Goal: Information Seeking & Learning: Learn about a topic

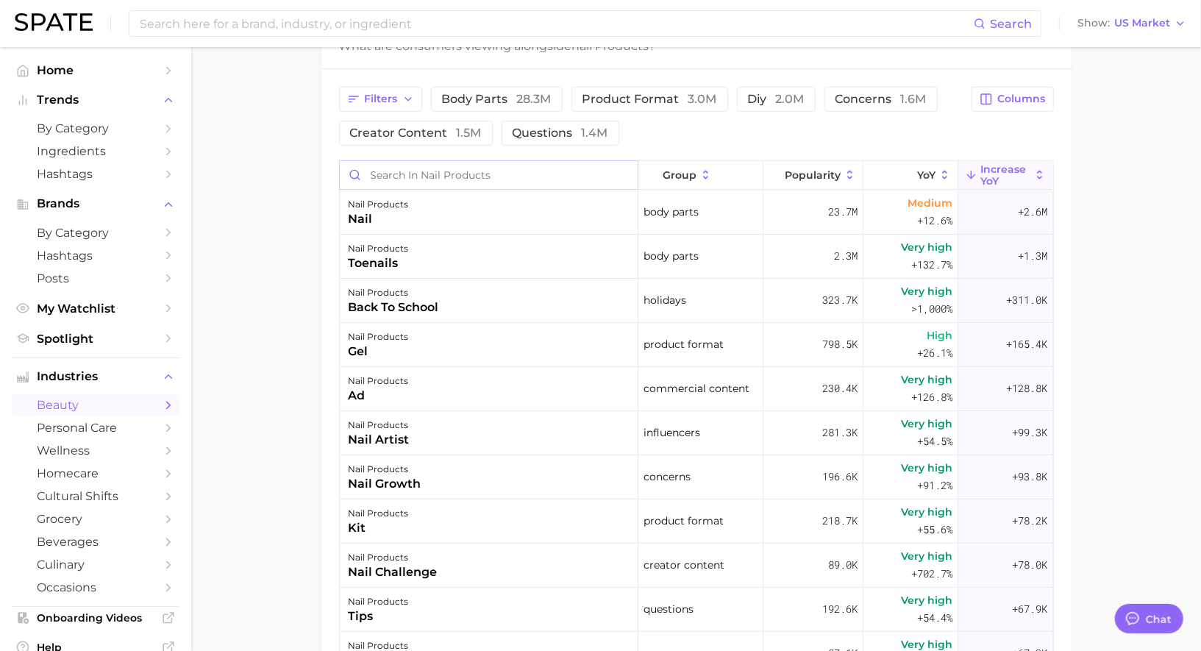
scroll to position [616, 0]
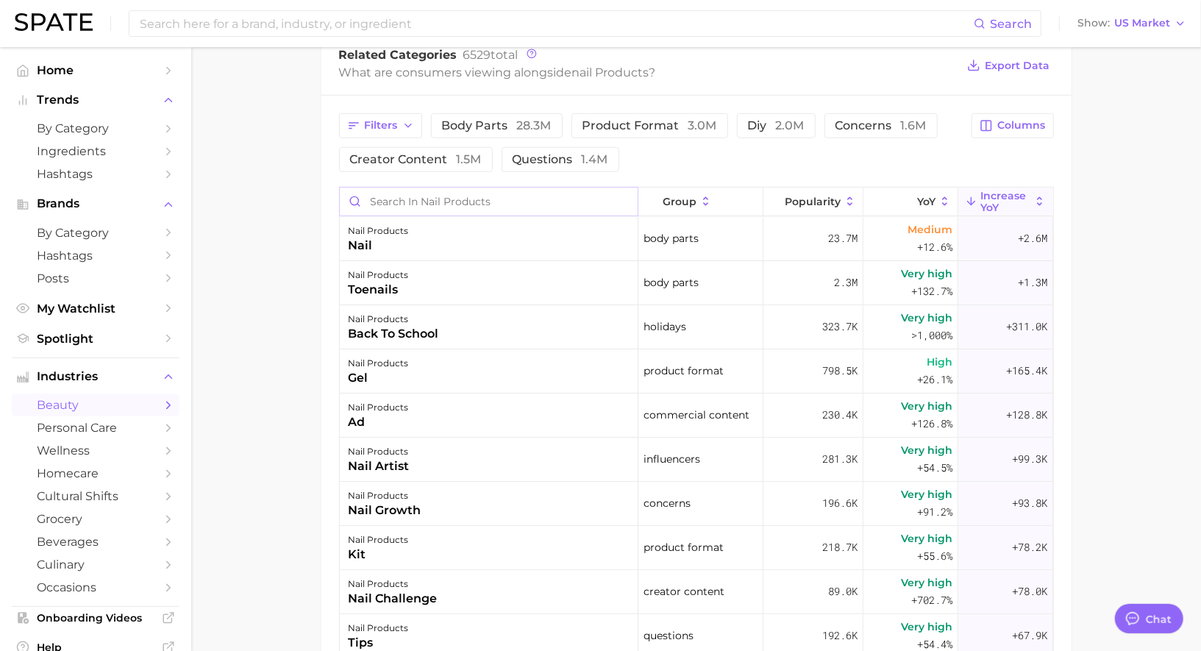
click at [422, 190] on input "Search in nail products" at bounding box center [489, 202] width 298 height 28
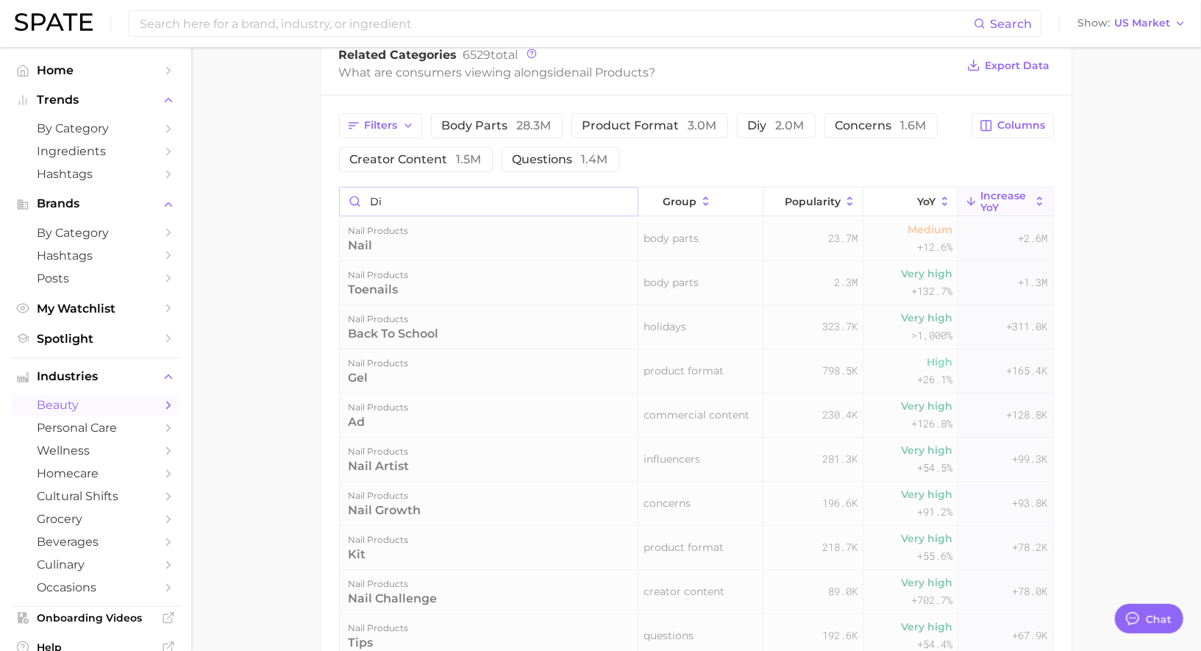
type input "d"
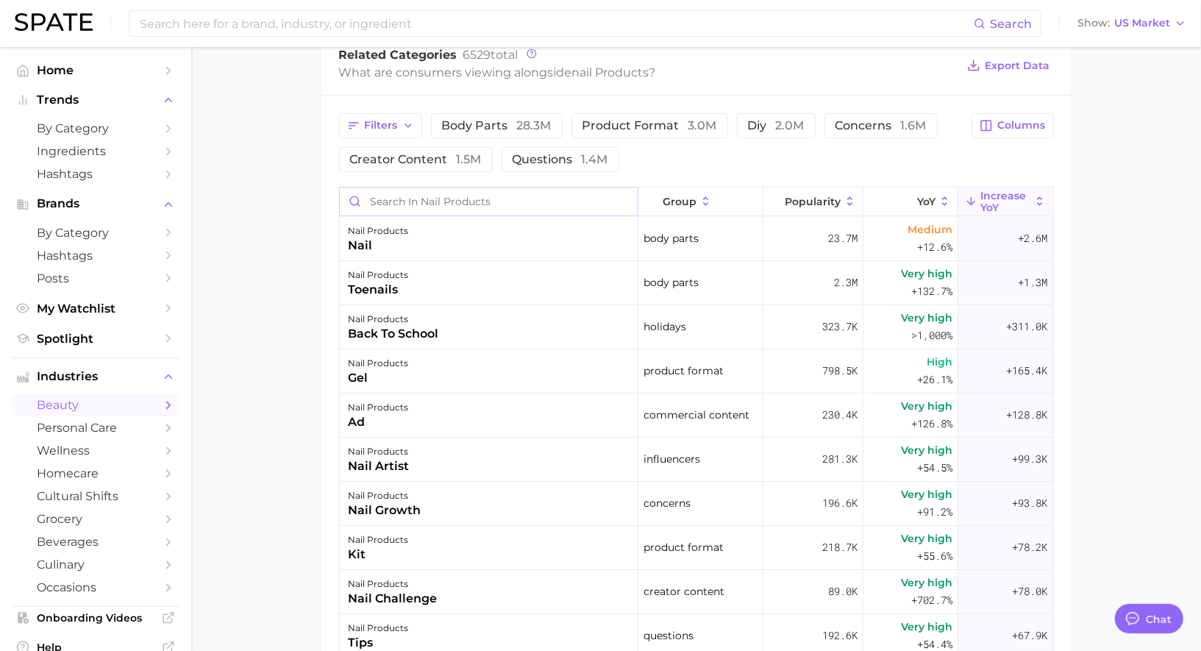
paste input "Dyshidrotic Eczema:"
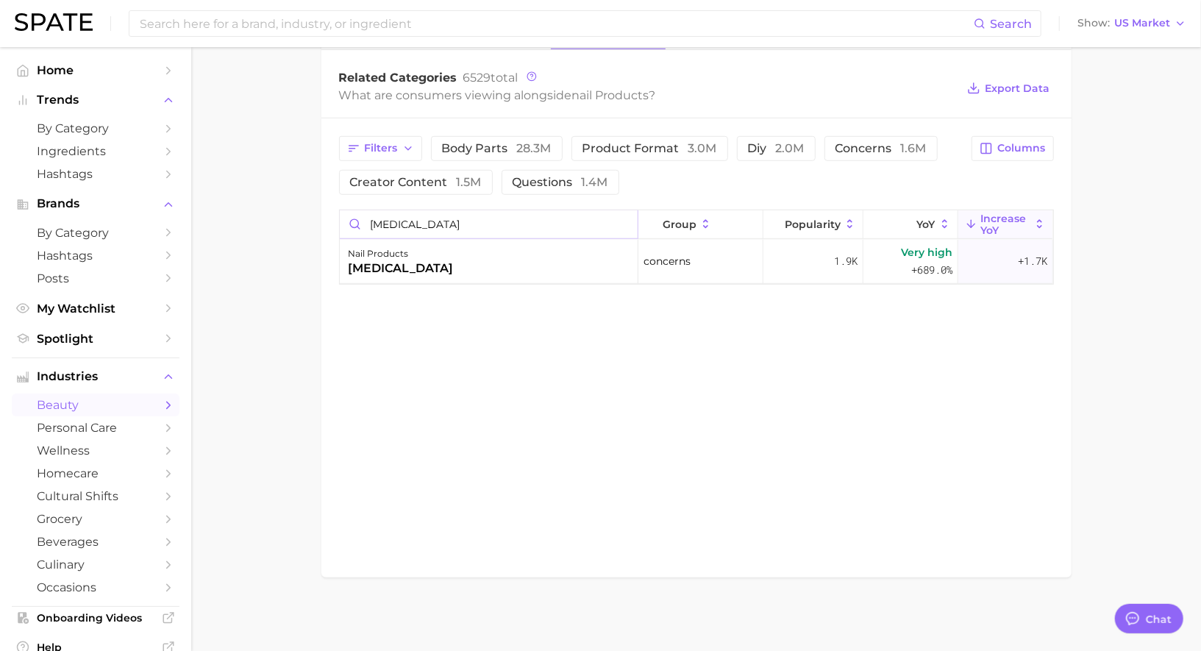
scroll to position [591, 0]
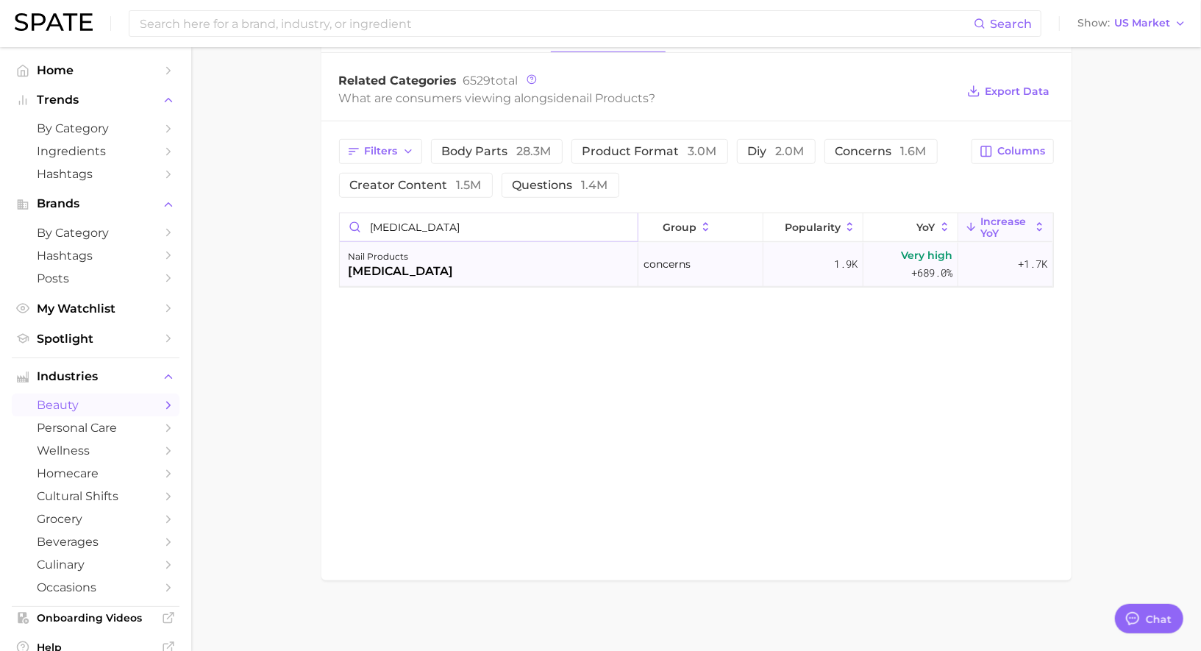
type input "Dyshidrotic Eczema"
click at [444, 263] on div "dyshidrotic eczema" at bounding box center [401, 272] width 105 height 18
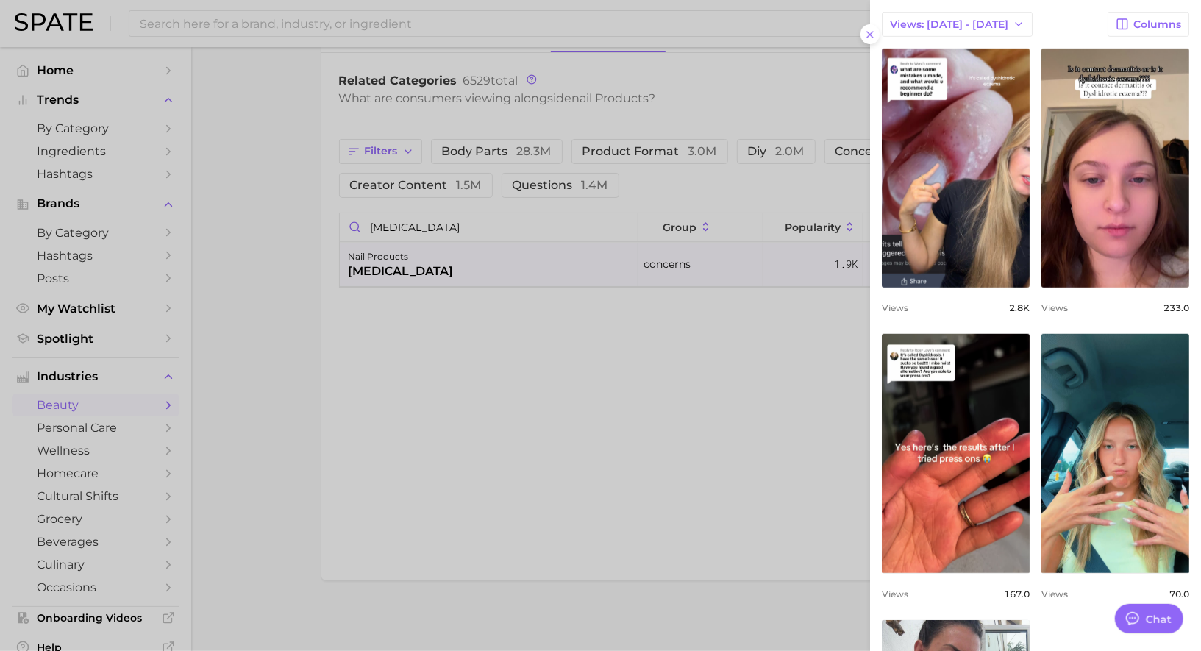
scroll to position [452, 0]
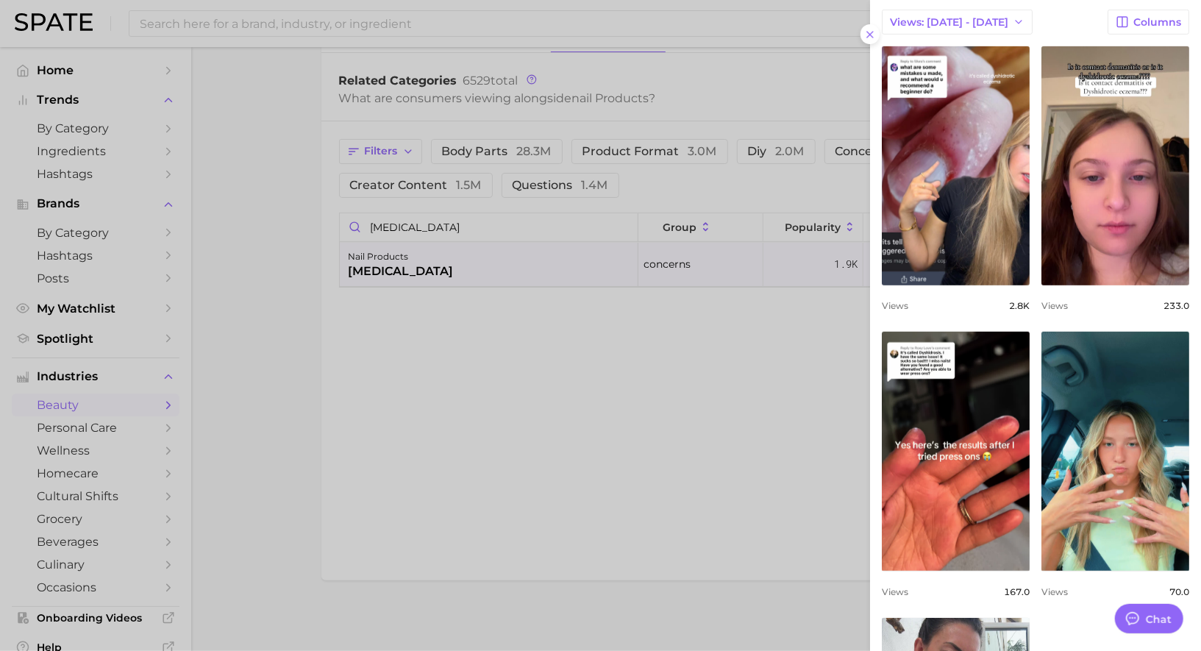
click at [429, 372] on div at bounding box center [600, 325] width 1201 height 651
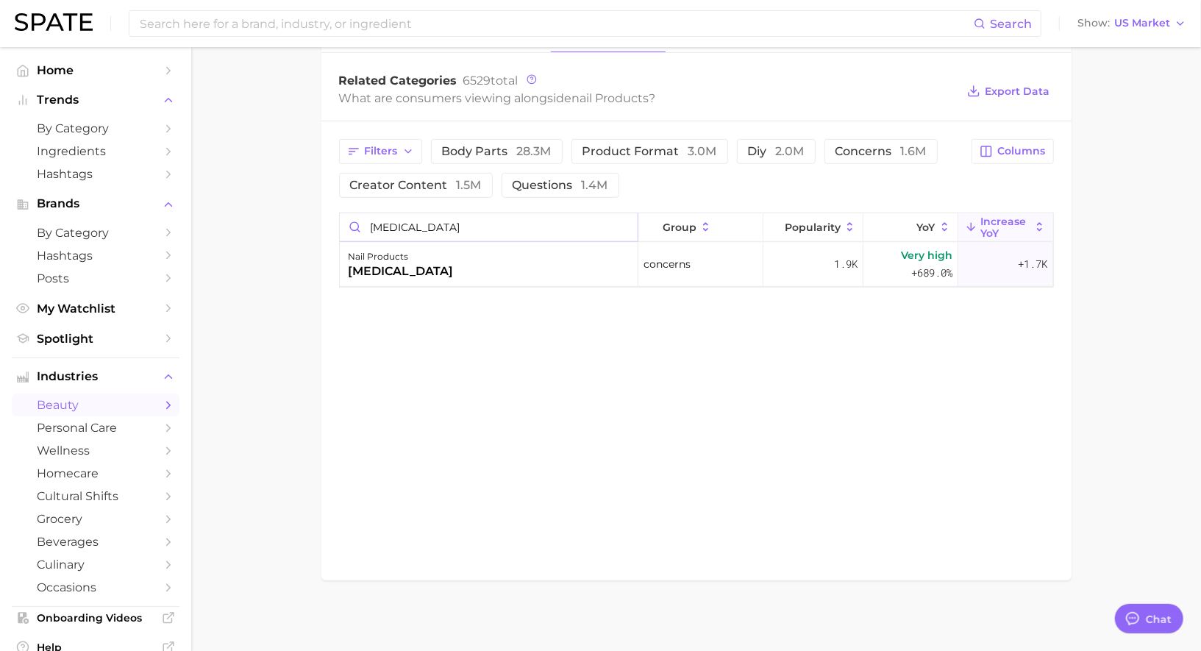
click at [626, 224] on input "Dyshidrotic Eczema" at bounding box center [489, 227] width 298 height 28
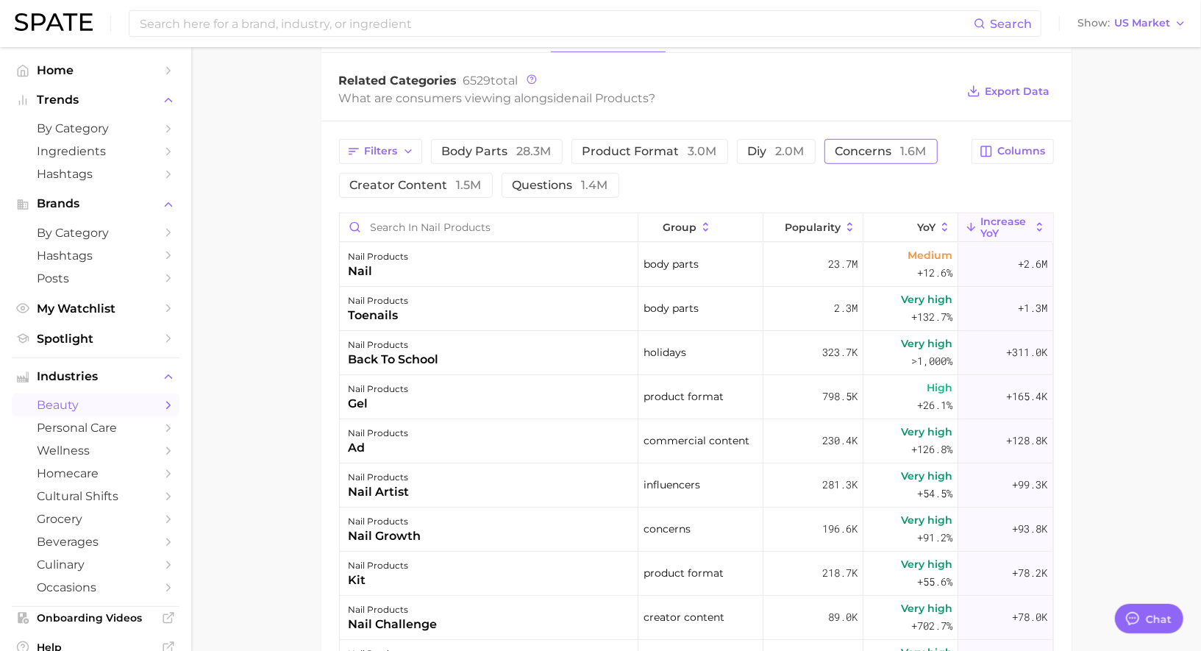
click at [887, 146] on span "concerns 1.6m" at bounding box center [881, 152] width 91 height 12
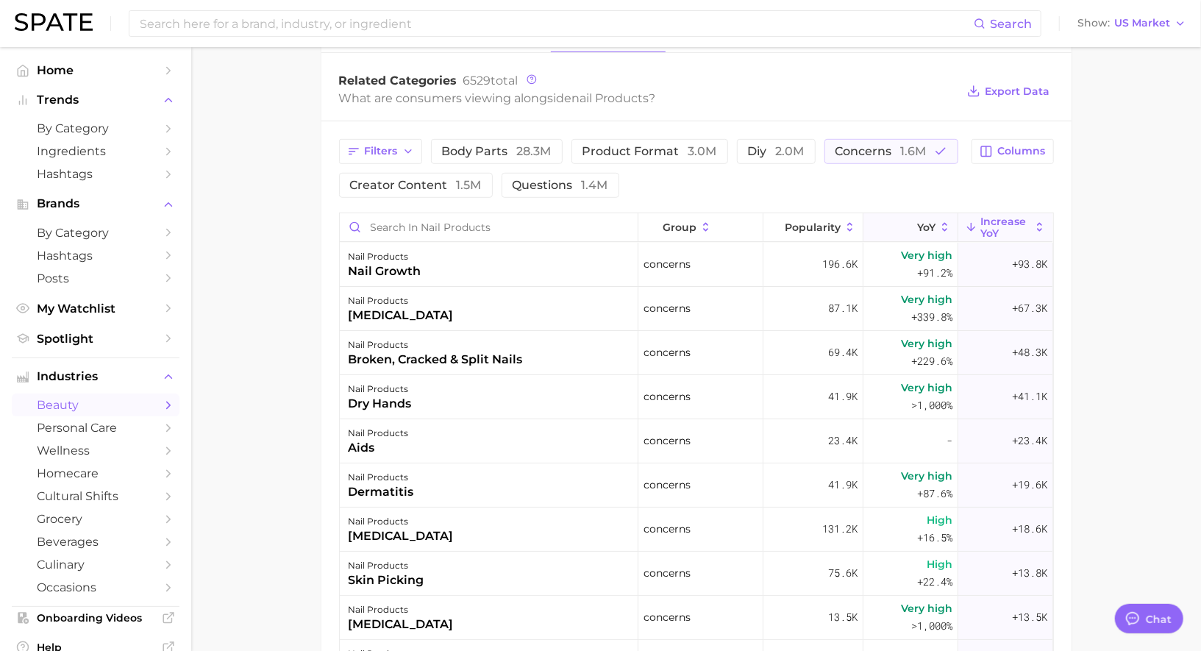
click at [924, 216] on button "YoY" at bounding box center [910, 227] width 95 height 29
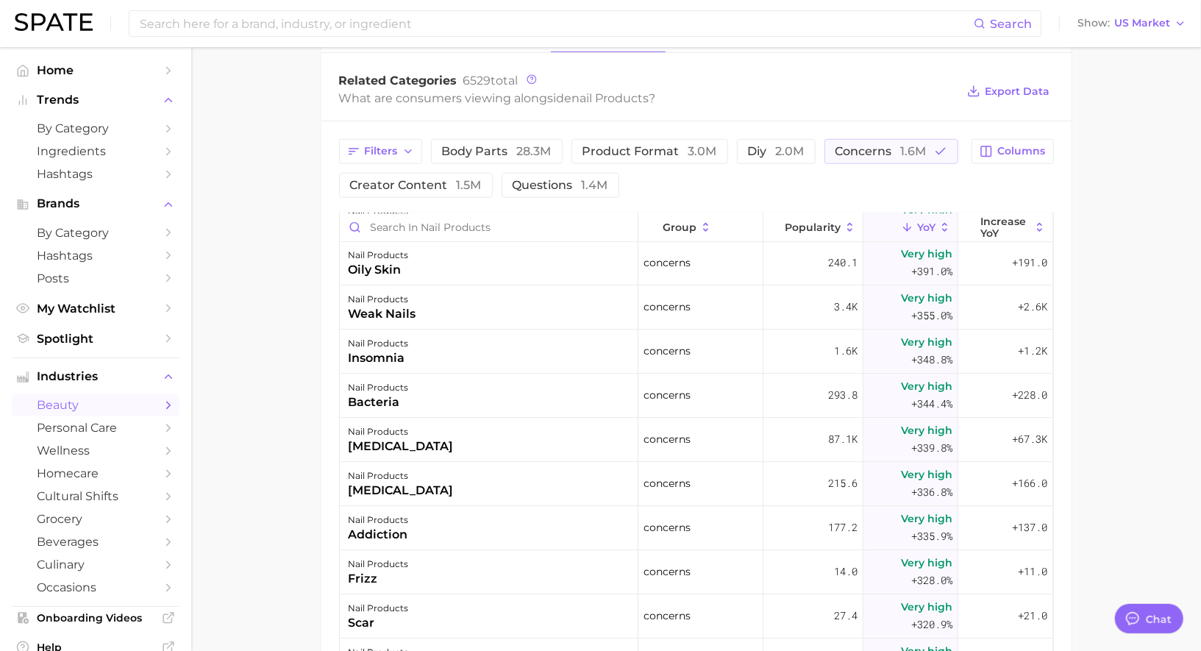
scroll to position [2746, 0]
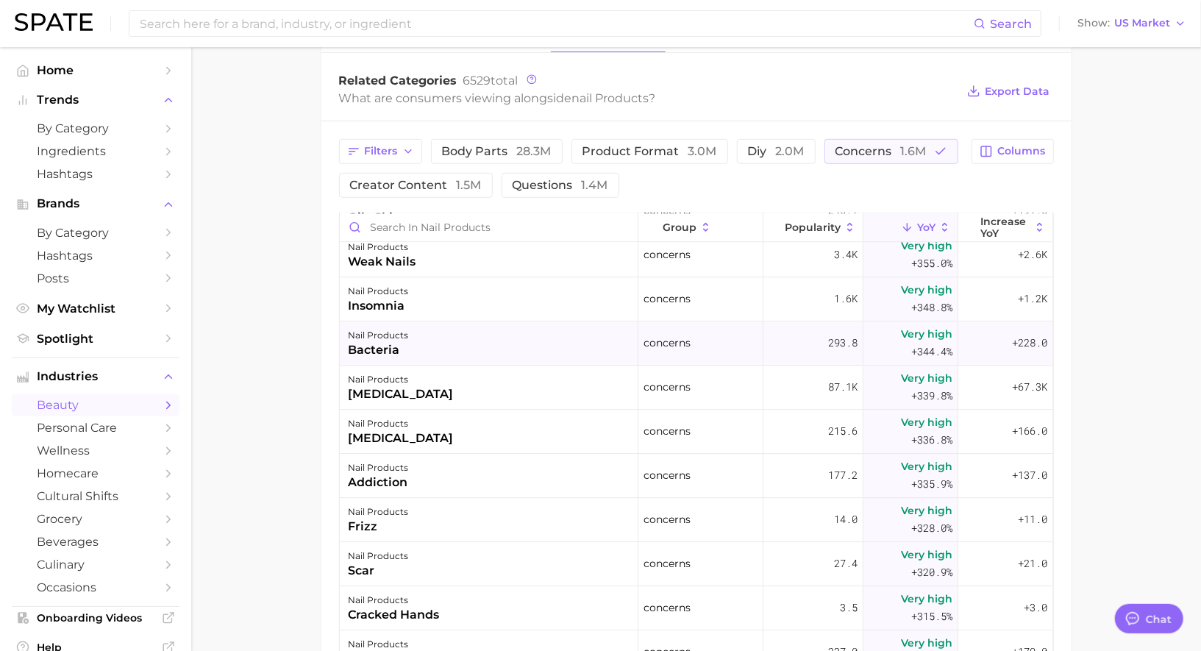
click at [520, 335] on div "nail products bacteria" at bounding box center [489, 343] width 299 height 44
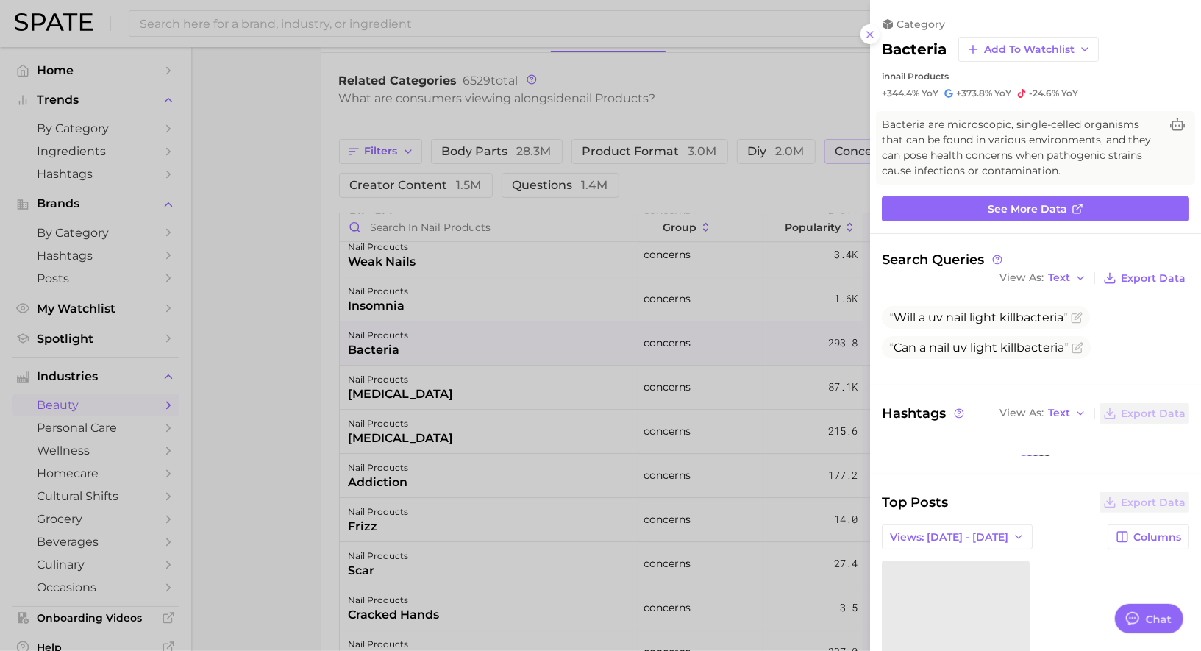
click at [515, 330] on div at bounding box center [600, 325] width 1201 height 651
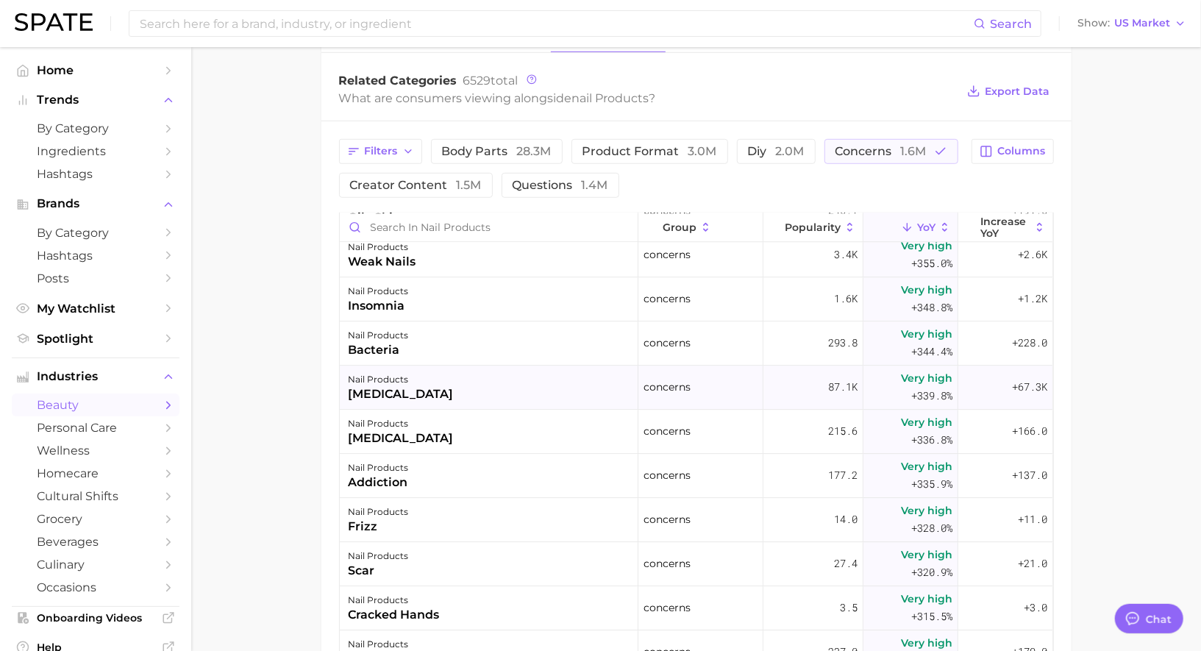
click at [508, 378] on div "nail products callus" at bounding box center [489, 388] width 299 height 44
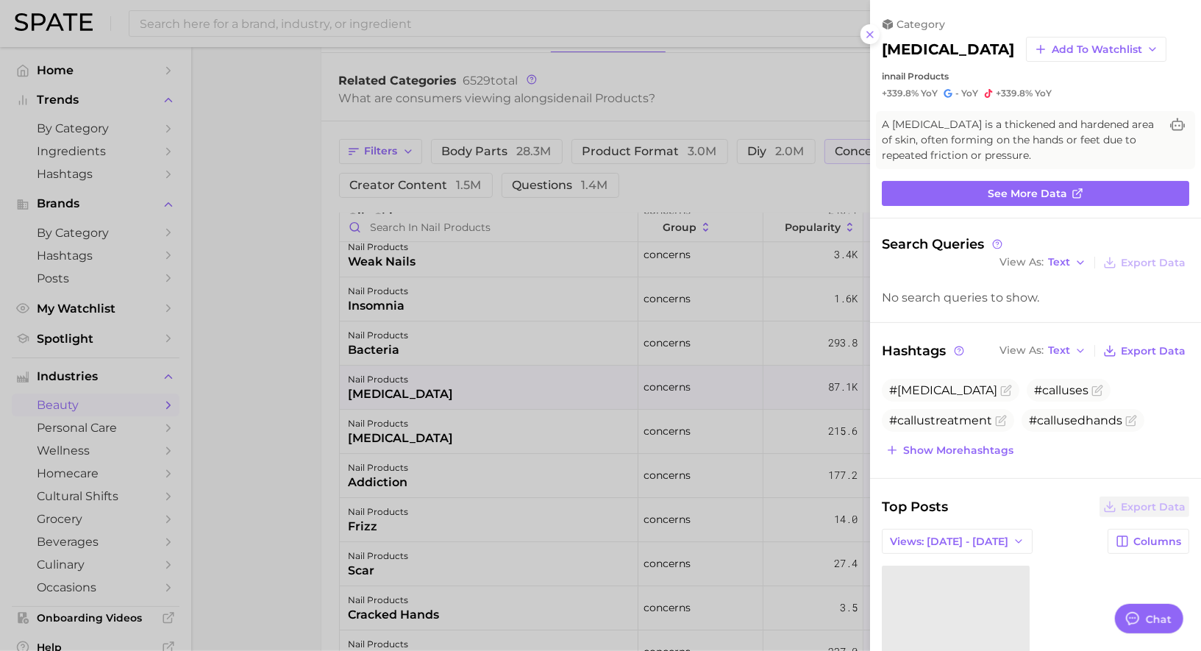
click at [507, 376] on div at bounding box center [600, 325] width 1201 height 651
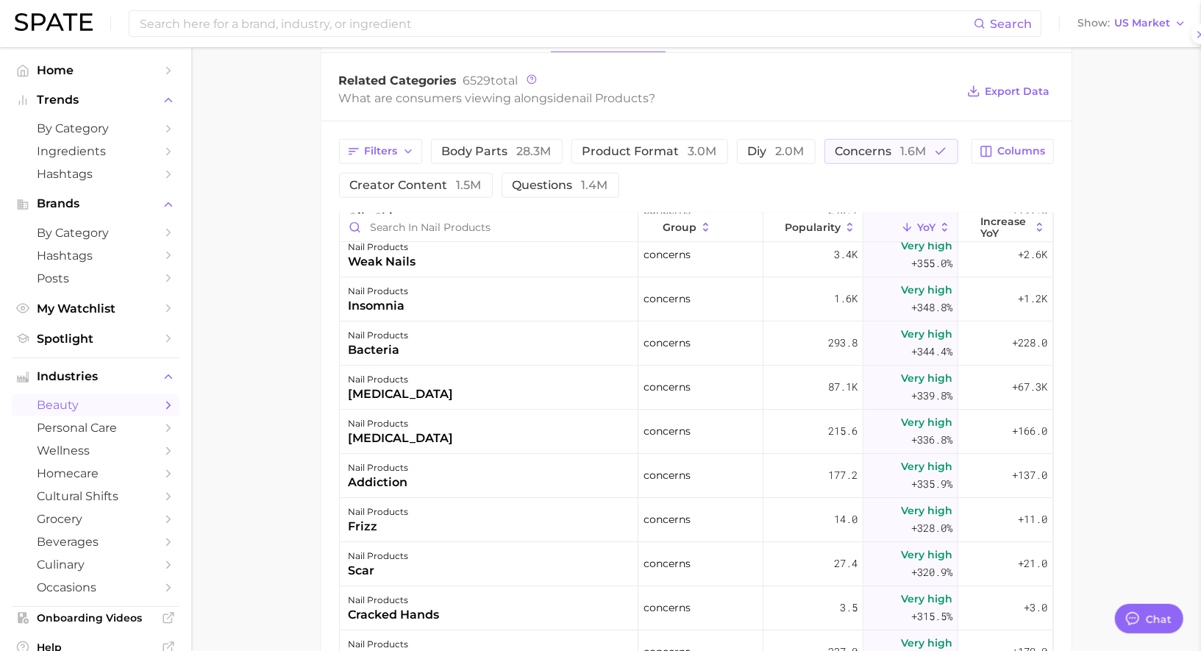
click at [507, 418] on div "nail products onychomycosis" at bounding box center [489, 432] width 299 height 44
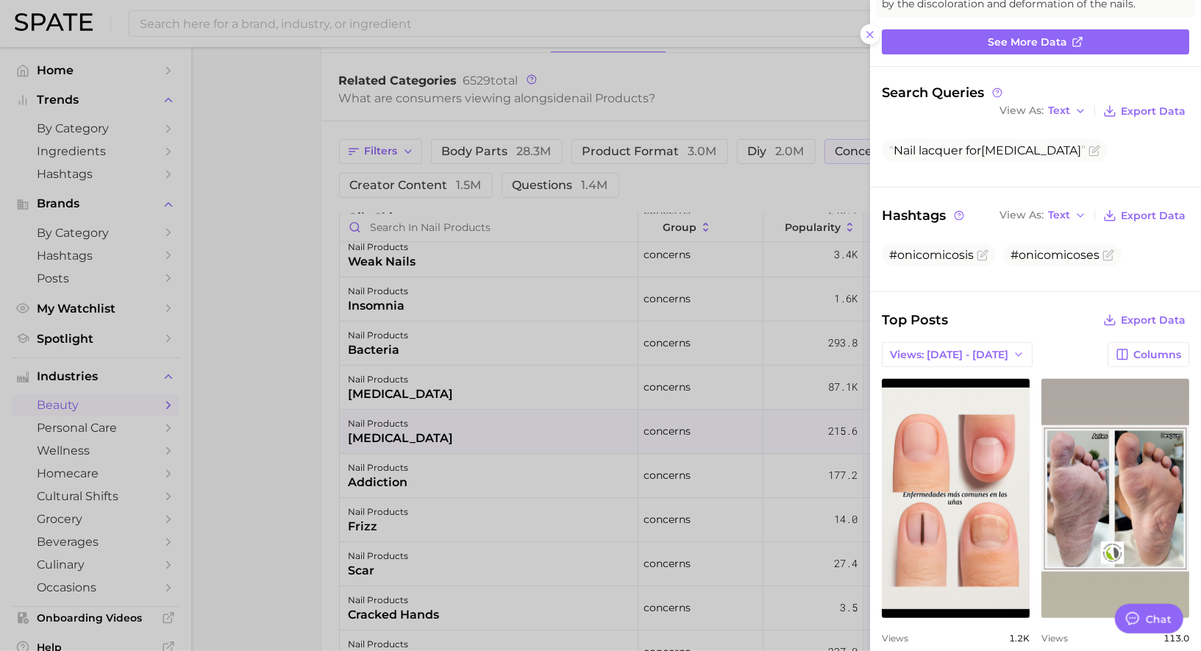
scroll to position [0, 0]
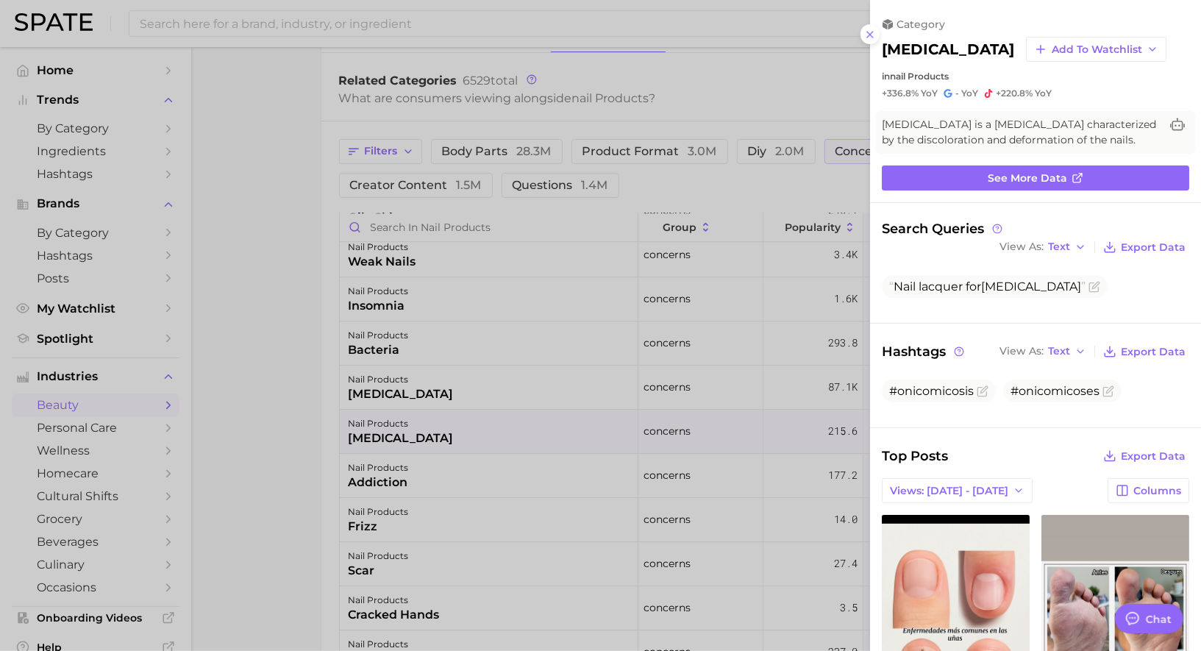
click at [936, 54] on h2 "onychomycosis" at bounding box center [948, 49] width 132 height 18
copy h2 "onychomycosis"
click at [486, 442] on div at bounding box center [600, 325] width 1201 height 651
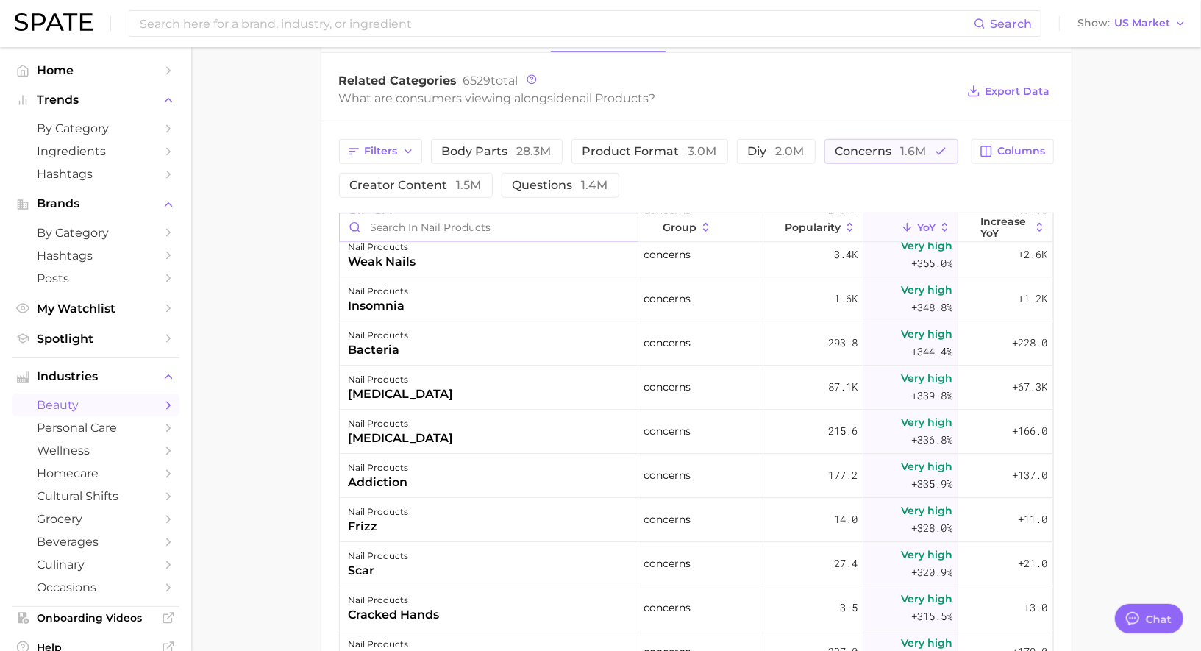
click at [403, 214] on input "Search in nail products" at bounding box center [489, 227] width 298 height 28
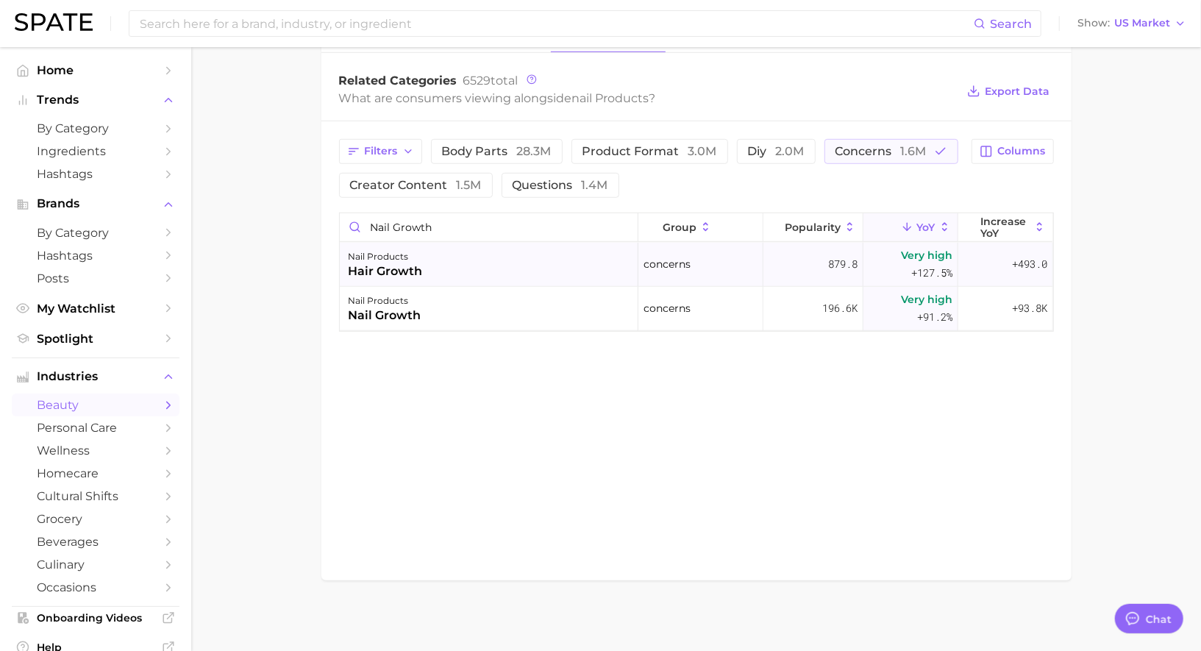
click at [424, 267] on div "nail products hair growth" at bounding box center [489, 265] width 299 height 44
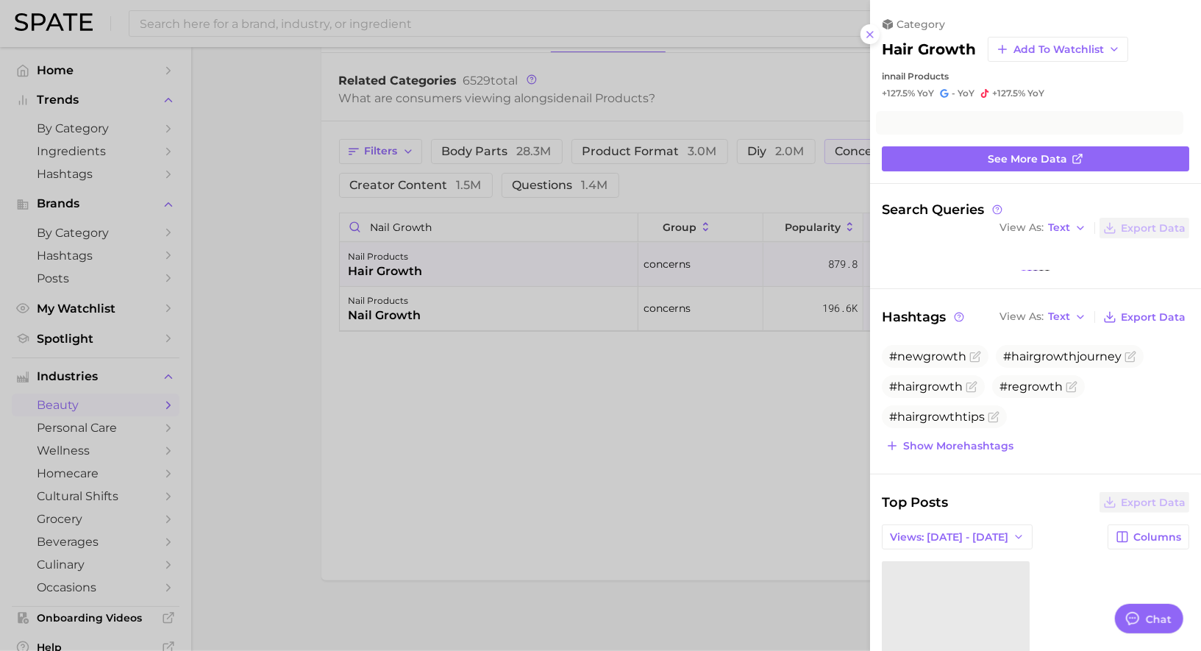
click at [424, 267] on div at bounding box center [600, 325] width 1201 height 651
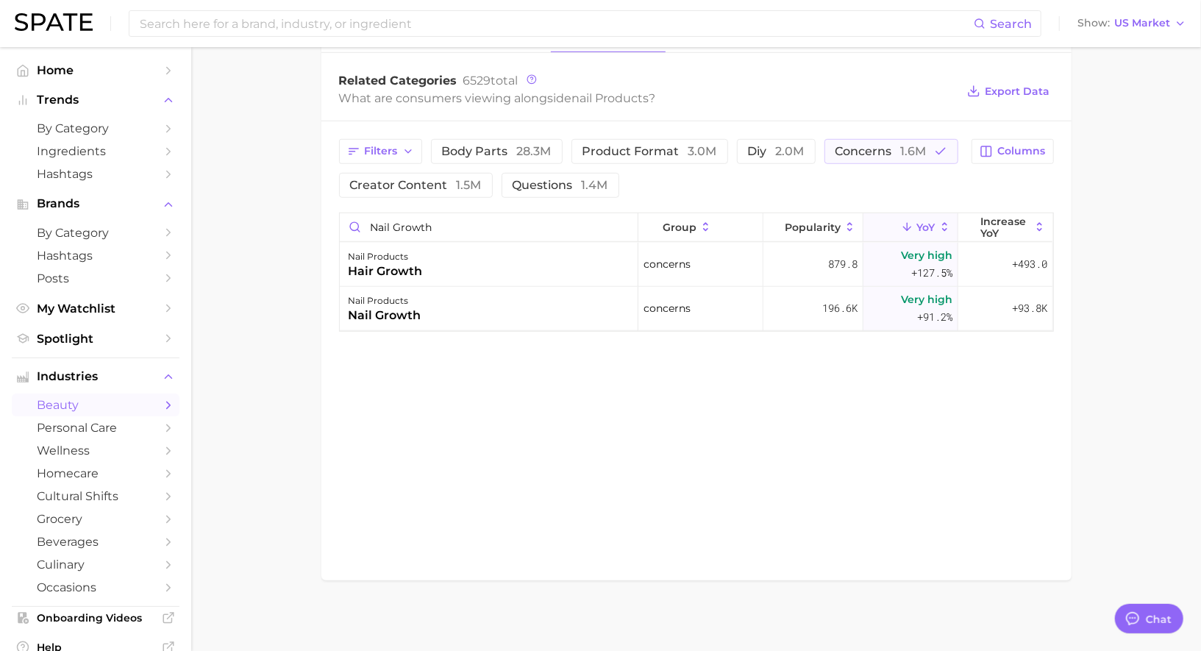
click at [424, 320] on div "nail products nail growth" at bounding box center [489, 309] width 299 height 44
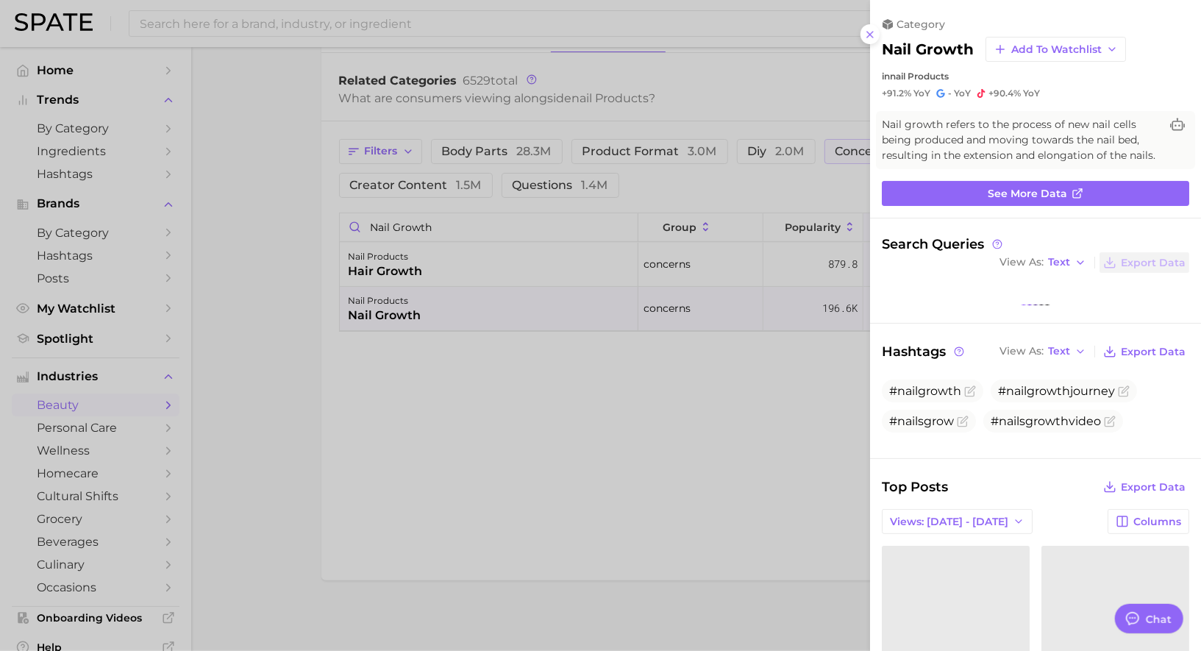
click at [424, 320] on div at bounding box center [600, 325] width 1201 height 651
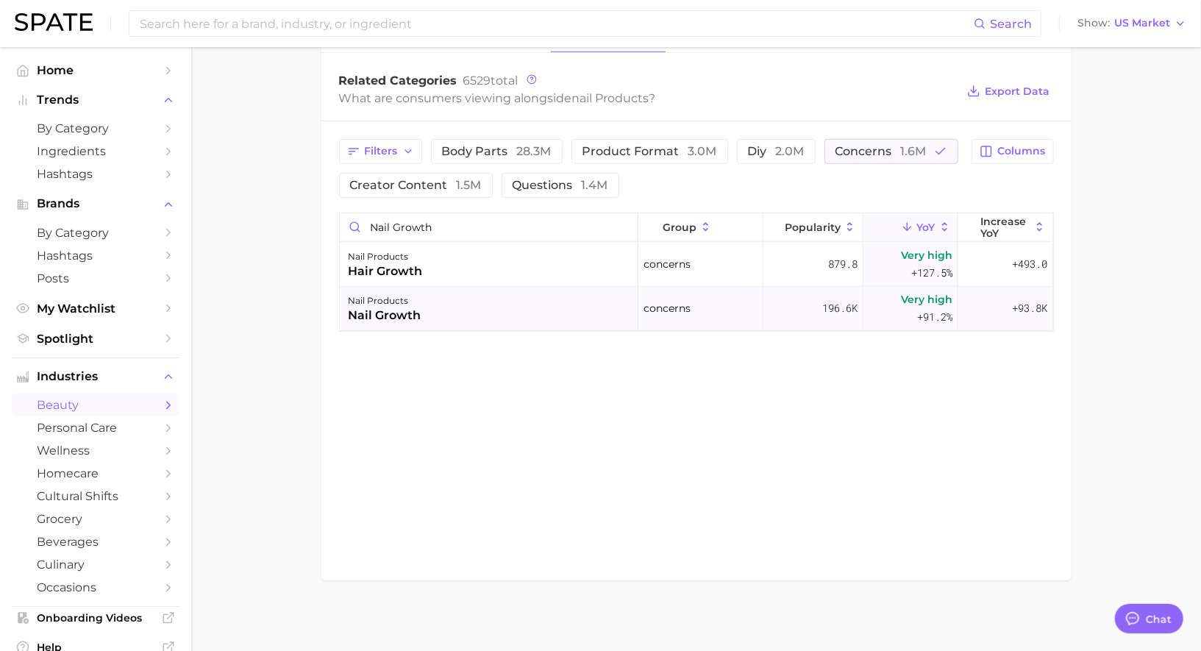
click at [521, 316] on div "nail products nail growth" at bounding box center [489, 309] width 299 height 44
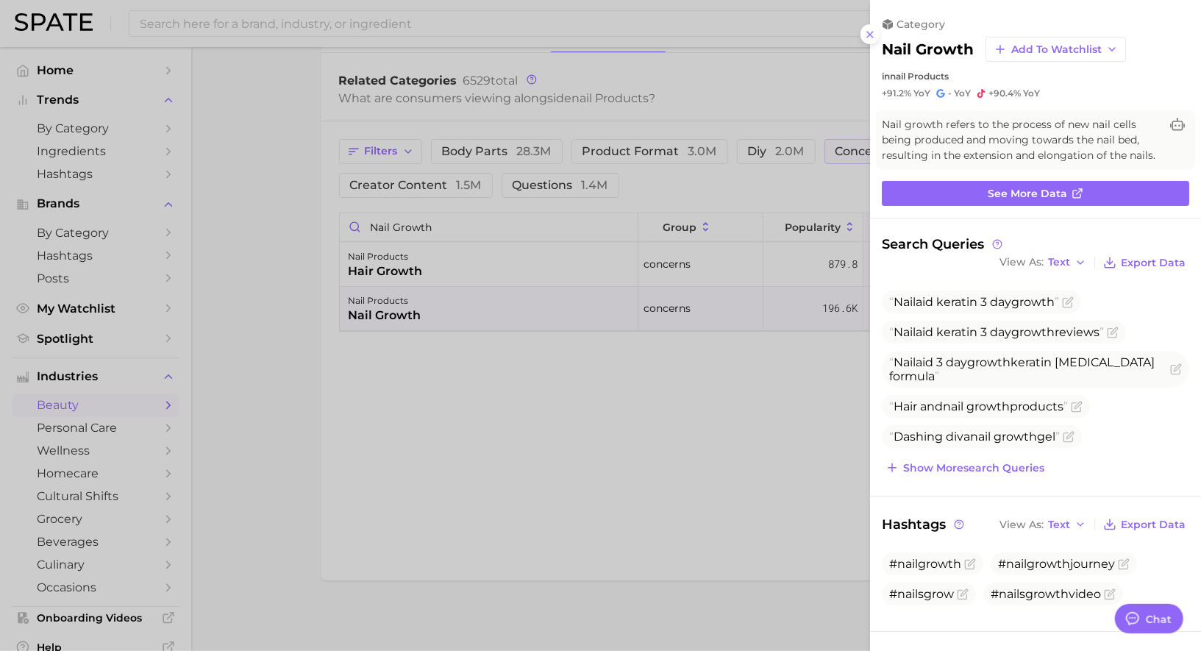
click at [521, 316] on div at bounding box center [600, 325] width 1201 height 651
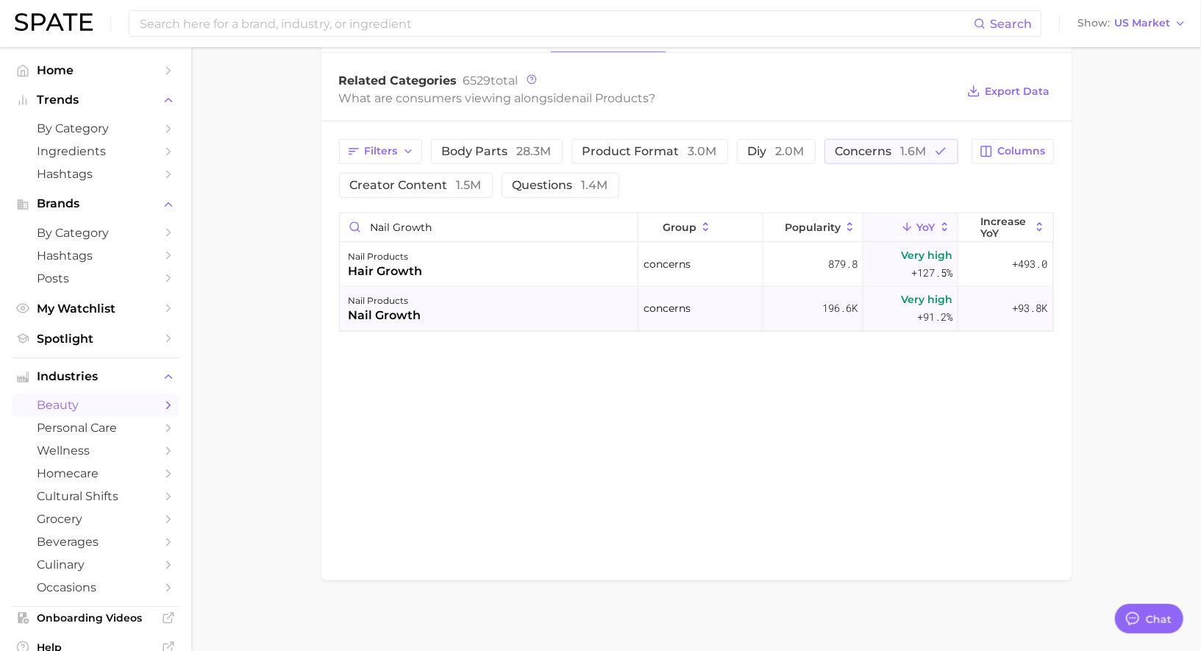
click at [503, 305] on div "nail products nail growth" at bounding box center [489, 309] width 299 height 44
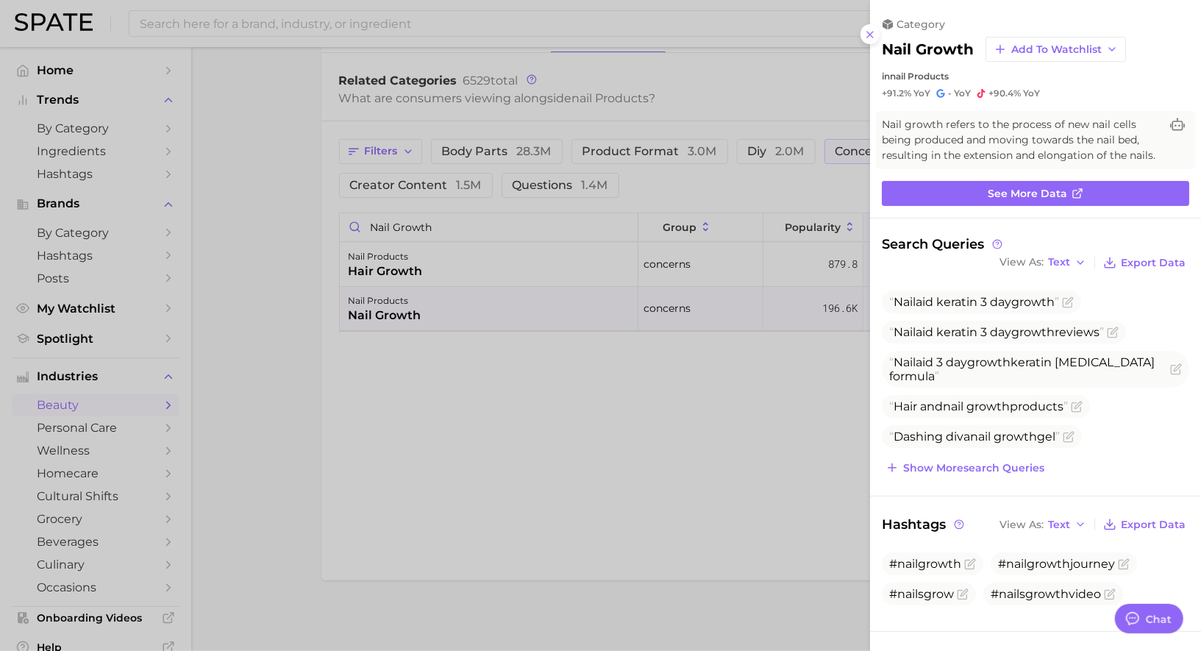
click at [612, 287] on div at bounding box center [600, 325] width 1201 height 651
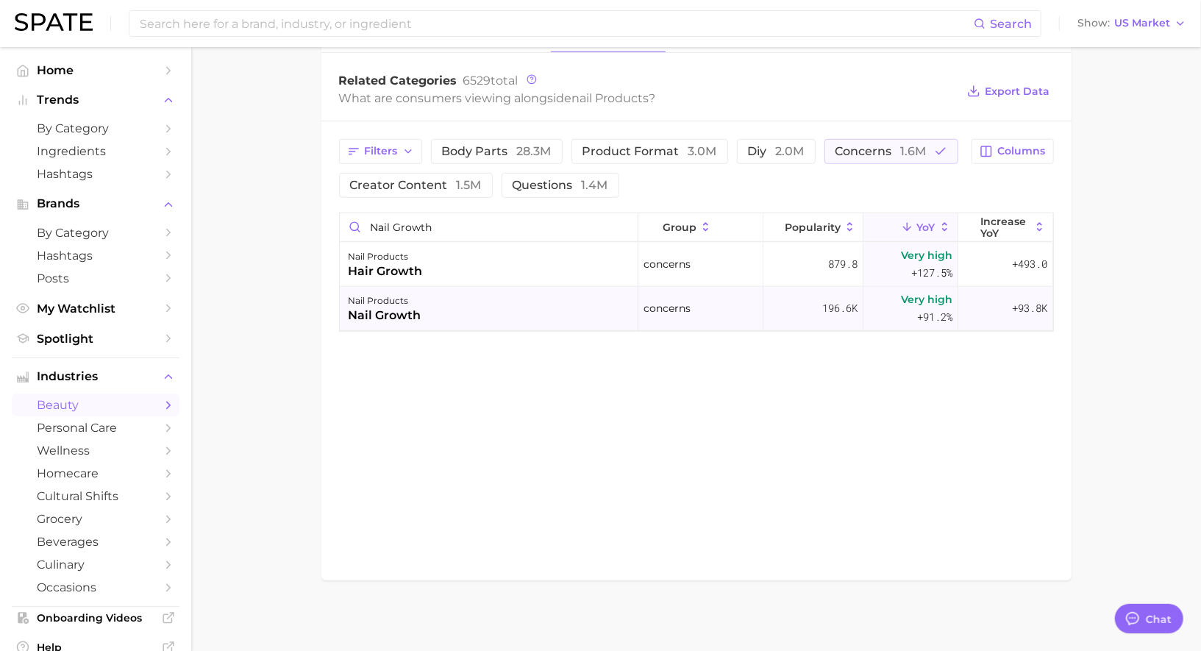
click at [544, 309] on div "nail products nail growth" at bounding box center [489, 309] width 299 height 44
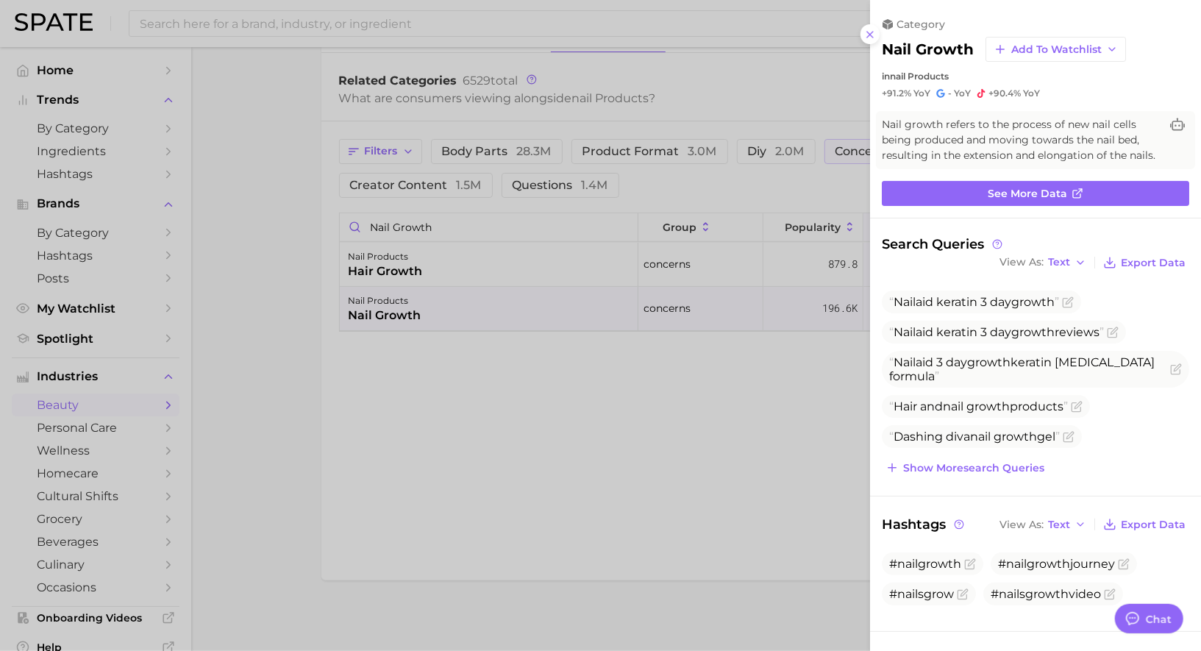
click at [582, 350] on div at bounding box center [600, 325] width 1201 height 651
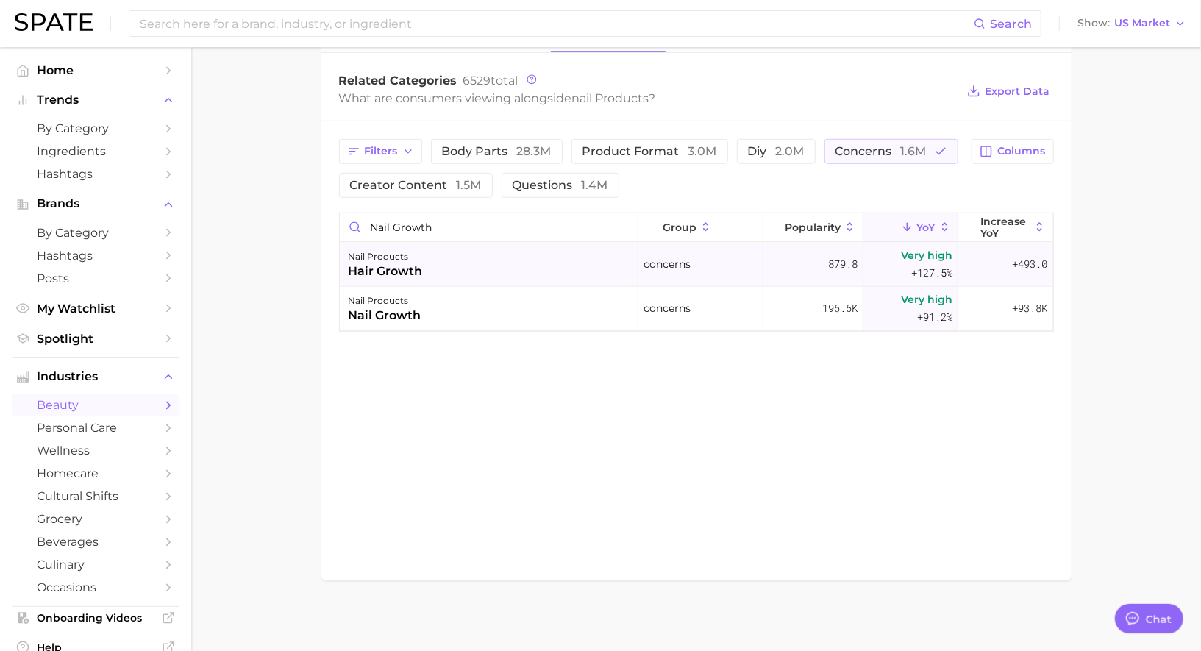
click at [510, 279] on div "nail products hair growth" at bounding box center [489, 265] width 299 height 44
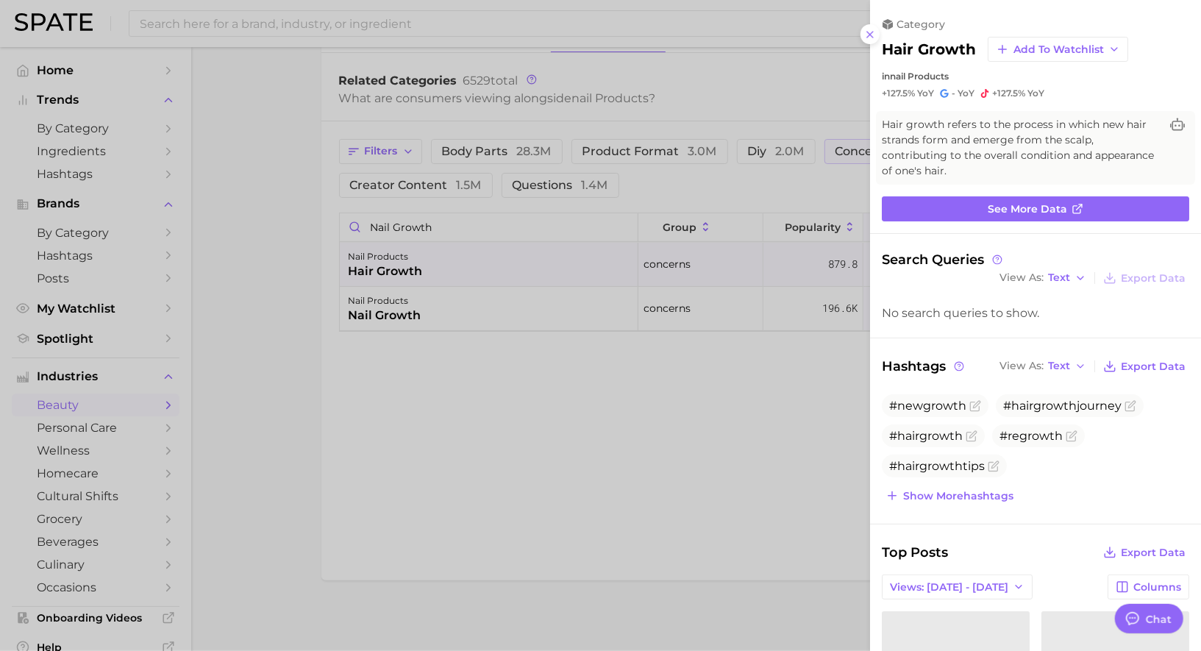
click at [505, 285] on div at bounding box center [600, 325] width 1201 height 651
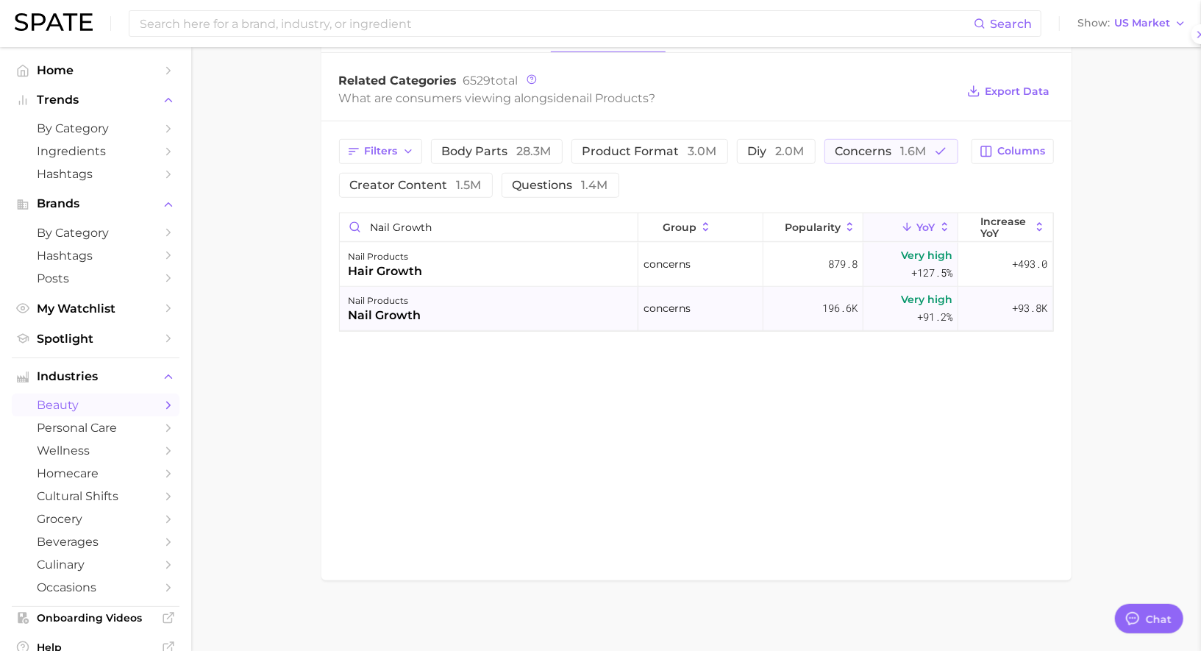
click at [502, 304] on div "nail products nail growth" at bounding box center [489, 309] width 299 height 44
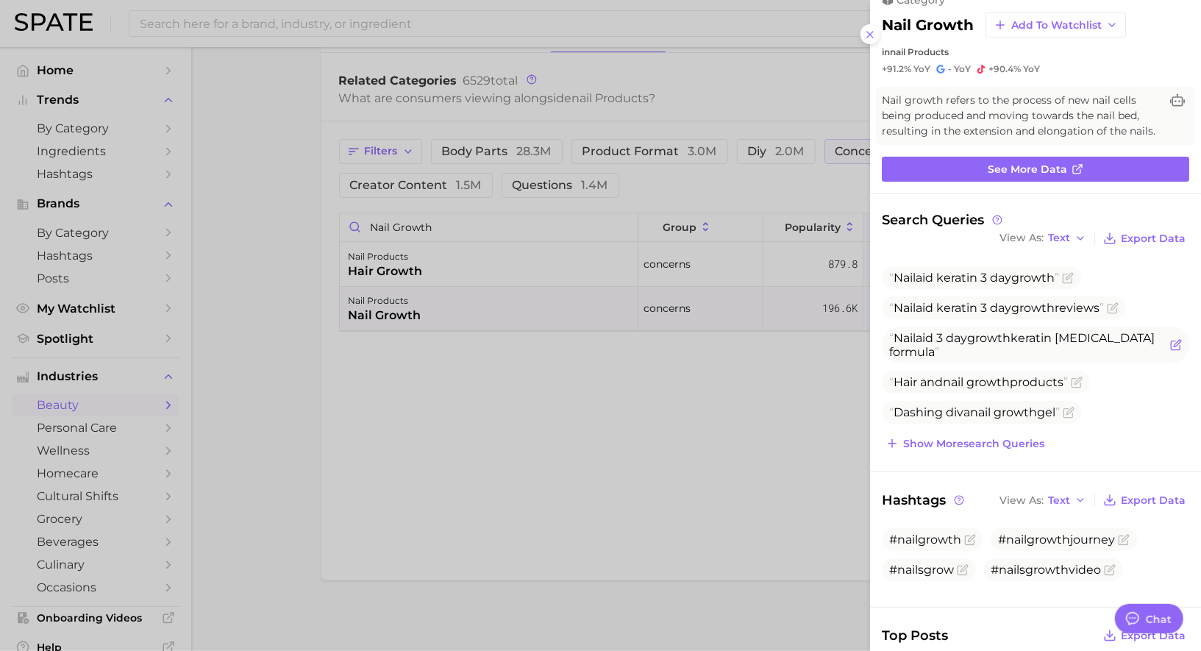
scroll to position [35, 0]
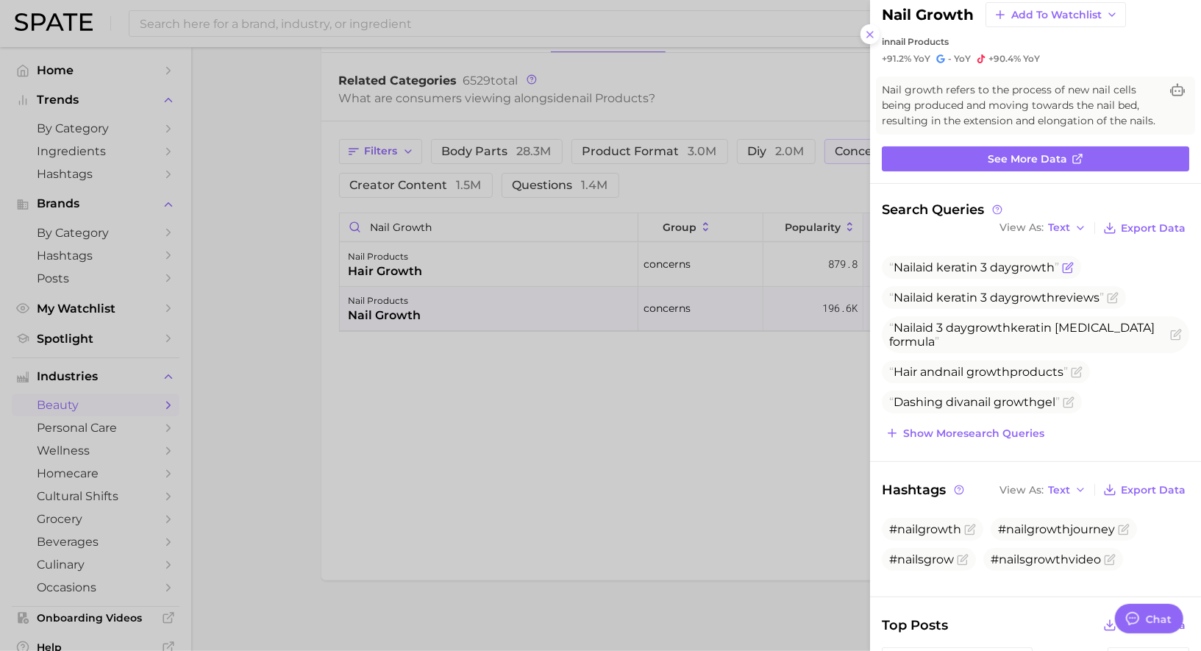
click at [969, 262] on span "Nail aid keratin 3 day growth" at bounding box center [974, 267] width 170 height 14
copy span "Nail aid keratin 3 day growth"
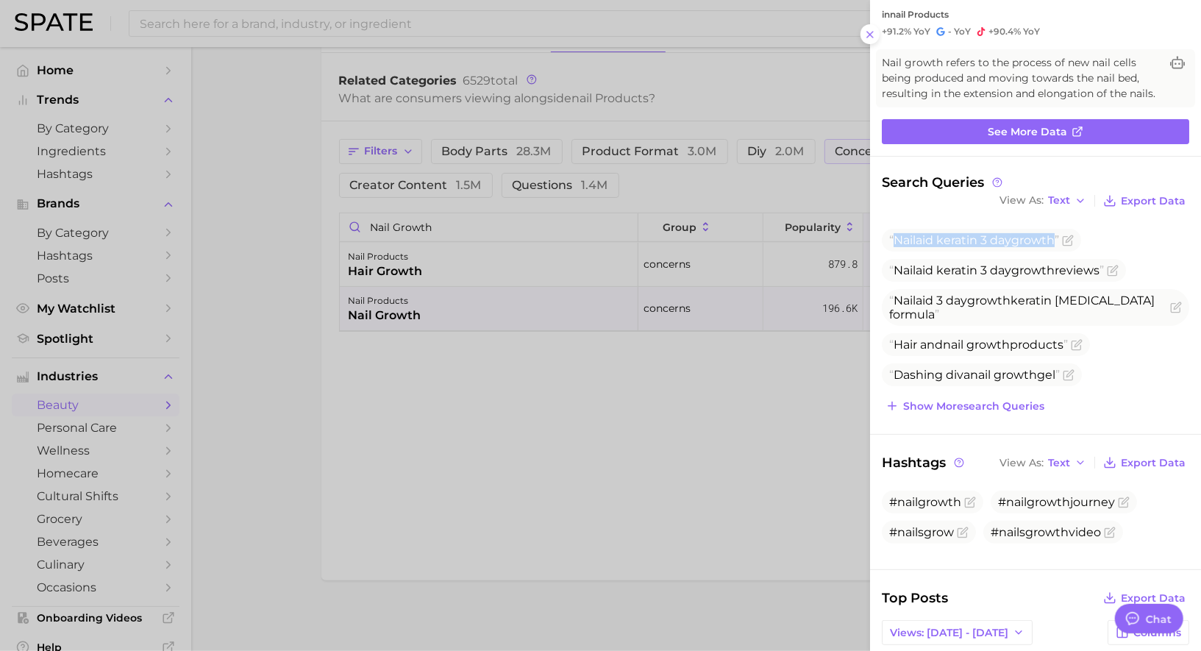
scroll to position [53, 0]
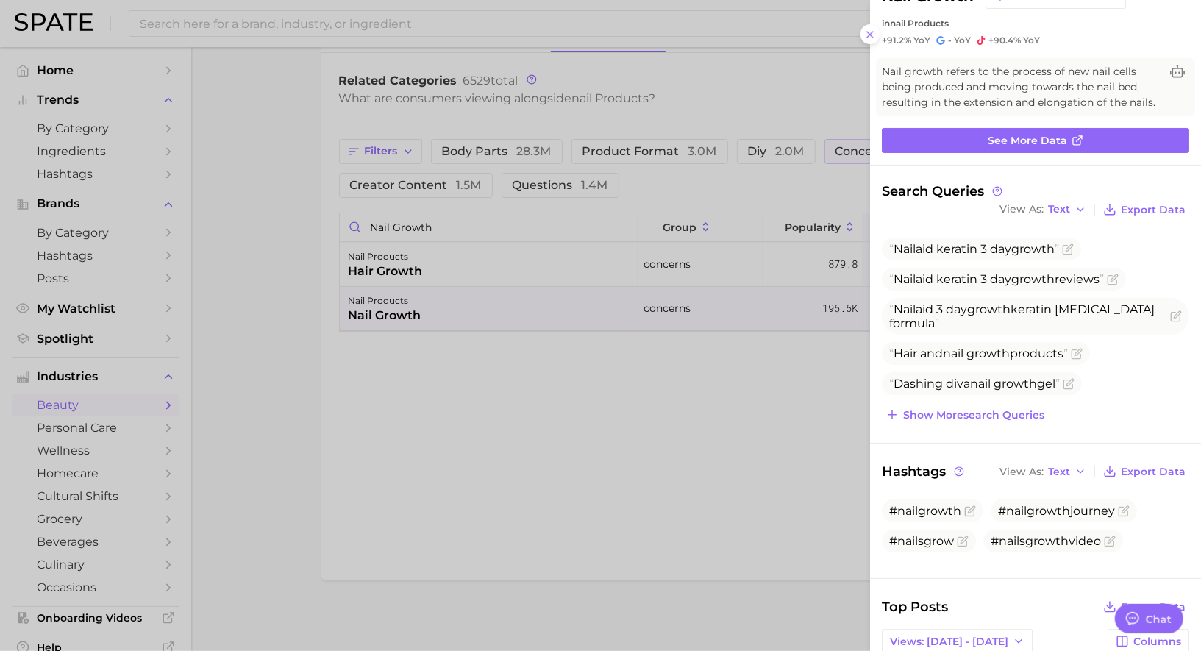
drag, startPoint x: 477, startPoint y: 272, endPoint x: 477, endPoint y: 233, distance: 39.0
click at [477, 271] on div at bounding box center [600, 325] width 1201 height 651
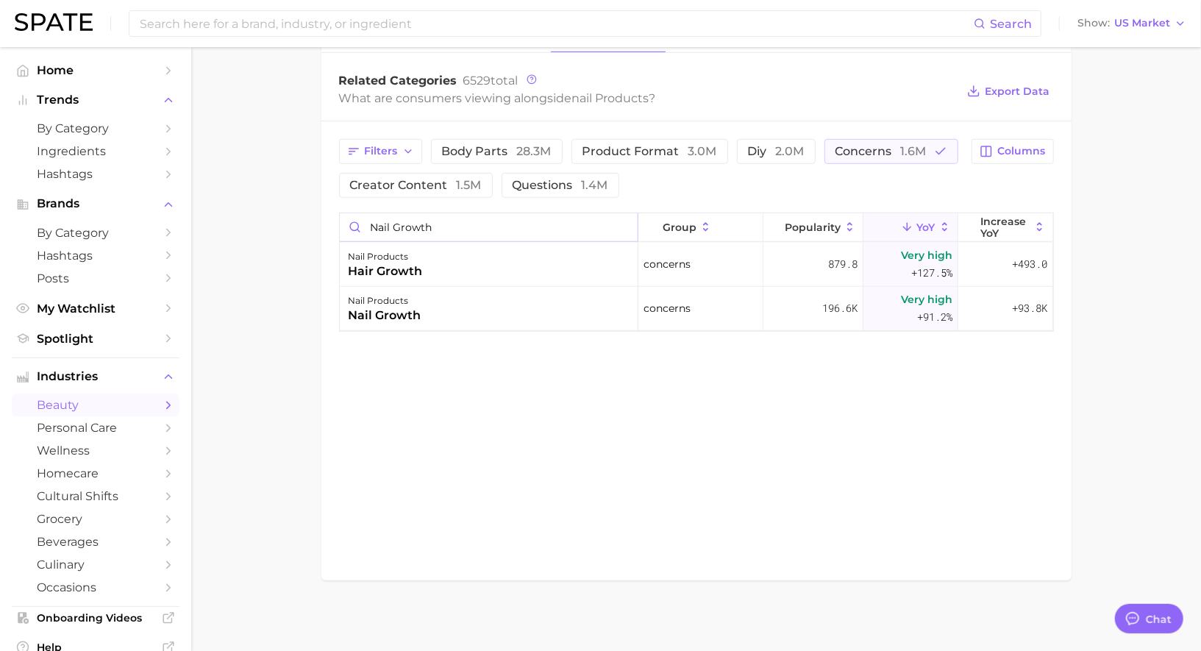
click at [477, 226] on input "nail growth" at bounding box center [489, 227] width 298 height 28
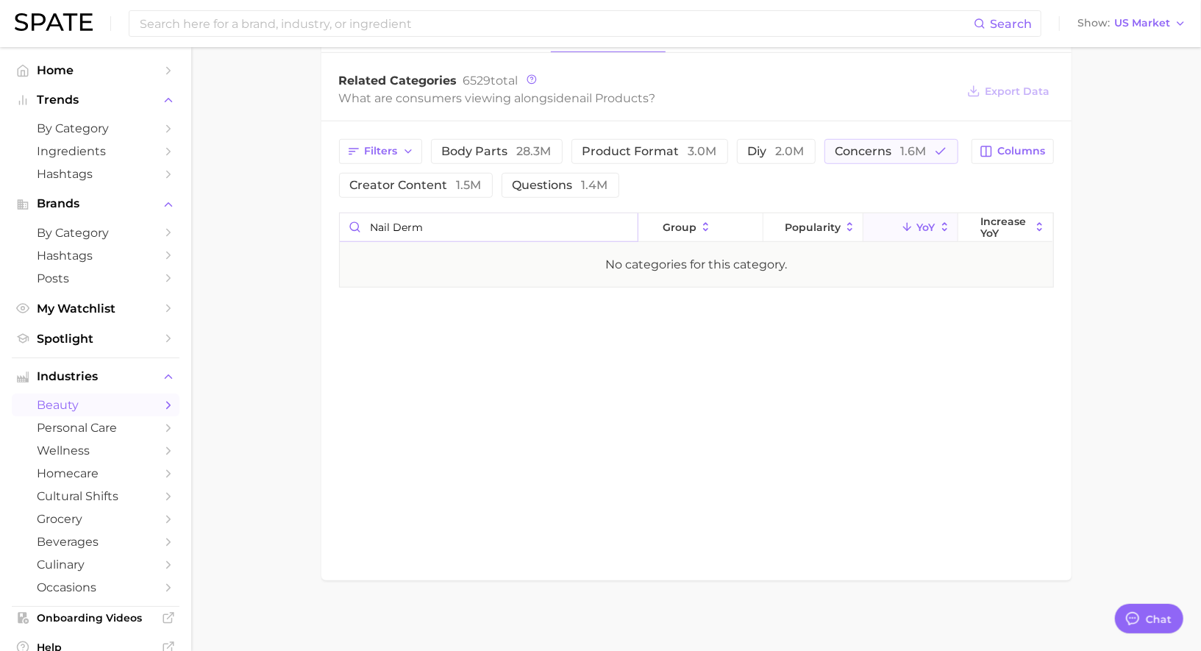
drag, startPoint x: 464, startPoint y: 232, endPoint x: 316, endPoint y: 232, distance: 148.6
click at [316, 232] on main "1. nails 2. nail products 3. Subcategory Overview Google TikTok Instagram Beta …" at bounding box center [696, 54] width 1010 height 1197
click at [391, 222] on input "nail derm" at bounding box center [489, 227] width 298 height 28
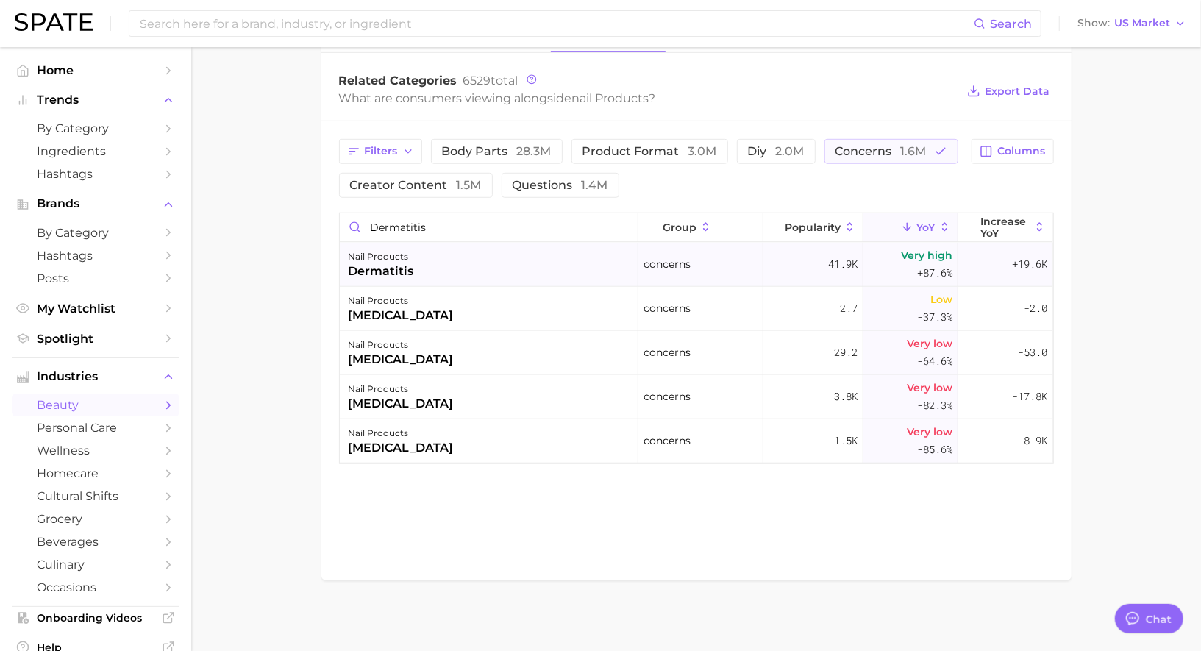
click at [433, 275] on div "nail products dermatitis" at bounding box center [489, 265] width 299 height 44
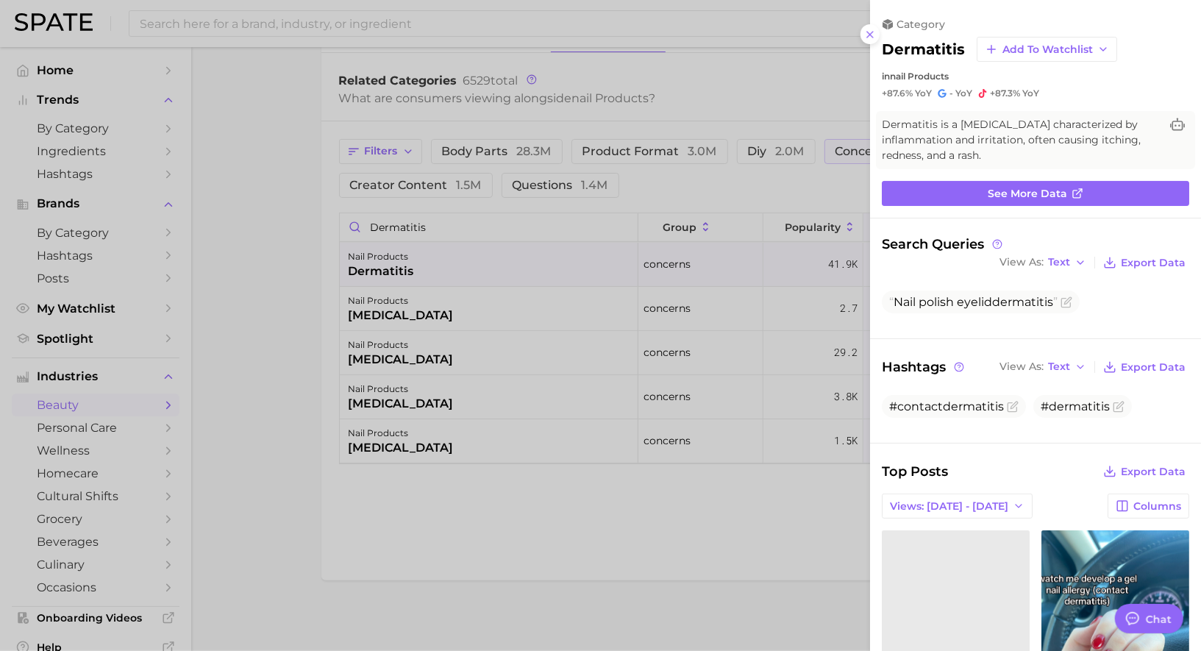
scroll to position [0, 0]
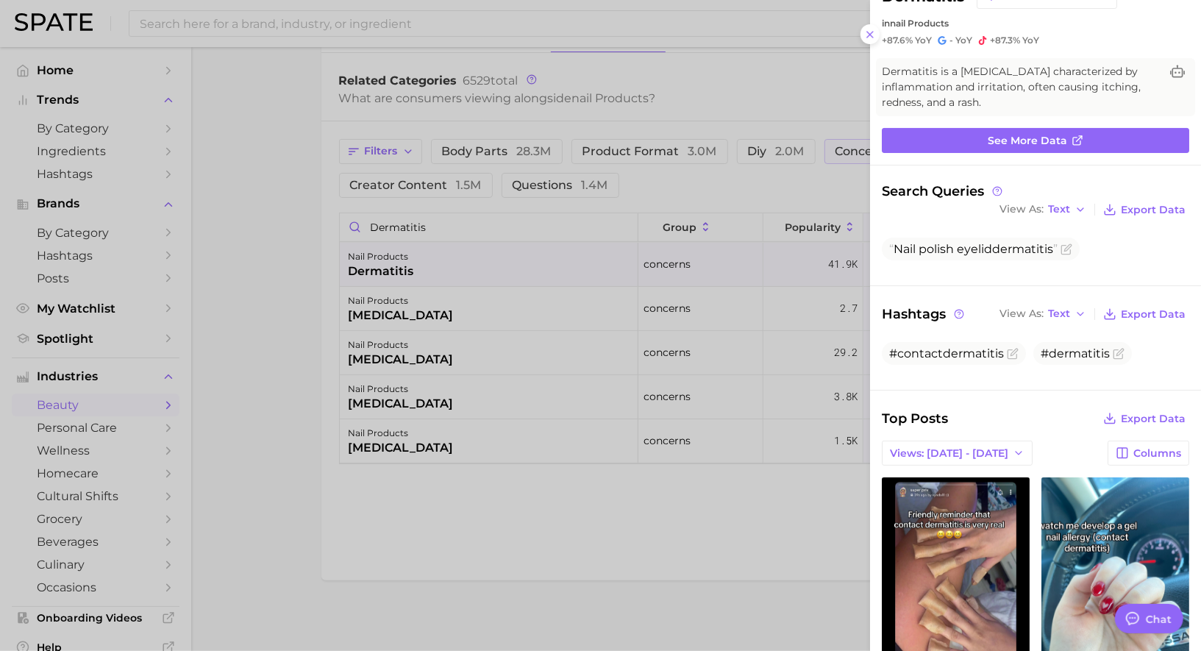
click at [414, 240] on div at bounding box center [600, 325] width 1201 height 651
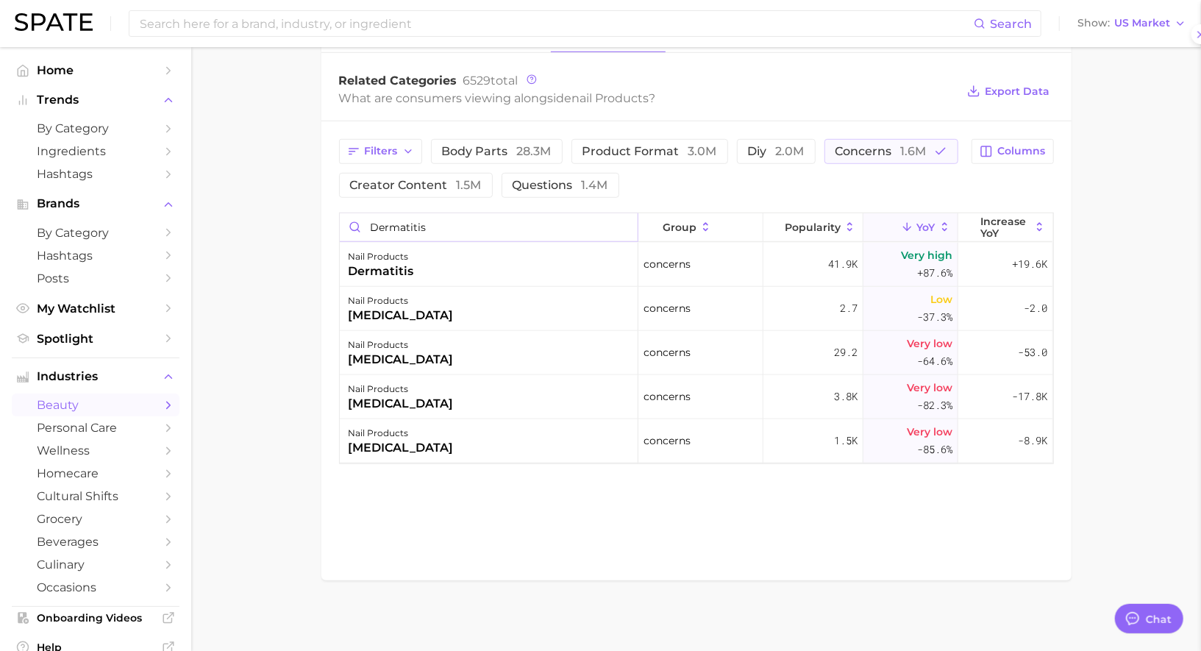
click at [414, 230] on input "dermatitis" at bounding box center [489, 227] width 298 height 28
type input "w"
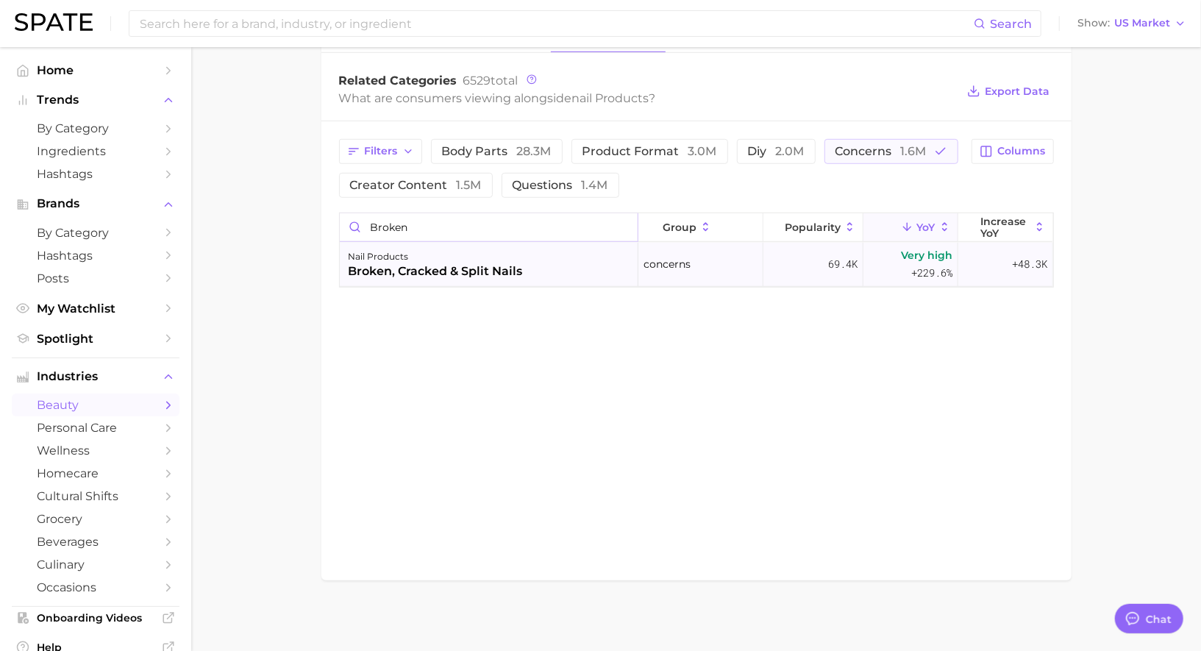
type input "broken"
click at [412, 266] on div "broken, cracked & split nails" at bounding box center [436, 272] width 174 height 18
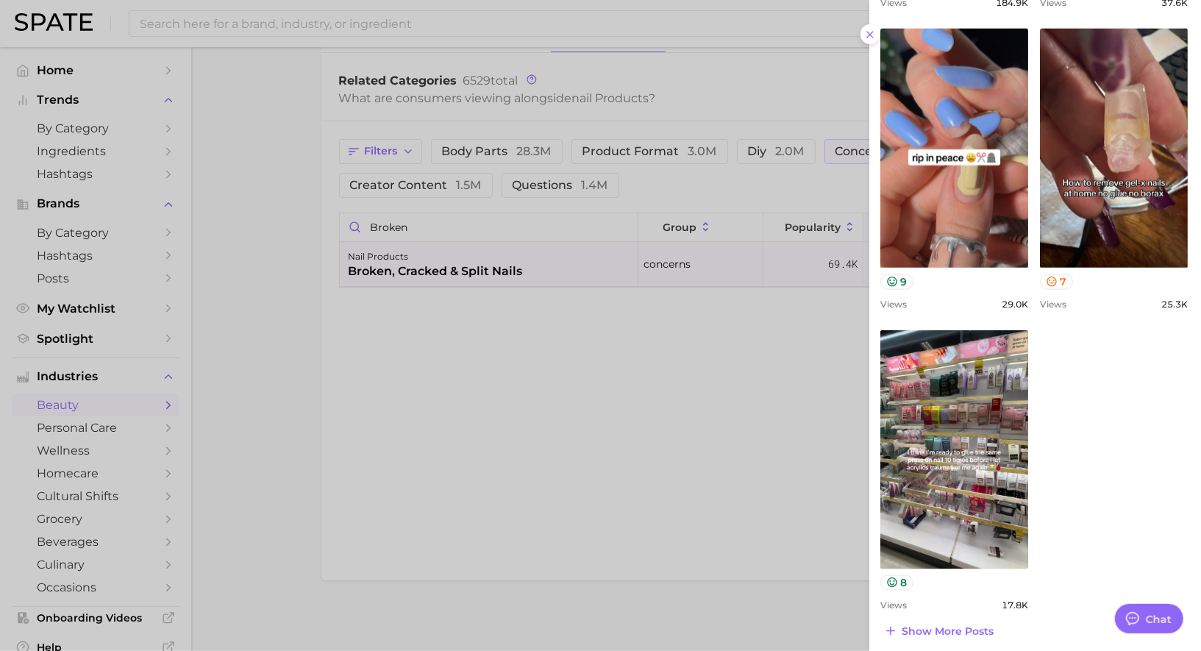
scroll to position [1004, 1]
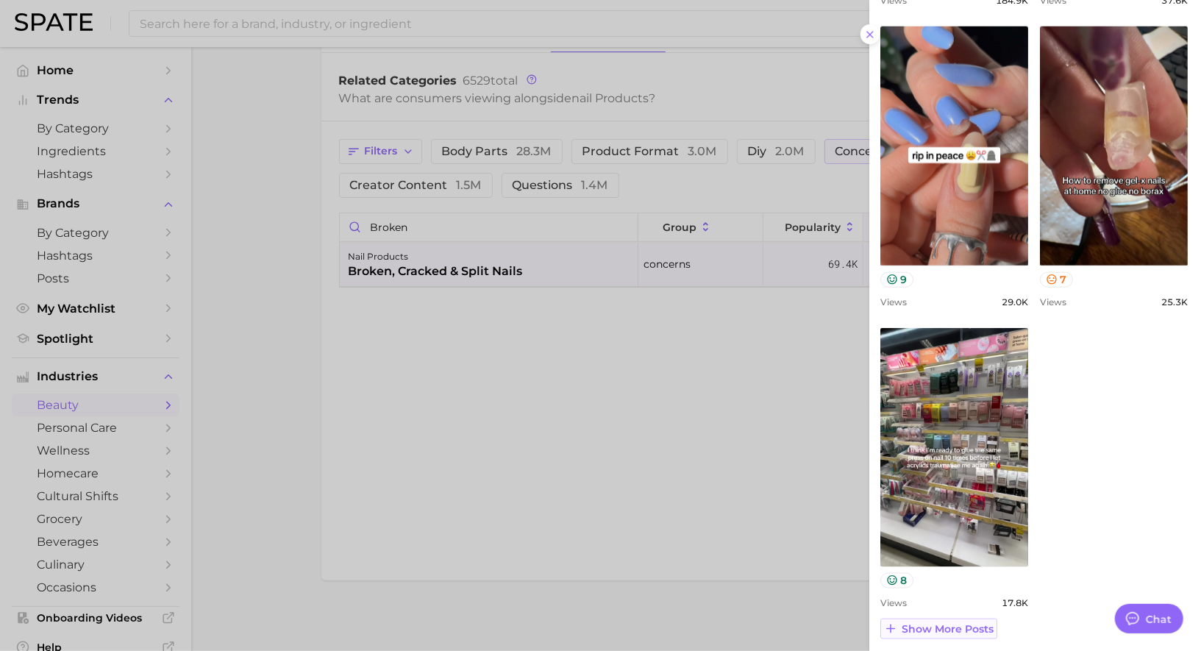
click at [950, 625] on span "Show more posts" at bounding box center [948, 629] width 92 height 13
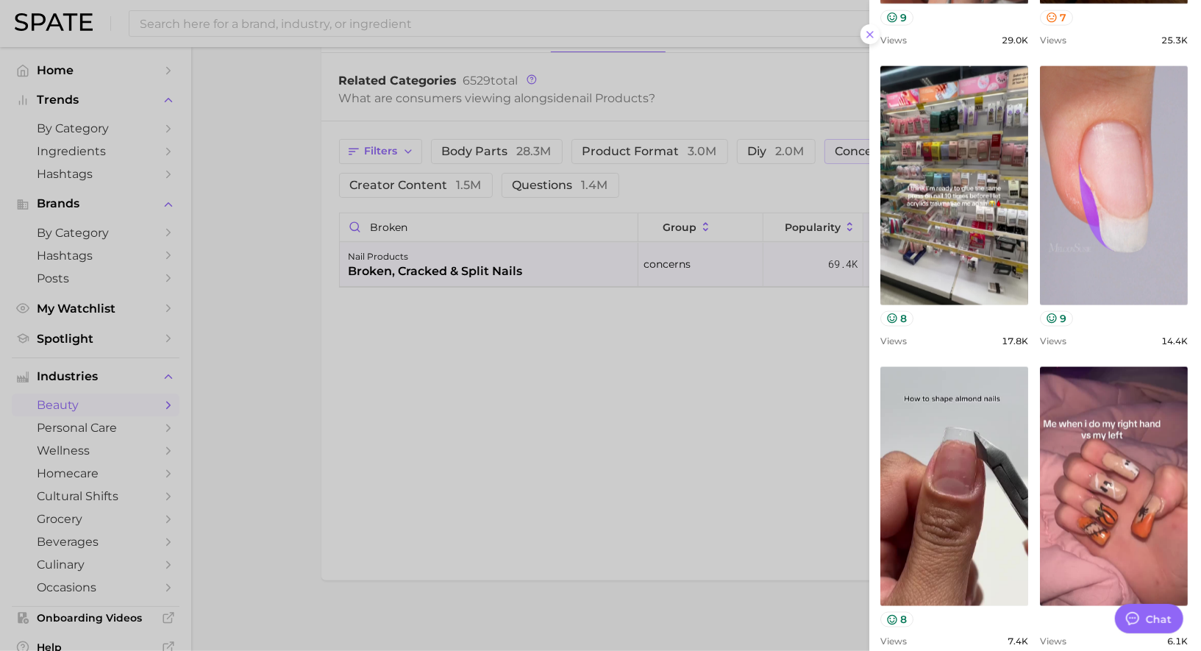
scroll to position [0, 0]
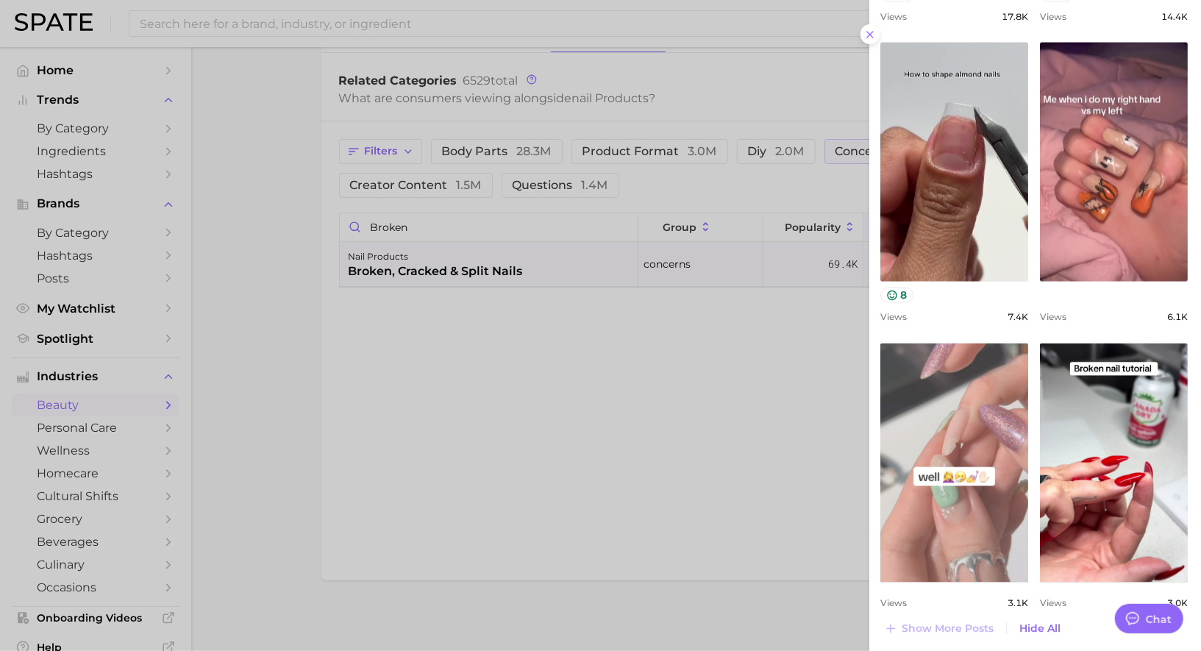
click at [969, 427] on link "view post on TikTok" at bounding box center [954, 462] width 148 height 239
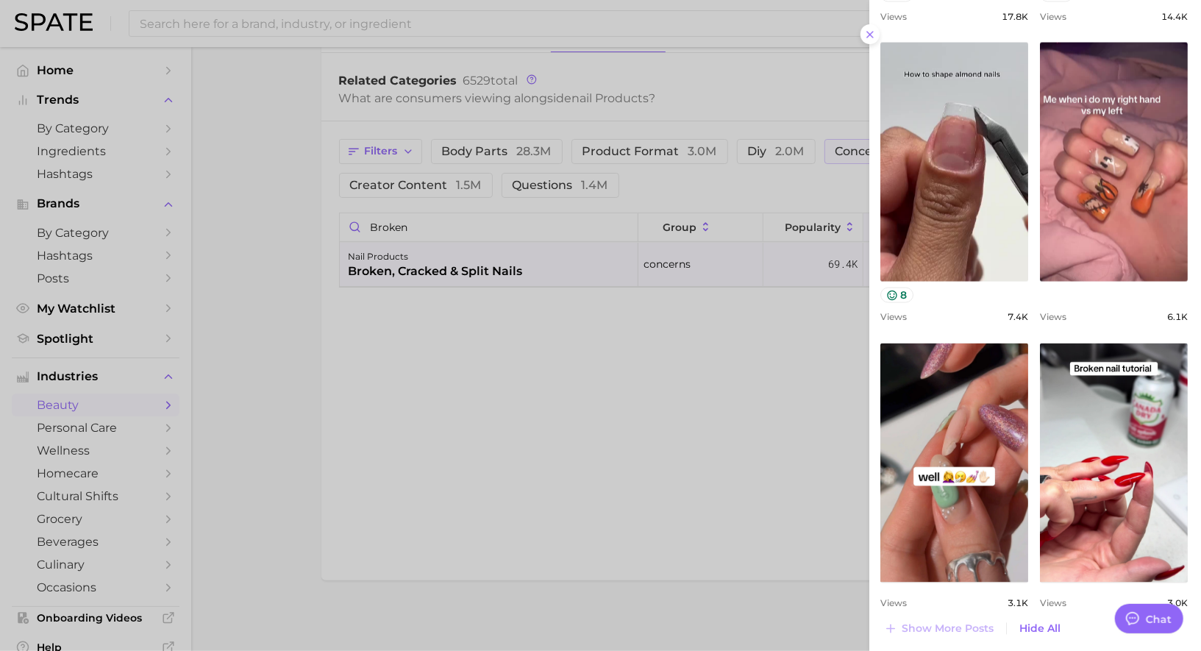
click at [590, 397] on div at bounding box center [600, 325] width 1201 height 651
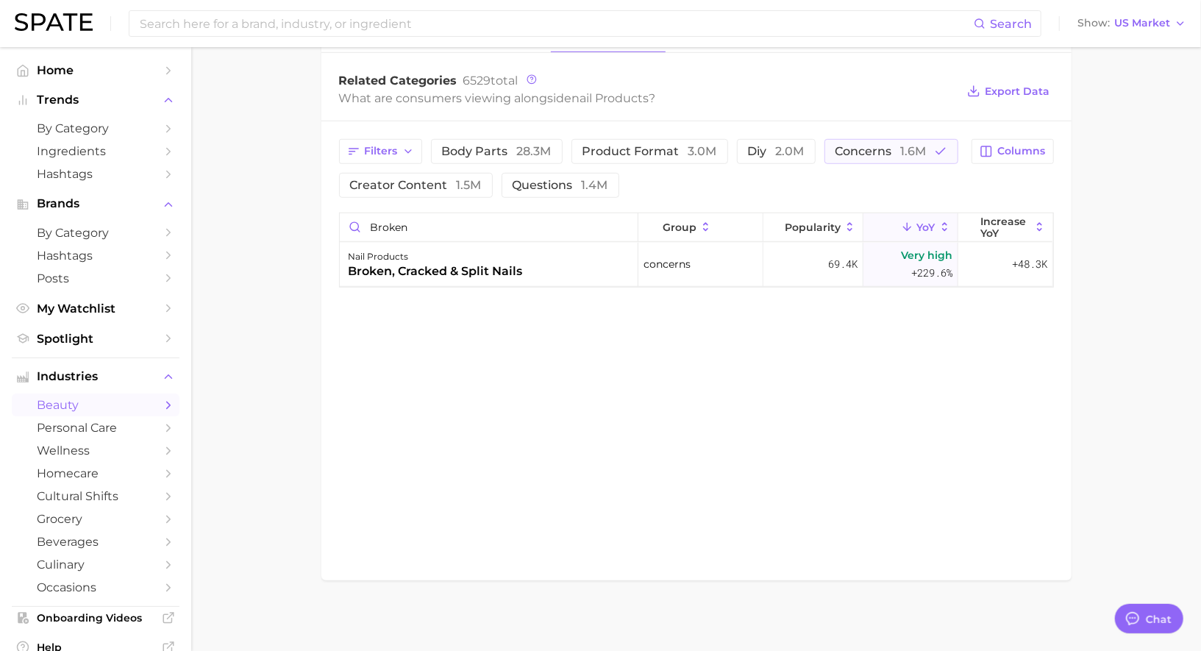
click at [514, 274] on div "broken, cracked & split nails" at bounding box center [436, 272] width 174 height 18
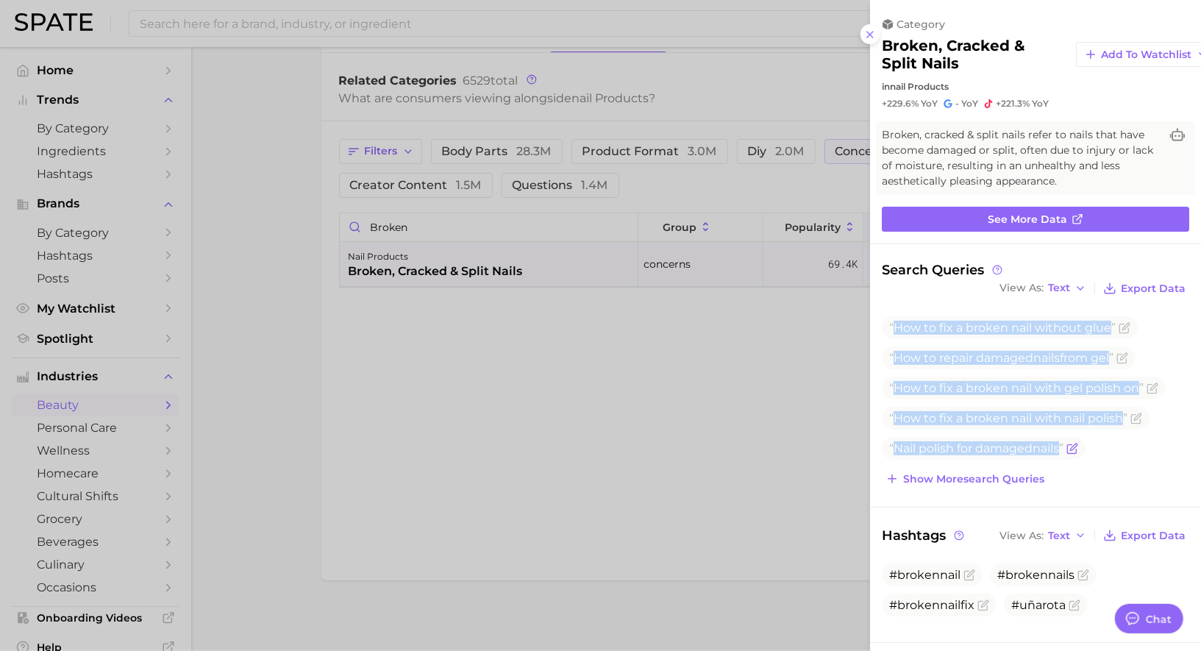
drag, startPoint x: 896, startPoint y: 326, endPoint x: 1070, endPoint y: 455, distance: 217.1
click at [1071, 456] on ul "How to fix a broken nail without glue How to repair damaged nails from gel How …" at bounding box center [1035, 387] width 307 height 143
copy ul "How to fix a broken nail without glue How to repair damaged nails from gel How …"
click at [994, 485] on button "Show more search queries" at bounding box center [965, 479] width 166 height 21
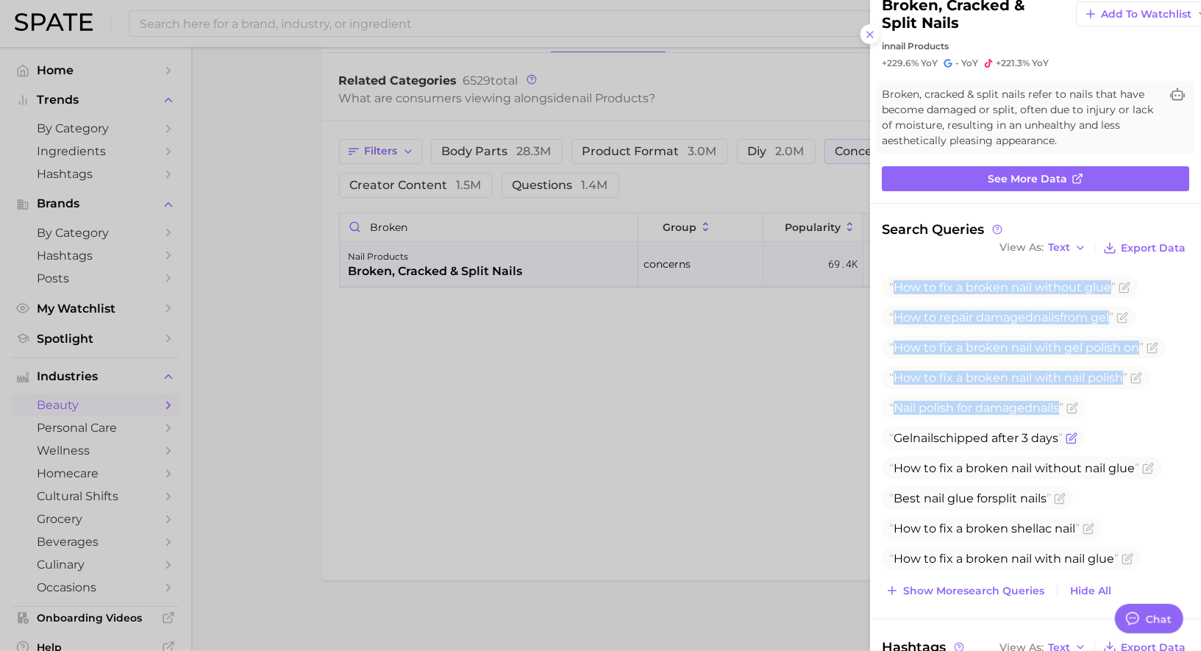
scroll to position [55, 0]
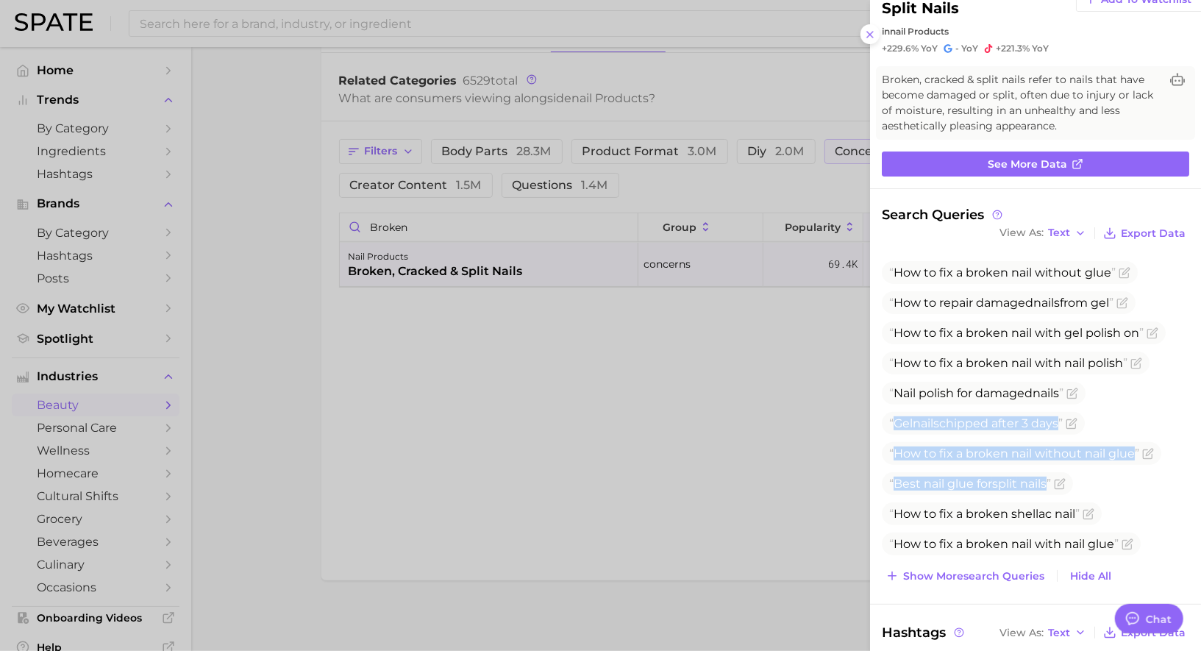
drag, startPoint x: 897, startPoint y: 421, endPoint x: 1042, endPoint y: 497, distance: 164.2
click at [1042, 497] on ul "How to fix a broken nail without glue How to repair damaged nails from gel How …" at bounding box center [1035, 408] width 307 height 294
copy ul "Gel nails chipped after 3 days How to fix a broken nail without nail glue Best …"
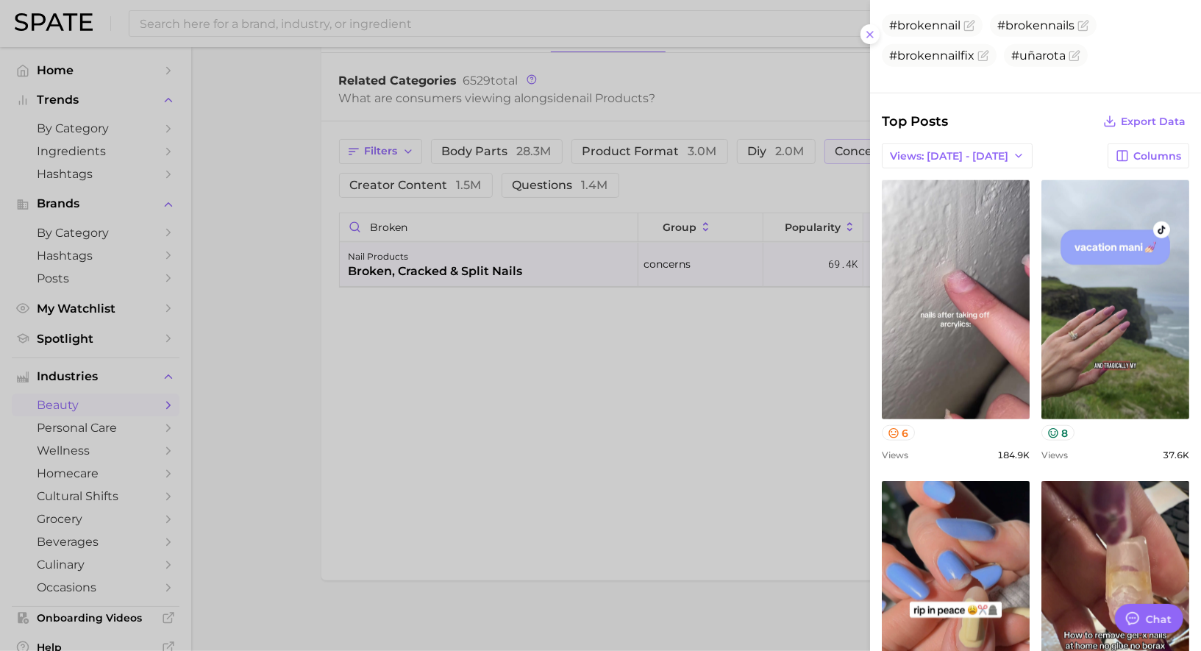
scroll to position [708, 0]
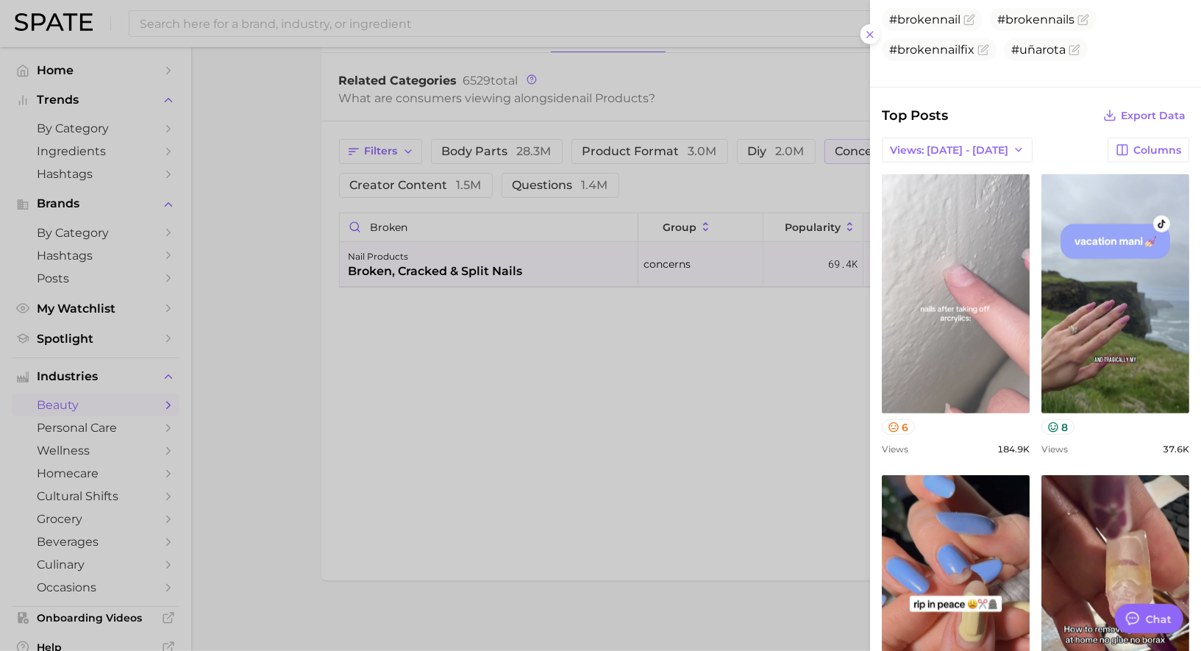
click at [993, 293] on link "view post on TikTok" at bounding box center [956, 293] width 148 height 239
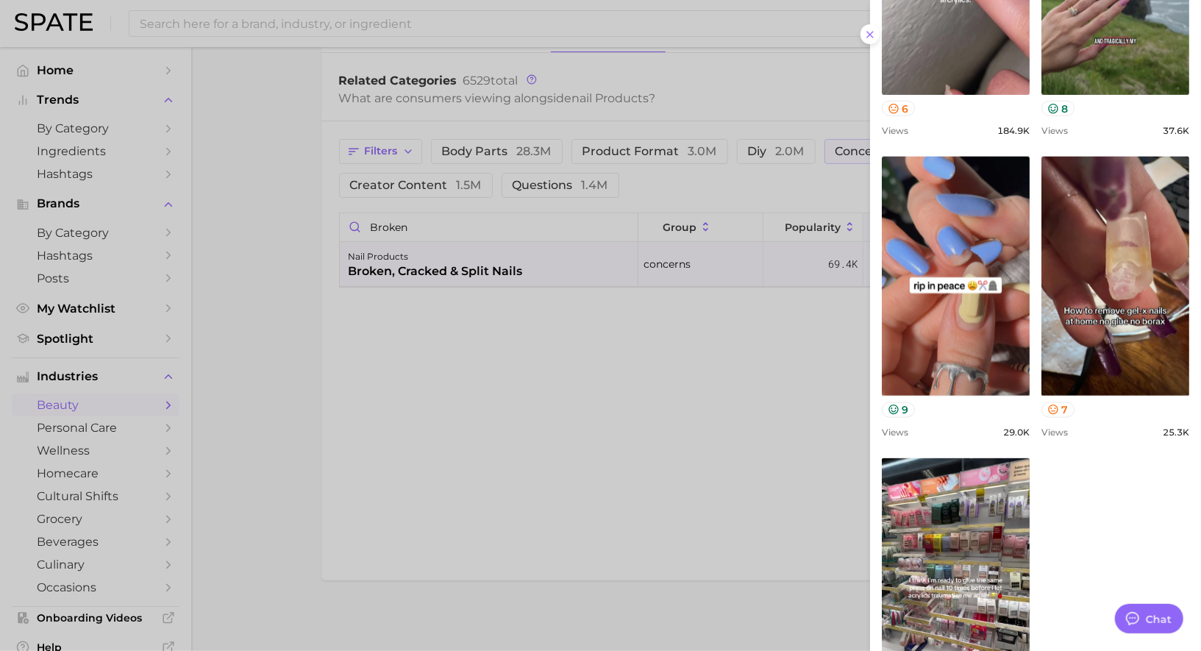
scroll to position [1005, 0]
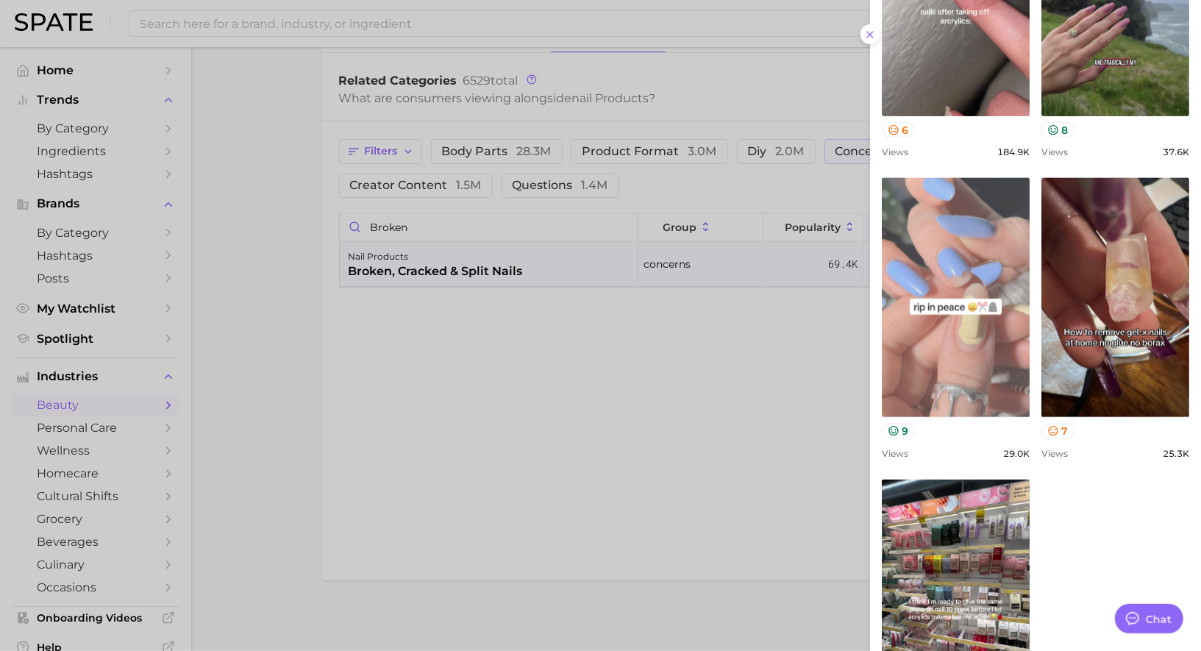
click at [955, 325] on link "view post on TikTok" at bounding box center [956, 297] width 148 height 239
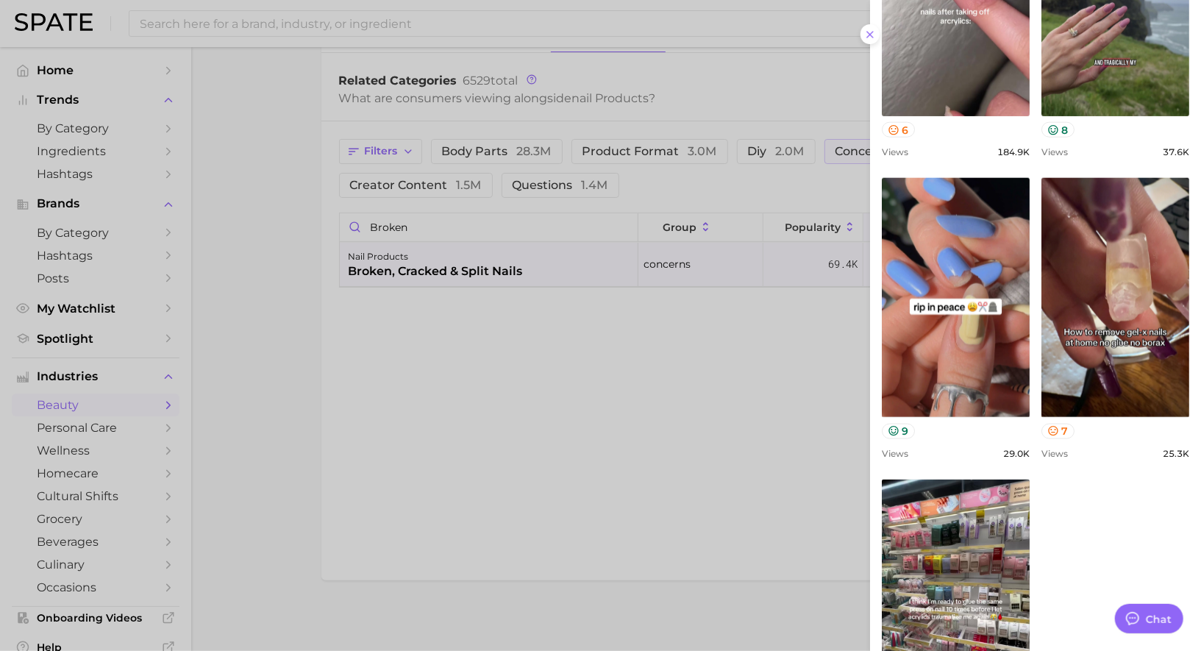
click at [1108, 494] on div "view post on TikTok 6 Views 184.9k view post on TikTok 8 Views 37.6k view post …" at bounding box center [1035, 318] width 307 height 883
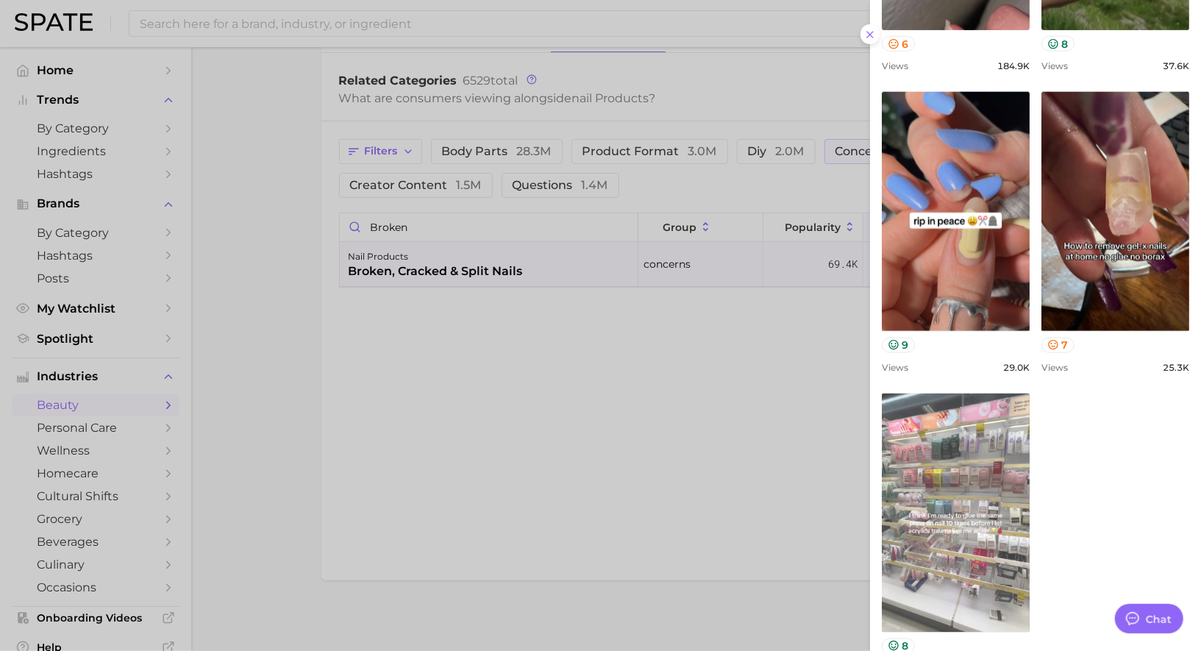
scroll to position [1156, 0]
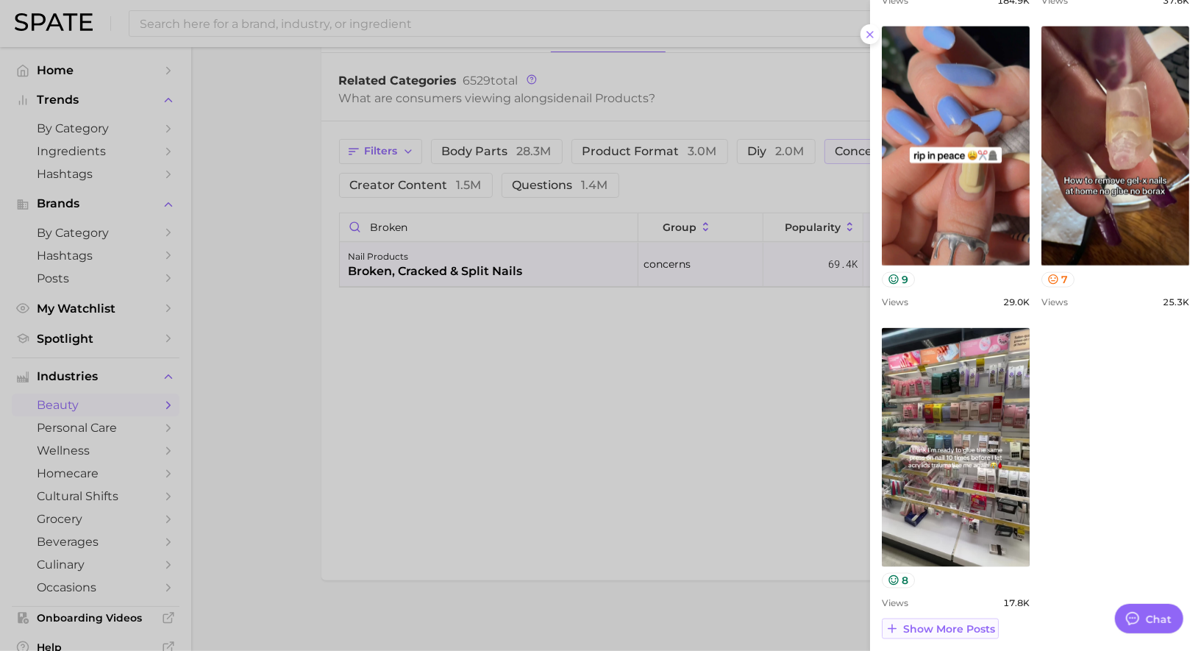
click at [934, 623] on span "Show more posts" at bounding box center [949, 629] width 92 height 13
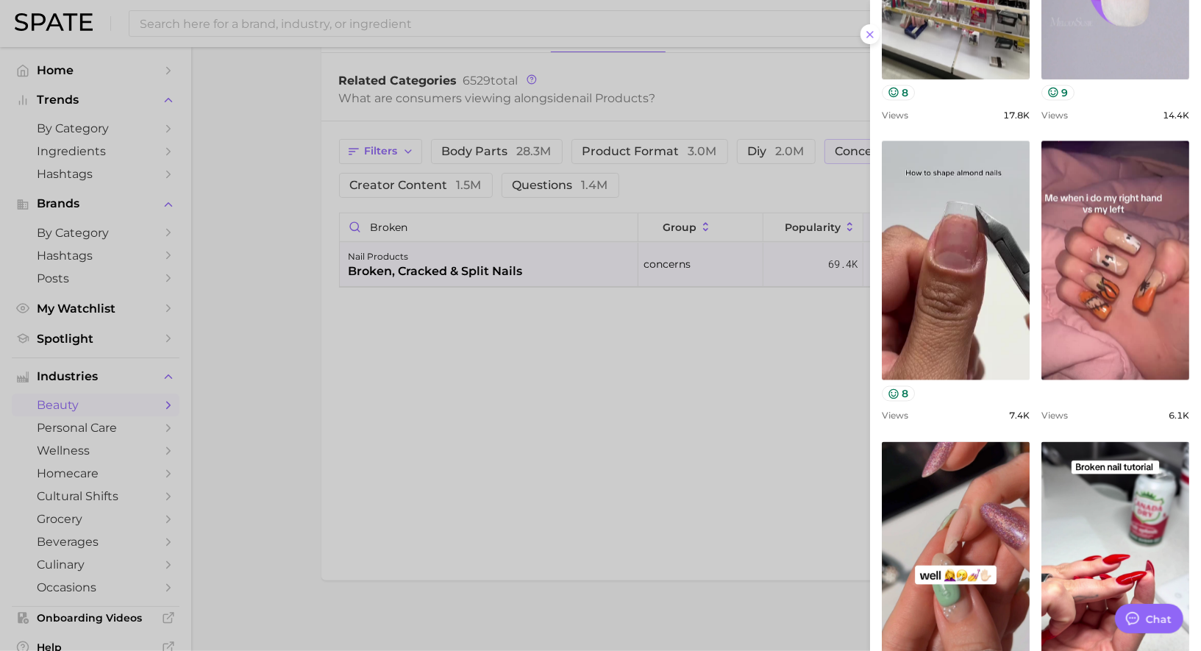
scroll to position [1465, 0]
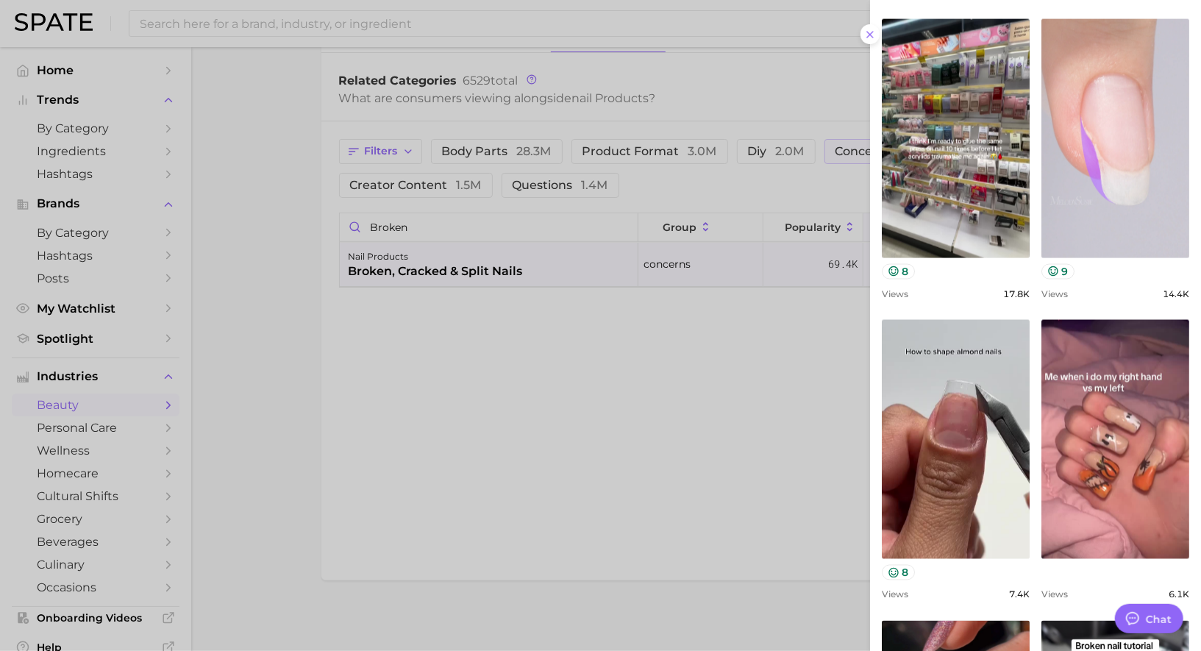
click at [1122, 181] on link "view post on TikTok" at bounding box center [1115, 138] width 148 height 239
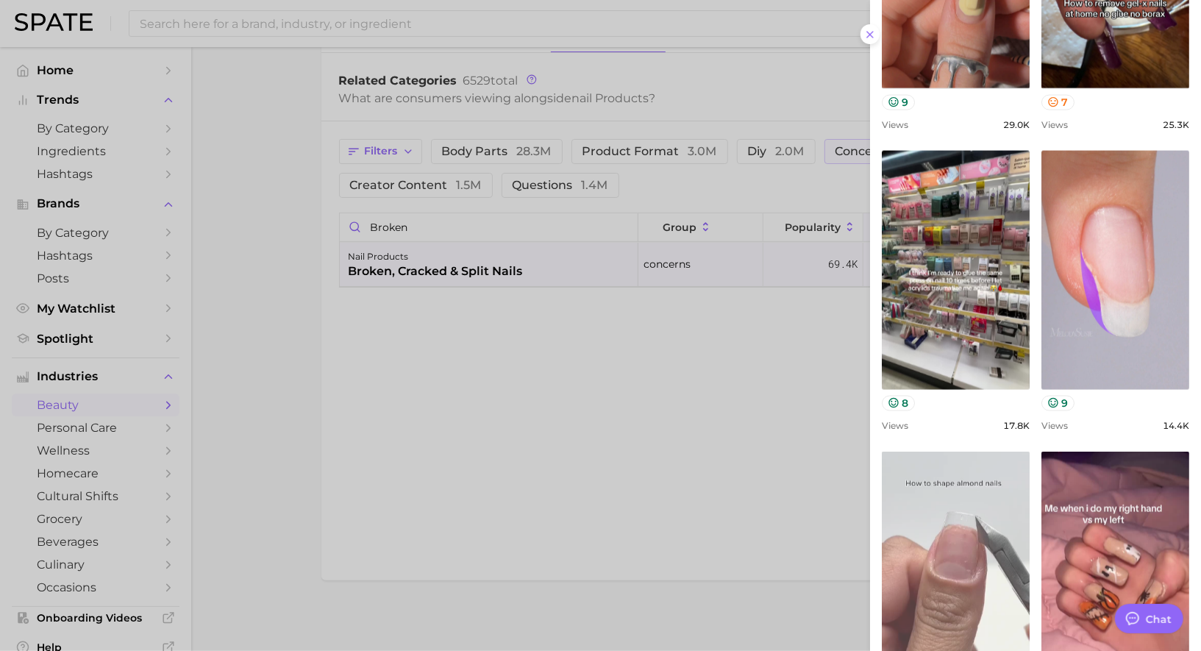
scroll to position [1328, 0]
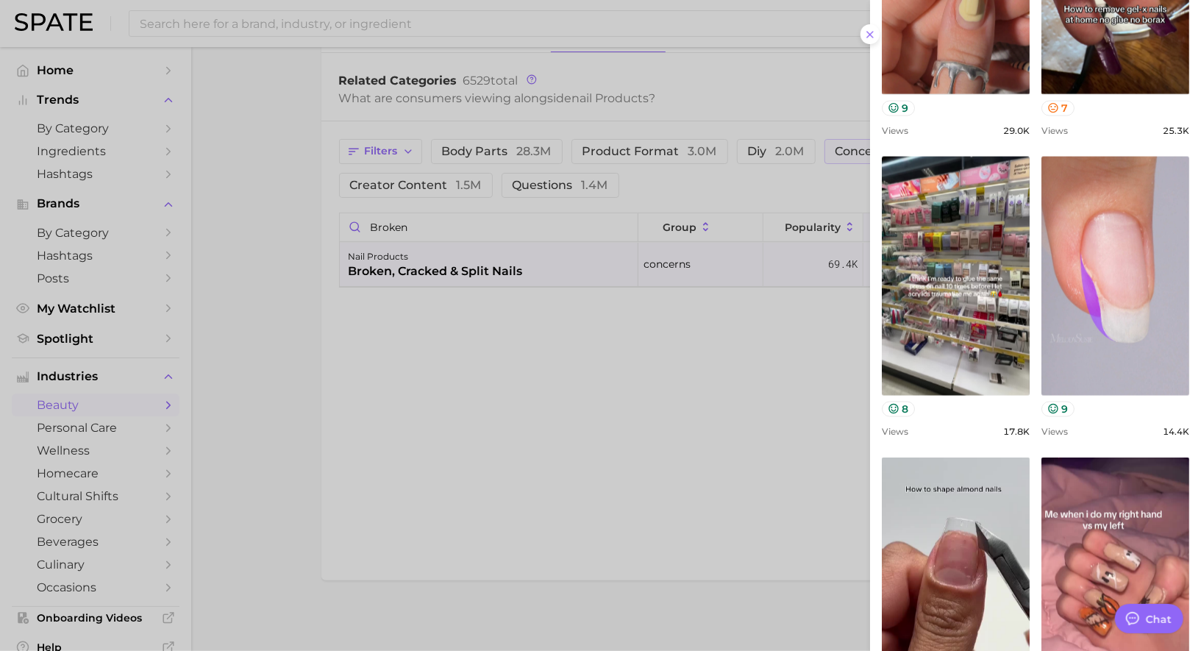
click at [482, 324] on div at bounding box center [600, 325] width 1201 height 651
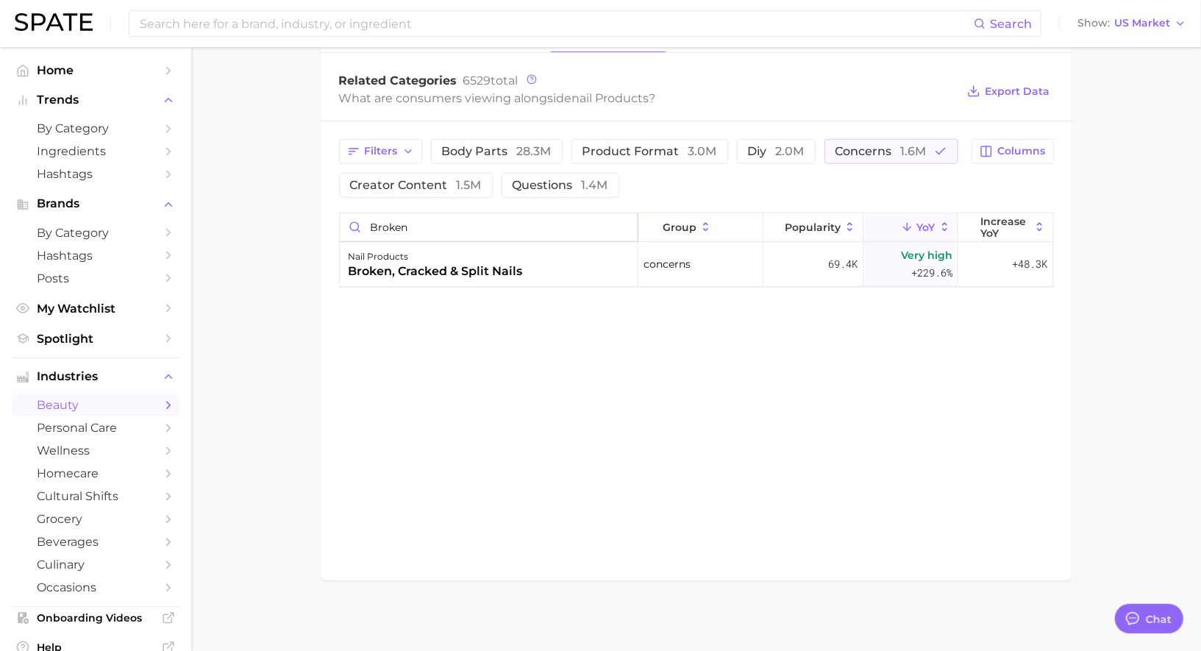
click at [625, 223] on input "broken" at bounding box center [489, 227] width 298 height 28
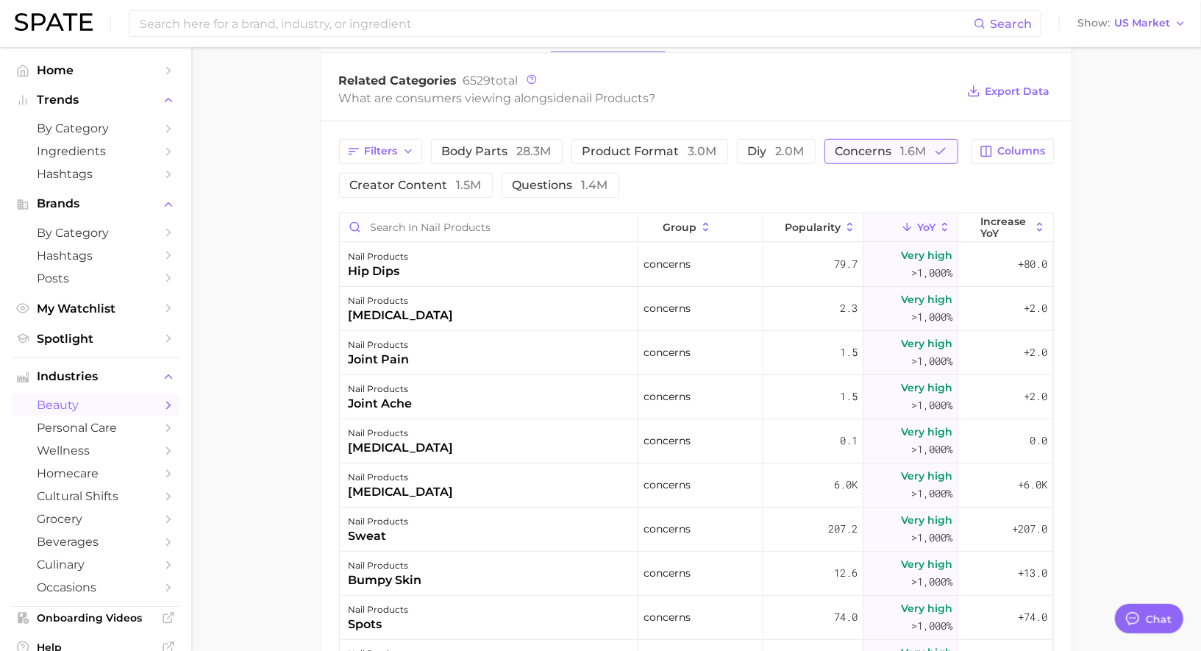
click at [883, 146] on span "concerns 1.6m" at bounding box center [881, 152] width 91 height 12
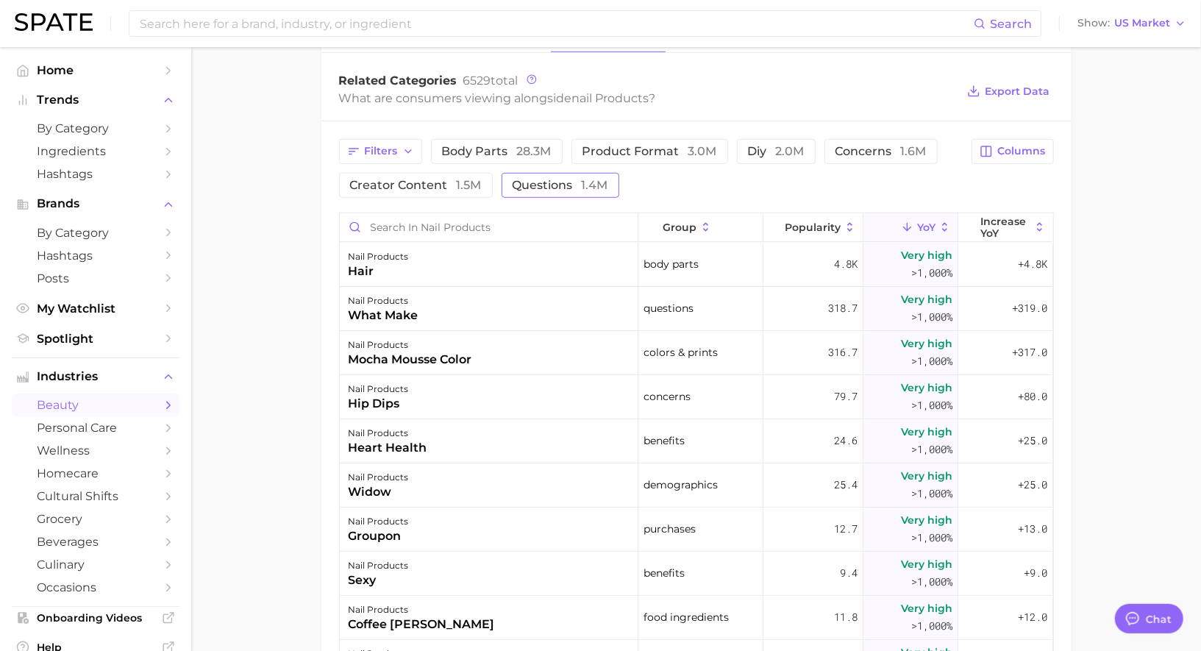
click at [538, 179] on span "questions 1.4m" at bounding box center [561, 185] width 96 height 12
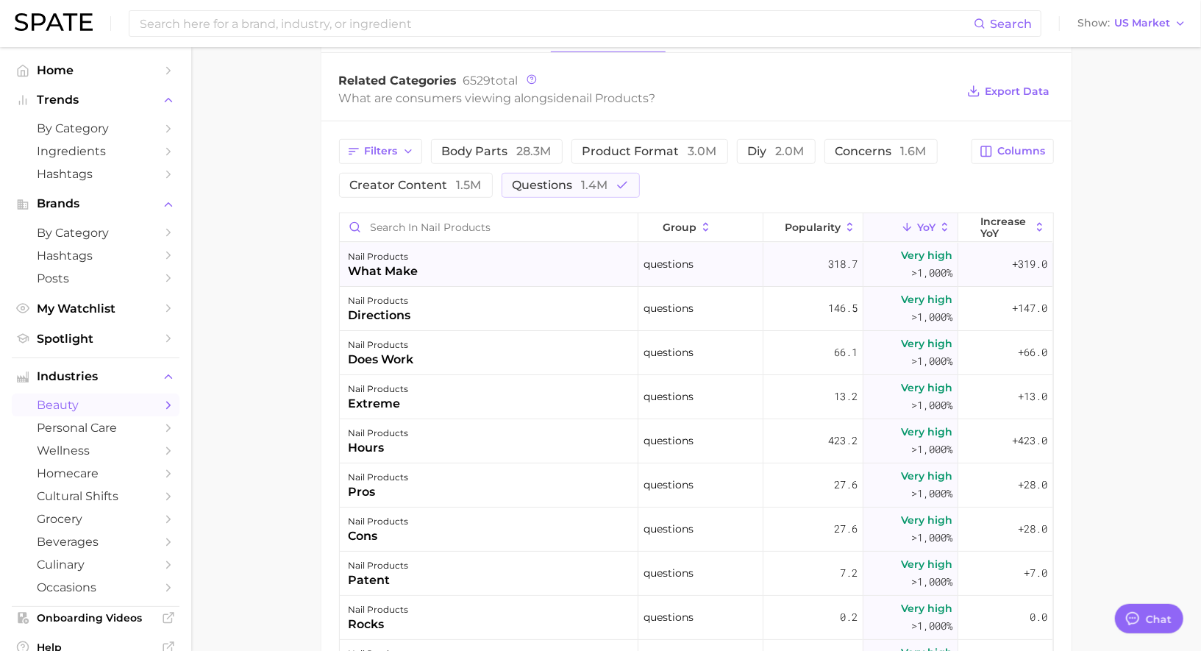
click at [482, 266] on div "nail products what make" at bounding box center [489, 265] width 299 height 44
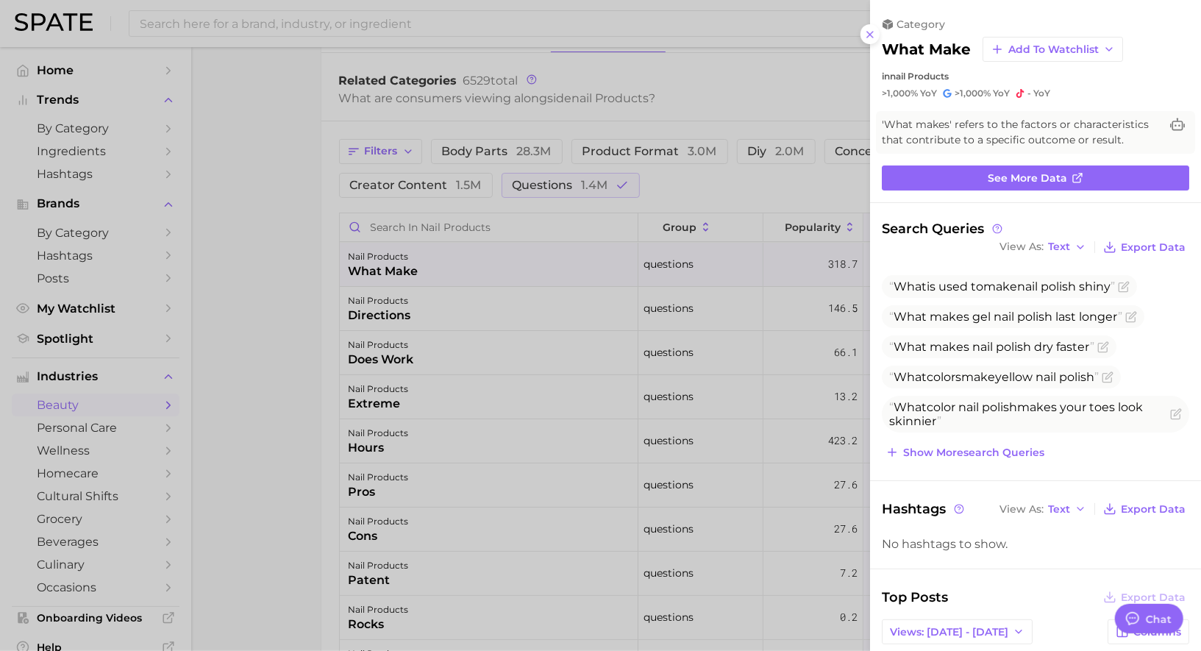
click at [483, 270] on div at bounding box center [600, 325] width 1201 height 651
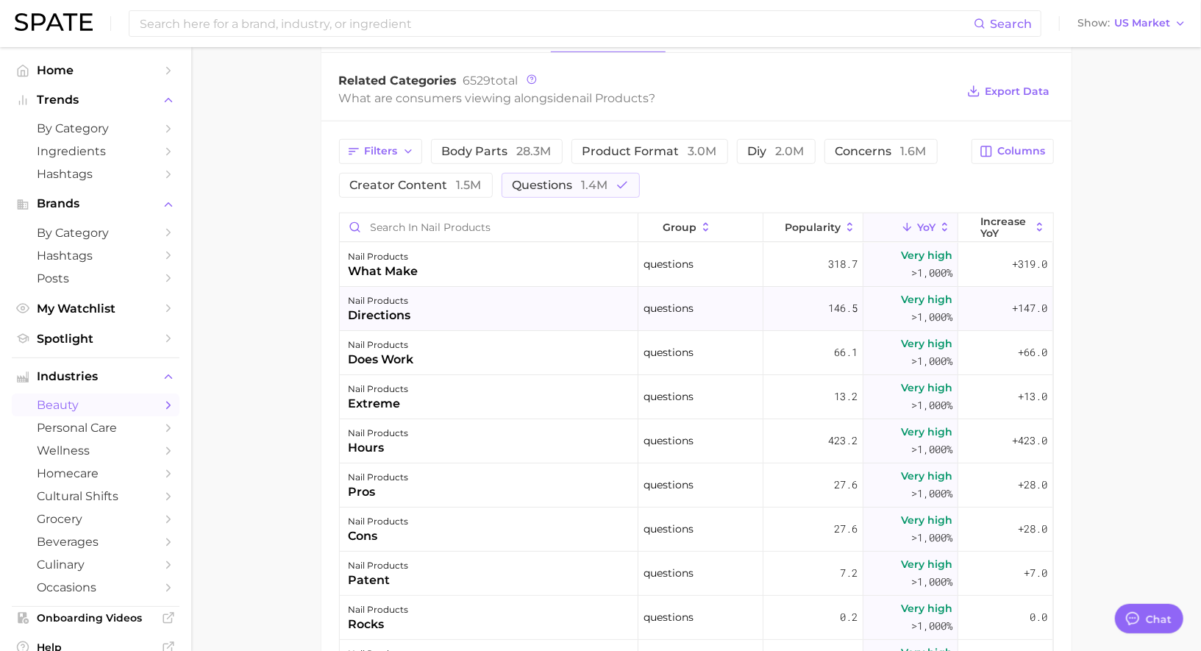
click at [471, 304] on div "nail products directions" at bounding box center [489, 309] width 299 height 44
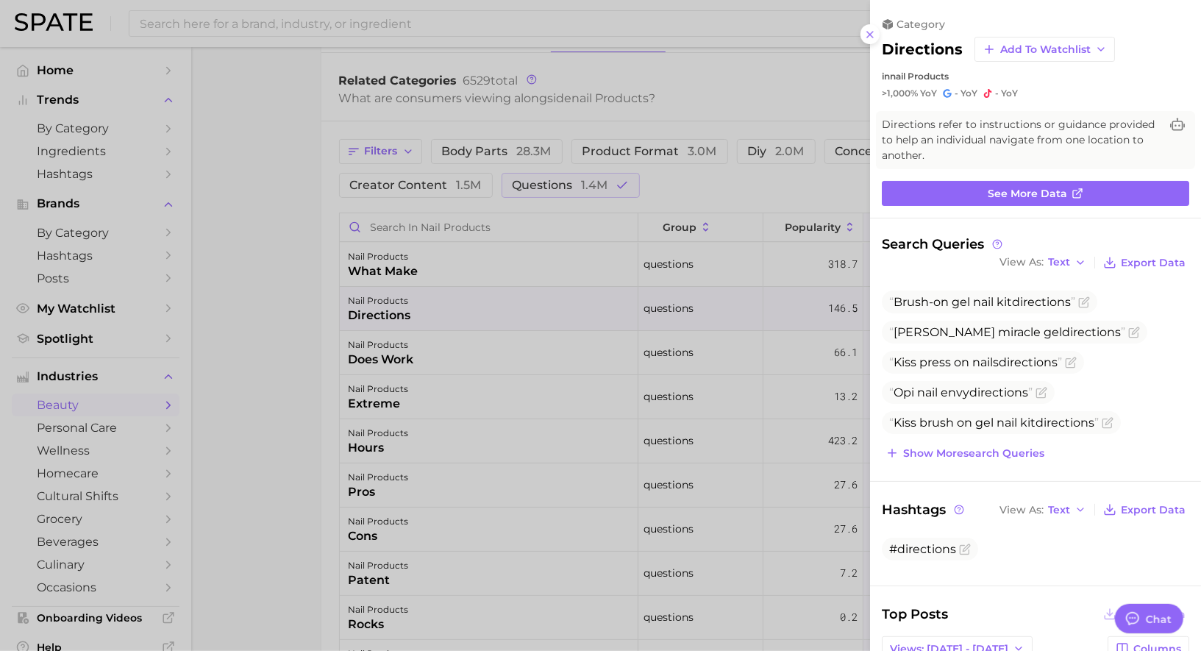
click at [471, 303] on div at bounding box center [600, 325] width 1201 height 651
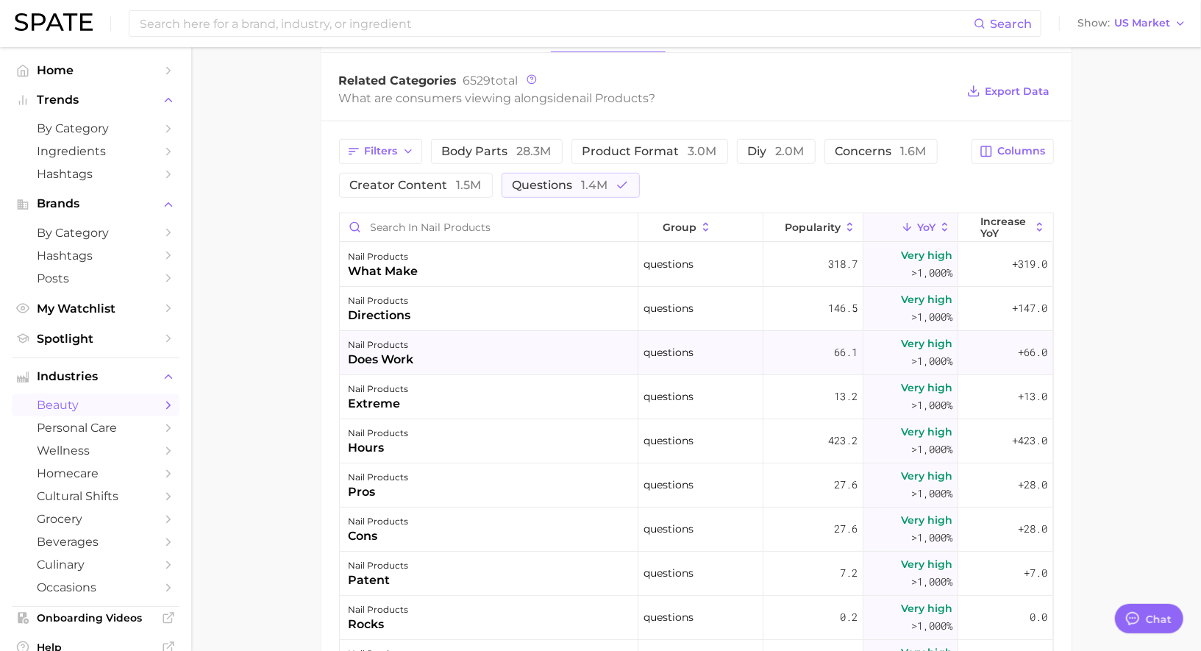
click at [471, 360] on div "nail products does work" at bounding box center [489, 353] width 299 height 44
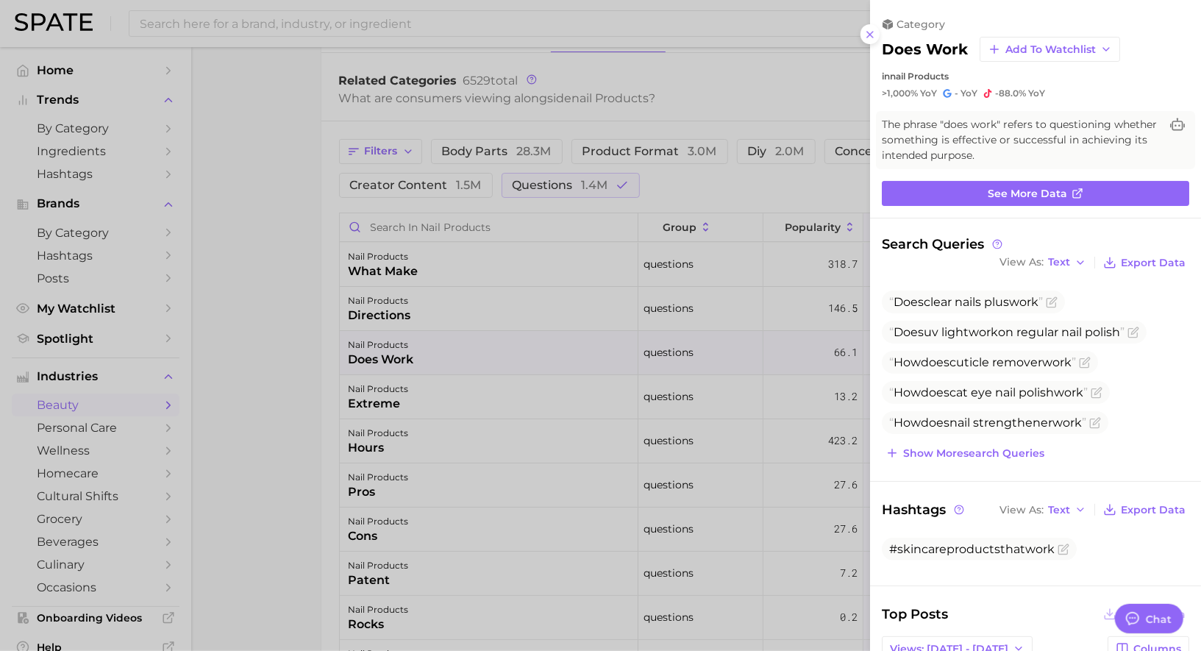
click at [471, 357] on div at bounding box center [600, 325] width 1201 height 651
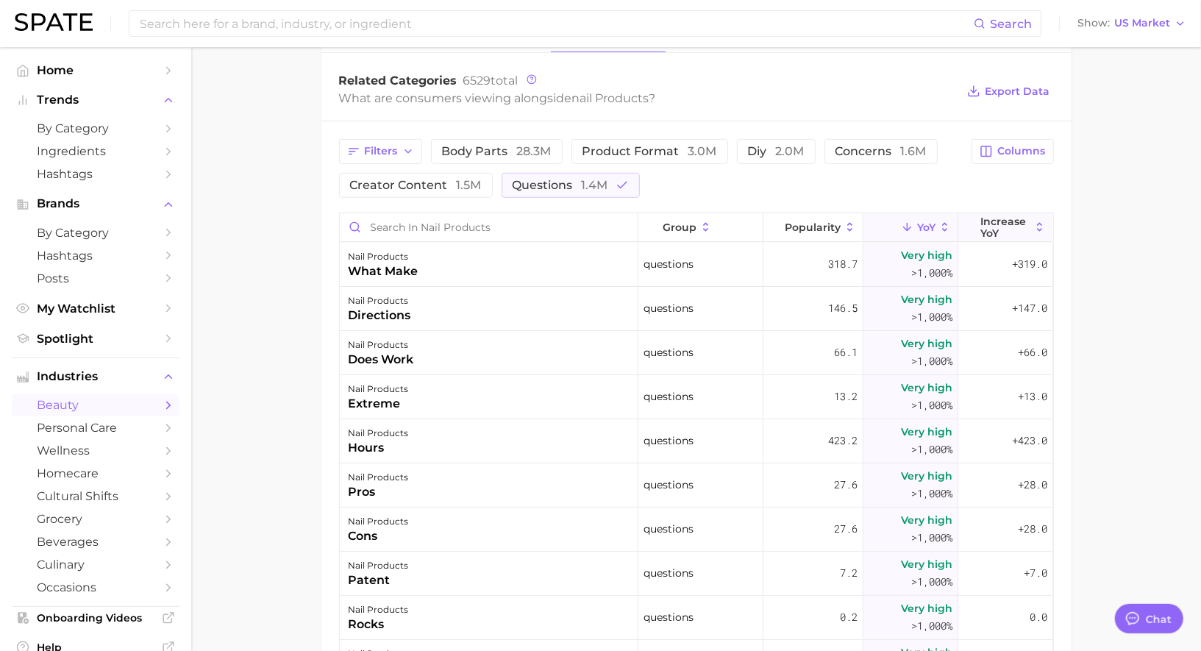
click at [994, 222] on span "Increase YoY" at bounding box center [1005, 228] width 50 height 24
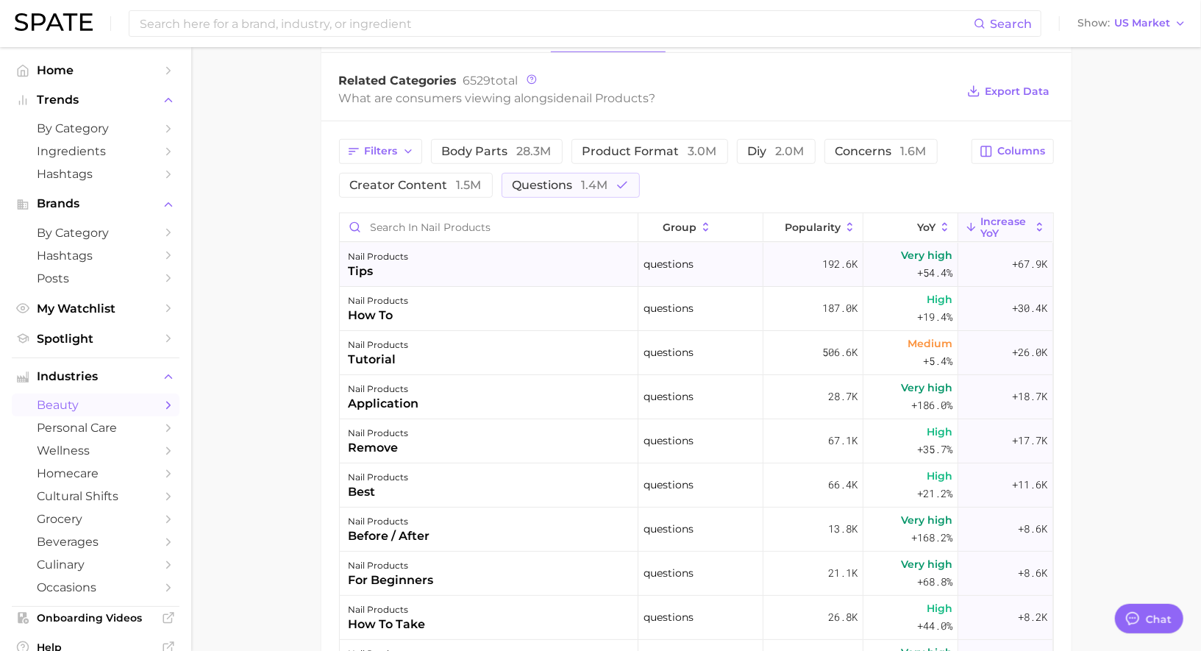
click at [458, 263] on div "nail products tips" at bounding box center [489, 265] width 299 height 44
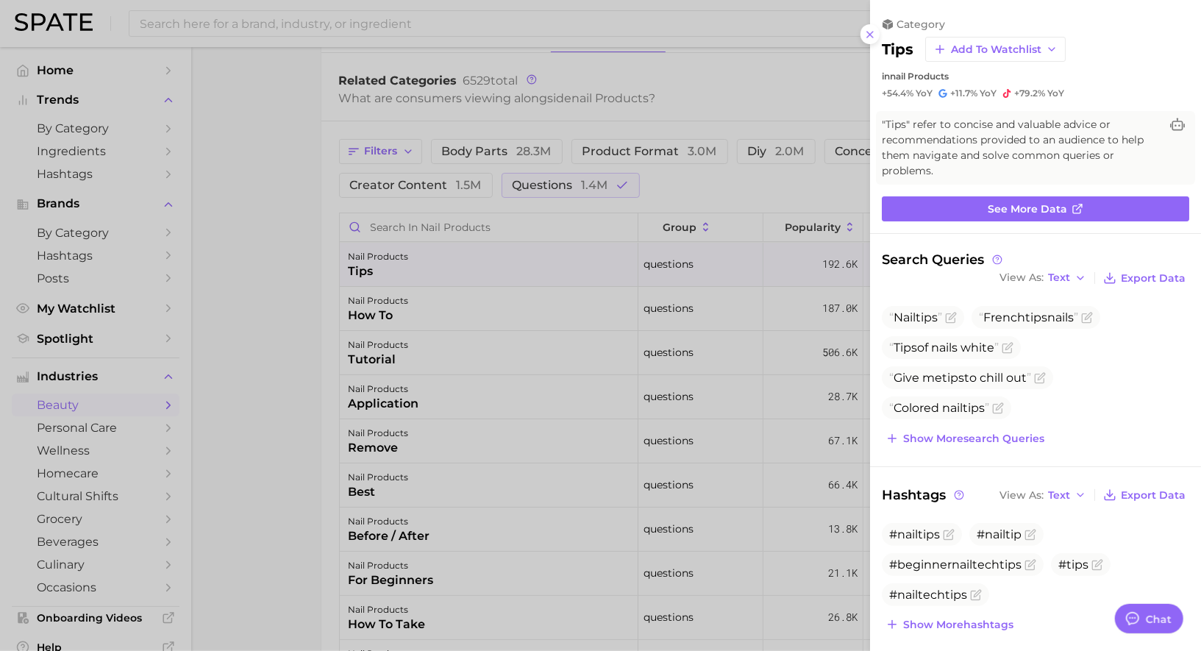
click at [459, 262] on div at bounding box center [600, 325] width 1201 height 651
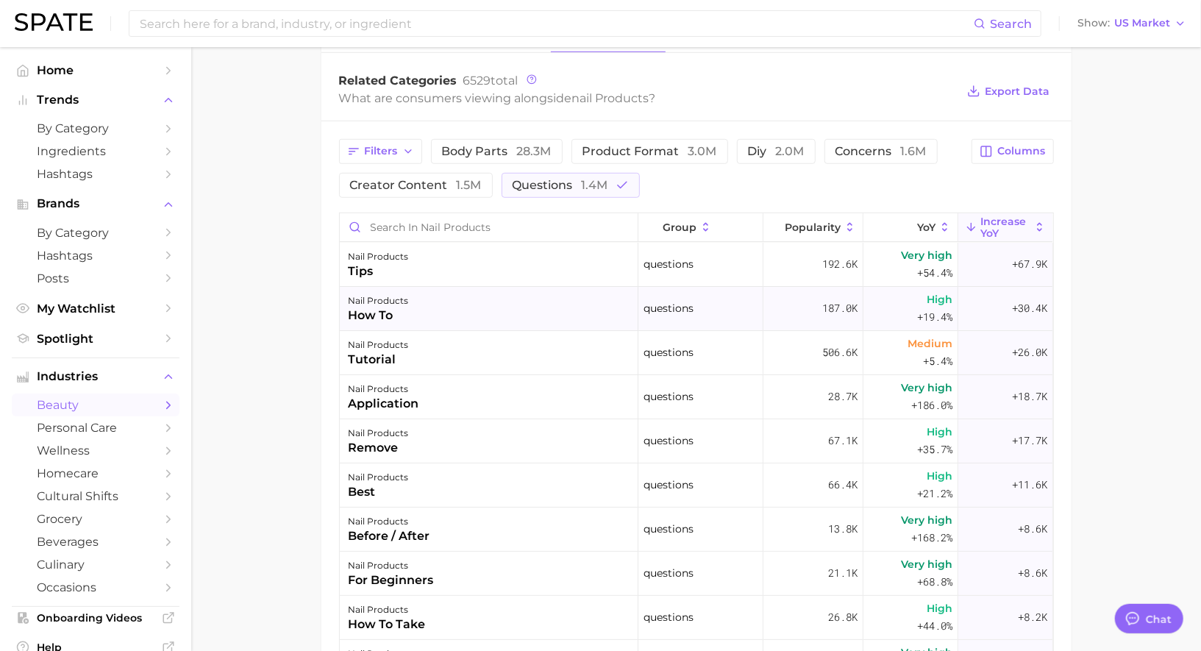
click at [464, 302] on div "nail products how to" at bounding box center [489, 309] width 299 height 44
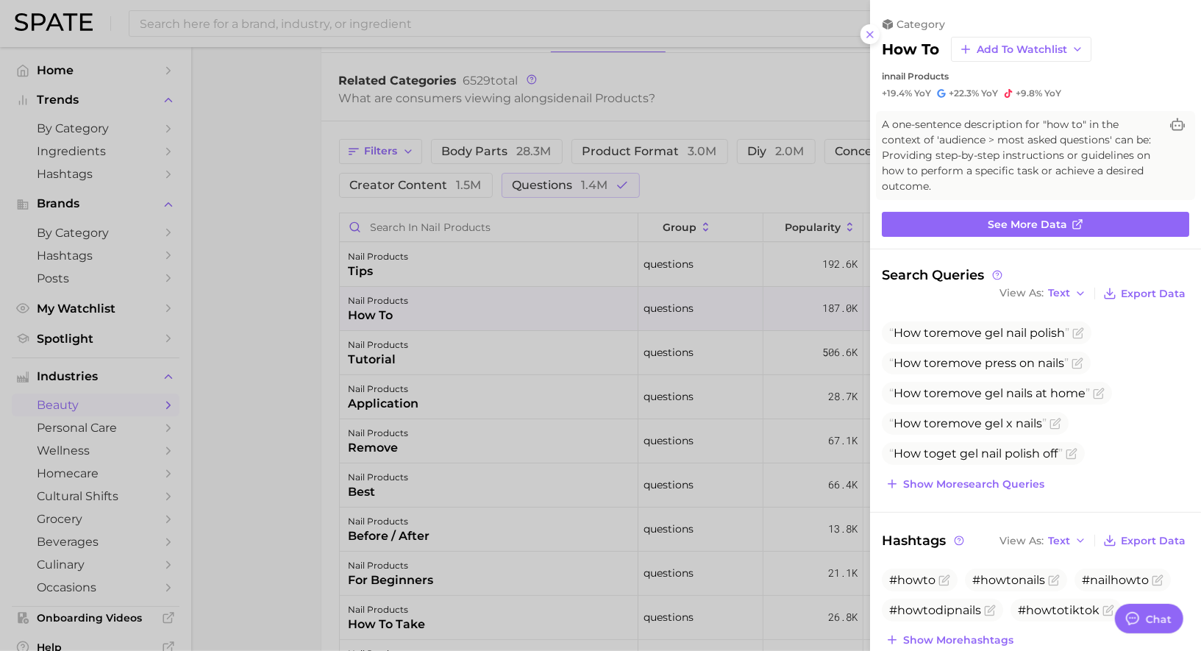
scroll to position [0, 0]
click at [460, 307] on div at bounding box center [600, 325] width 1201 height 651
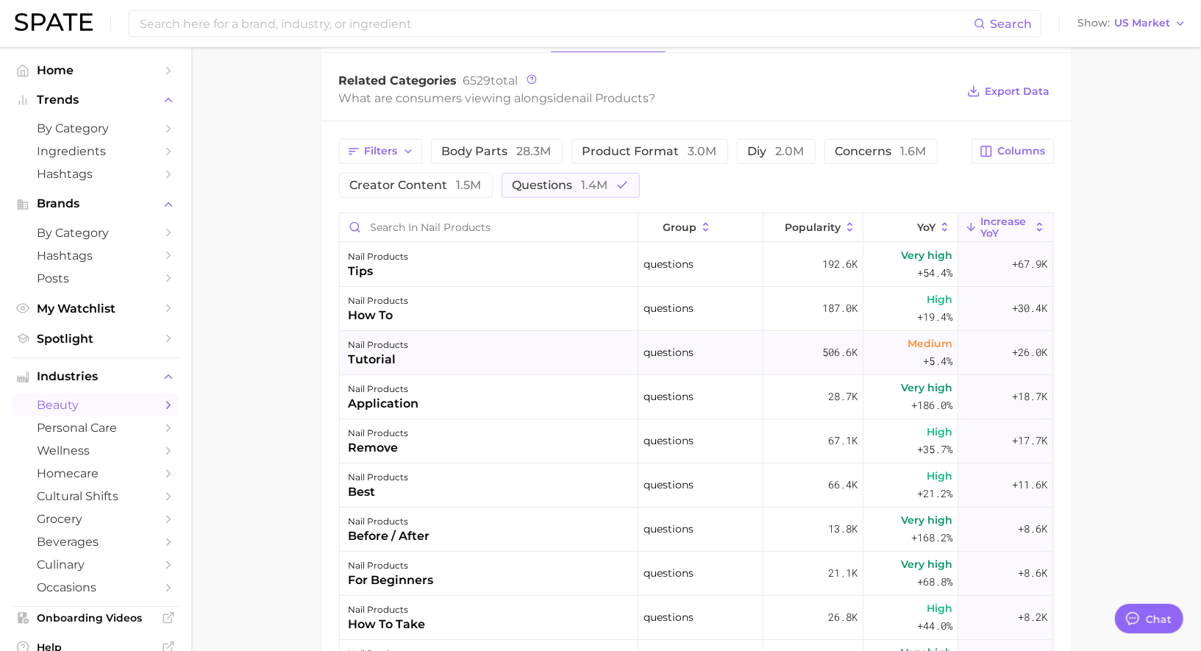
click at [469, 349] on div "nail products tutorial" at bounding box center [489, 353] width 299 height 44
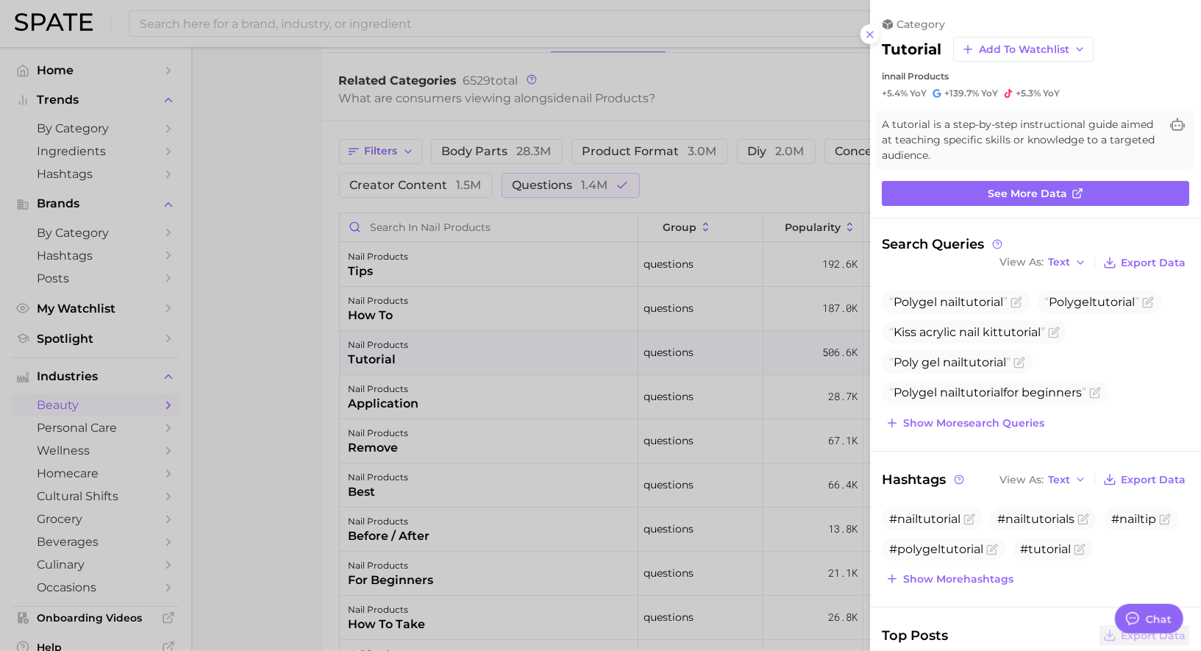
click at [469, 353] on div at bounding box center [600, 325] width 1201 height 651
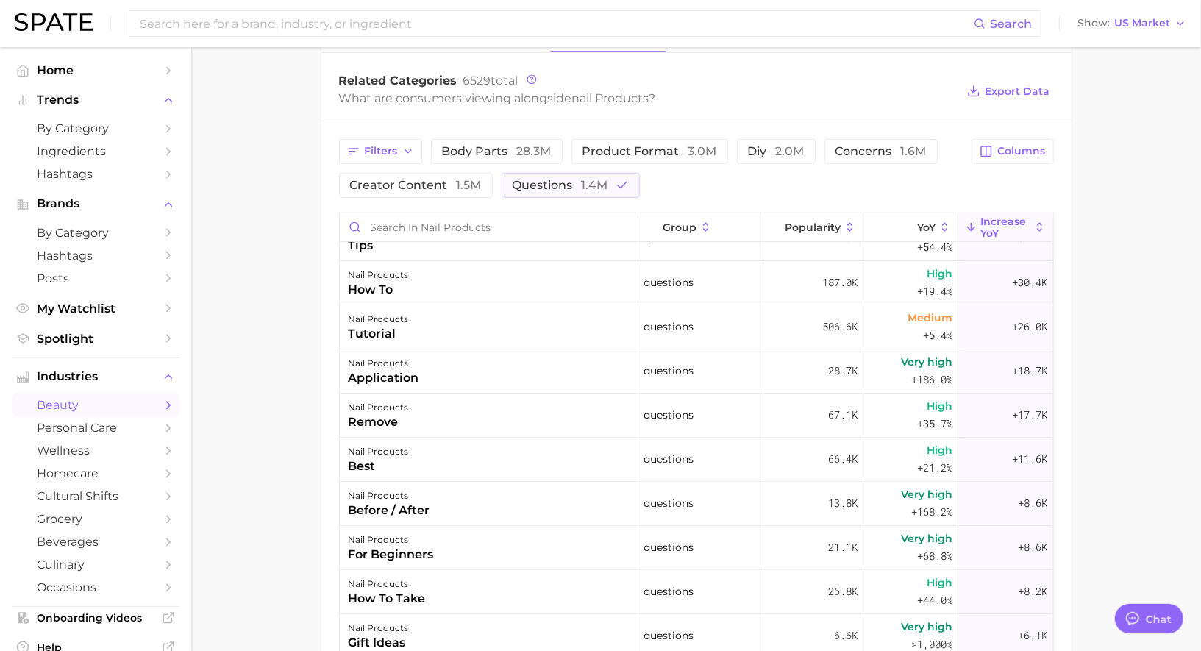
scroll to position [31, 0]
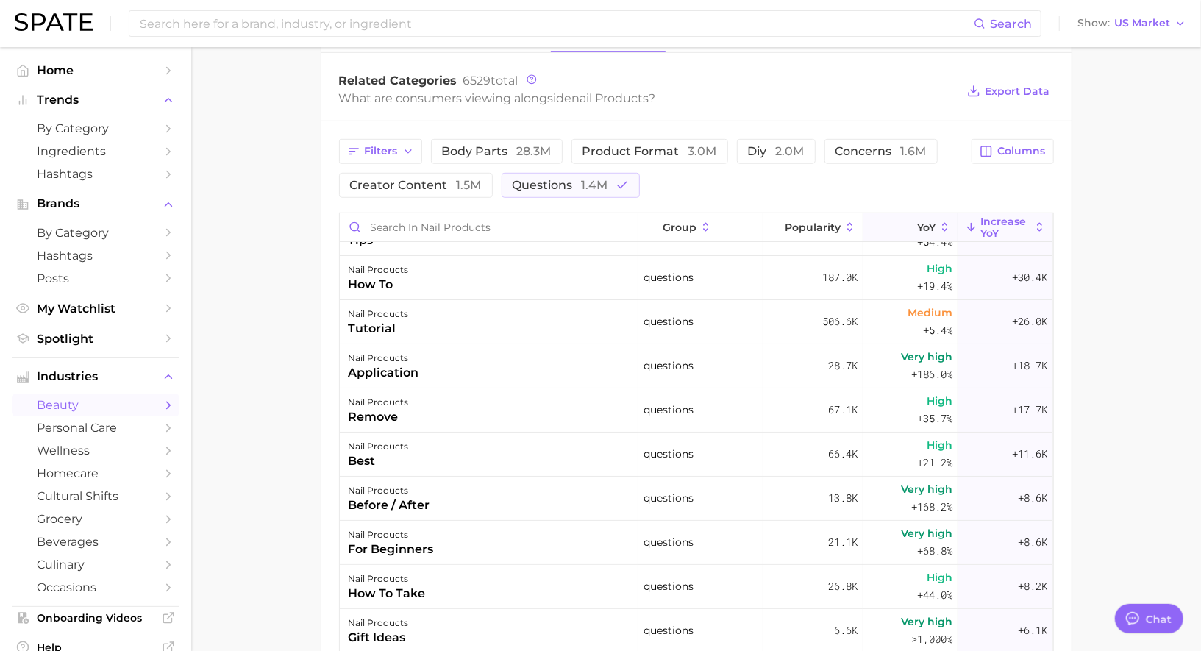
click at [925, 221] on span "YoY" at bounding box center [926, 227] width 18 height 12
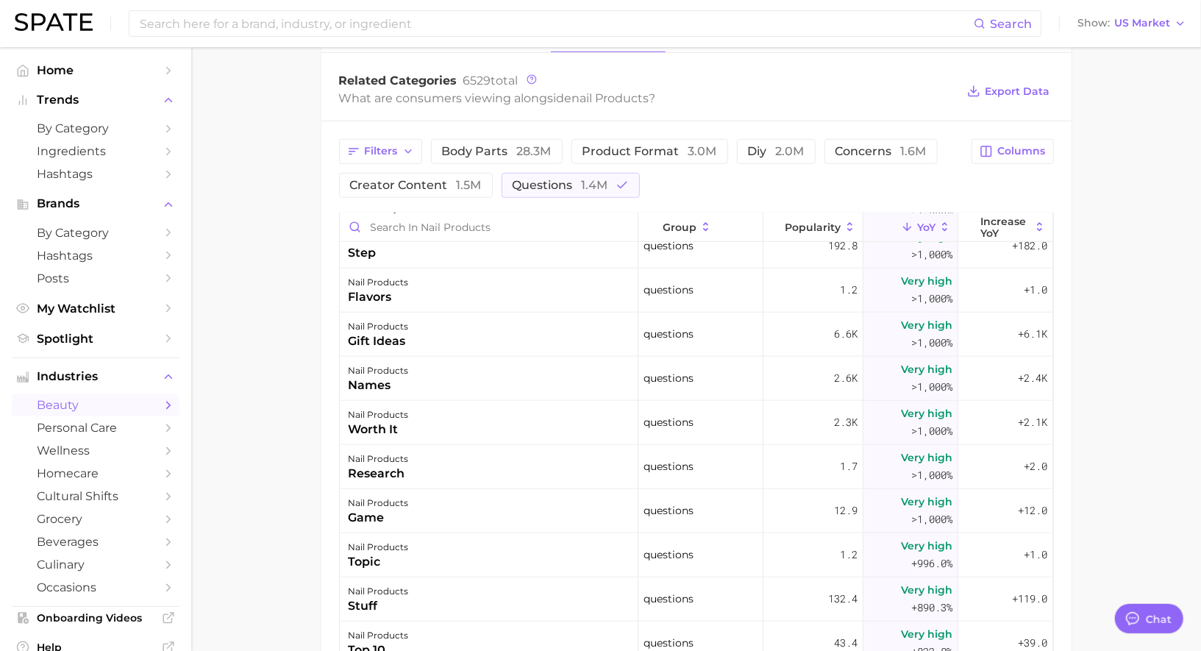
scroll to position [812, 0]
click at [513, 319] on div "nail products gift ideas" at bounding box center [489, 335] width 299 height 44
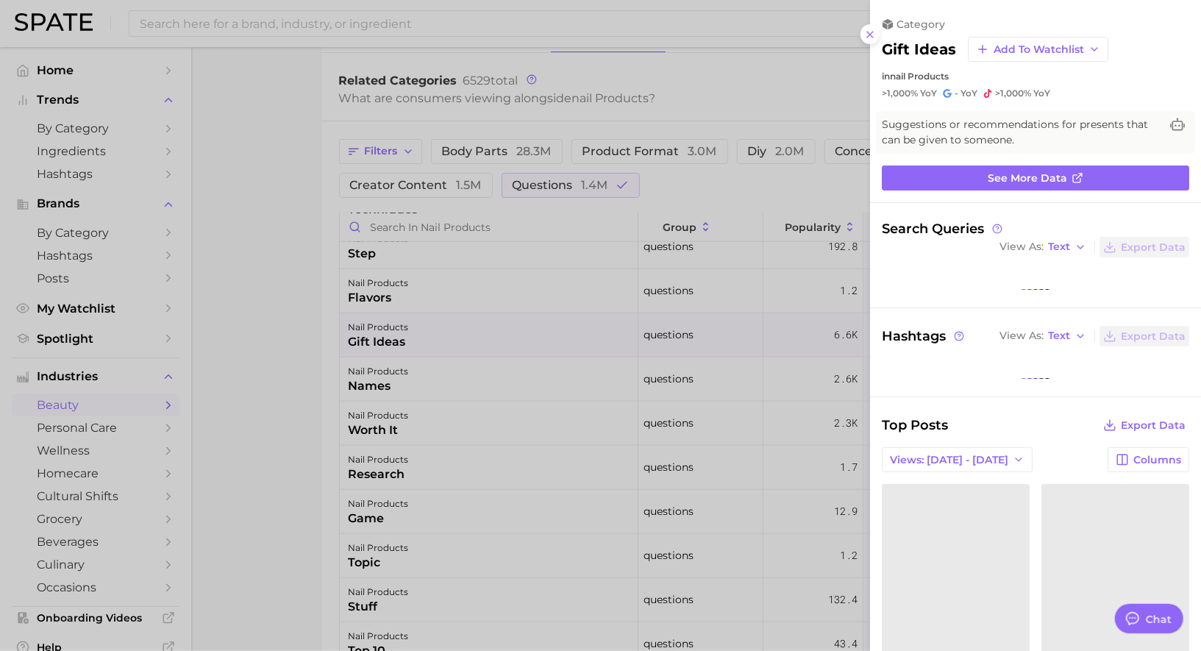
click at [513, 327] on div at bounding box center [600, 325] width 1201 height 651
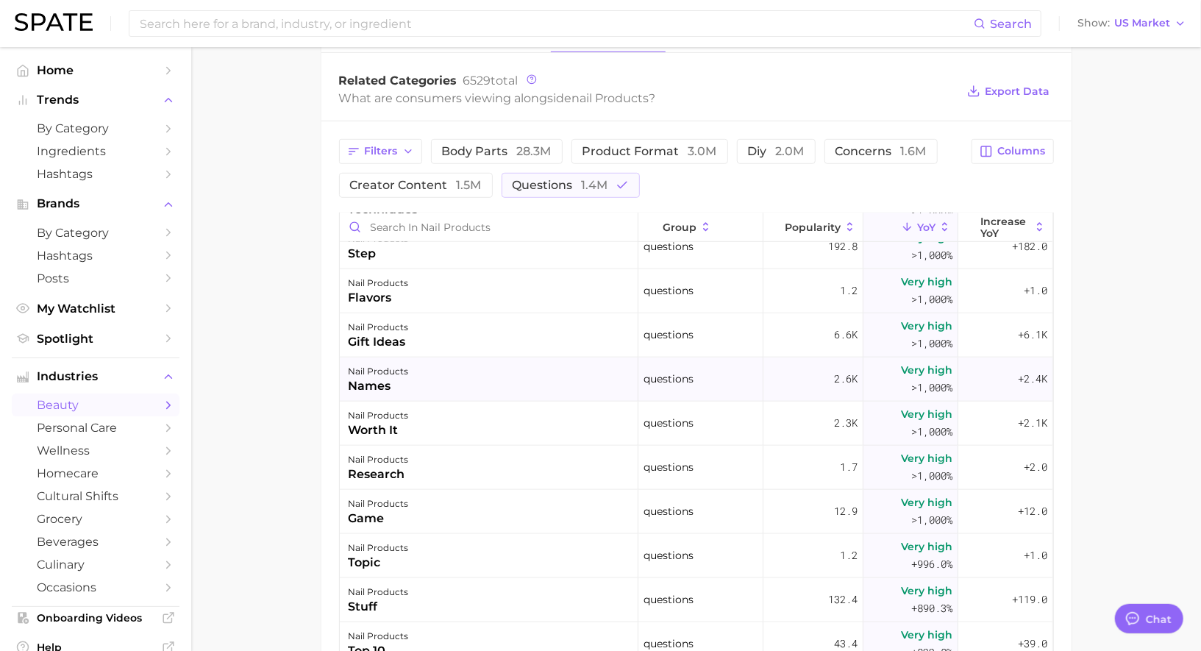
click at [504, 374] on div "nail products names" at bounding box center [489, 379] width 299 height 44
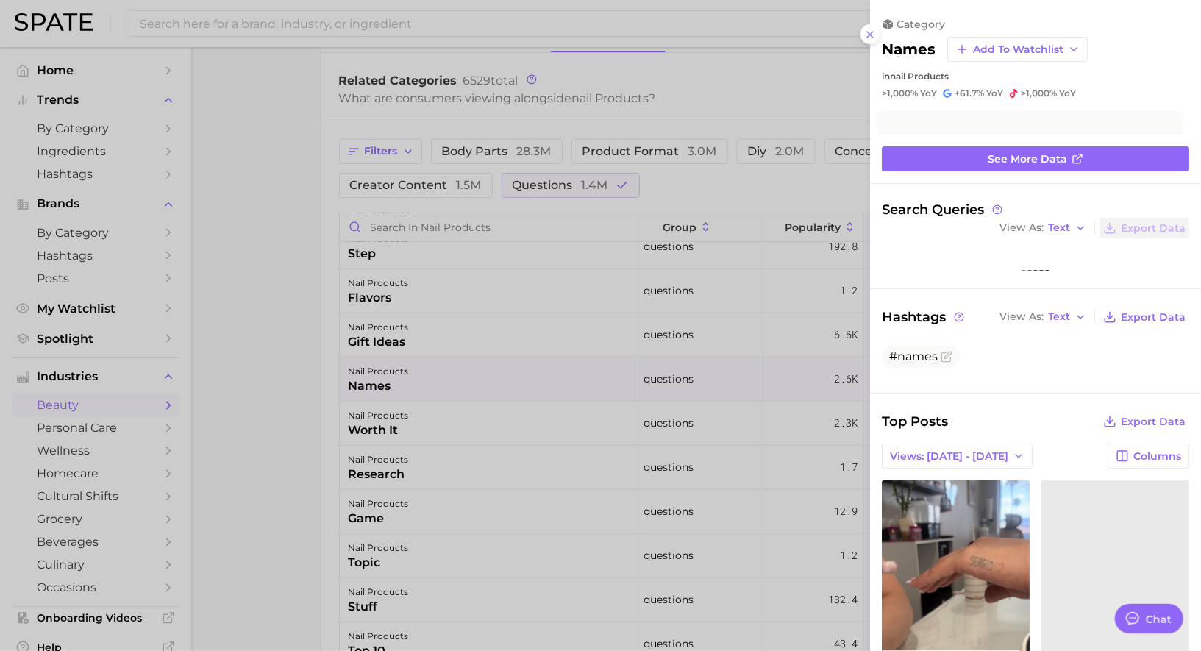
scroll to position [0, 0]
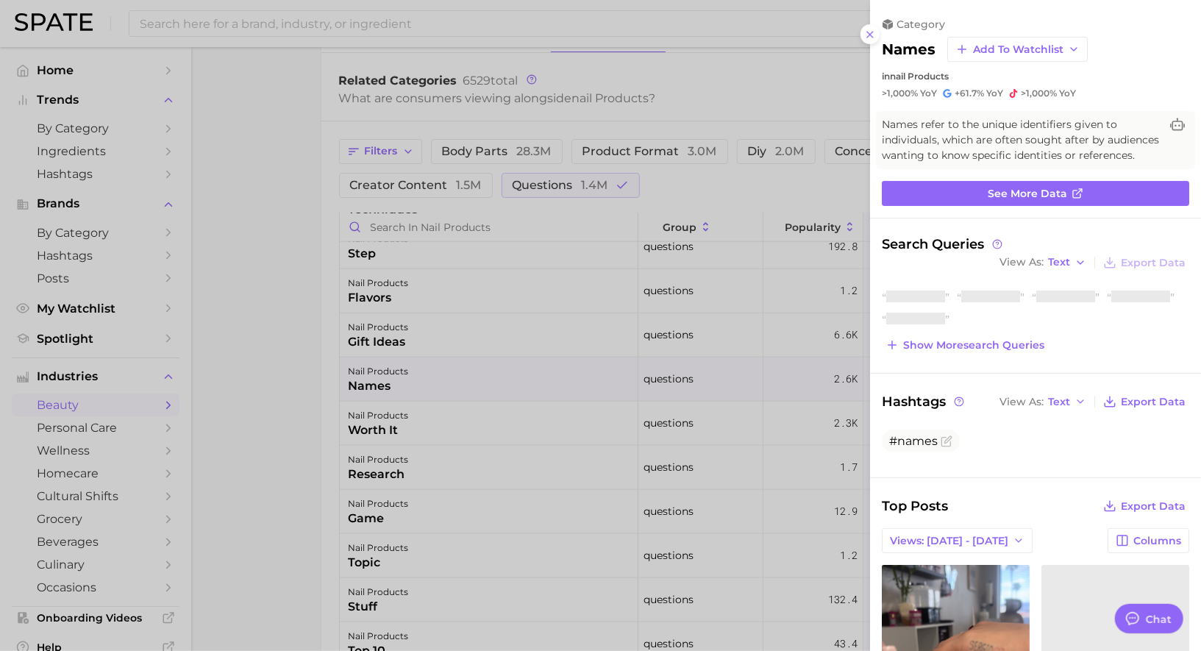
click at [504, 374] on div at bounding box center [600, 325] width 1201 height 651
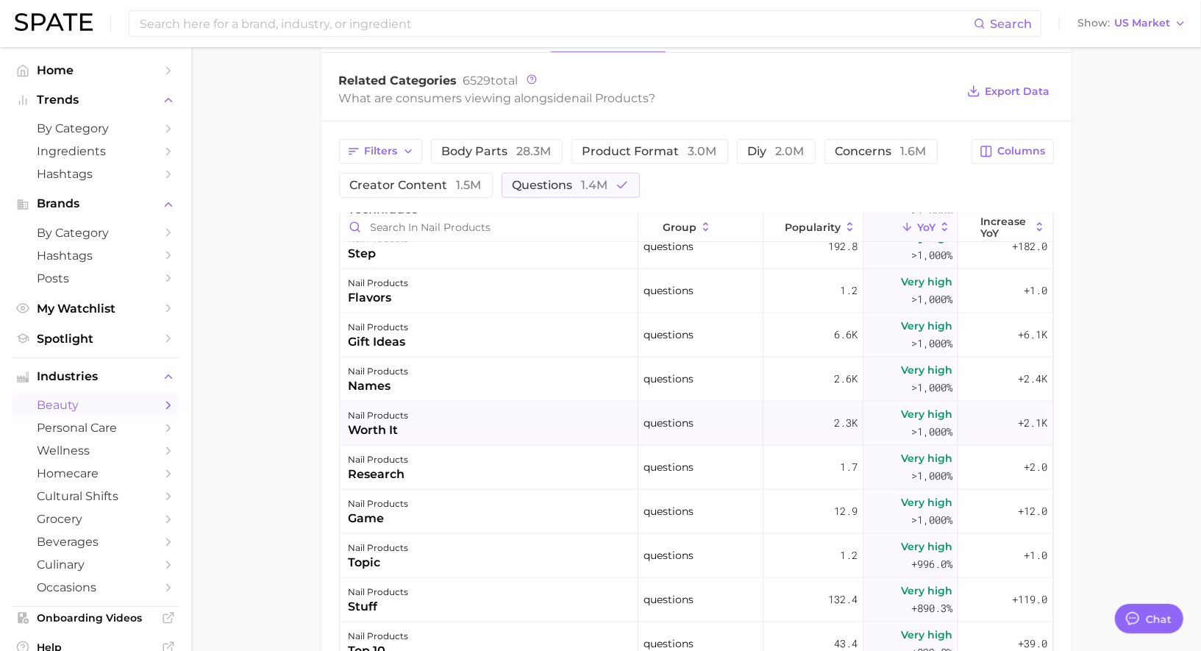
click at [502, 420] on div "nail products worth it" at bounding box center [489, 424] width 299 height 44
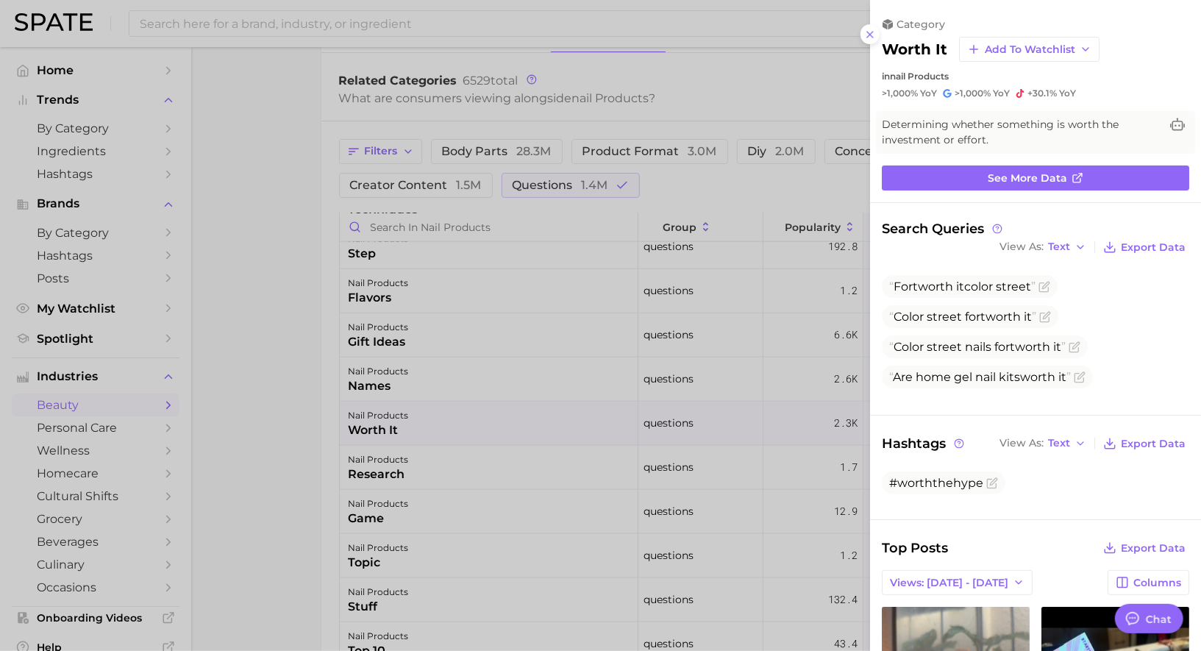
click at [502, 420] on div at bounding box center [600, 325] width 1201 height 651
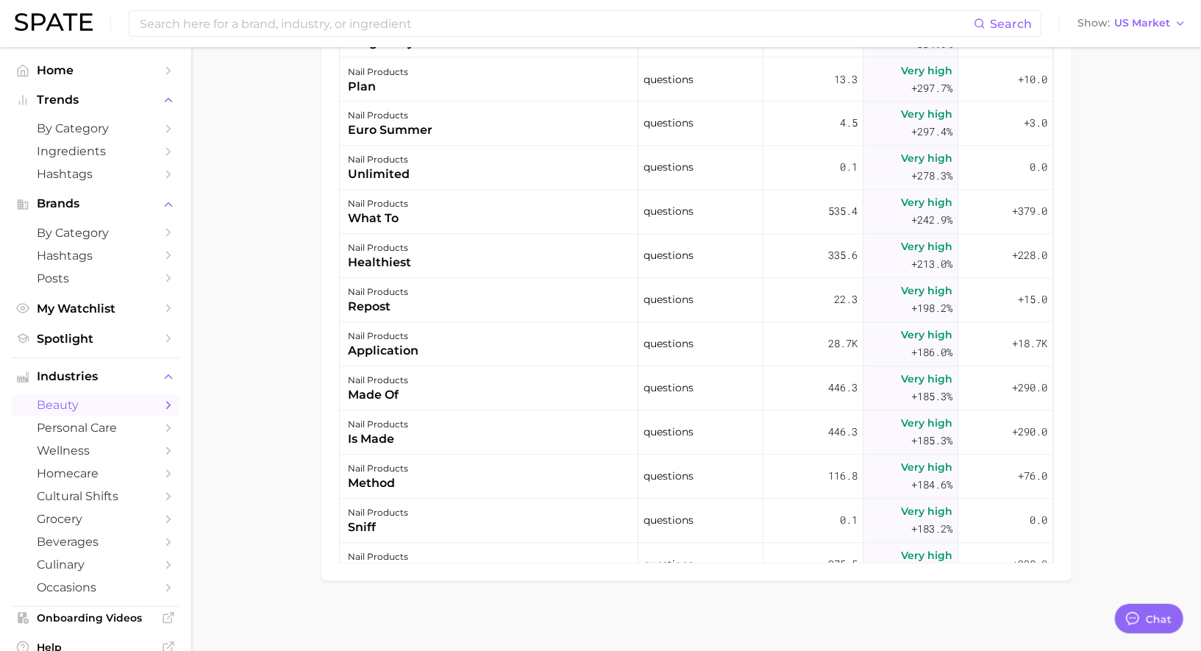
scroll to position [1611, 0]
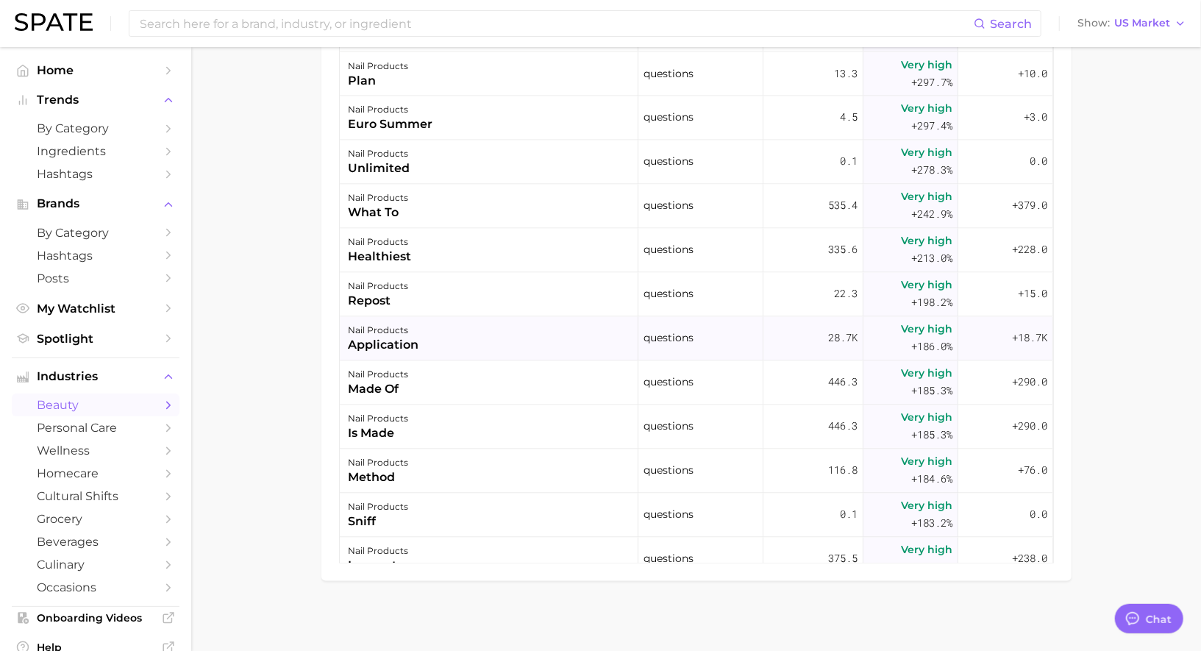
click at [471, 337] on div "nail products application" at bounding box center [489, 339] width 299 height 44
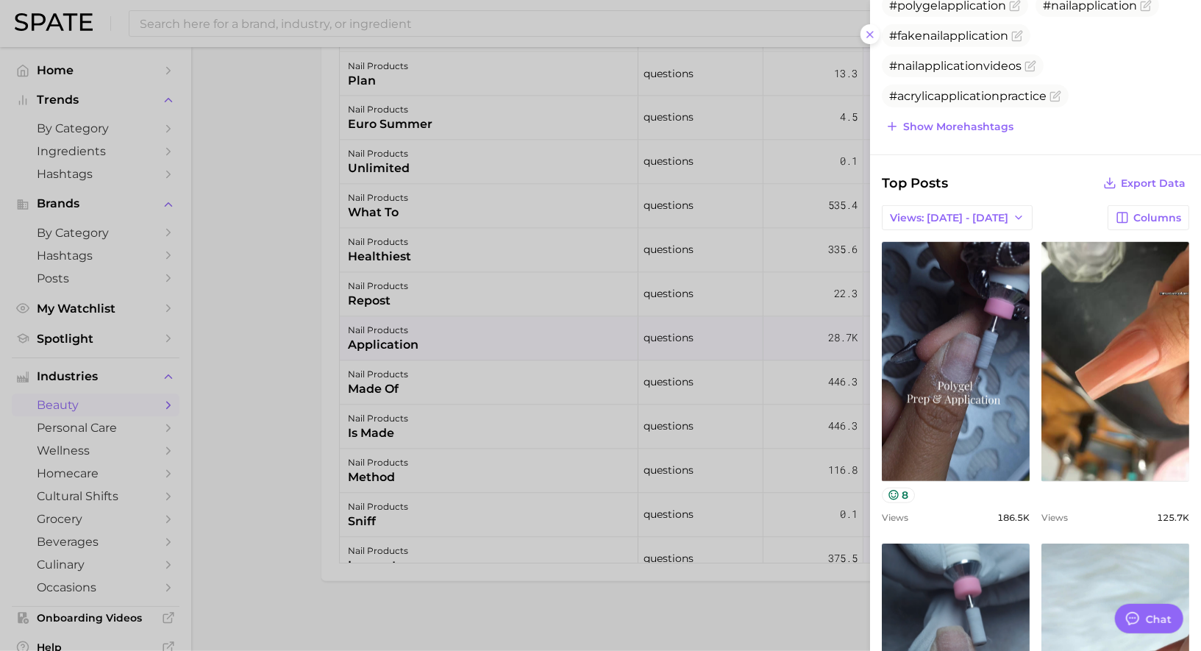
scroll to position [532, 0]
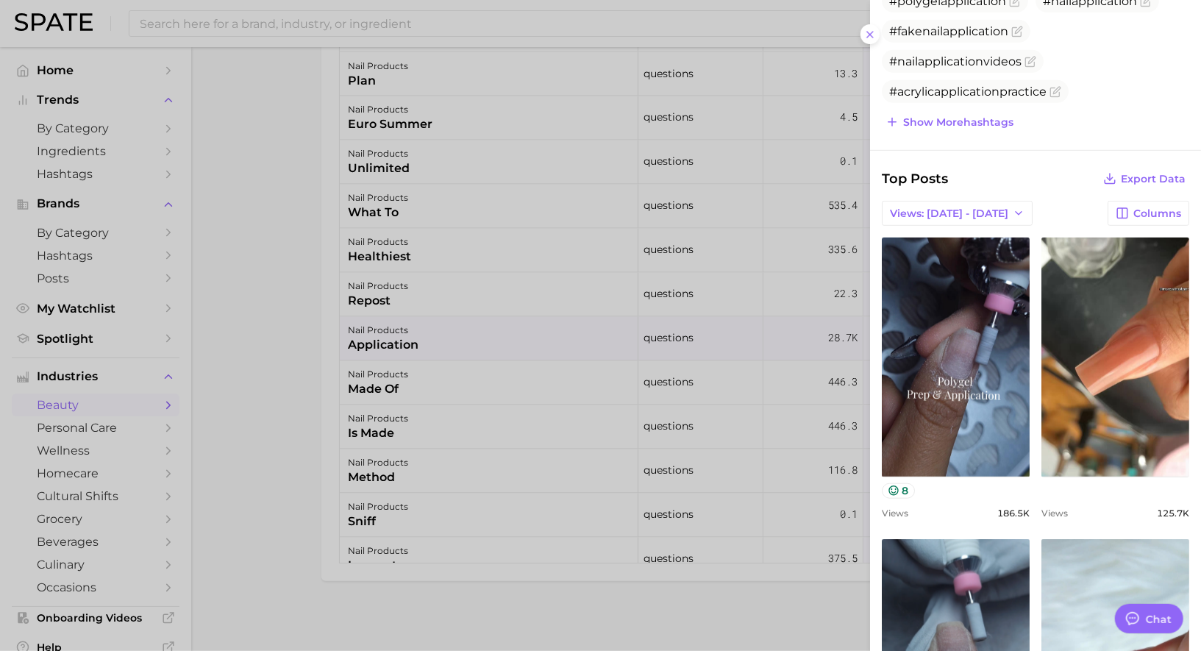
click at [652, 422] on div at bounding box center [600, 325] width 1201 height 651
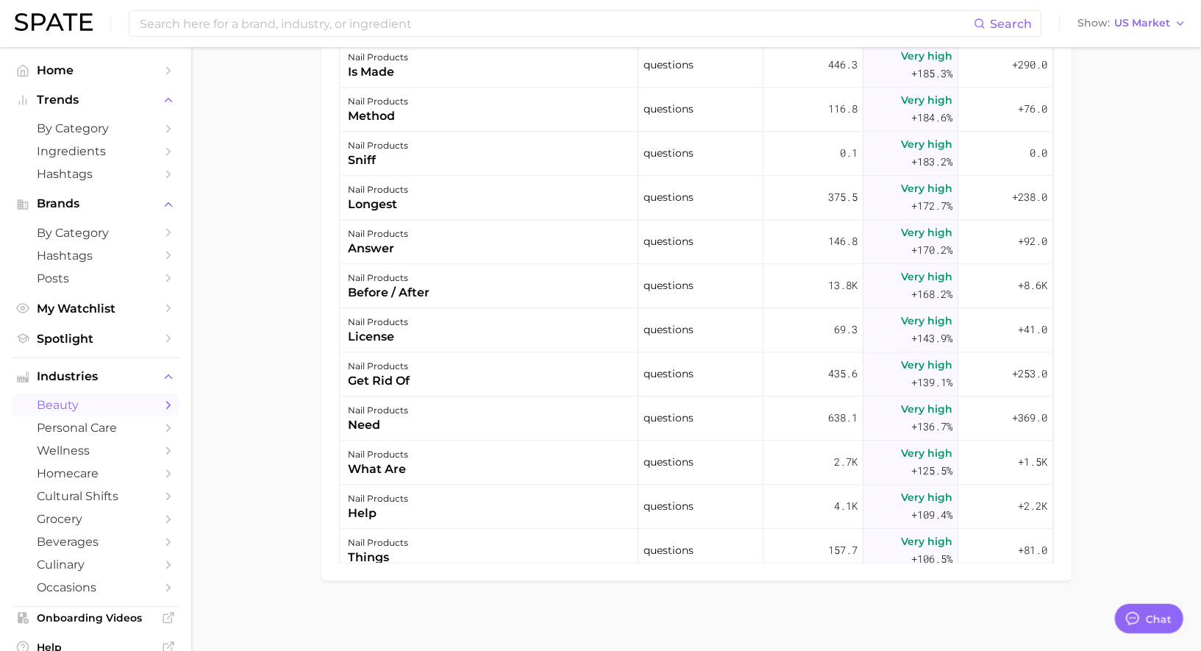
scroll to position [1976, 0]
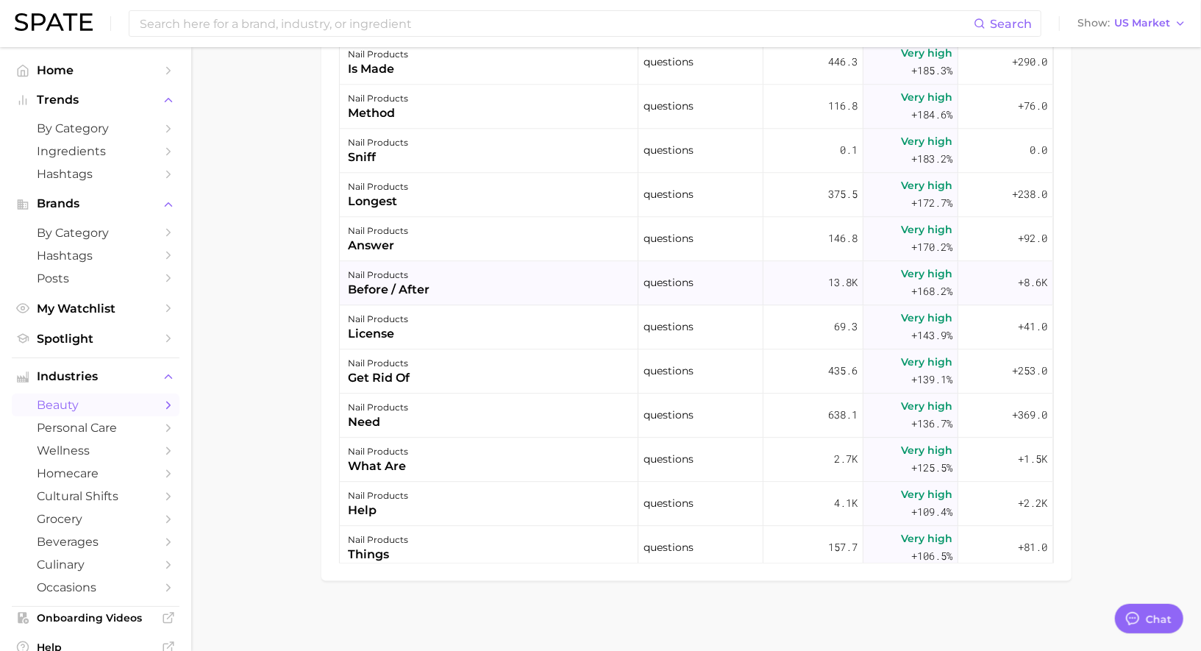
click at [602, 276] on div "nail products before / after" at bounding box center [489, 284] width 299 height 44
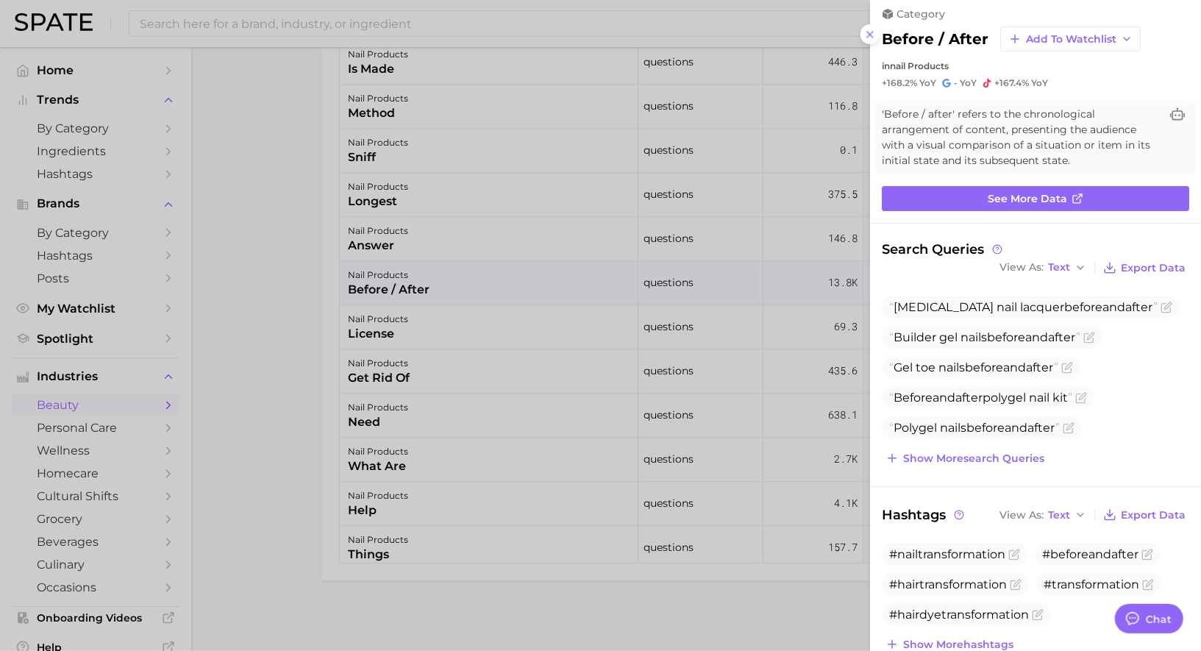
scroll to position [0, 0]
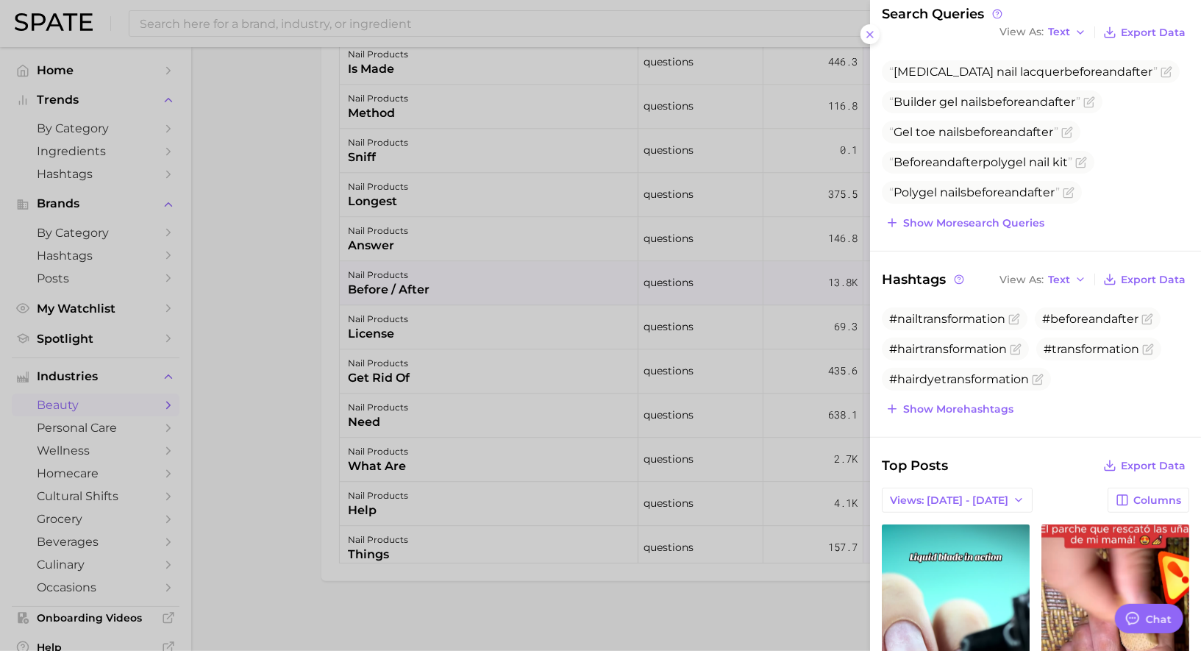
click at [601, 430] on div at bounding box center [600, 325] width 1201 height 651
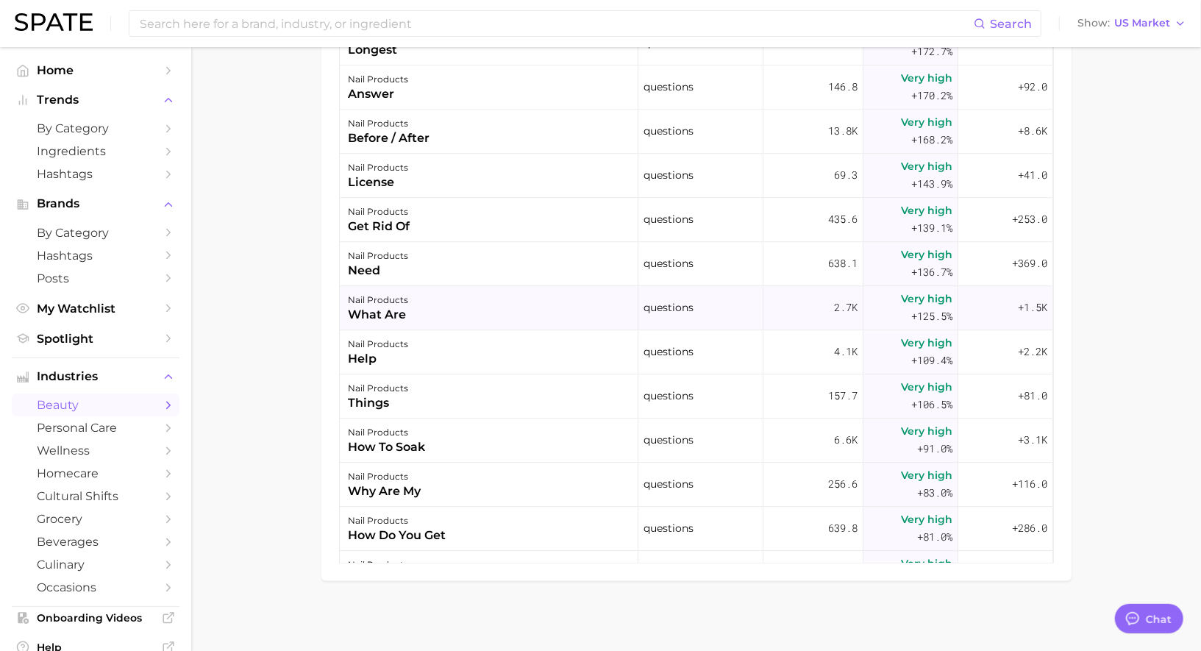
click at [527, 302] on div "nail products what are" at bounding box center [489, 309] width 299 height 44
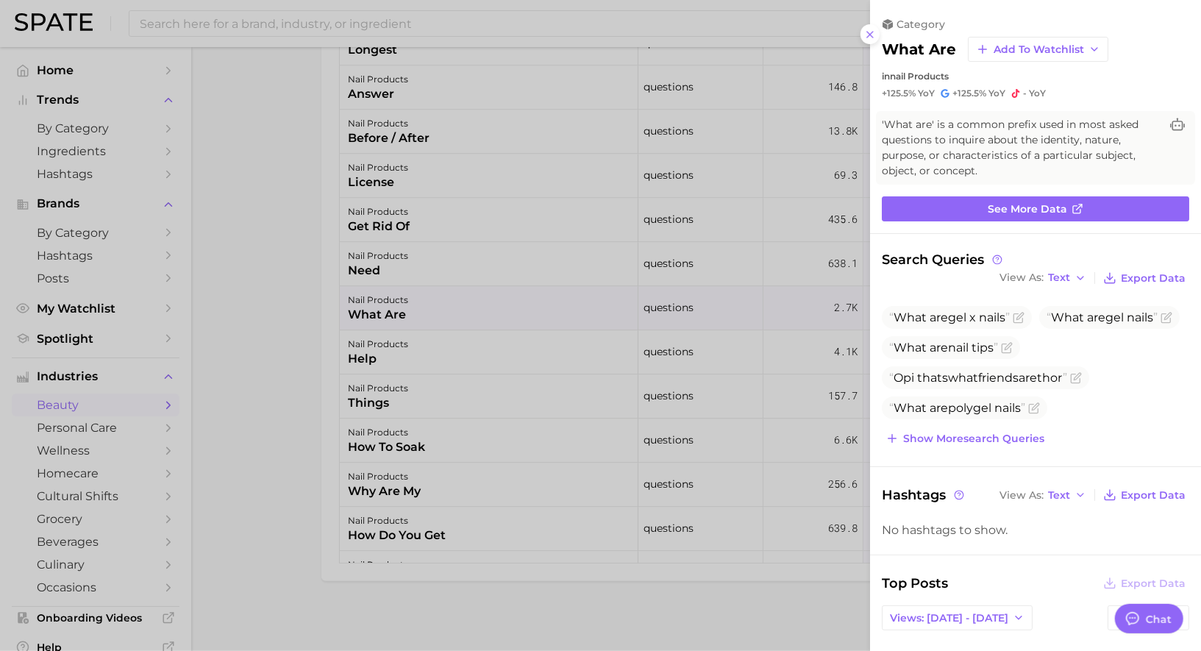
click at [677, 312] on div at bounding box center [600, 325] width 1201 height 651
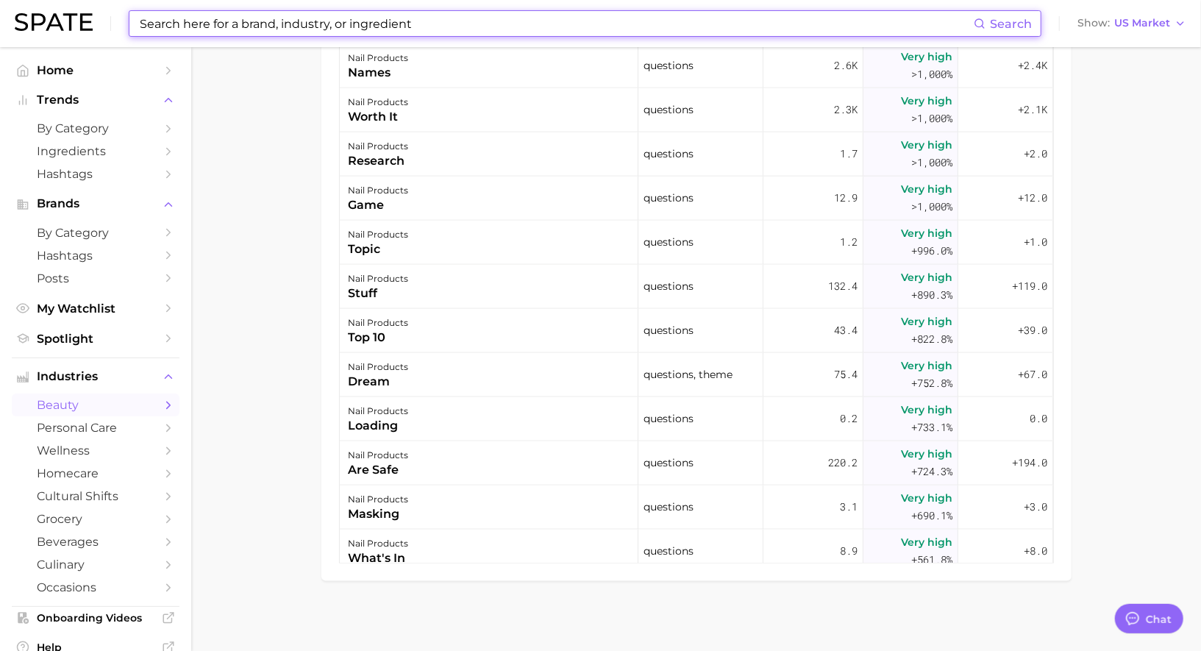
click at [313, 21] on input at bounding box center [556, 23] width 836 height 25
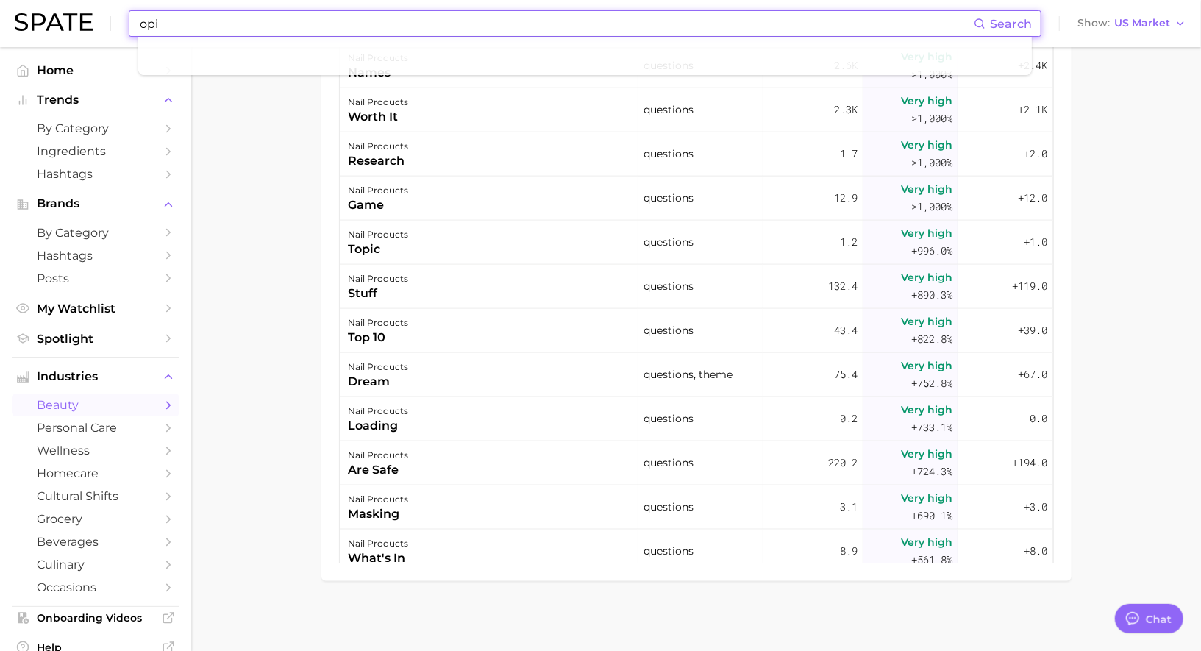
type input "opi"
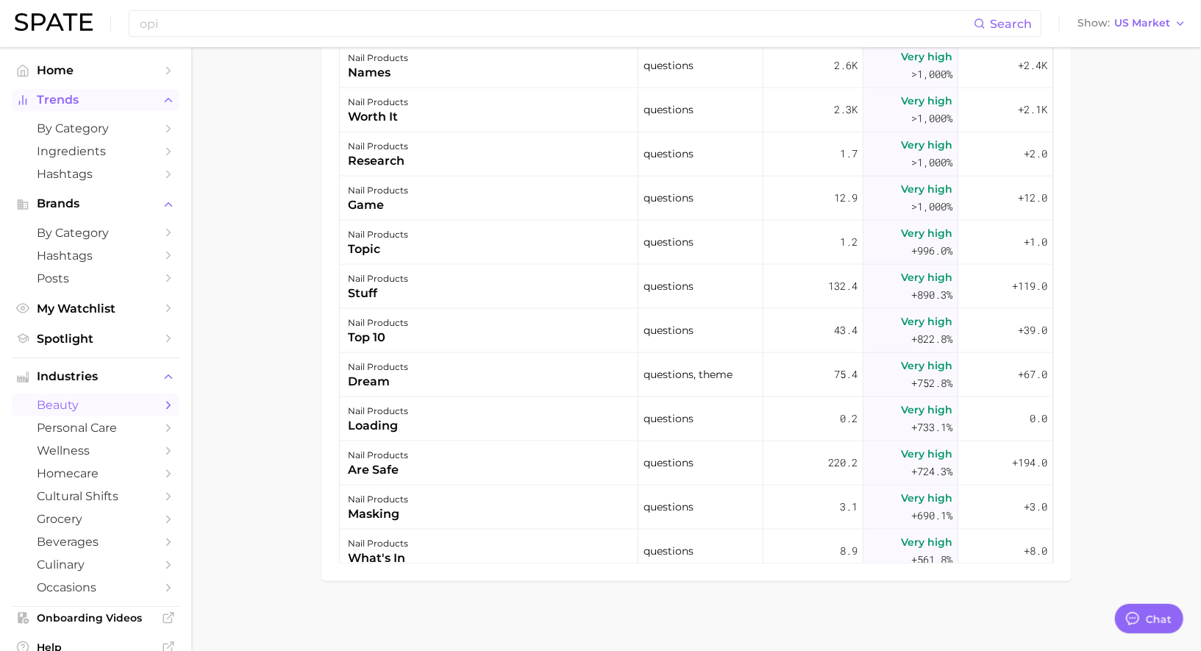
click at [88, 107] on button "Trends" at bounding box center [96, 100] width 168 height 22
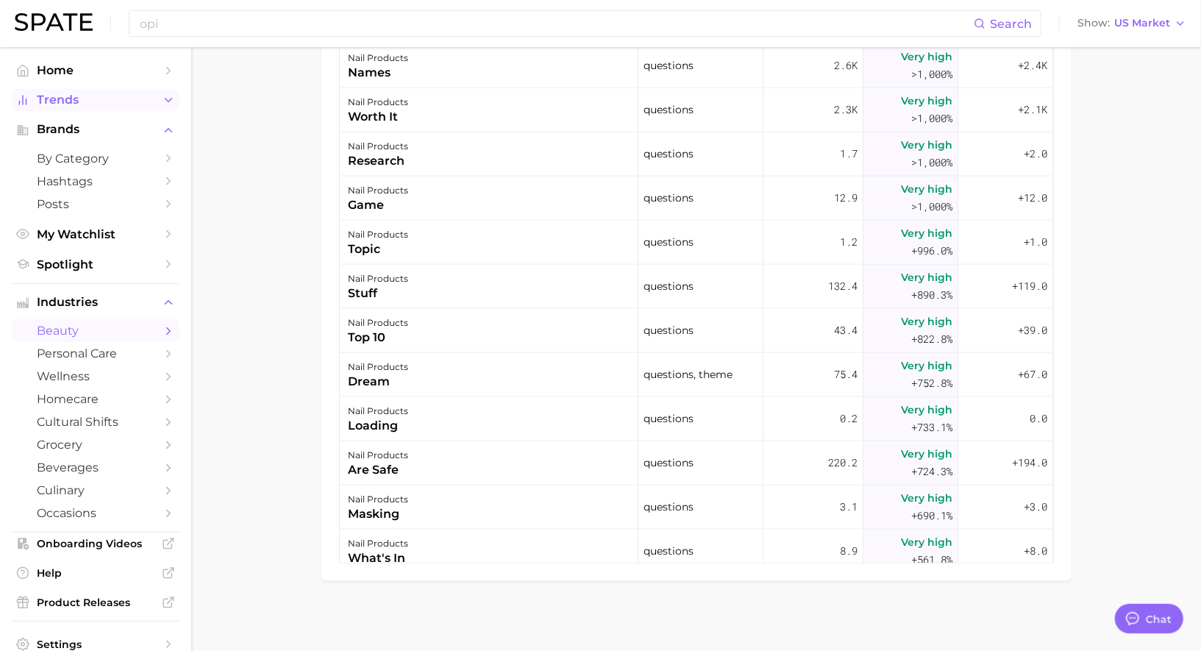
click at [84, 101] on span "Trends" at bounding box center [96, 99] width 118 height 13
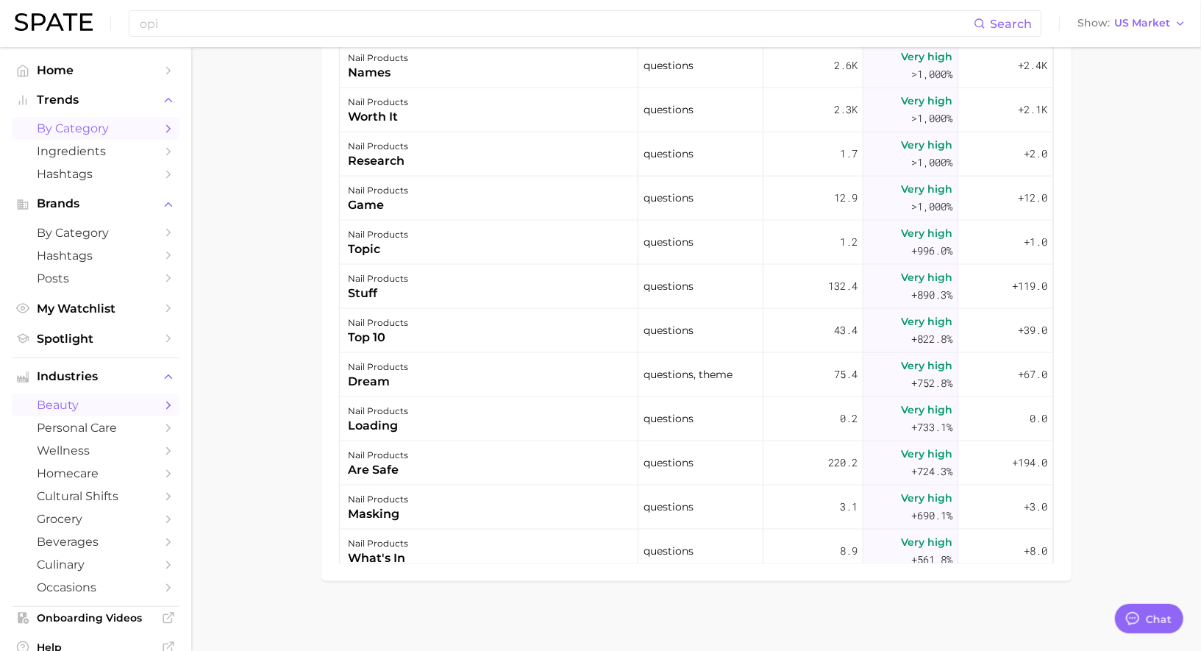
click at [84, 123] on span "by Category" at bounding box center [96, 128] width 118 height 14
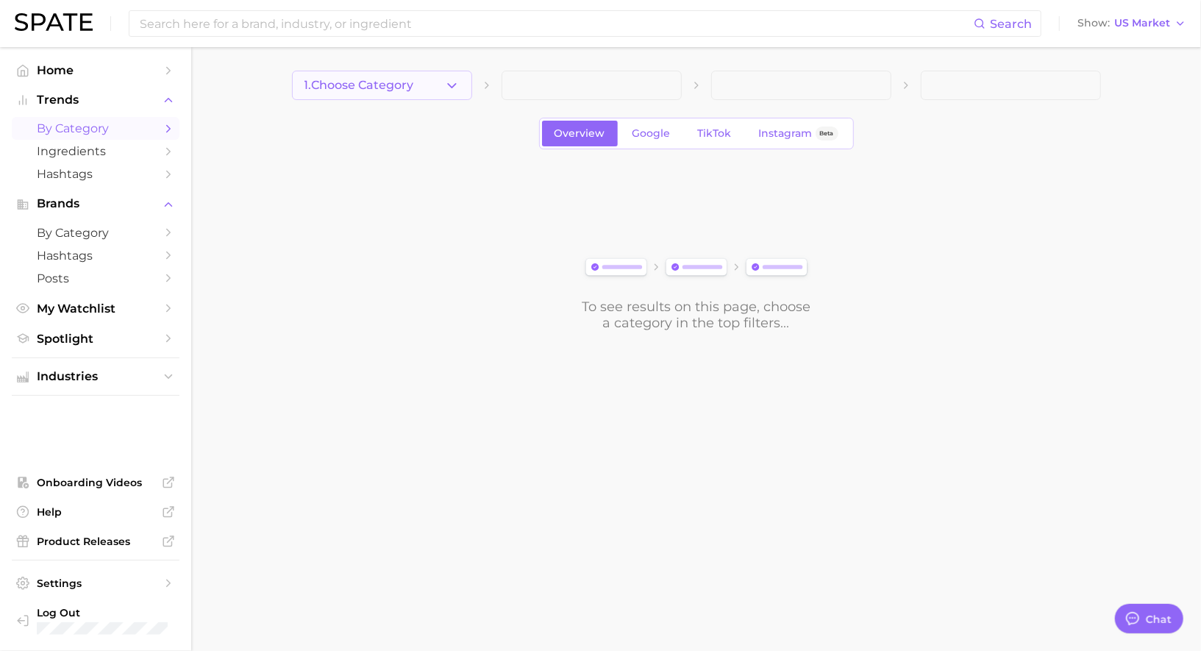
click at [414, 82] on span "1. Choose Category" at bounding box center [359, 85] width 110 height 13
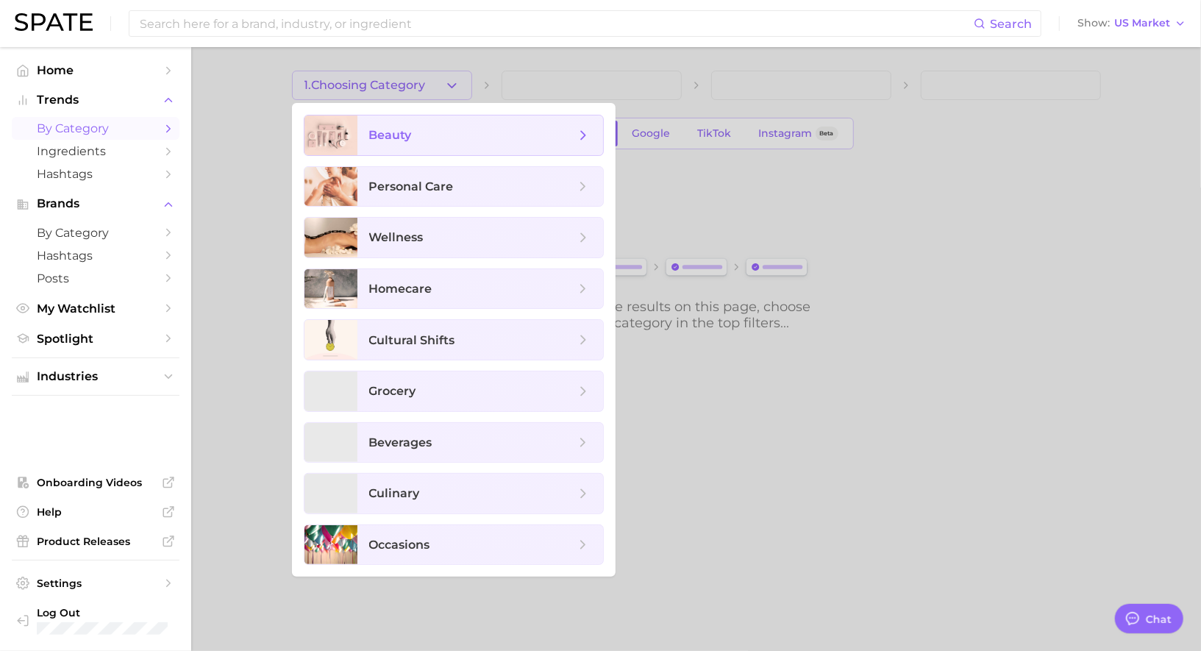
click at [414, 129] on span "beauty" at bounding box center [472, 135] width 206 height 16
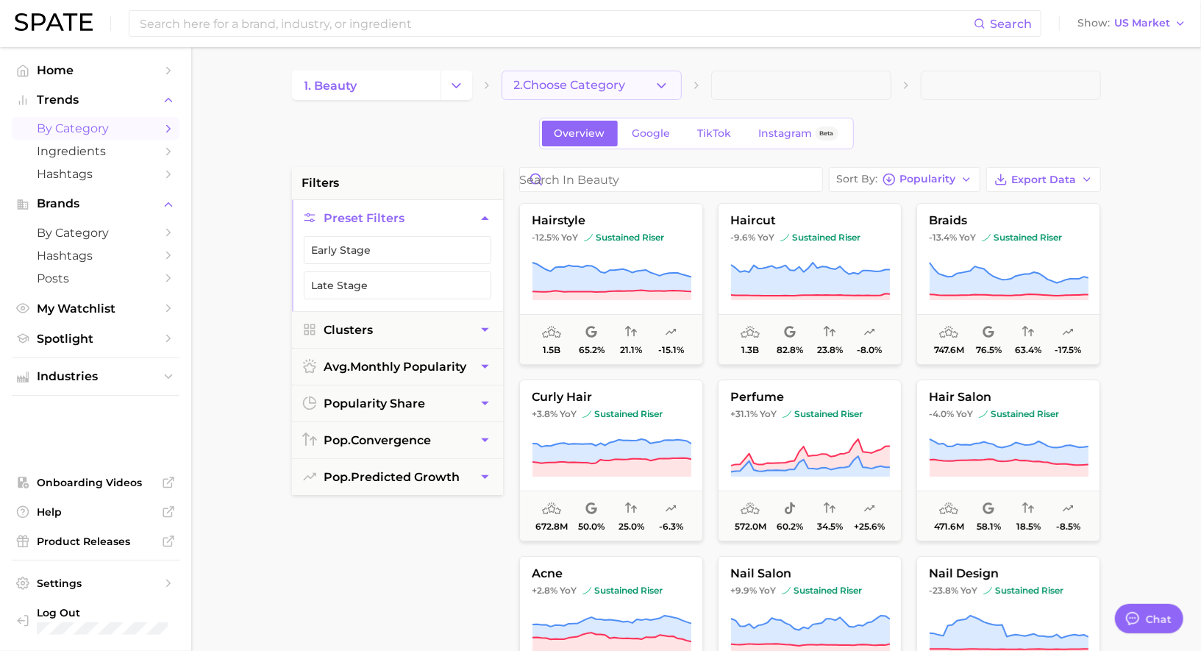
click at [583, 93] on button "2. Choose Category" at bounding box center [592, 85] width 180 height 29
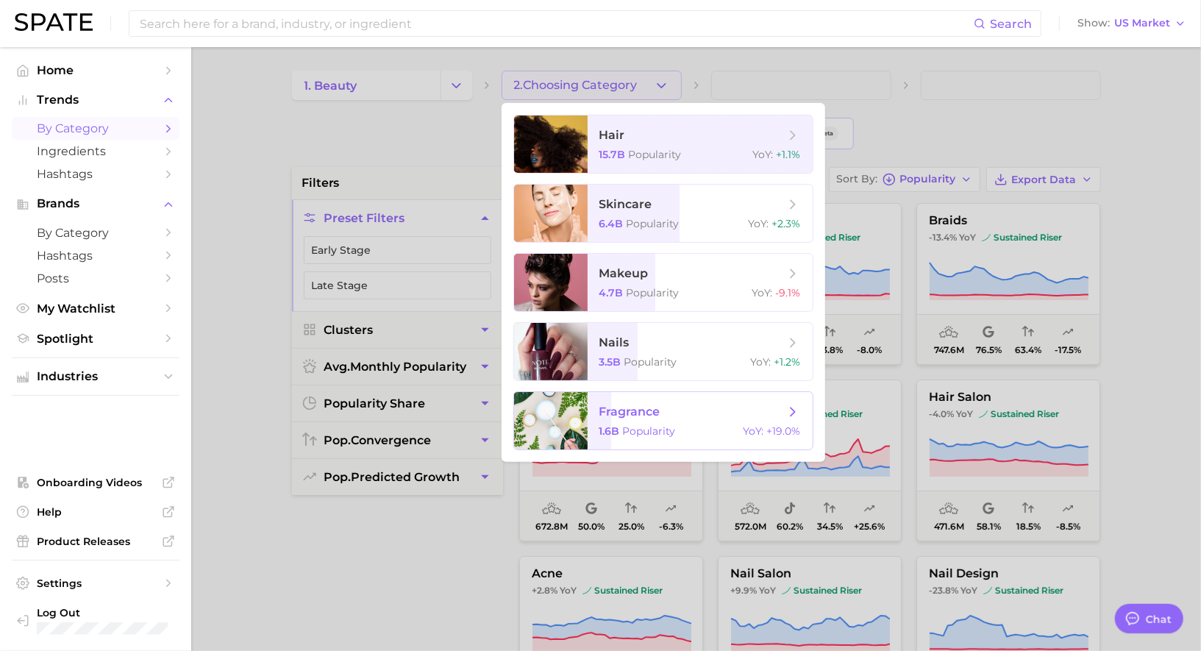
click at [636, 407] on span "fragrance" at bounding box center [629, 412] width 61 height 14
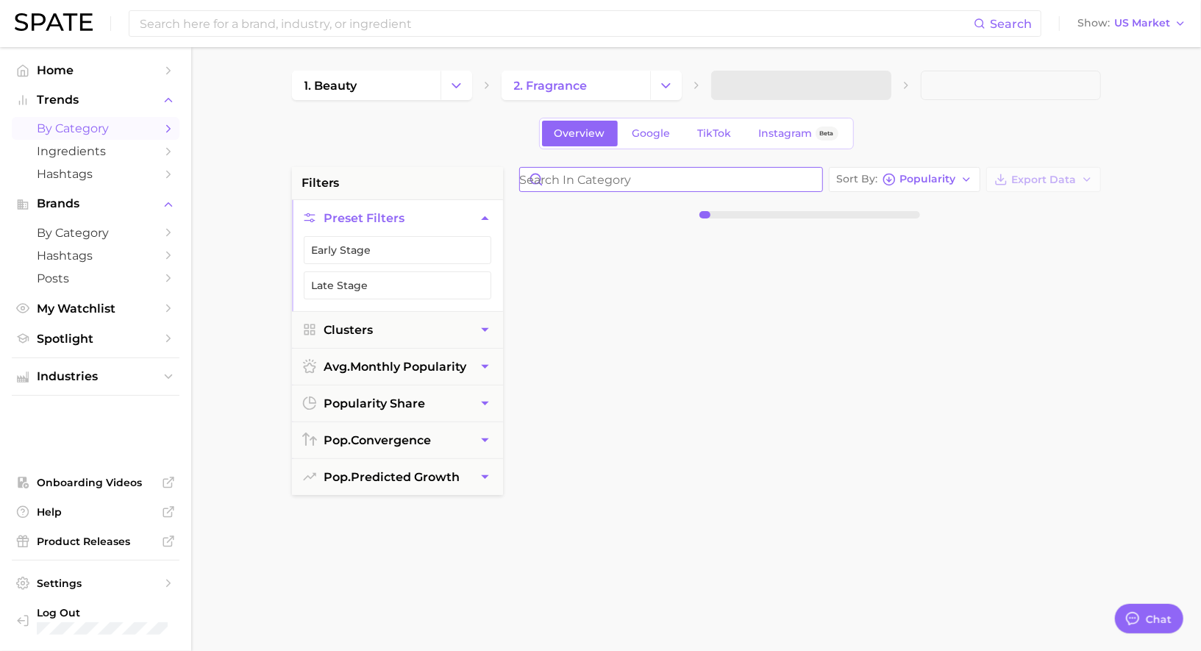
click at [638, 180] on input "Search in category" at bounding box center [671, 180] width 302 height 24
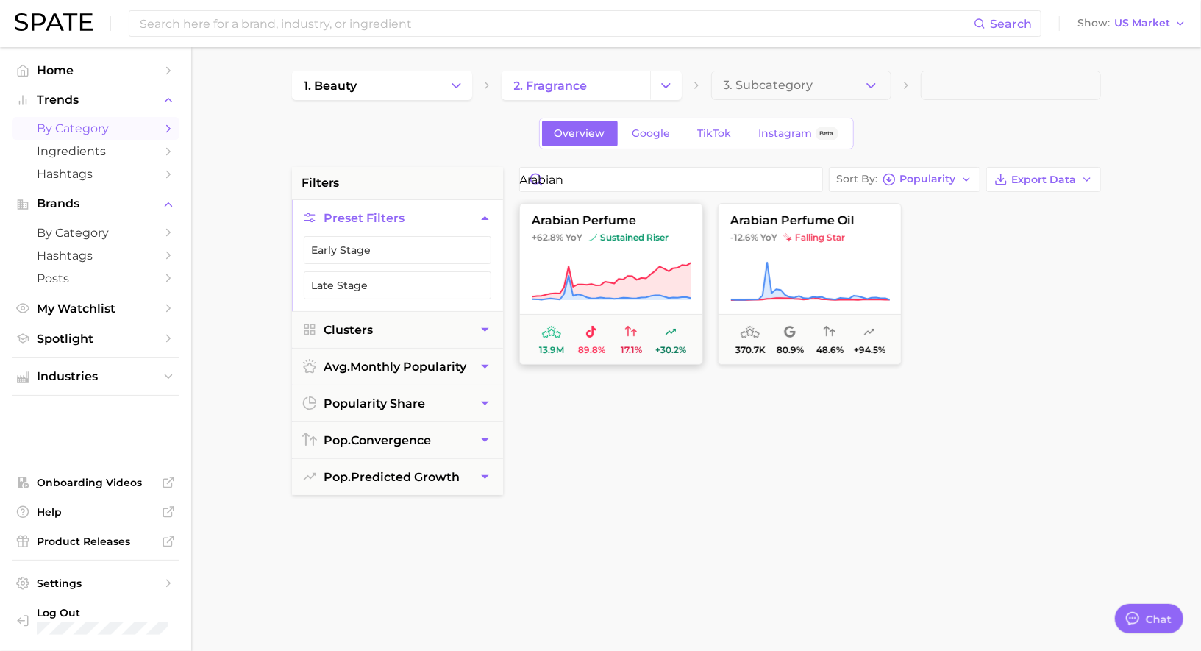
click at [609, 259] on button "arabian perfume +62.8% YoY sustained riser 13.9m 89.8% 17.1% +30.2%" at bounding box center [611, 284] width 184 height 162
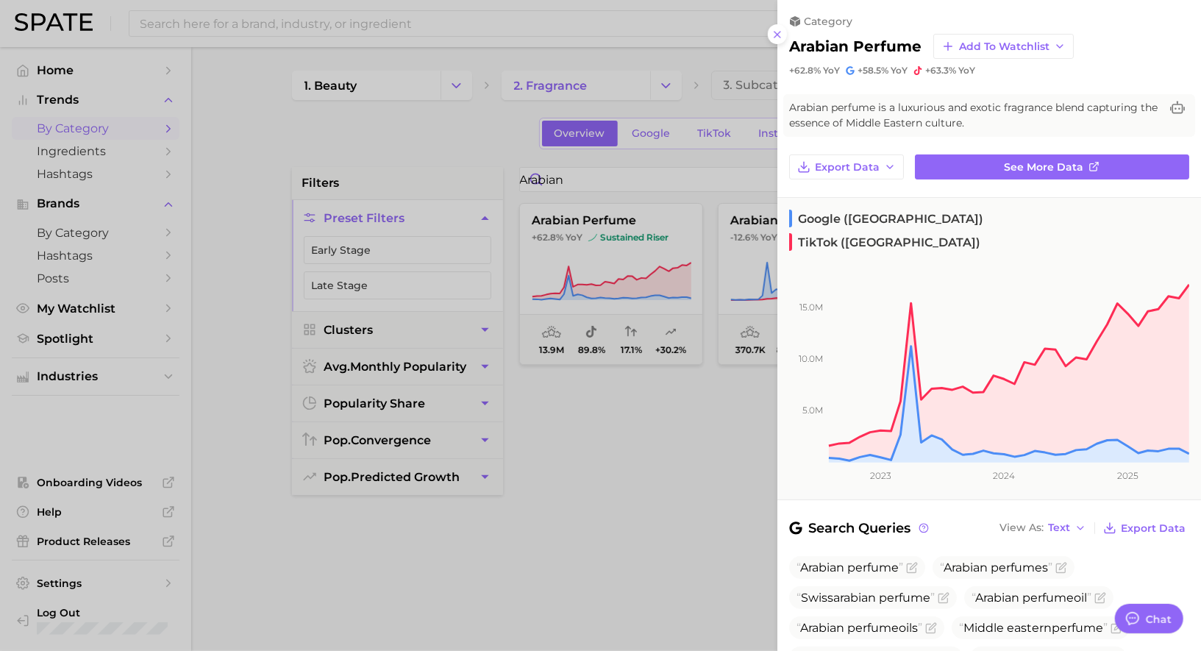
click at [862, 43] on h2 "arabian perfume" at bounding box center [855, 47] width 132 height 18
copy div "arabian perfume Add to Watchlist"
click at [536, 176] on div at bounding box center [600, 325] width 1201 height 651
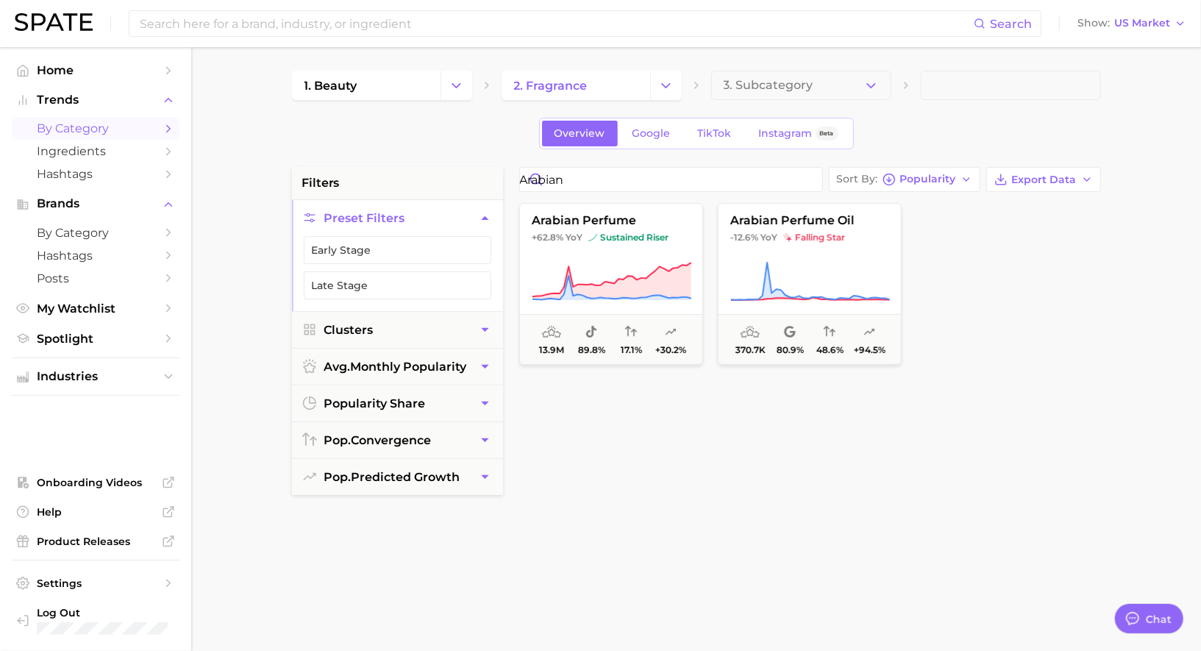
click at [594, 192] on div "arabian Sort By Popularity Export Data arabian perfume +62.8% YoY sustained ris…" at bounding box center [810, 540] width 596 height 746
click at [594, 224] on span "arabian perfume" at bounding box center [611, 220] width 182 height 13
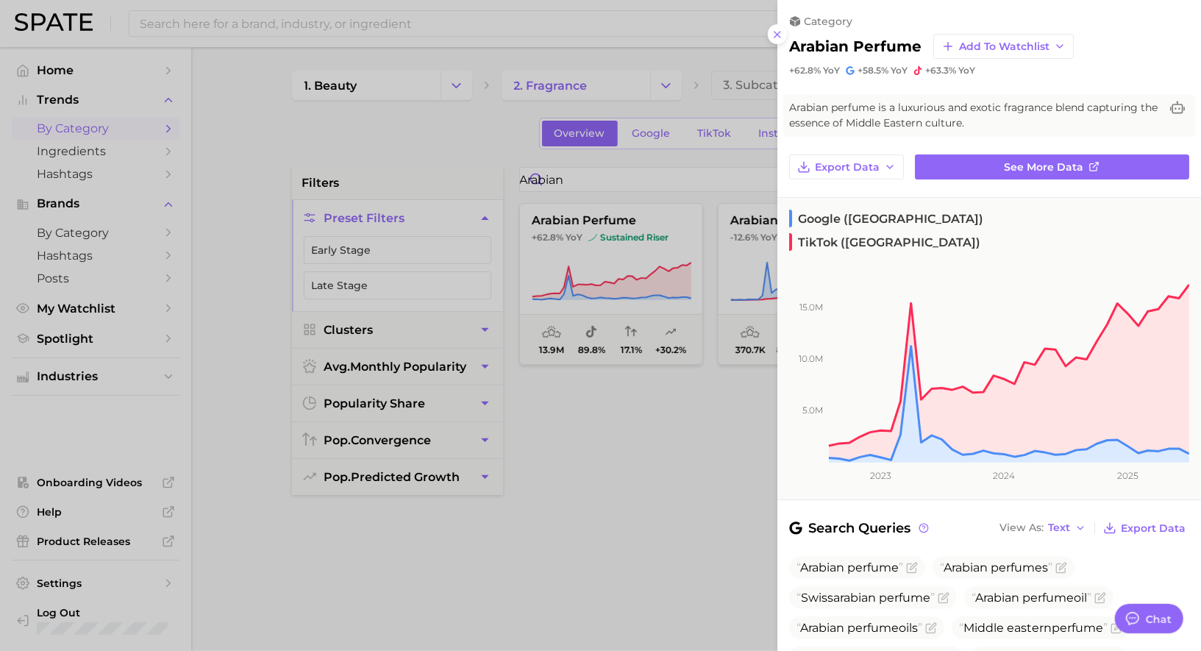
click at [682, 216] on div at bounding box center [600, 325] width 1201 height 651
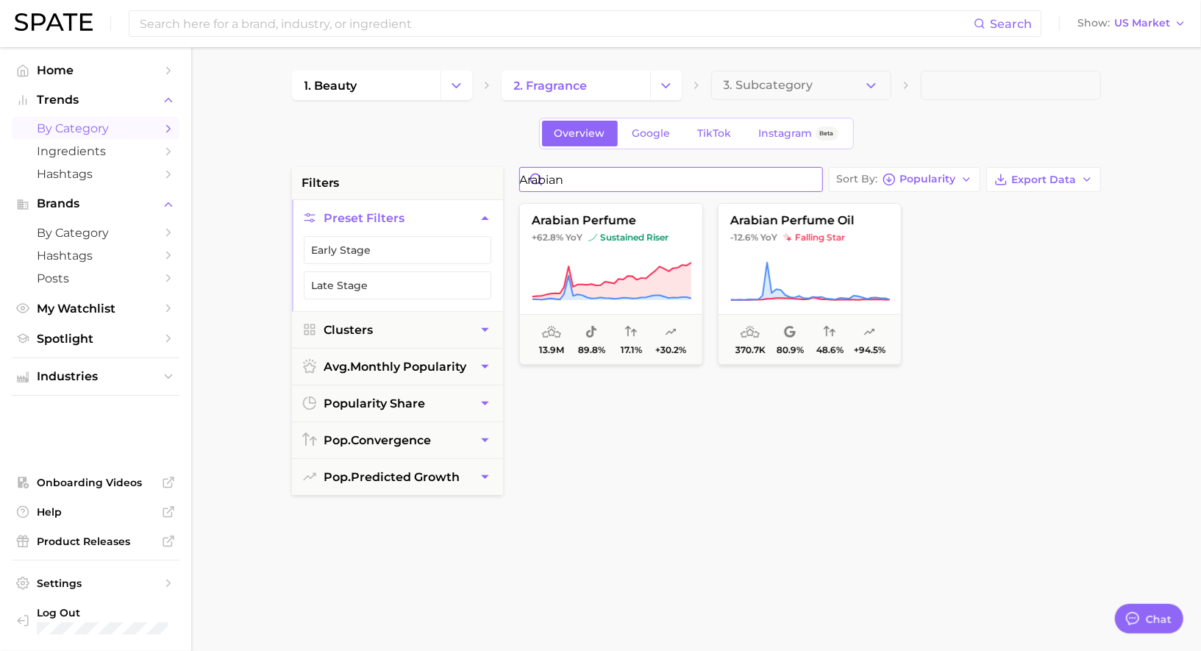
click at [619, 170] on input "arabian" at bounding box center [671, 180] width 302 height 24
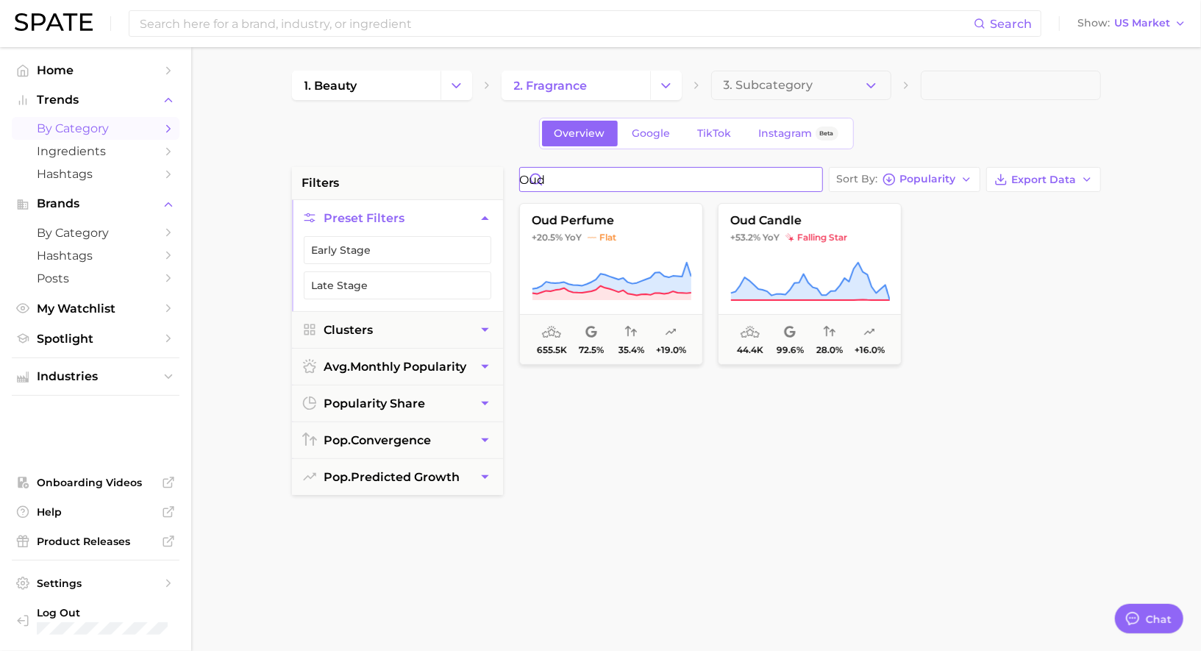
type input "oud"
click at [630, 250] on button "oud perfume +20.5% YoY flat 655.5k 72.5% 35.4% +19.0%" at bounding box center [611, 284] width 184 height 162
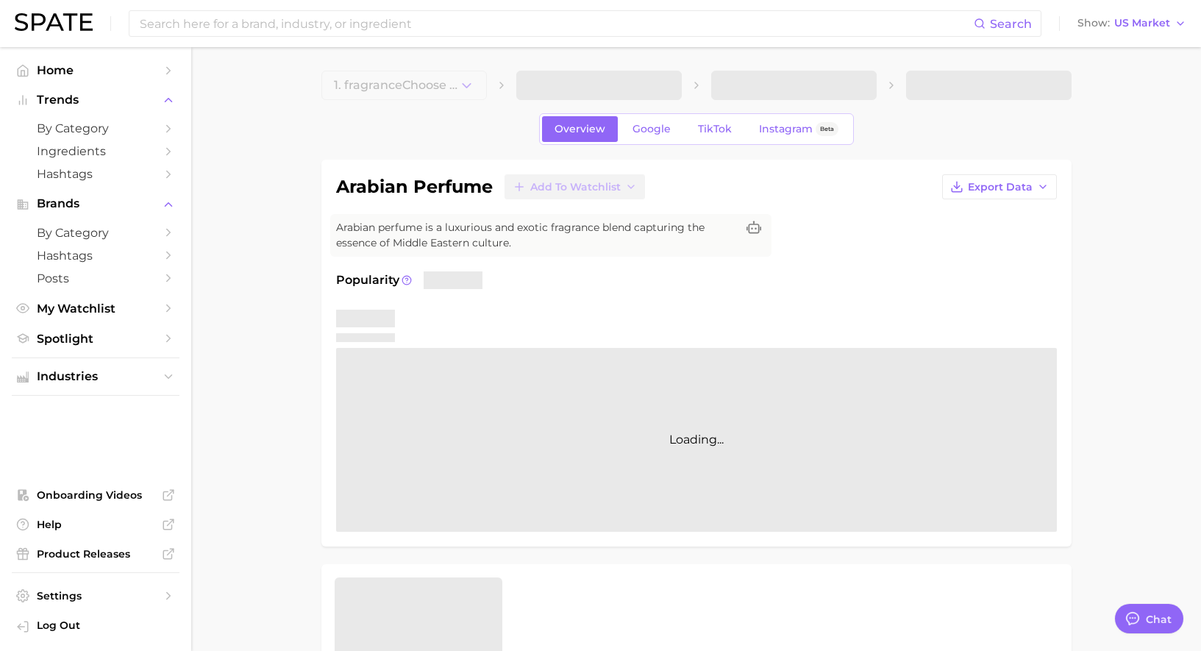
type textarea "x"
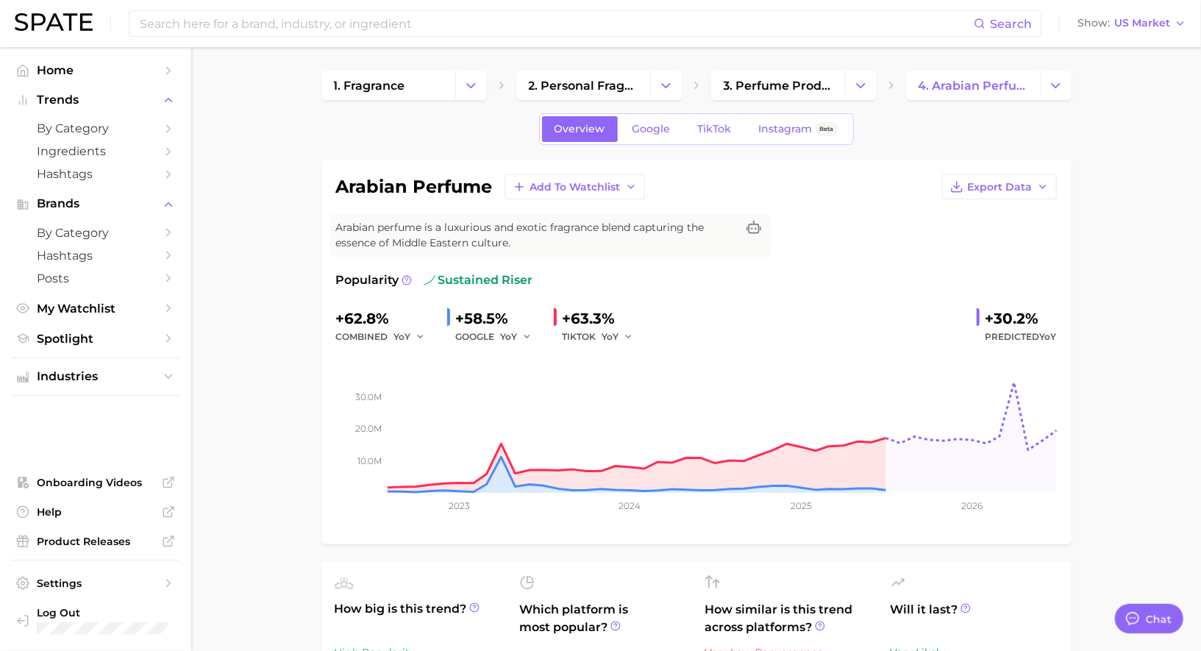
scroll to position [1435, 0]
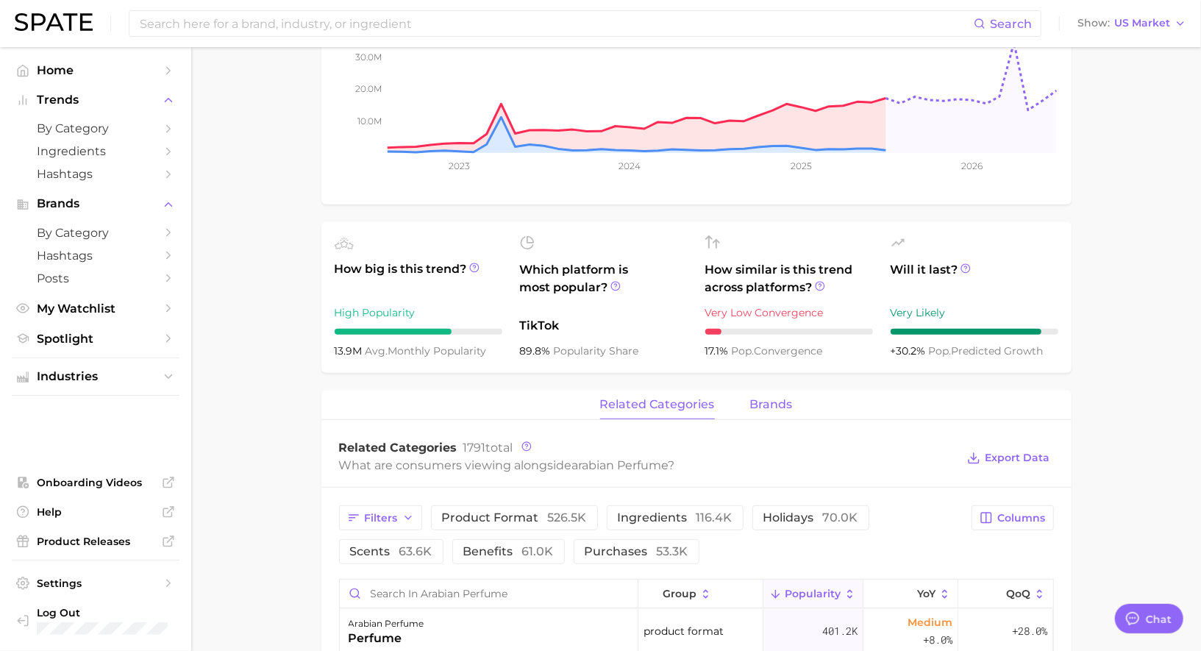
click at [759, 410] on span "brands" at bounding box center [771, 404] width 43 height 13
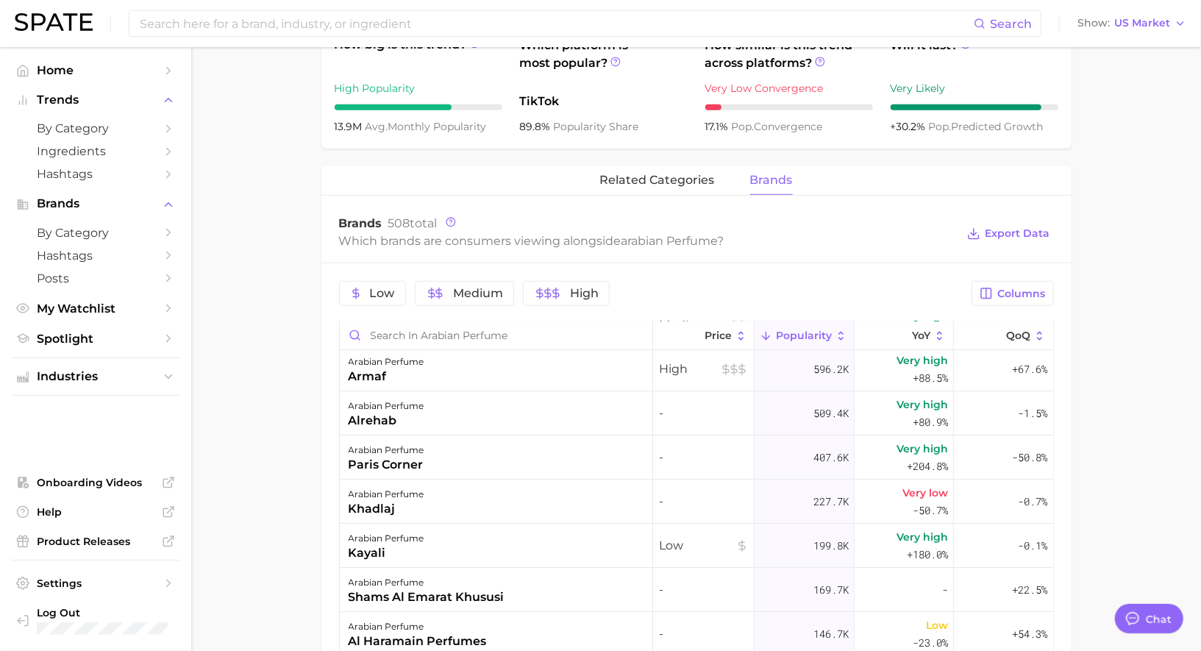
scroll to position [0, 0]
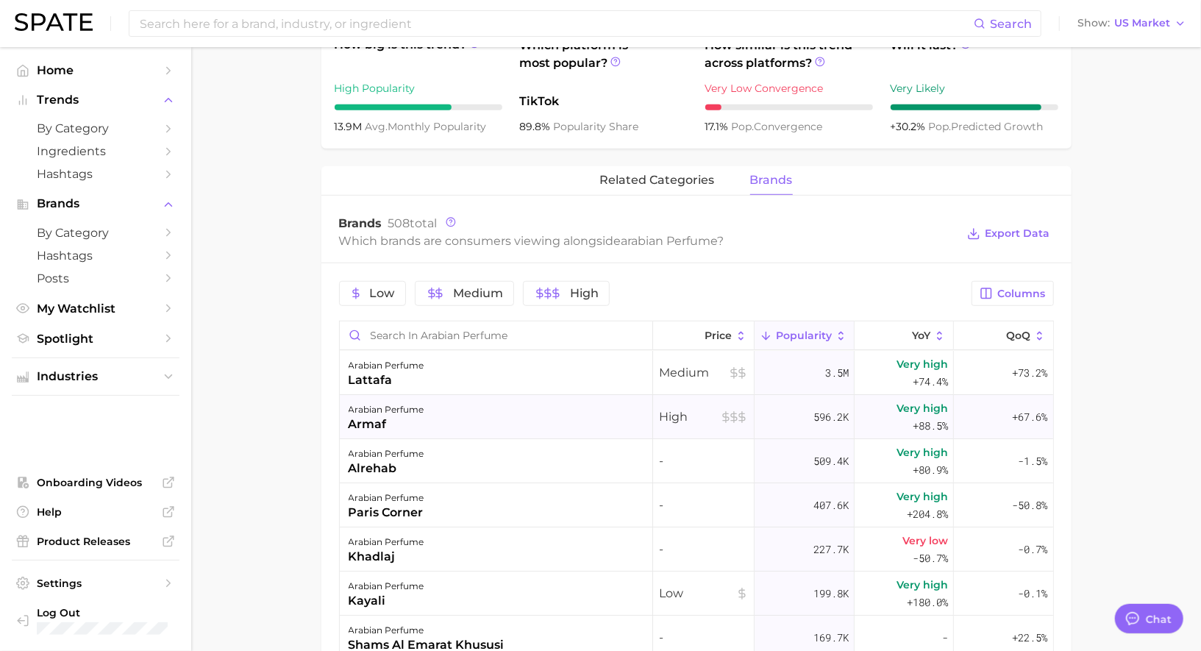
click at [583, 410] on div "arabian perfume armaf" at bounding box center [496, 417] width 313 height 44
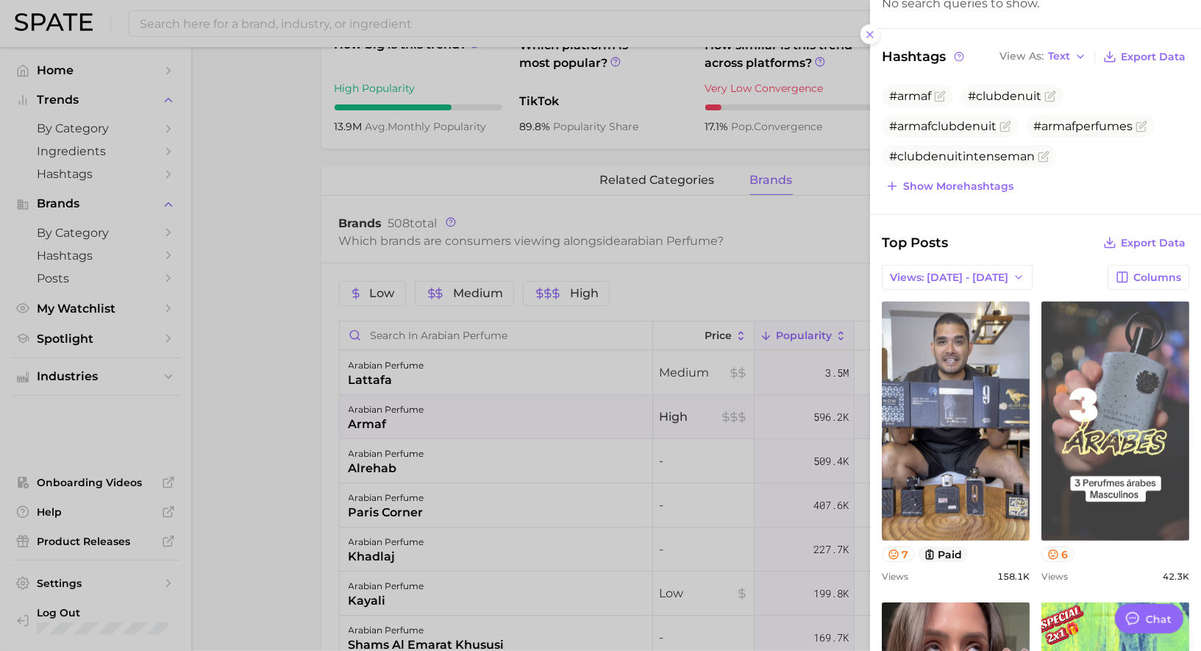
scroll to position [193, 0]
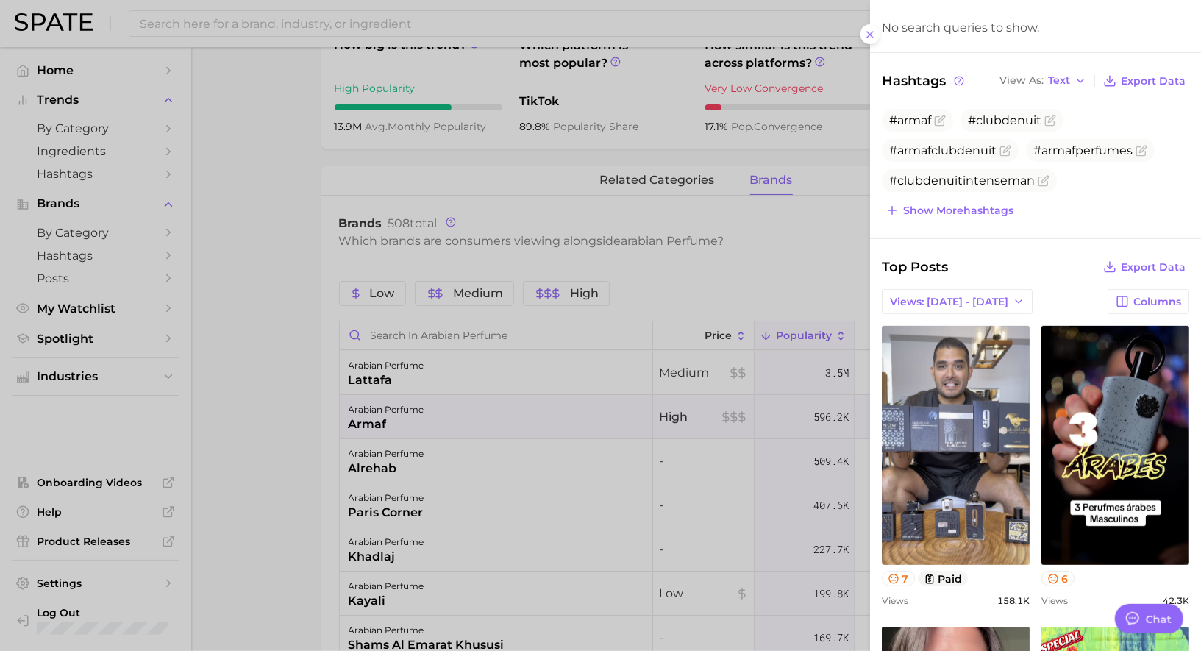
click at [634, 440] on div at bounding box center [600, 325] width 1201 height 651
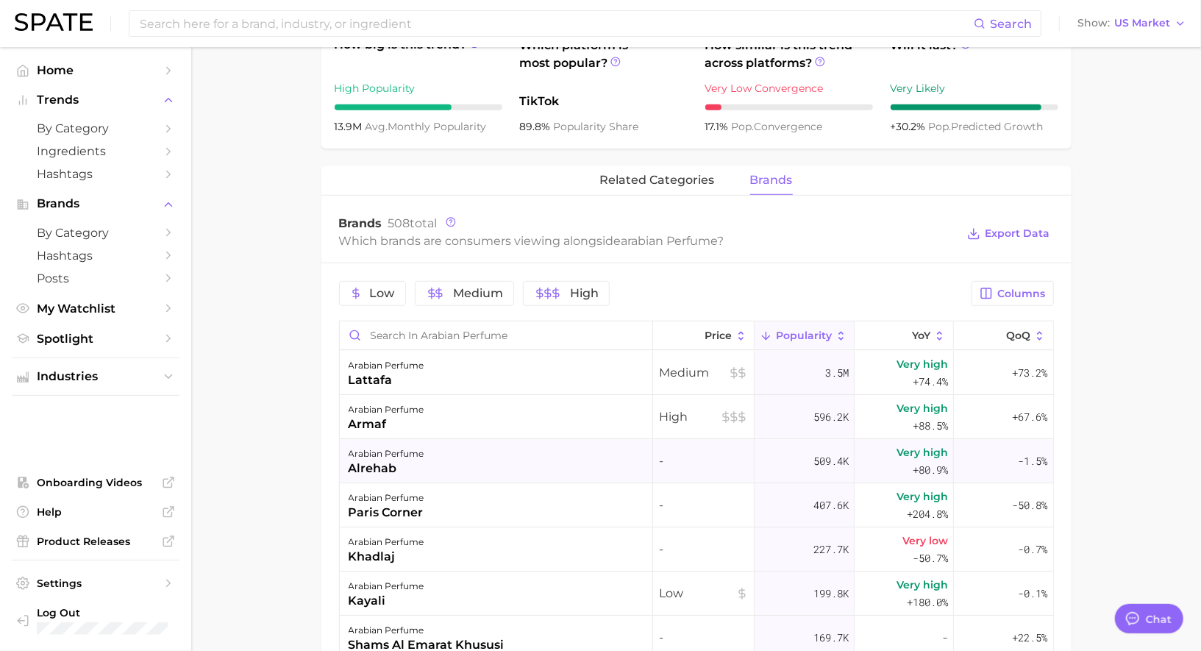
click at [590, 466] on div "arabian perfume alrehab" at bounding box center [496, 461] width 313 height 44
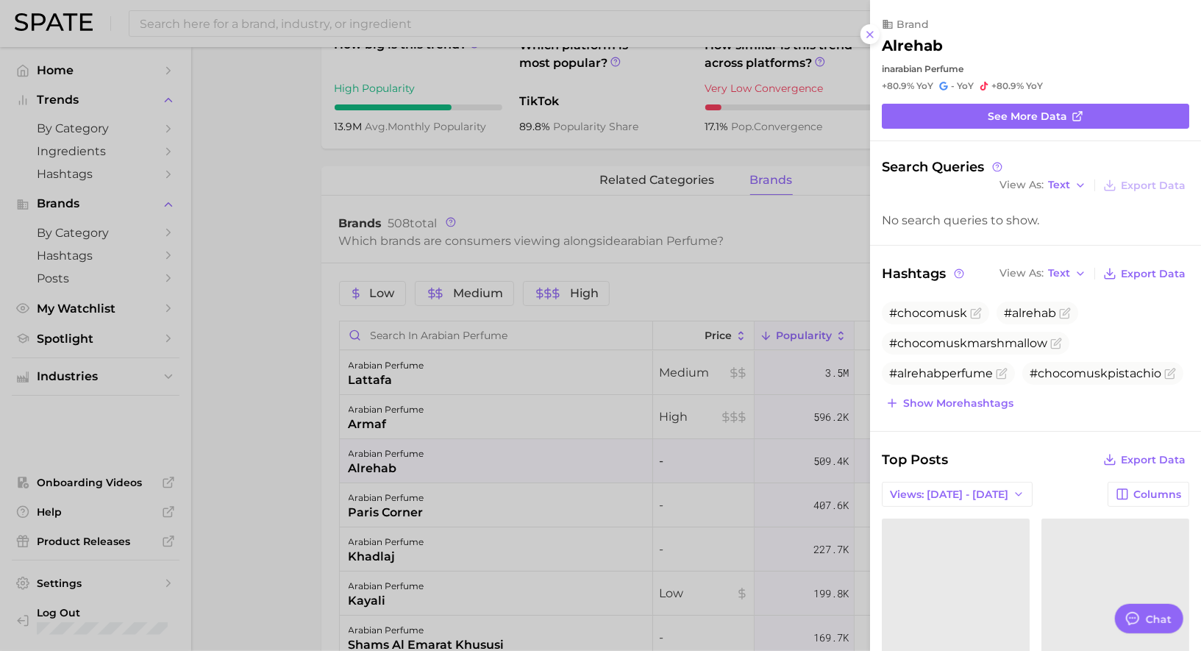
click at [727, 426] on div at bounding box center [600, 325] width 1201 height 651
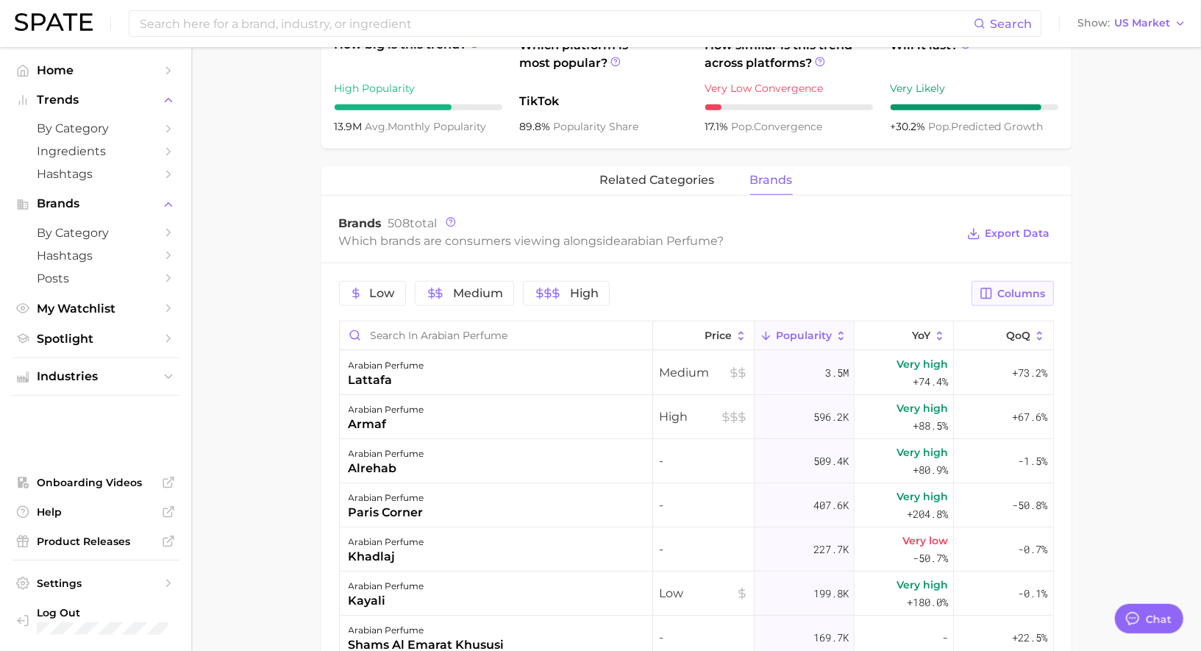
click at [995, 292] on button "Columns" at bounding box center [1013, 293] width 82 height 25
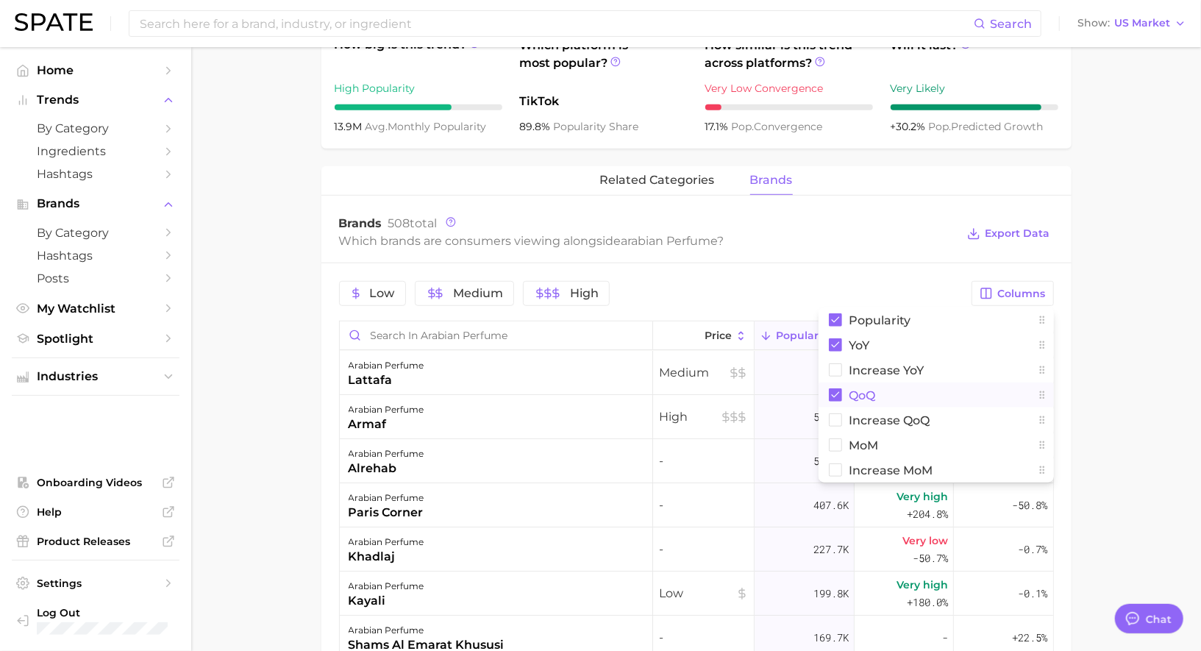
click at [861, 391] on span "QoQ" at bounding box center [862, 395] width 26 height 13
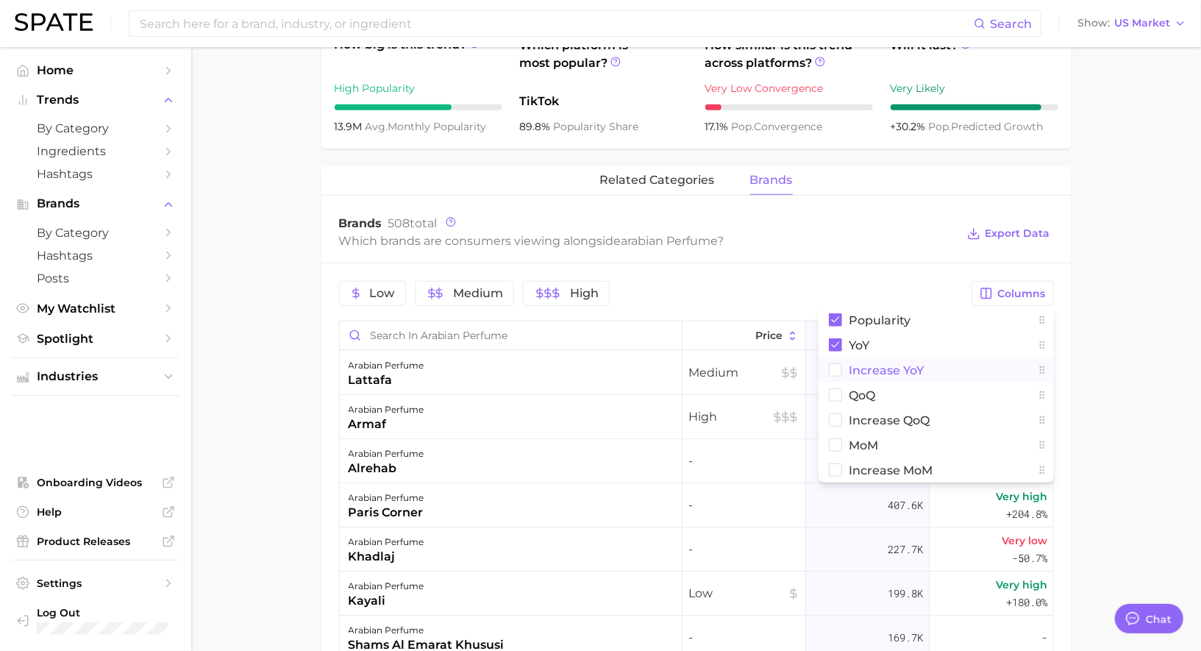
click at [862, 369] on span "Increase YoY" at bounding box center [886, 370] width 75 height 13
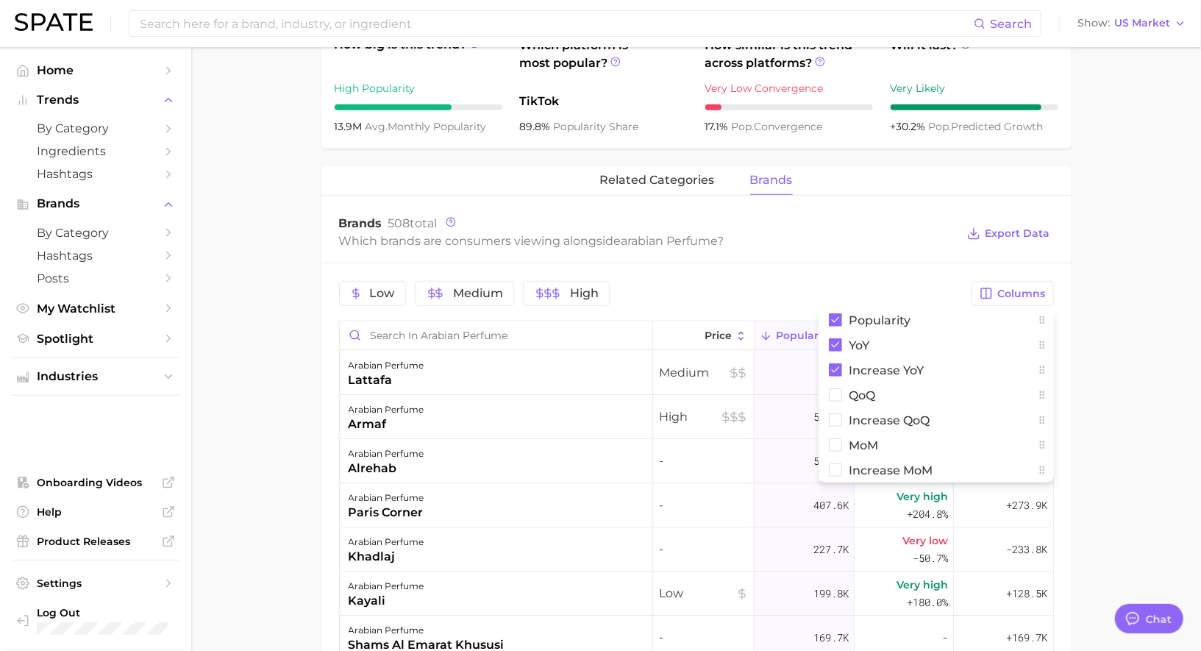
click at [875, 241] on div "Which brands are consumers viewing alongside arabian perfume ?" at bounding box center [648, 241] width 618 height 20
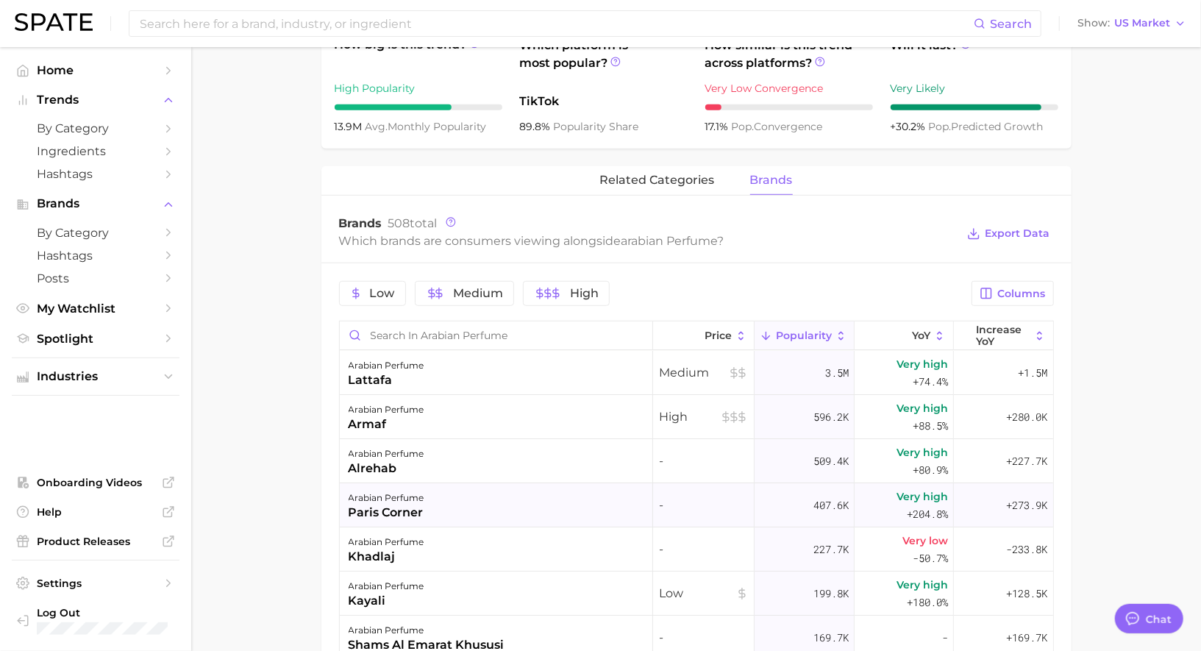
click at [521, 491] on div "arabian perfume paris corner" at bounding box center [496, 505] width 313 height 44
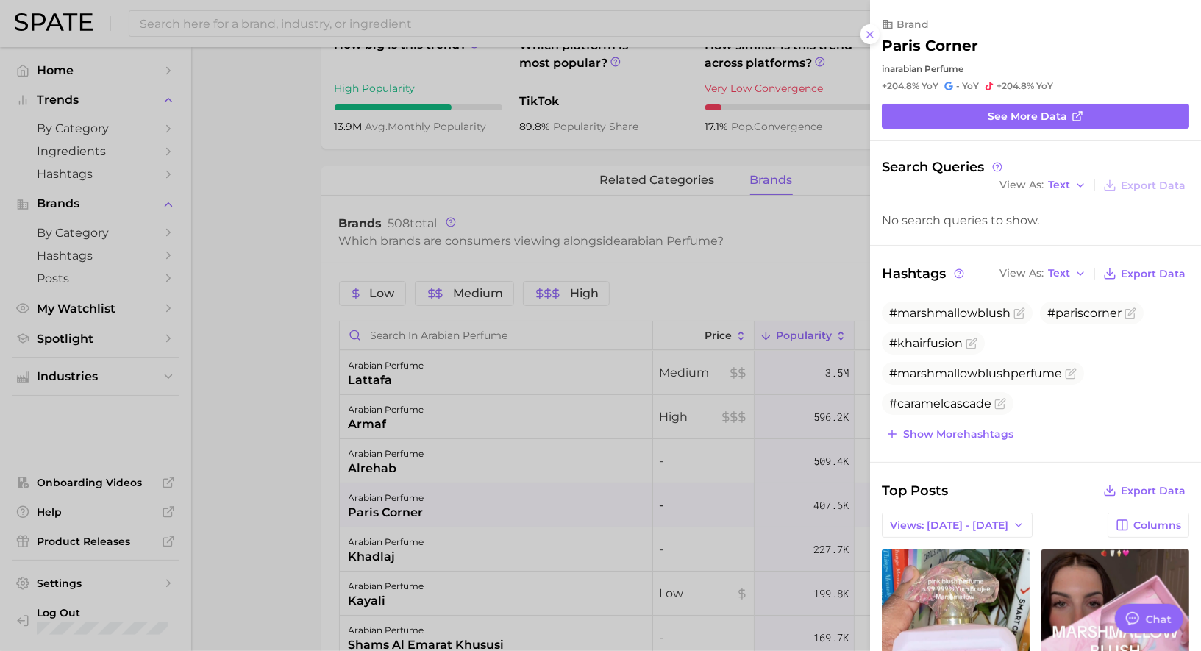
scroll to position [0, 0]
click at [513, 495] on div at bounding box center [600, 325] width 1201 height 651
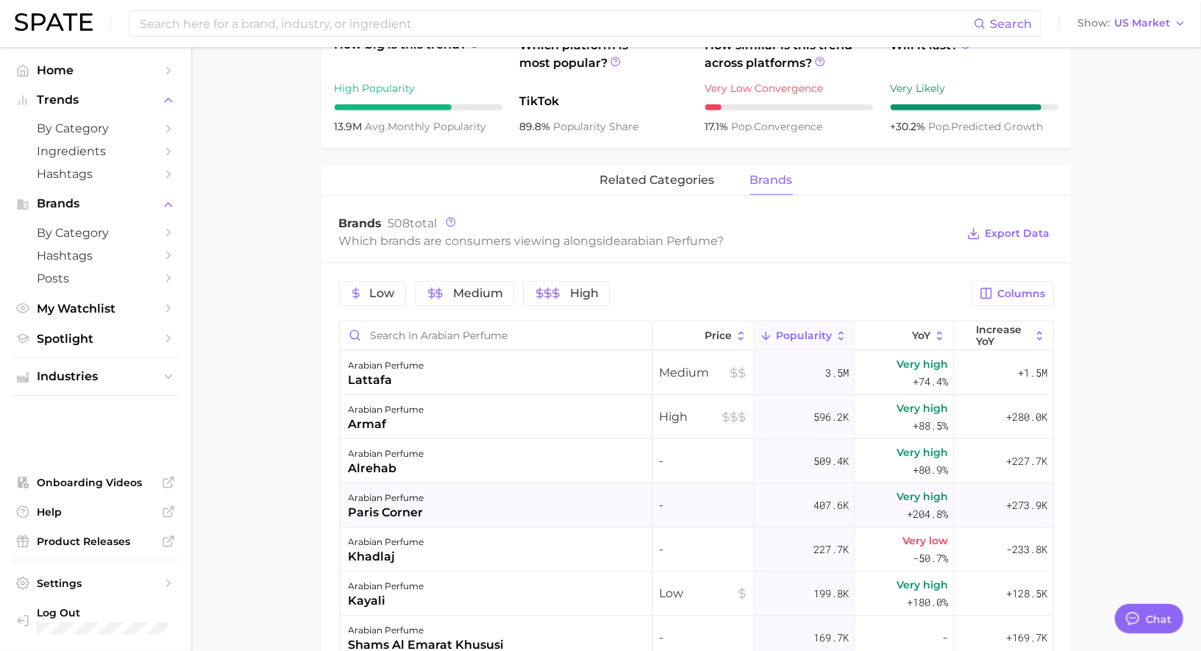
click at [502, 505] on div "arabian perfume paris corner" at bounding box center [496, 505] width 313 height 44
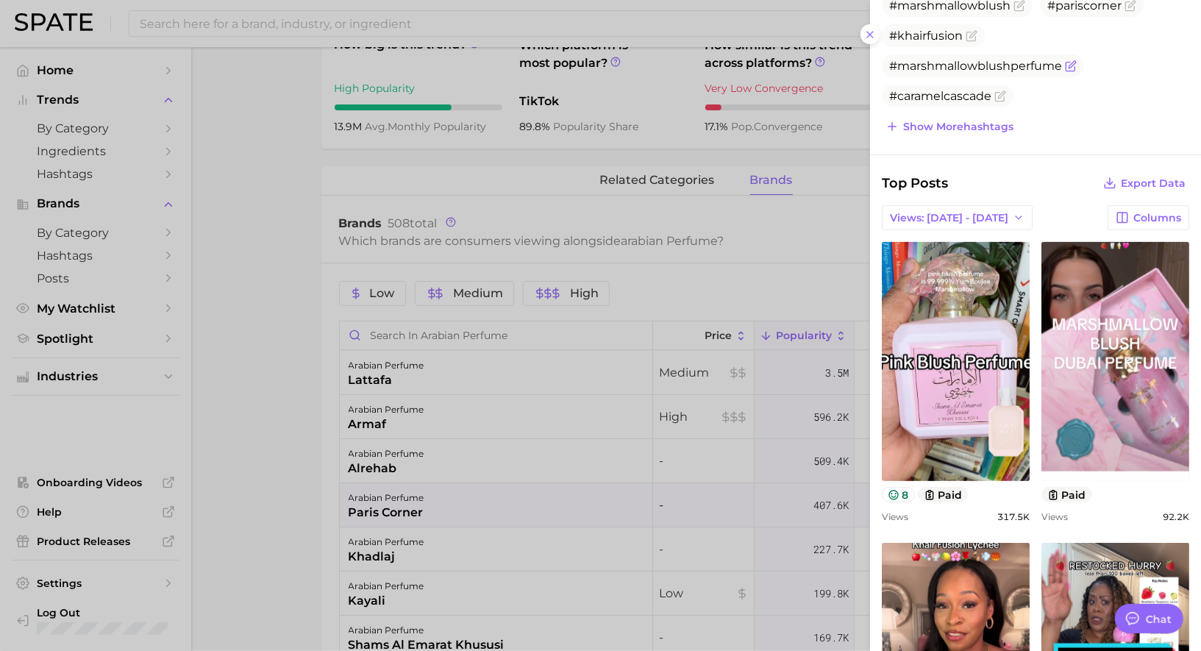
scroll to position [310, 0]
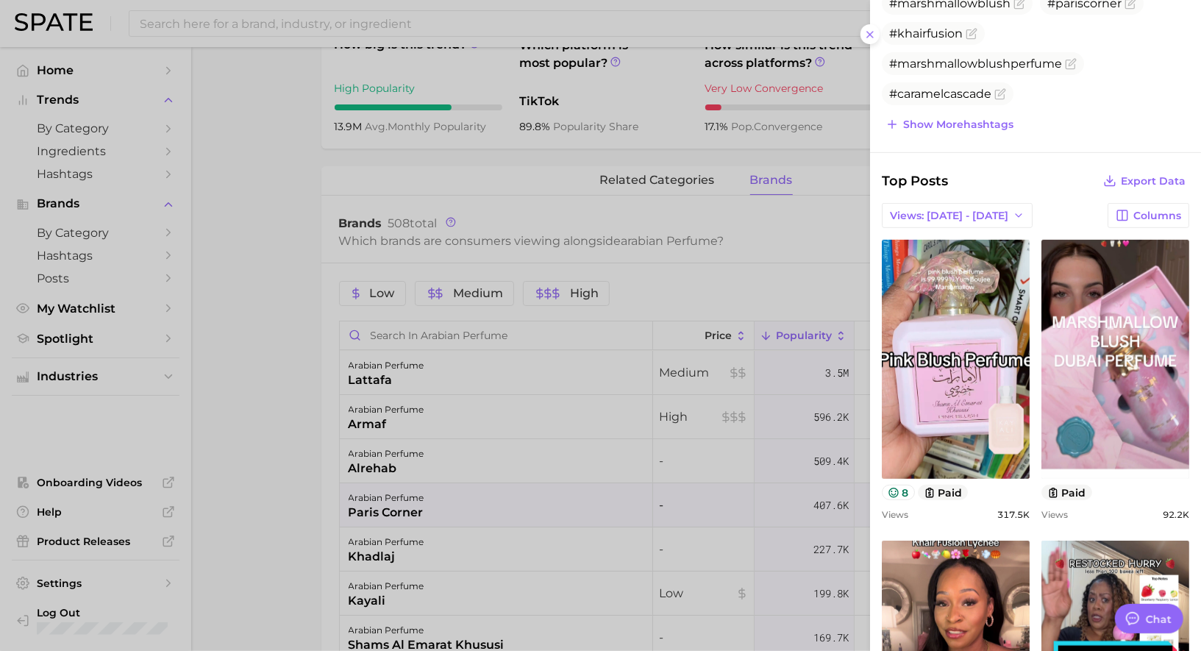
click at [438, 520] on div at bounding box center [600, 325] width 1201 height 651
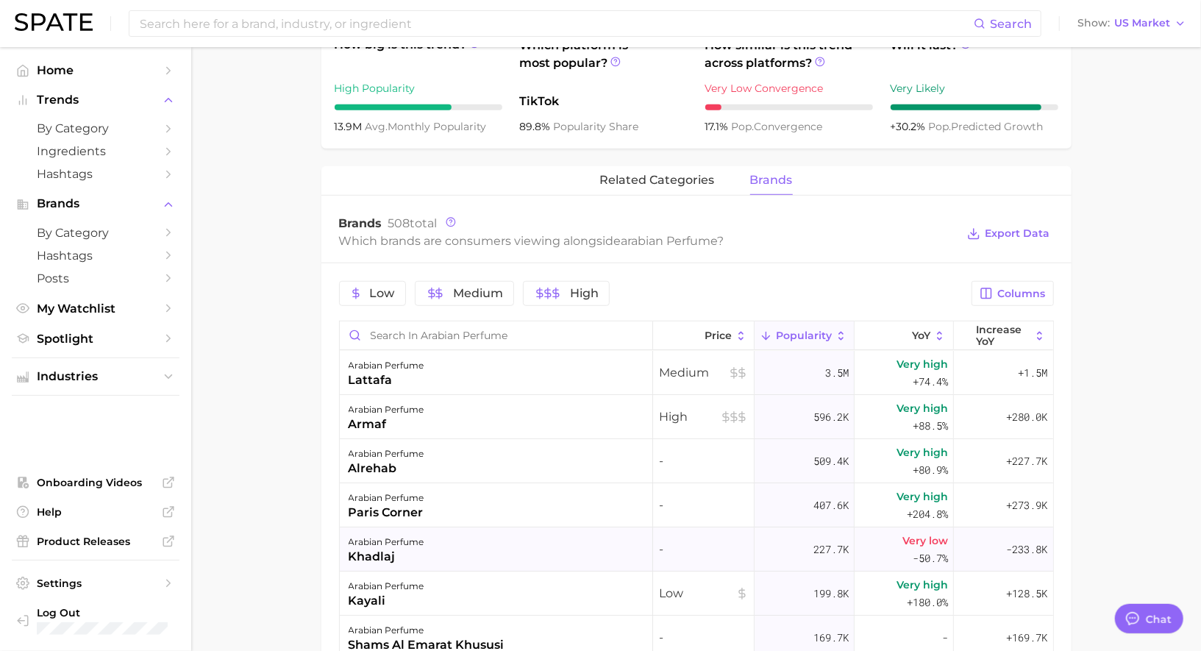
click at [432, 545] on div "arabian perfume khadlaj" at bounding box center [496, 549] width 313 height 44
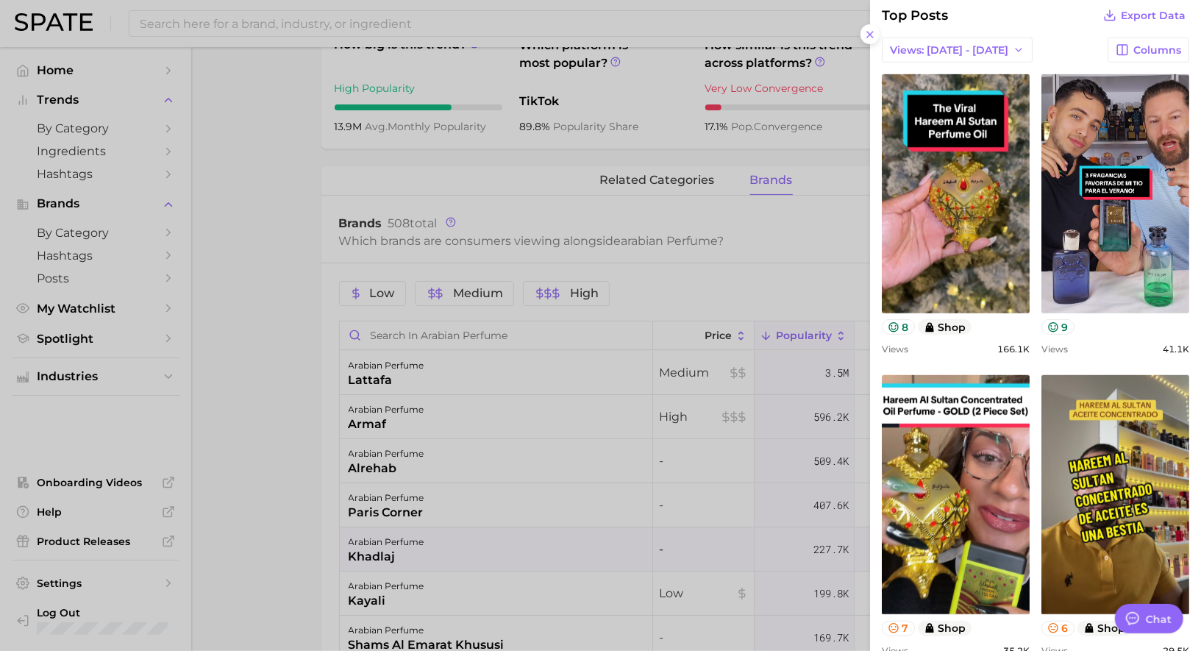
scroll to position [0, 0]
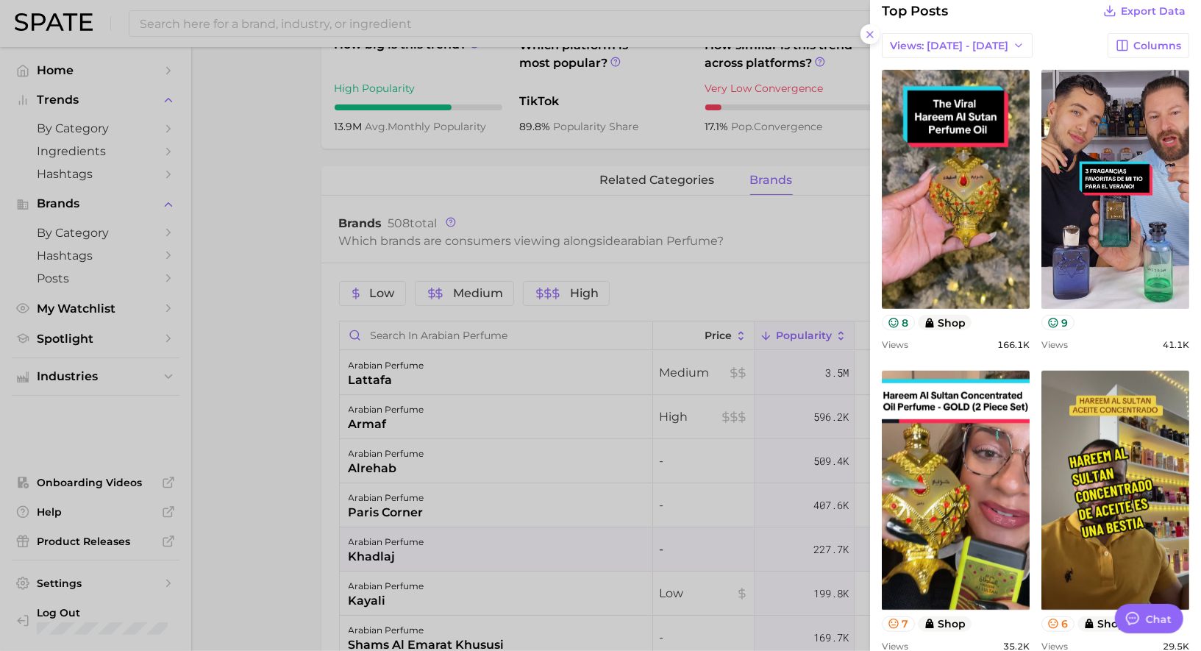
click at [571, 553] on div at bounding box center [600, 325] width 1201 height 651
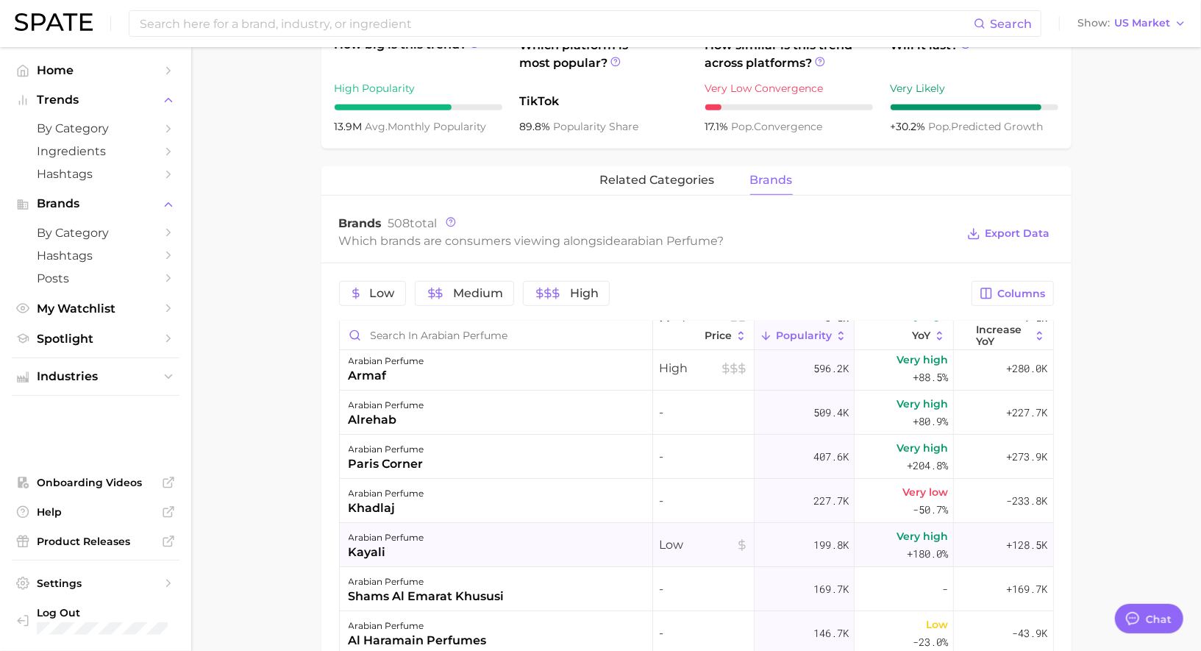
click at [544, 554] on div "arabian perfume kayali" at bounding box center [496, 545] width 313 height 44
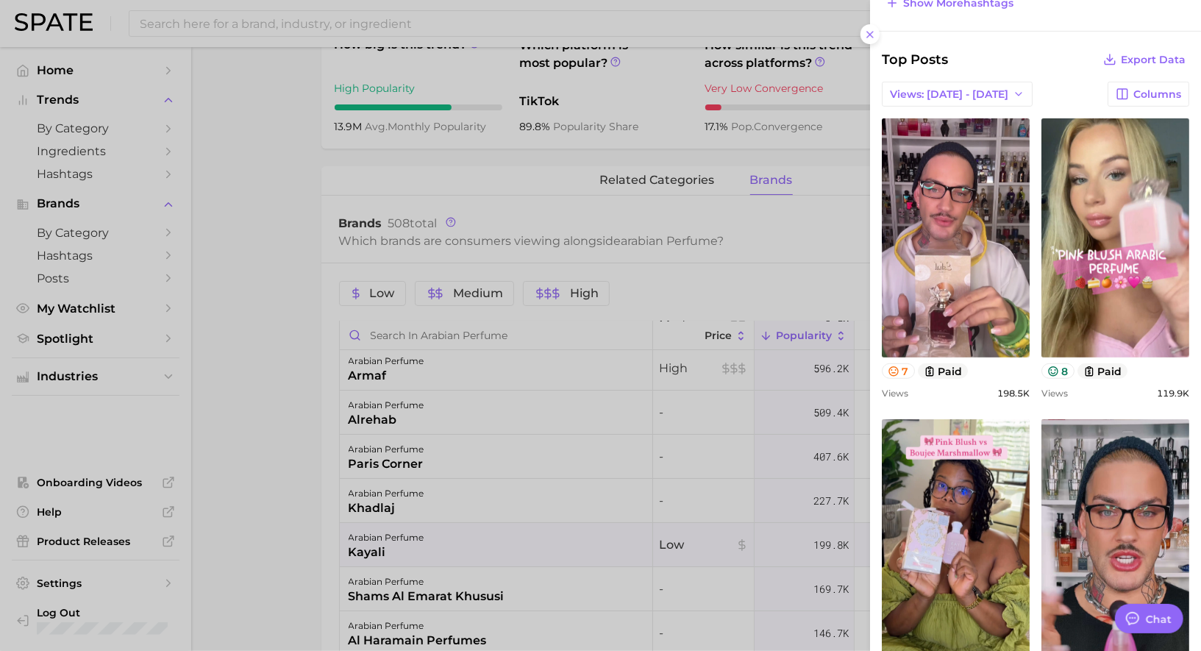
click at [599, 517] on div at bounding box center [600, 325] width 1201 height 651
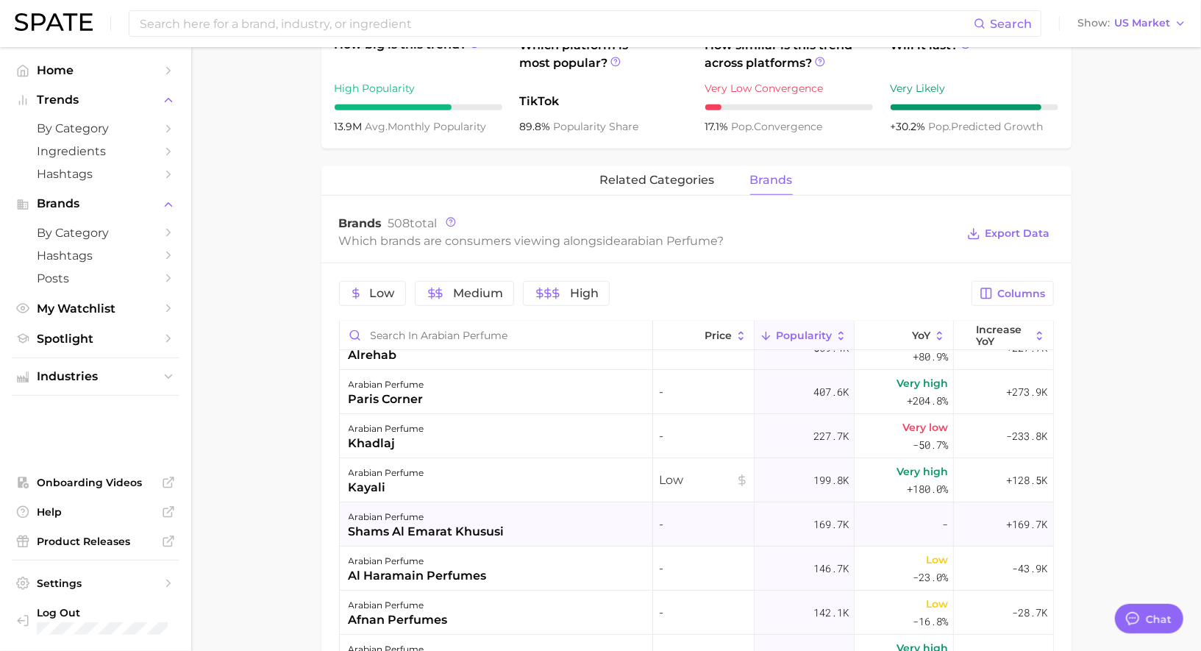
click at [567, 521] on div "arabian perfume shams al emarat khususi" at bounding box center [496, 524] width 313 height 44
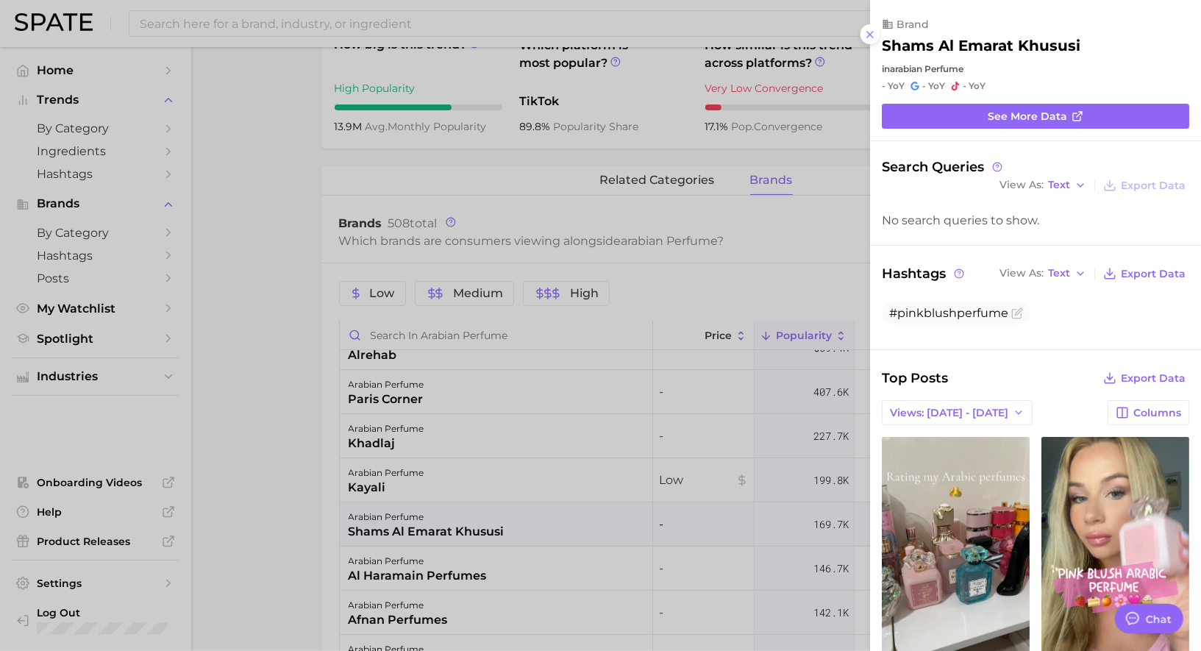
click at [659, 529] on div at bounding box center [600, 325] width 1201 height 651
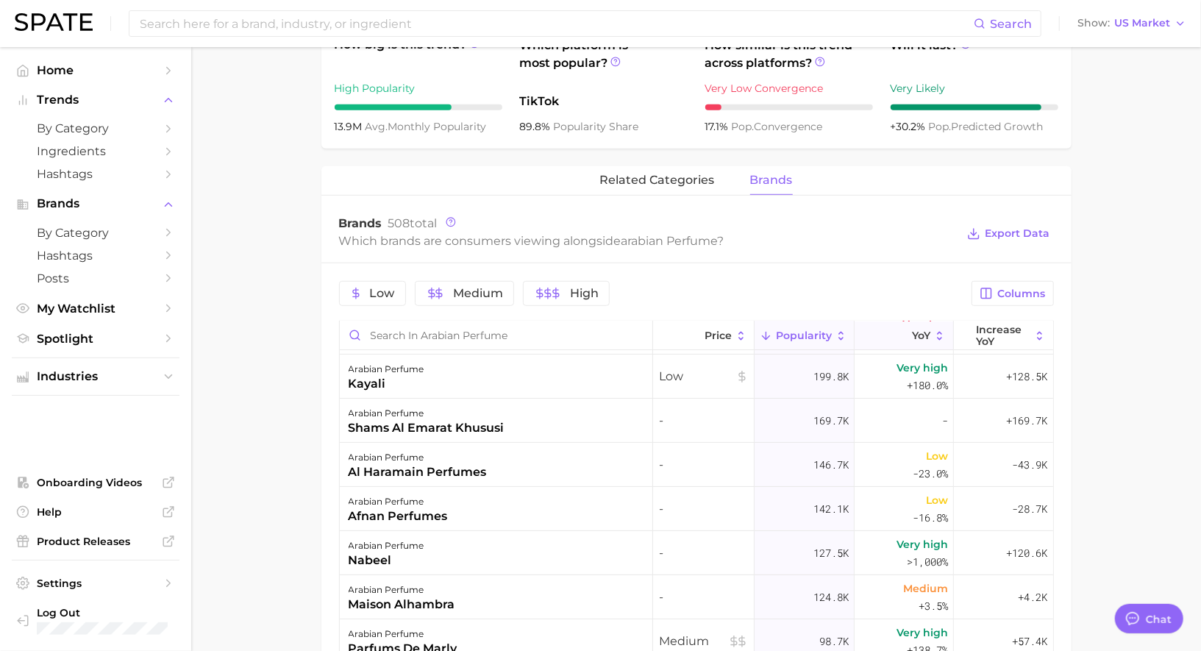
click at [915, 330] on span "YoY" at bounding box center [921, 336] width 18 height 12
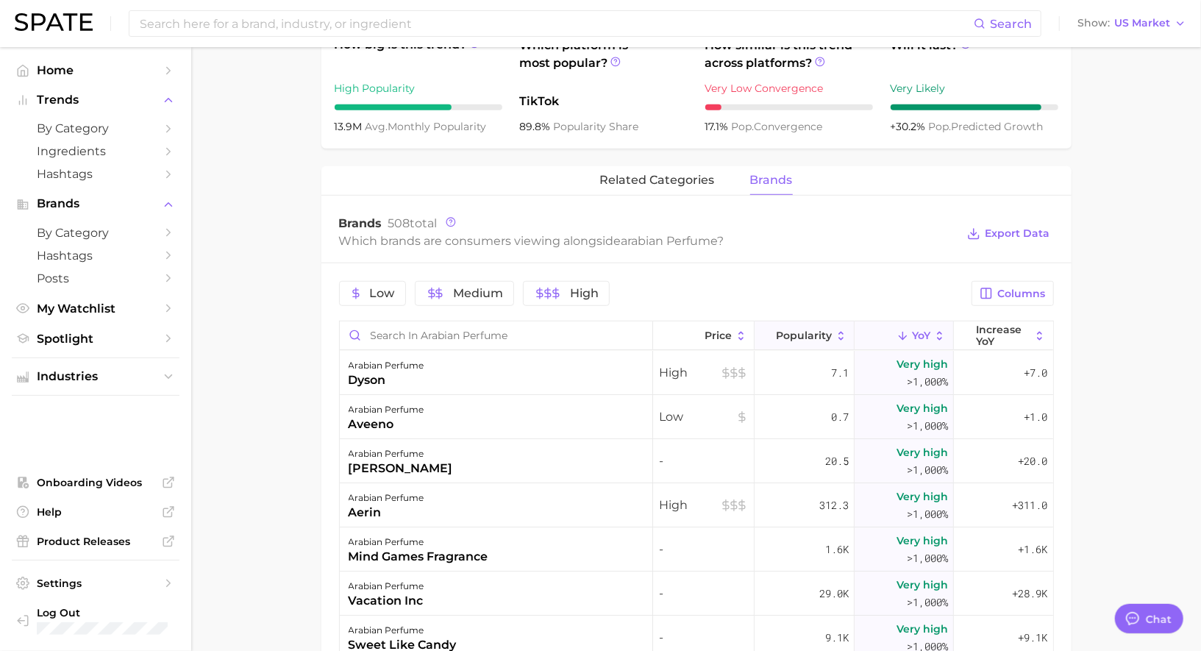
click at [805, 330] on span "Popularity" at bounding box center [804, 336] width 56 height 12
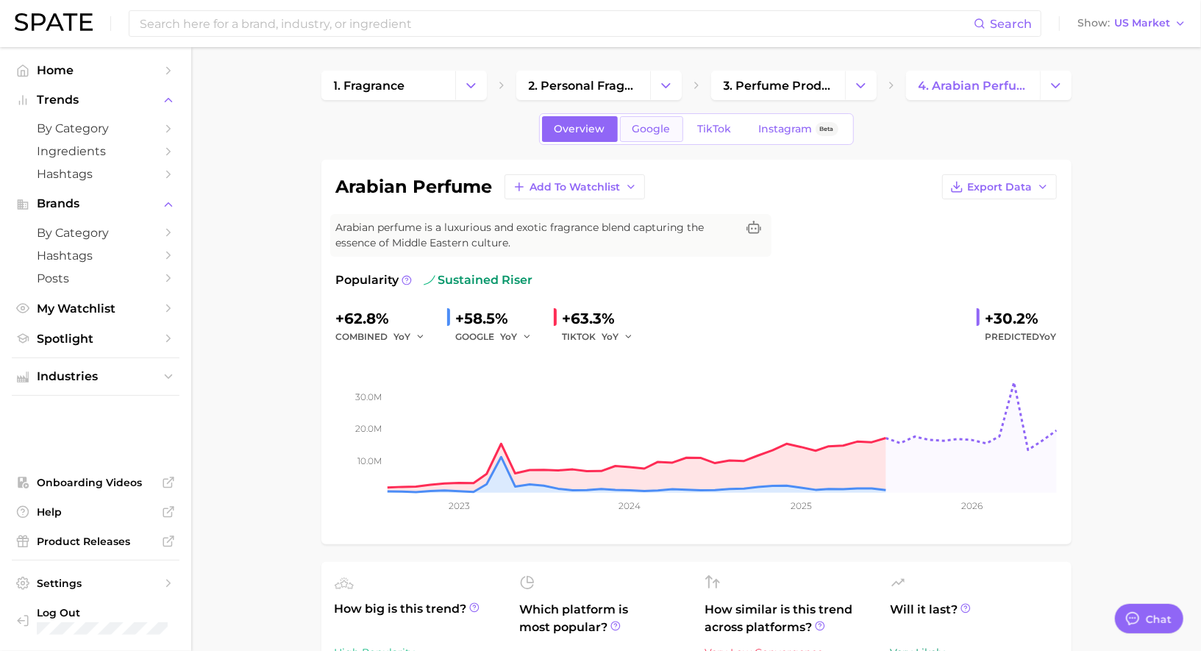
click at [652, 127] on span "Google" at bounding box center [652, 129] width 38 height 13
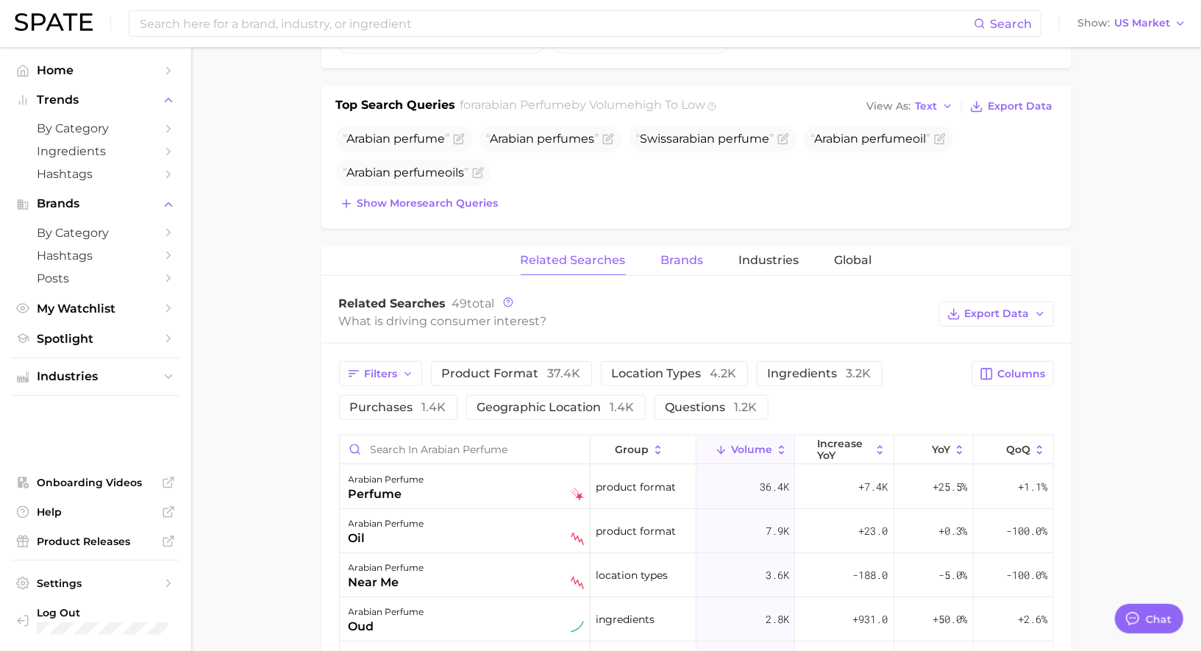
click at [685, 254] on span "Brands" at bounding box center [682, 260] width 43 height 13
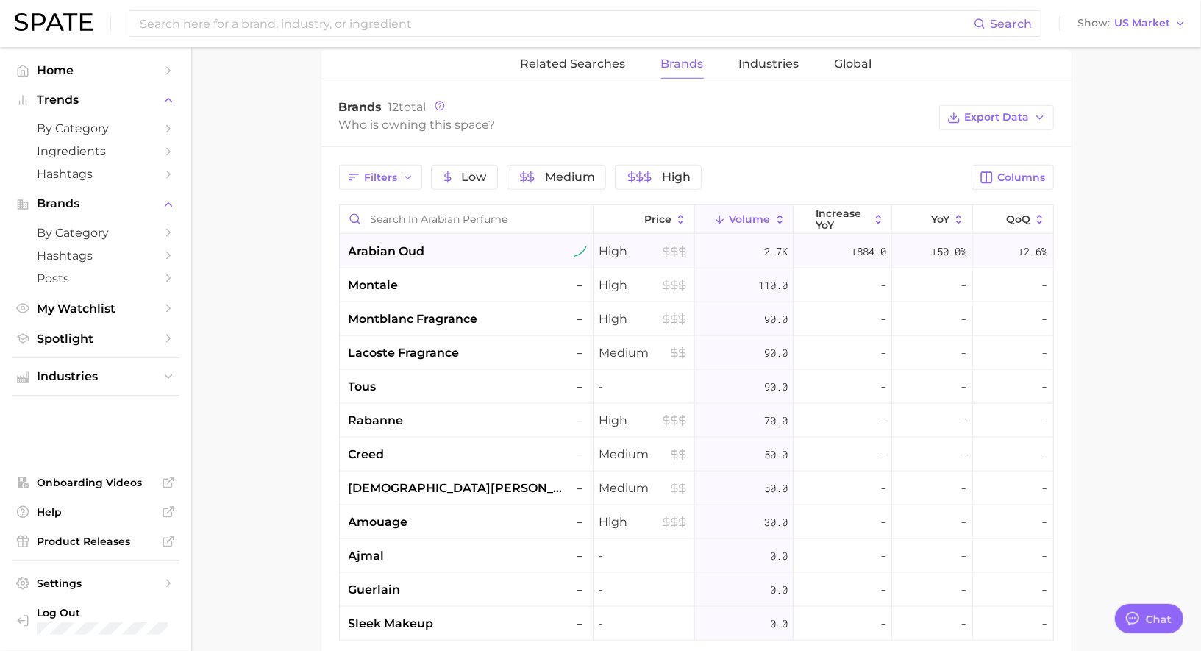
click at [480, 247] on div "arabian oud" at bounding box center [468, 252] width 238 height 18
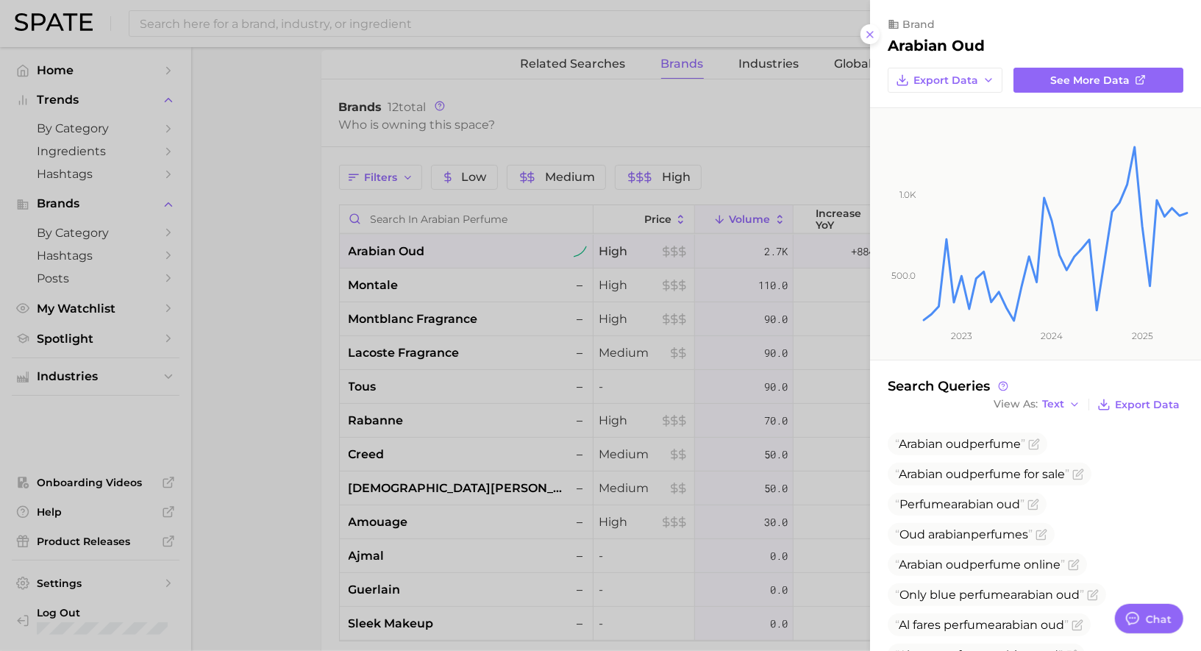
click at [482, 248] on div at bounding box center [600, 325] width 1201 height 651
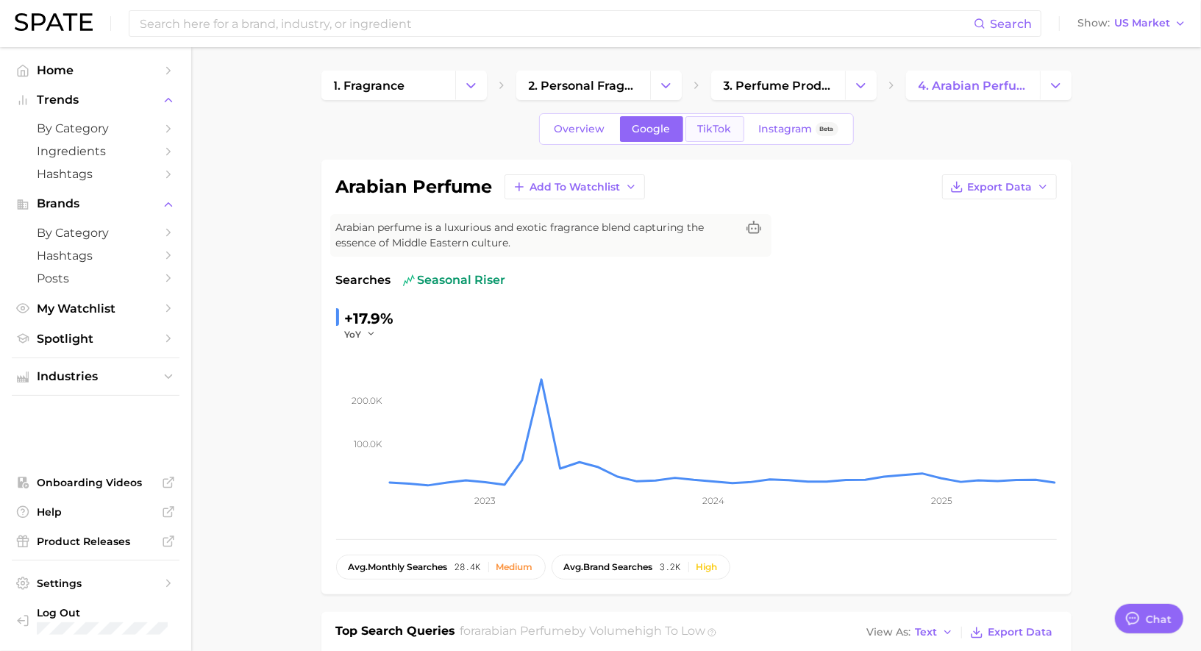
click at [705, 127] on span "TikTok" at bounding box center [715, 129] width 34 height 13
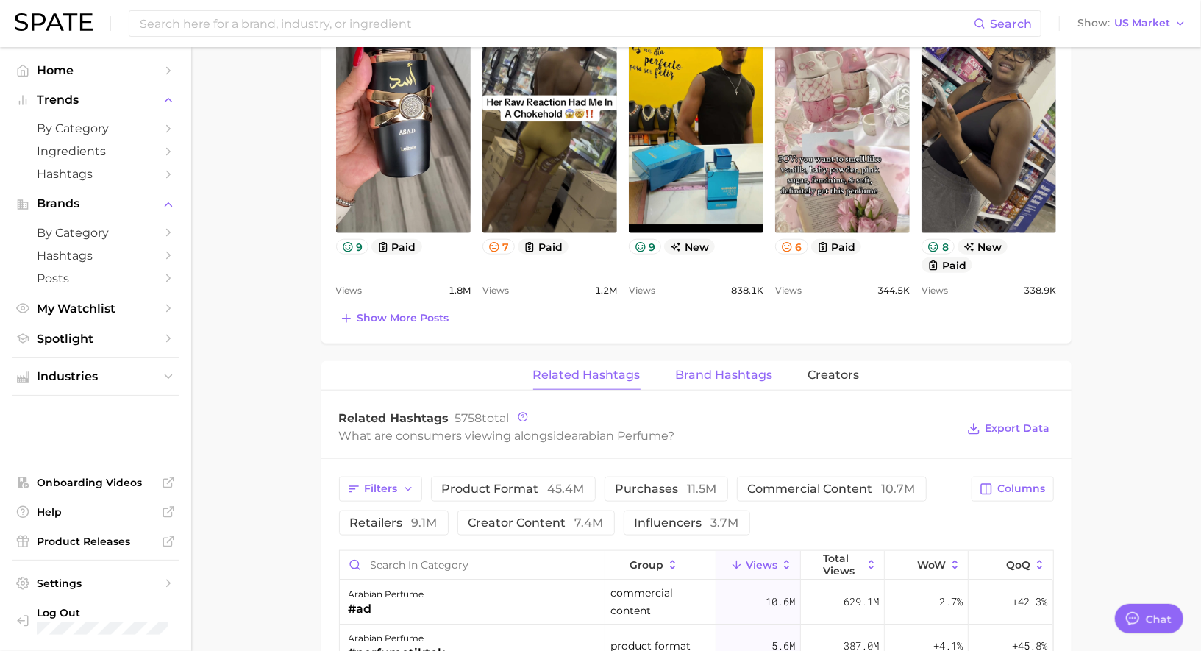
click at [718, 377] on span "Brand Hashtags" at bounding box center [724, 374] width 97 height 13
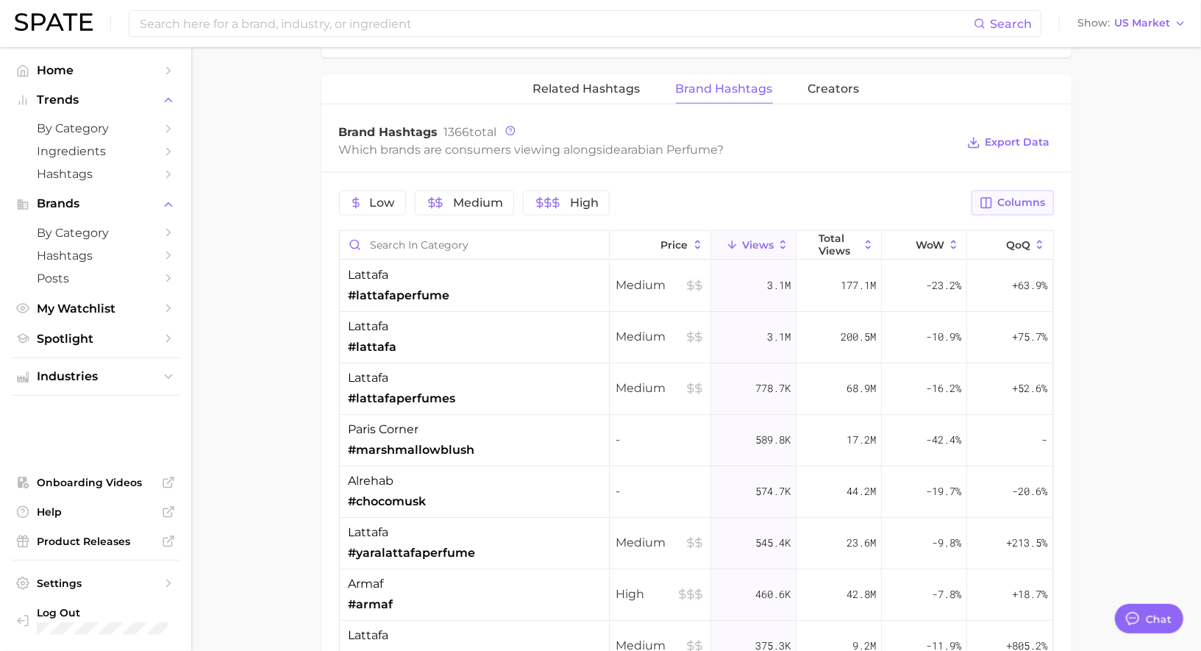
click at [1016, 190] on button "Columns" at bounding box center [1013, 202] width 82 height 25
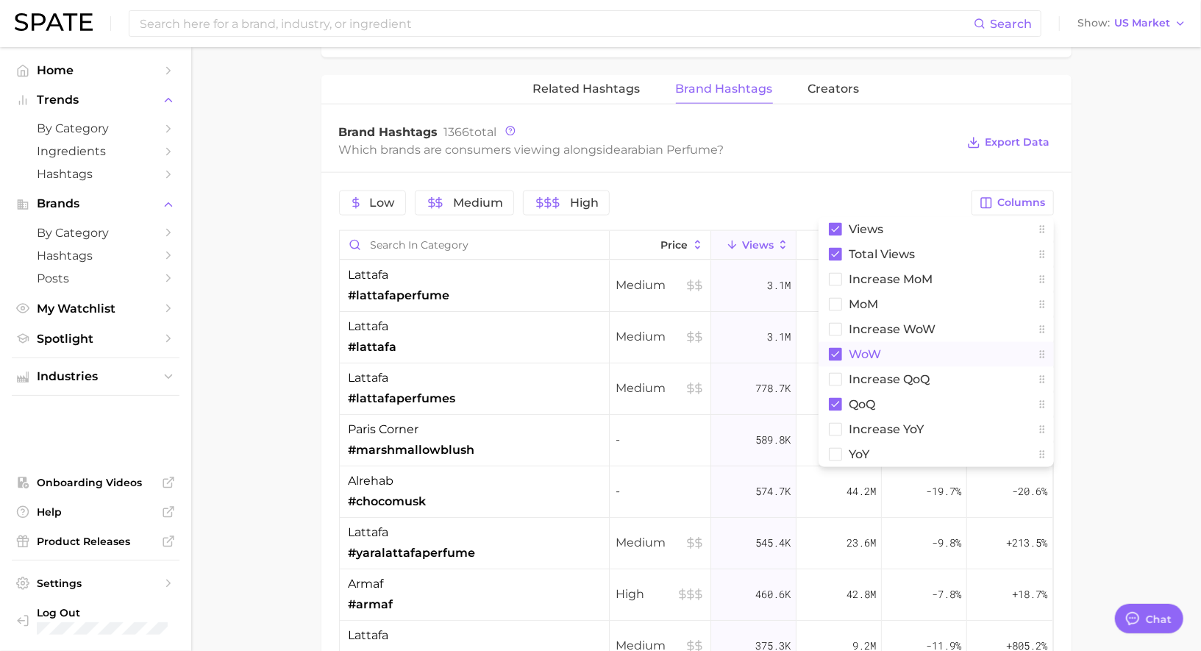
click at [874, 348] on span "WoW" at bounding box center [865, 354] width 32 height 13
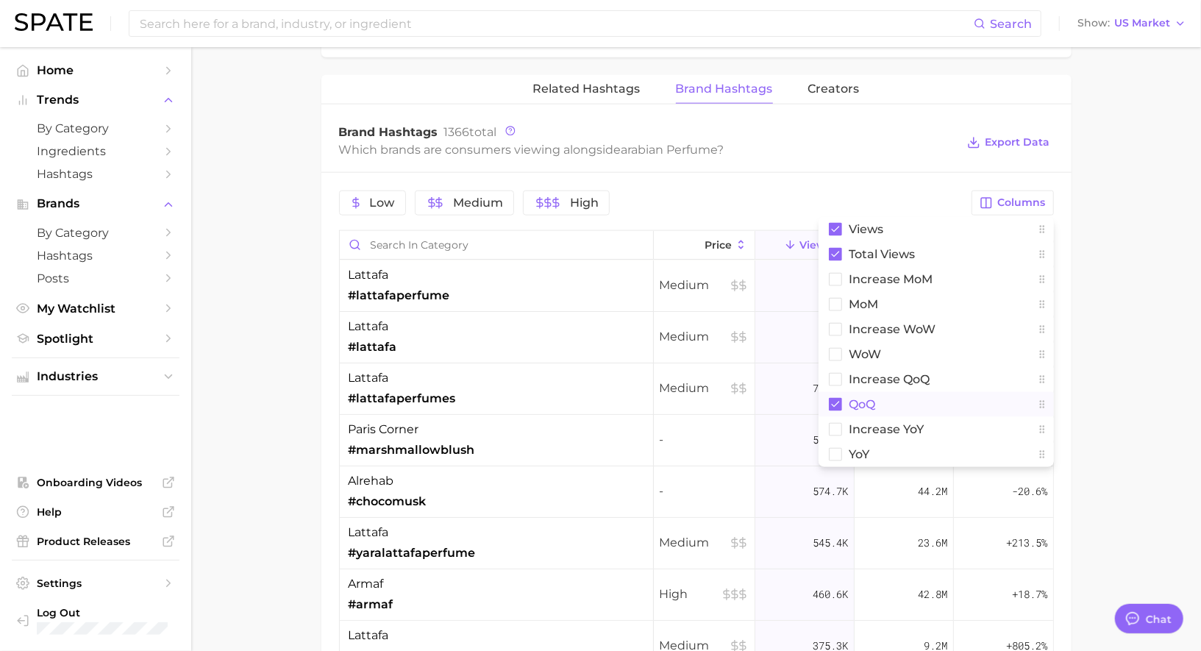
click at [874, 398] on span "QoQ" at bounding box center [862, 404] width 26 height 13
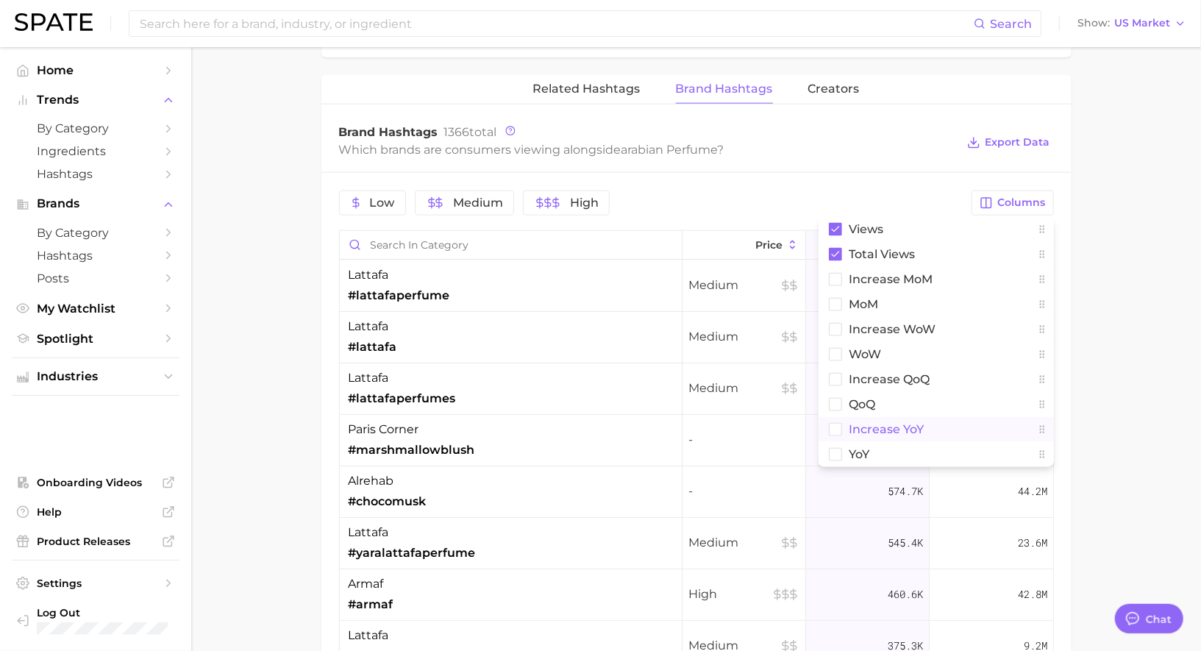
click at [874, 427] on span "increase YoY" at bounding box center [886, 429] width 75 height 13
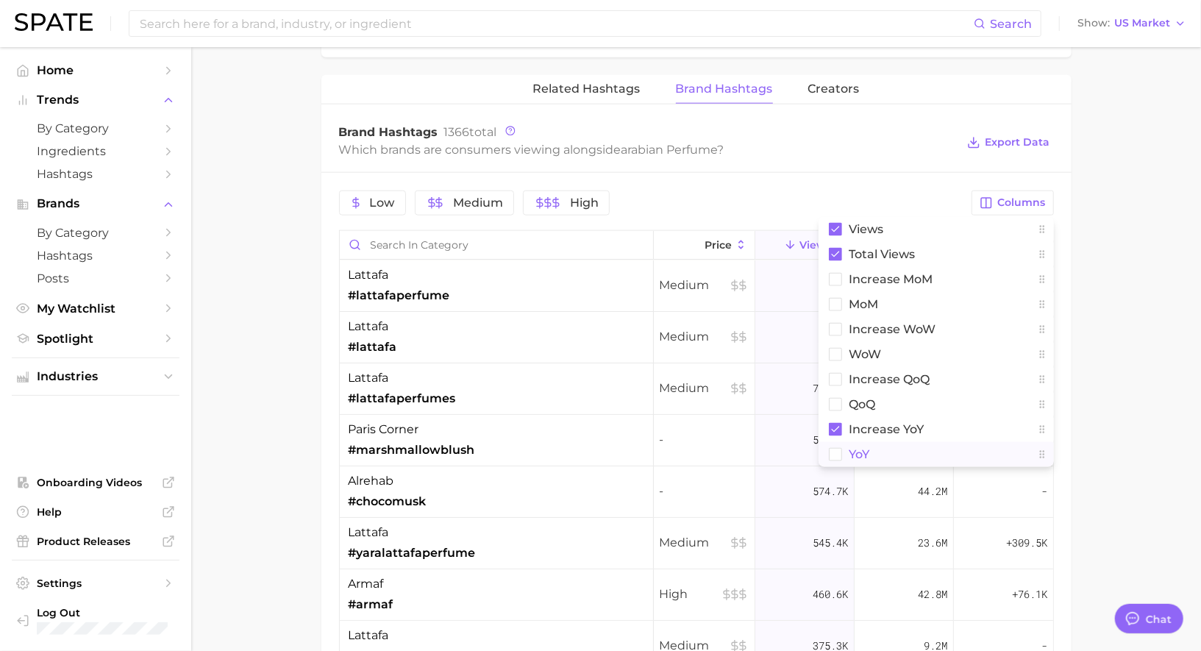
click at [874, 449] on button "YoY" at bounding box center [936, 454] width 235 height 25
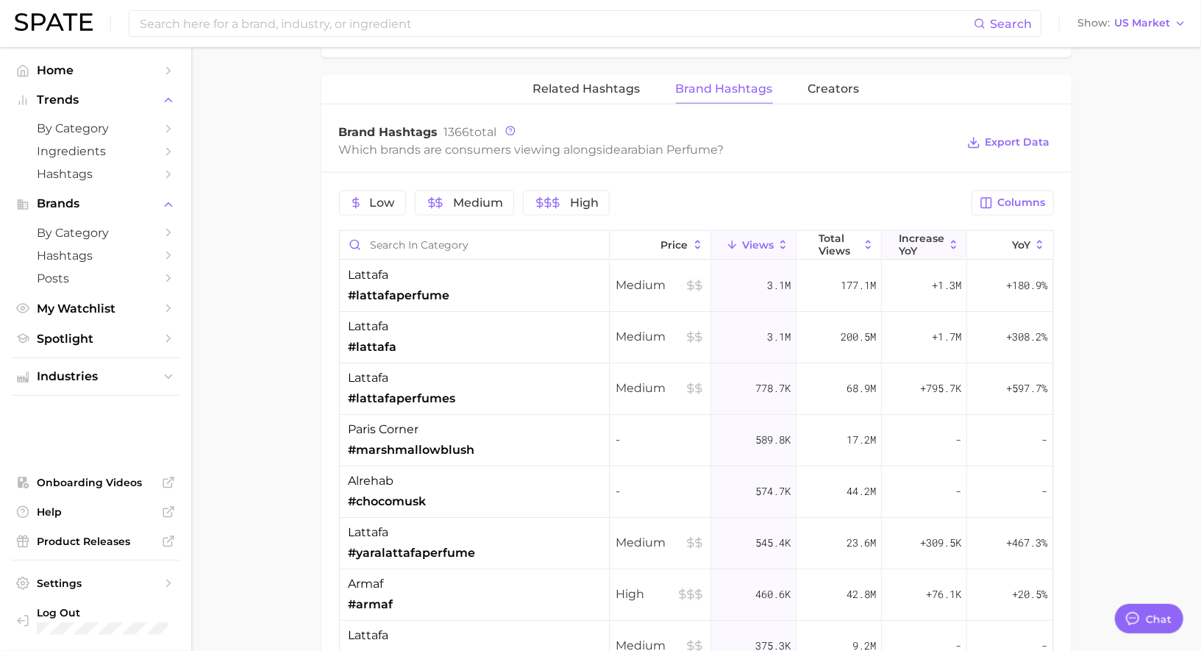
click at [916, 233] on span "increase YoY" at bounding box center [922, 244] width 46 height 24
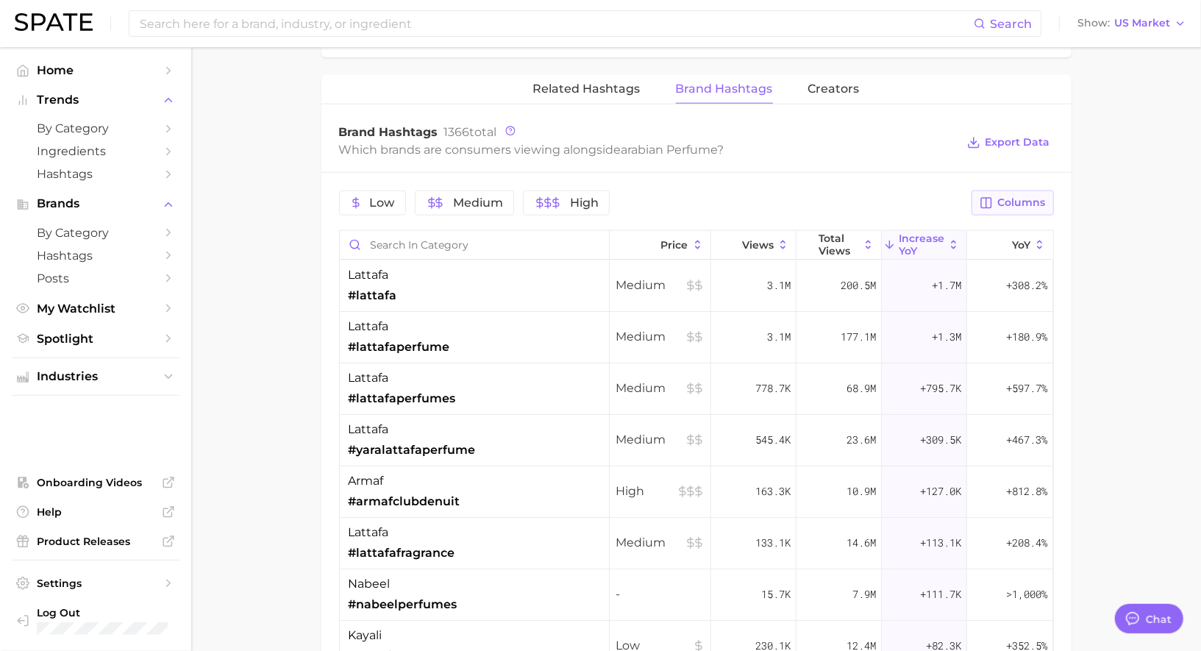
click at [993, 196] on icon "button" at bounding box center [986, 202] width 13 height 13
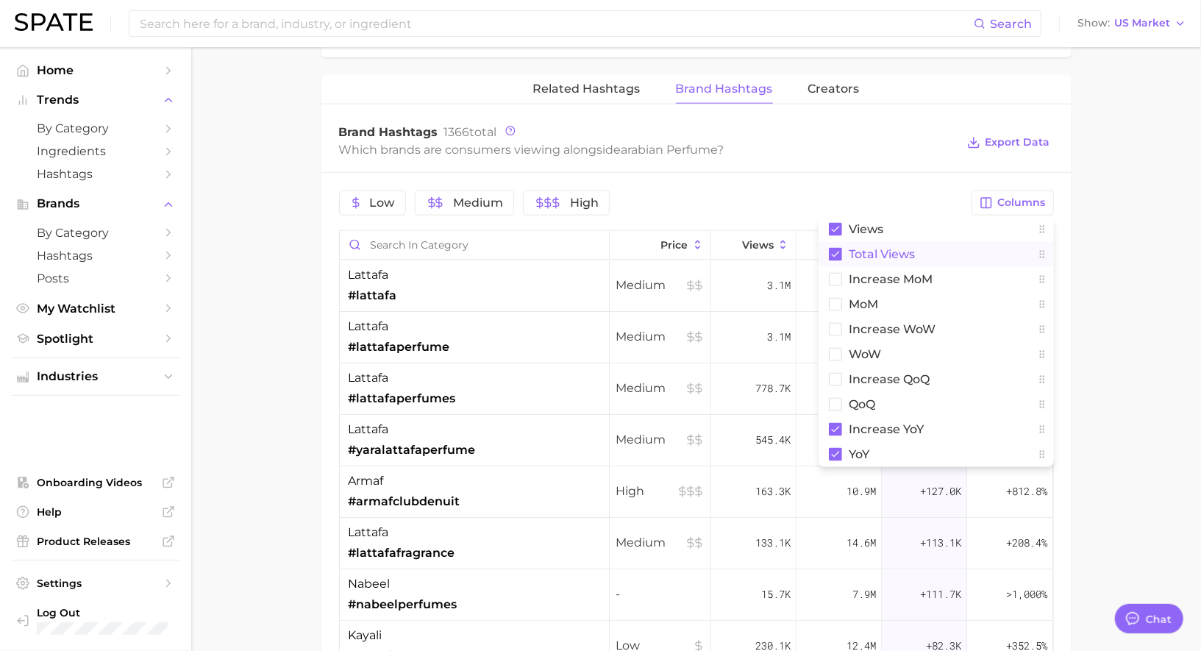
click at [894, 254] on span "Total Views" at bounding box center [882, 254] width 66 height 13
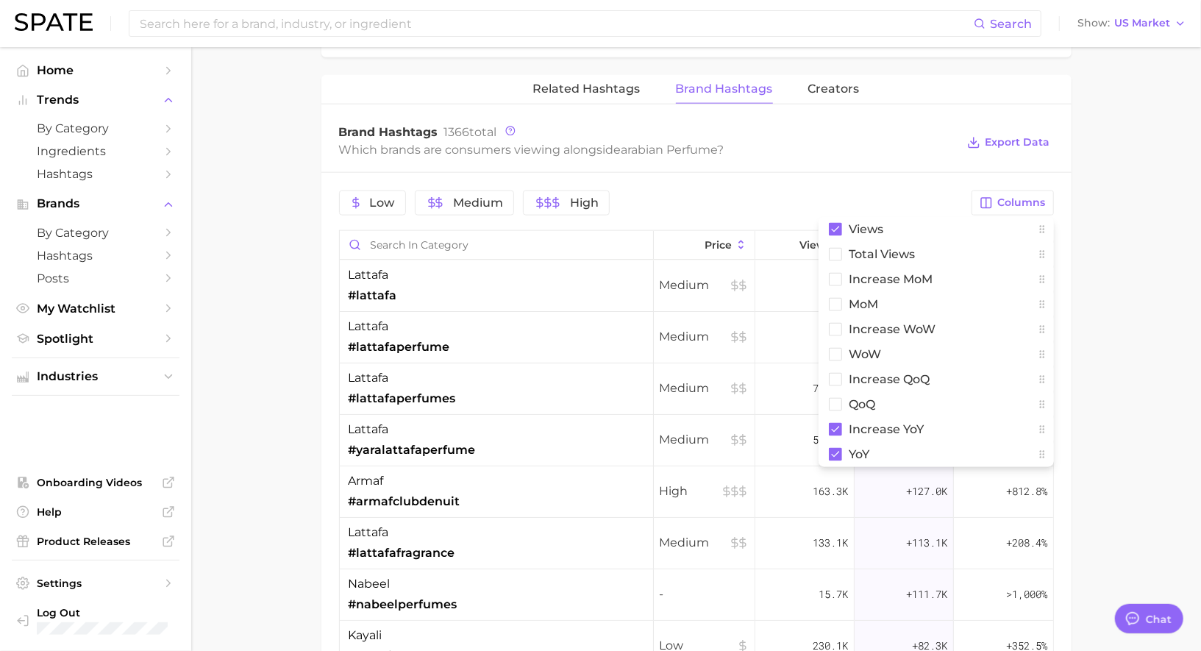
click at [894, 145] on div "Which brands are consumers viewing alongside arabian perfume ?" at bounding box center [648, 150] width 618 height 20
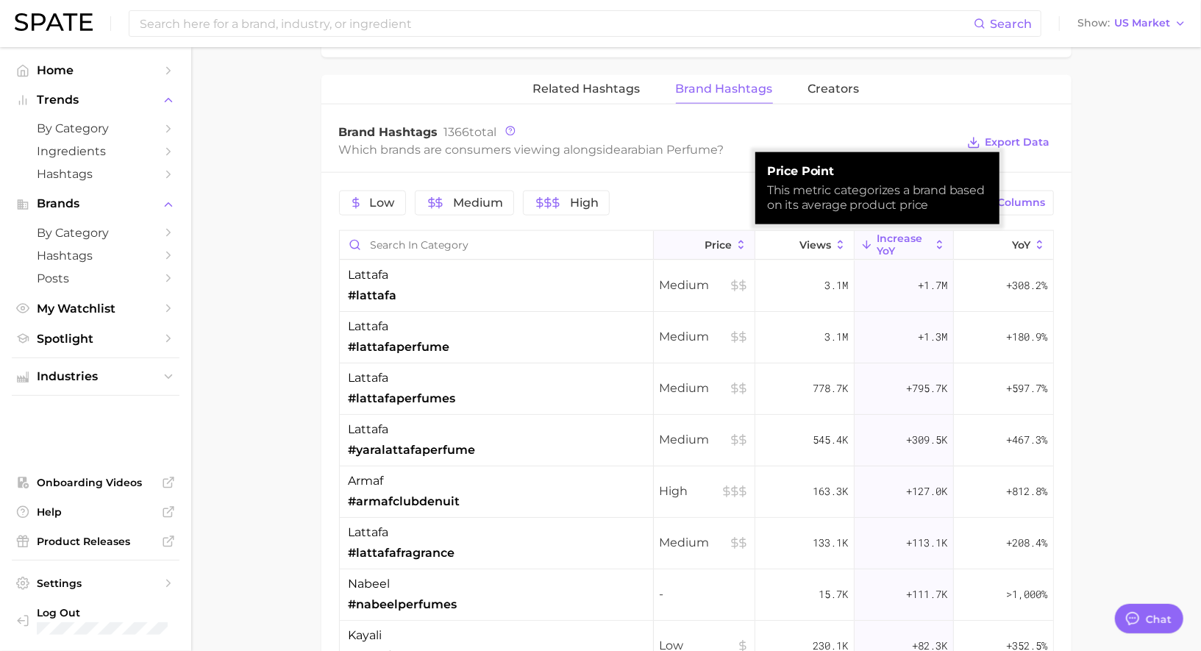
click at [711, 239] on span "Price" at bounding box center [718, 245] width 27 height 12
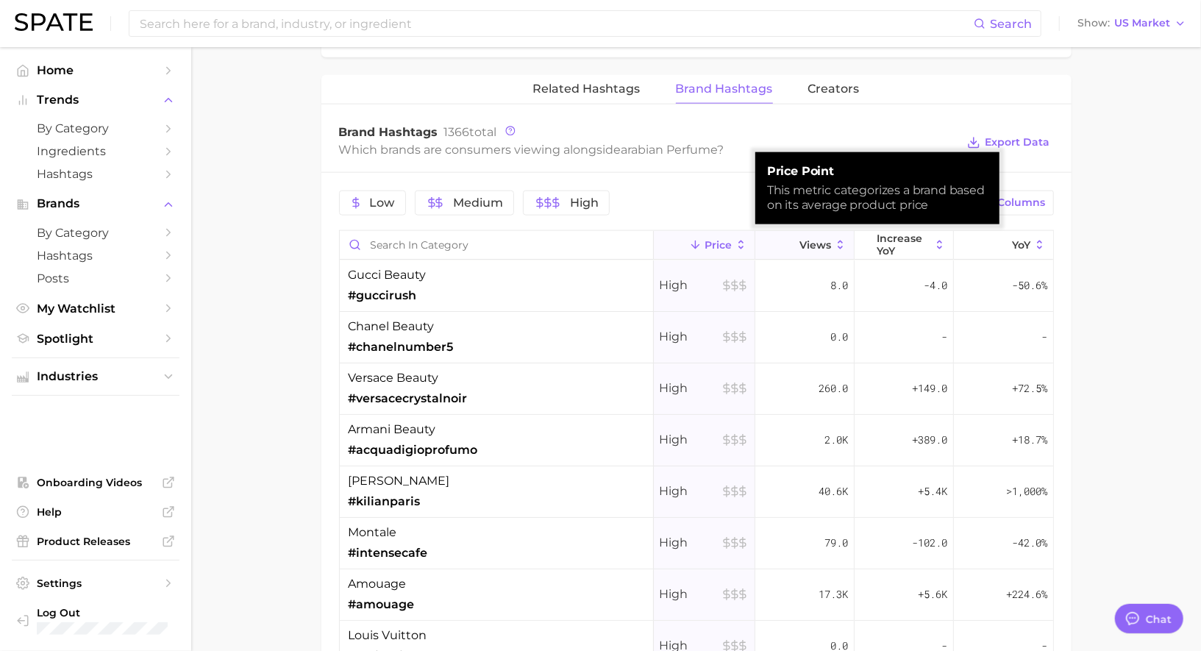
click at [800, 239] on span "Views" at bounding box center [815, 245] width 32 height 12
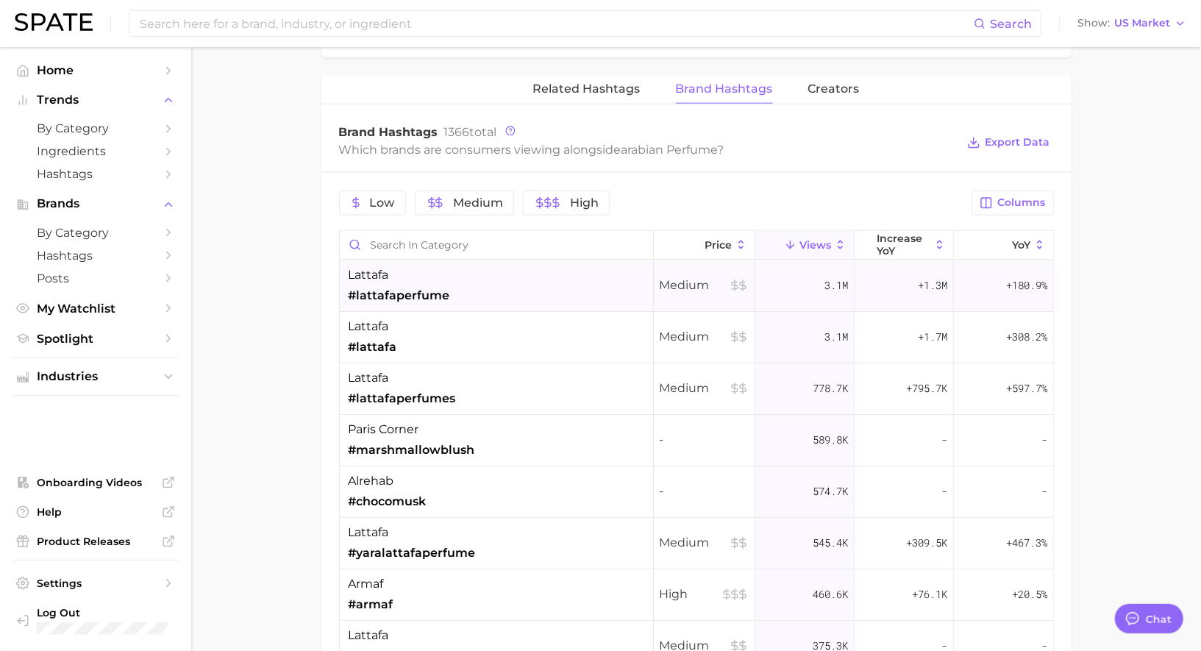
click at [396, 277] on div "lattafa #lattafaperfume" at bounding box center [399, 285] width 101 height 38
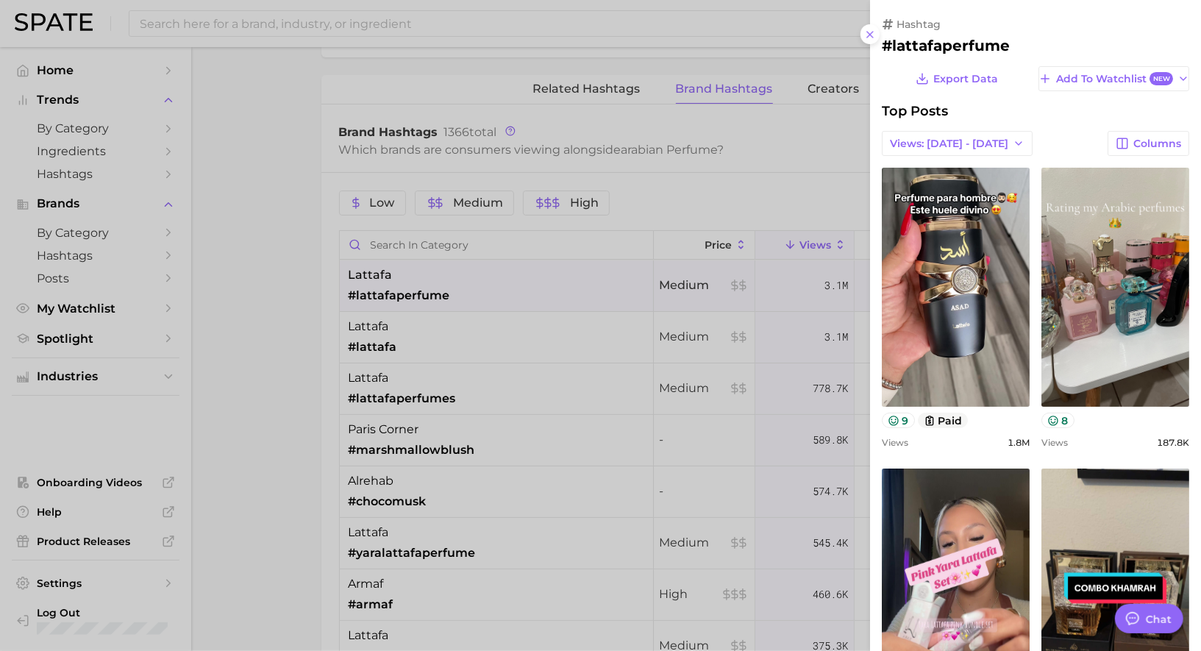
click at [939, 49] on h2 "#lattafaperfume" at bounding box center [1035, 46] width 307 height 18
click at [742, 258] on div at bounding box center [600, 325] width 1201 height 651
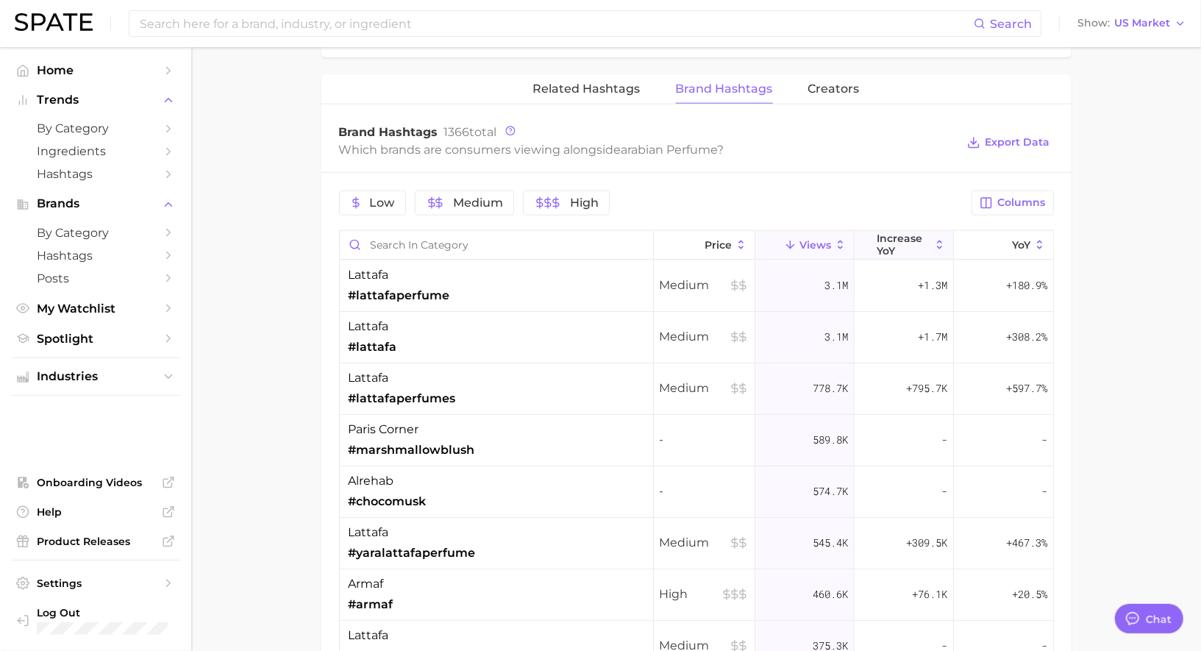
click at [916, 241] on span "increase YoY" at bounding box center [904, 244] width 54 height 24
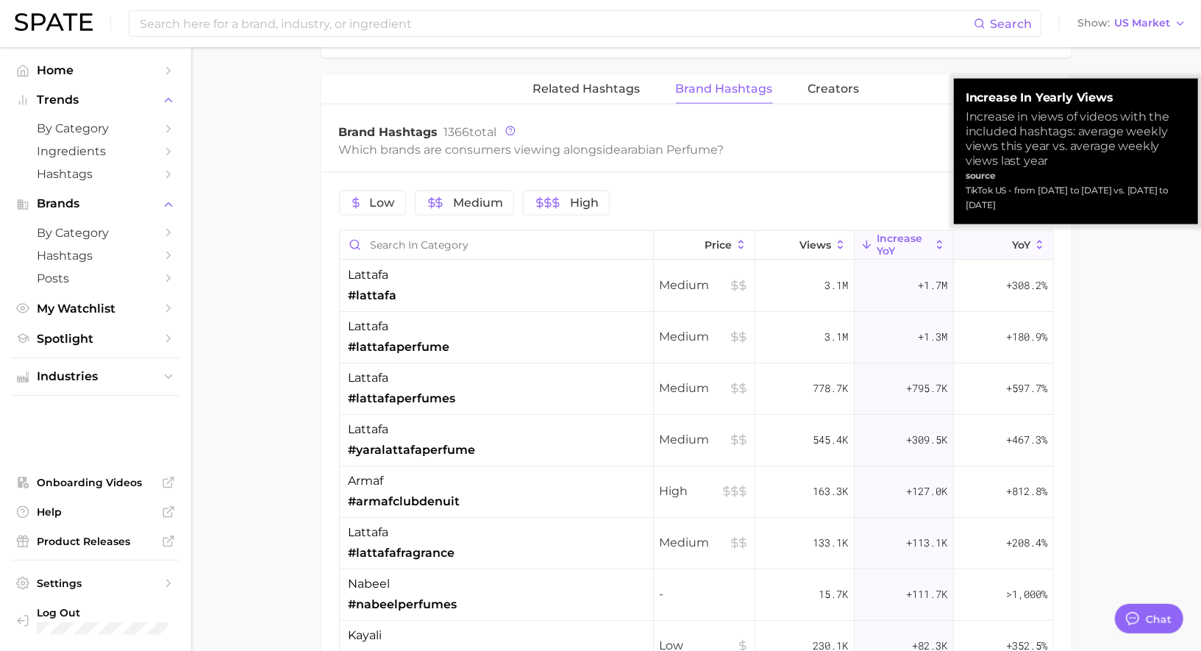
click at [993, 236] on button "YoY" at bounding box center [1003, 245] width 99 height 29
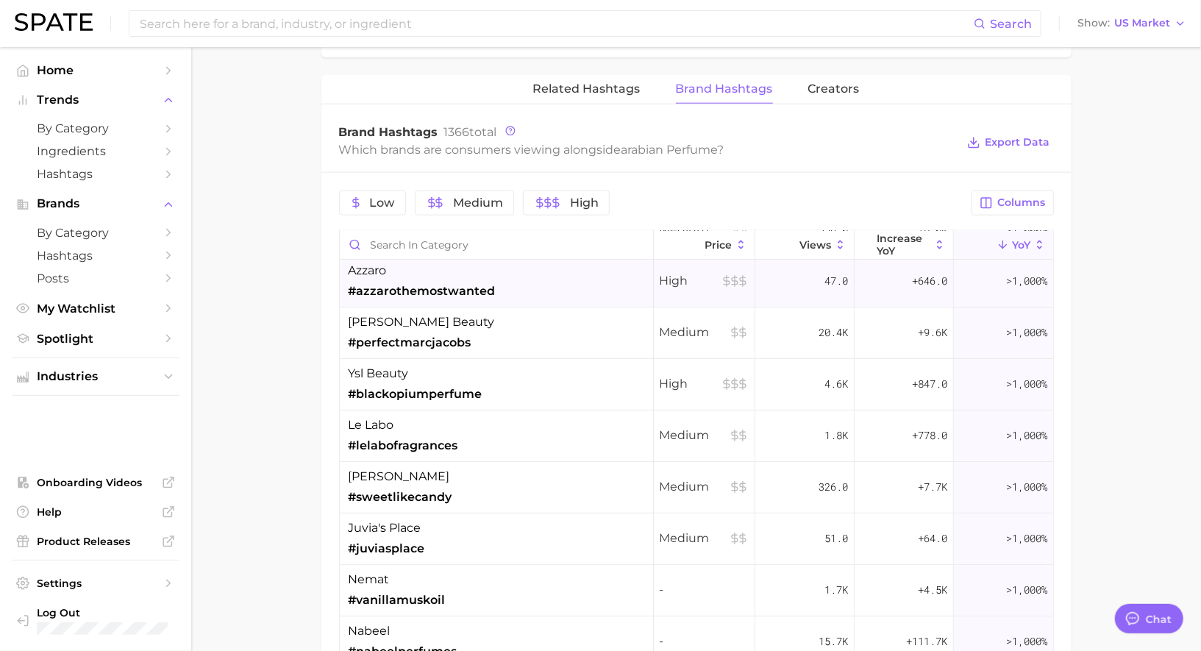
scroll to position [1, 0]
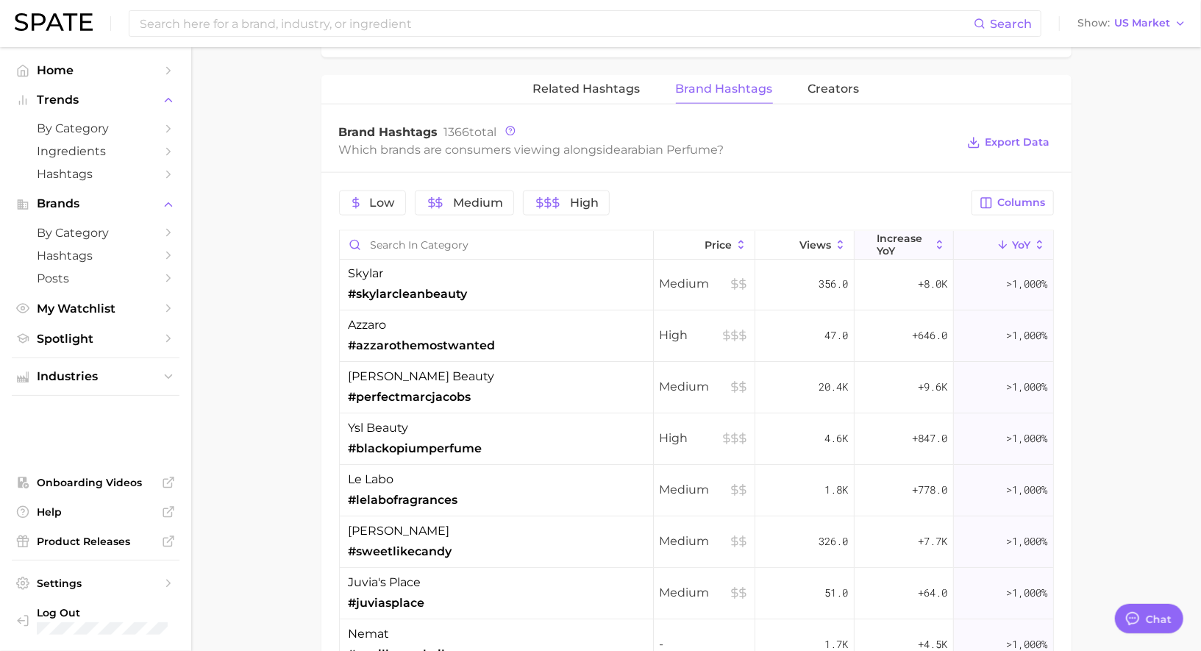
click at [900, 237] on span "increase YoY" at bounding box center [904, 244] width 54 height 24
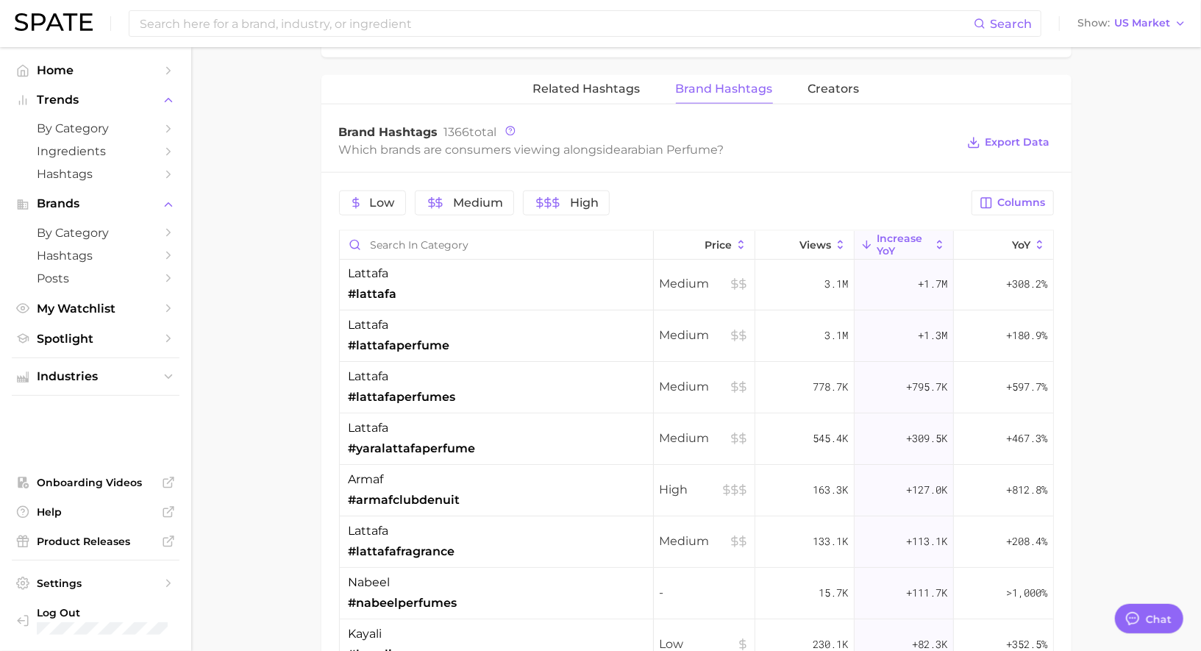
scroll to position [0, 0]
click at [805, 231] on button "Views" at bounding box center [804, 245] width 99 height 29
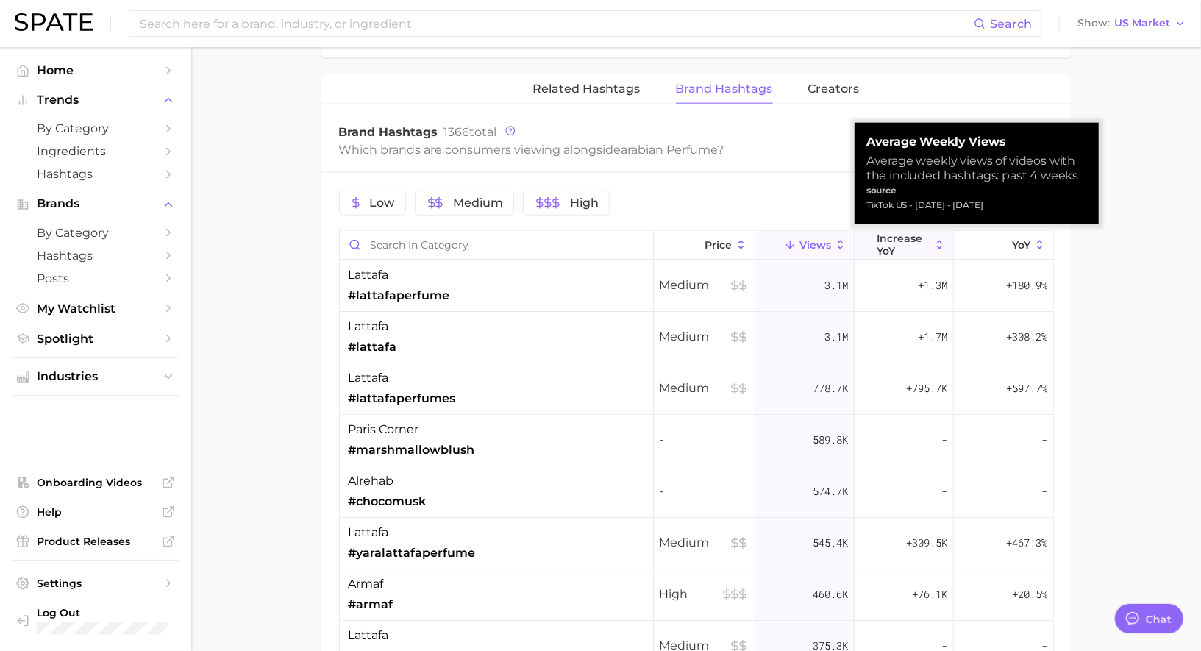
click at [890, 240] on span "increase YoY" at bounding box center [904, 244] width 54 height 24
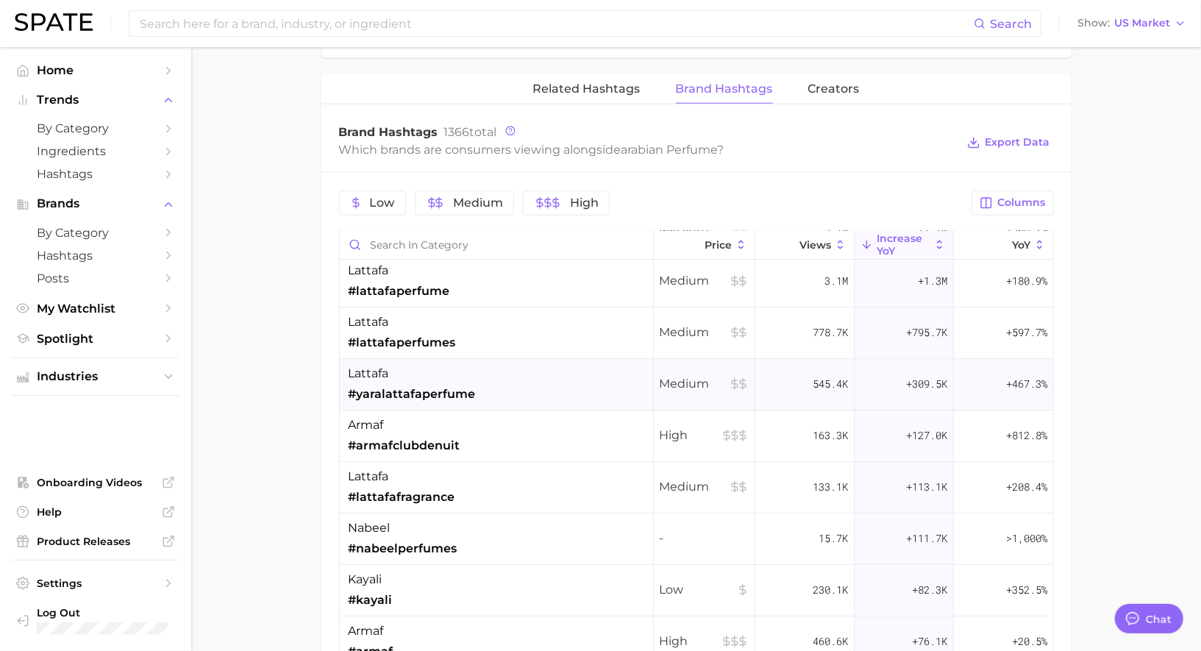
scroll to position [68, 0]
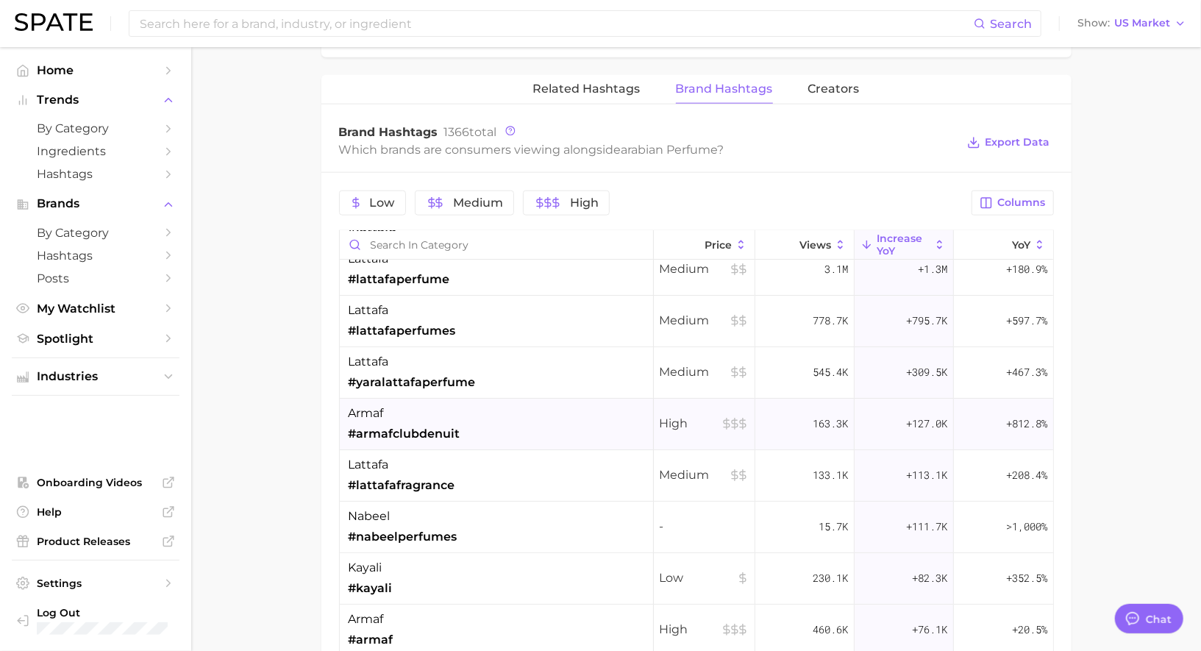
click at [456, 425] on span "#armafclubdenuit" at bounding box center [405, 434] width 112 height 18
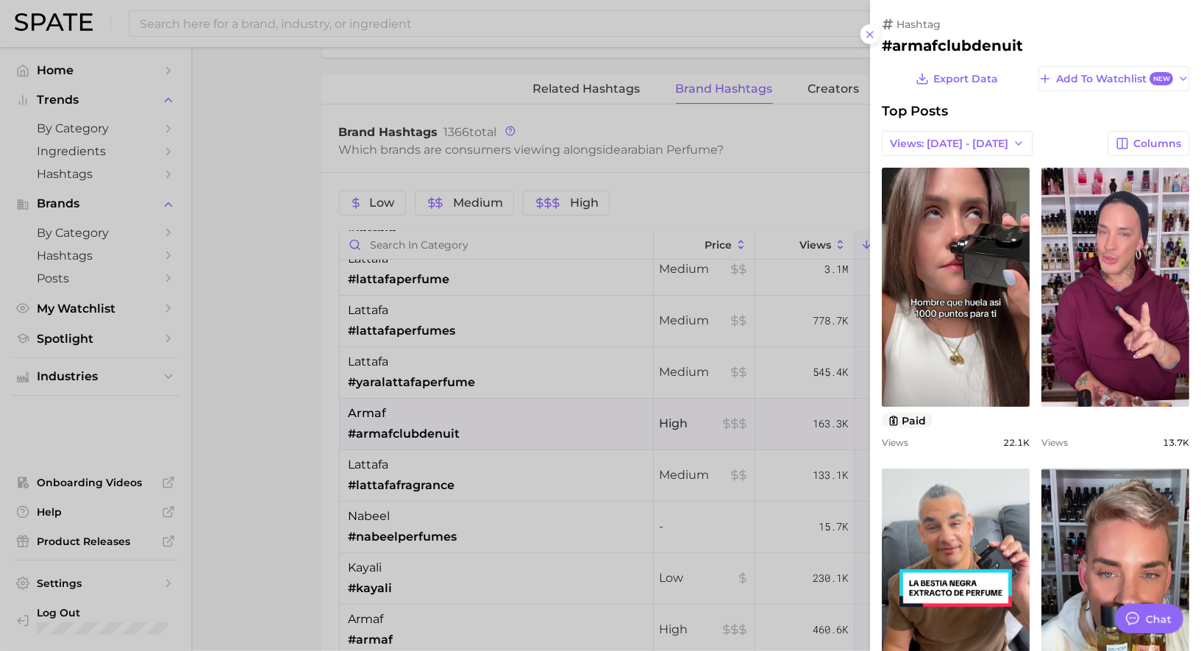
scroll to position [0, 0]
click at [959, 42] on h2 "#armafclubdenuit" at bounding box center [1035, 46] width 307 height 18
copy div "#armafclubdenuit Export Data Add to Watchlist New"
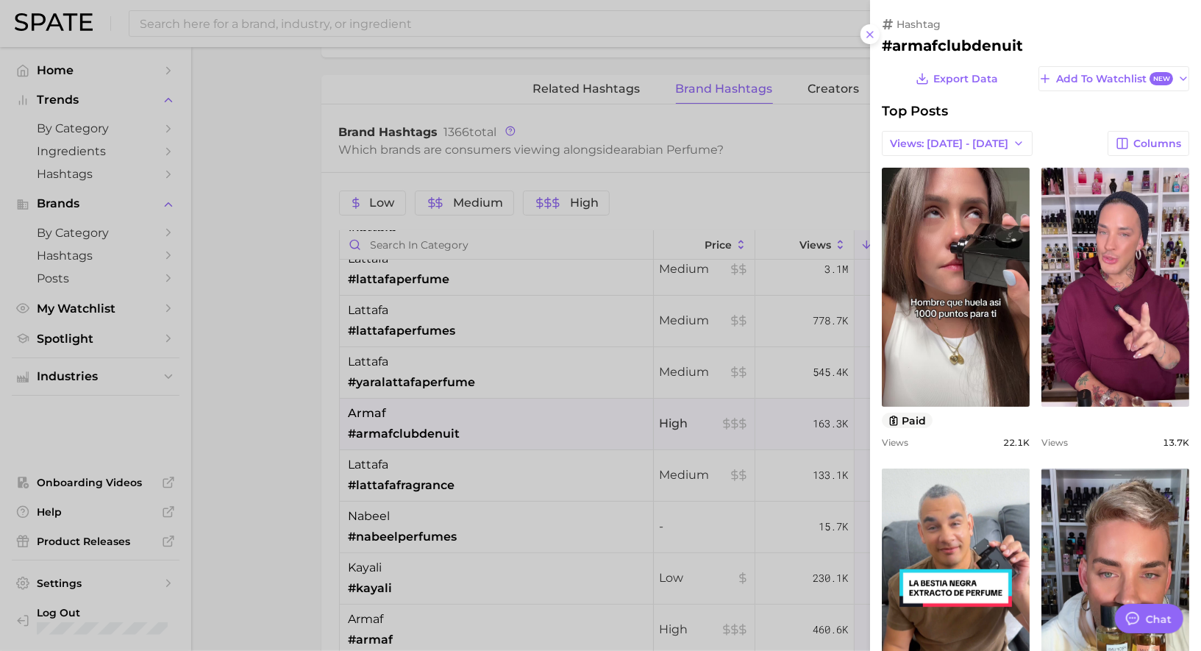
click at [527, 432] on div at bounding box center [600, 325] width 1201 height 651
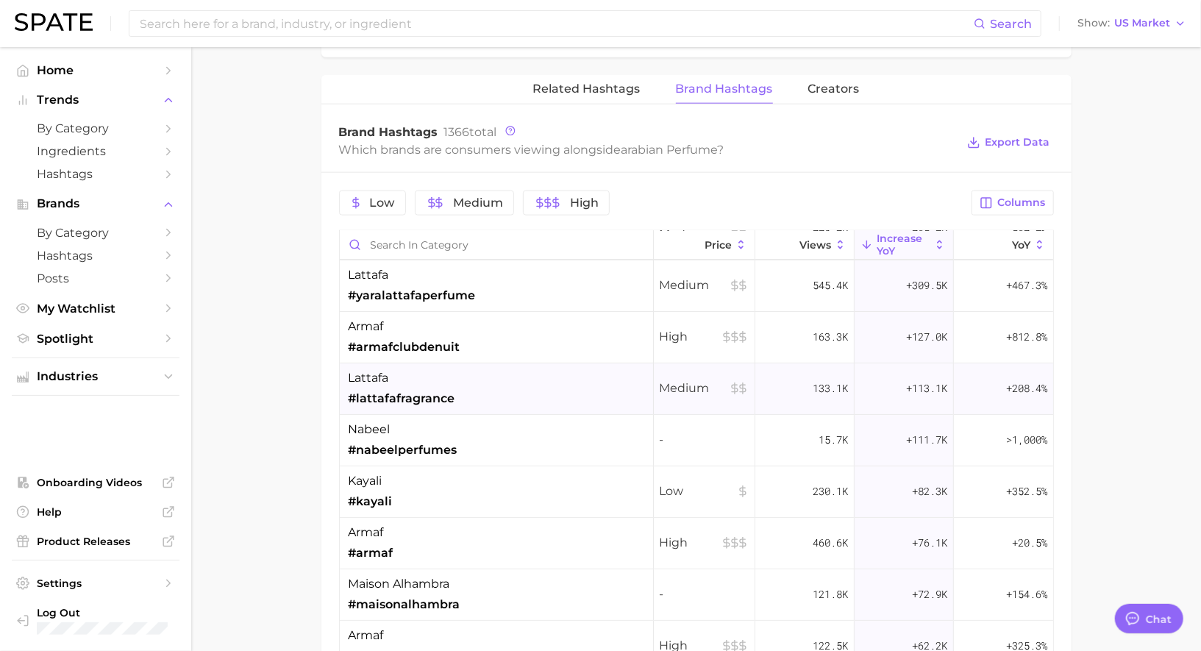
scroll to position [158, 0]
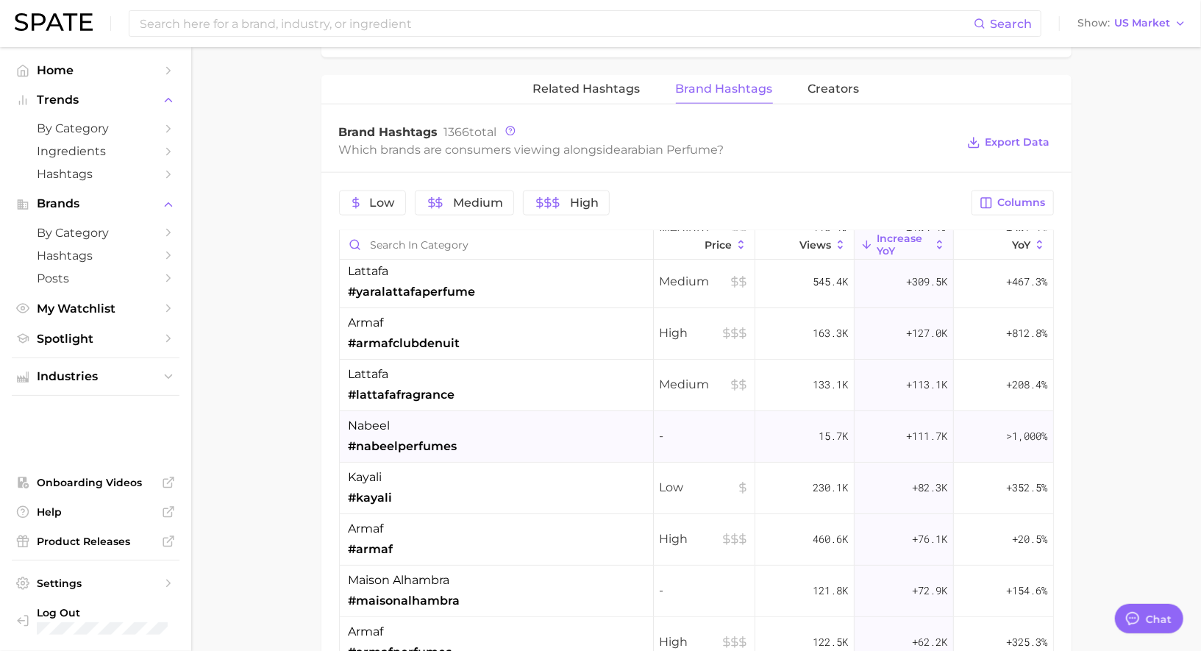
click at [419, 438] on span "#nabeelperfumes" at bounding box center [403, 447] width 109 height 18
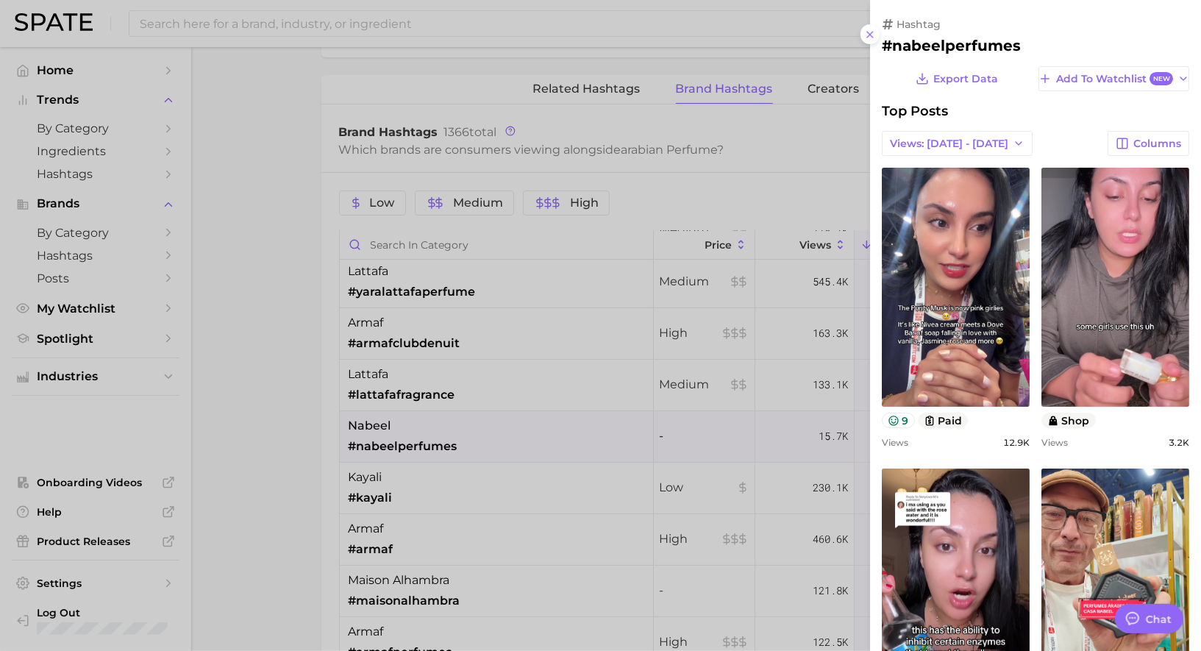
scroll to position [0, 0]
click at [420, 431] on div at bounding box center [600, 325] width 1201 height 651
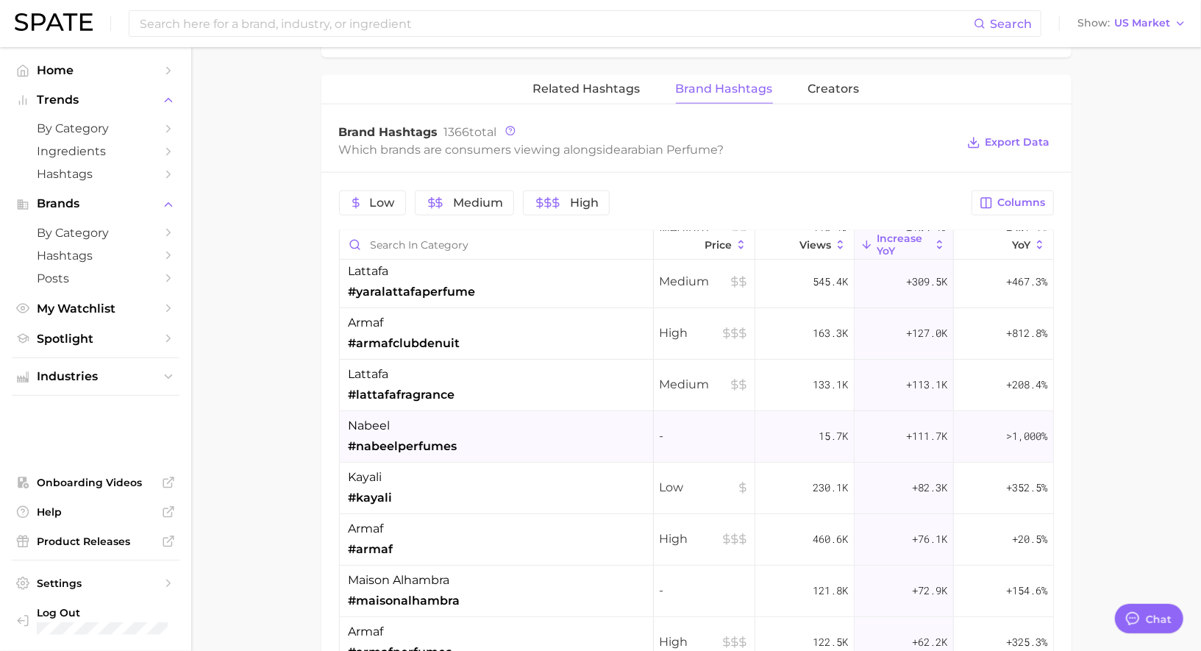
scroll to position [185, 0]
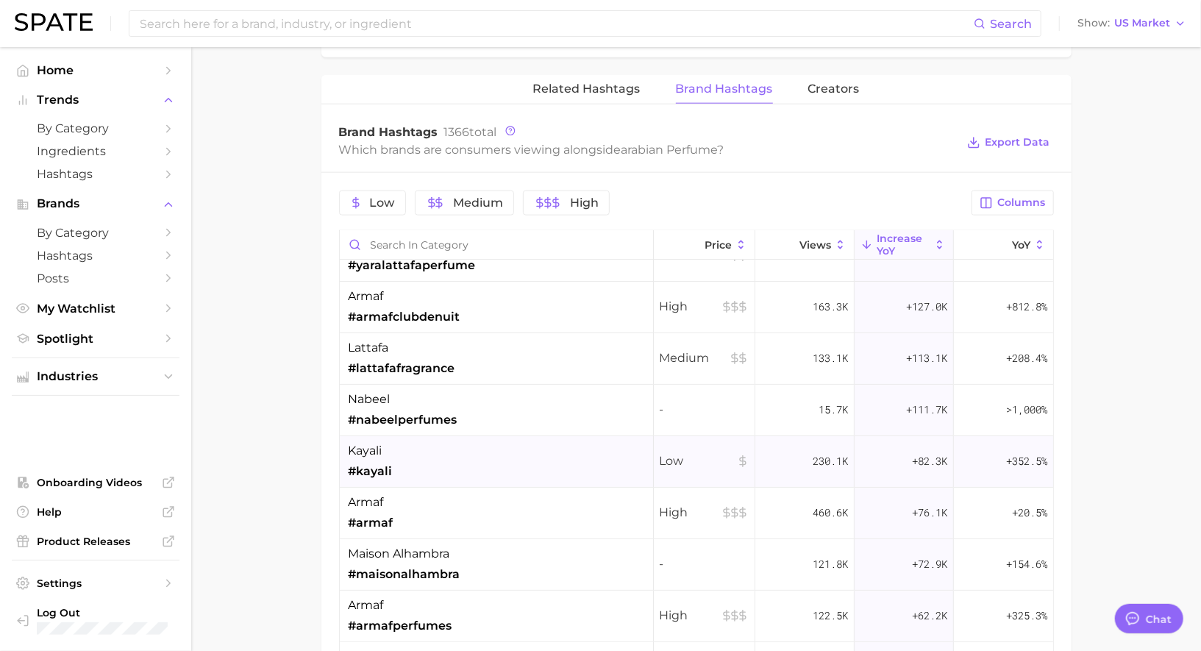
click at [430, 459] on div "kayali #kayali" at bounding box center [497, 461] width 314 height 51
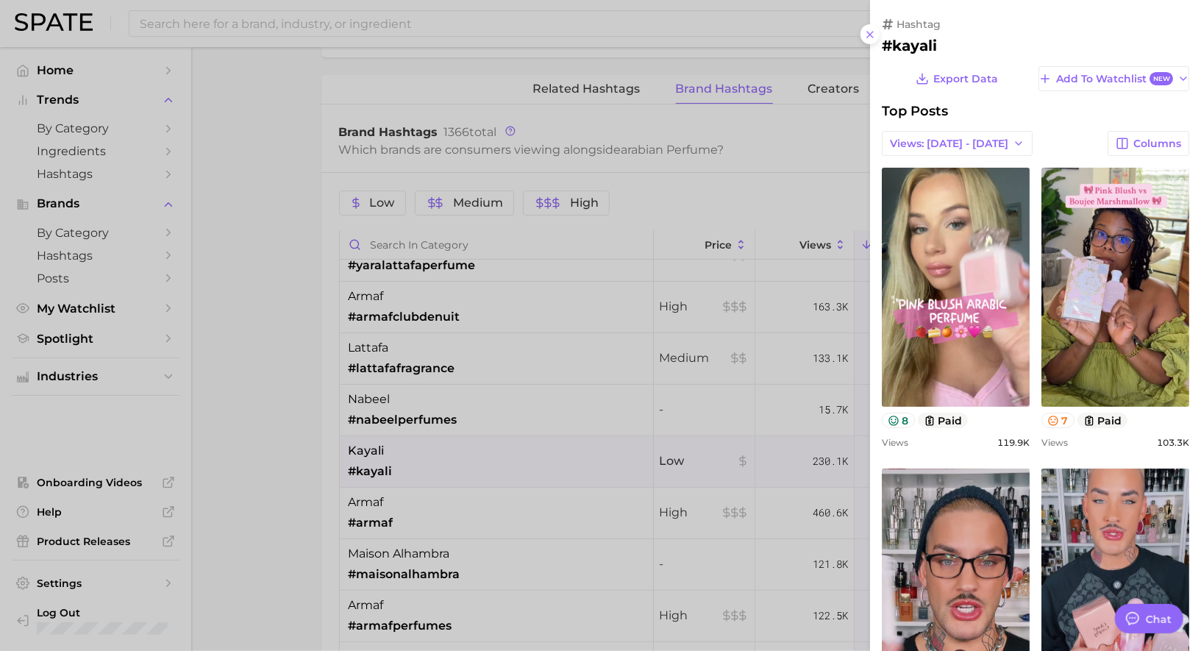
scroll to position [0, 0]
click at [430, 458] on div at bounding box center [600, 325] width 1201 height 651
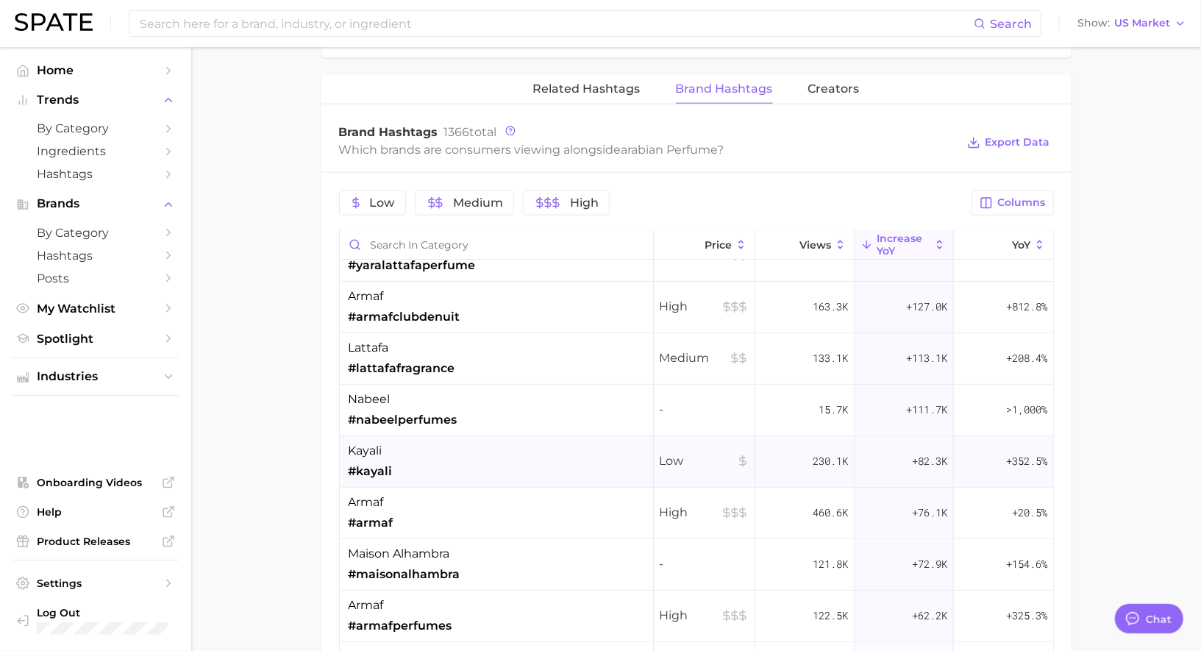
click at [411, 456] on div "kayali #kayali" at bounding box center [497, 461] width 314 height 51
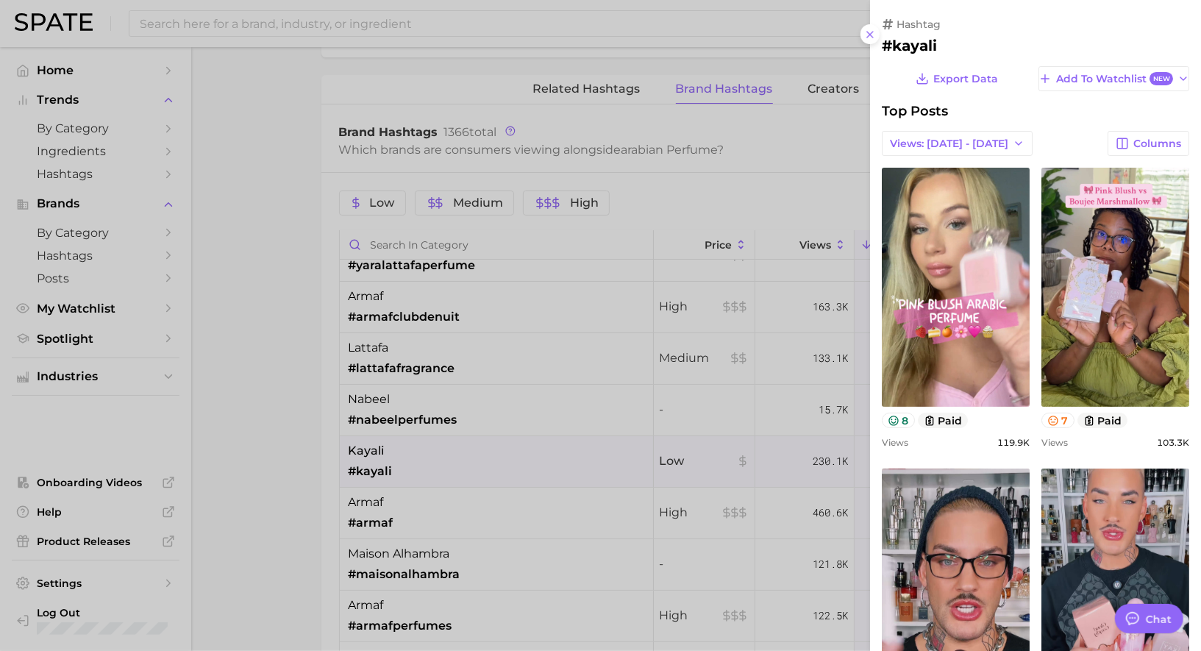
click at [913, 47] on h2 "#kayali" at bounding box center [1035, 46] width 307 height 18
copy div "#kayali Export Data Add to Watchlist New"
click at [415, 451] on div at bounding box center [600, 325] width 1201 height 651
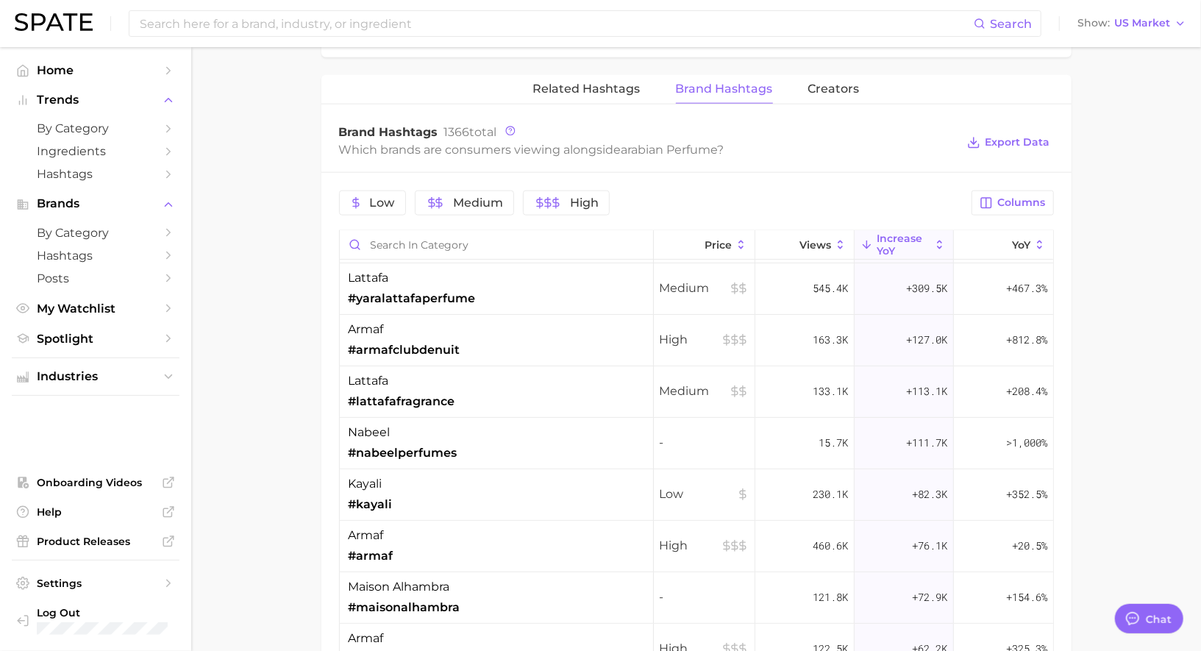
scroll to position [1089, 0]
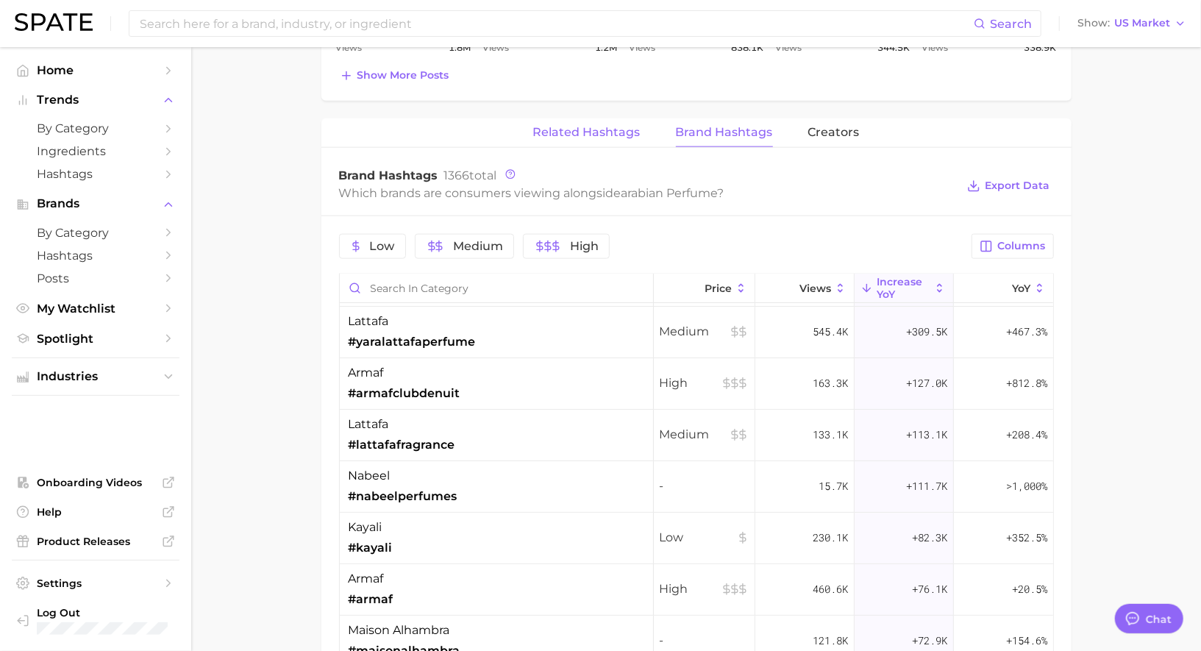
click at [589, 126] on span "Related Hashtags" at bounding box center [586, 132] width 107 height 13
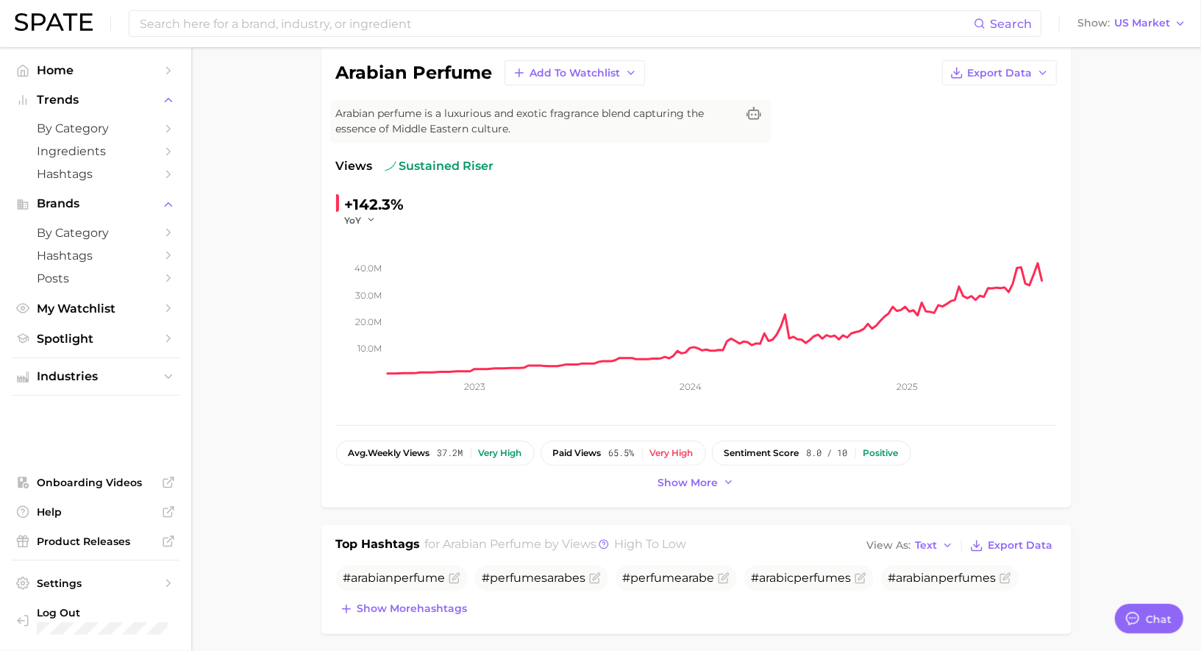
scroll to position [0, 0]
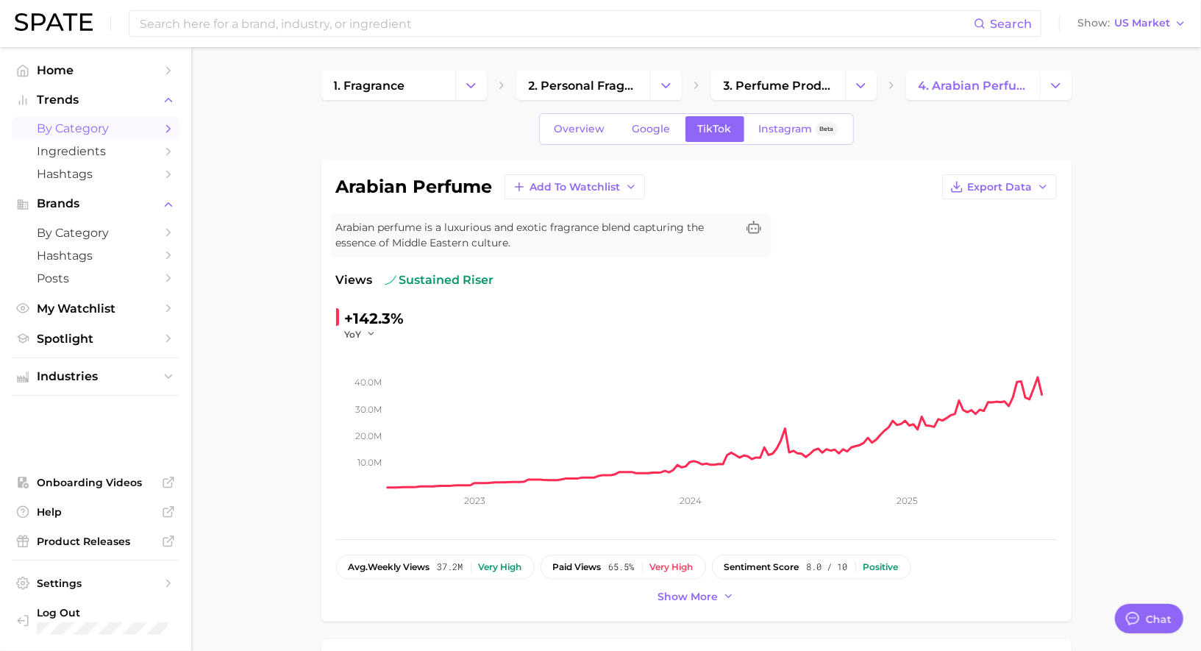
click at [71, 128] on span "by Category" at bounding box center [96, 128] width 118 height 14
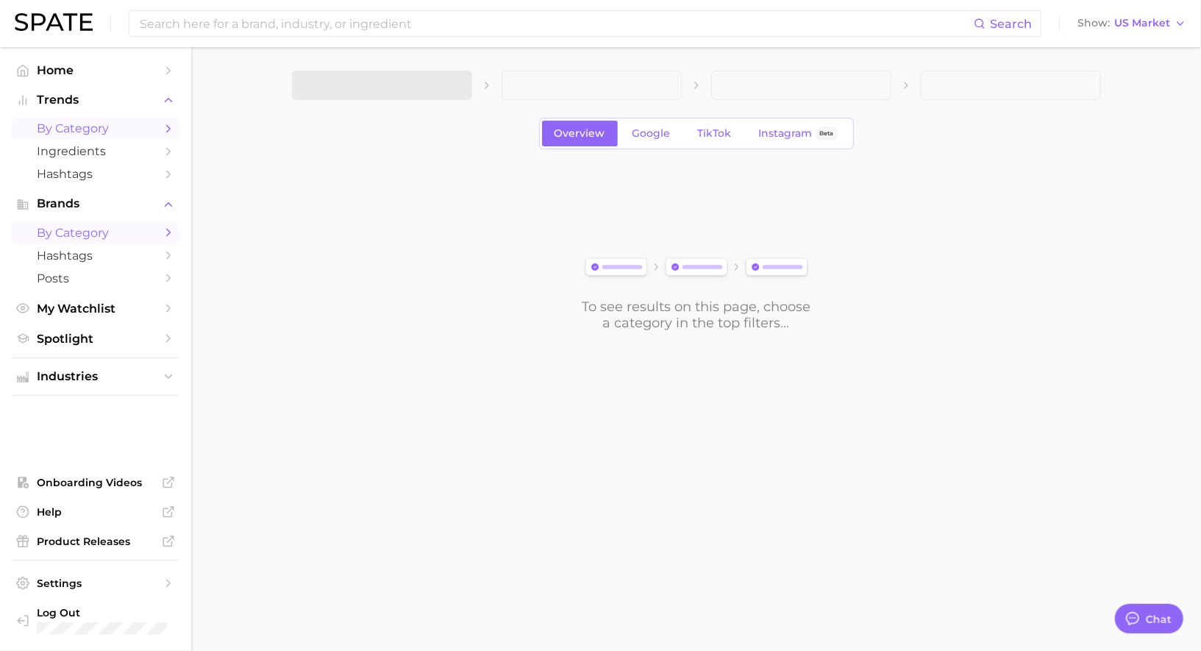
click at [97, 233] on span "by Category" at bounding box center [96, 233] width 118 height 14
click at [393, 96] on button "1. Choose Category" at bounding box center [382, 85] width 180 height 29
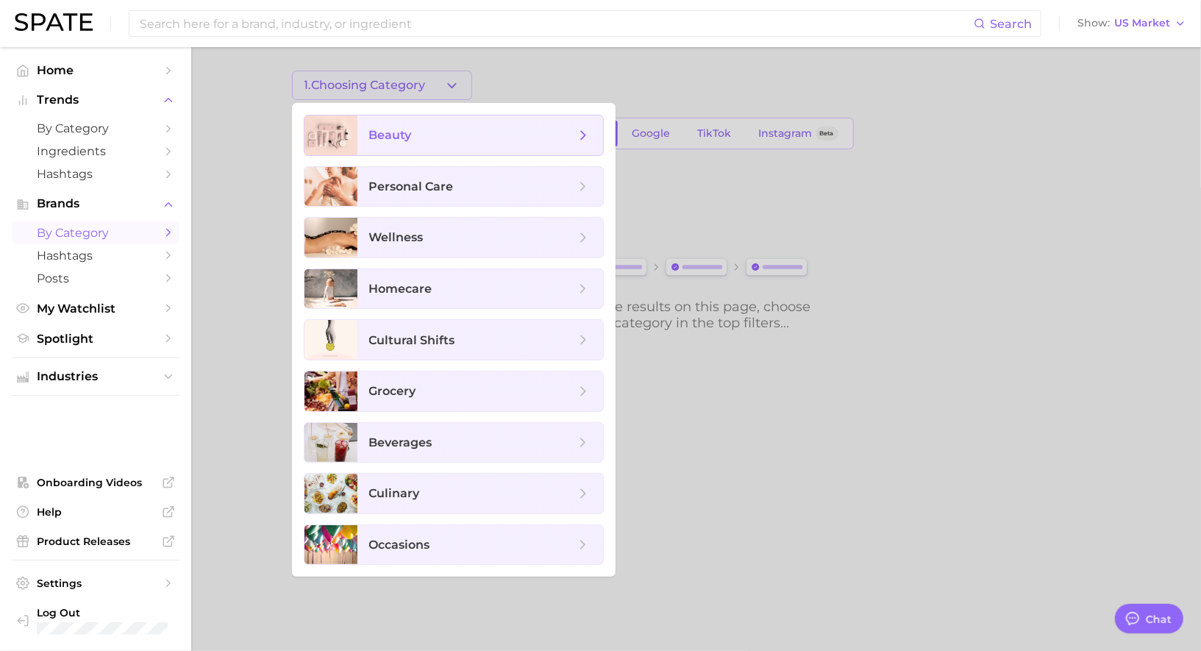
click at [395, 127] on span "beauty" at bounding box center [472, 135] width 206 height 16
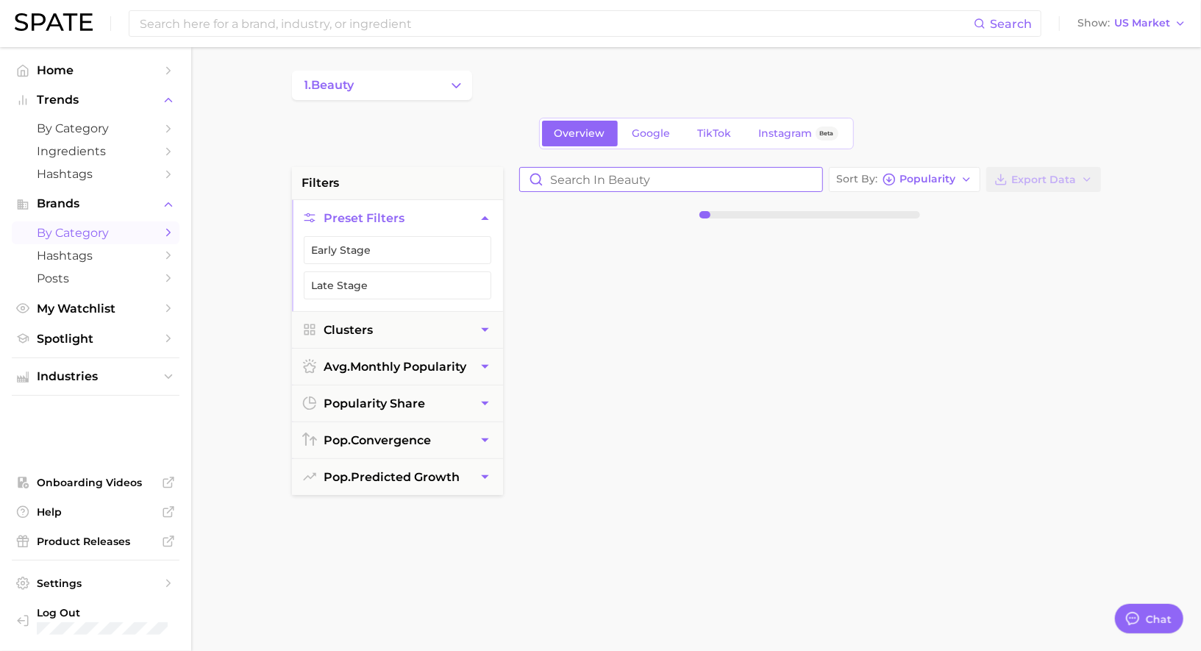
click at [658, 179] on input "Search in beauty" at bounding box center [671, 180] width 302 height 24
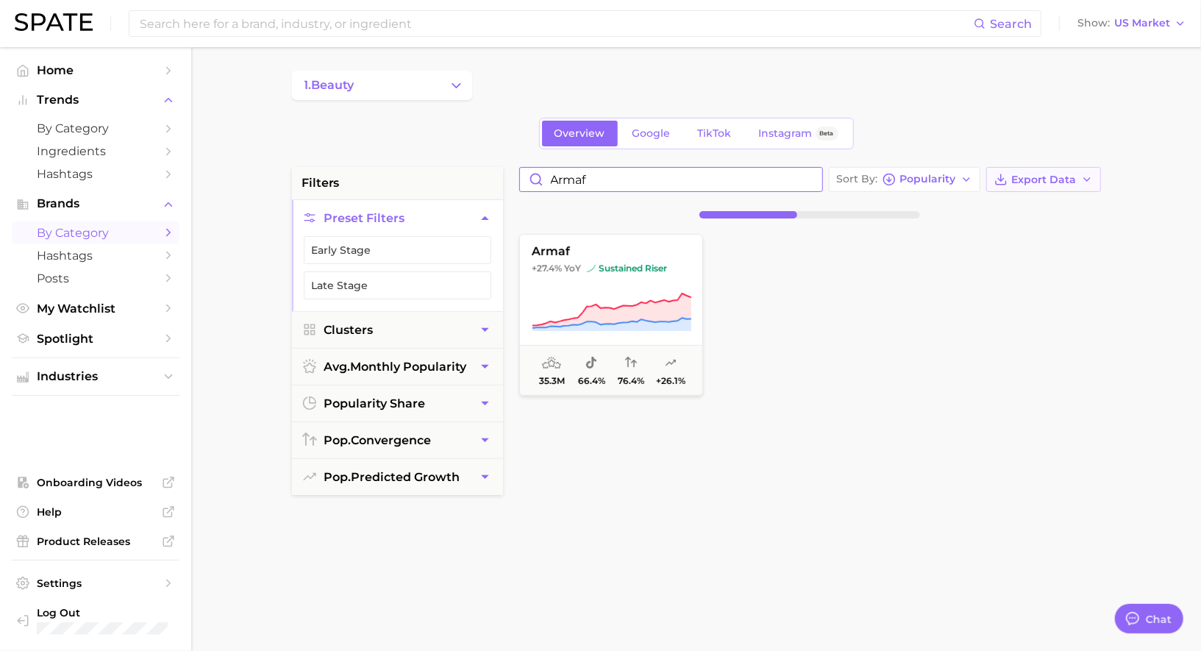
type input "armaf"
click at [1018, 182] on span "Export Data" at bounding box center [1044, 180] width 65 height 13
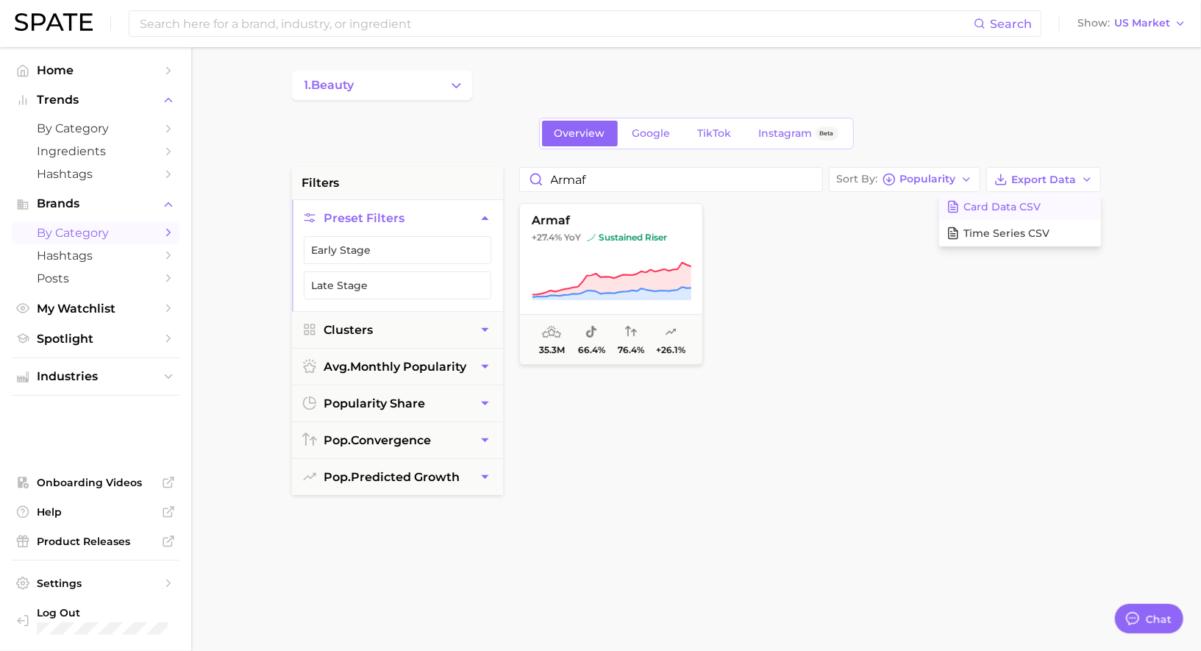
click at [989, 208] on span "Card Data CSV" at bounding box center [1002, 207] width 77 height 13
click at [316, 24] on input at bounding box center [556, 23] width 836 height 25
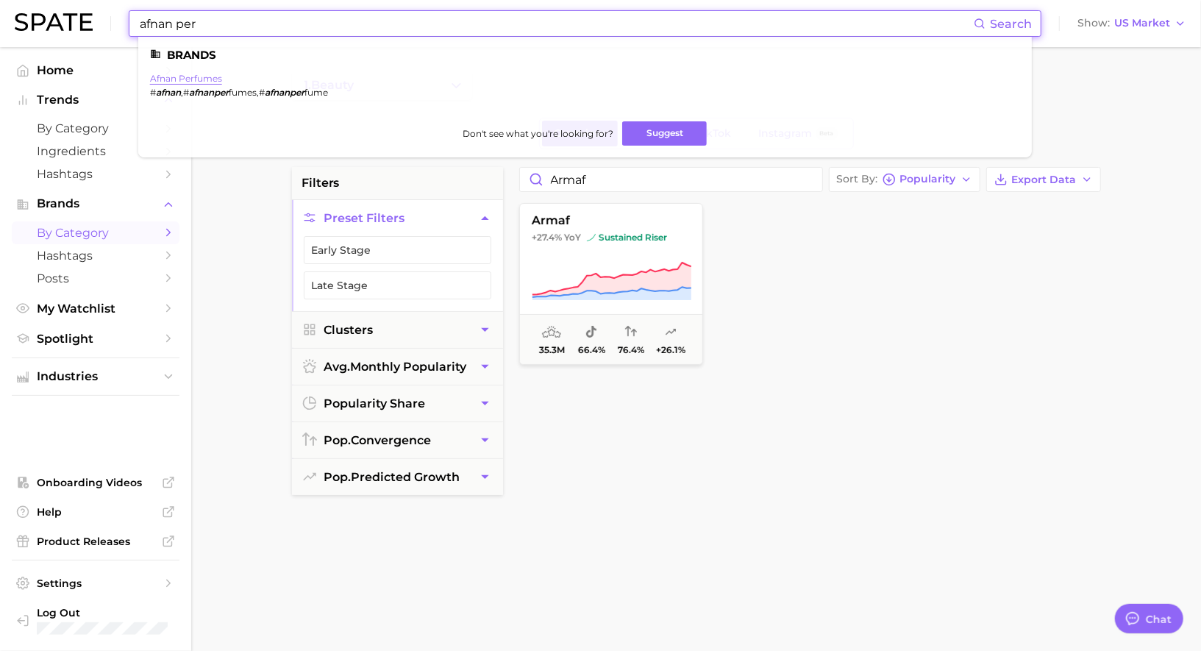
type input "afnan per"
click at [197, 76] on link "afnan perfumes" at bounding box center [186, 78] width 72 height 11
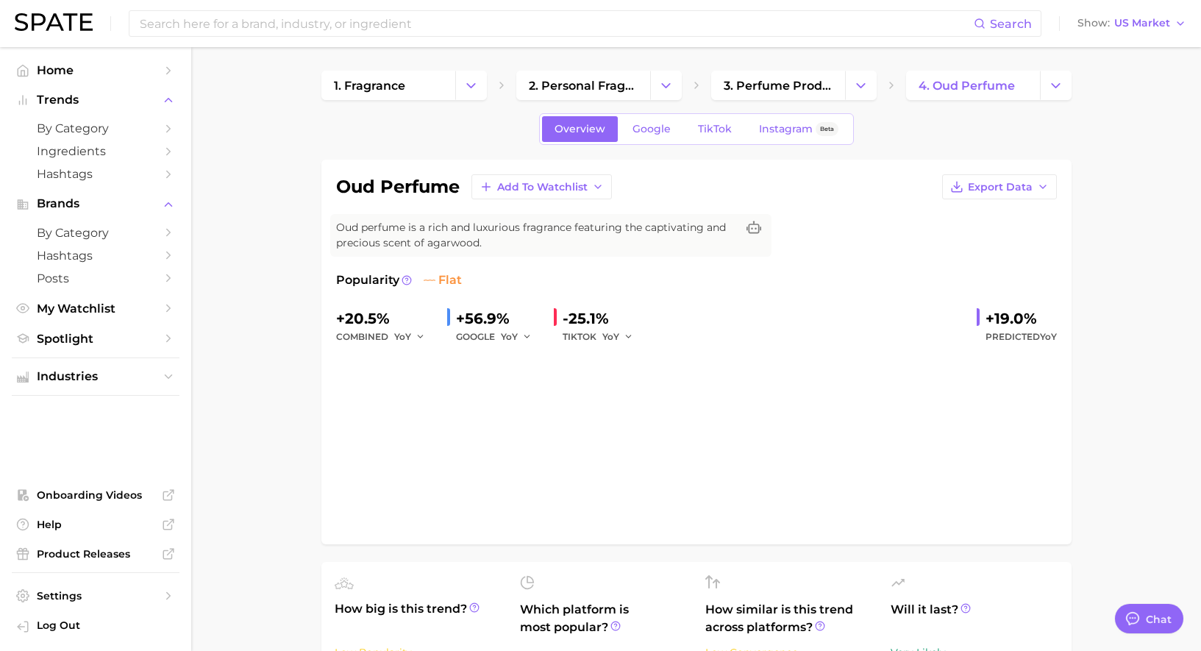
type textarea "x"
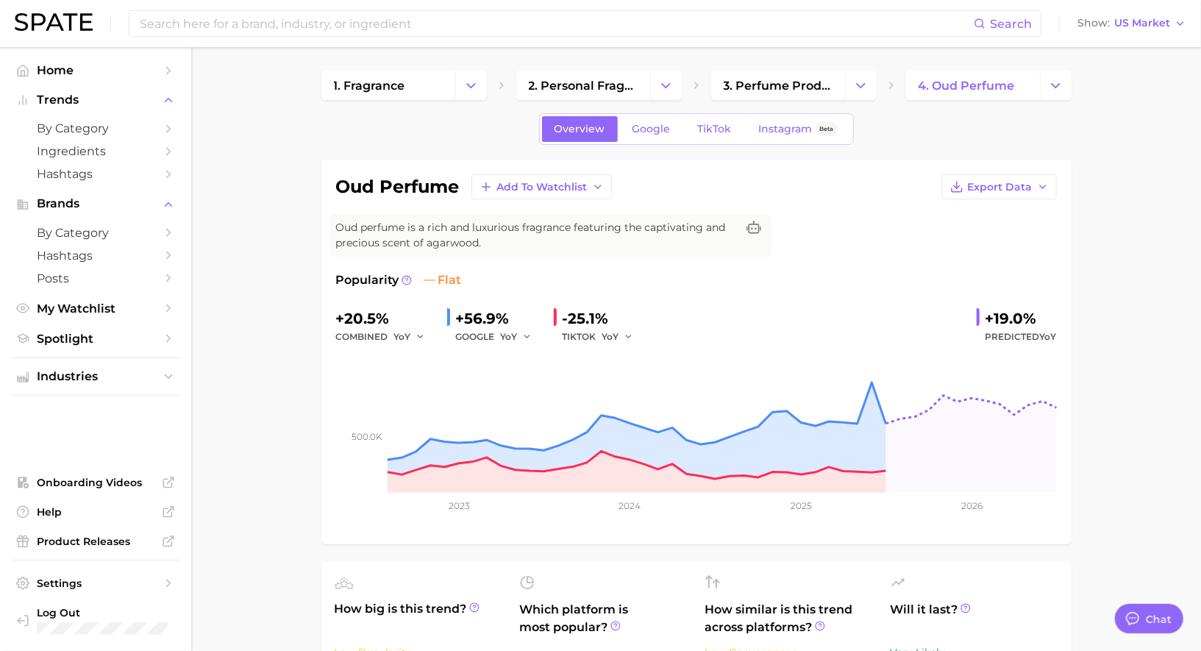
scroll to position [1435, 0]
click at [660, 129] on span "Google" at bounding box center [652, 129] width 38 height 13
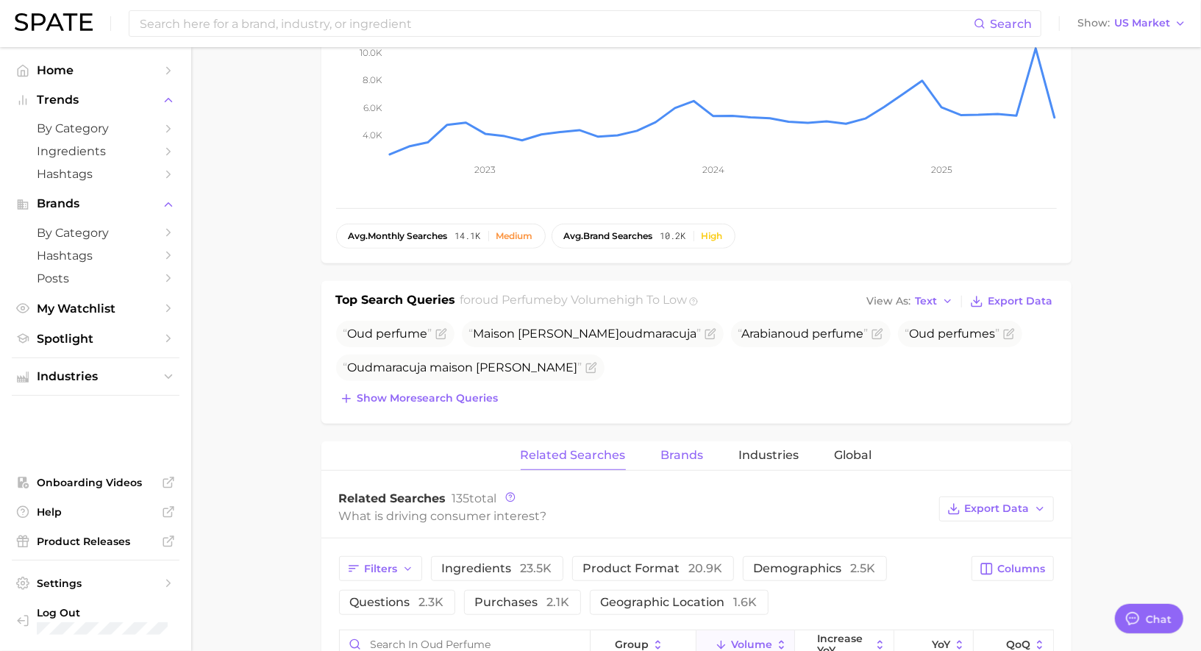
click at [686, 460] on button "Brands" at bounding box center [682, 455] width 43 height 29
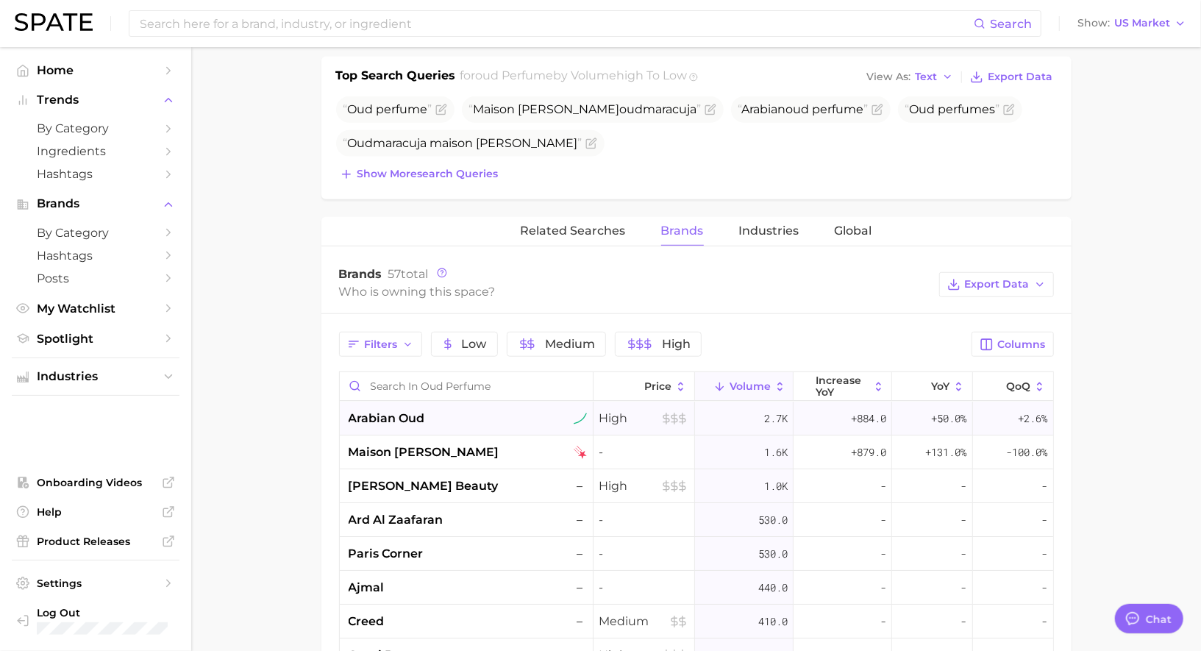
click at [472, 413] on div "arabian oud" at bounding box center [468, 419] width 238 height 18
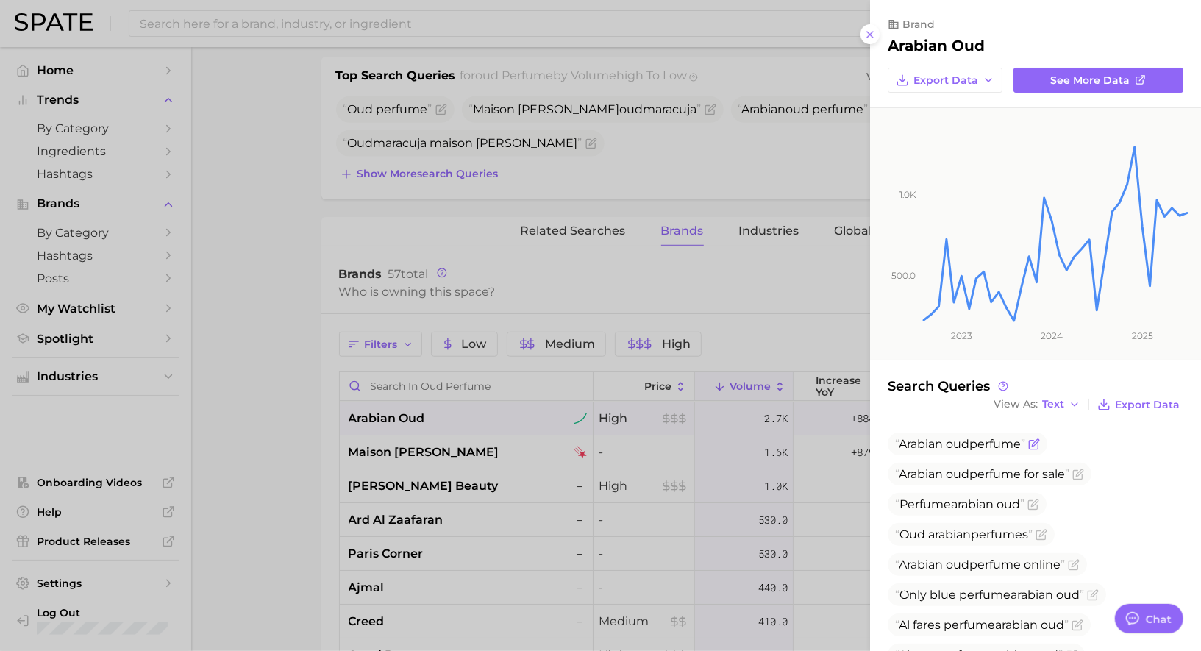
click at [944, 452] on span "Arabian oud perfume" at bounding box center [968, 443] width 160 height 23
copy span "Arabian oud perfume"
click at [587, 492] on div at bounding box center [600, 325] width 1201 height 651
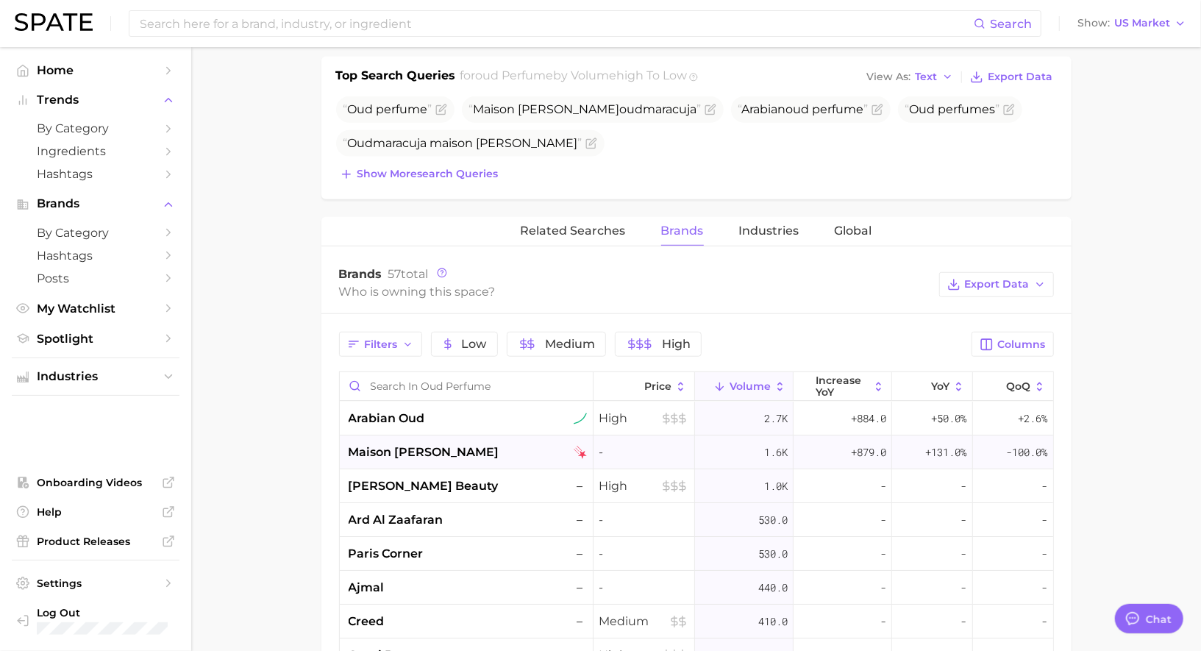
click at [477, 448] on div "maison [PERSON_NAME]" at bounding box center [468, 453] width 238 height 18
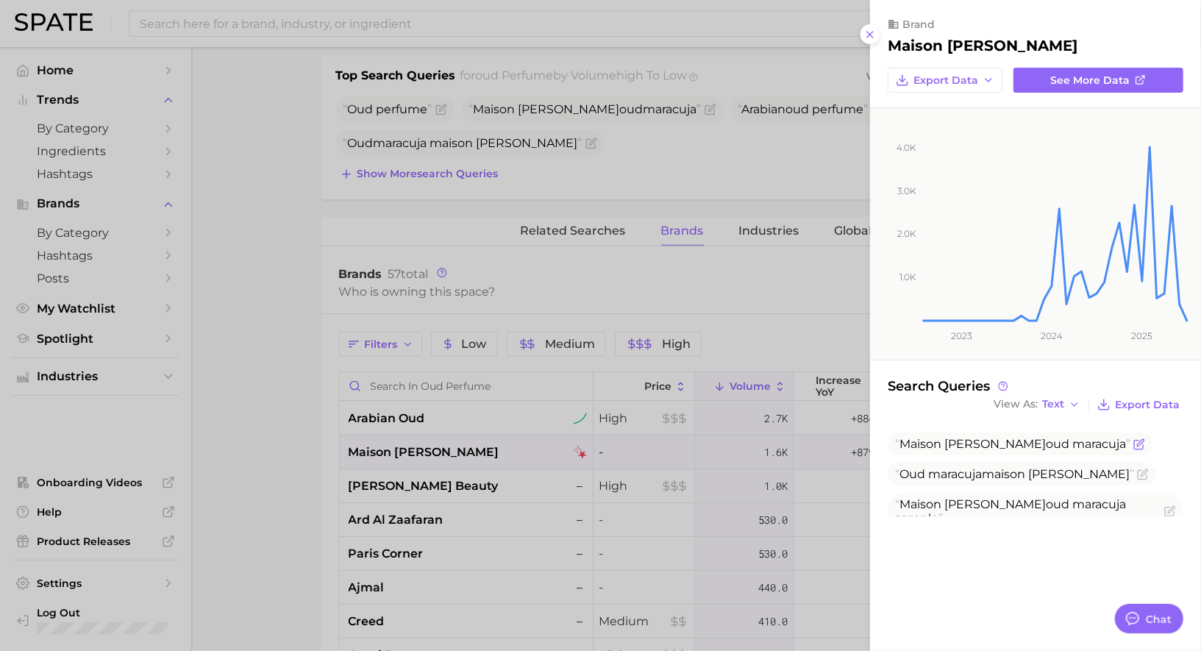
click at [994, 442] on span "Maison [PERSON_NAME] oud maracuja" at bounding box center [1012, 444] width 235 height 14
copy span "Maison [PERSON_NAME] oud maracuja"
click at [569, 450] on div at bounding box center [600, 325] width 1201 height 651
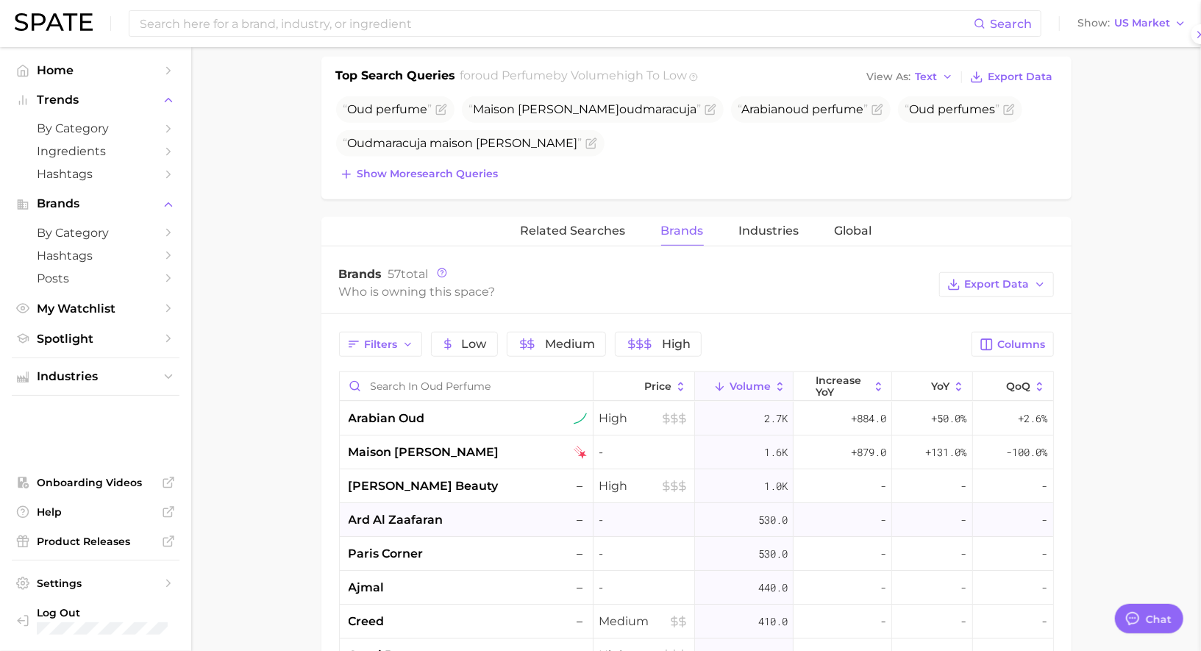
click at [500, 517] on div "ard al zaafaran –" at bounding box center [468, 520] width 238 height 18
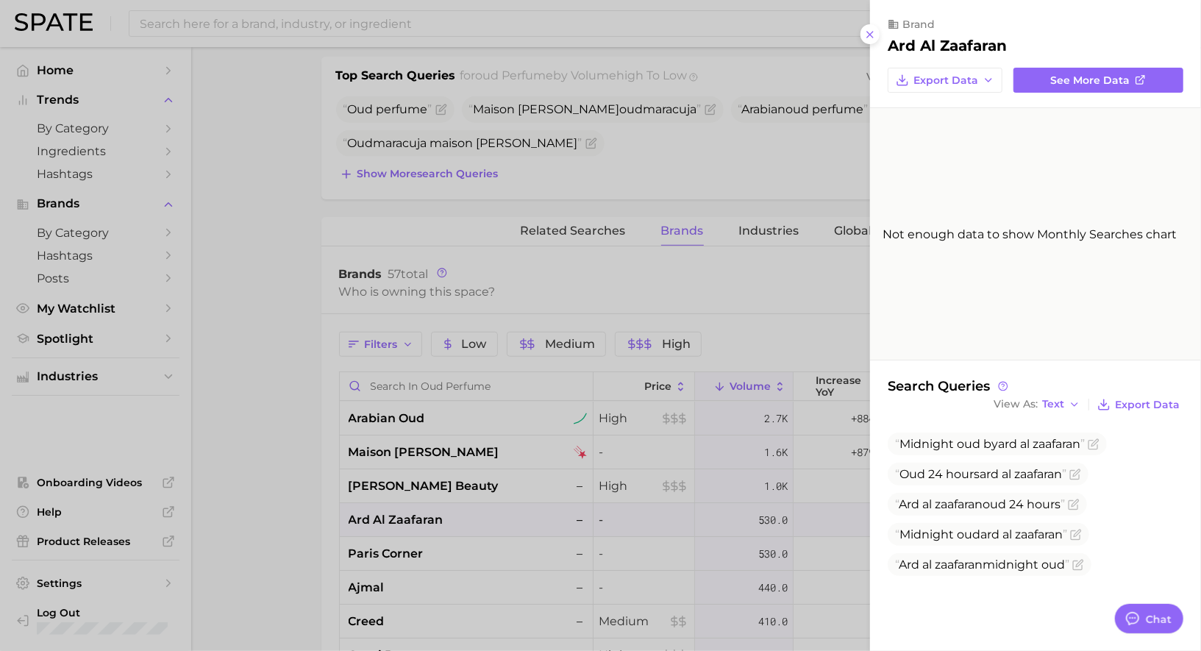
click at [499, 515] on div at bounding box center [600, 325] width 1201 height 651
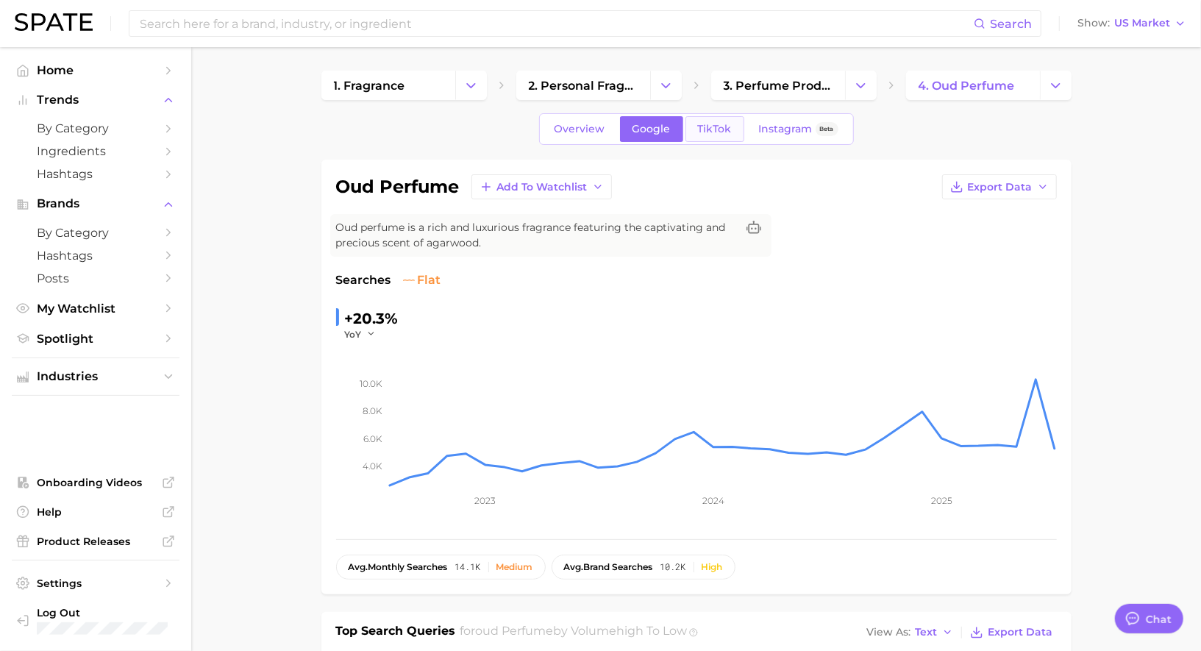
click at [718, 118] on link "TikTok" at bounding box center [714, 129] width 59 height 26
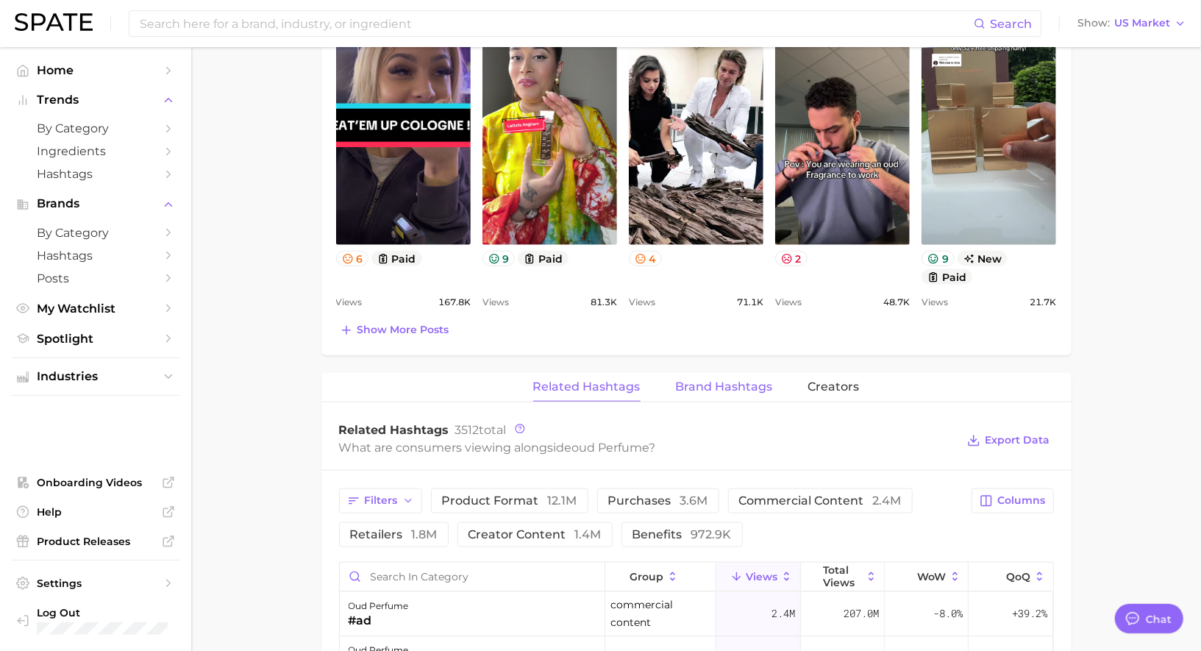
click at [713, 387] on span "Brand Hashtags" at bounding box center [724, 386] width 97 height 13
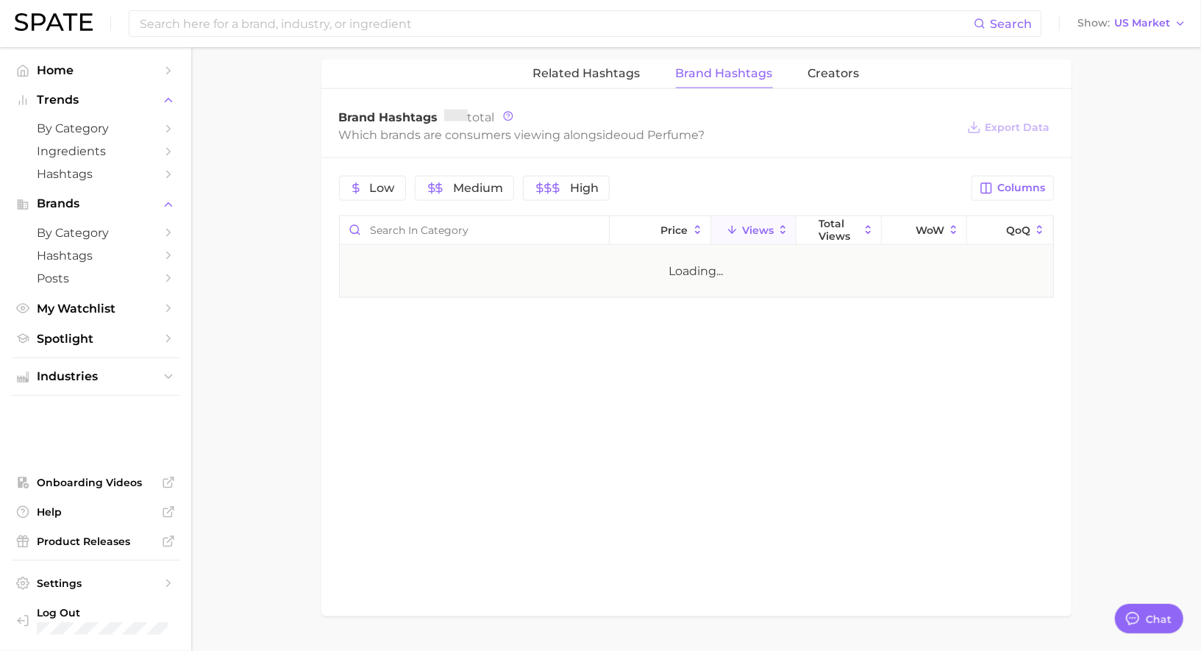
scroll to position [1150, 0]
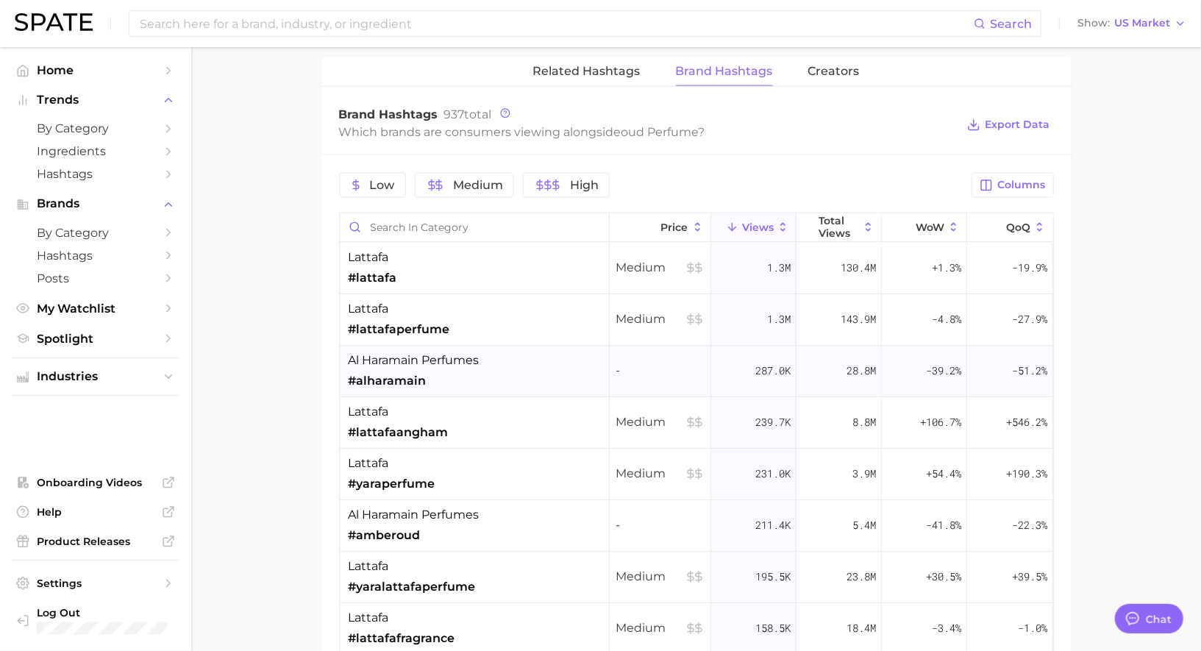
click at [527, 366] on div "al haramain perfumes #alharamain" at bounding box center [475, 371] width 270 height 51
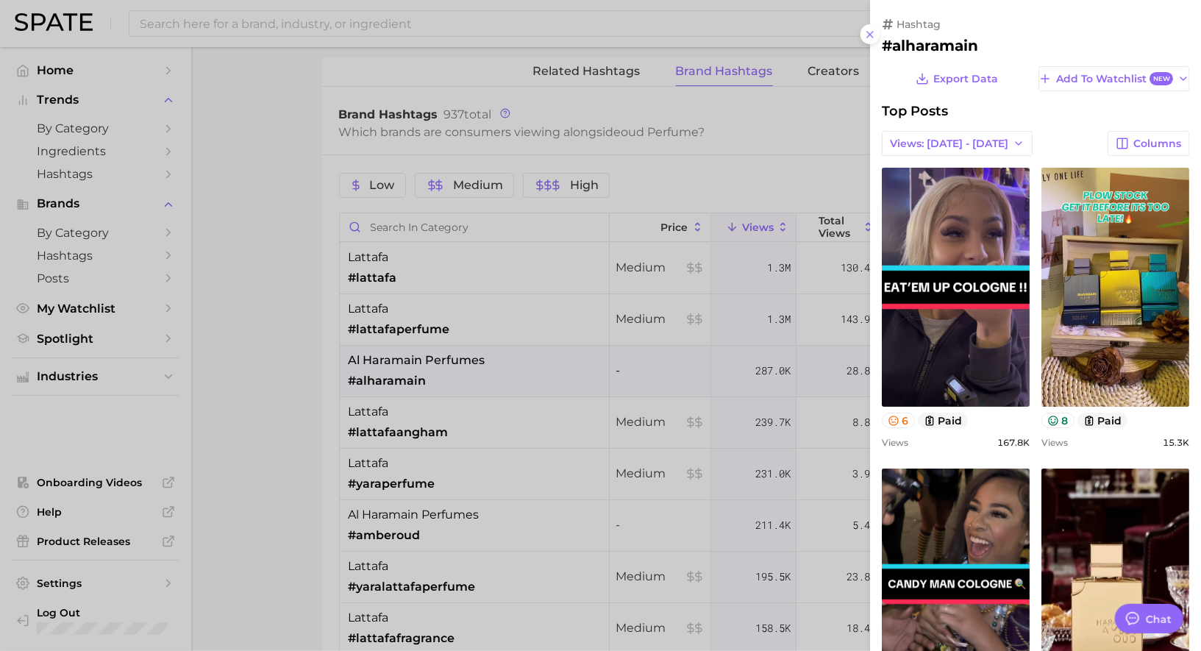
scroll to position [0, 0]
click at [524, 362] on div at bounding box center [600, 325] width 1201 height 651
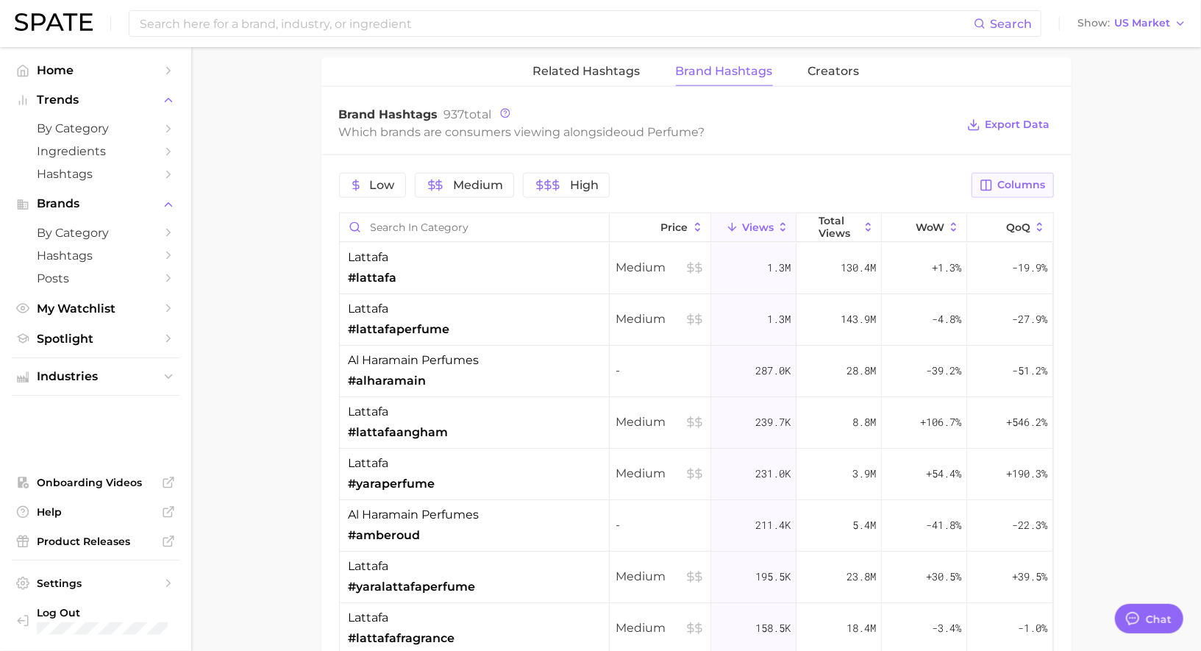
click at [1007, 173] on button "Columns" at bounding box center [1013, 185] width 82 height 25
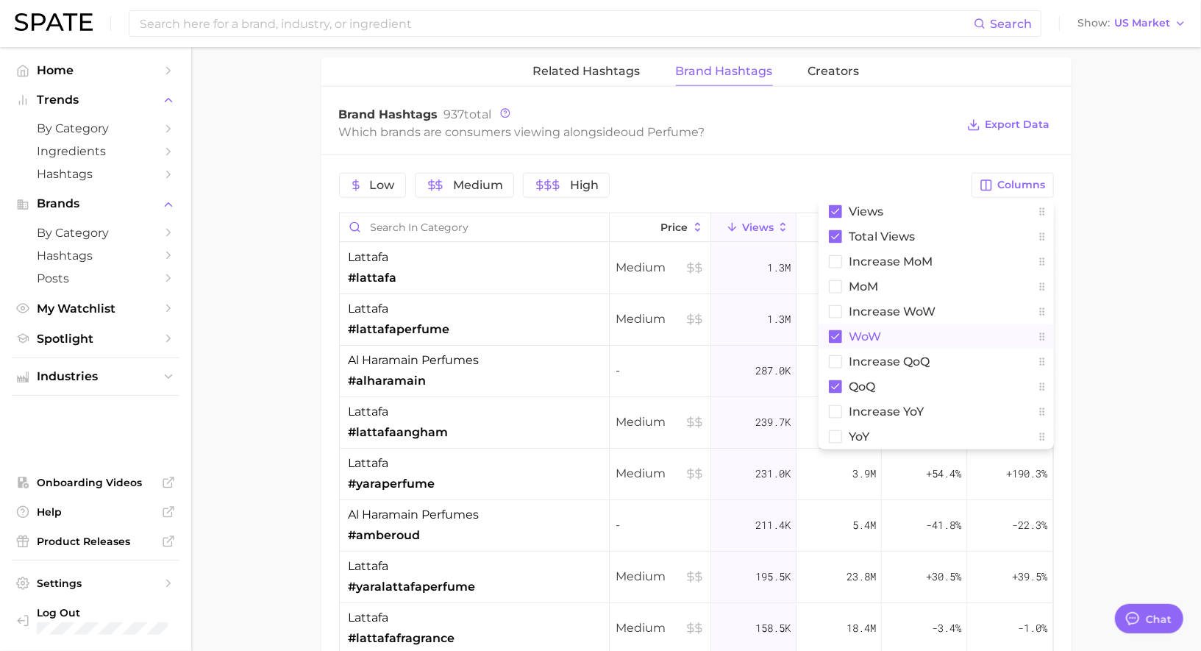
click at [852, 335] on span "WoW" at bounding box center [865, 336] width 32 height 13
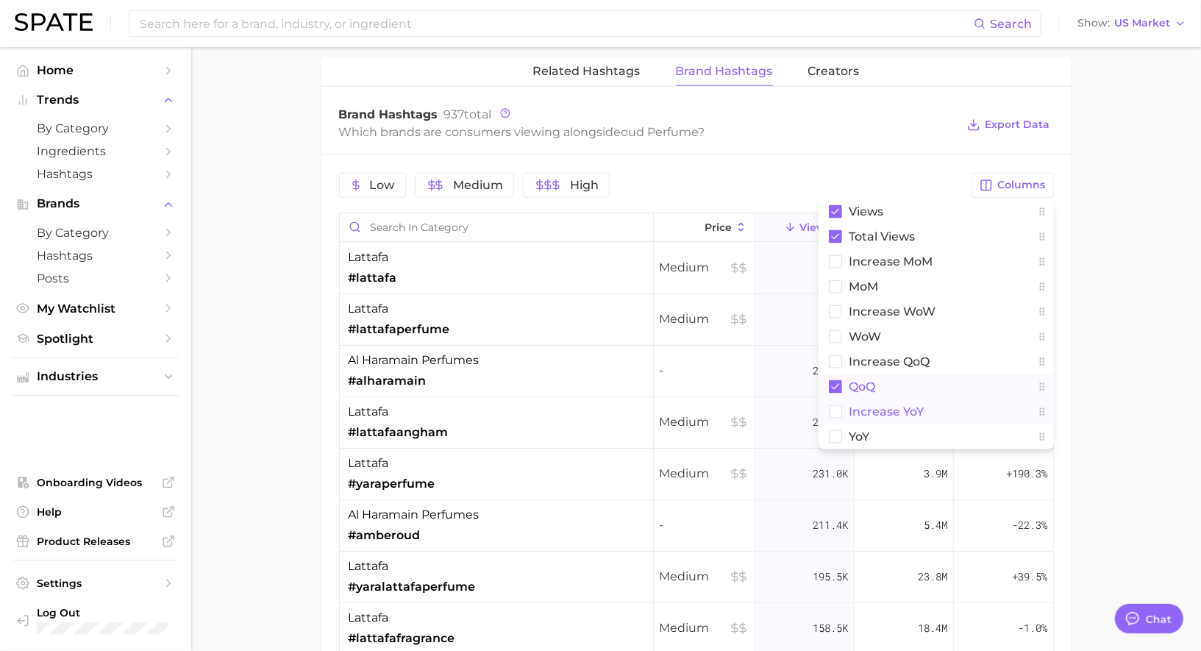
click at [851, 382] on span "QoQ" at bounding box center [862, 386] width 26 height 13
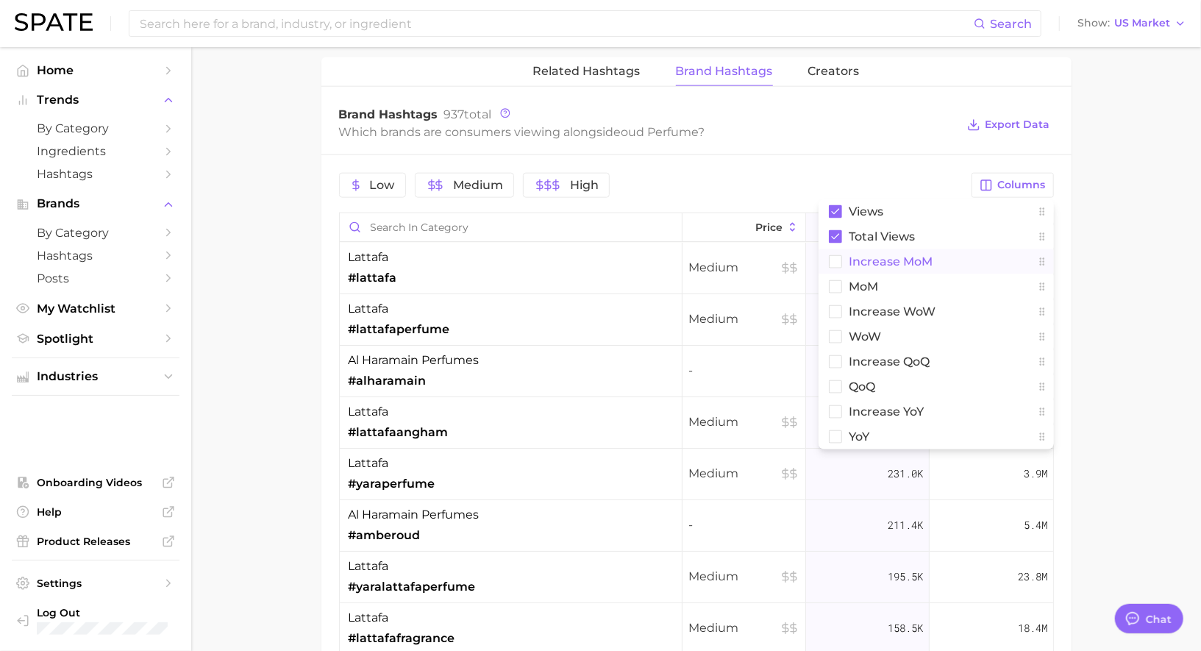
click at [874, 255] on span "increase MoM" at bounding box center [891, 261] width 84 height 13
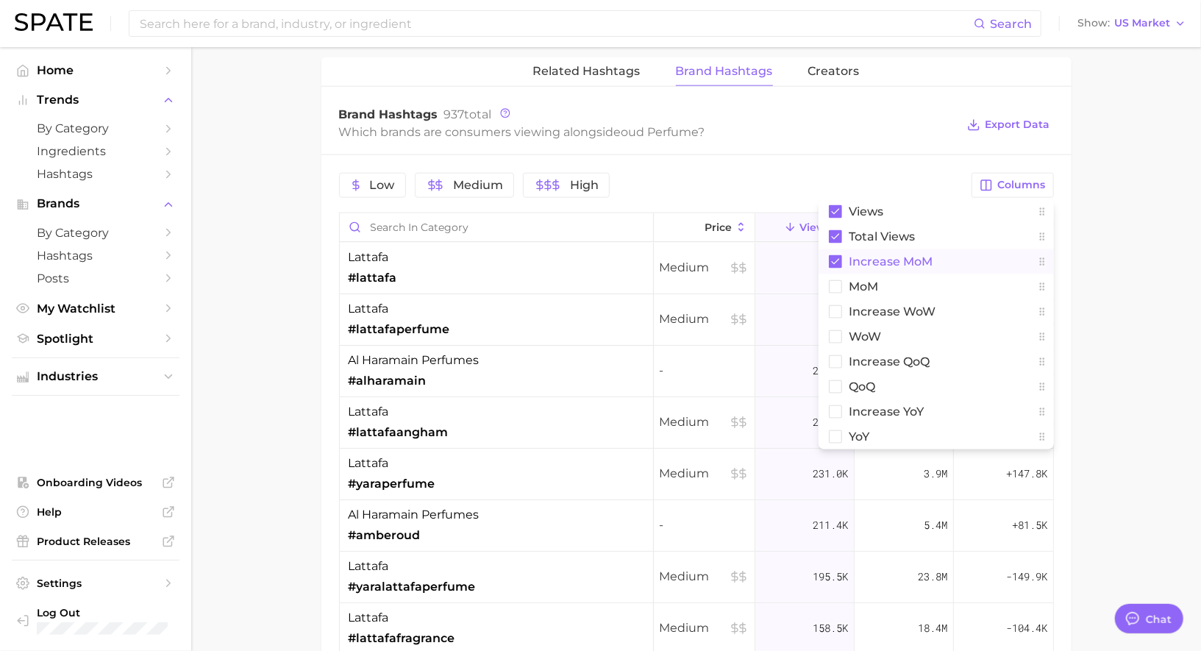
click at [878, 255] on span "increase MoM" at bounding box center [891, 261] width 84 height 13
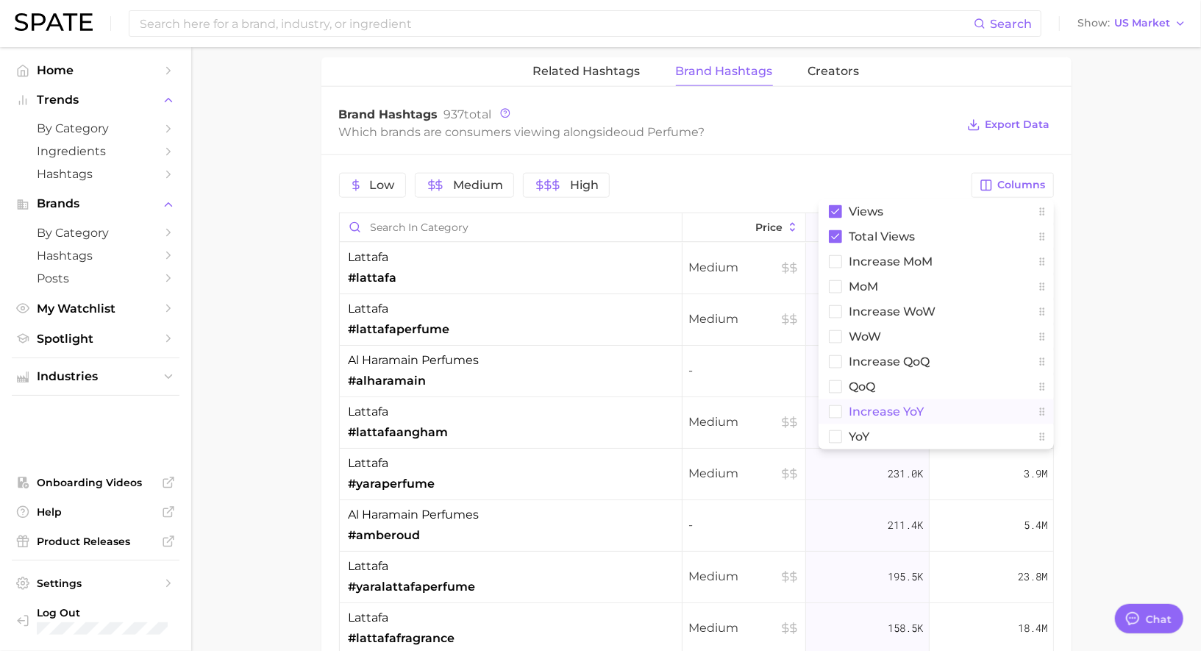
click at [883, 399] on button "increase YoY" at bounding box center [936, 411] width 235 height 25
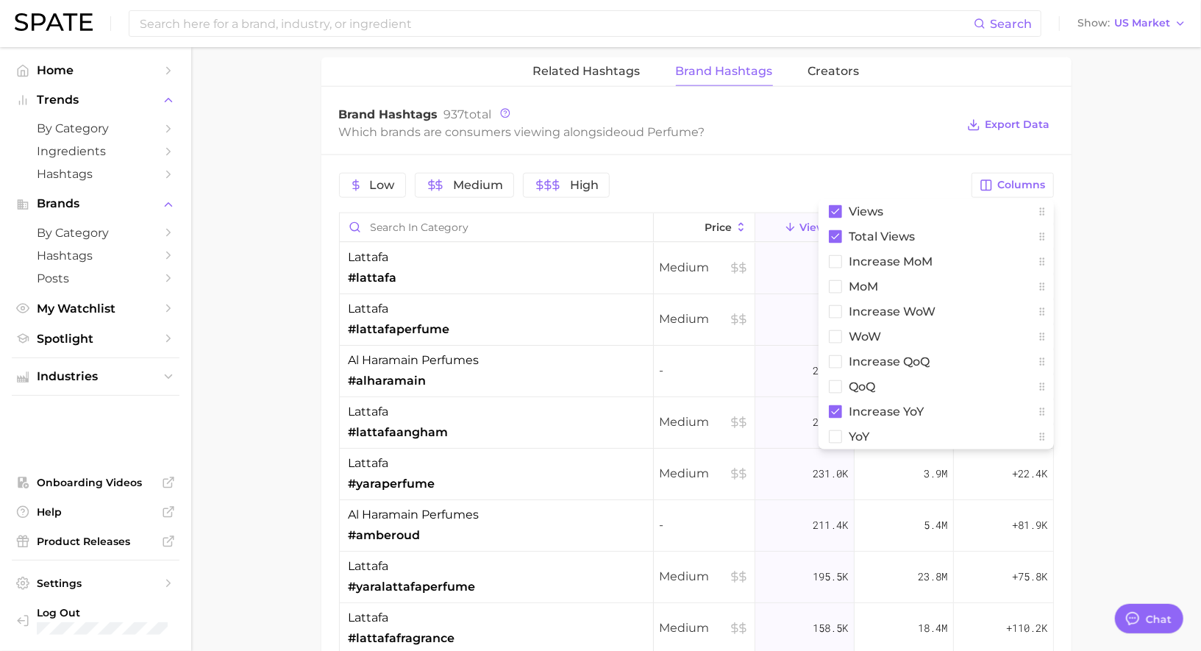
click at [863, 155] on div "Low Medium High Columns Views Total Views increase MoM MoM Increase WoW WoW inc…" at bounding box center [696, 518] width 750 height 726
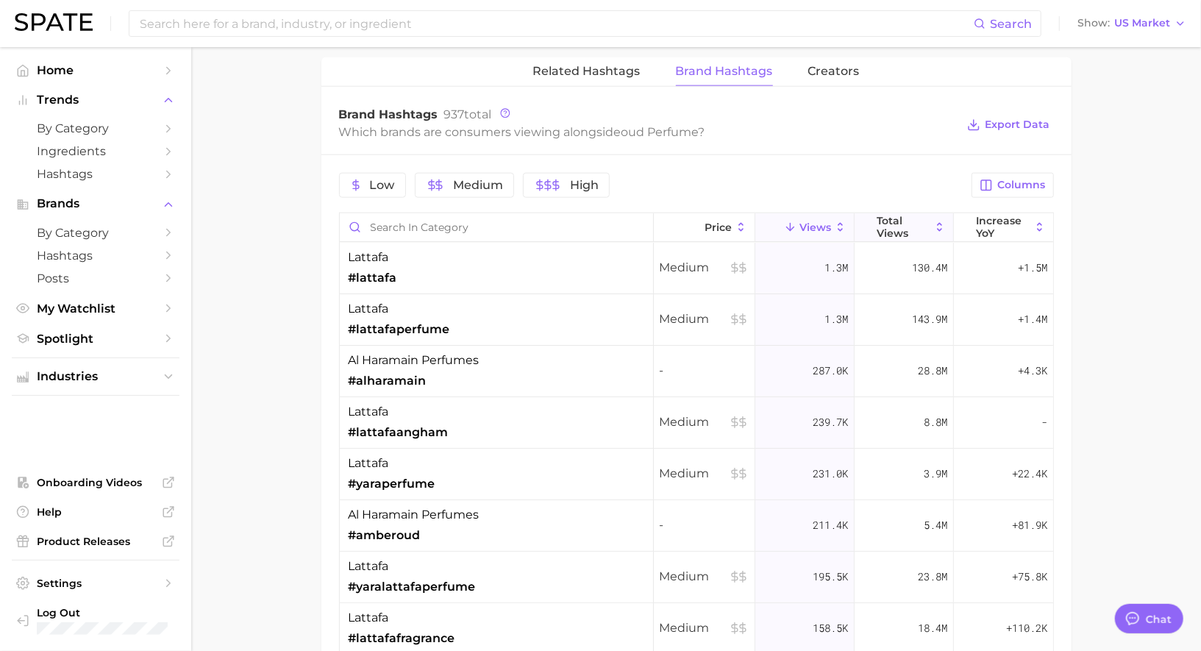
click at [922, 216] on span "Total Views" at bounding box center [904, 227] width 54 height 24
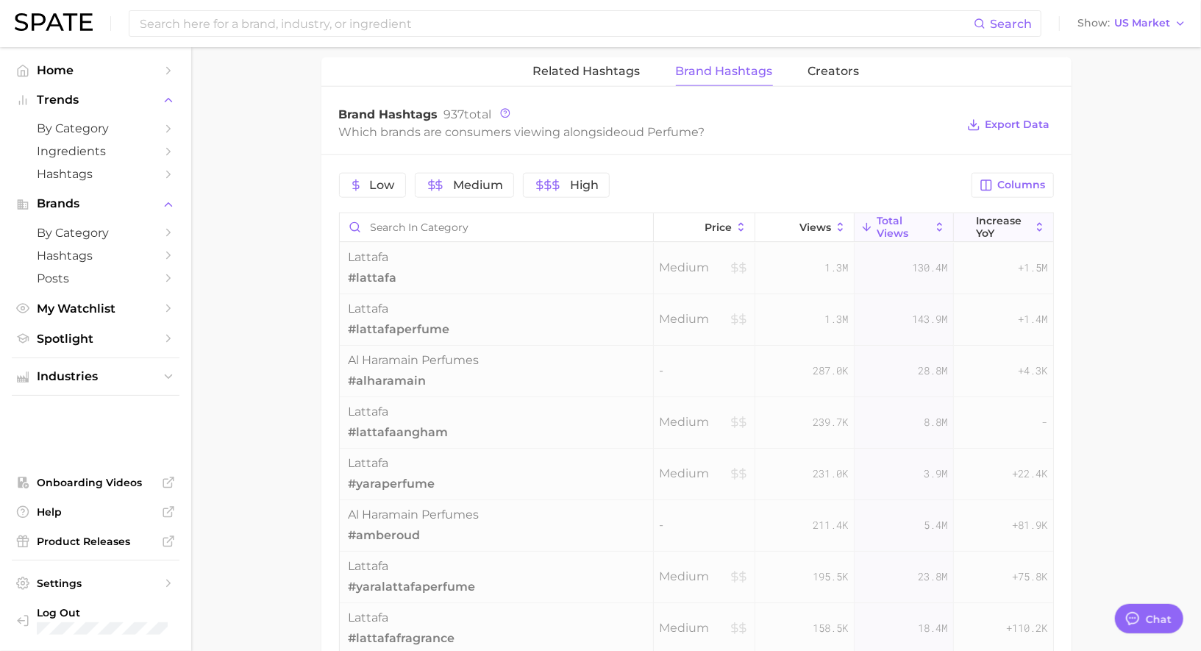
click at [991, 224] on span "increase YoY" at bounding box center [1003, 227] width 54 height 24
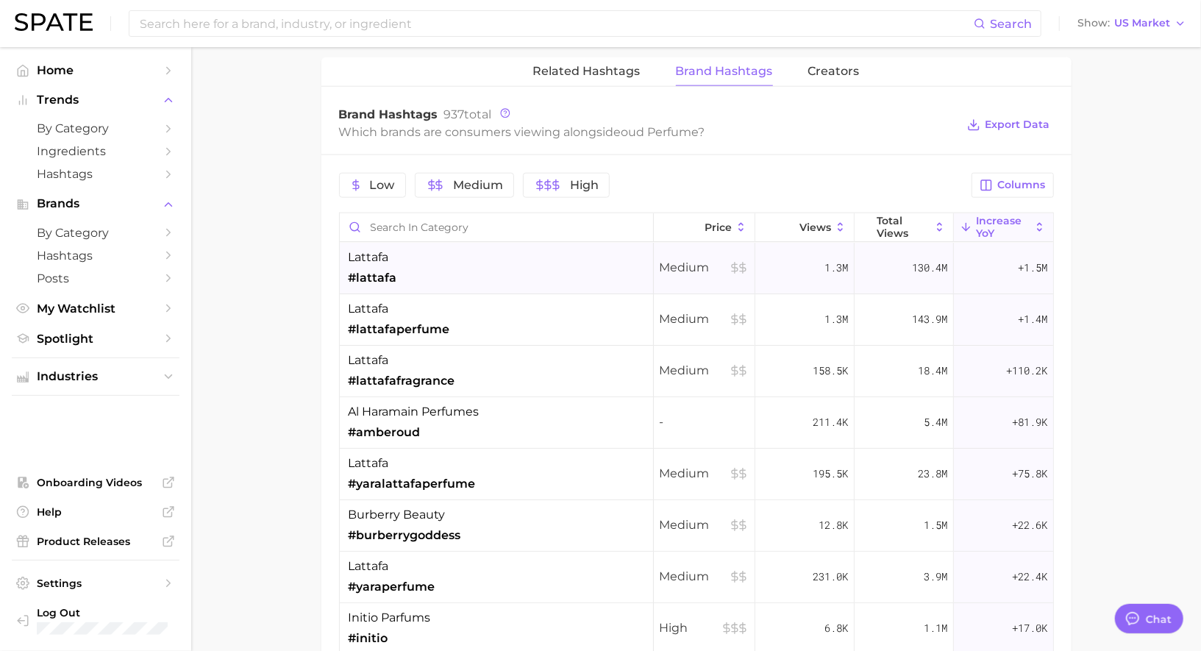
click at [543, 259] on div "lattafa #lattafa" at bounding box center [497, 268] width 314 height 51
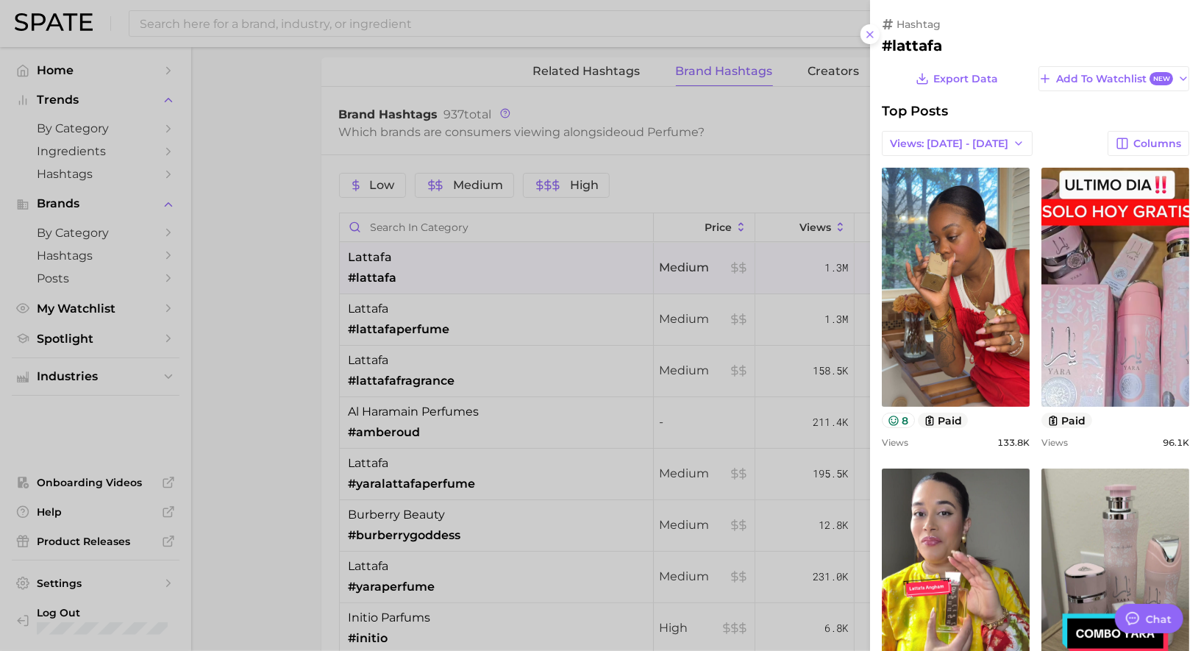
click at [544, 260] on div at bounding box center [600, 325] width 1201 height 651
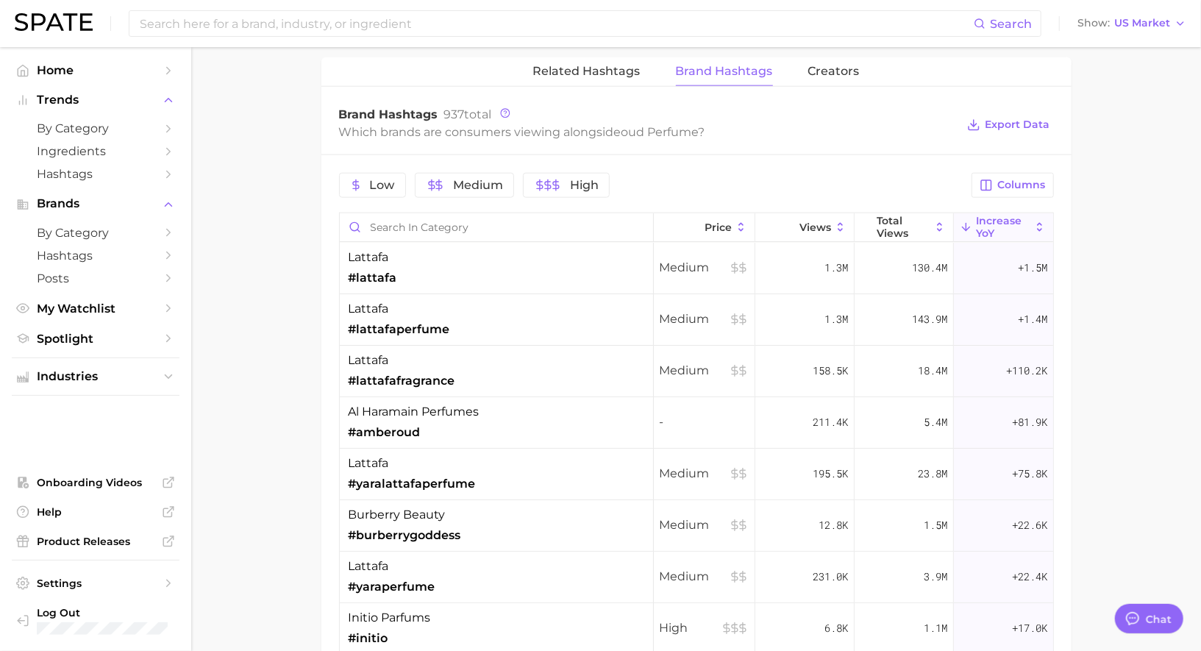
click at [1023, 163] on div "Low Medium High Columns Price Views Total Views increase YoY lattafa #lattafa M…" at bounding box center [696, 518] width 750 height 726
click at [1019, 179] on span "Columns" at bounding box center [1022, 185] width 48 height 13
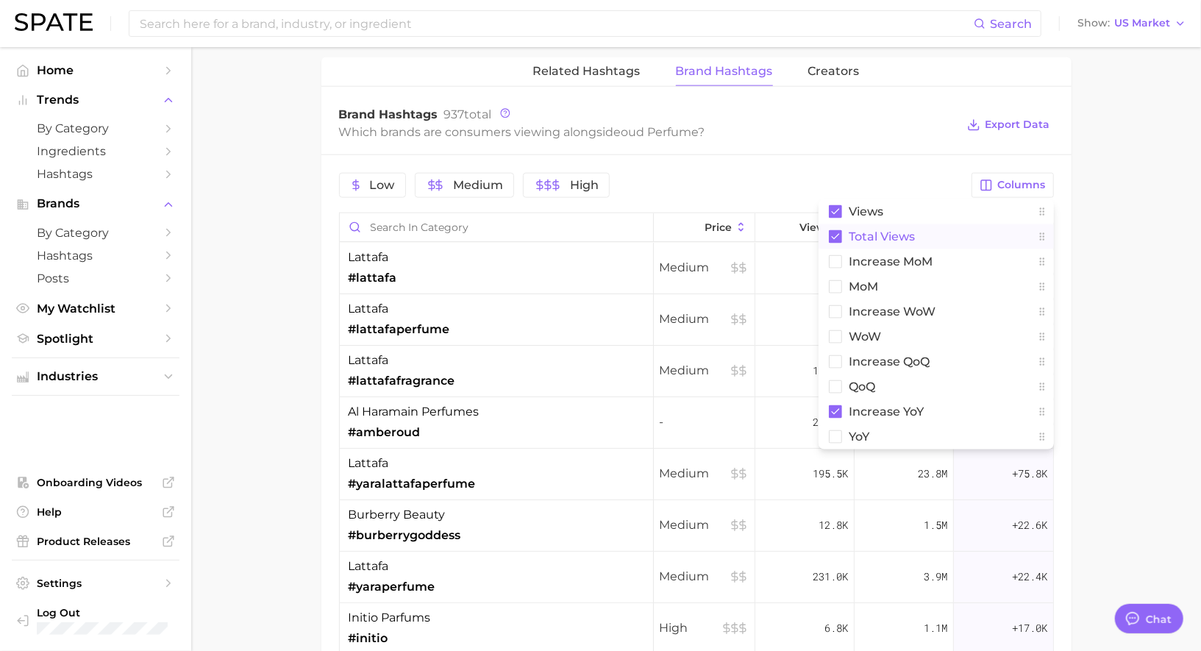
click at [889, 235] on span "Total Views" at bounding box center [882, 236] width 66 height 13
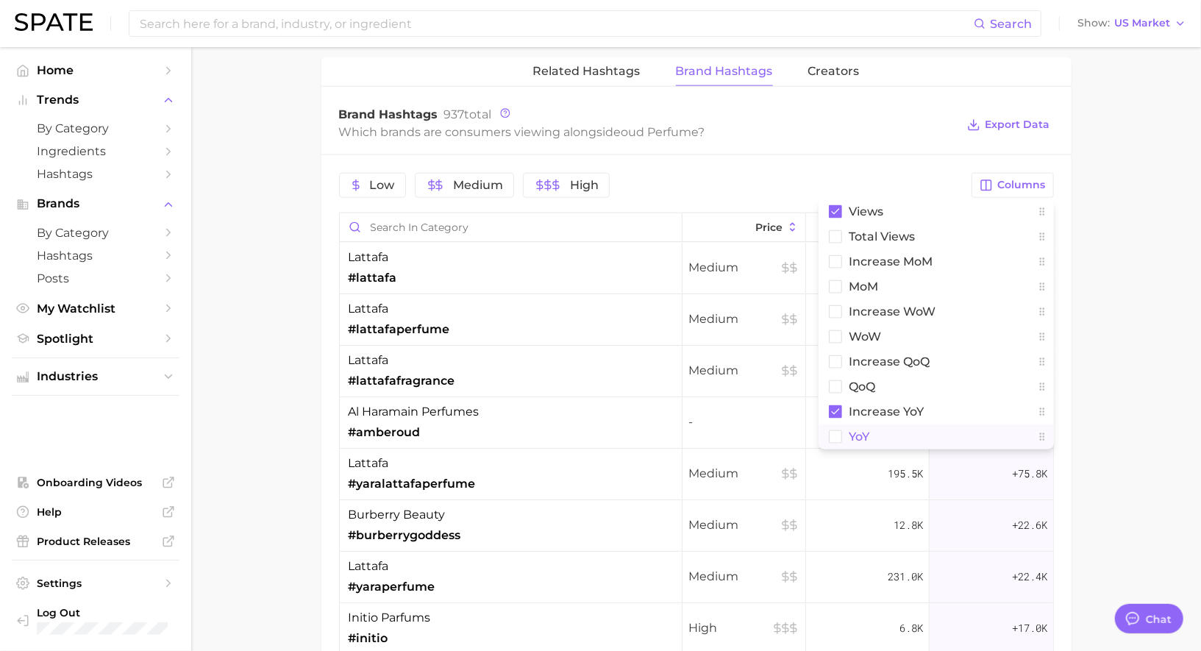
click at [884, 430] on button "YoY" at bounding box center [936, 436] width 235 height 25
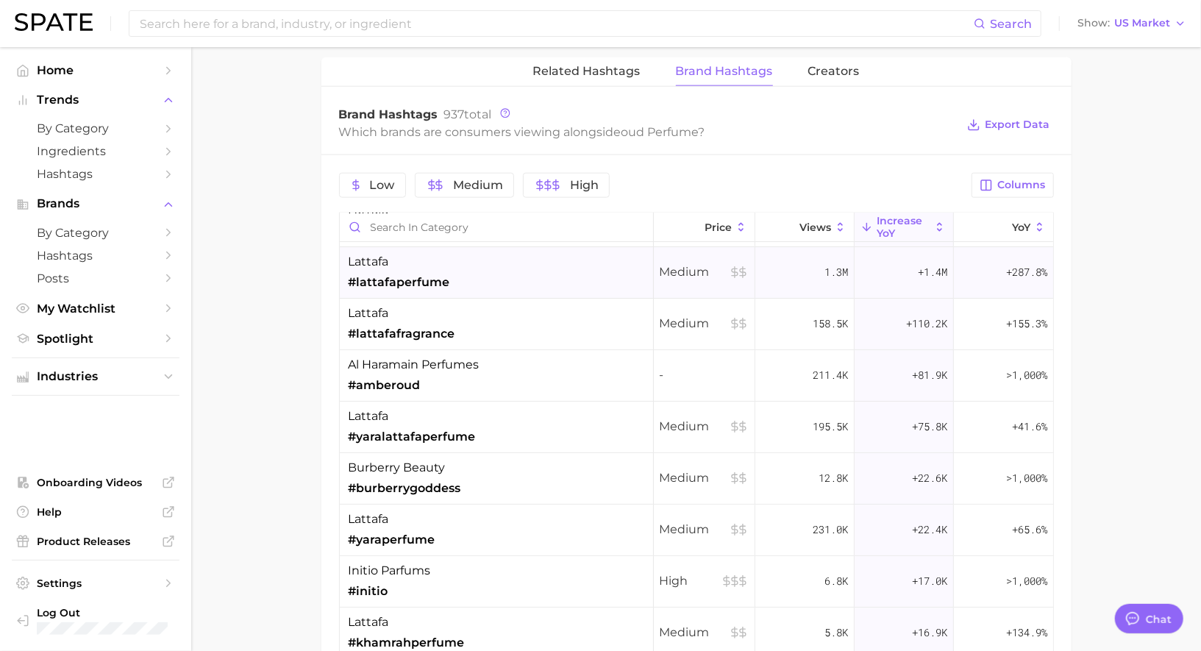
scroll to position [53, 0]
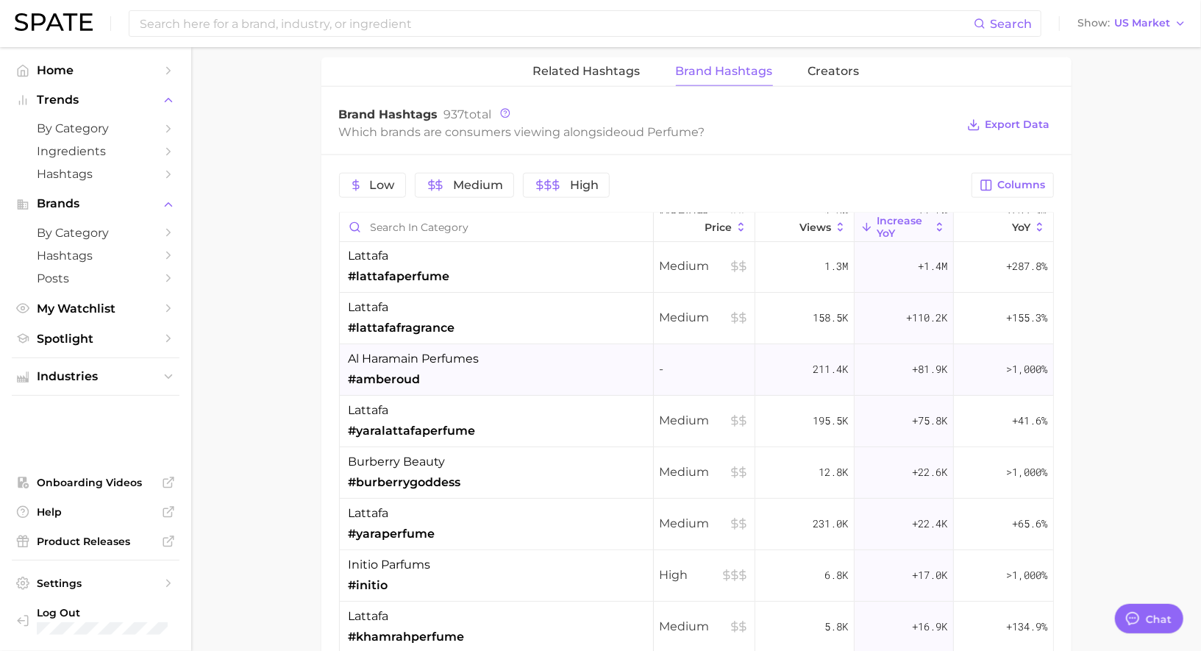
click at [575, 360] on div "al haramain perfumes #amberoud" at bounding box center [497, 369] width 314 height 51
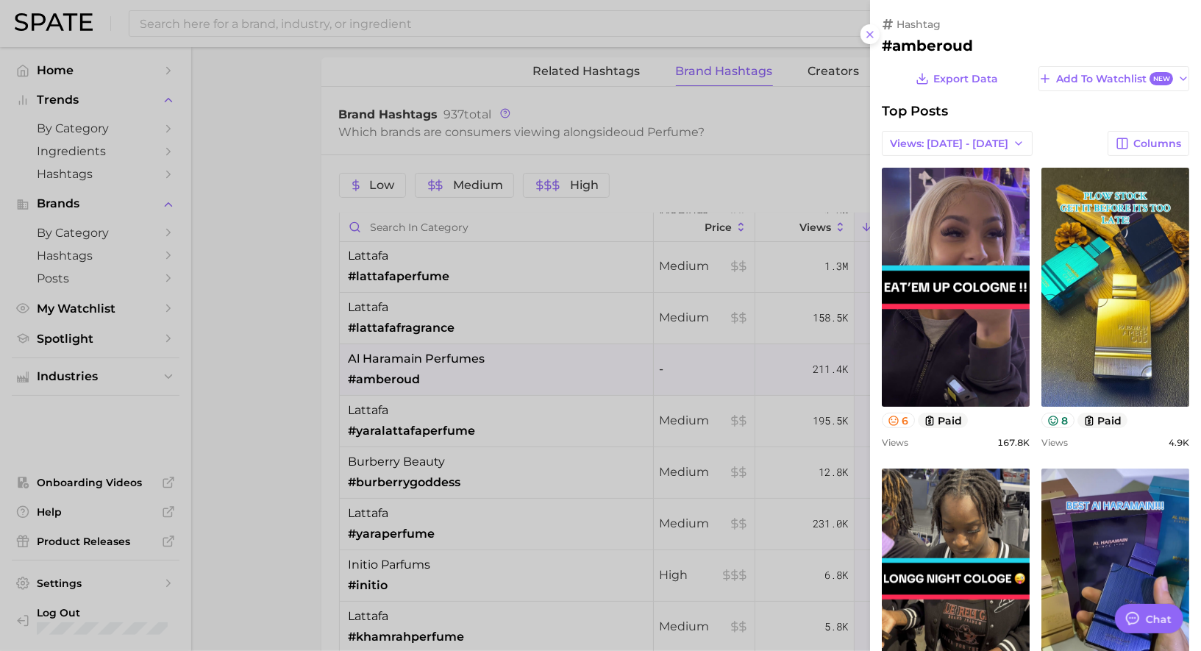
scroll to position [0, 0]
click at [460, 367] on div at bounding box center [600, 325] width 1201 height 651
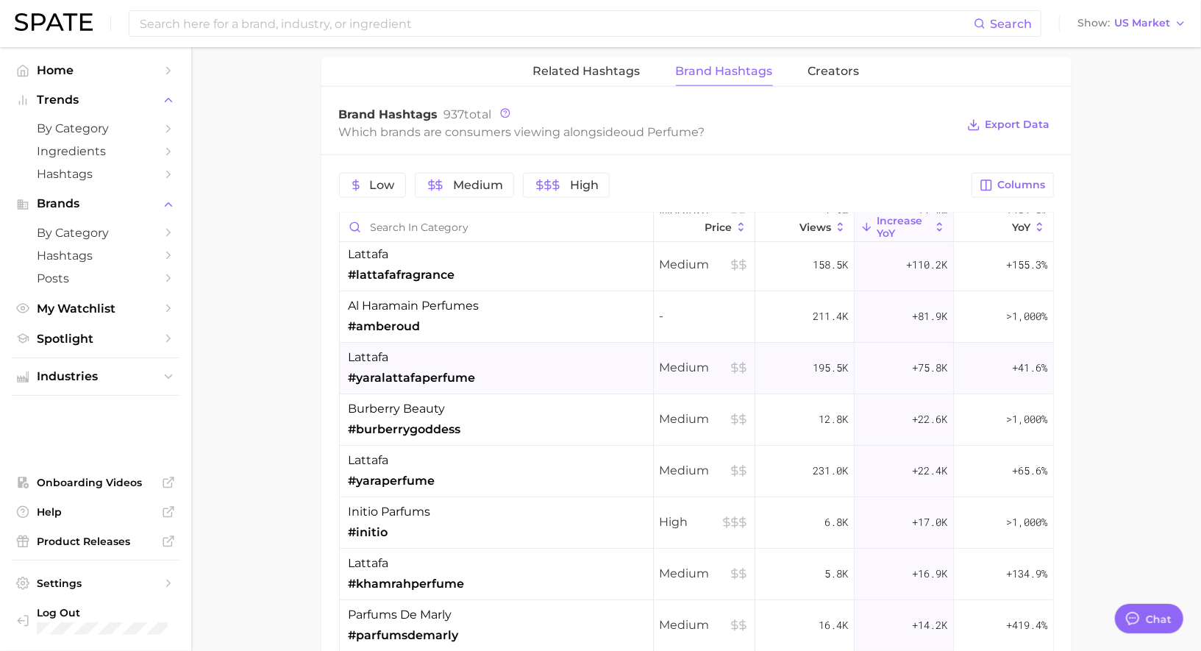
click at [466, 369] on span "#yaralattafaperfume" at bounding box center [412, 378] width 127 height 18
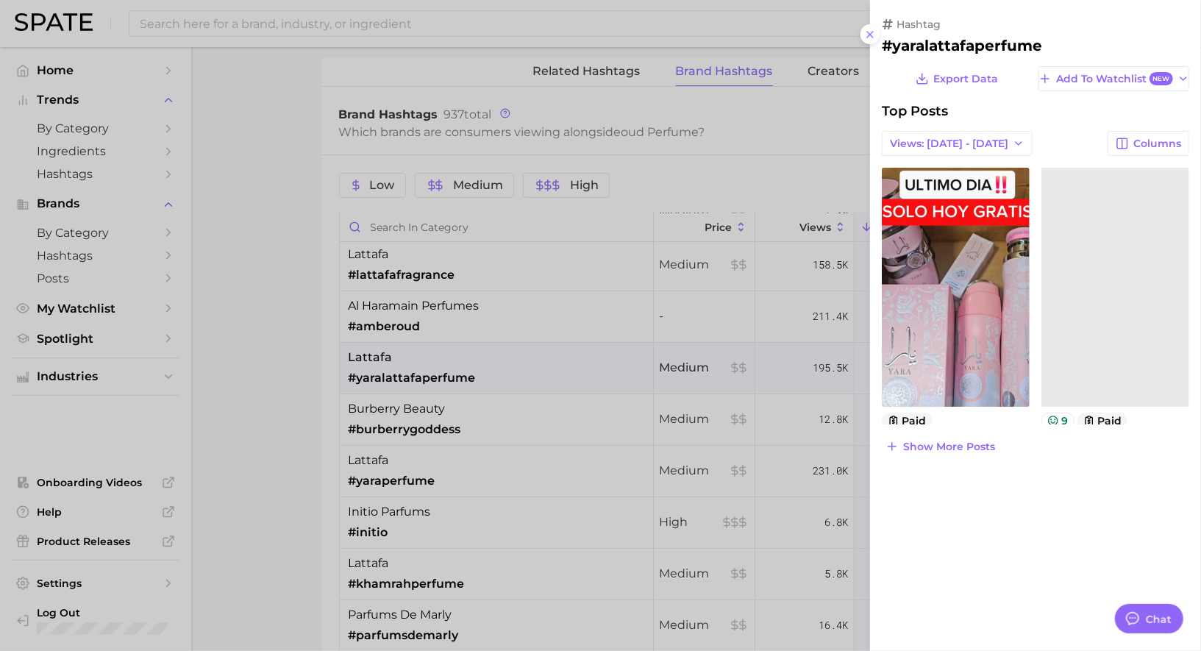
click at [472, 368] on div at bounding box center [600, 325] width 1201 height 651
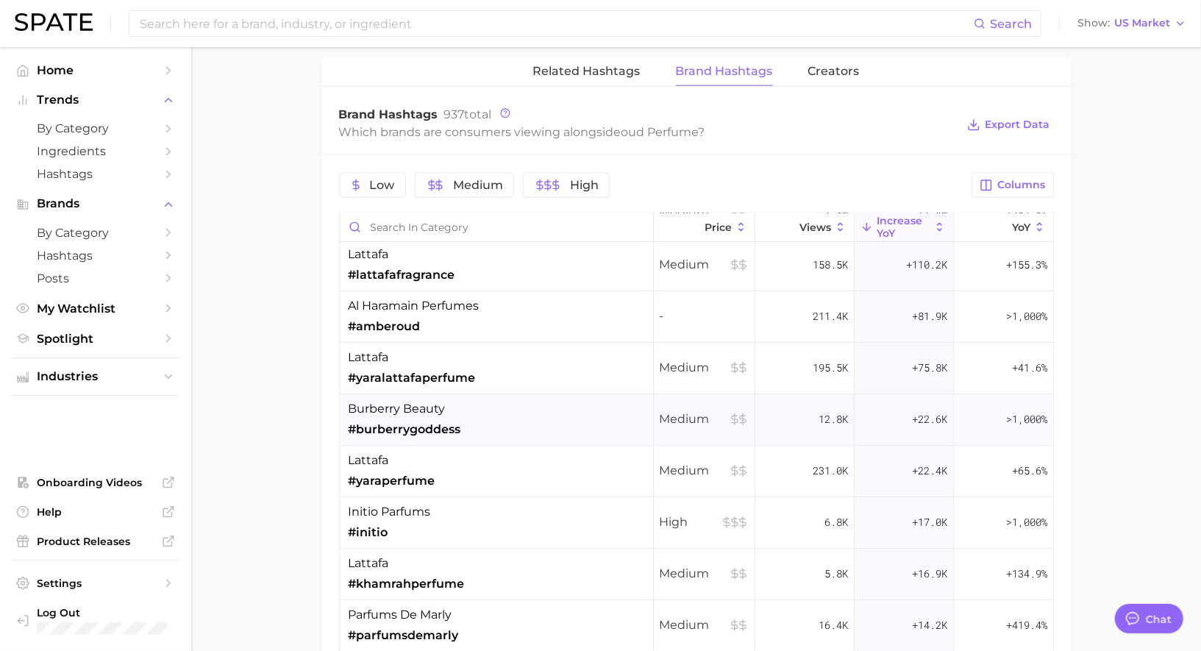
click at [483, 424] on div "burberry beauty #burberrygoddess" at bounding box center [497, 419] width 314 height 51
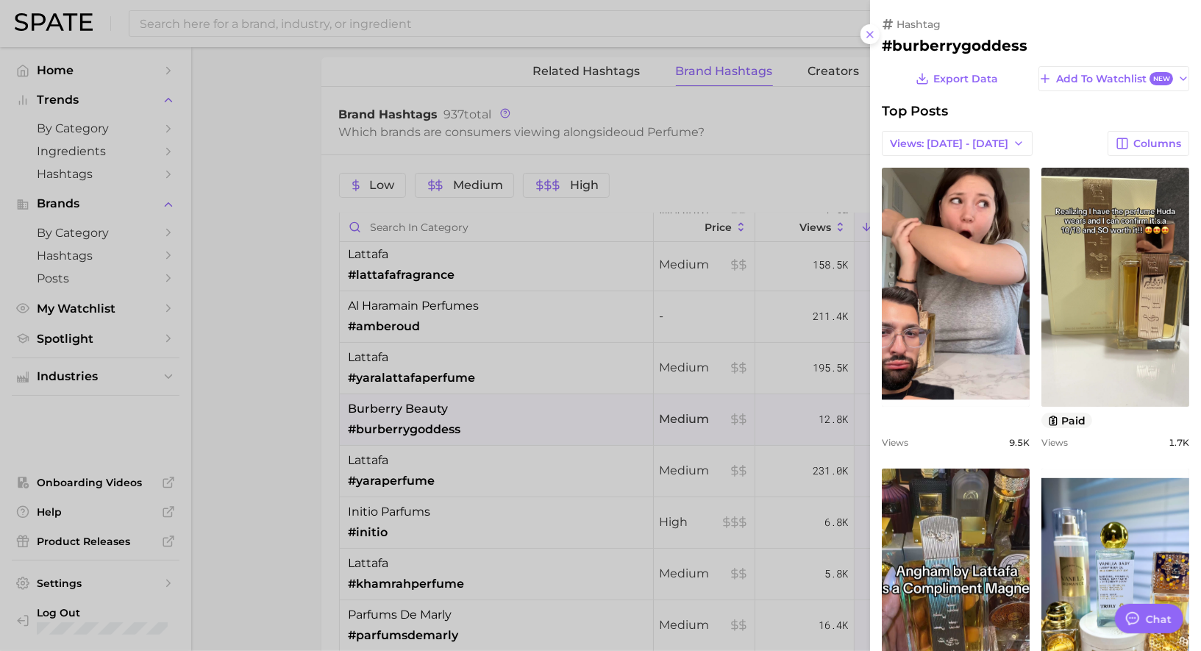
click at [482, 421] on div at bounding box center [600, 325] width 1201 height 651
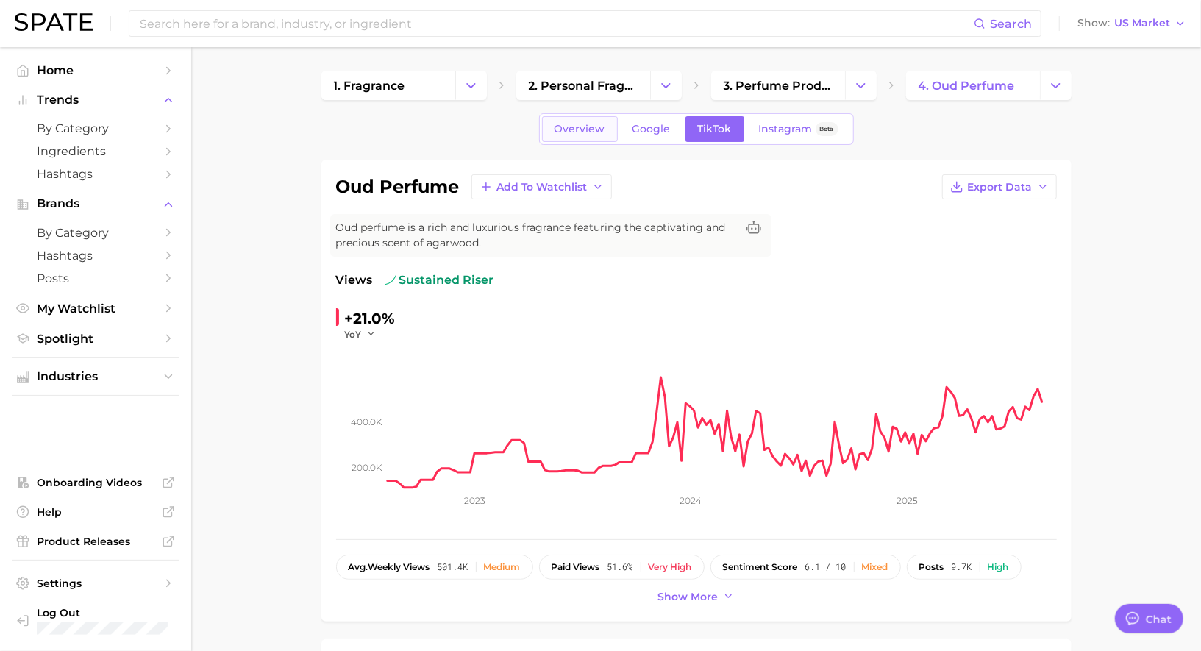
click at [585, 135] on link "Overview" at bounding box center [580, 129] width 76 height 26
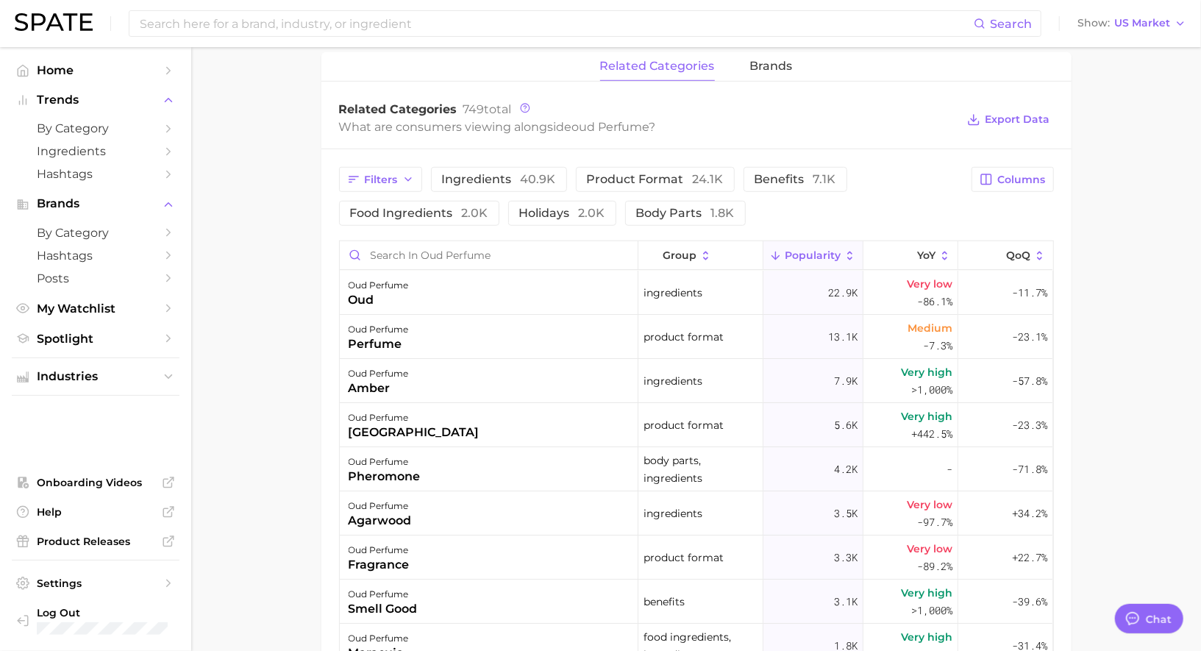
click at [738, 72] on div "related categories brands" at bounding box center [696, 66] width 750 height 29
click at [769, 70] on span "brands" at bounding box center [771, 66] width 43 height 13
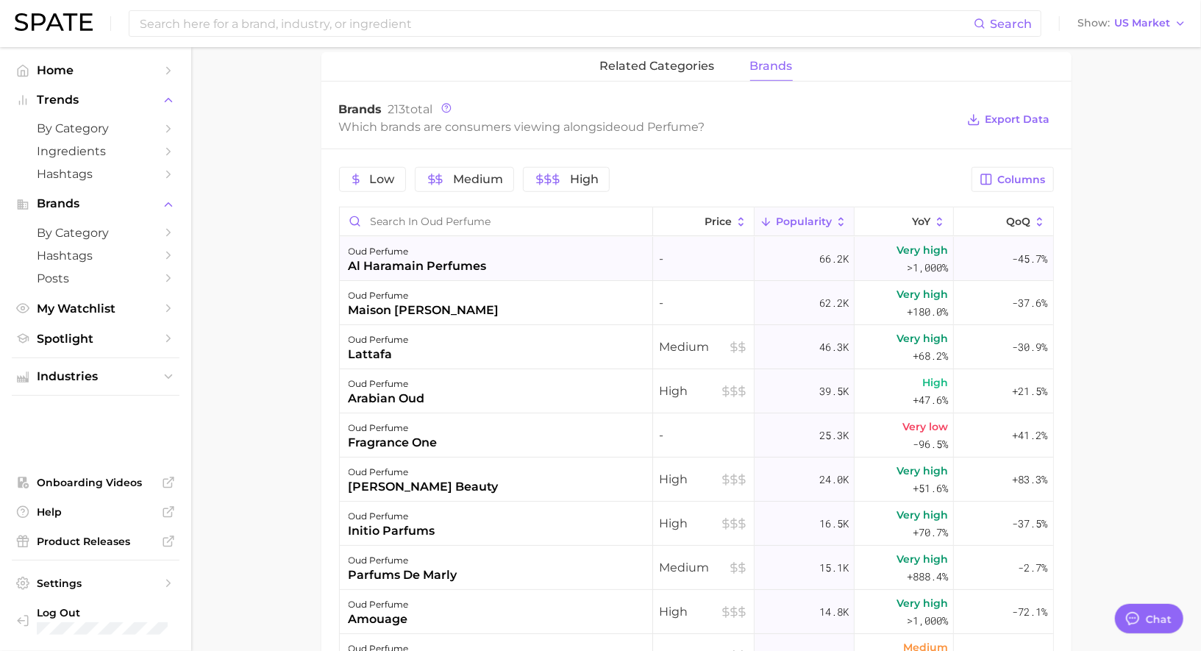
click at [546, 249] on div "oud perfume al haramain perfumes" at bounding box center [496, 259] width 313 height 44
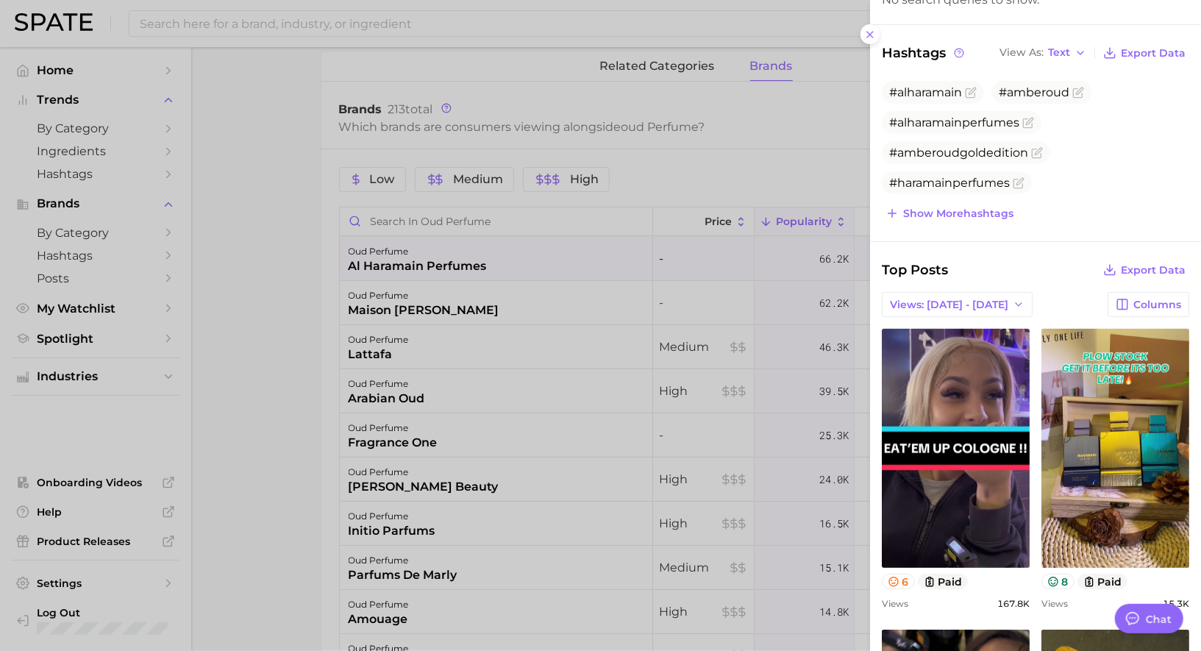
click at [524, 307] on div at bounding box center [600, 325] width 1201 height 651
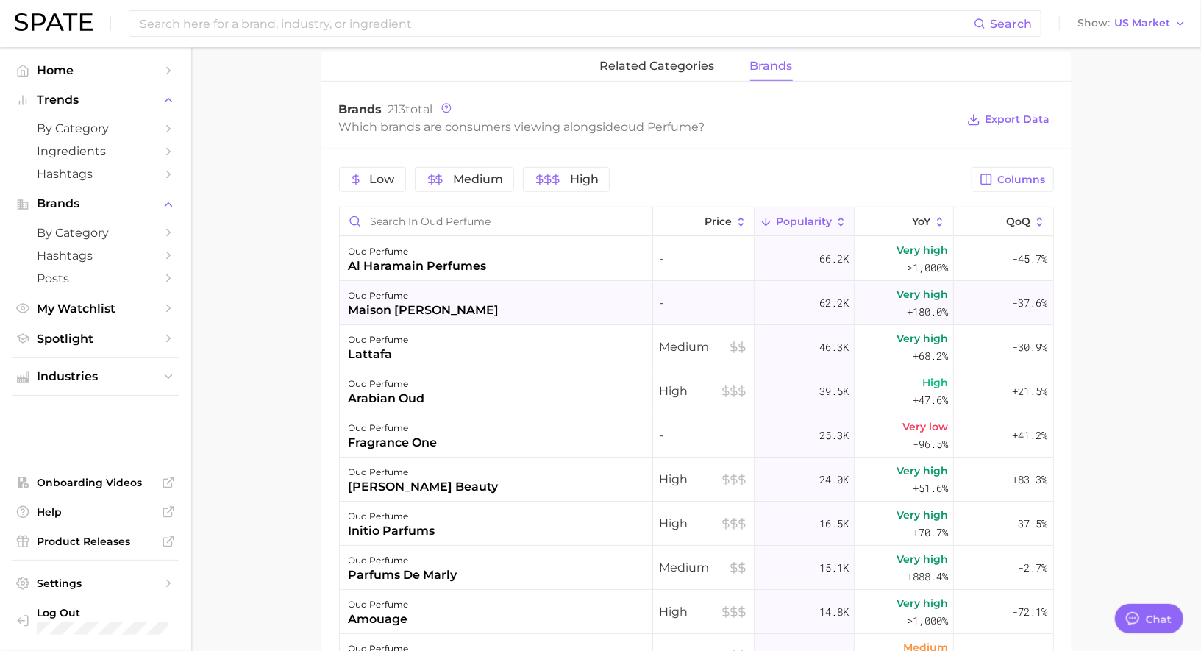
click at [516, 302] on div "oud perfume maison [PERSON_NAME]" at bounding box center [496, 303] width 313 height 44
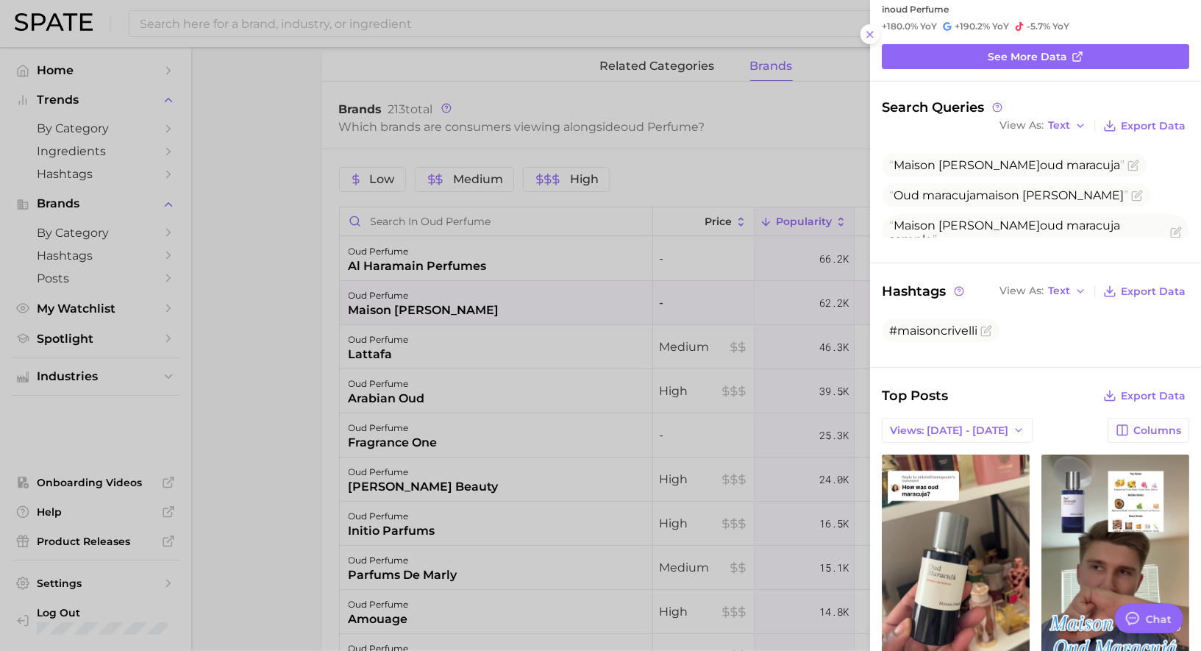
click at [558, 405] on div at bounding box center [600, 325] width 1201 height 651
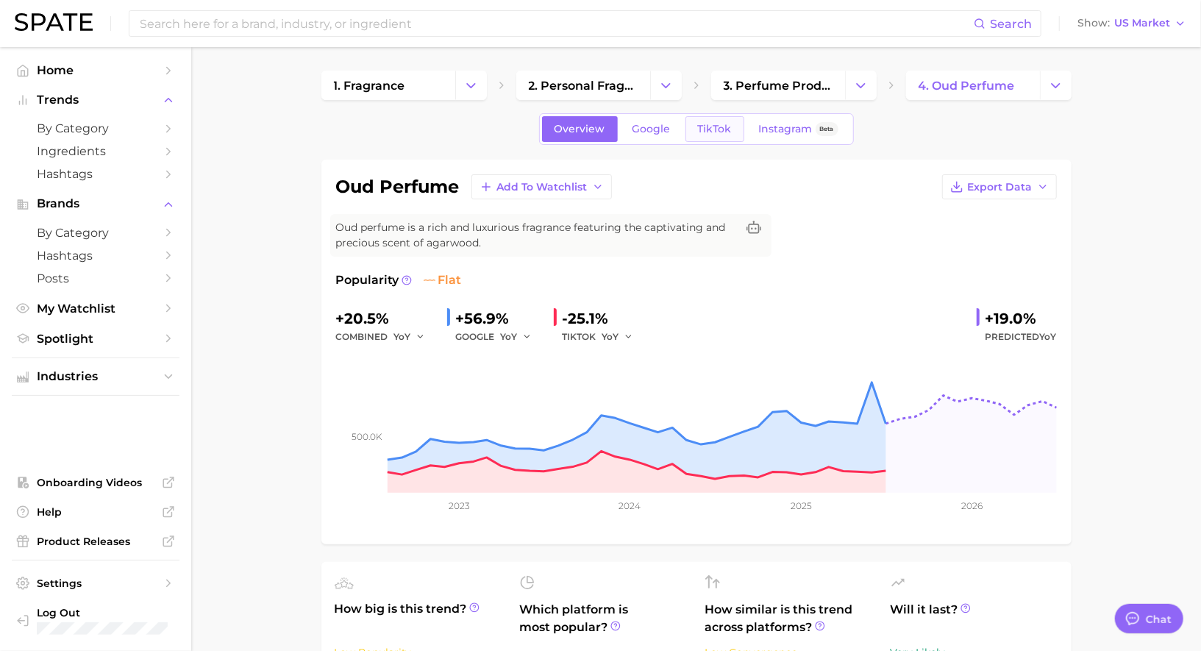
click at [719, 129] on span "TikTok" at bounding box center [715, 129] width 34 height 13
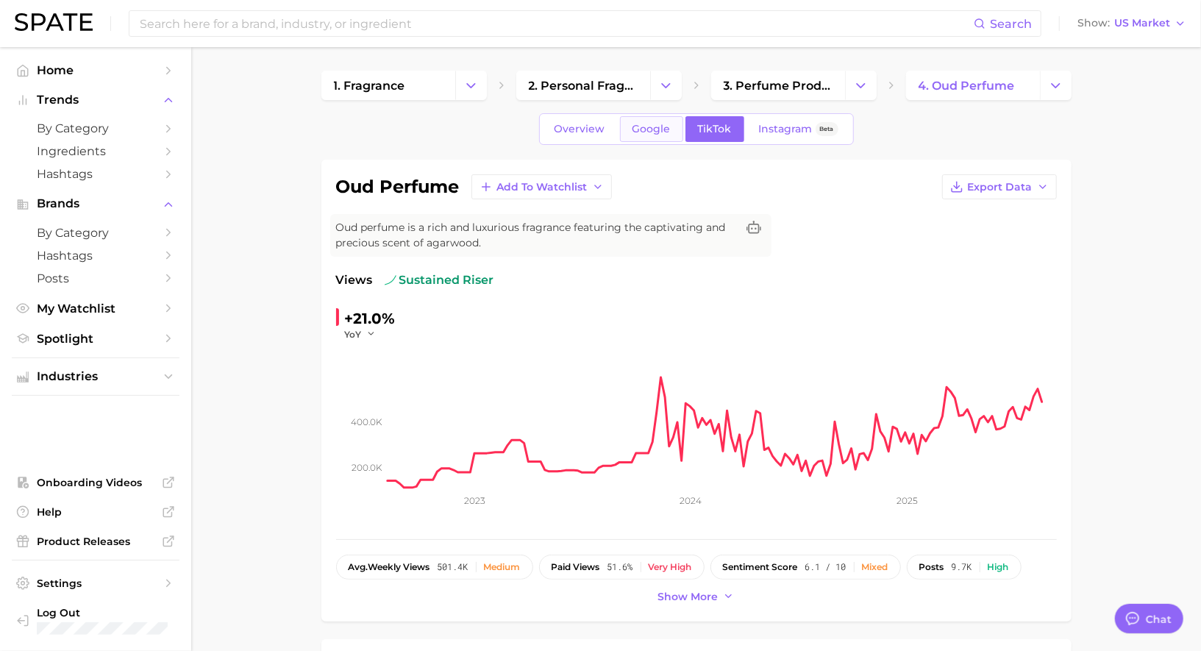
click at [644, 138] on link "Google" at bounding box center [651, 129] width 63 height 26
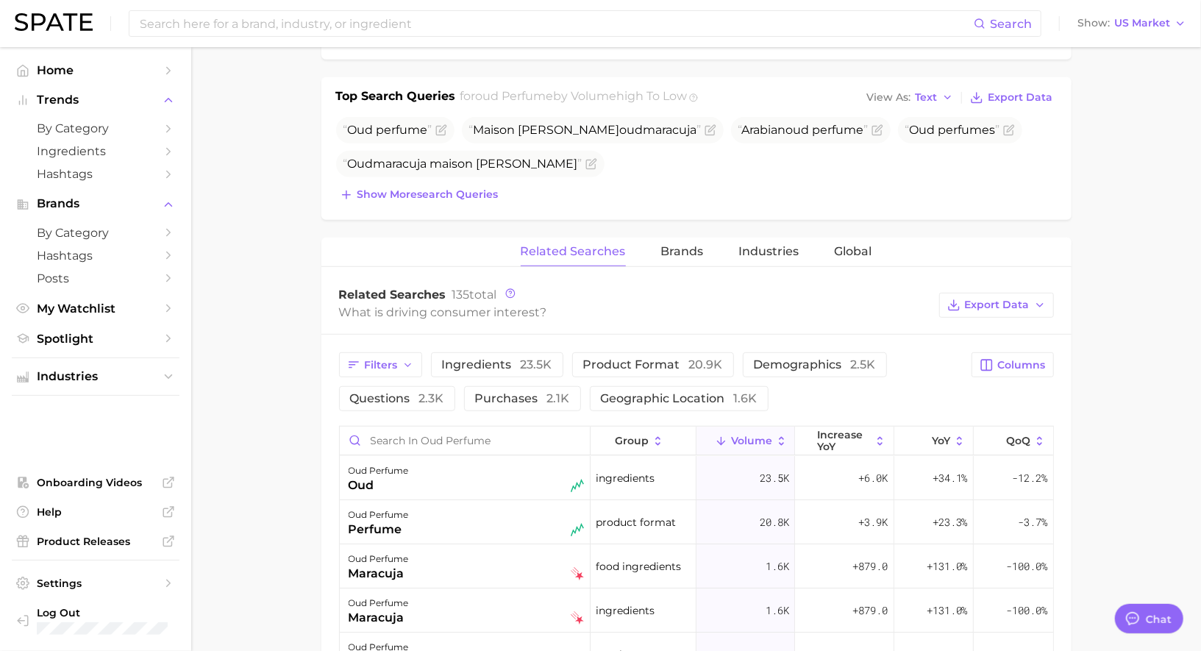
scroll to position [534, 0]
click at [683, 258] on button "Brands" at bounding box center [682, 252] width 43 height 29
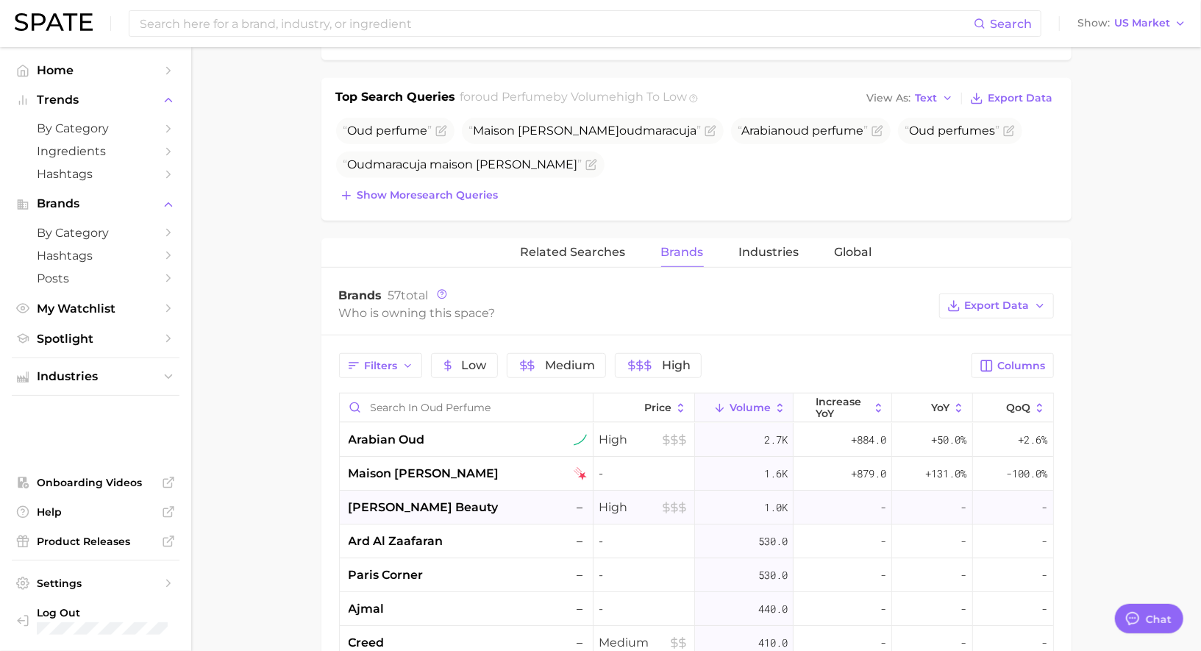
click at [502, 492] on div "tom ford beauty –" at bounding box center [467, 508] width 254 height 34
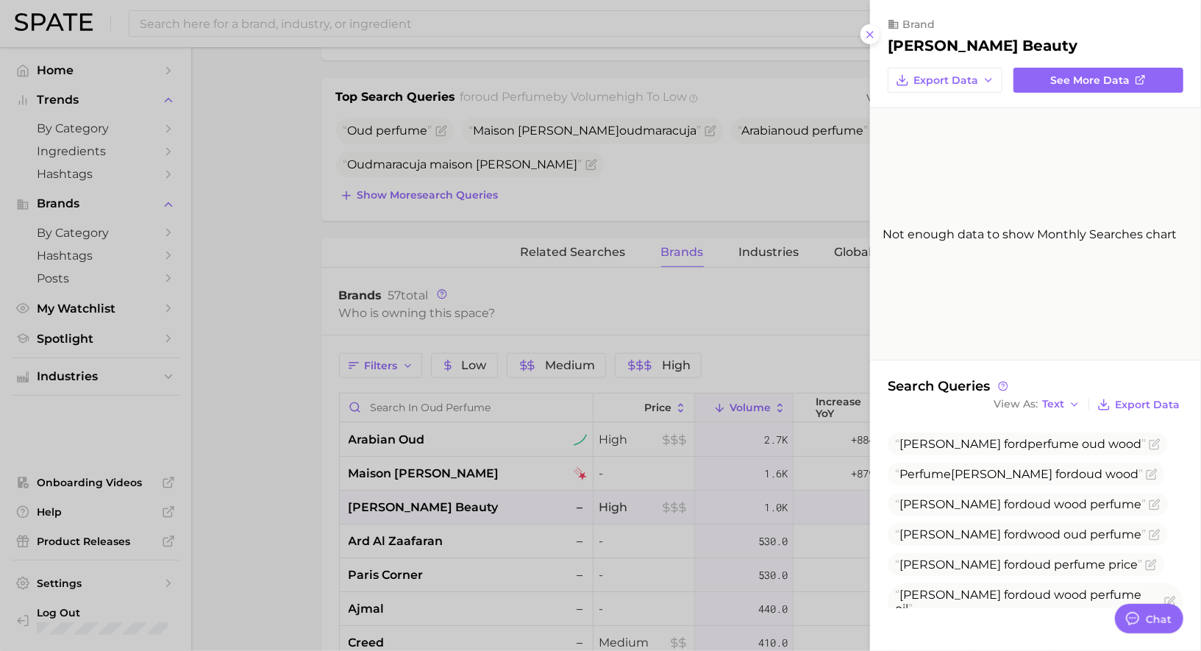
click at [496, 485] on div at bounding box center [600, 325] width 1201 height 651
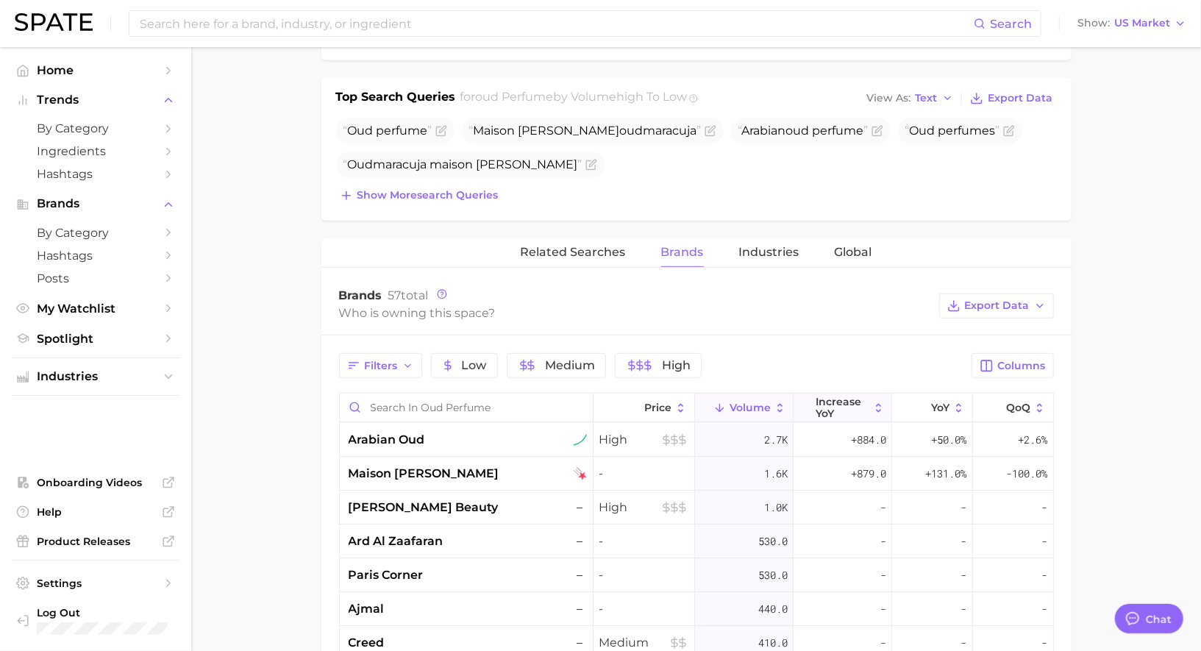
click at [862, 399] on span "increase YoY" at bounding box center [843, 408] width 54 height 24
click at [481, 473] on div "maison crivelli" at bounding box center [468, 474] width 238 height 18
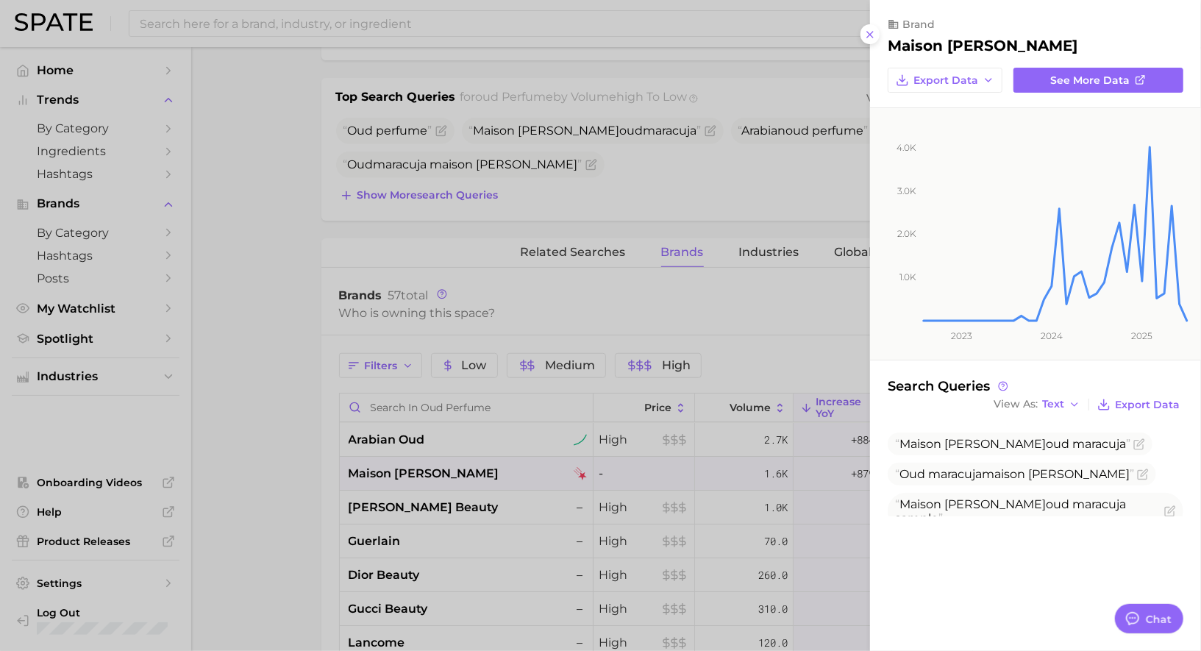
click at [950, 46] on h2 "maison crivelli" at bounding box center [983, 46] width 190 height 18
copy div "maison crivelli Export Data See more data"
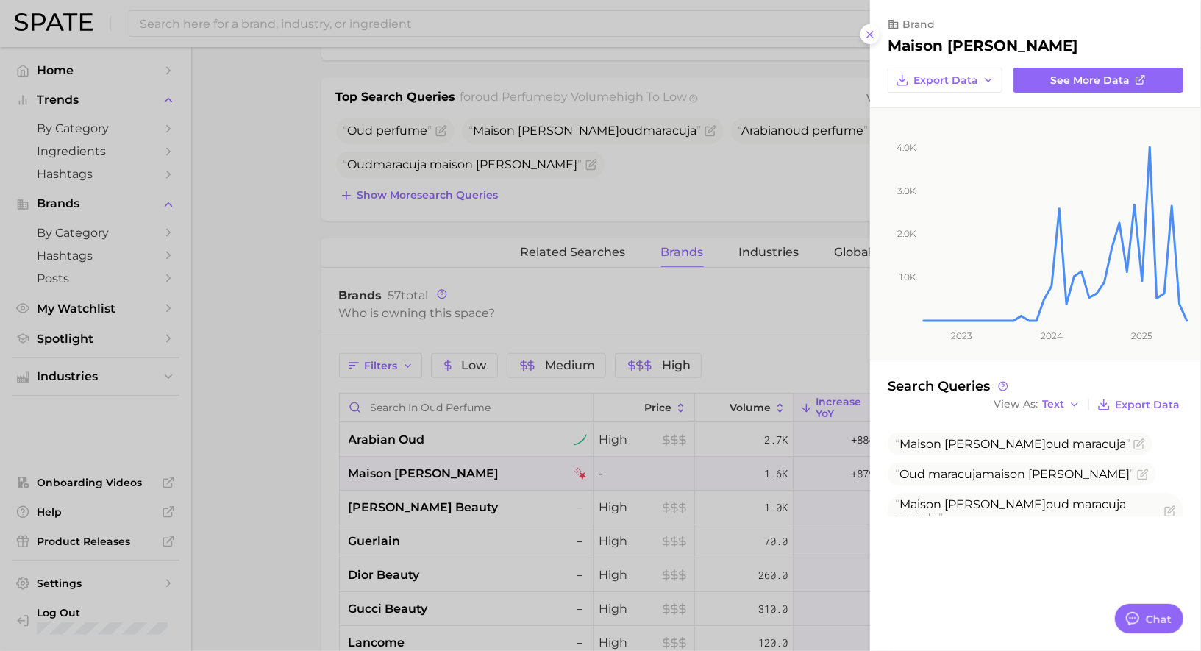
click at [610, 444] on div at bounding box center [600, 325] width 1201 height 651
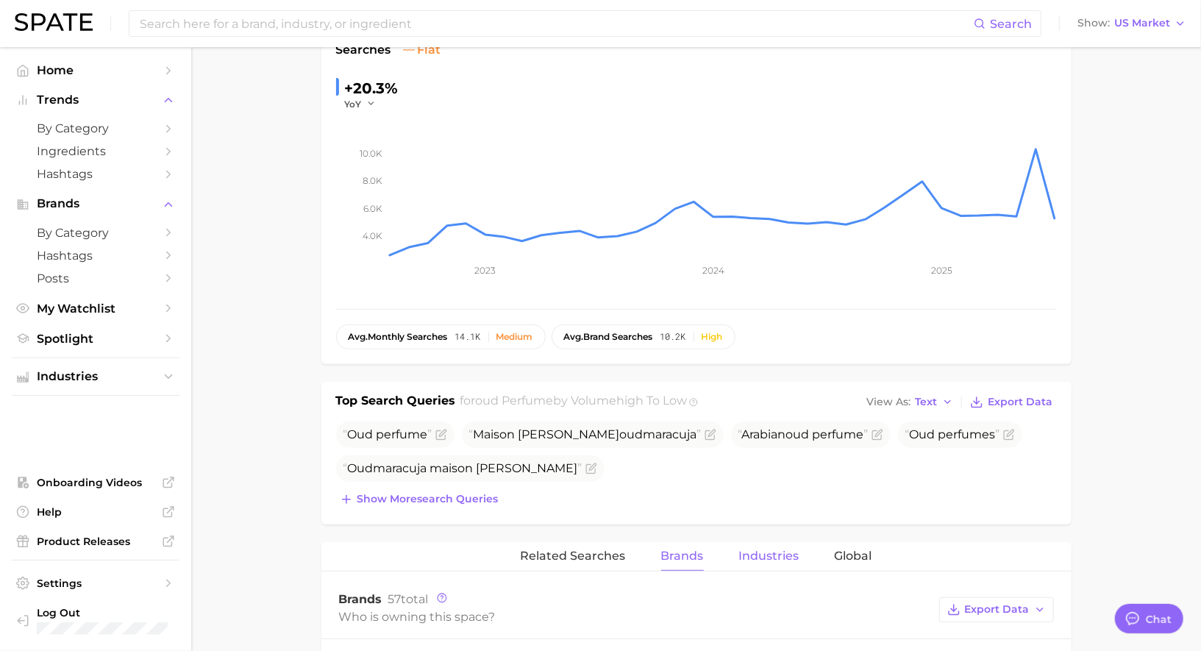
scroll to position [0, 0]
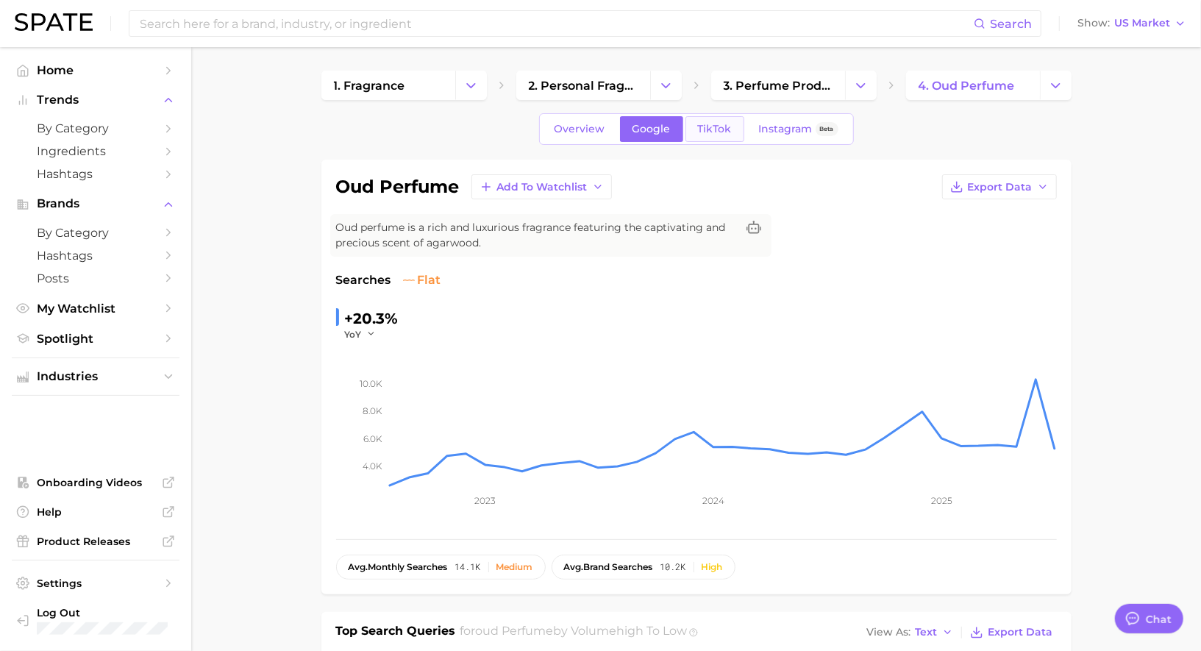
click at [710, 135] on link "TikTok" at bounding box center [714, 129] width 59 height 26
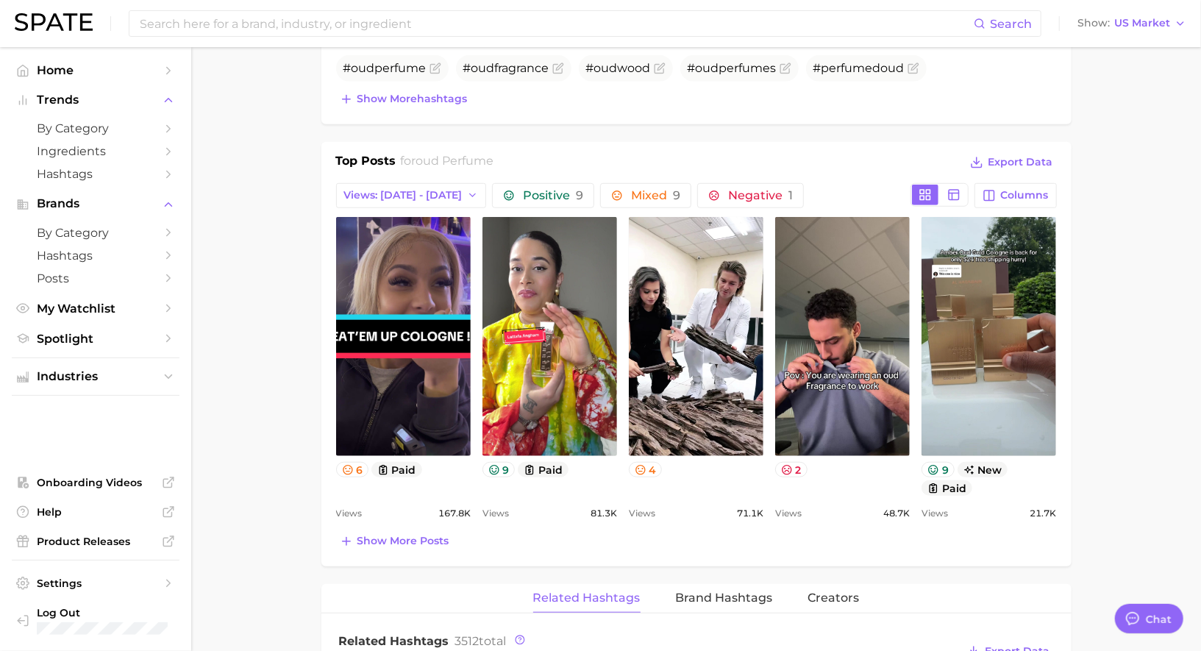
scroll to position [893, 0]
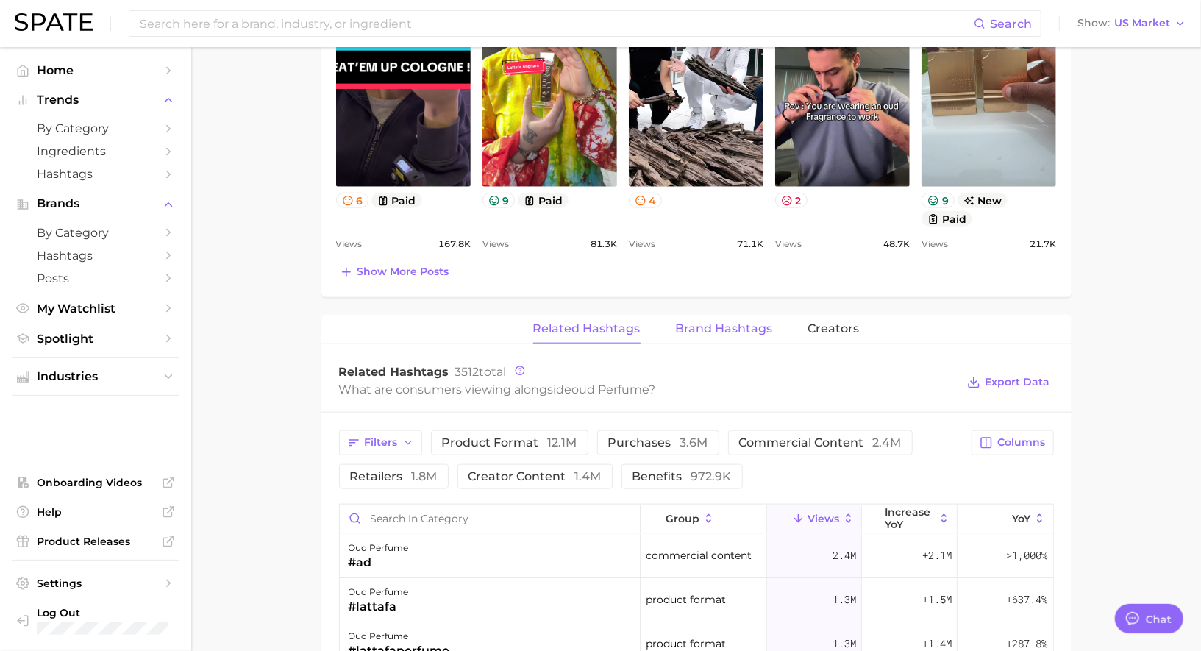
click at [715, 315] on button "Brand Hashtags" at bounding box center [724, 329] width 97 height 29
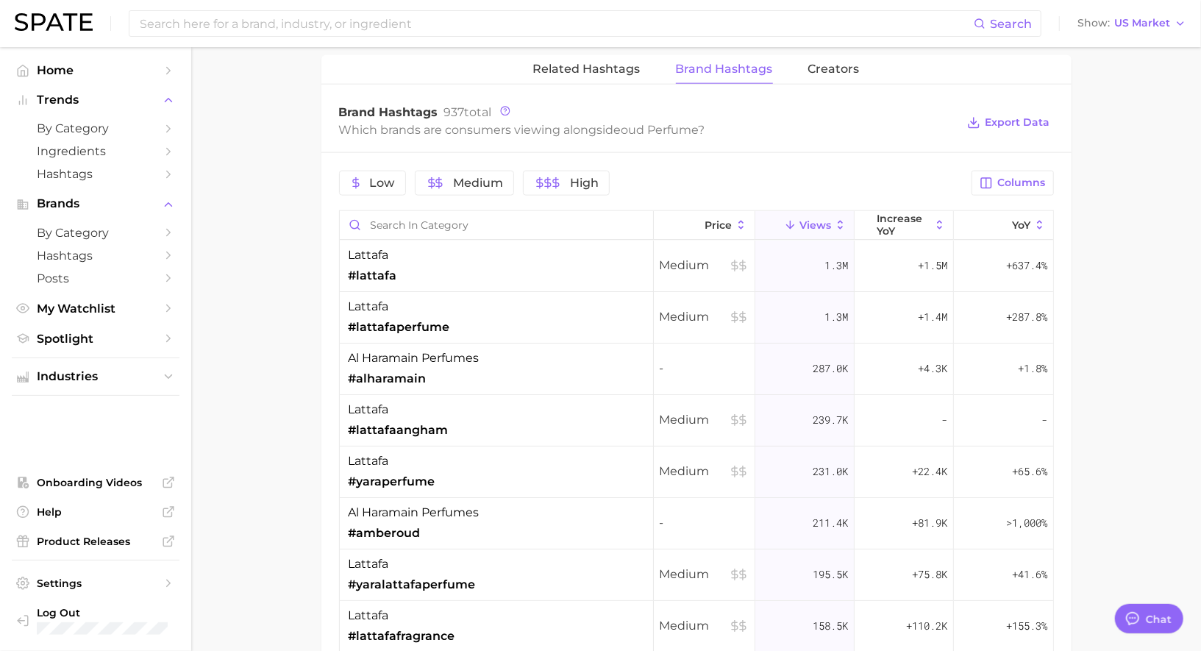
scroll to position [1155, 0]
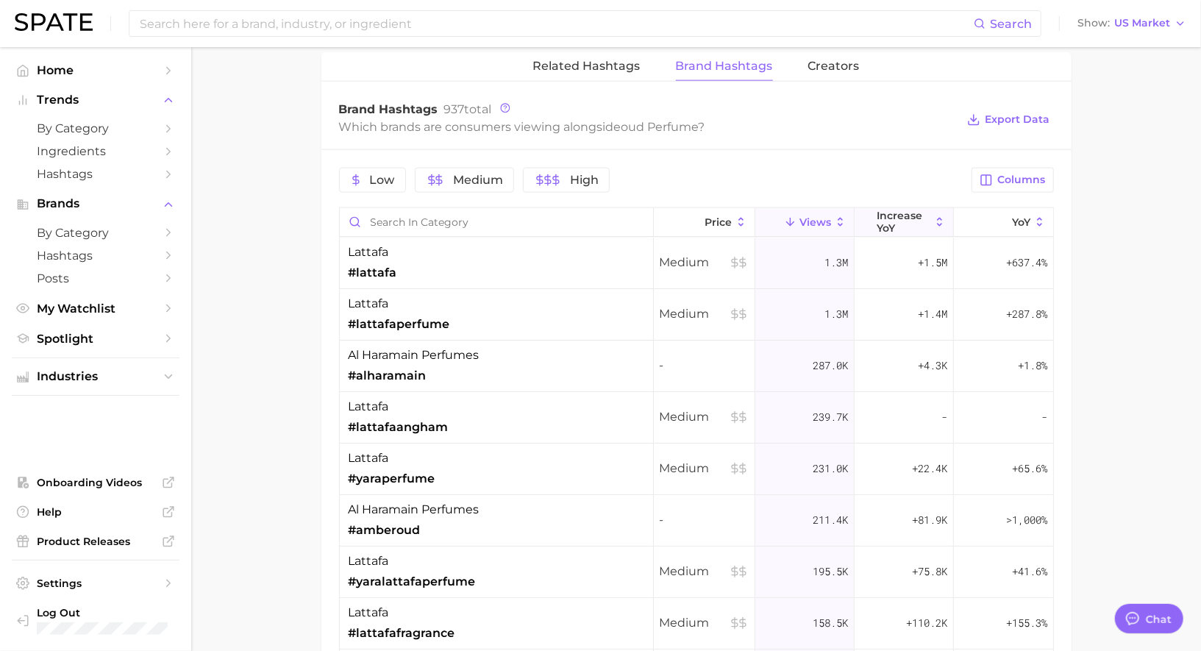
click at [908, 210] on span "increase YoY" at bounding box center [904, 222] width 54 height 24
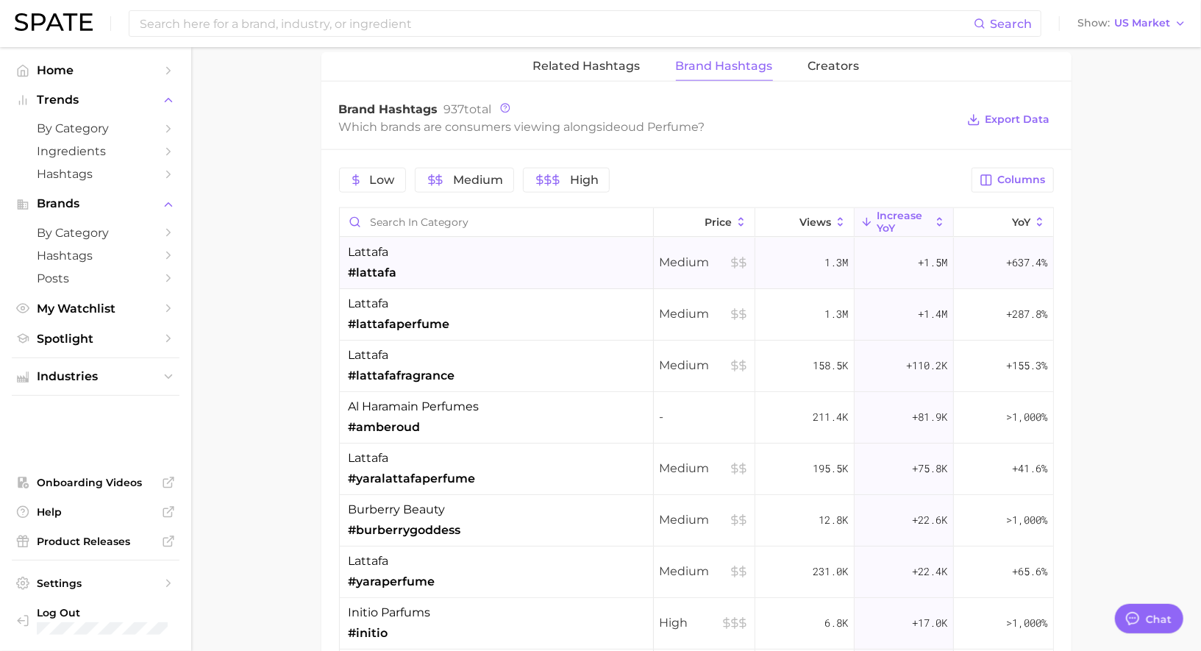
click at [395, 246] on div "lattafa #lattafa" at bounding box center [373, 262] width 49 height 38
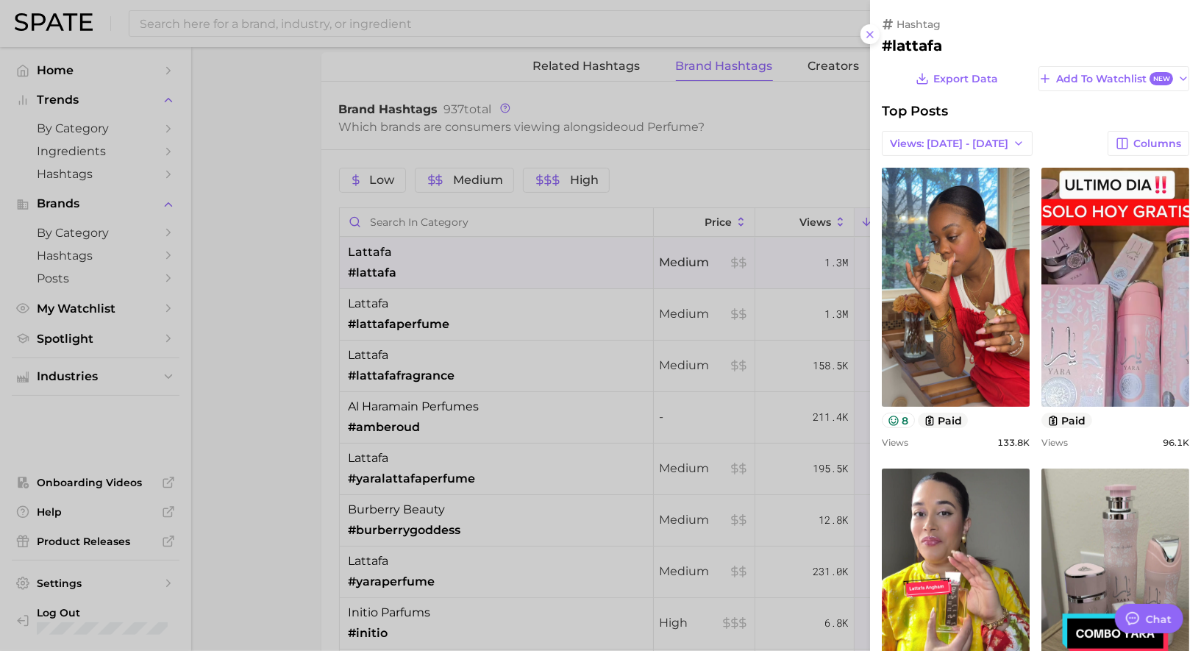
scroll to position [0, 0]
click at [399, 249] on div at bounding box center [600, 325] width 1201 height 651
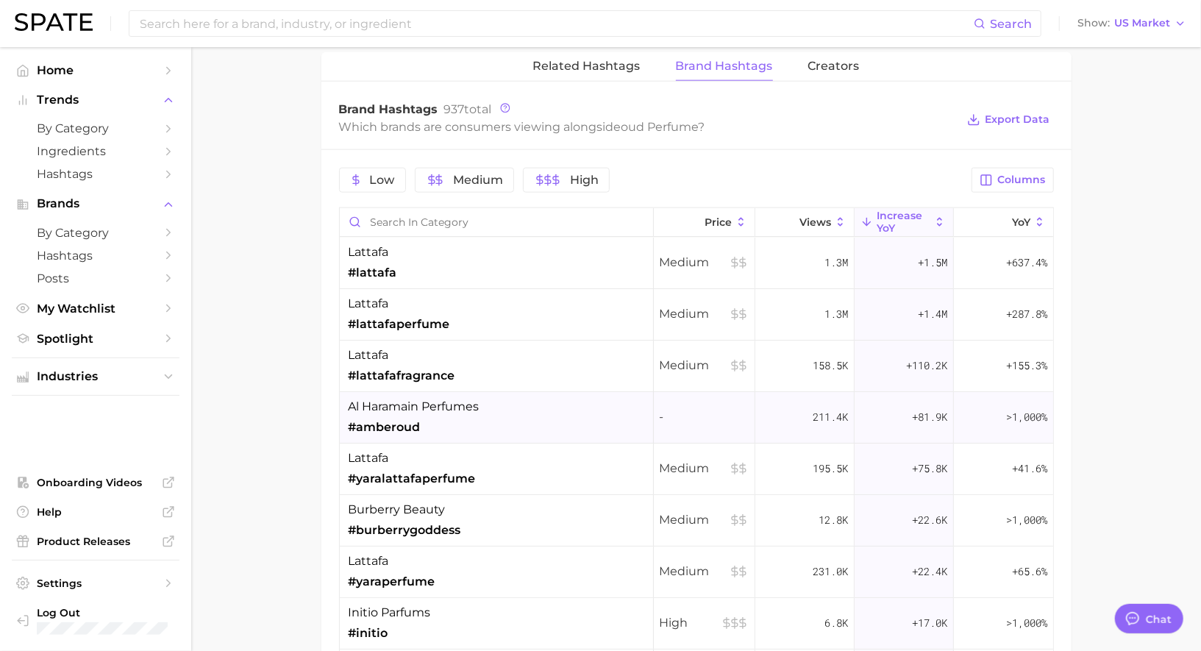
click at [421, 413] on div "al haramain perfumes #amberoud" at bounding box center [414, 417] width 131 height 38
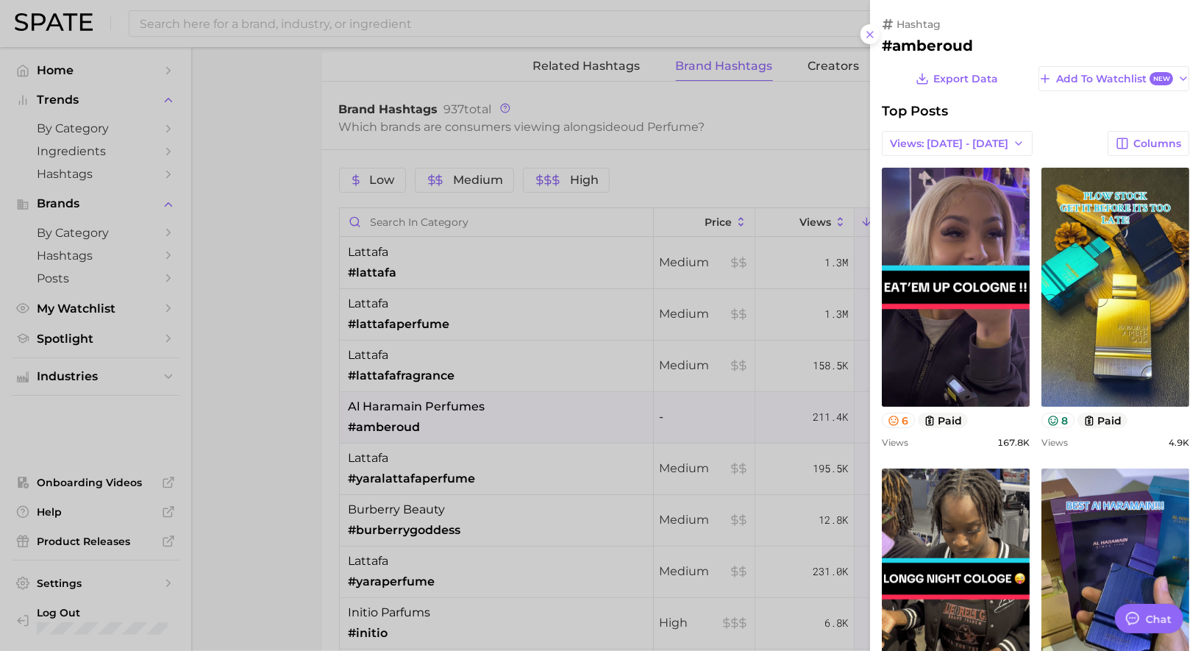
click at [930, 41] on h2 "#amberoud" at bounding box center [1035, 46] width 307 height 18
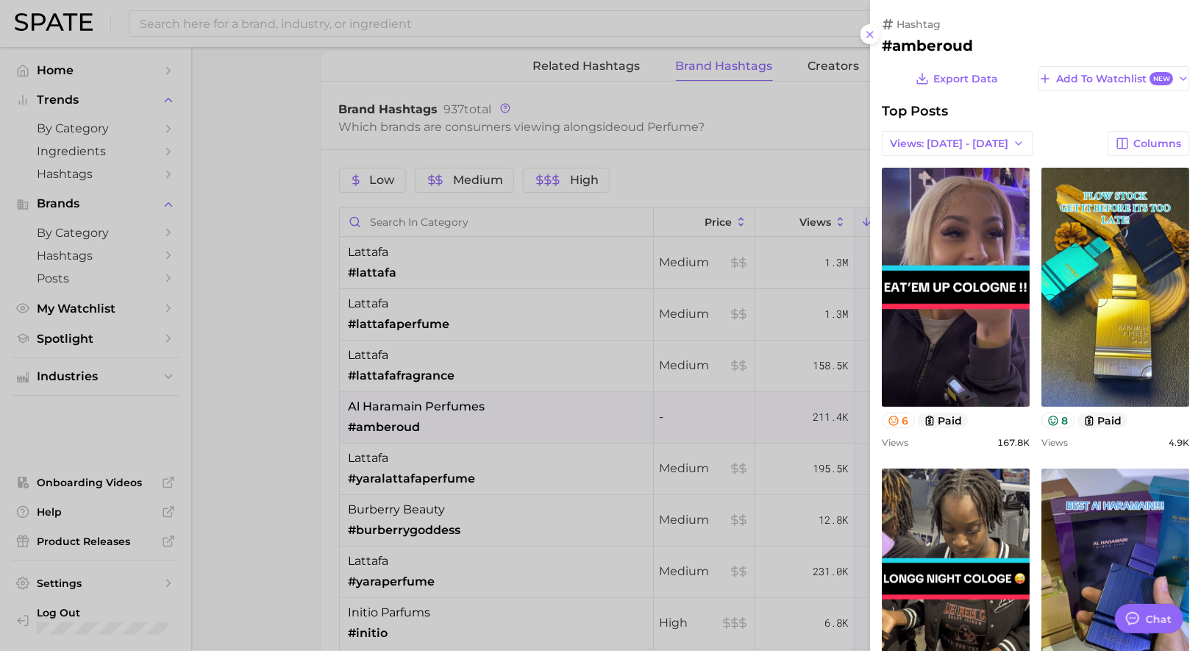
click at [687, 331] on div at bounding box center [600, 325] width 1201 height 651
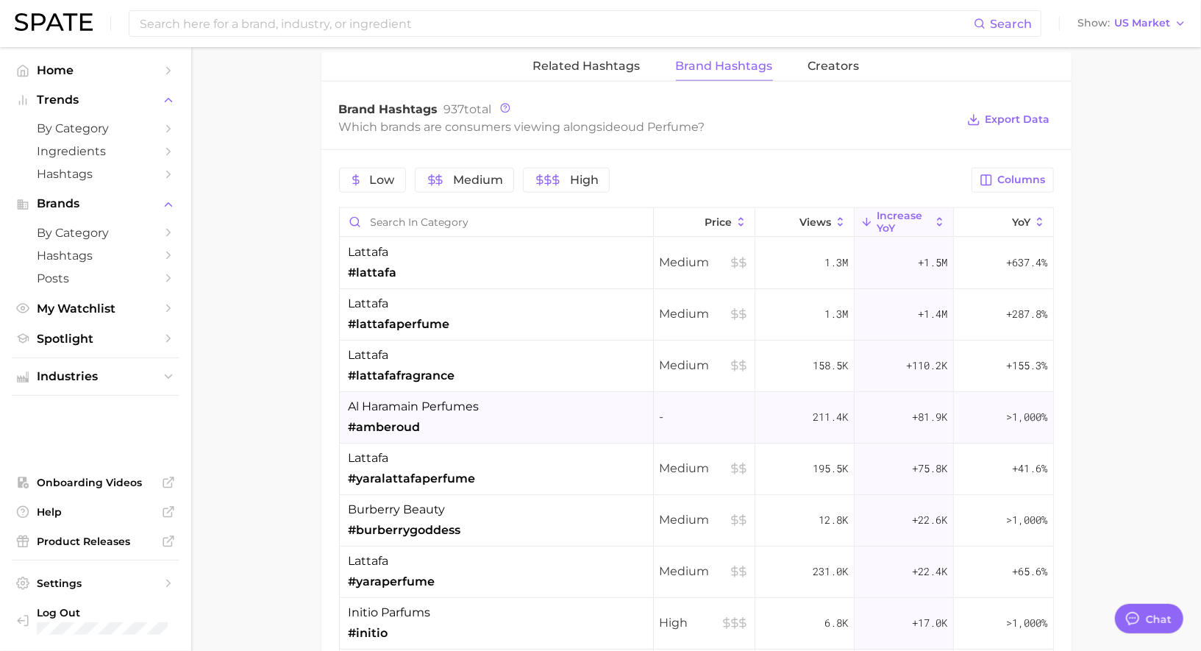
click at [406, 398] on span "al haramain perfumes" at bounding box center [414, 407] width 131 height 18
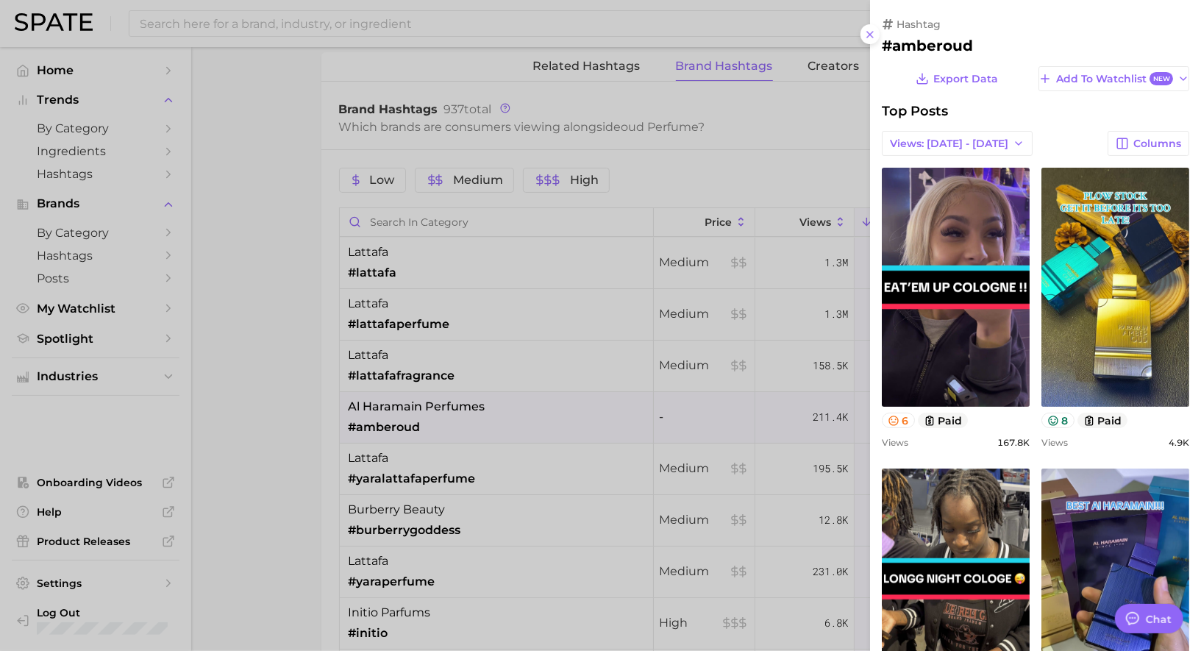
click at [448, 399] on div at bounding box center [600, 325] width 1201 height 651
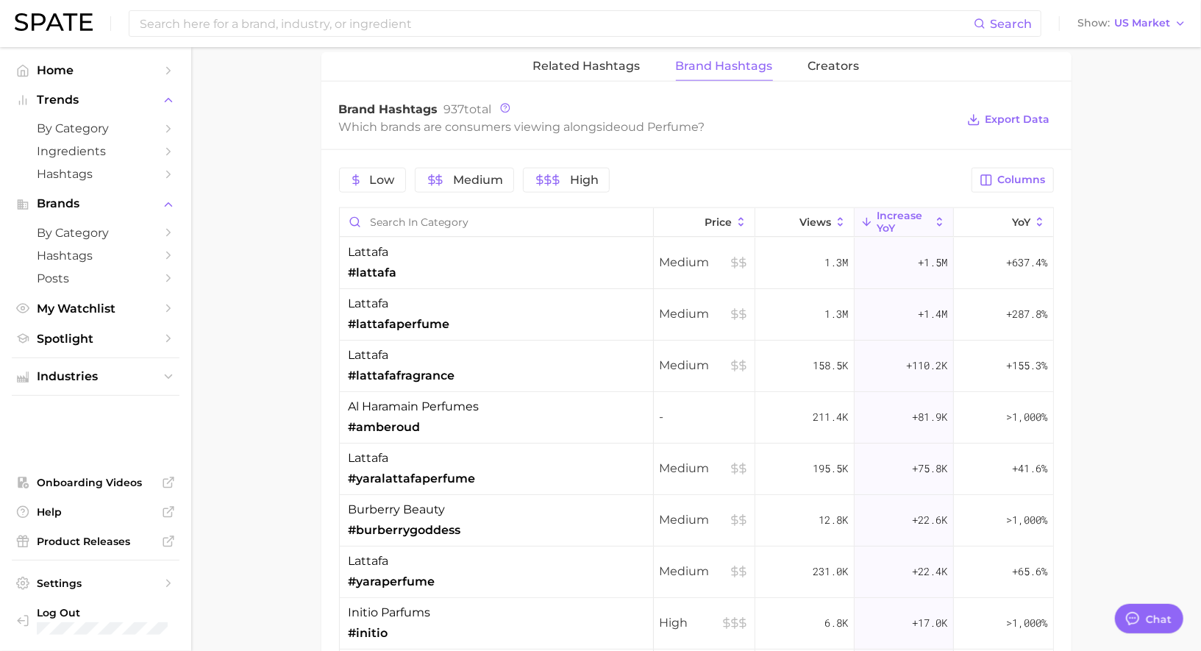
drag, startPoint x: 499, startPoint y: 396, endPoint x: 329, endPoint y: 392, distance: 170.7
click at [329, 392] on div "Low Medium High Columns Price Views increase YoY YoY lattafa #lattafa Medium 1.…" at bounding box center [696, 513] width 750 height 726
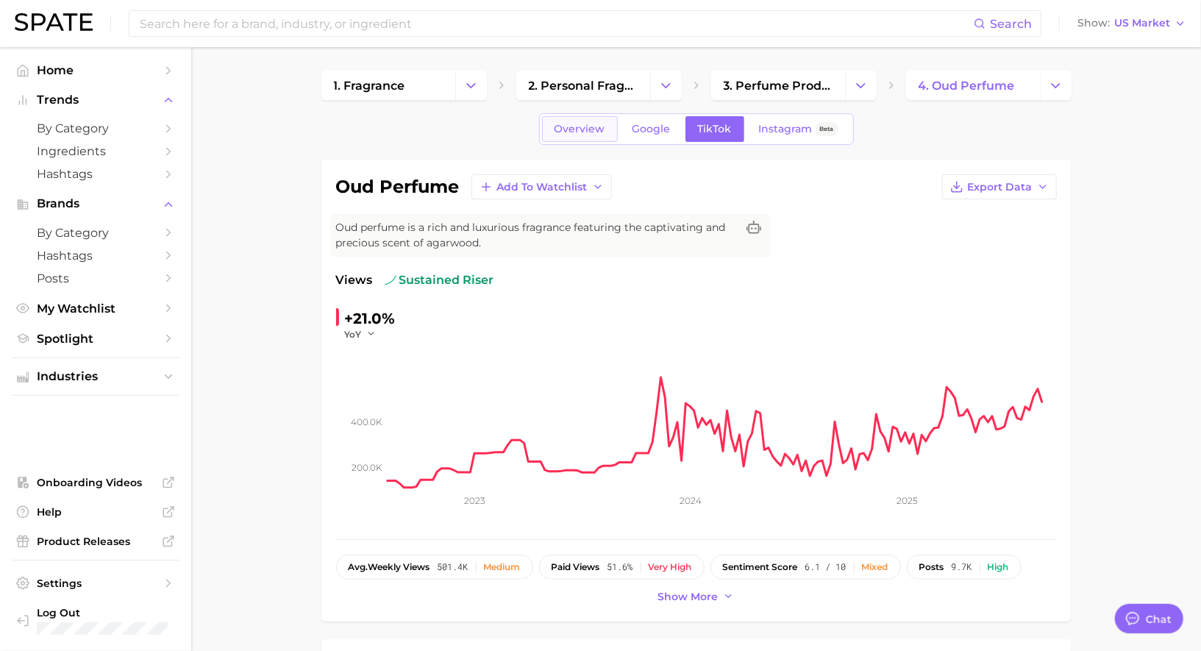
click at [588, 131] on span "Overview" at bounding box center [580, 129] width 51 height 13
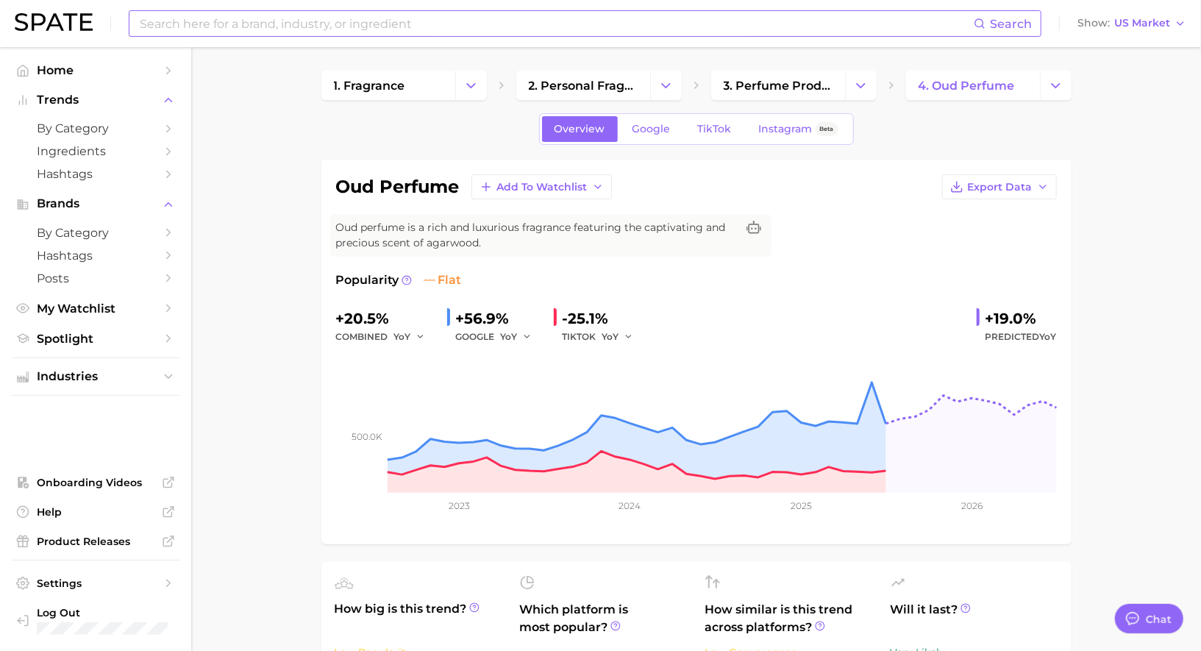
click at [449, 27] on input at bounding box center [556, 23] width 836 height 25
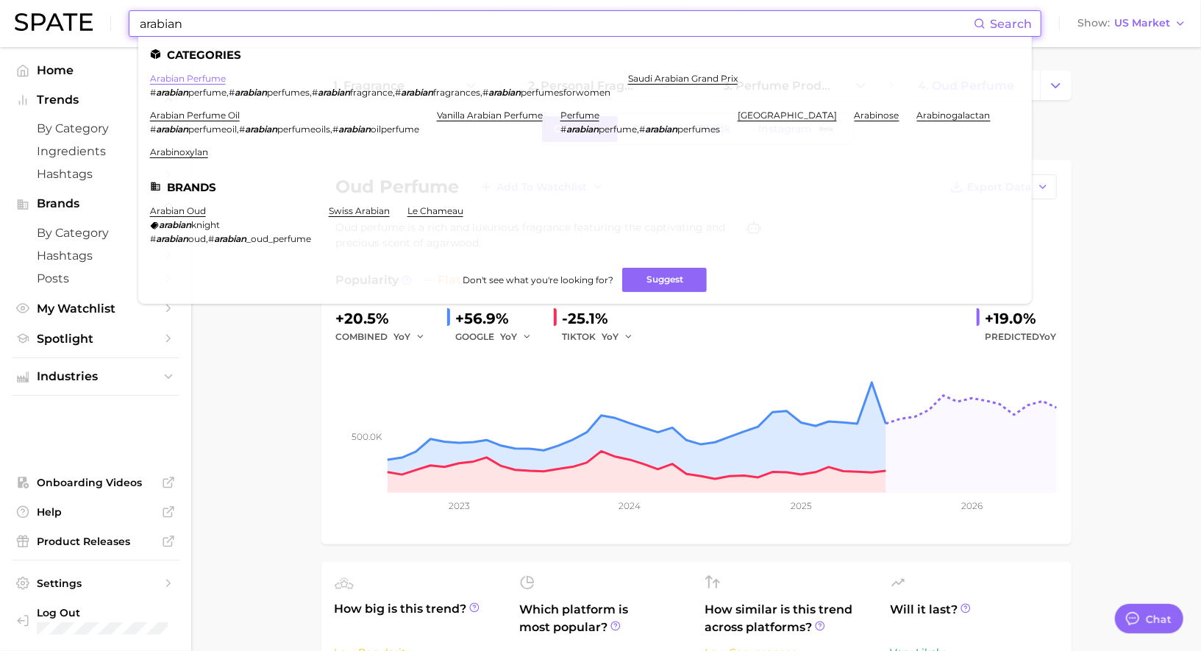
type input "arabian"
click at [216, 74] on link "arabian perfume" at bounding box center [188, 78] width 76 height 11
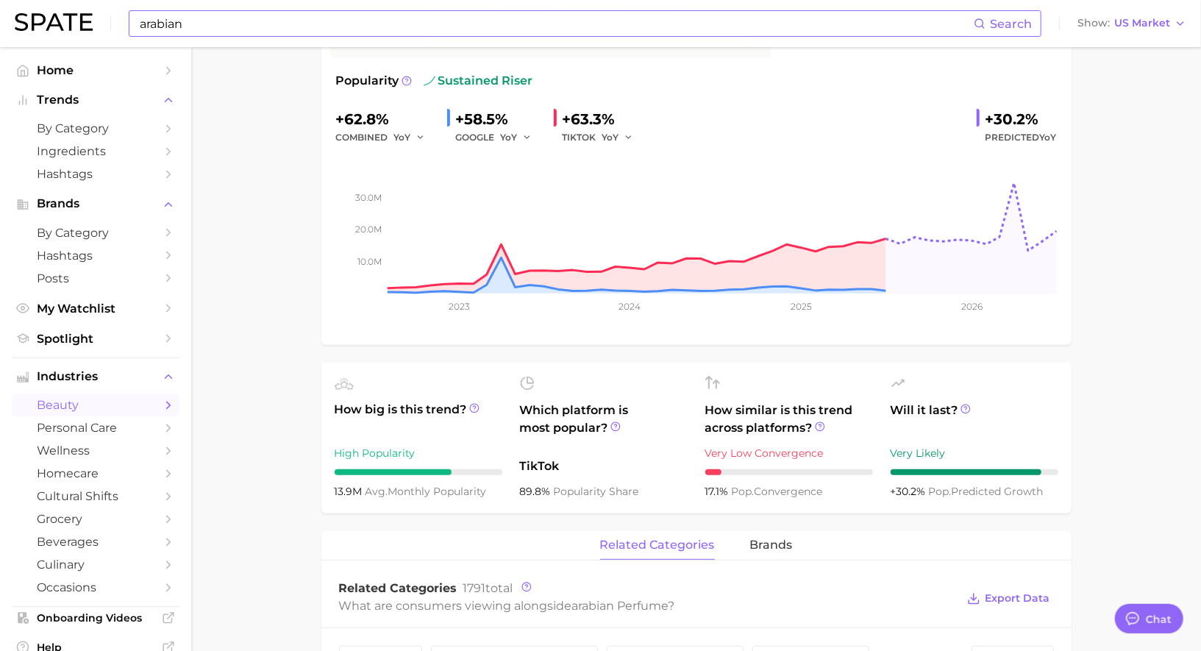
scroll to position [196, 0]
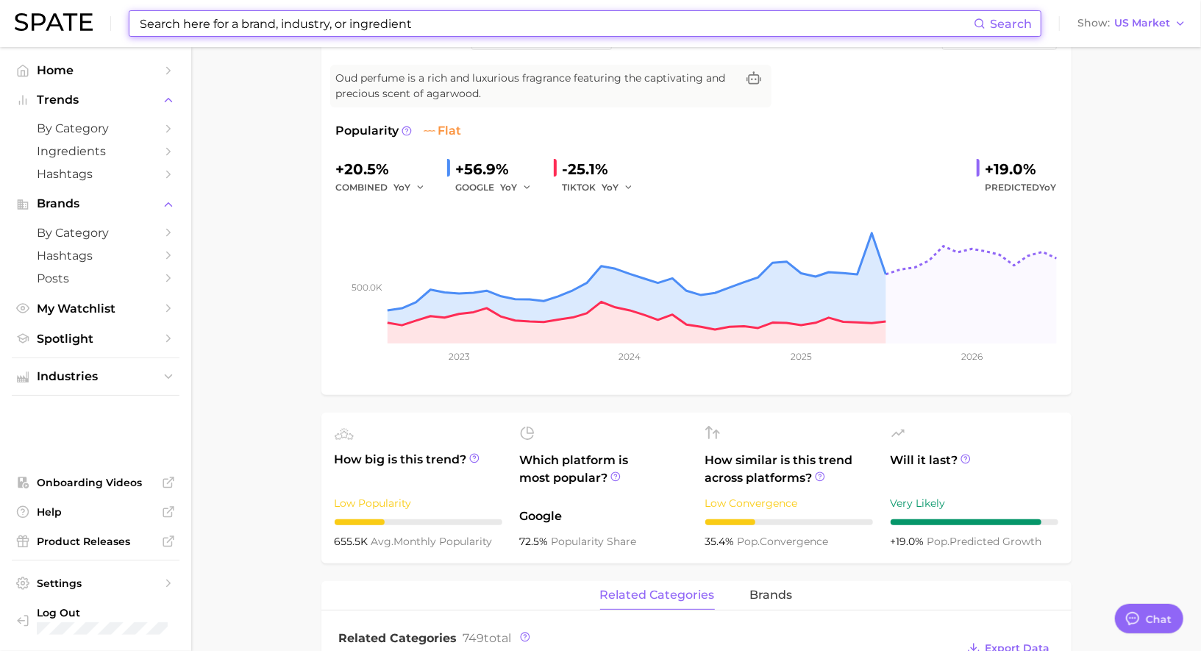
scroll to position [151, 0]
click at [449, 24] on input at bounding box center [556, 23] width 836 height 25
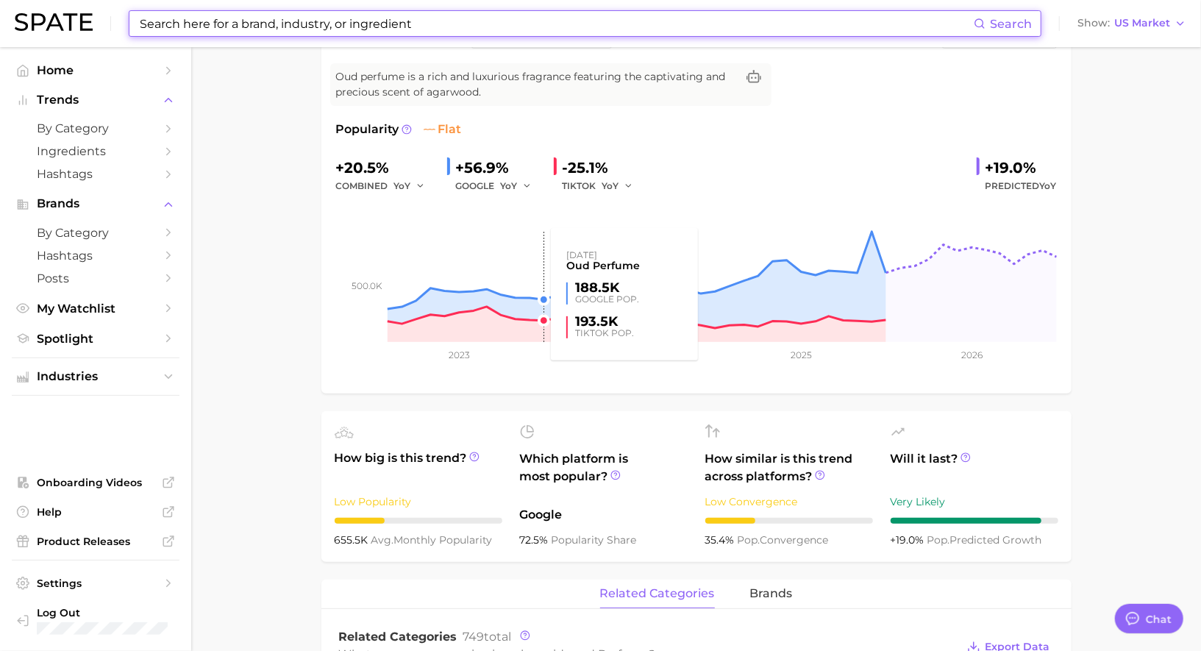
scroll to position [0, 0]
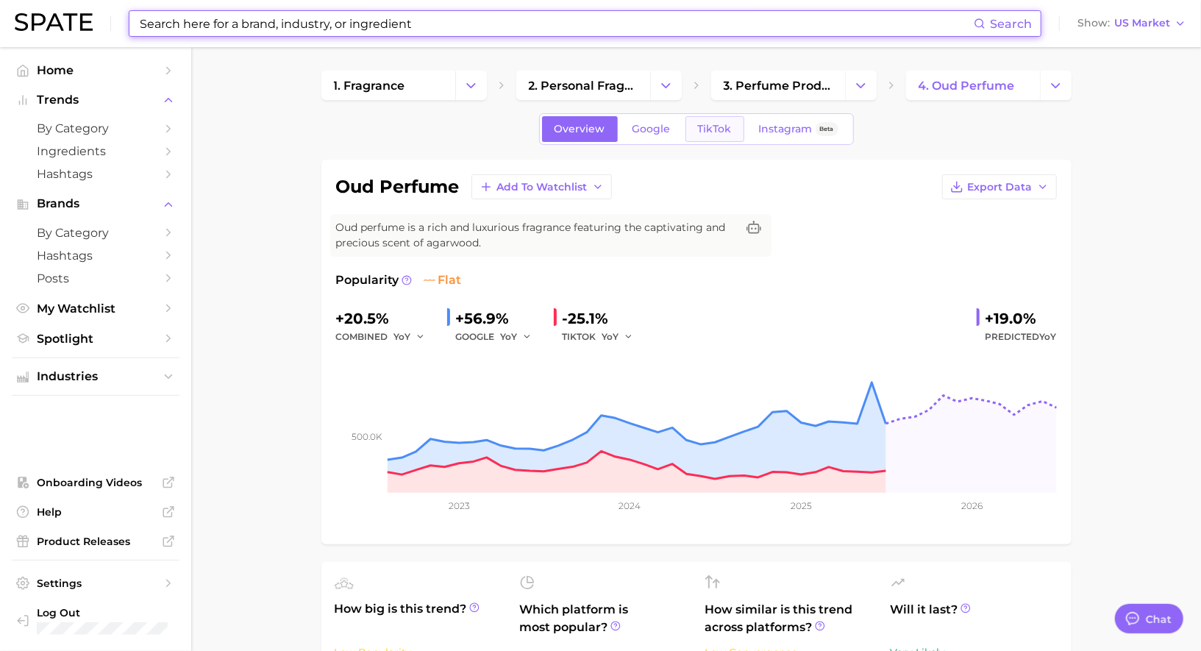
click at [727, 138] on link "TikTok" at bounding box center [714, 129] width 59 height 26
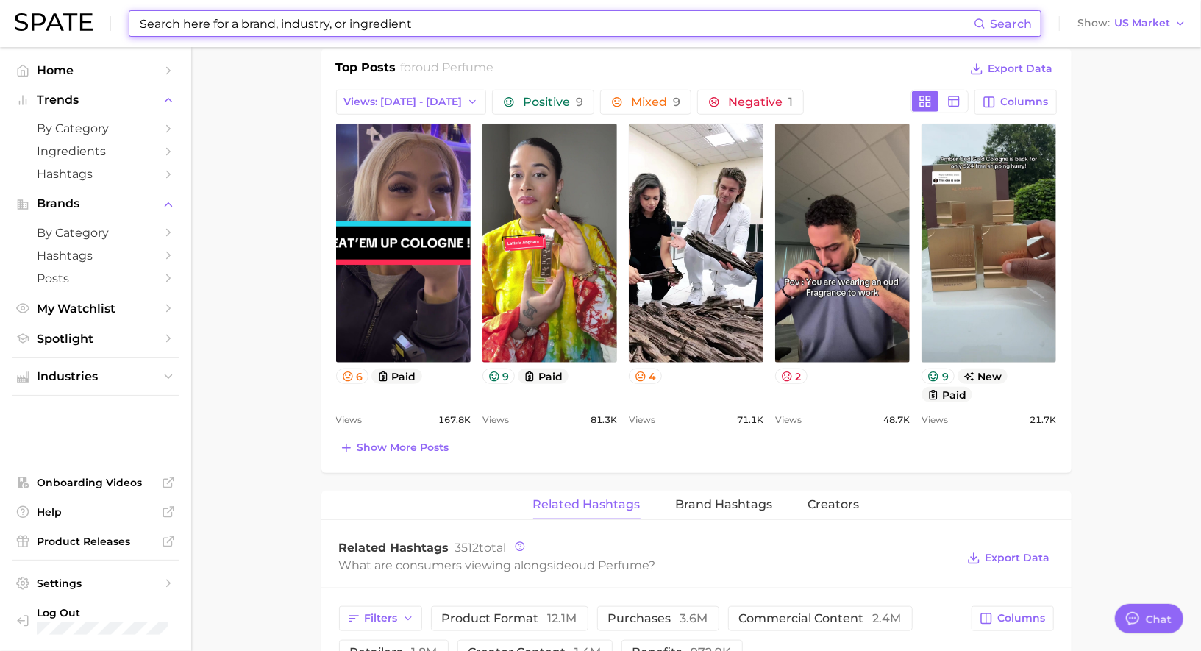
scroll to position [737, 0]
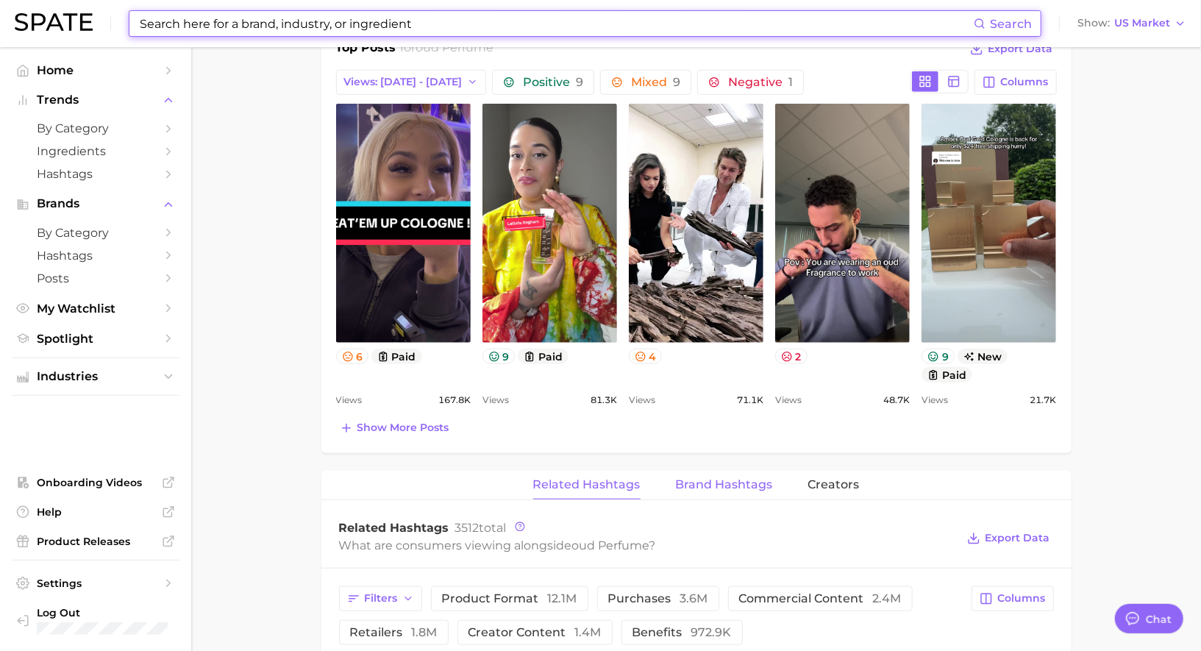
click at [709, 493] on button "Brand Hashtags" at bounding box center [724, 485] width 97 height 29
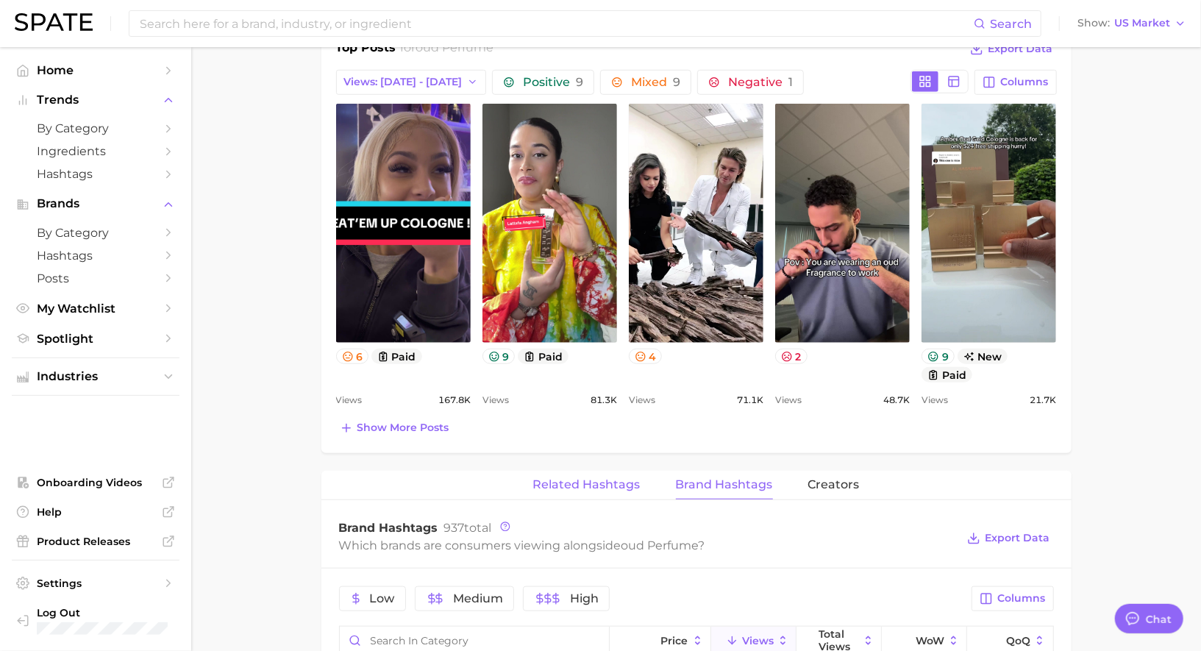
click at [599, 480] on span "Related Hashtags" at bounding box center [586, 484] width 107 height 13
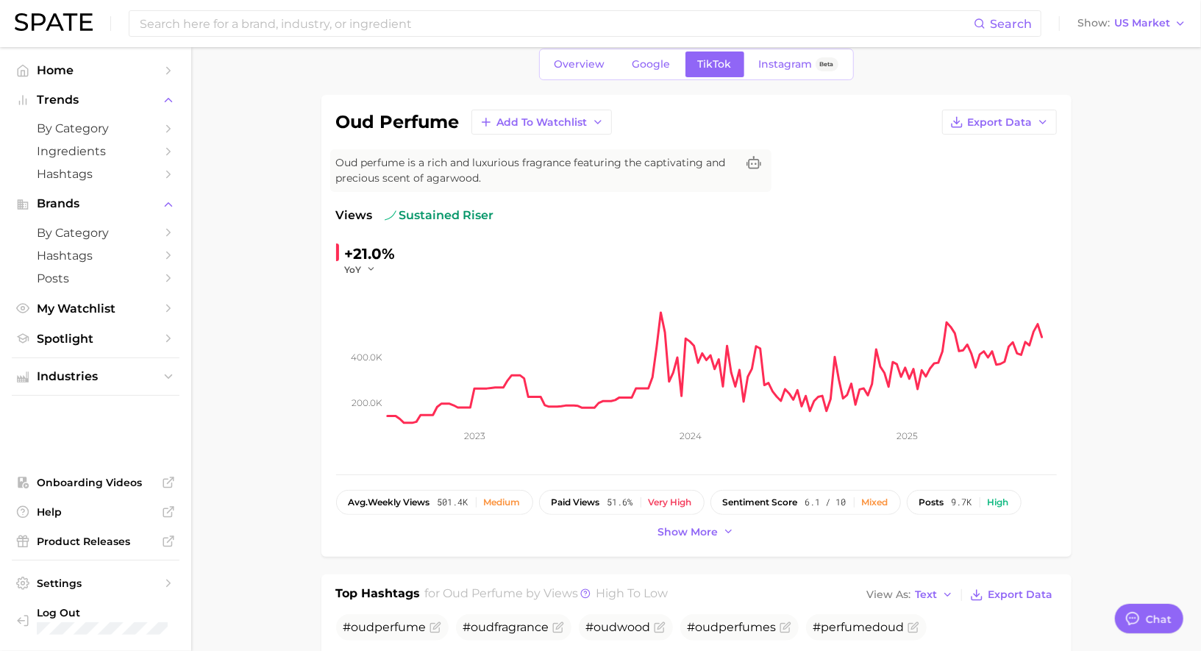
scroll to position [0, 0]
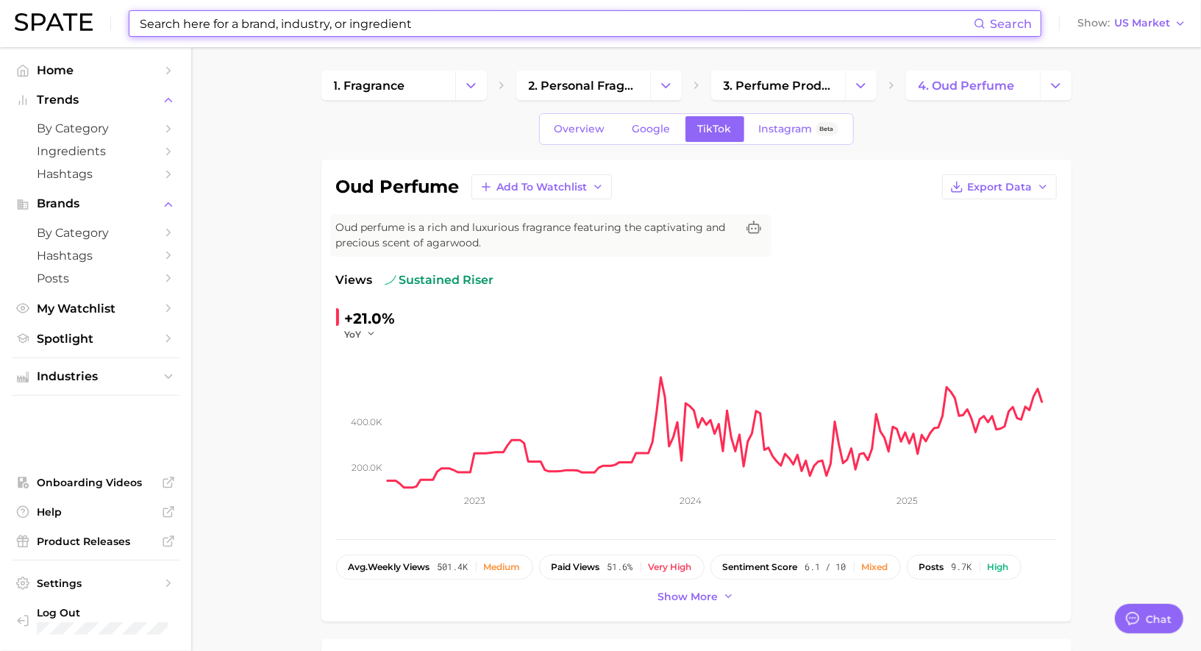
click at [319, 28] on input at bounding box center [556, 23] width 836 height 25
click at [101, 128] on span "by Category" at bounding box center [96, 128] width 118 height 14
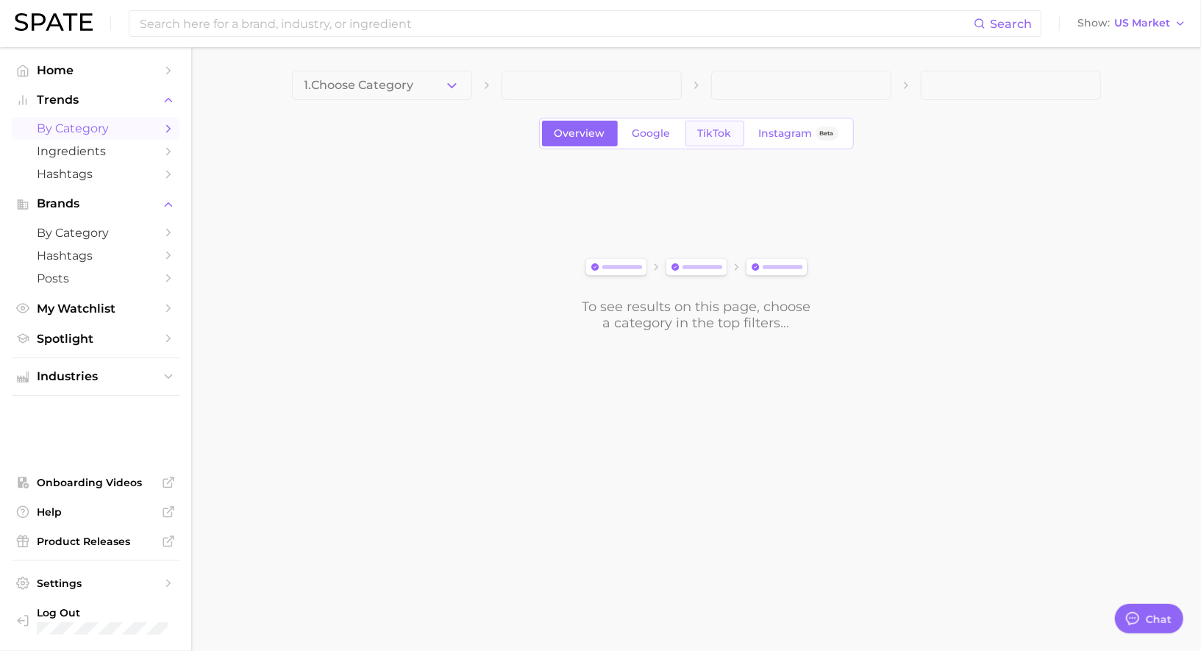
click at [721, 129] on span "TikTok" at bounding box center [715, 133] width 34 height 13
click at [372, 74] on span at bounding box center [382, 85] width 180 height 29
click at [388, 85] on span at bounding box center [382, 85] width 180 height 29
click at [399, 101] on div "Overview Google TikTok Instagram Beta To see results on this page, choose a cat…" at bounding box center [696, 201] width 809 height 260
click at [392, 86] on span at bounding box center [382, 85] width 180 height 29
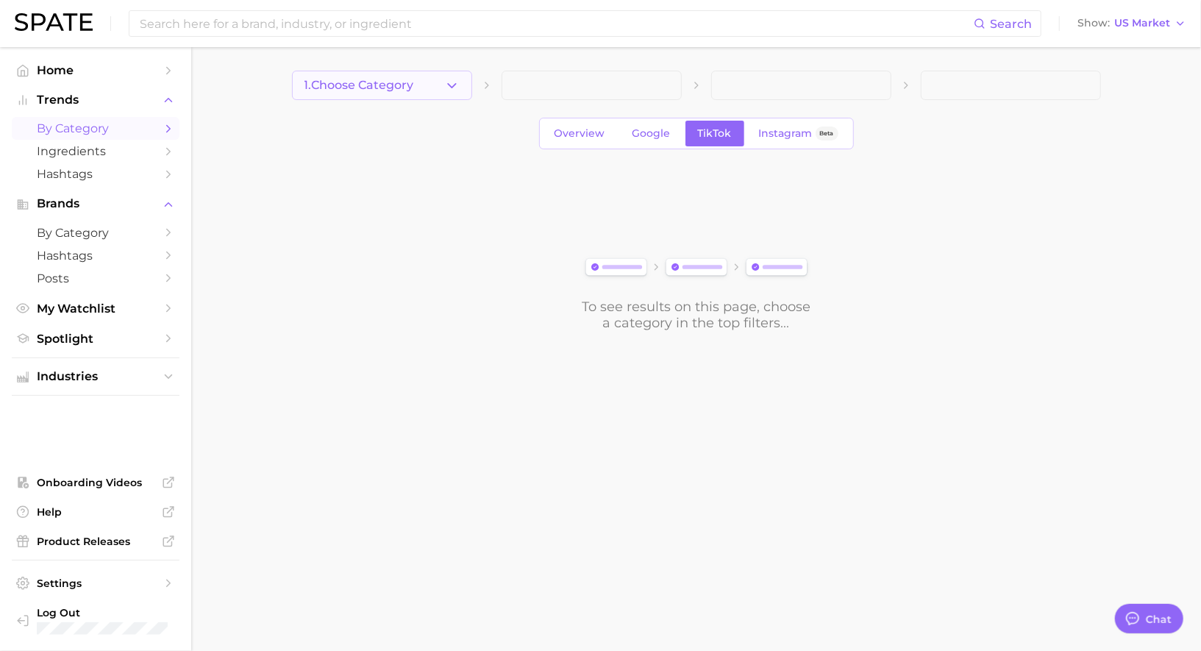
click at [407, 90] on span "1. Choose Category" at bounding box center [359, 85] width 110 height 13
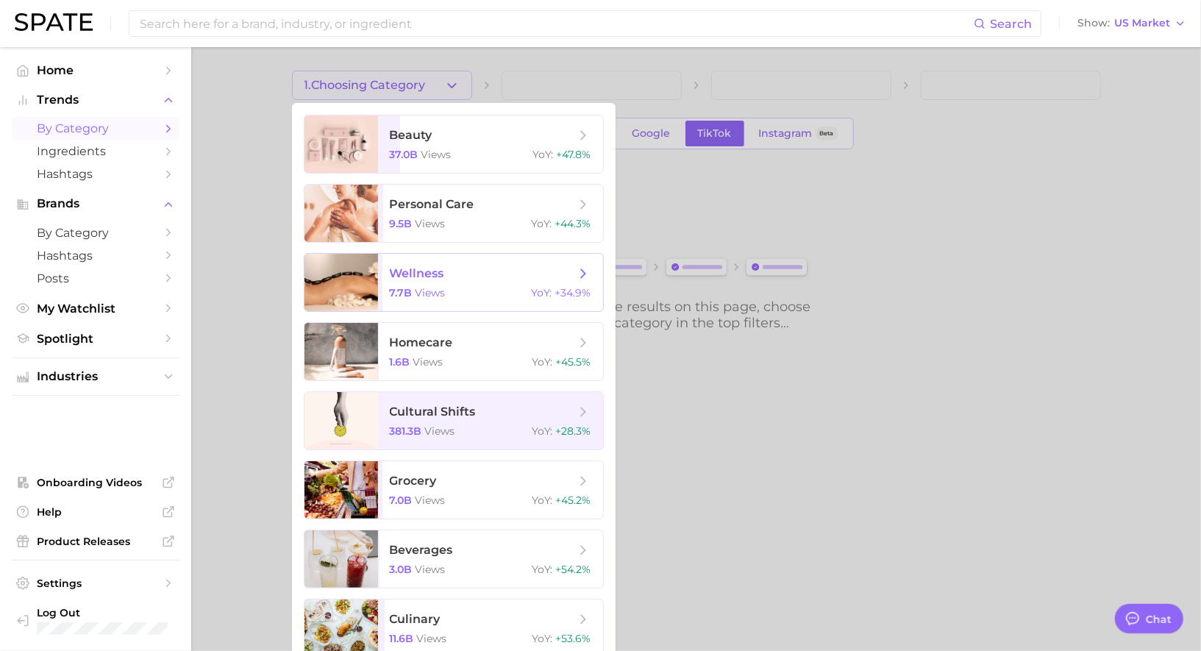
click at [434, 272] on span "wellness" at bounding box center [417, 273] width 54 height 14
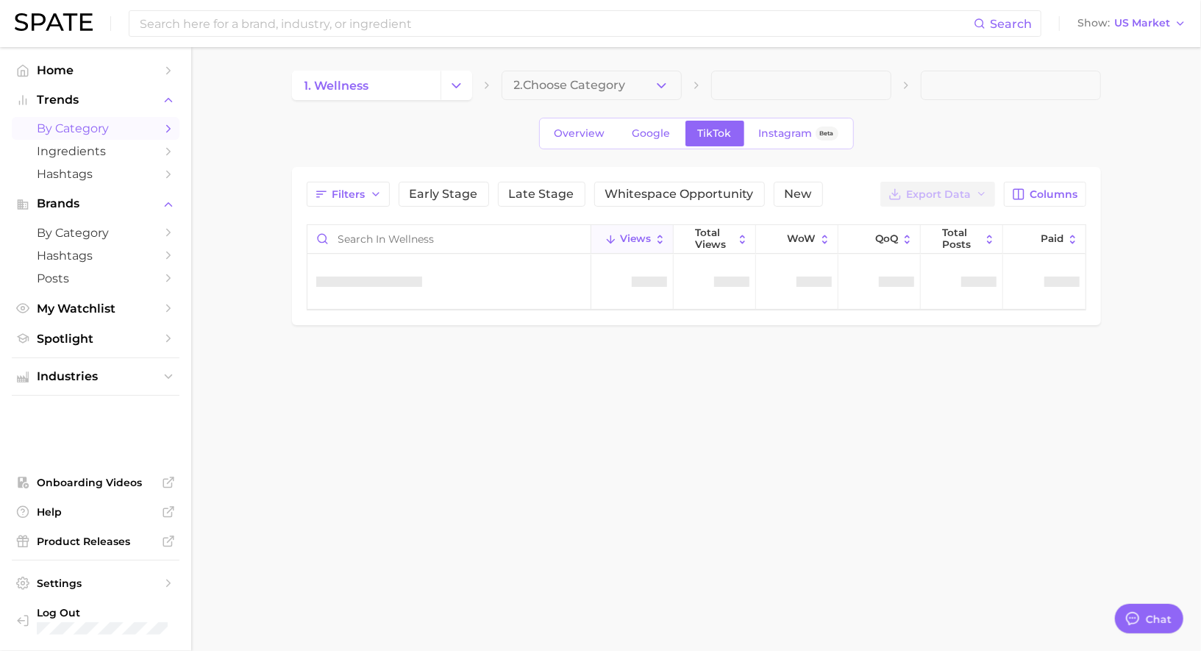
click at [565, 87] on span "2. Choose Category" at bounding box center [570, 85] width 112 height 13
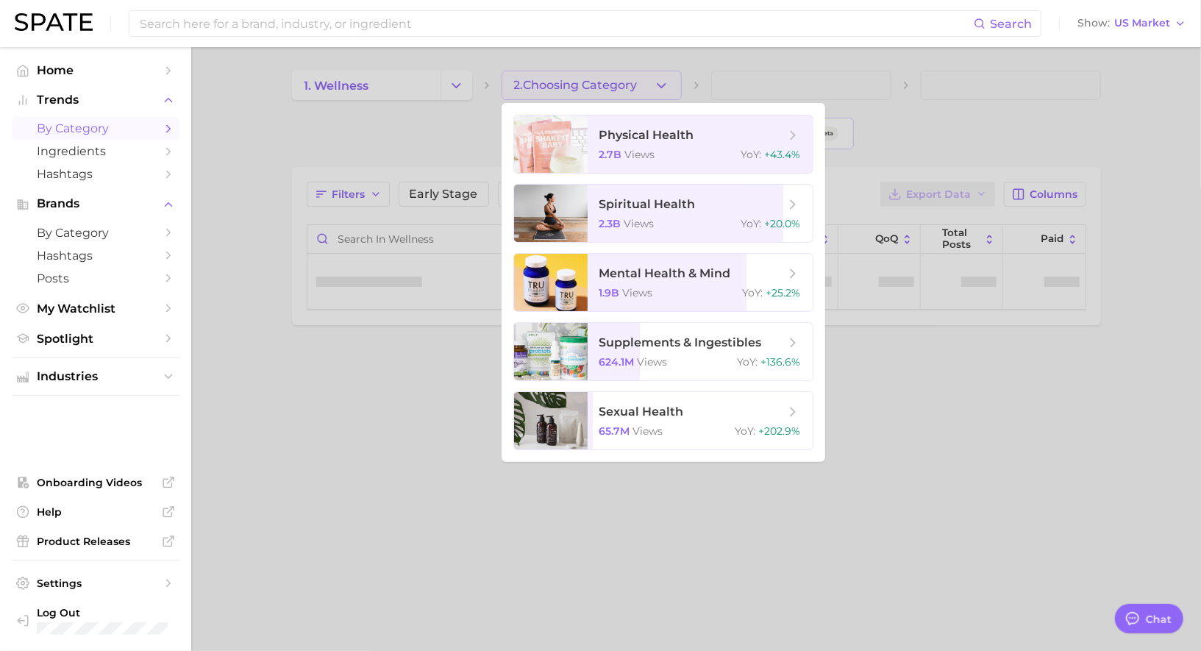
click at [440, 154] on div at bounding box center [600, 325] width 1201 height 651
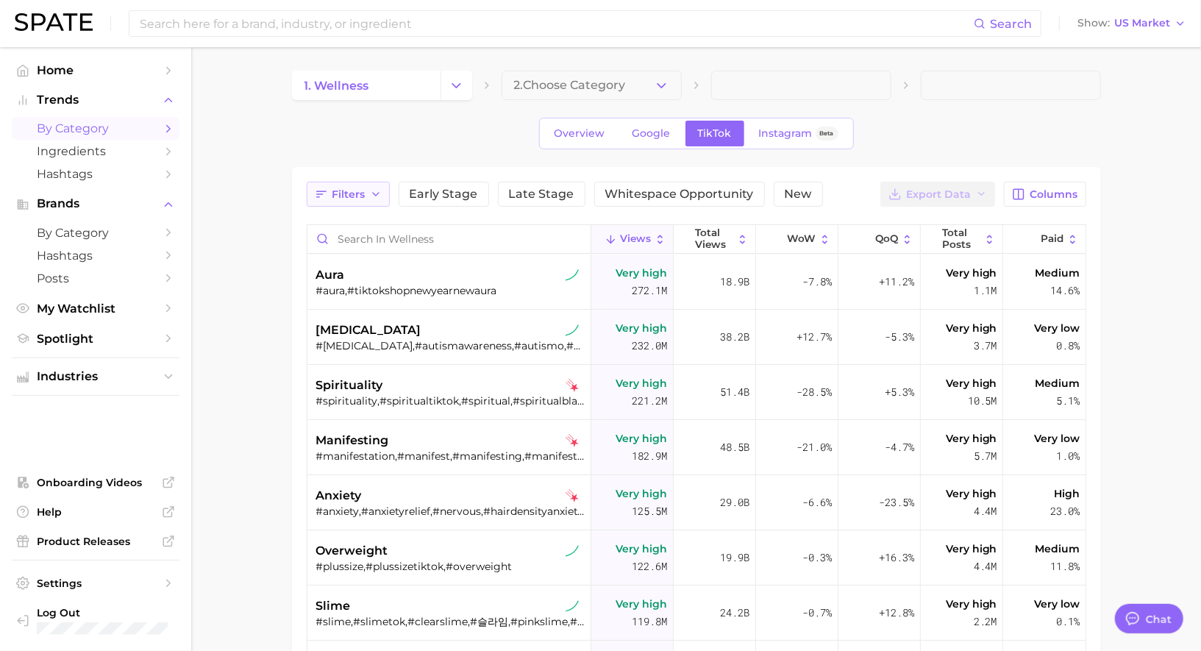
click at [357, 194] on span "Filters" at bounding box center [348, 194] width 33 height 13
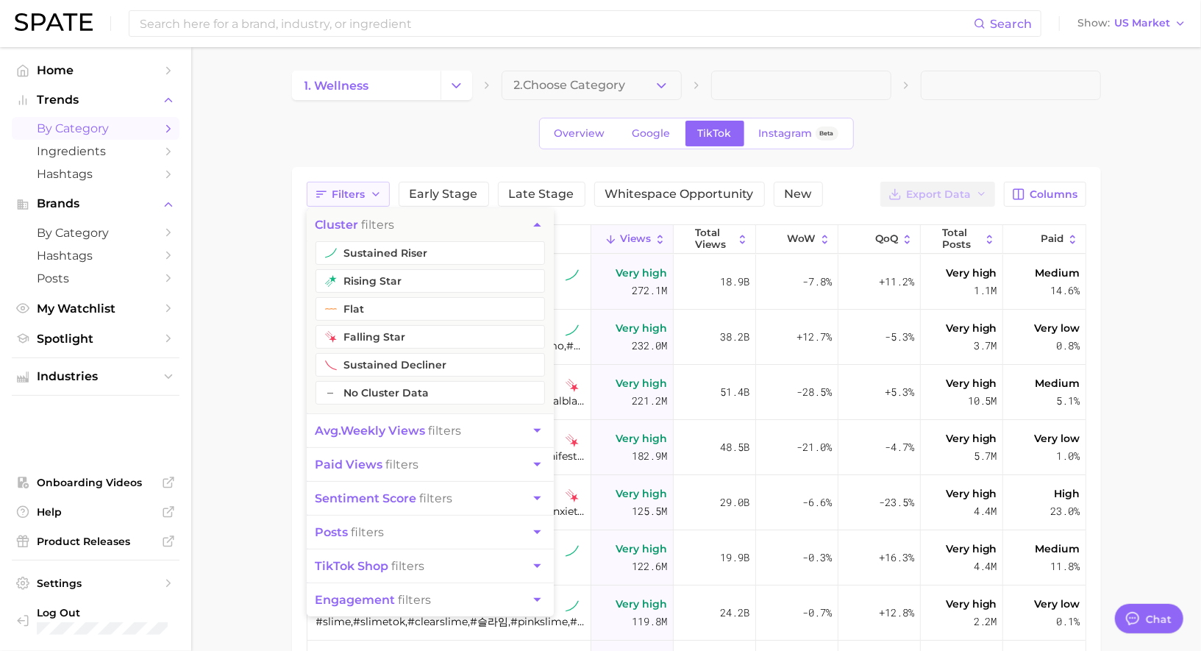
click at [357, 194] on span "Filters" at bounding box center [348, 194] width 33 height 13
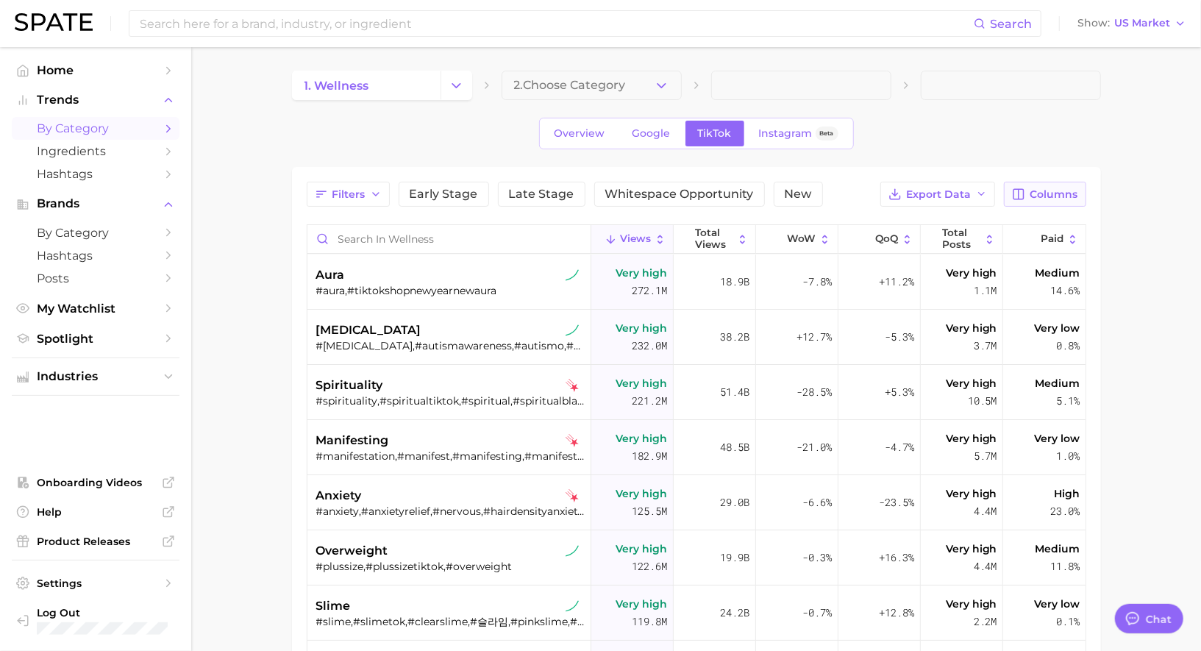
click at [1036, 182] on button "Columns" at bounding box center [1045, 194] width 82 height 25
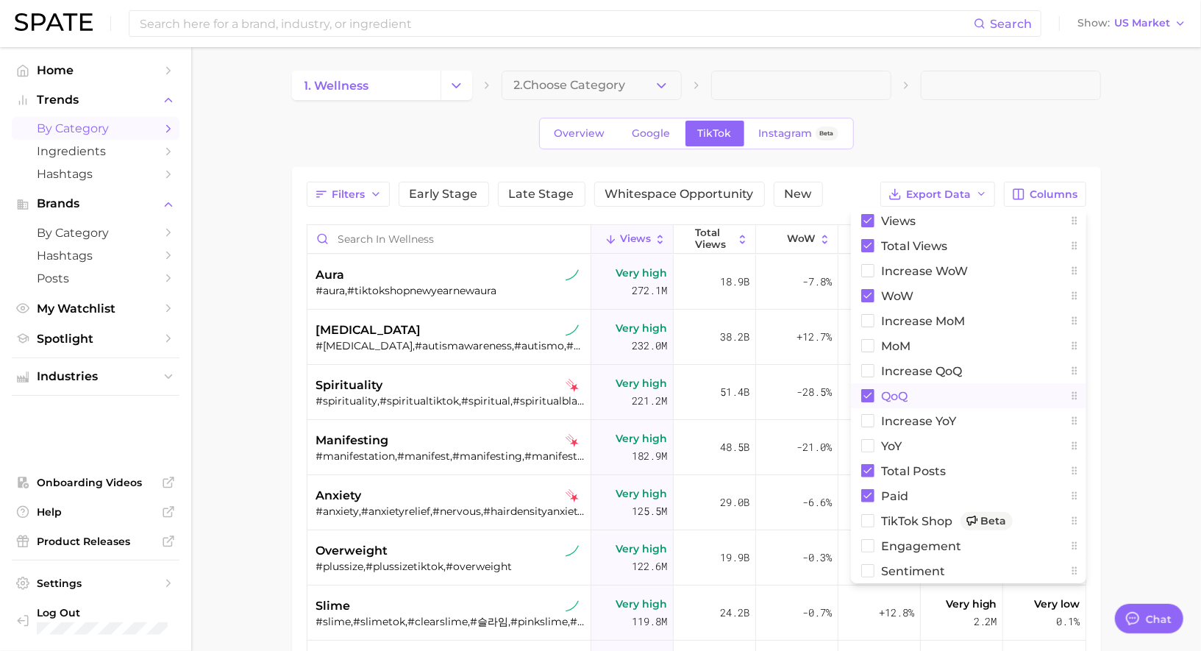
click at [913, 389] on button "QoQ" at bounding box center [968, 395] width 235 height 25
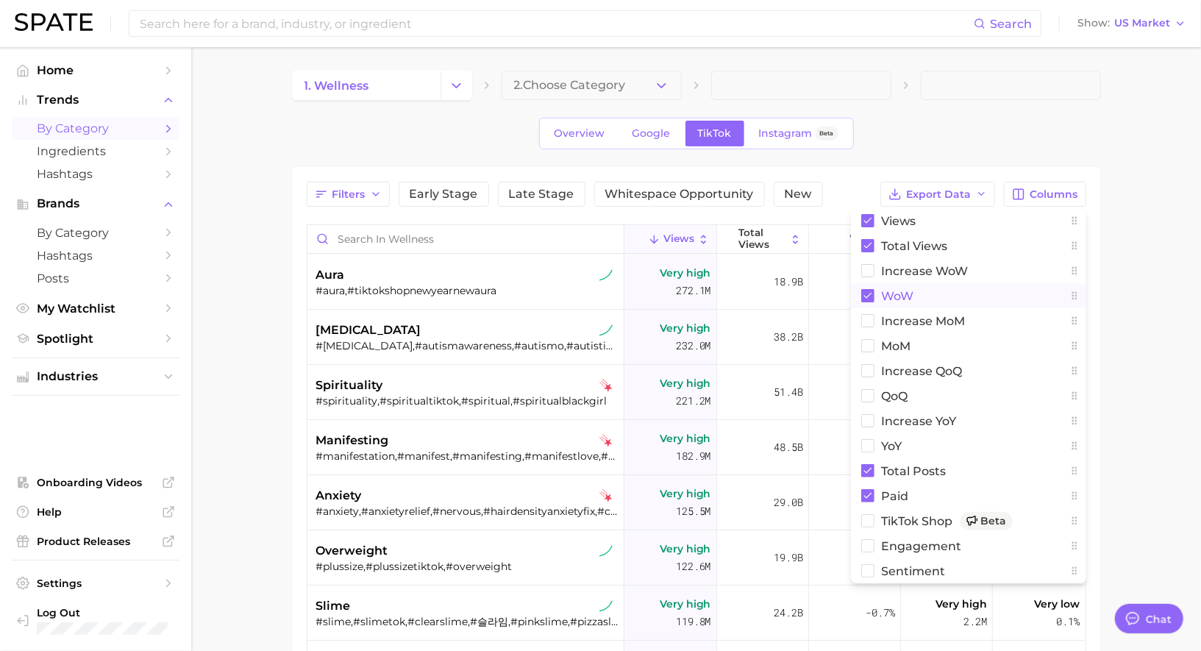
click at [917, 296] on button "WoW" at bounding box center [968, 295] width 235 height 25
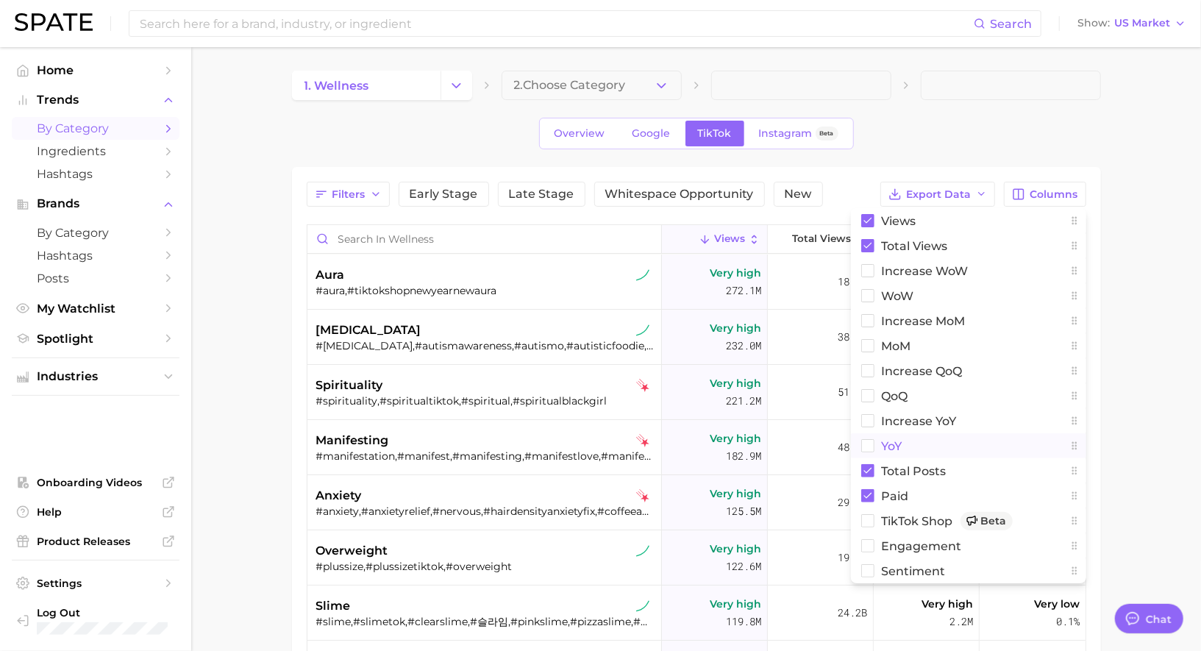
click at [928, 439] on button "YoY" at bounding box center [968, 445] width 235 height 25
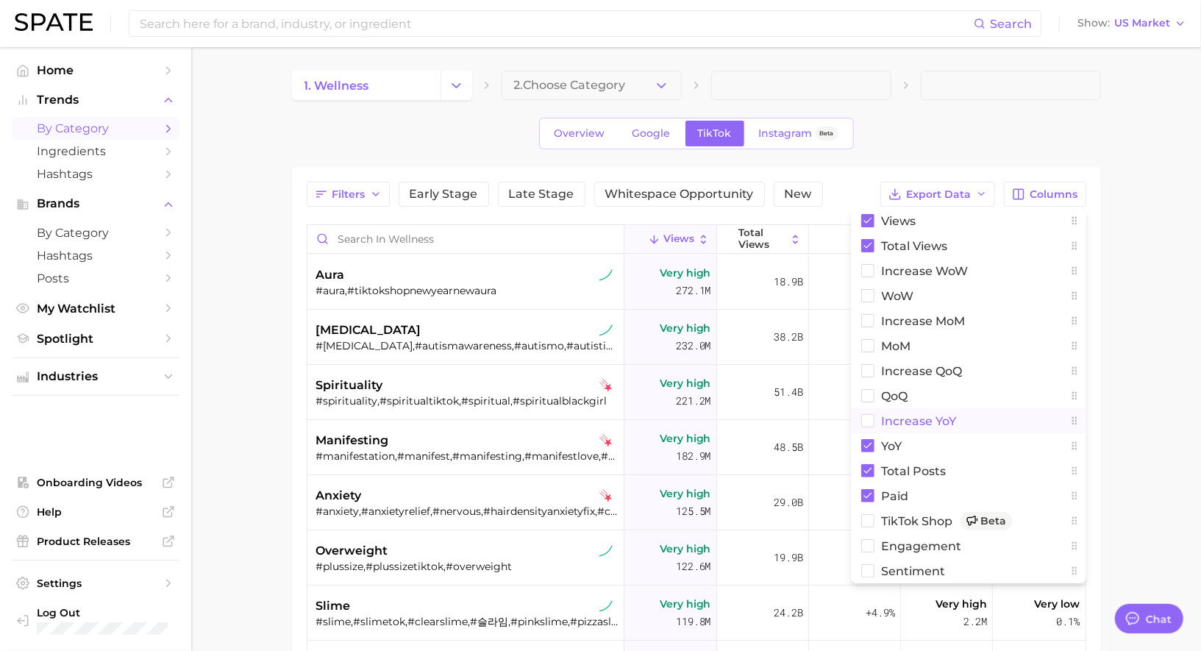
click at [927, 417] on span "increase YoY" at bounding box center [919, 421] width 75 height 13
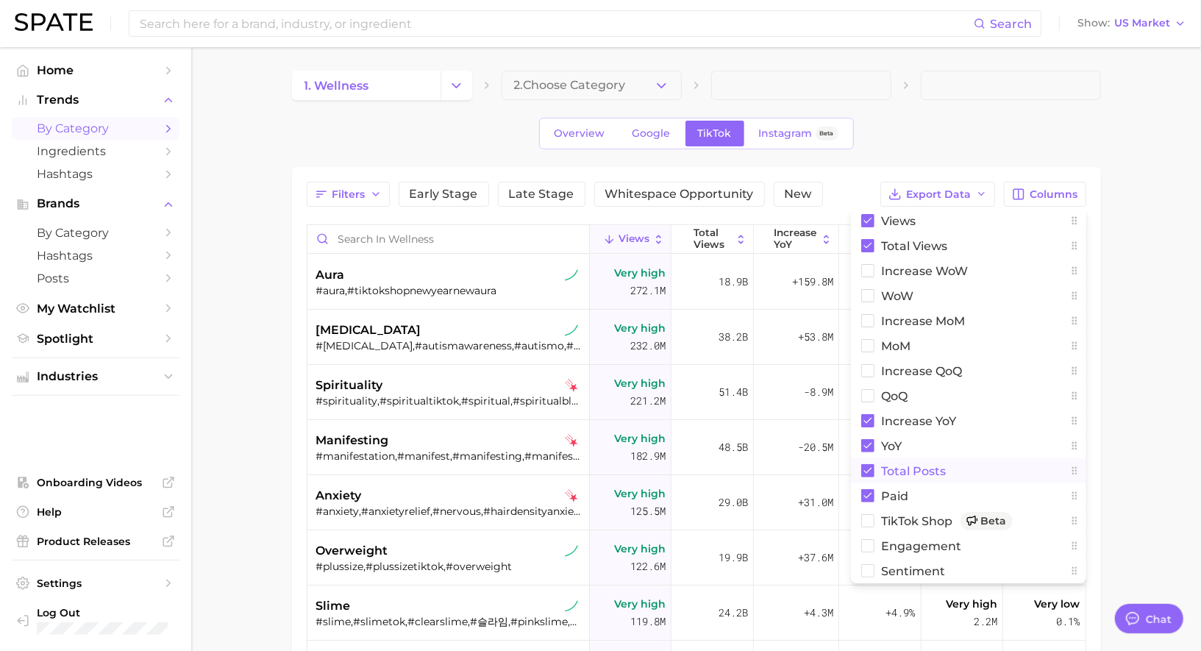
click at [927, 474] on span "Total Posts" at bounding box center [914, 471] width 65 height 13
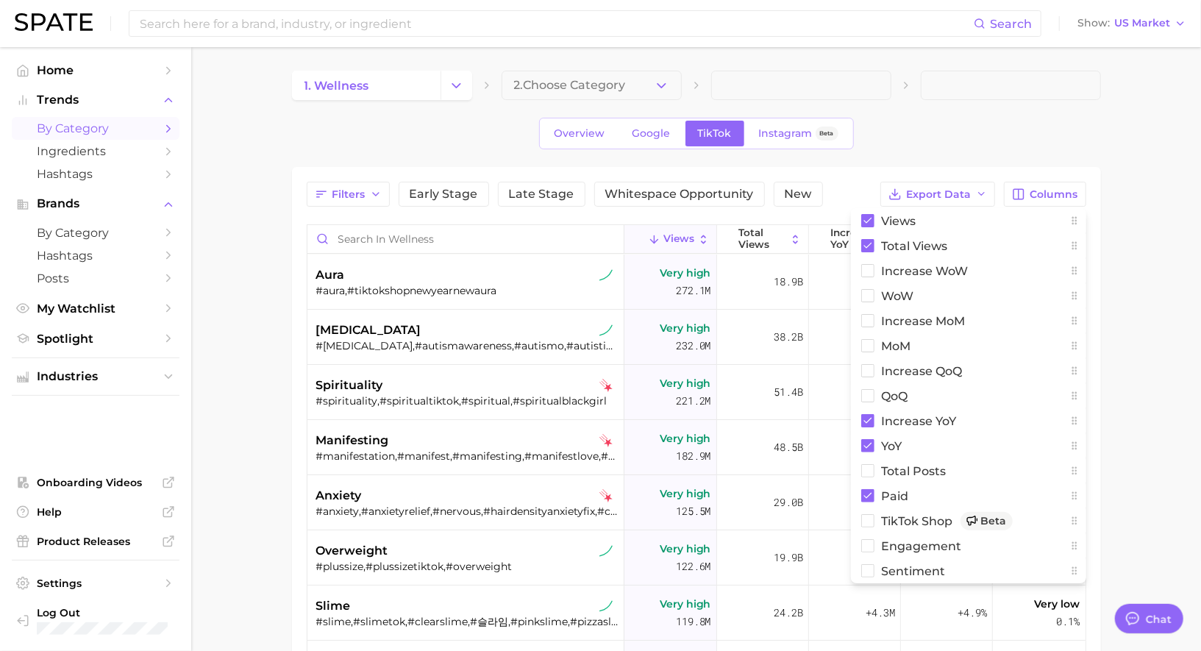
click at [1125, 324] on main "1. wellness 2. Choose Category Overview Google TikTok Instagram Beta Filters Ea…" at bounding box center [696, 505] width 1010 height 916
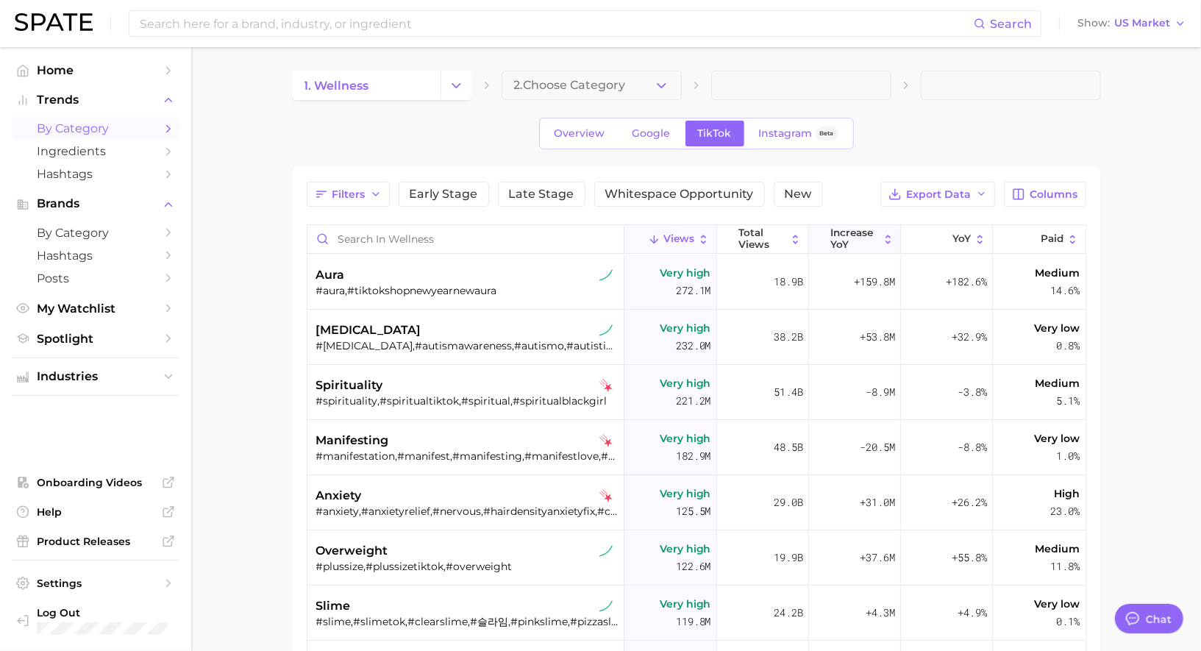
click at [870, 232] on span "increase YoY" at bounding box center [854, 238] width 48 height 23
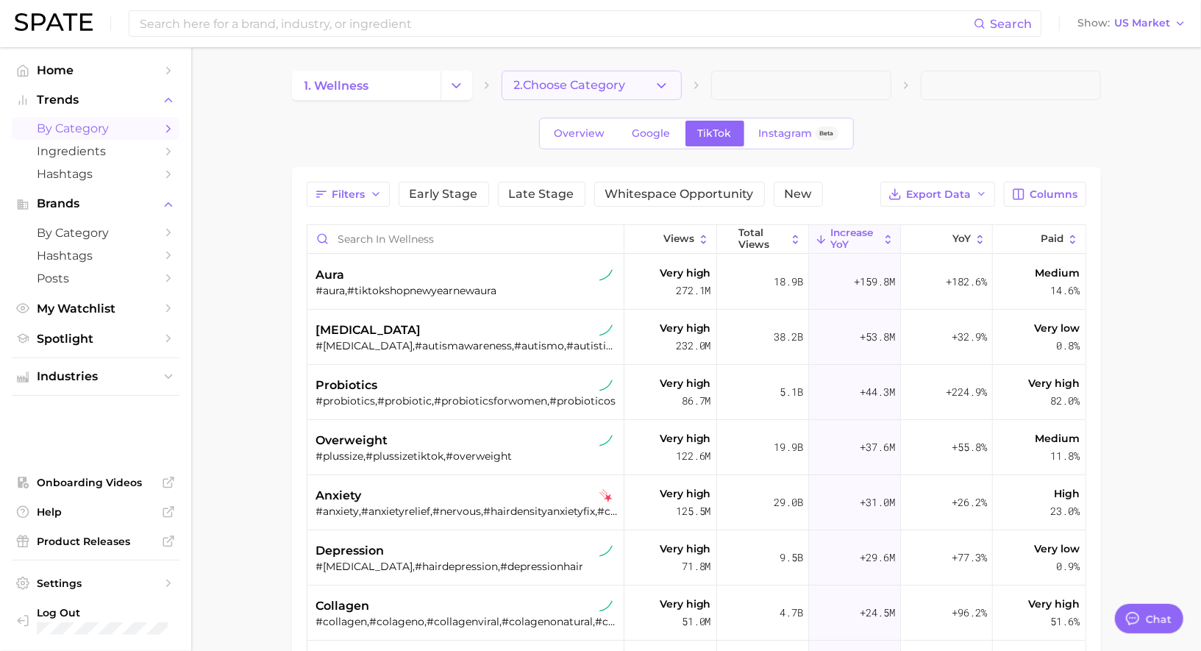
click at [587, 85] on span "2. Choose Category" at bounding box center [570, 85] width 112 height 13
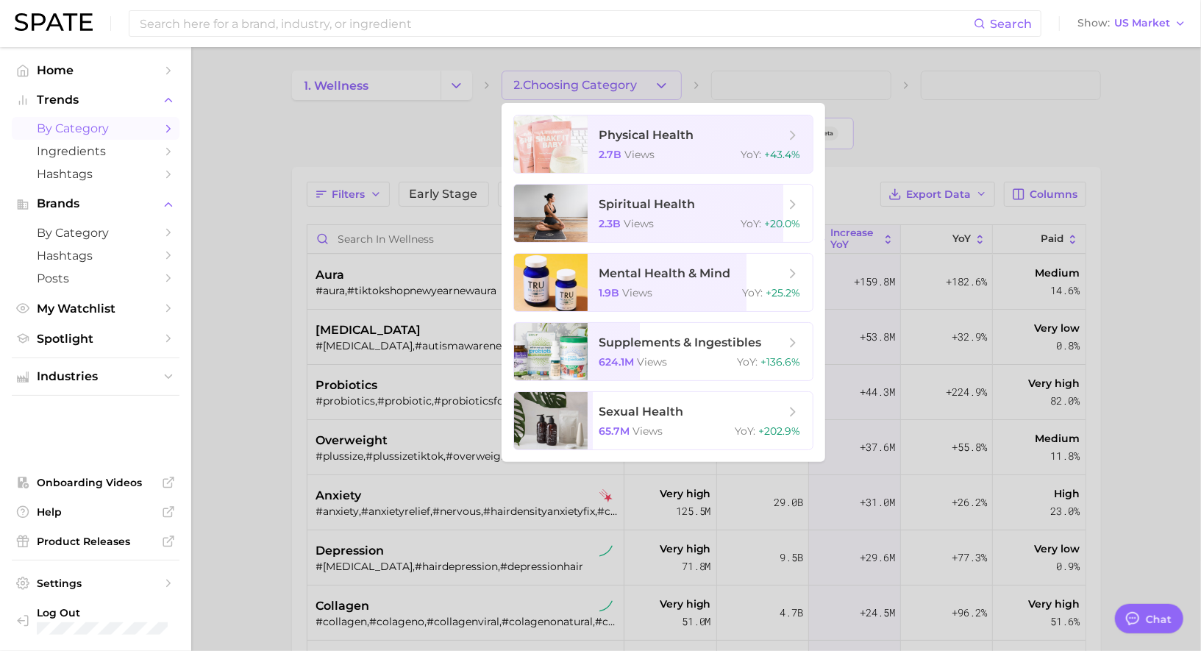
click at [587, 85] on div at bounding box center [600, 325] width 1201 height 651
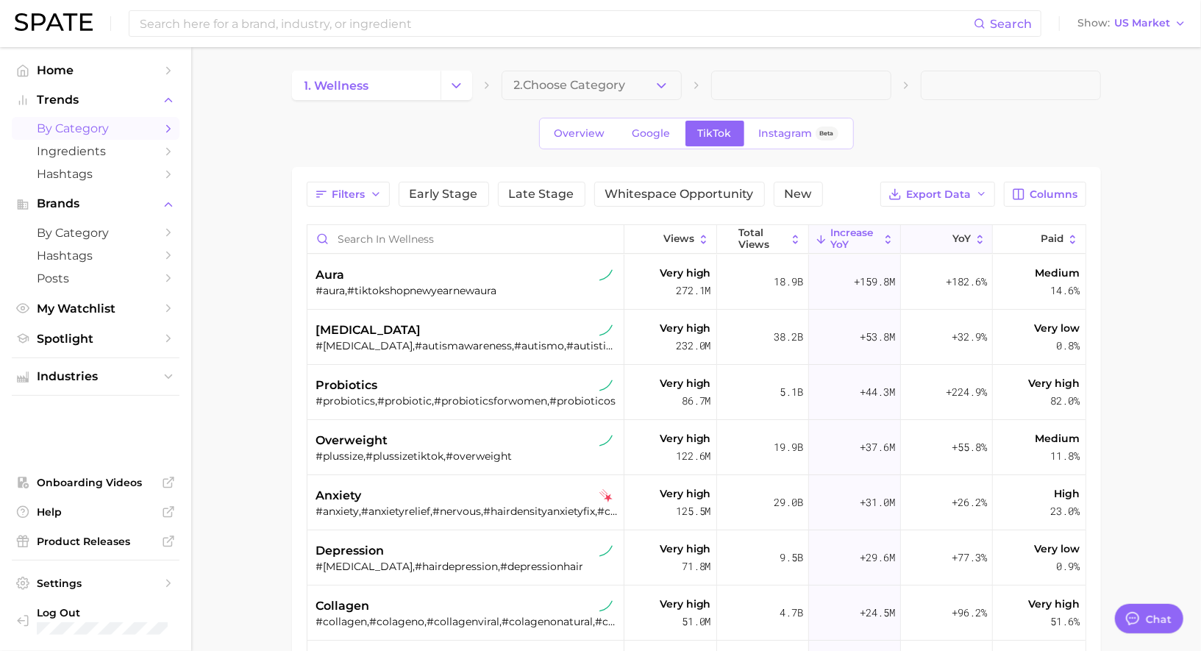
click at [938, 246] on button "YoY" at bounding box center [947, 239] width 92 height 29
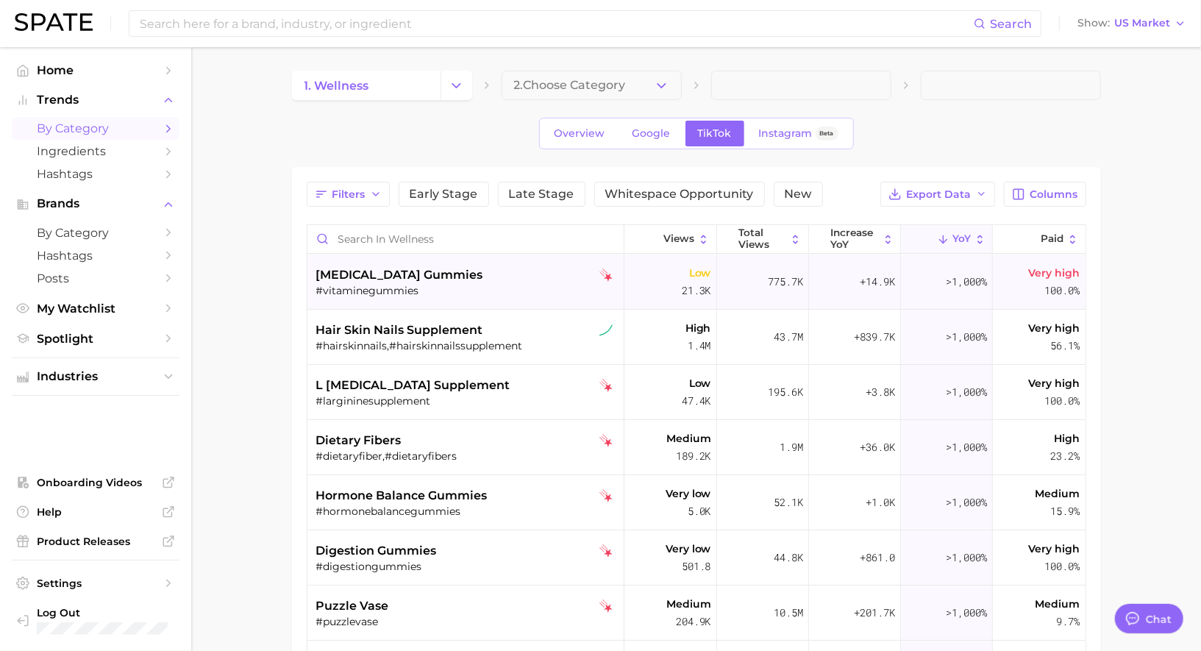
click at [437, 298] on div "vitamin e gummies #vitaminegummies" at bounding box center [467, 281] width 302 height 55
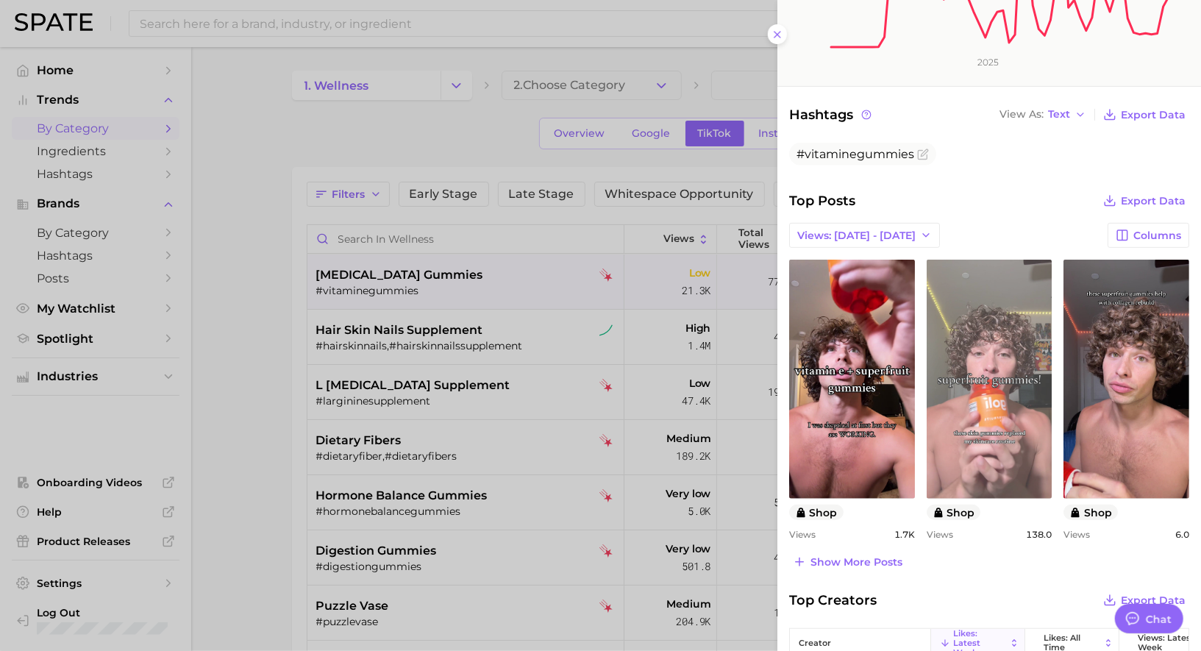
scroll to position [375, 0]
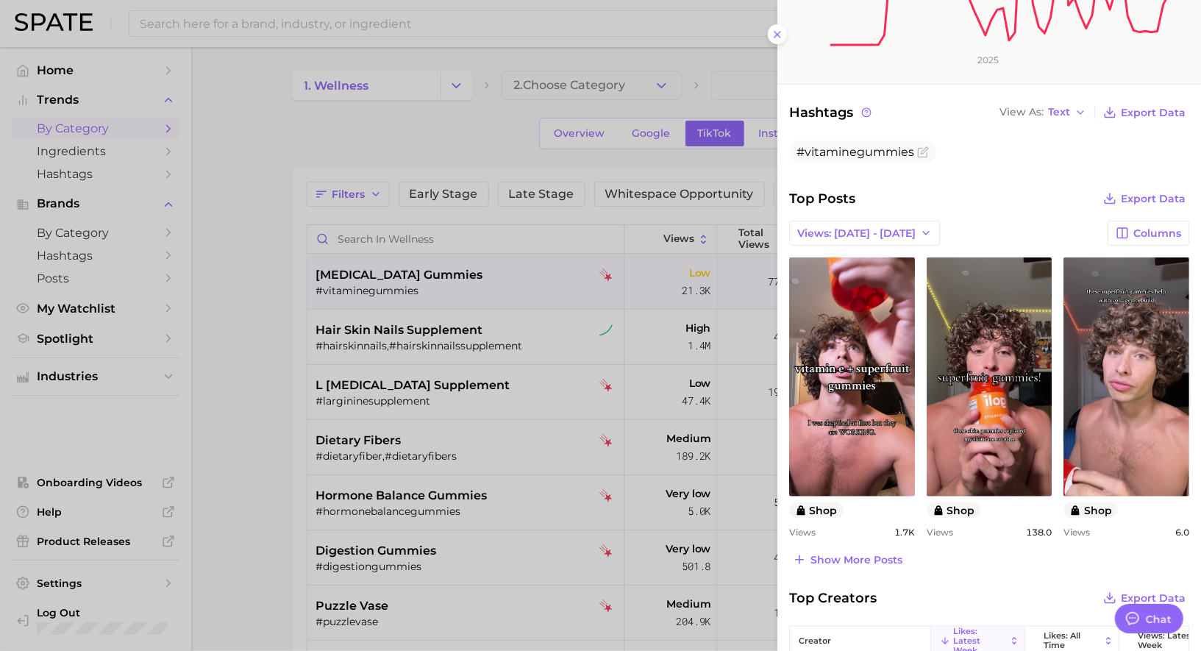
click at [557, 334] on div at bounding box center [600, 325] width 1201 height 651
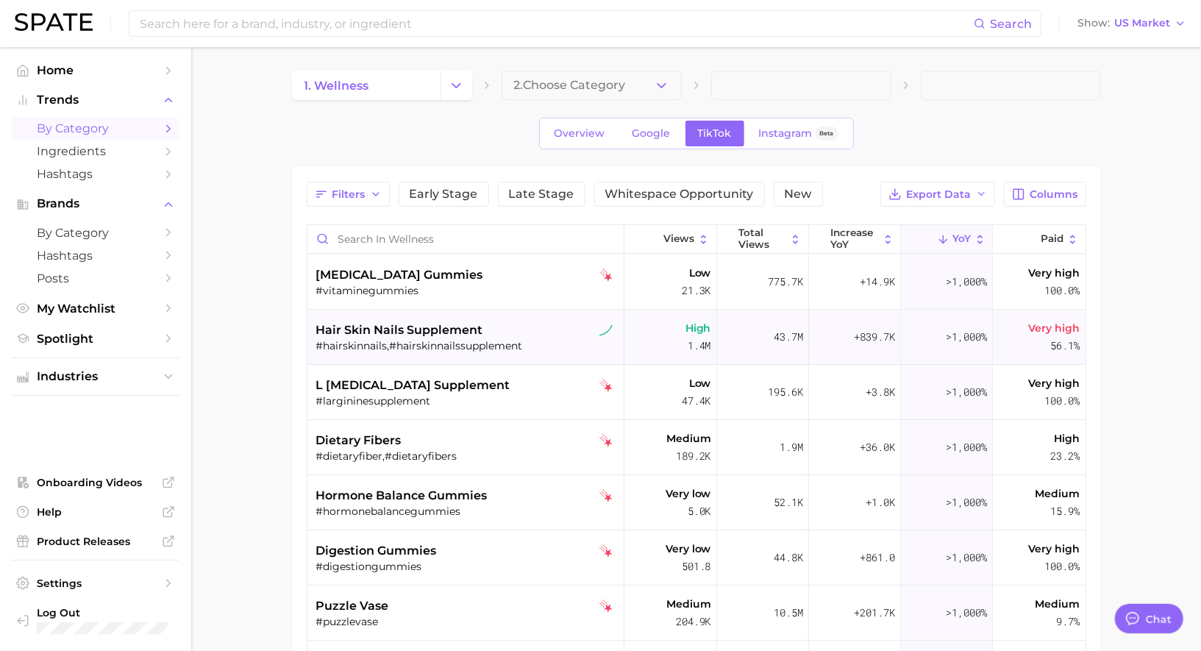
click at [463, 341] on div "#hairskinnails,#hairskinnailssupplement" at bounding box center [467, 345] width 302 height 13
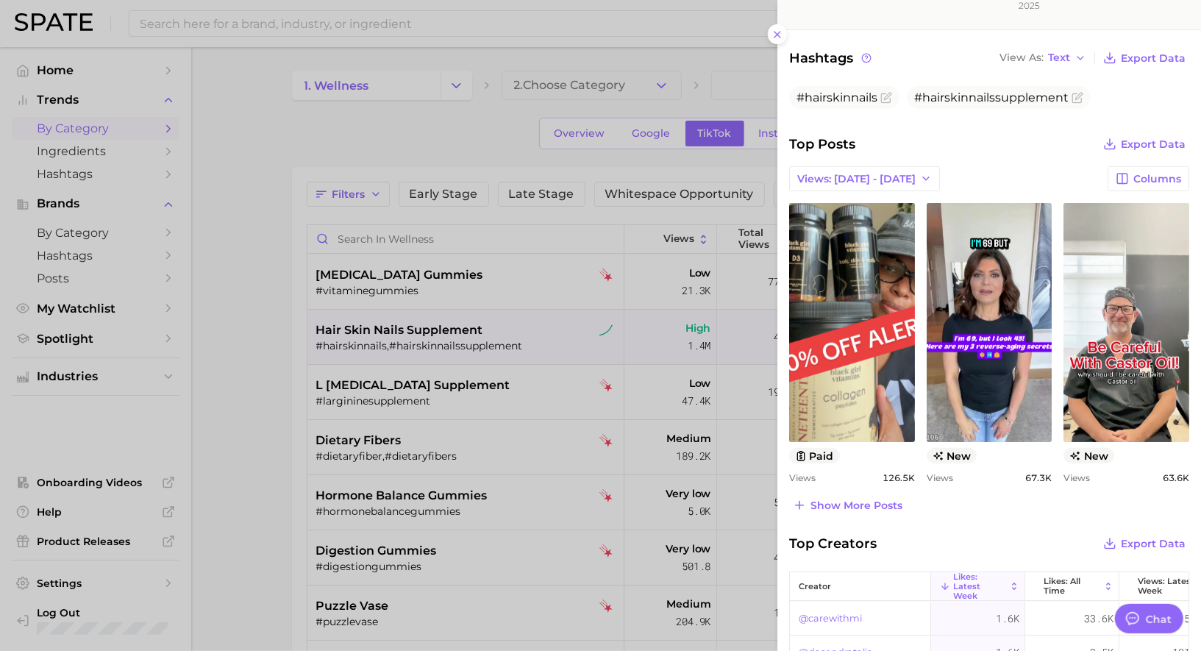
scroll to position [430, 0]
click at [538, 391] on div at bounding box center [600, 325] width 1201 height 651
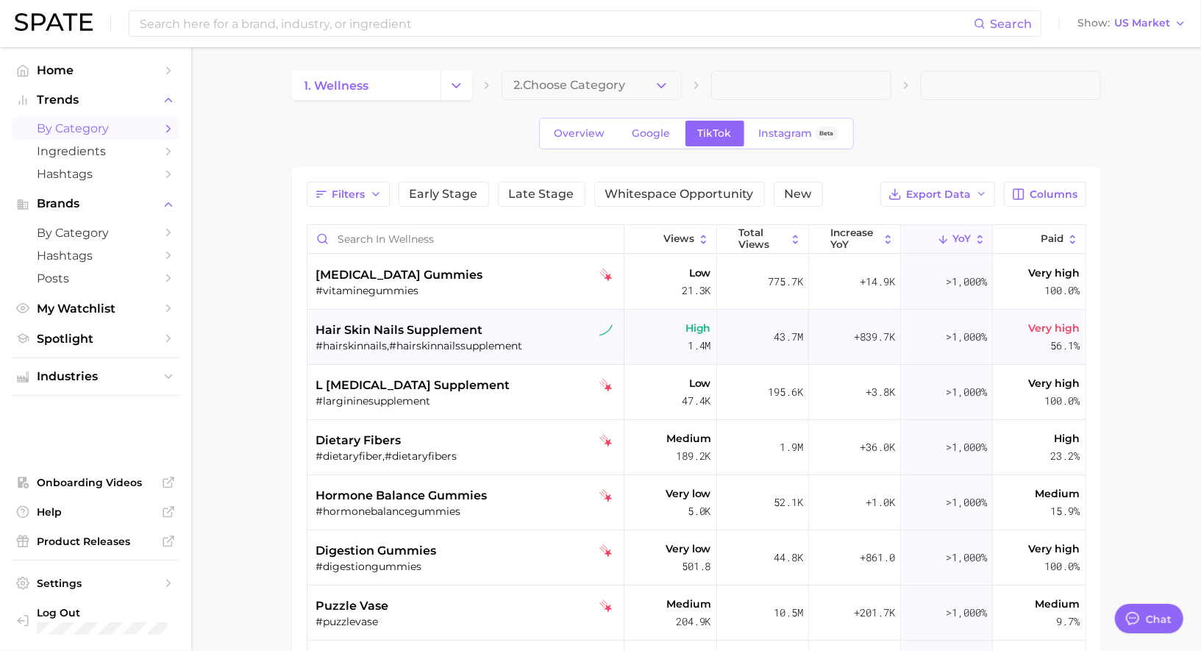
click at [505, 334] on div "hair skin nails supplement" at bounding box center [467, 330] width 302 height 18
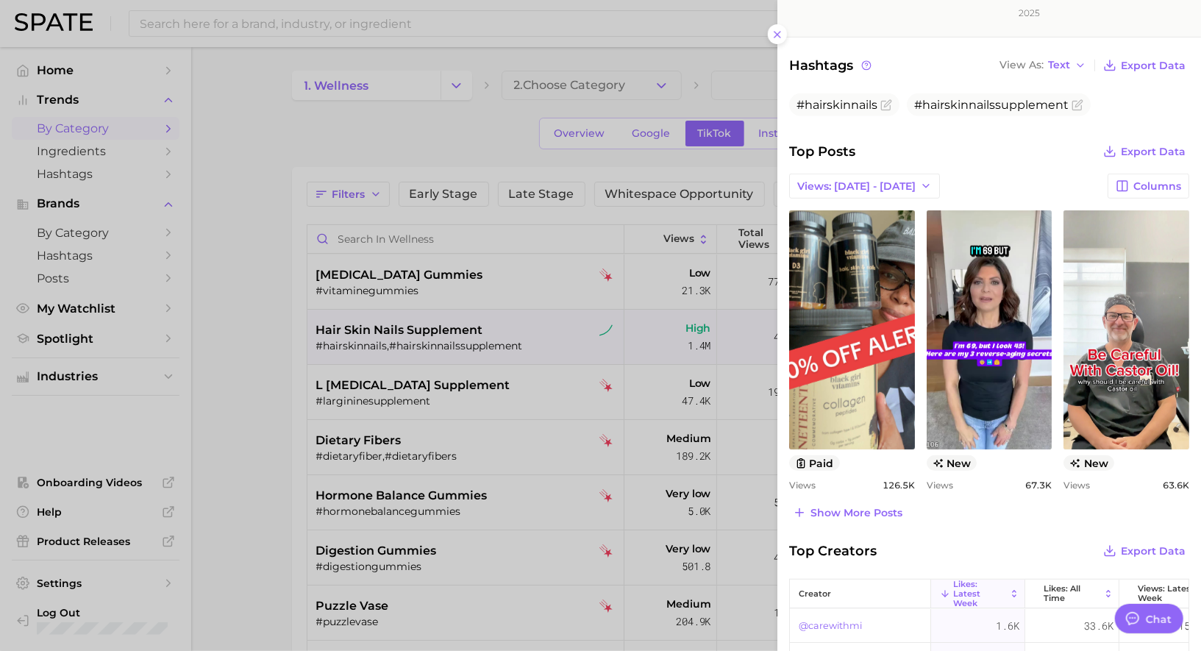
scroll to position [423, 0]
click at [854, 506] on span "Show more posts" at bounding box center [857, 512] width 92 height 13
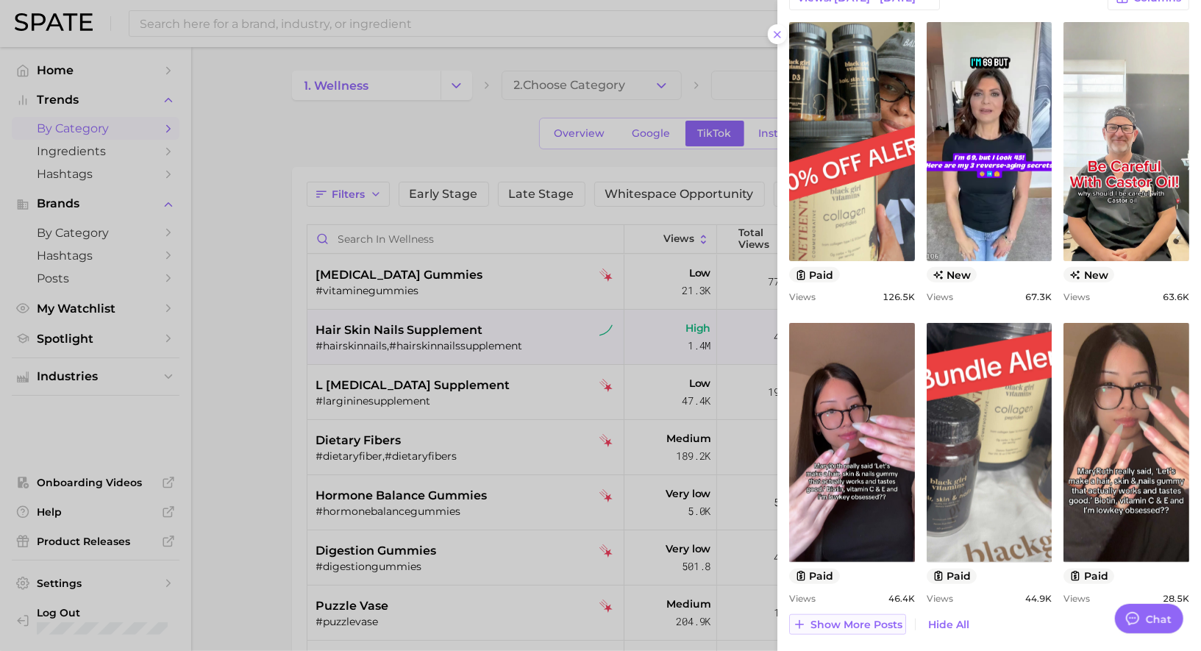
scroll to position [0, 0]
click at [421, 425] on div at bounding box center [600, 325] width 1201 height 651
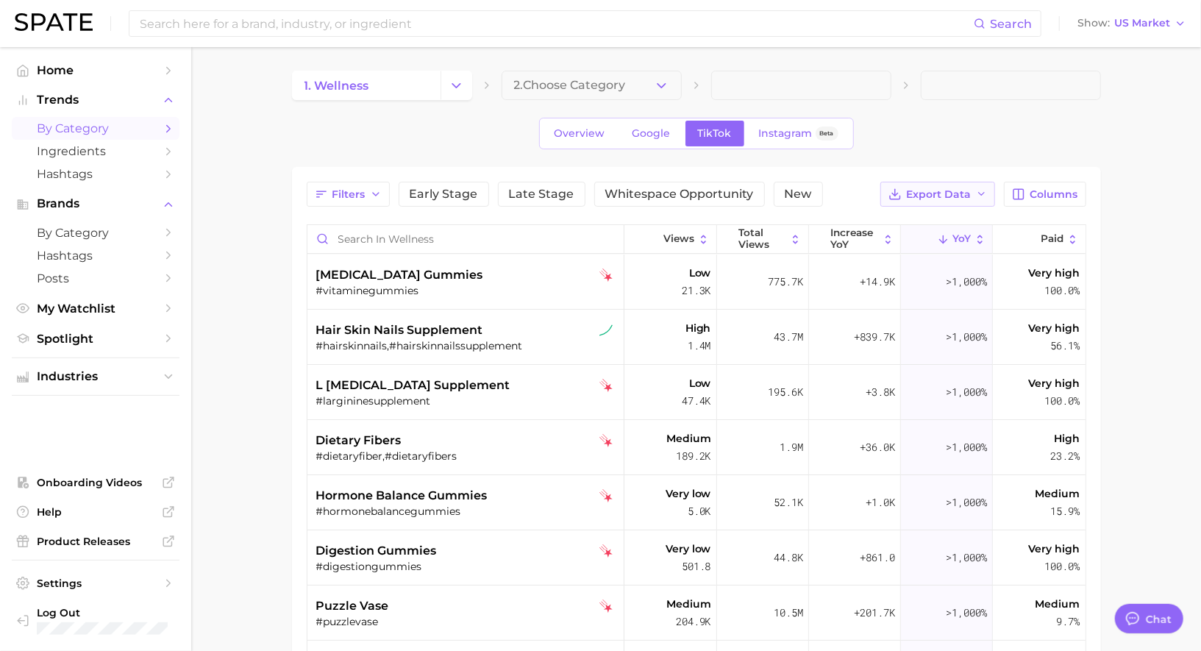
click at [938, 194] on span "Export Data" at bounding box center [939, 194] width 65 height 13
click at [911, 224] on span "Table Data CSV" at bounding box center [899, 222] width 81 height 13
click at [415, 387] on span "l arginine supplement" at bounding box center [413, 386] width 194 height 18
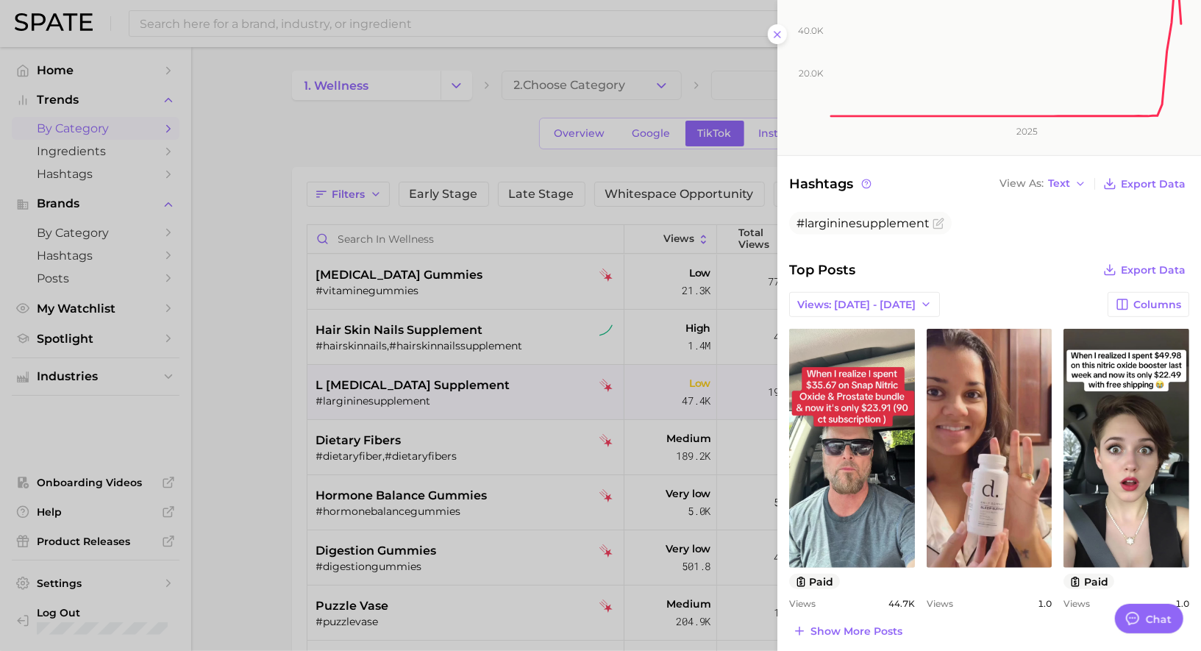
scroll to position [384, 0]
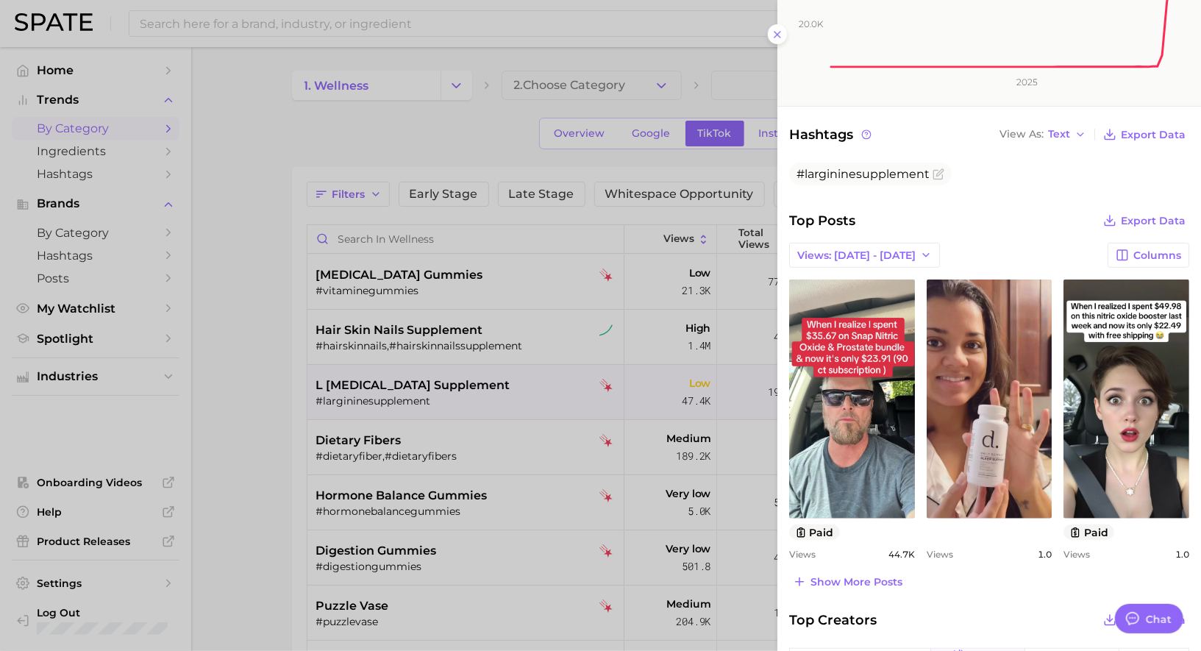
click at [399, 380] on div at bounding box center [600, 325] width 1201 height 651
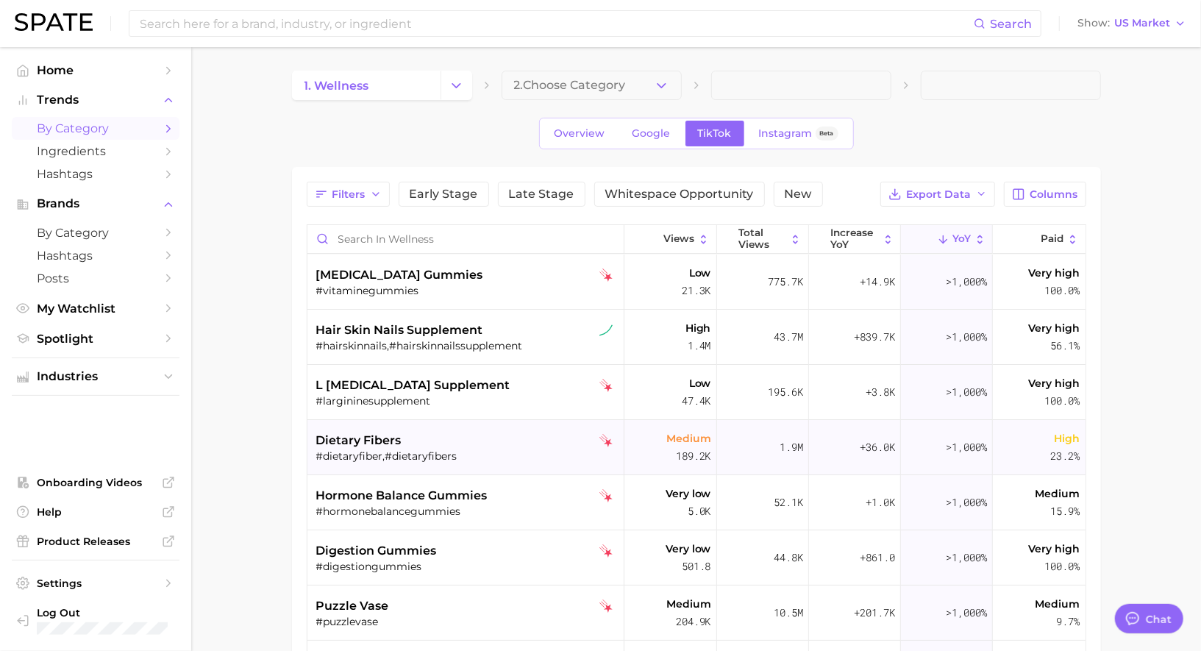
click at [402, 446] on div "dietary fibers" at bounding box center [467, 441] width 302 height 18
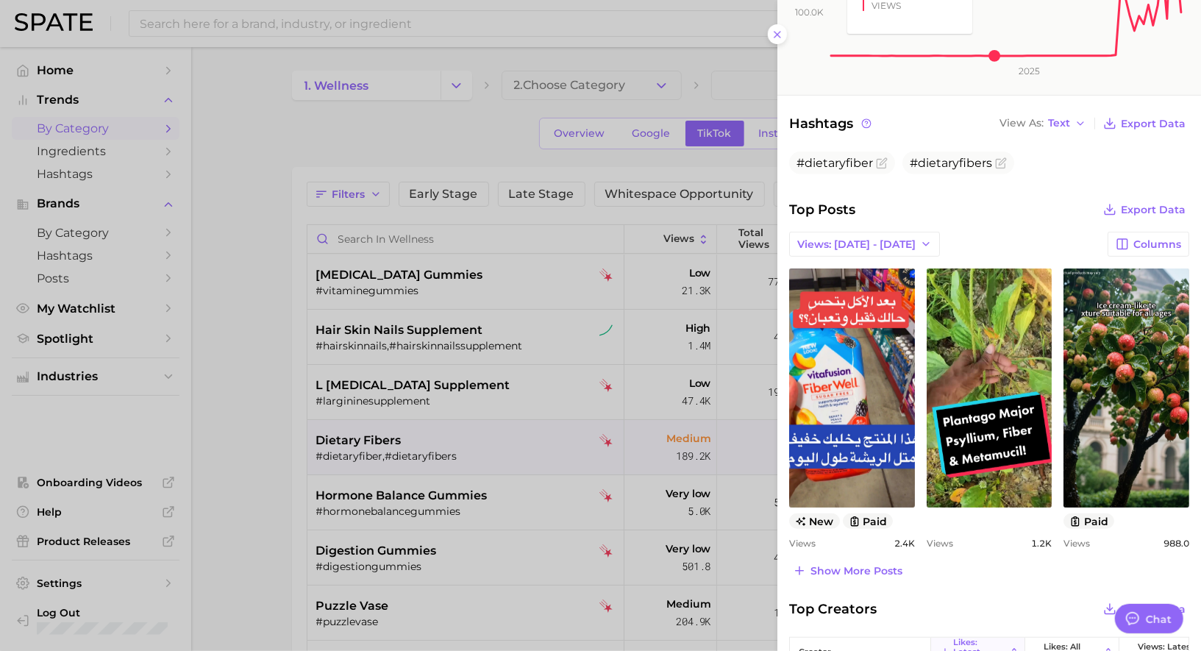
scroll to position [381, 0]
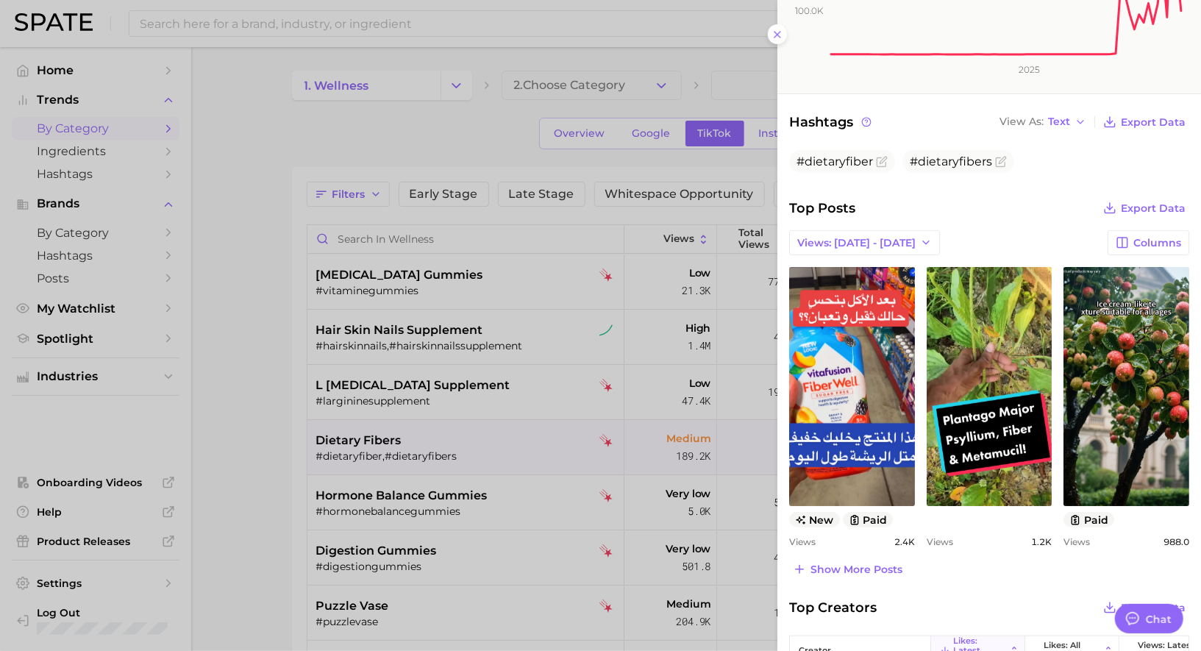
click at [508, 497] on div at bounding box center [600, 325] width 1201 height 651
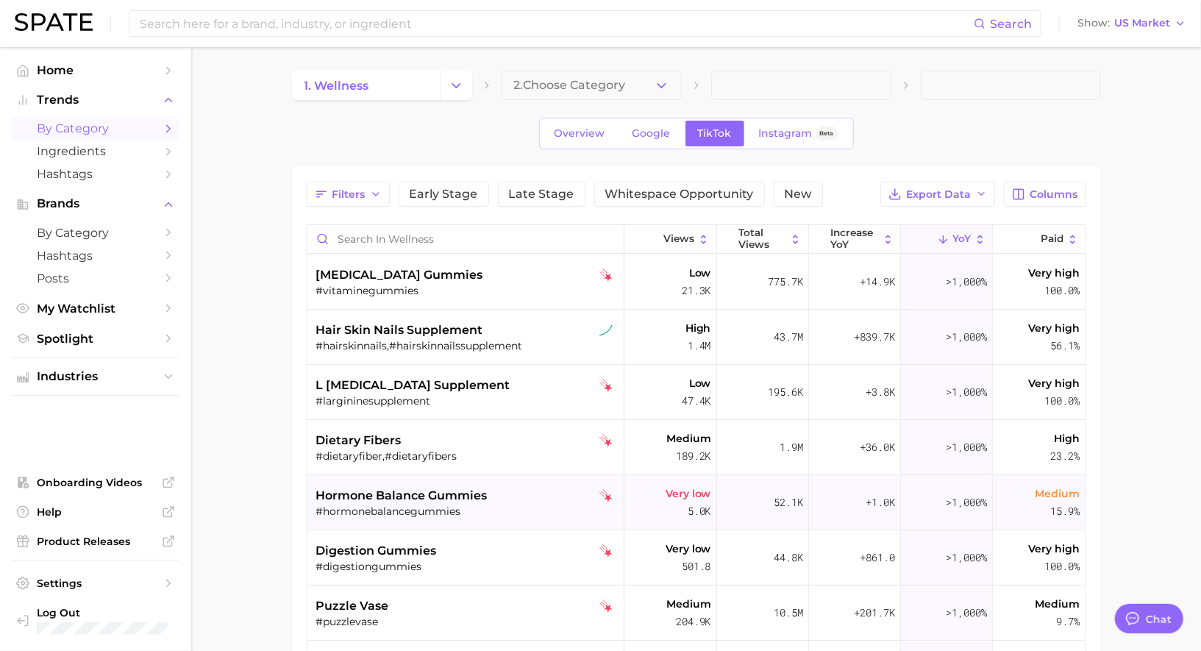
click at [491, 496] on div "hormone balance gummies" at bounding box center [467, 496] width 302 height 18
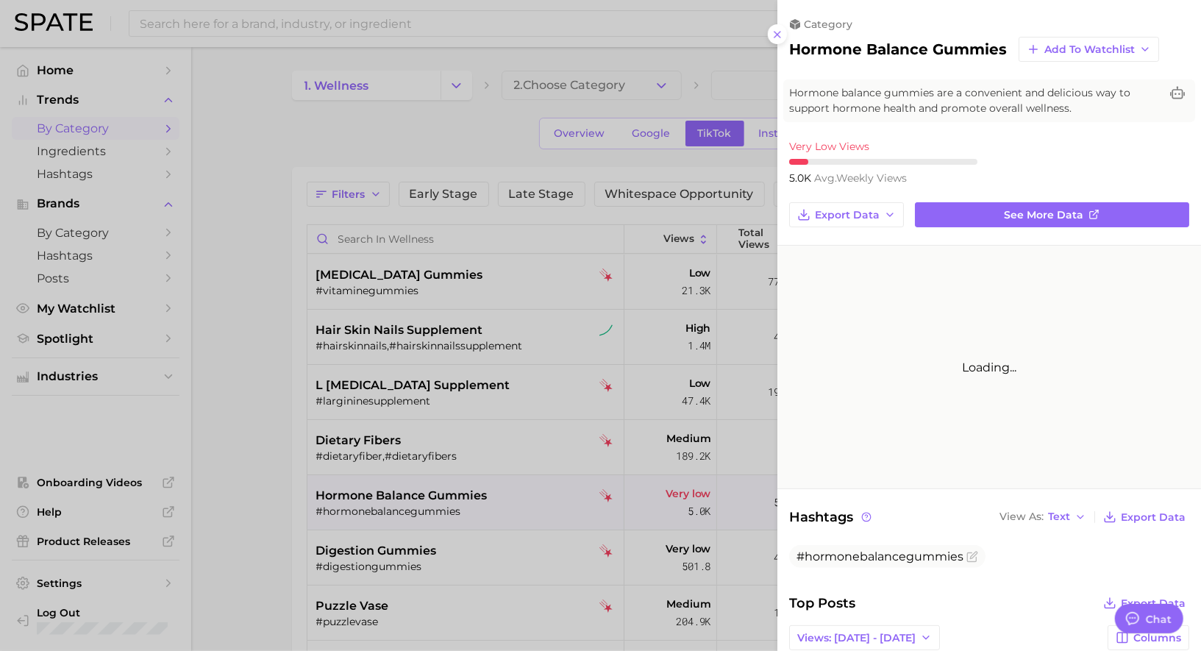
scroll to position [0, 0]
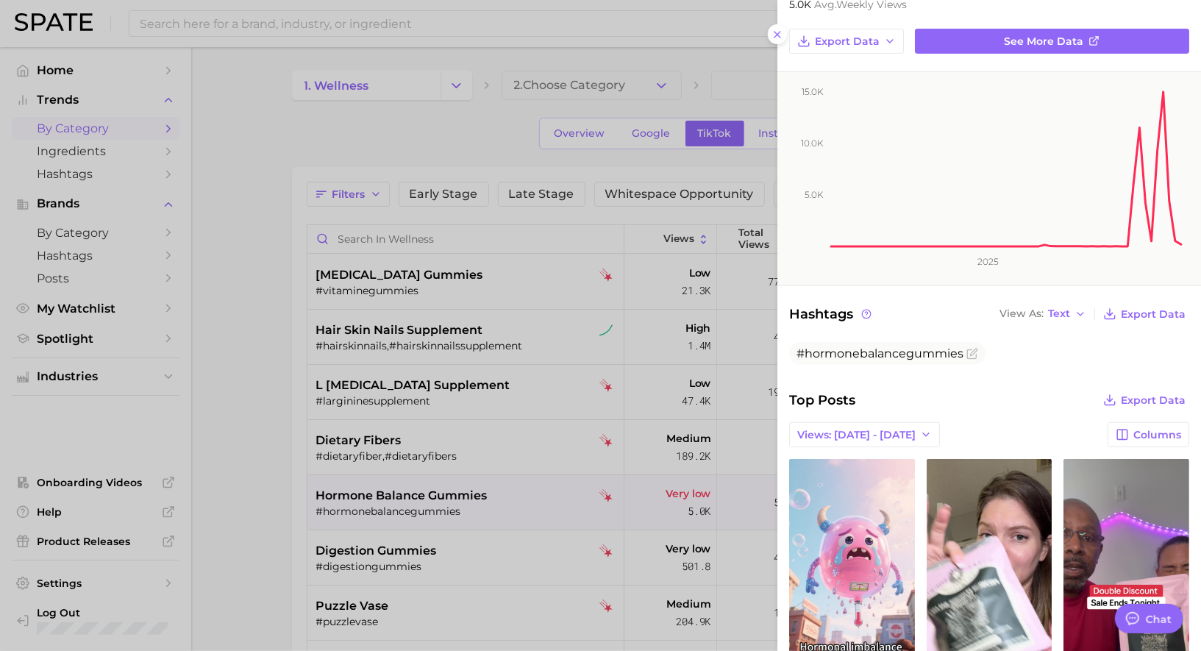
click at [569, 443] on div at bounding box center [600, 325] width 1201 height 651
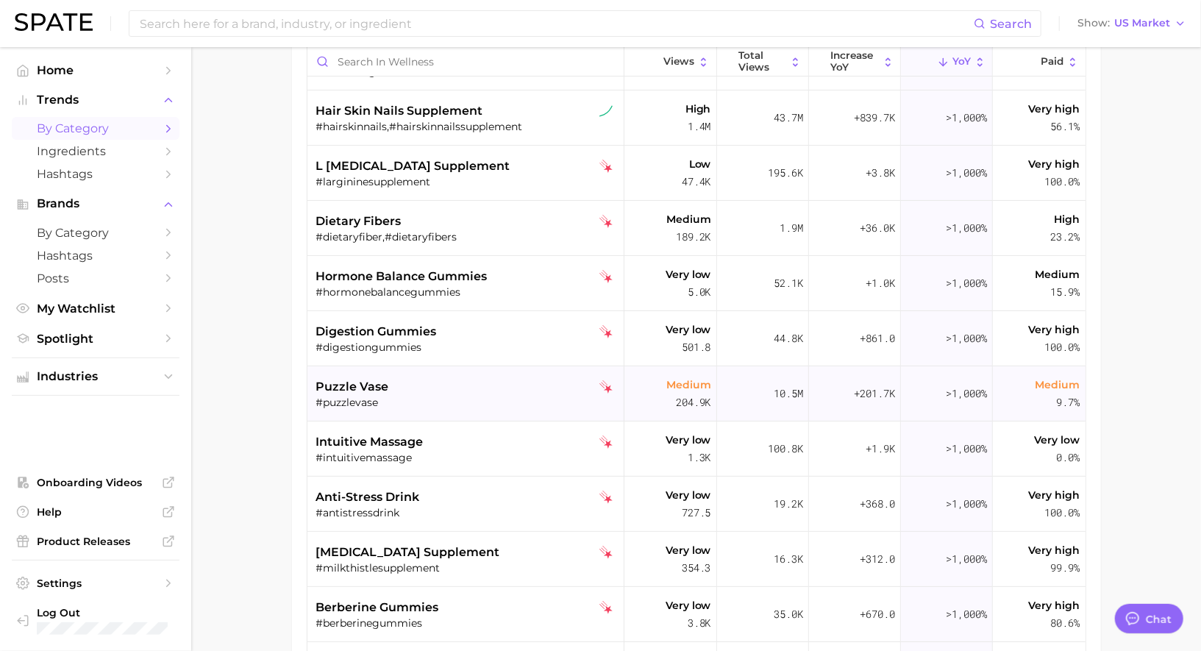
click at [522, 380] on div "puzzle vase" at bounding box center [467, 387] width 302 height 18
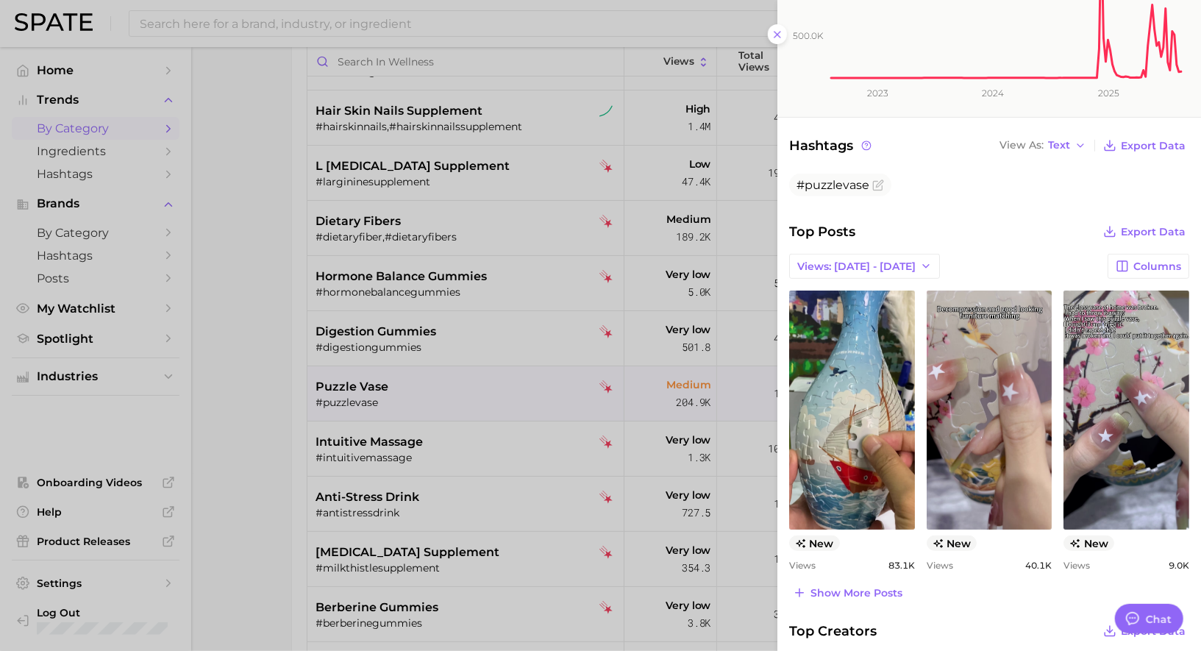
click at [419, 443] on div at bounding box center [600, 325] width 1201 height 651
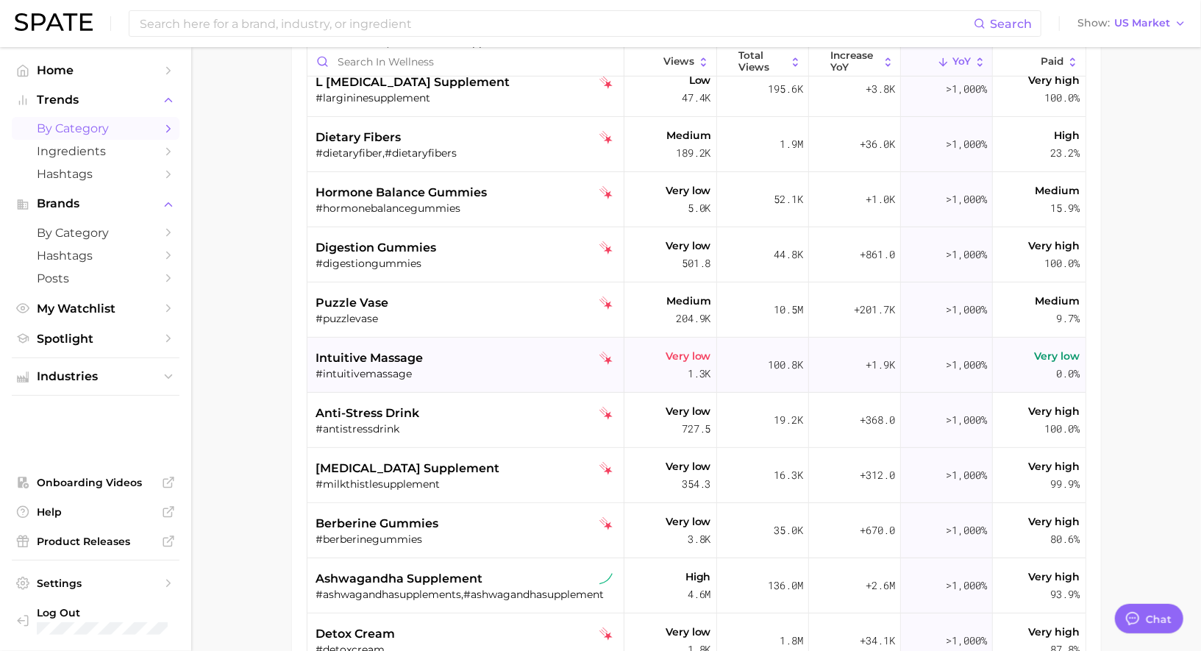
click at [434, 352] on div "intuitive massage" at bounding box center [467, 358] width 302 height 18
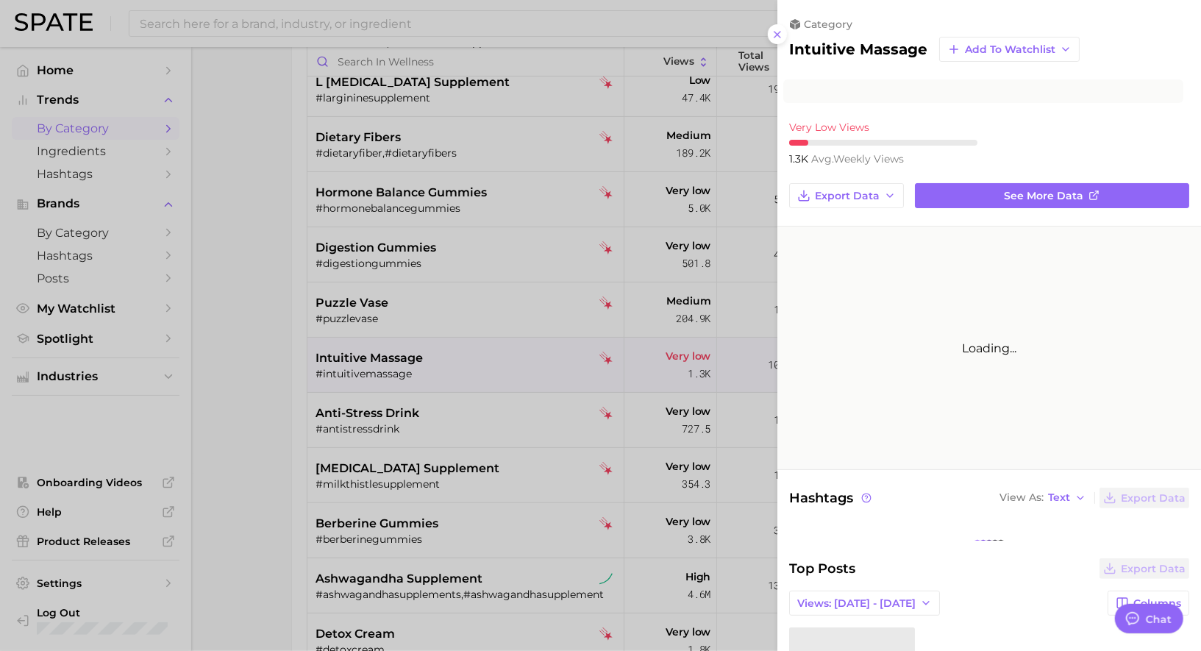
click at [434, 352] on div at bounding box center [600, 325] width 1201 height 651
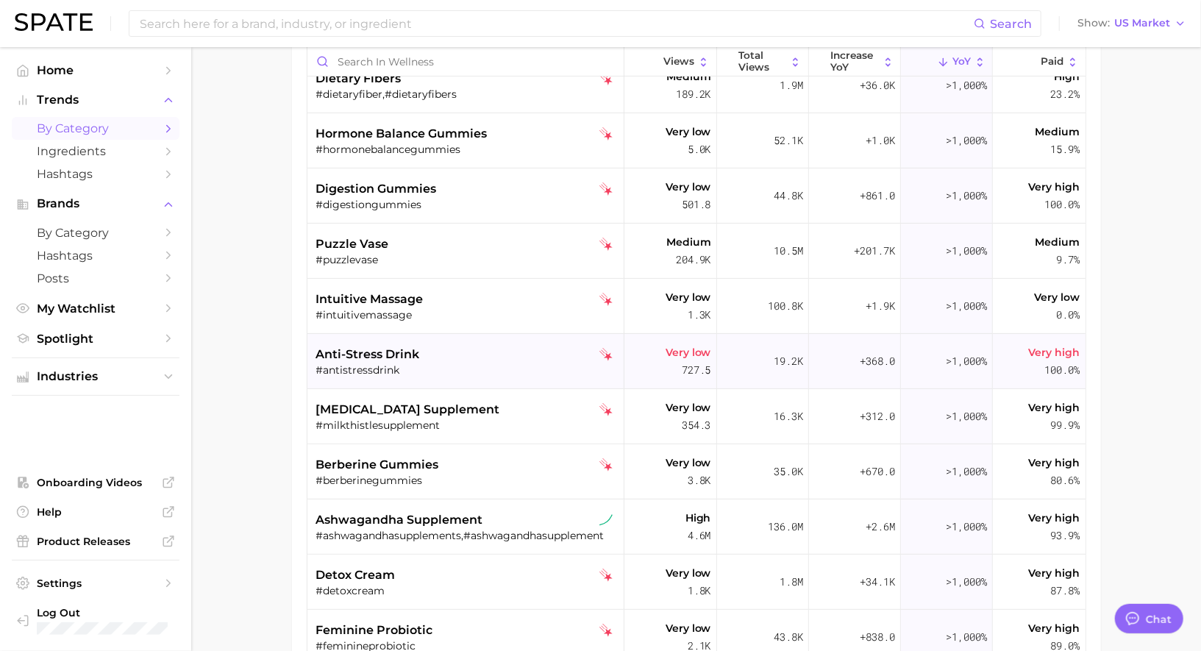
click at [441, 364] on div "#antistressdrink" at bounding box center [467, 369] width 302 height 13
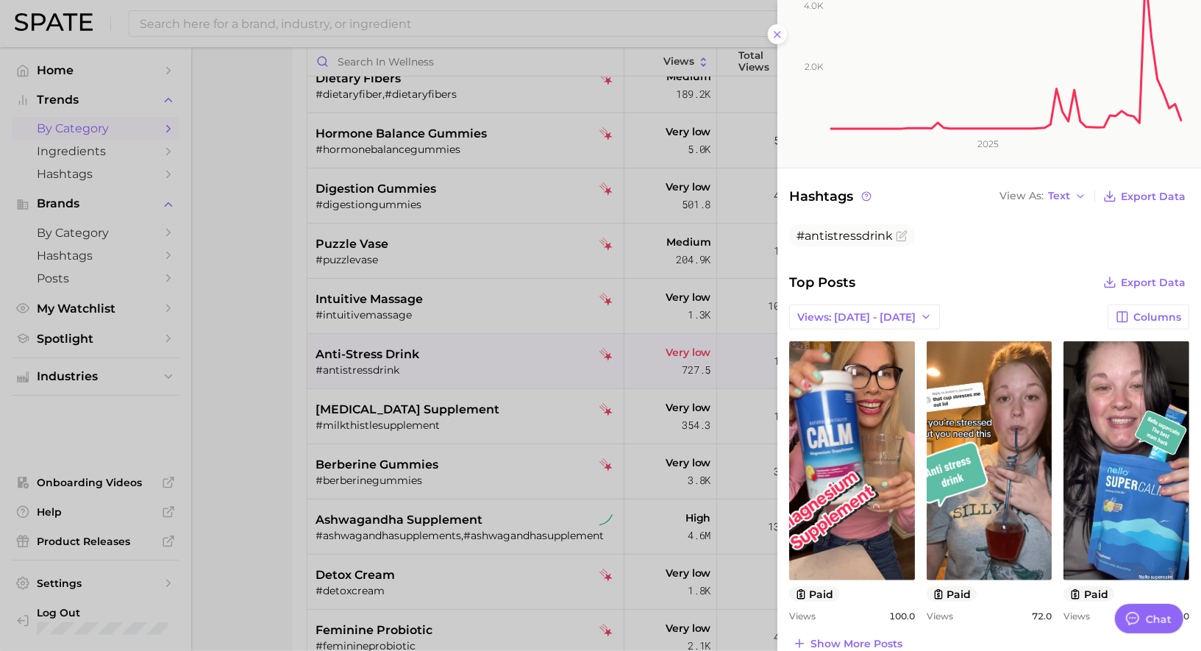
click at [268, 434] on div at bounding box center [600, 325] width 1201 height 651
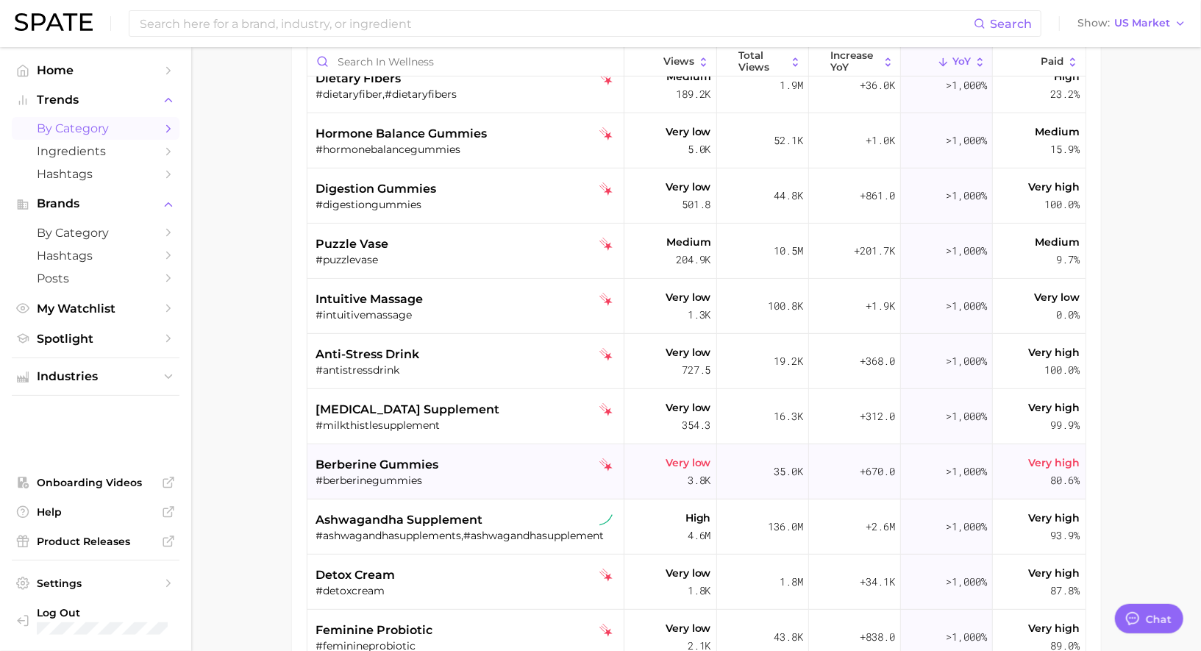
click at [494, 456] on div "berberine gummies" at bounding box center [467, 465] width 302 height 18
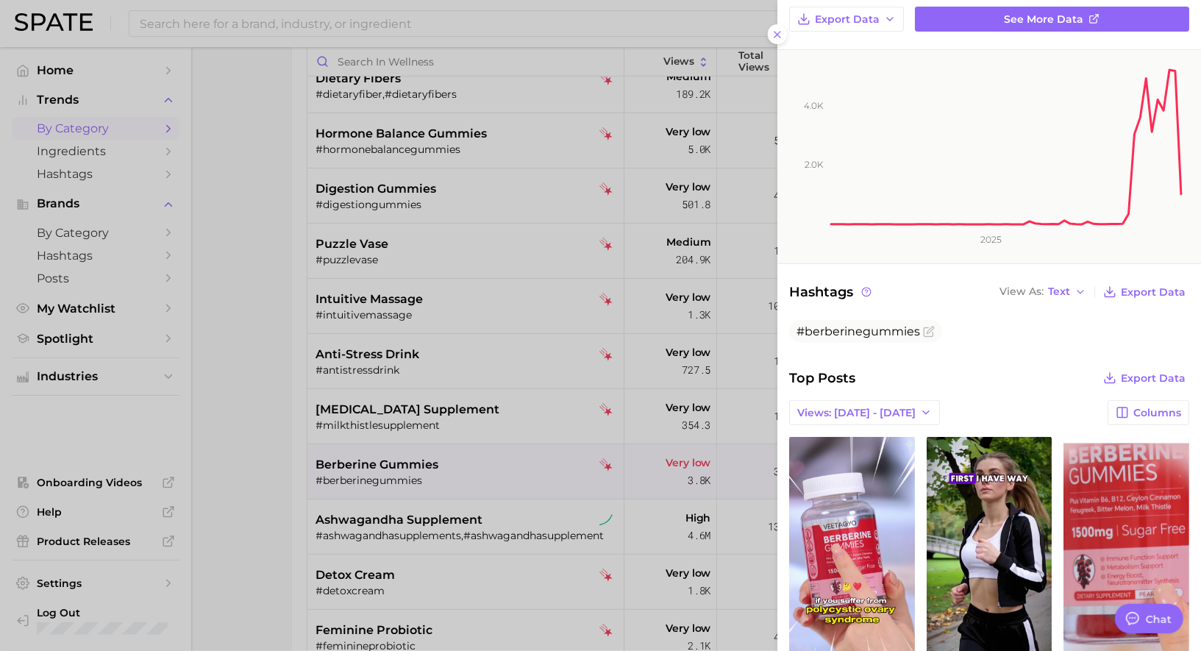
click at [487, 475] on div at bounding box center [600, 325] width 1201 height 651
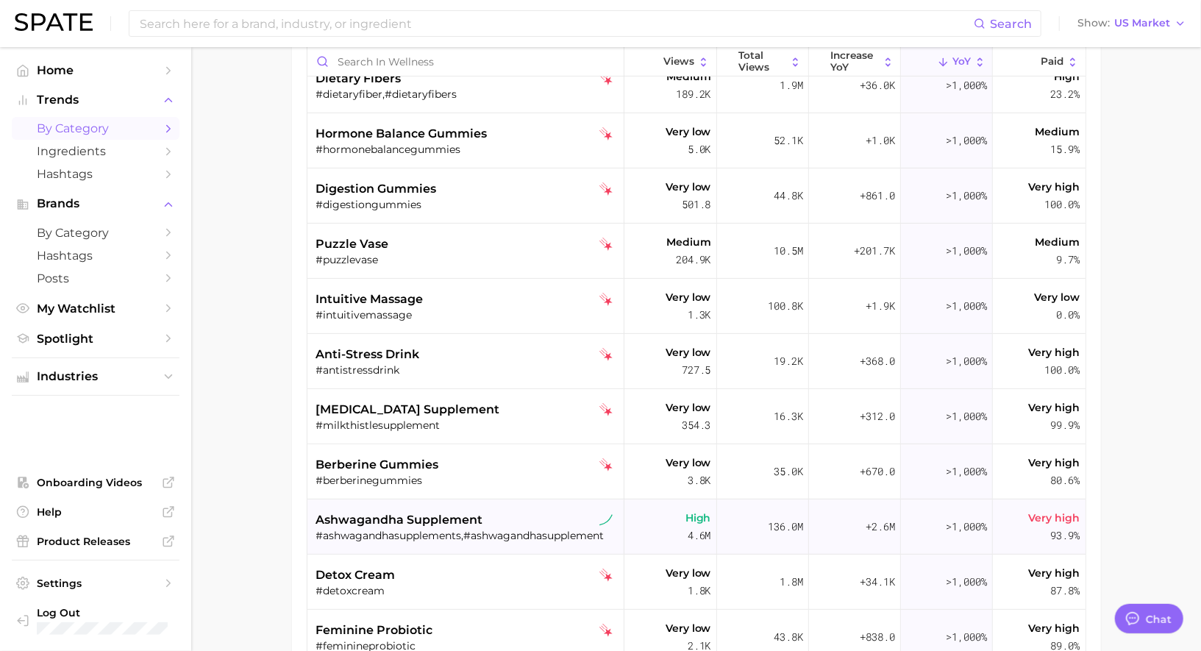
click at [469, 524] on span "ashwagandha supplement" at bounding box center [399, 520] width 167 height 18
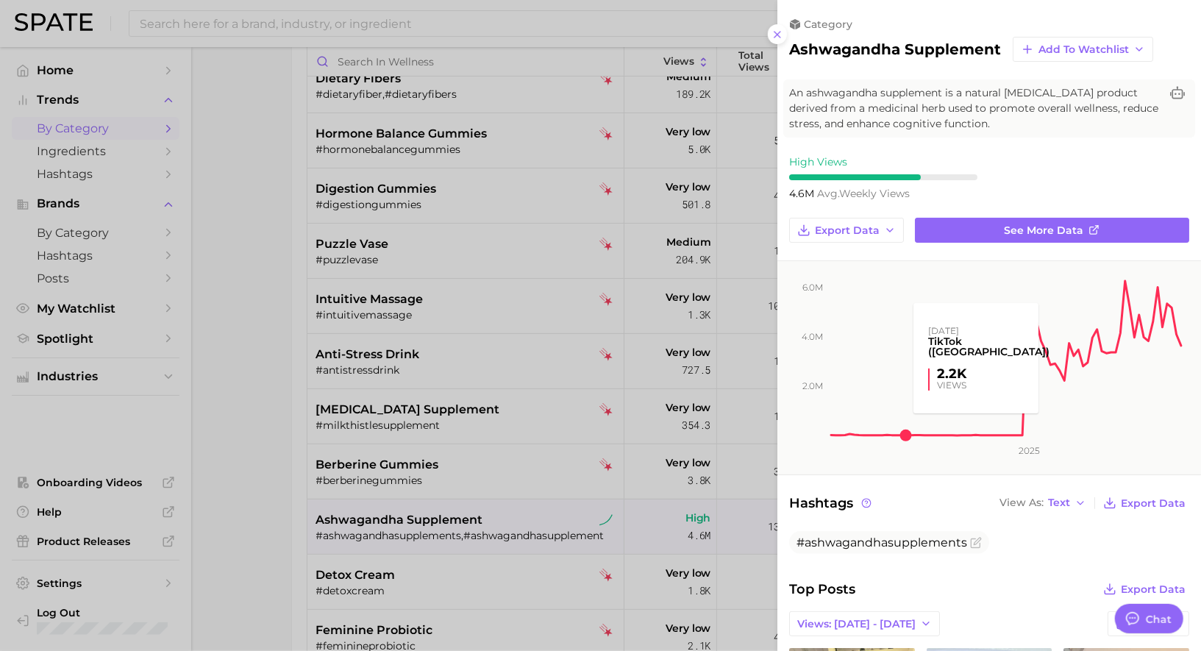
click at [907, 413] on rect at bounding box center [1006, 349] width 355 height 177
click at [563, 470] on div at bounding box center [600, 325] width 1201 height 651
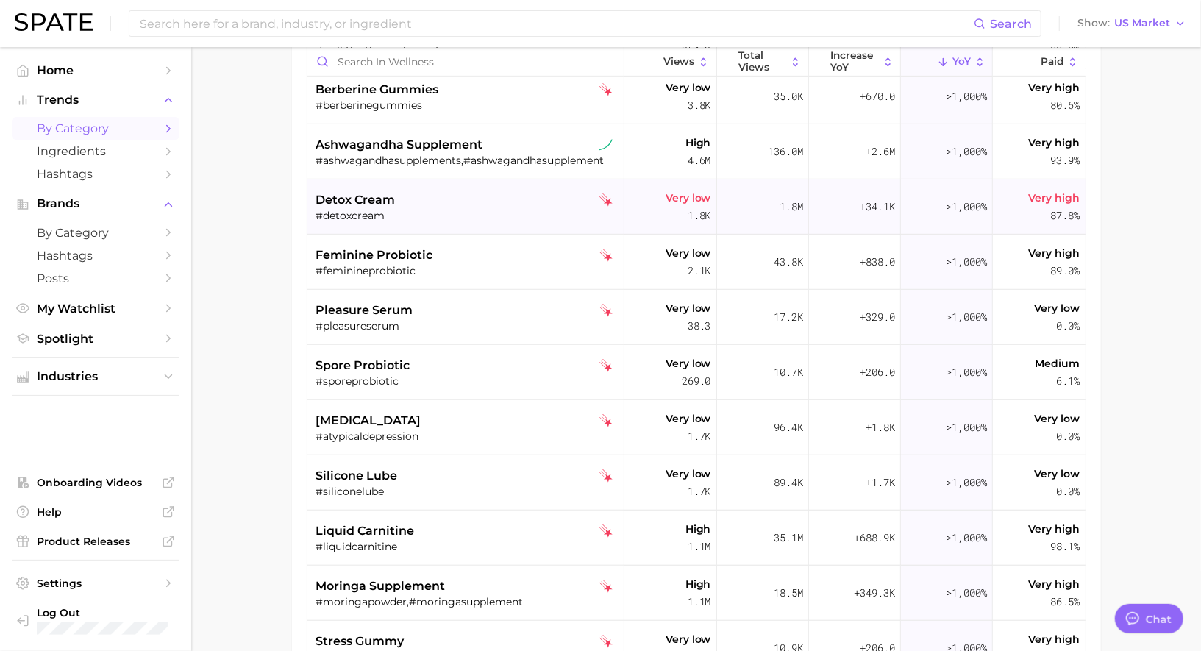
click at [432, 221] on div "detox cream #detoxcream" at bounding box center [467, 206] width 302 height 55
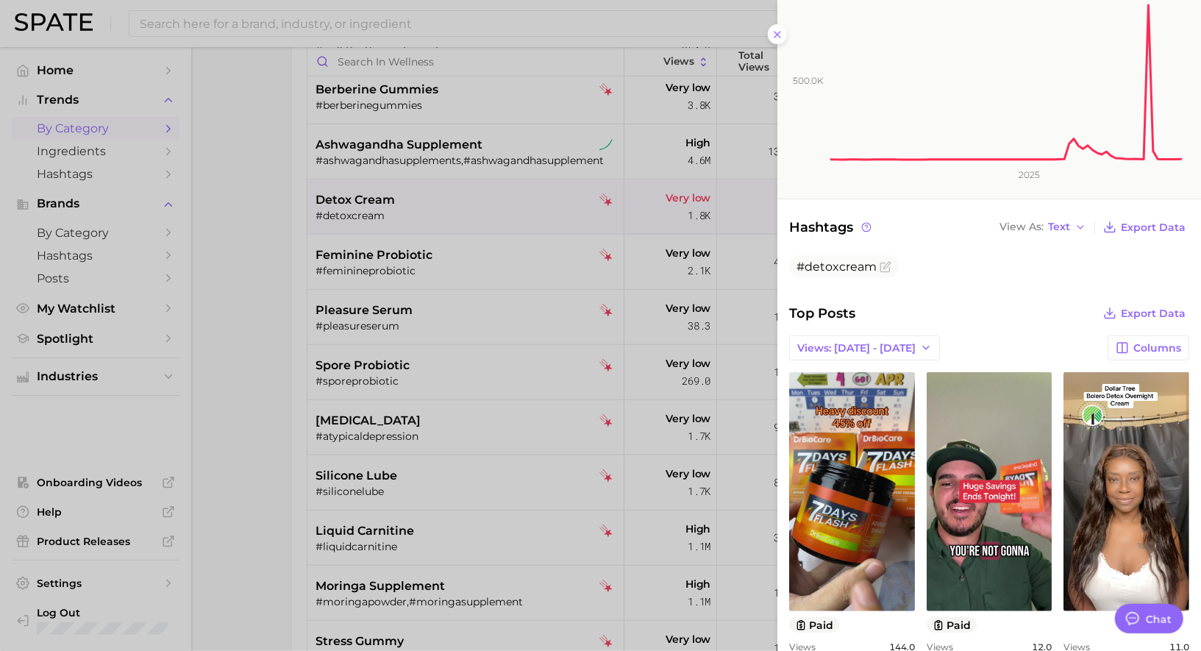
click at [405, 282] on div at bounding box center [600, 325] width 1201 height 651
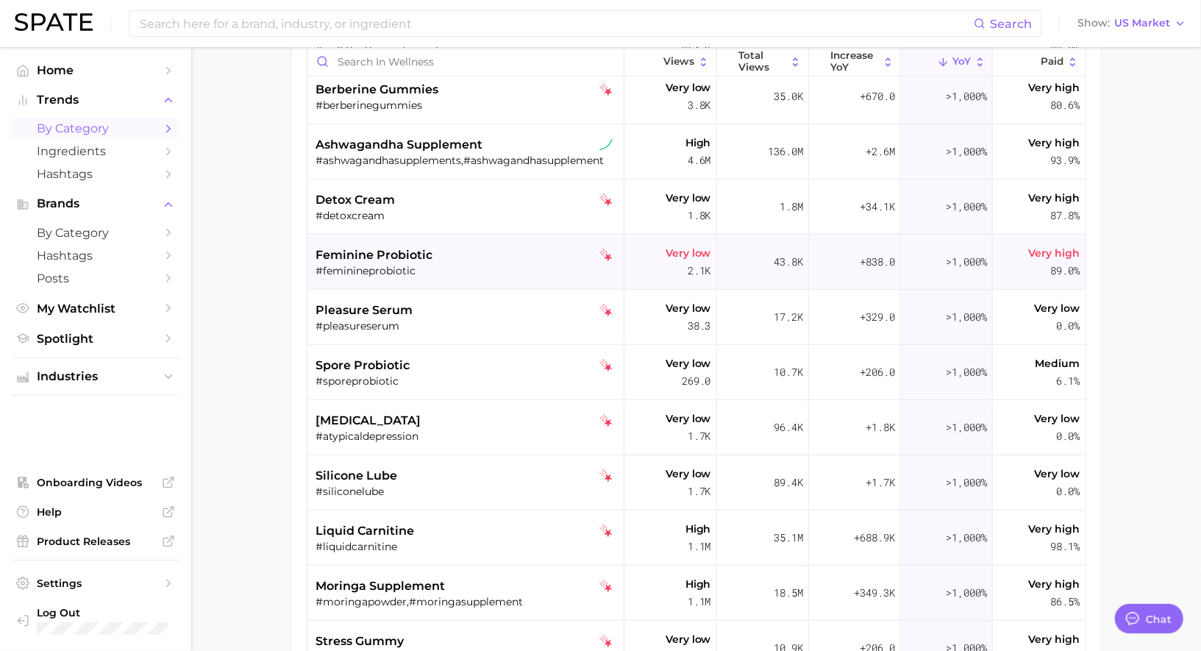
click at [421, 255] on span "feminine probiotic" at bounding box center [374, 255] width 117 height 18
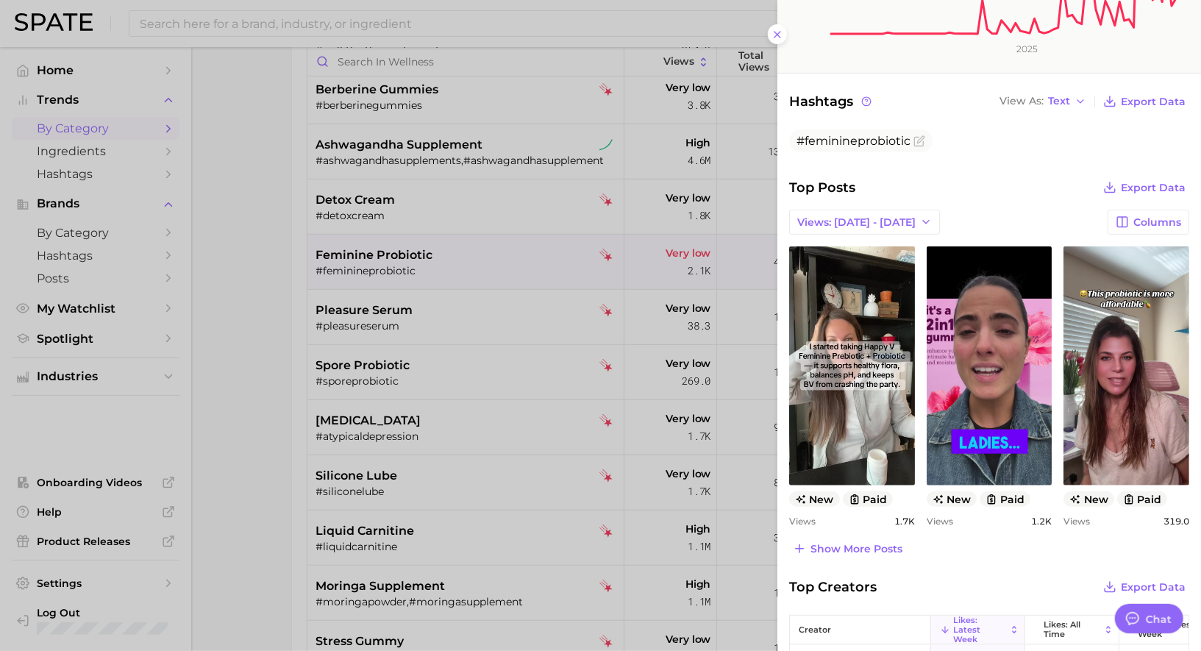
click at [435, 249] on div at bounding box center [600, 325] width 1201 height 651
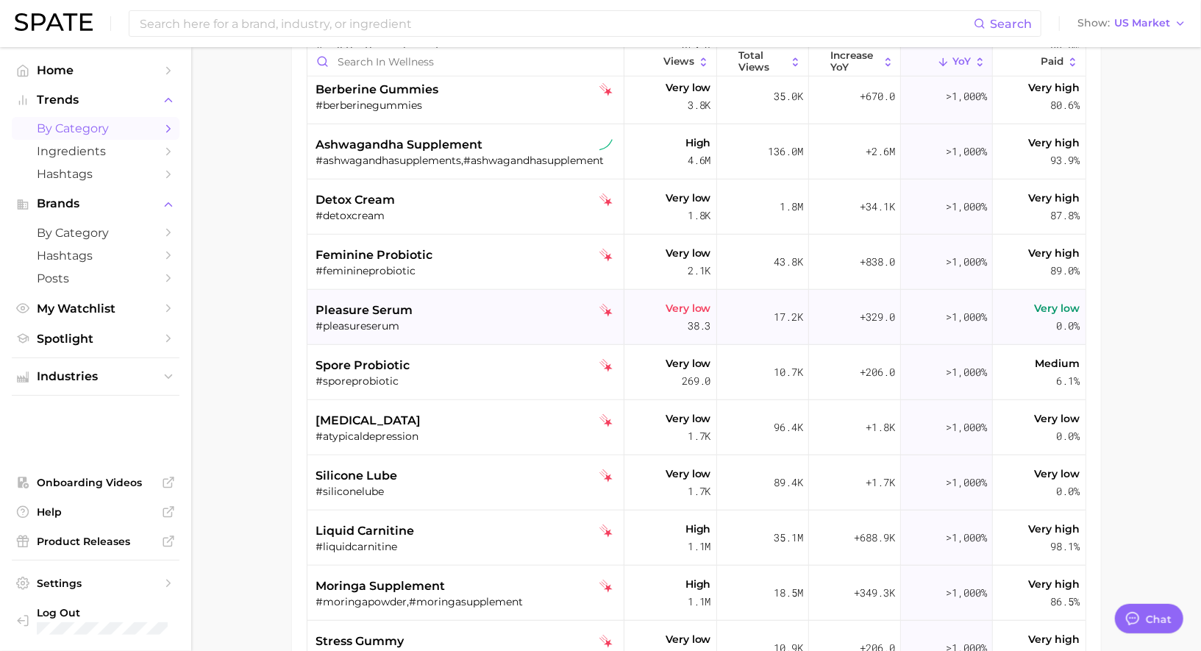
click at [432, 308] on div "pleasure serum" at bounding box center [467, 311] width 302 height 18
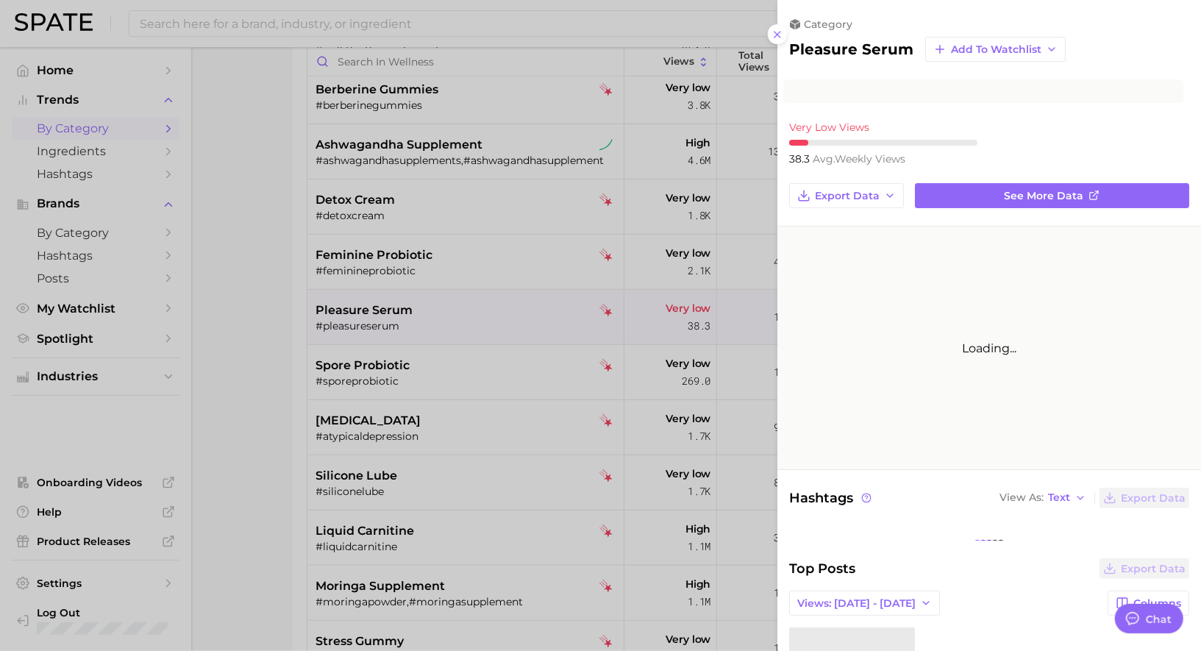
click at [432, 308] on div at bounding box center [600, 325] width 1201 height 651
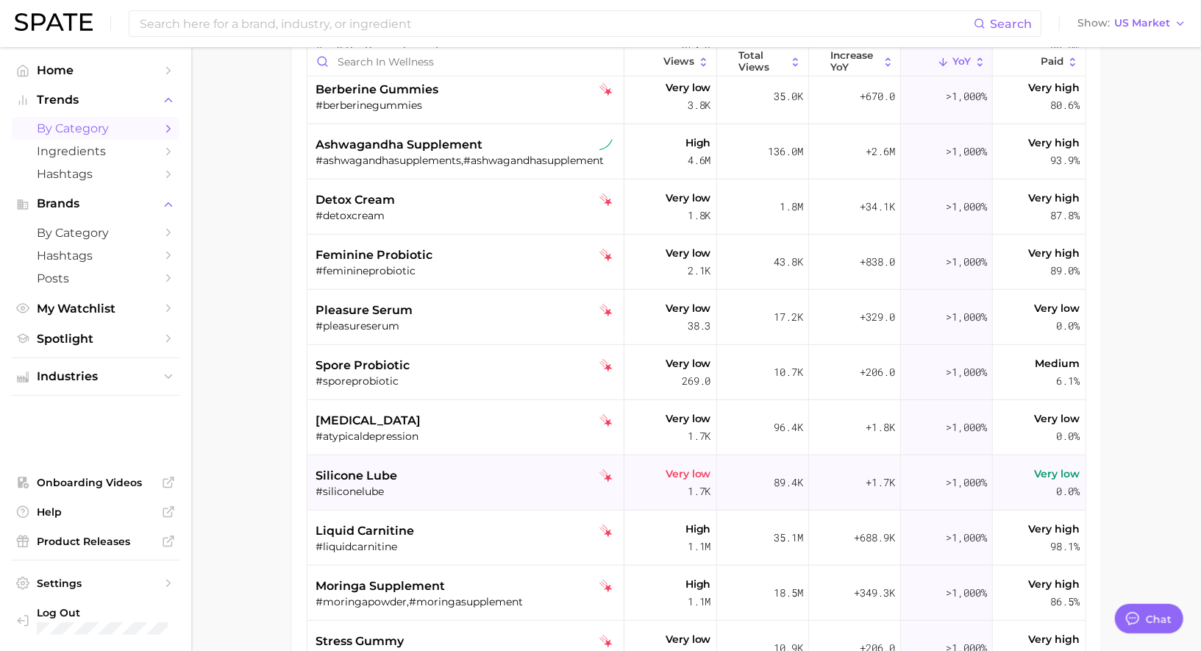
click at [461, 469] on div "silicone lube" at bounding box center [467, 476] width 302 height 18
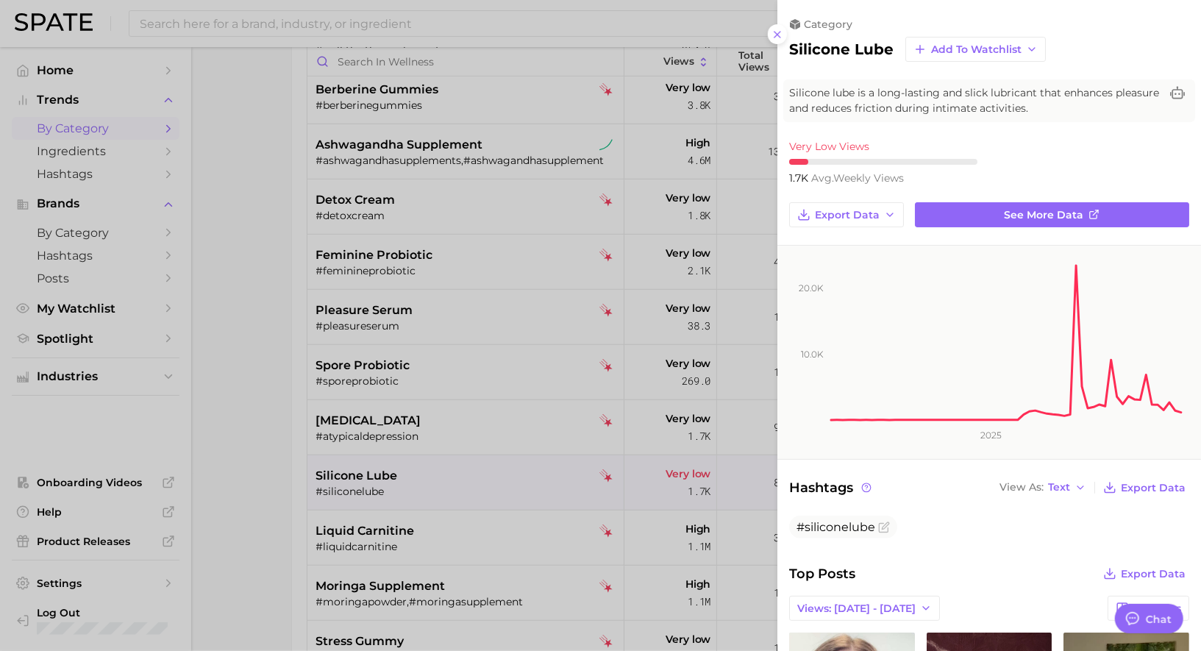
click at [538, 312] on div at bounding box center [600, 325] width 1201 height 651
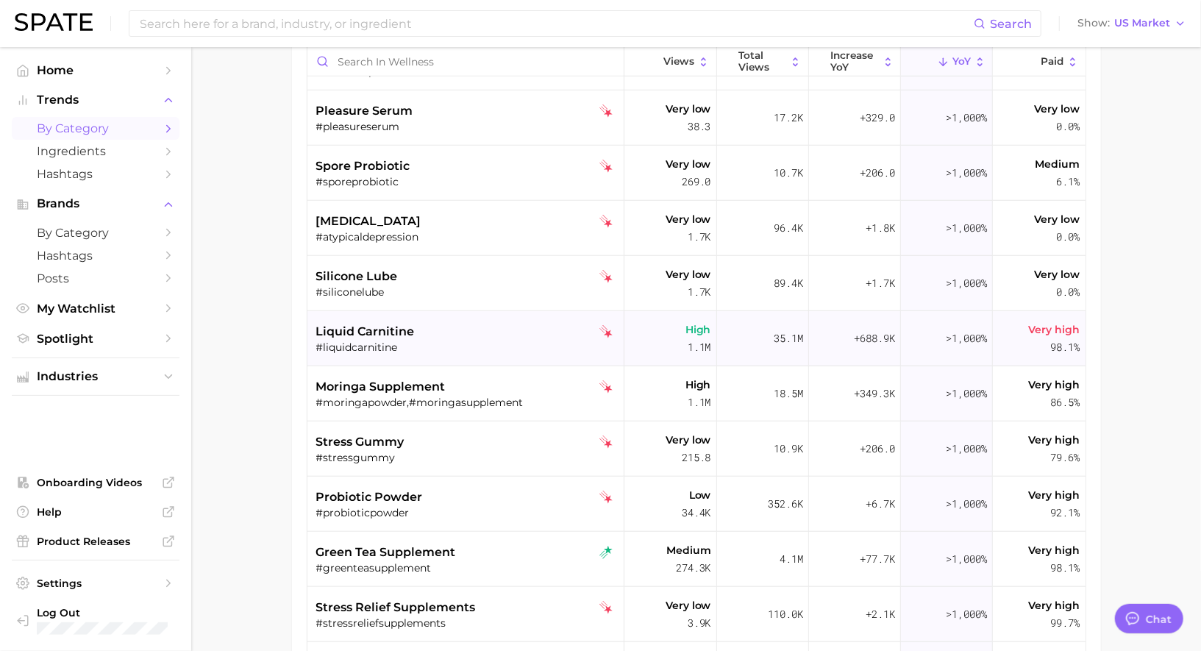
click at [461, 346] on div "#liquidcarnitine" at bounding box center [467, 347] width 302 height 13
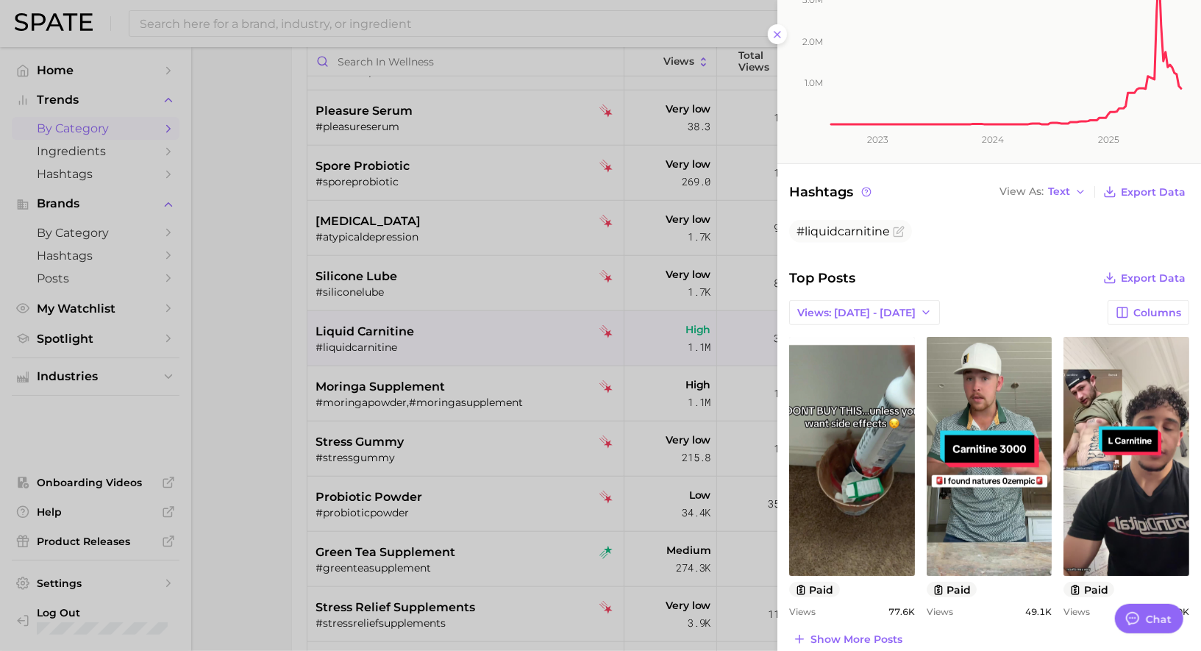
click at [434, 349] on div at bounding box center [600, 325] width 1201 height 651
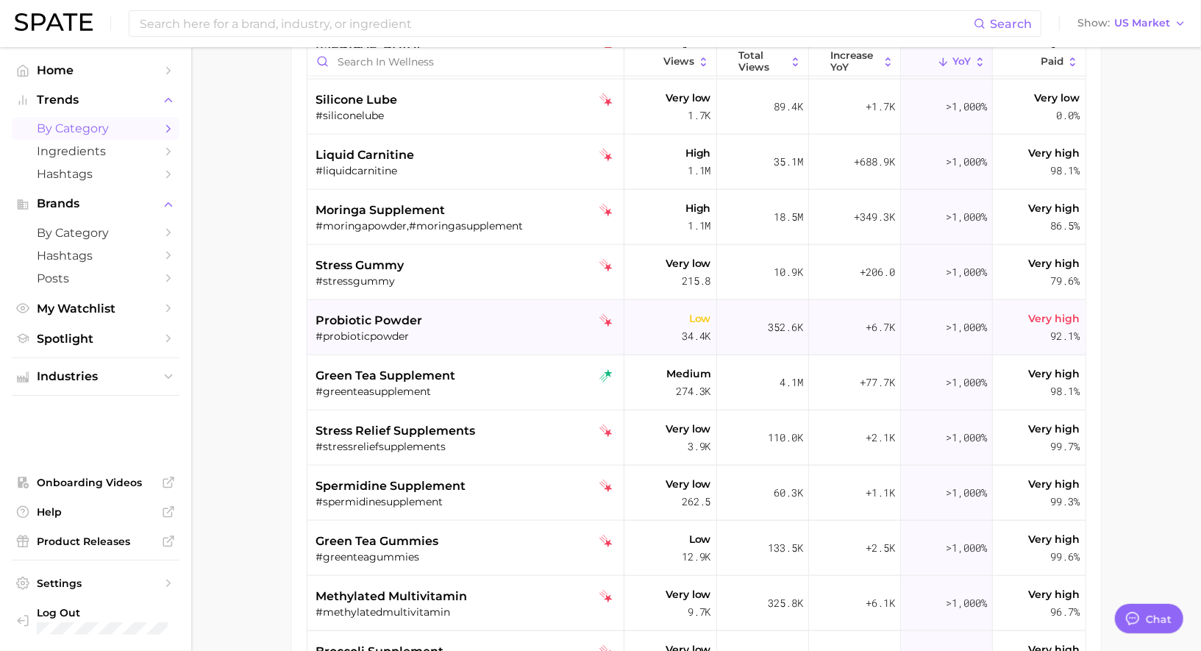
click at [388, 313] on span "probiotic powder" at bounding box center [369, 321] width 107 height 18
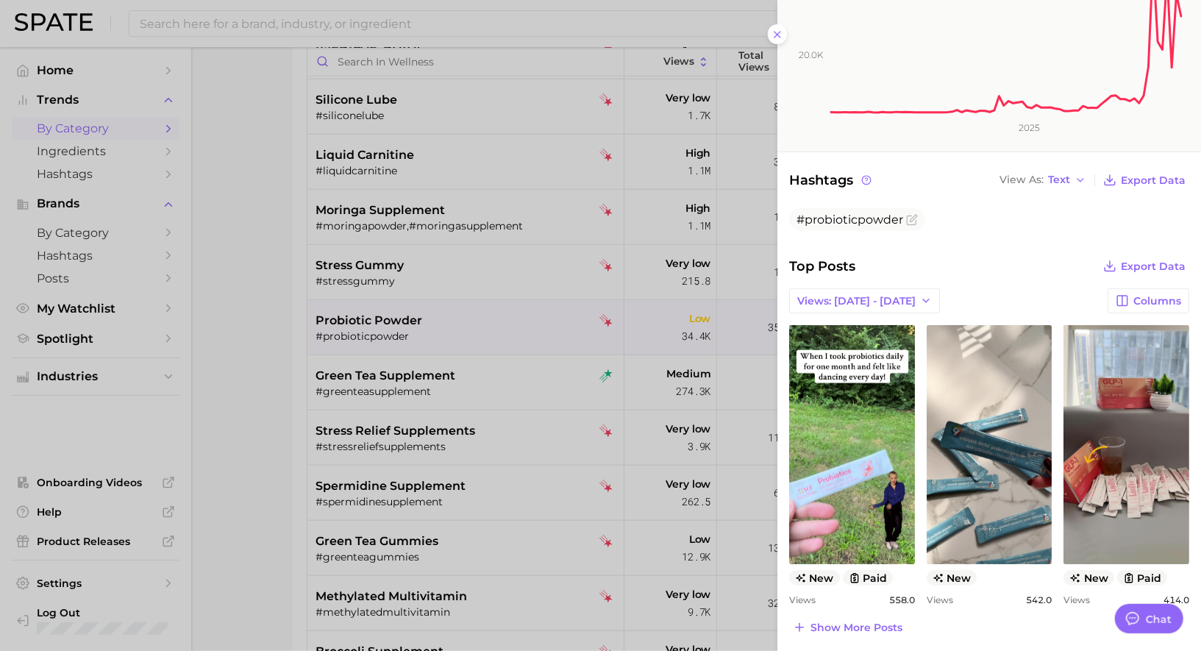
click at [507, 267] on div at bounding box center [600, 325] width 1201 height 651
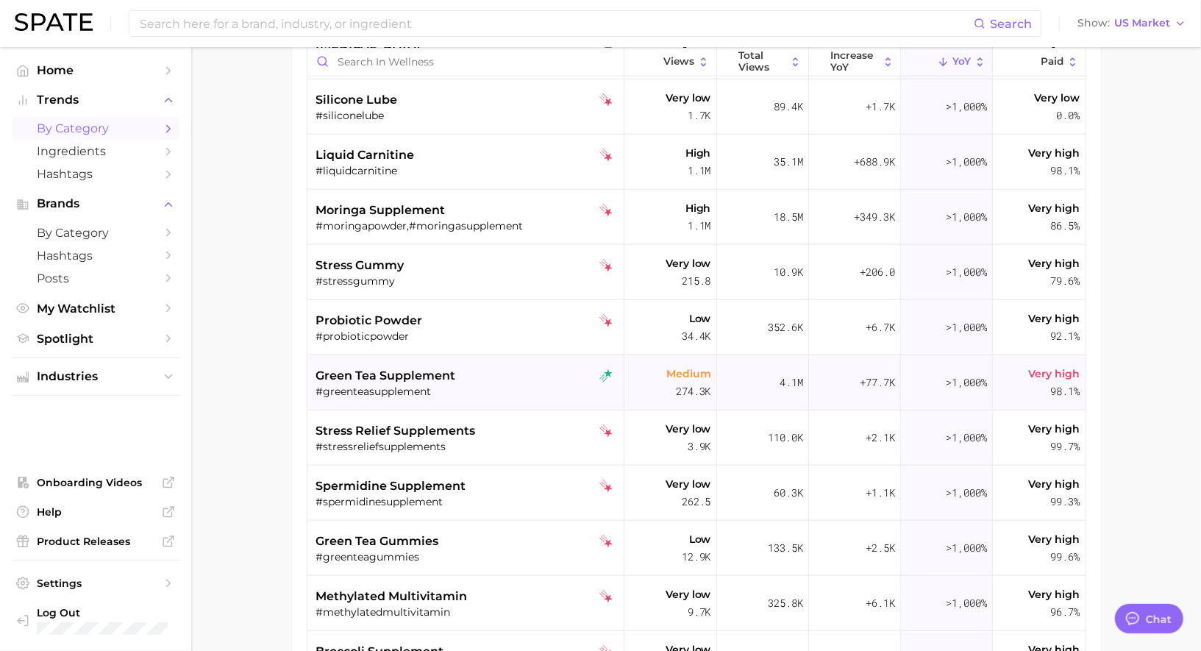
click at [437, 375] on span "green tea supplement" at bounding box center [386, 376] width 140 height 18
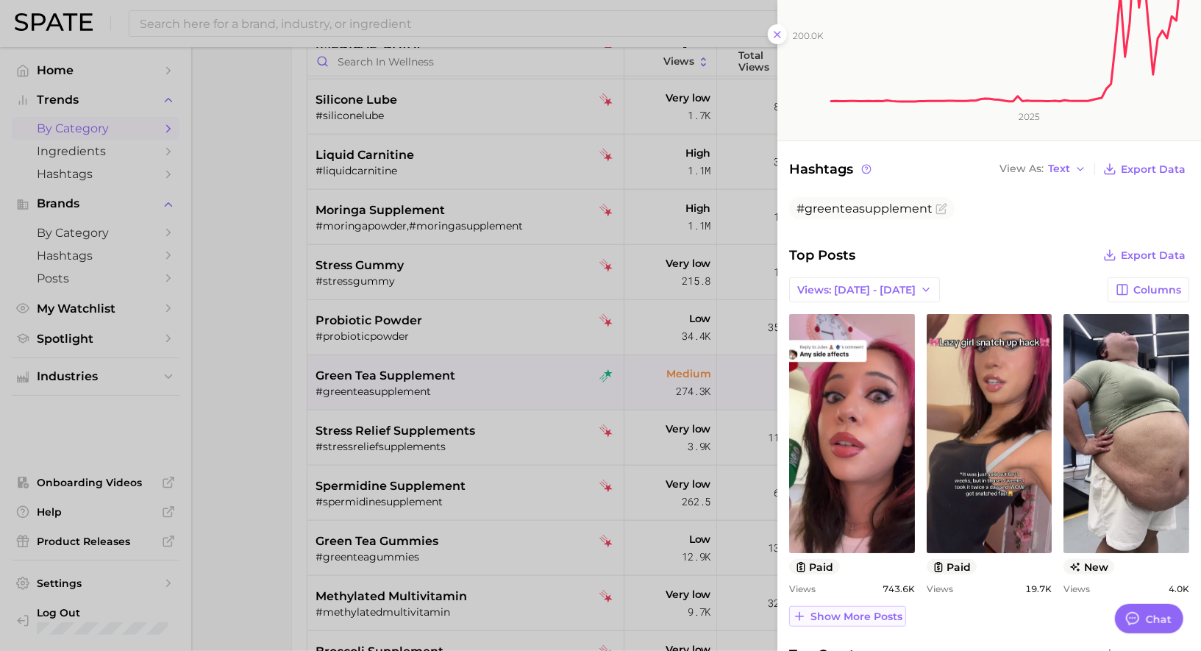
click at [858, 611] on span "Show more posts" at bounding box center [857, 616] width 92 height 13
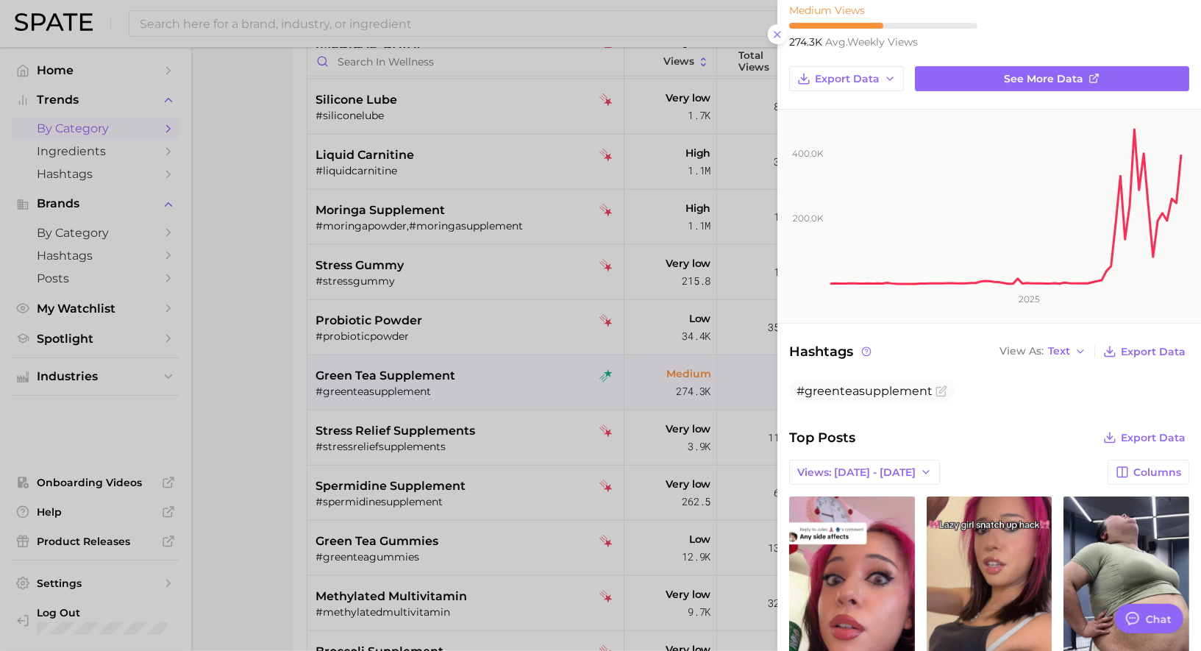
click at [473, 345] on div at bounding box center [600, 325] width 1201 height 651
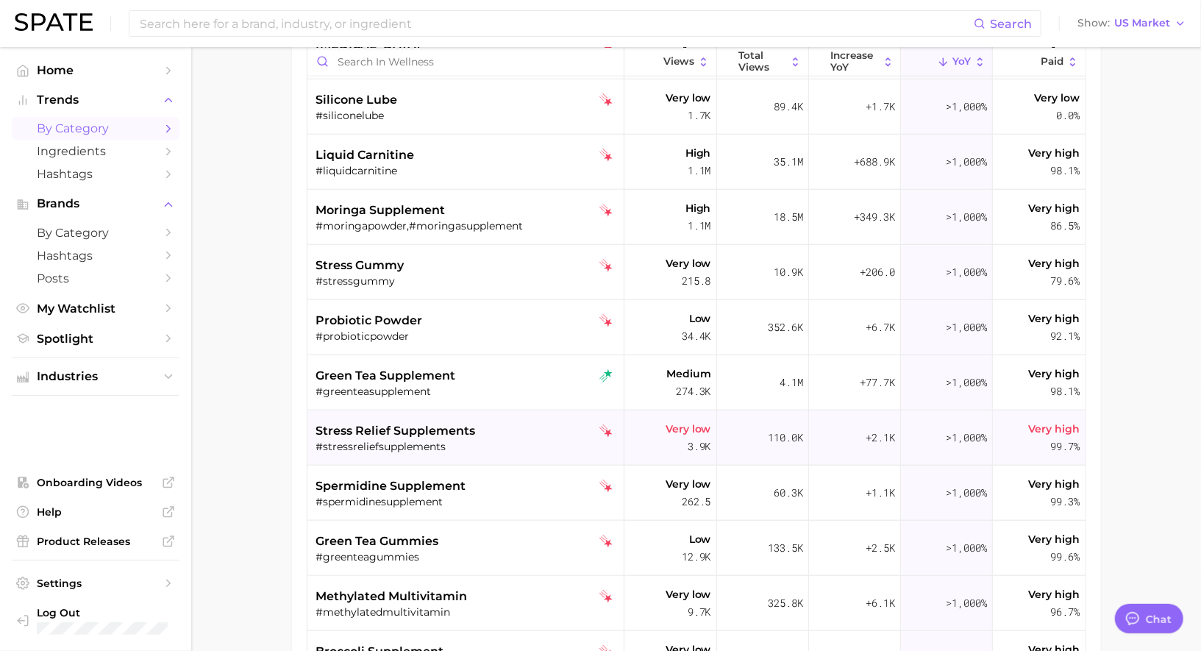
click at [465, 454] on div "stress relief supplements #stressreliefsupplements" at bounding box center [467, 437] width 302 height 55
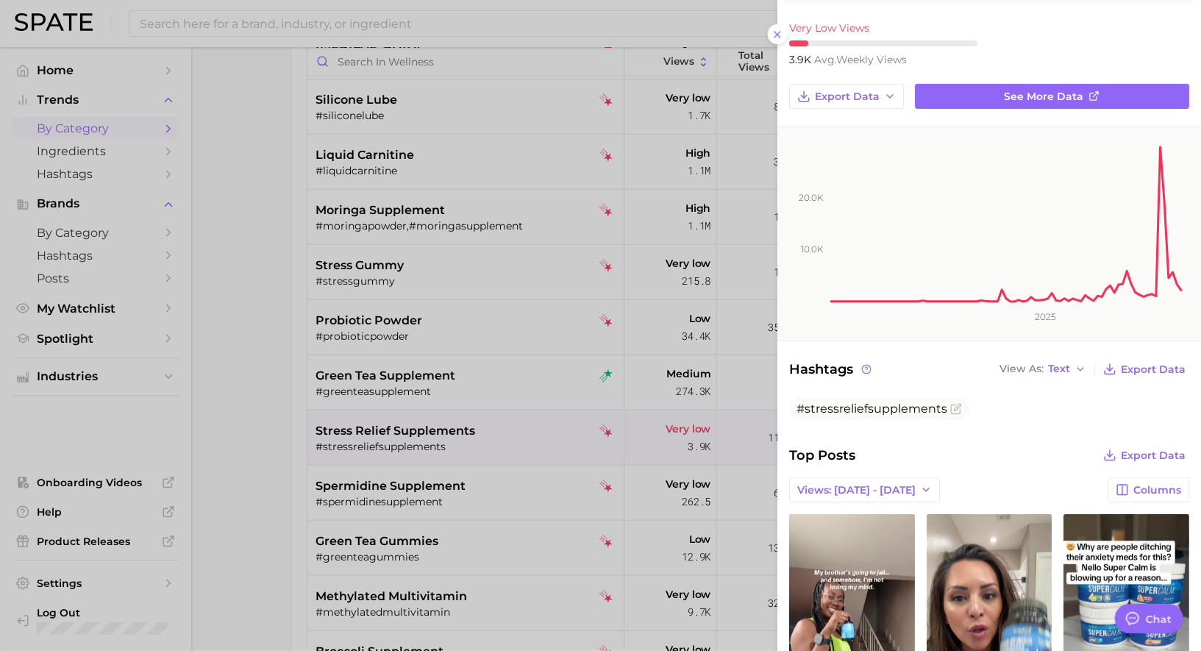
click at [552, 293] on div at bounding box center [600, 325] width 1201 height 651
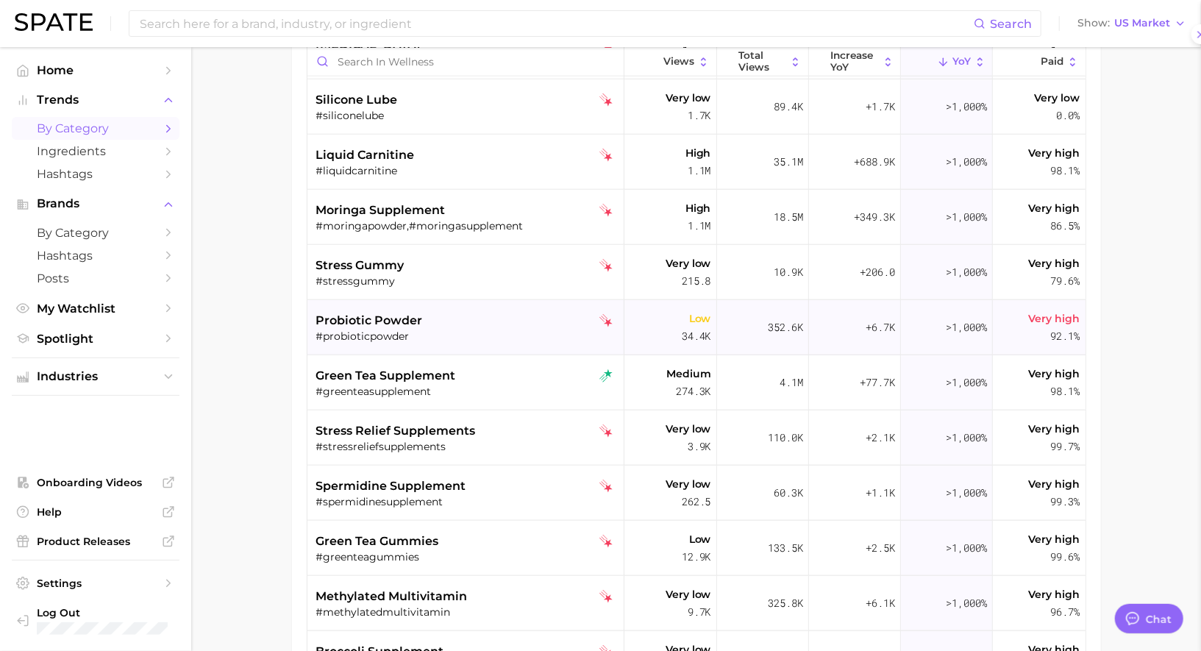
click at [527, 318] on div "probiotic powder" at bounding box center [467, 321] width 302 height 18
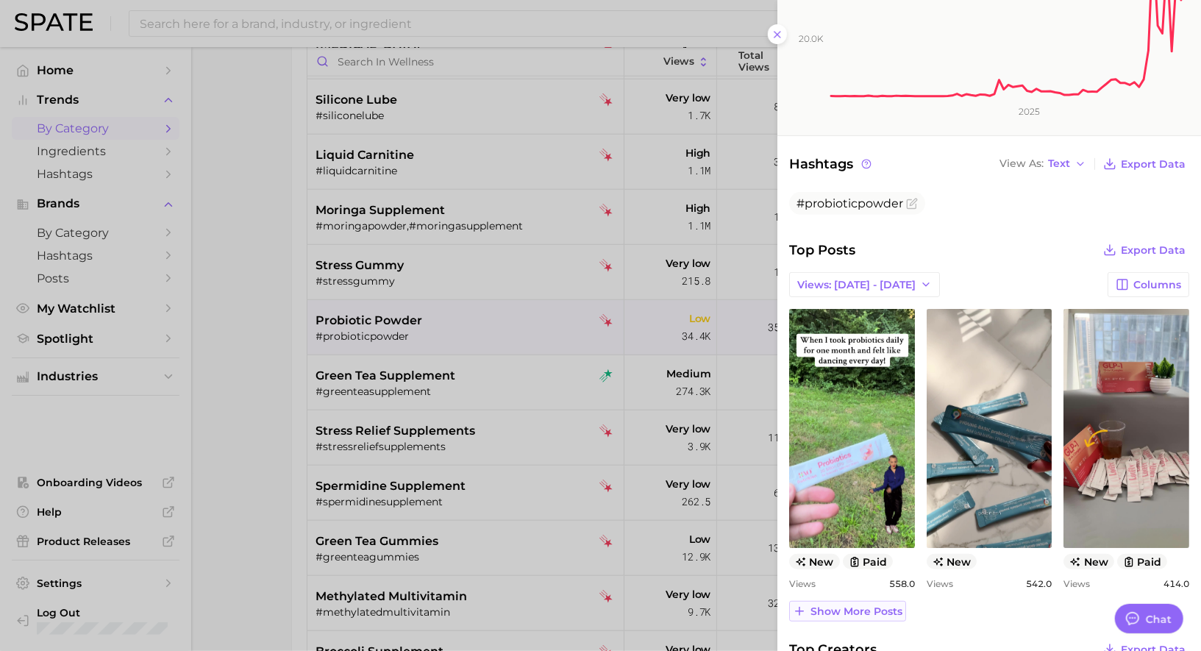
click at [880, 605] on span "Show more posts" at bounding box center [857, 611] width 92 height 13
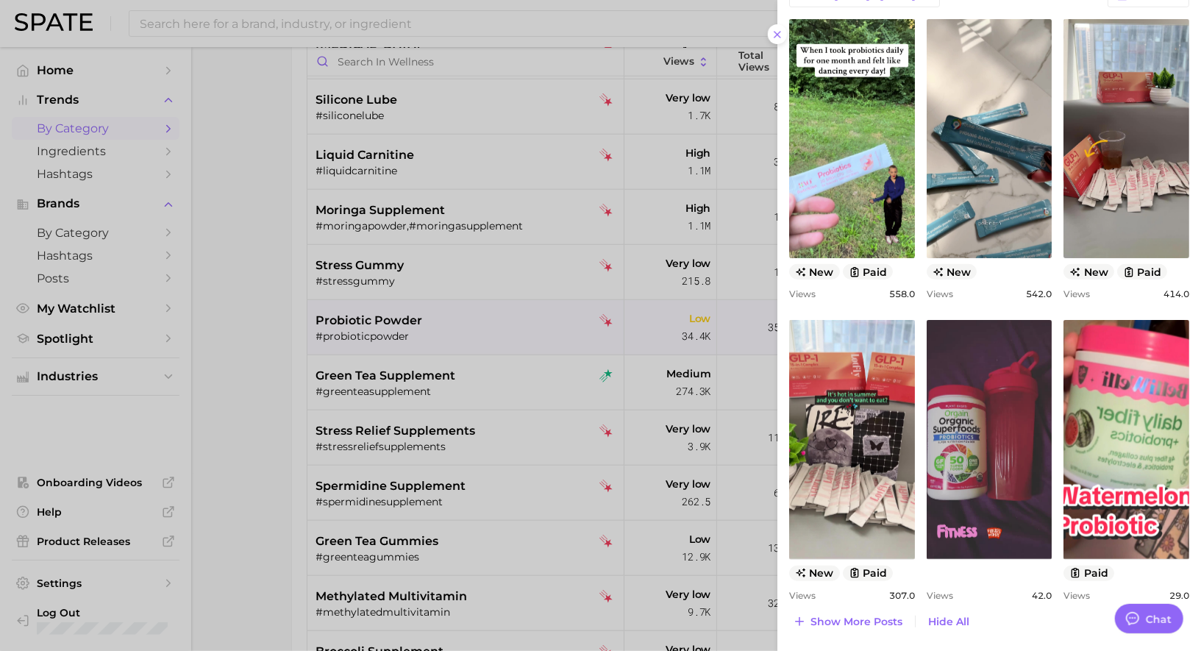
click at [523, 407] on div at bounding box center [600, 325] width 1201 height 651
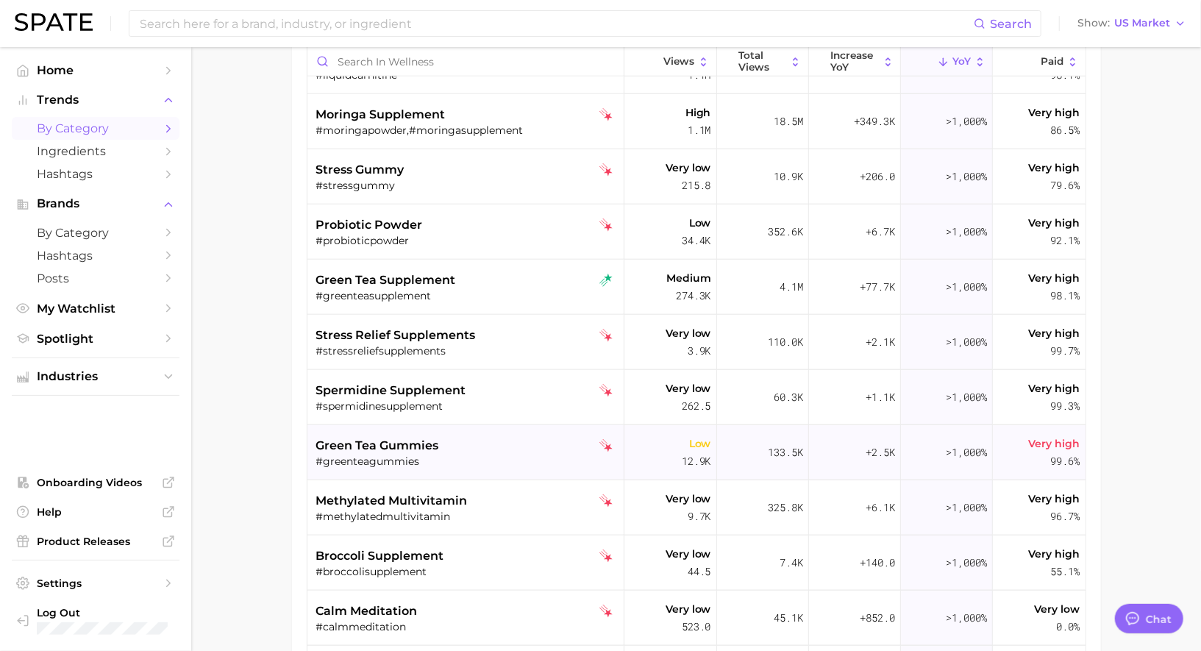
click at [452, 455] on div "#greenteagummies" at bounding box center [467, 461] width 302 height 13
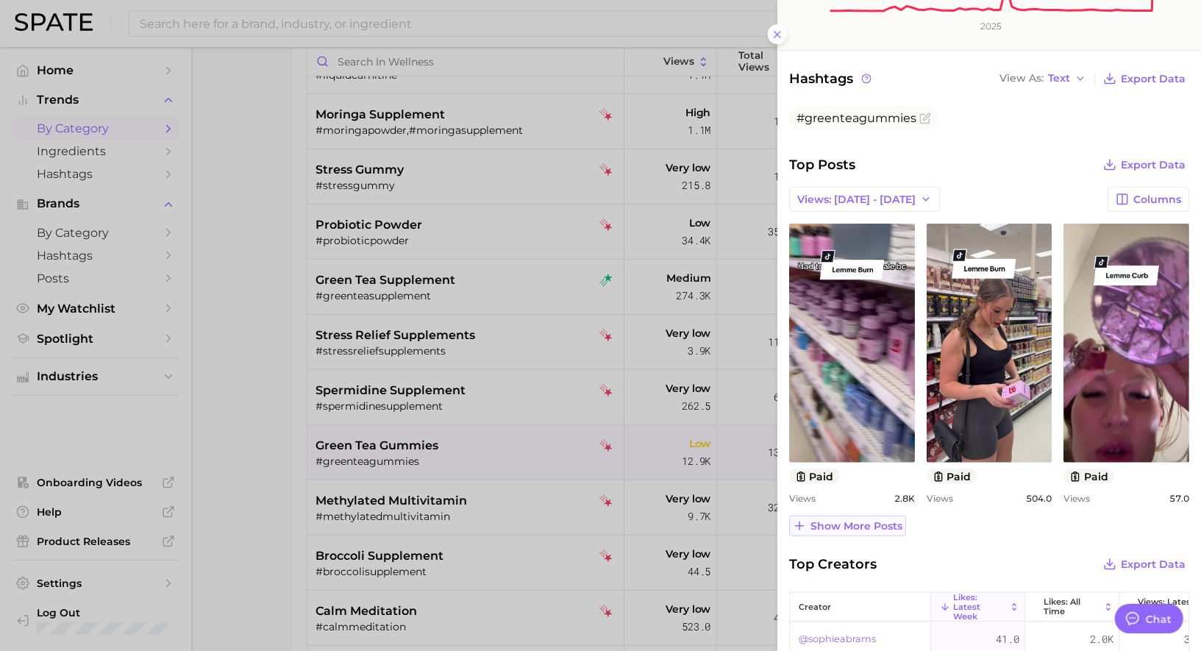
click at [849, 521] on span "Show more posts" at bounding box center [857, 526] width 92 height 13
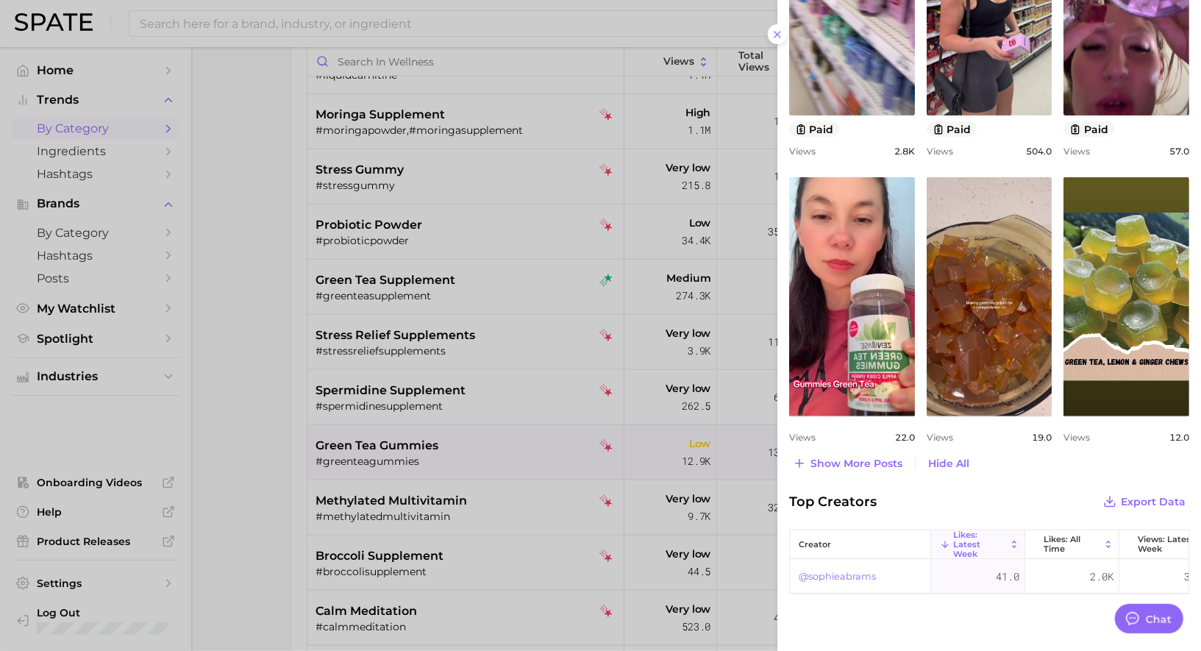
click at [546, 442] on div at bounding box center [600, 325] width 1201 height 651
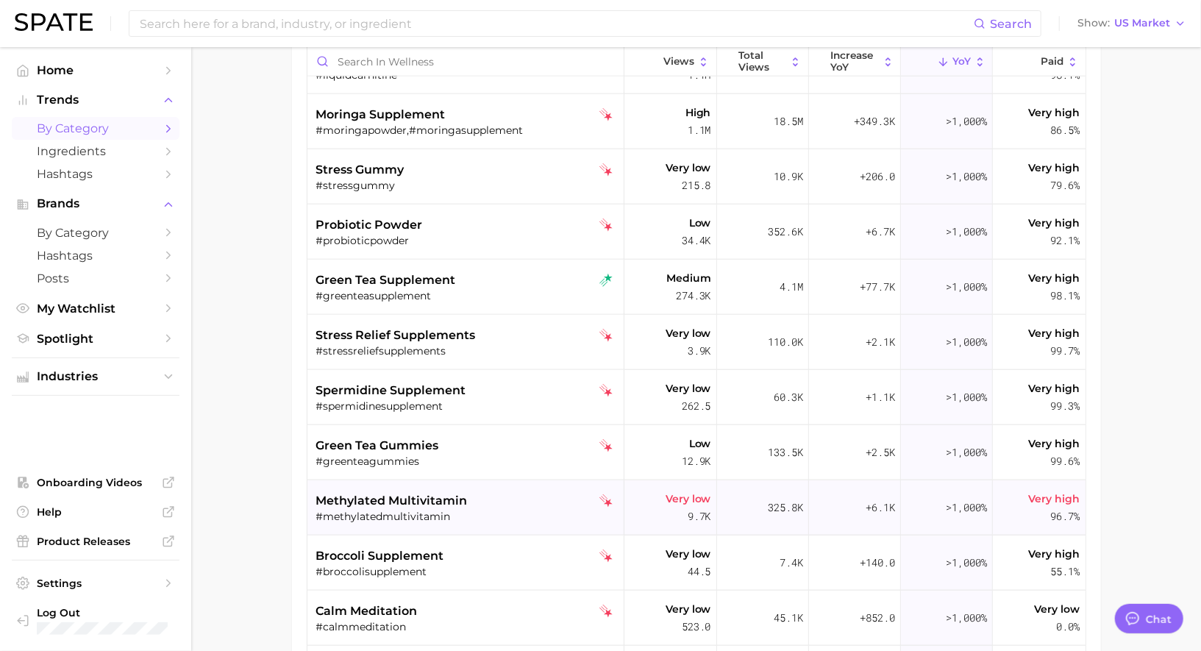
click at [493, 510] on div "#methylatedmultivitamin" at bounding box center [467, 516] width 302 height 13
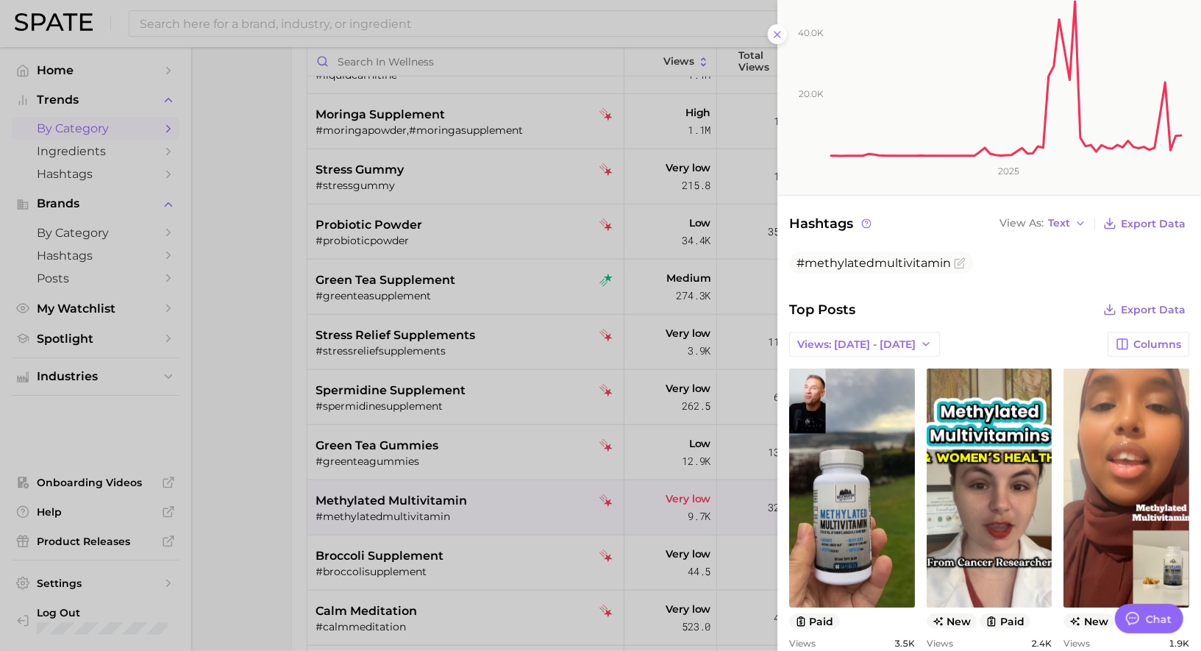
click at [533, 502] on div at bounding box center [600, 325] width 1201 height 651
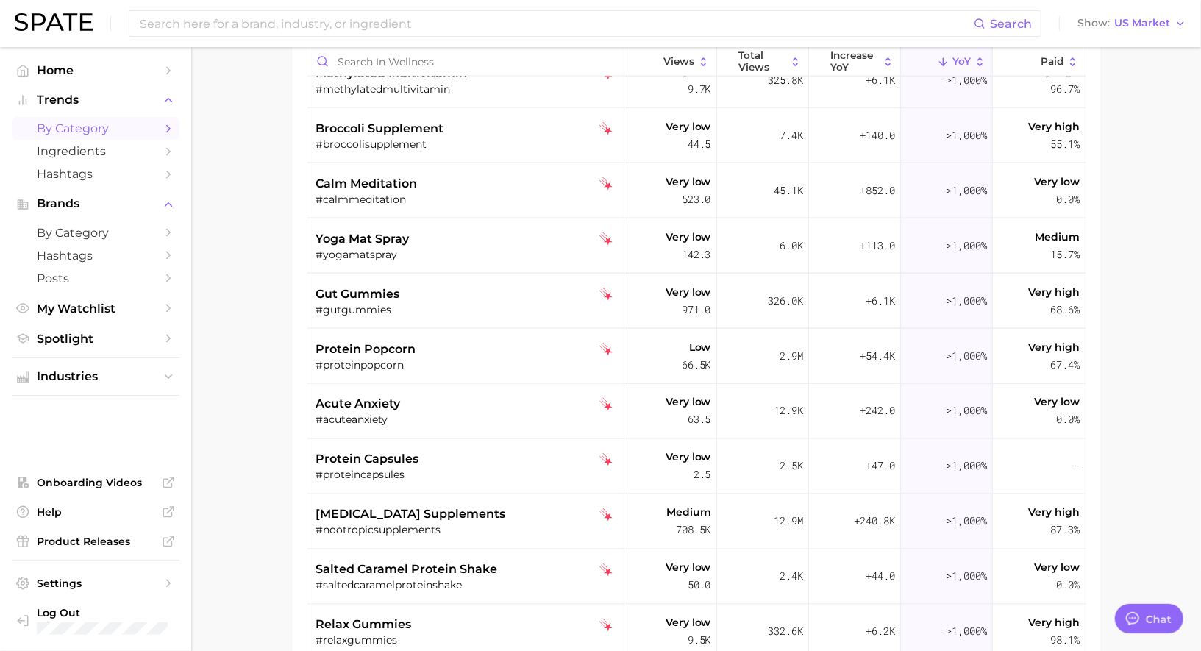
scroll to position [1464, 0]
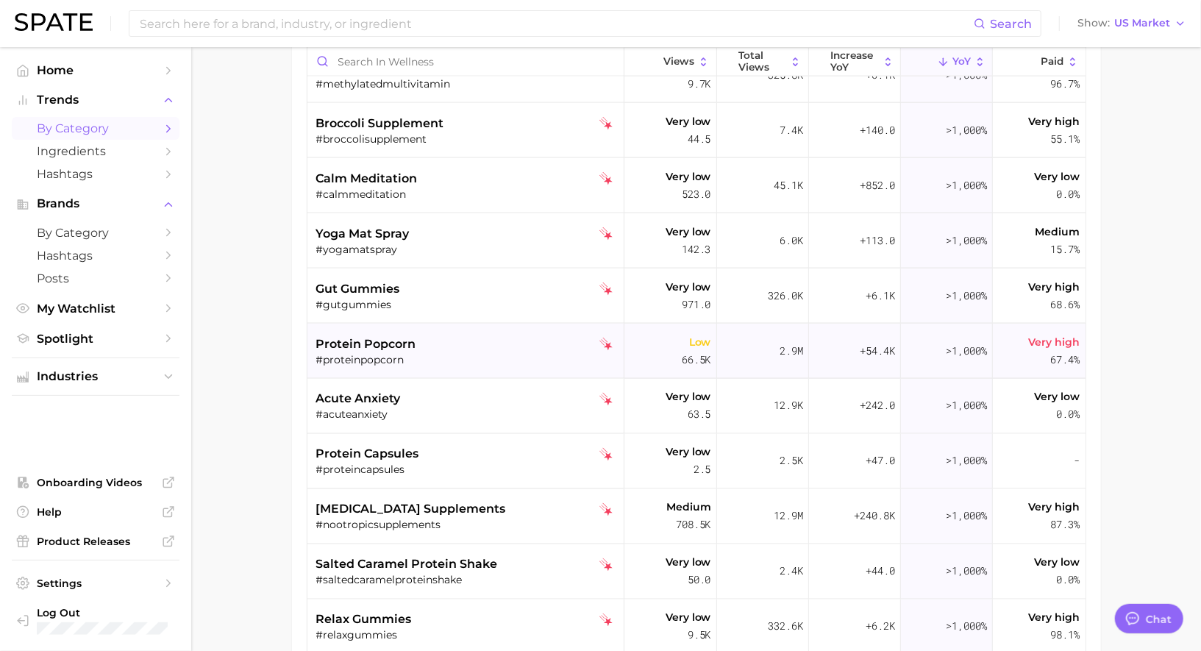
click at [415, 353] on div "#proteinpopcorn" at bounding box center [467, 359] width 302 height 13
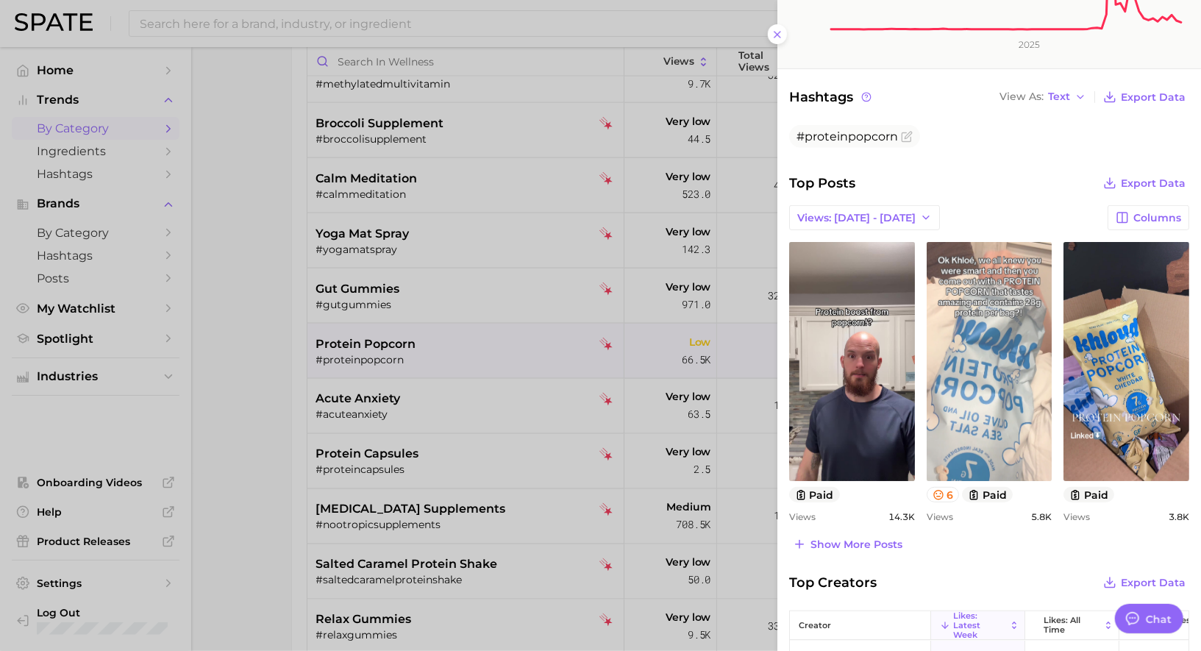
scroll to position [0, 0]
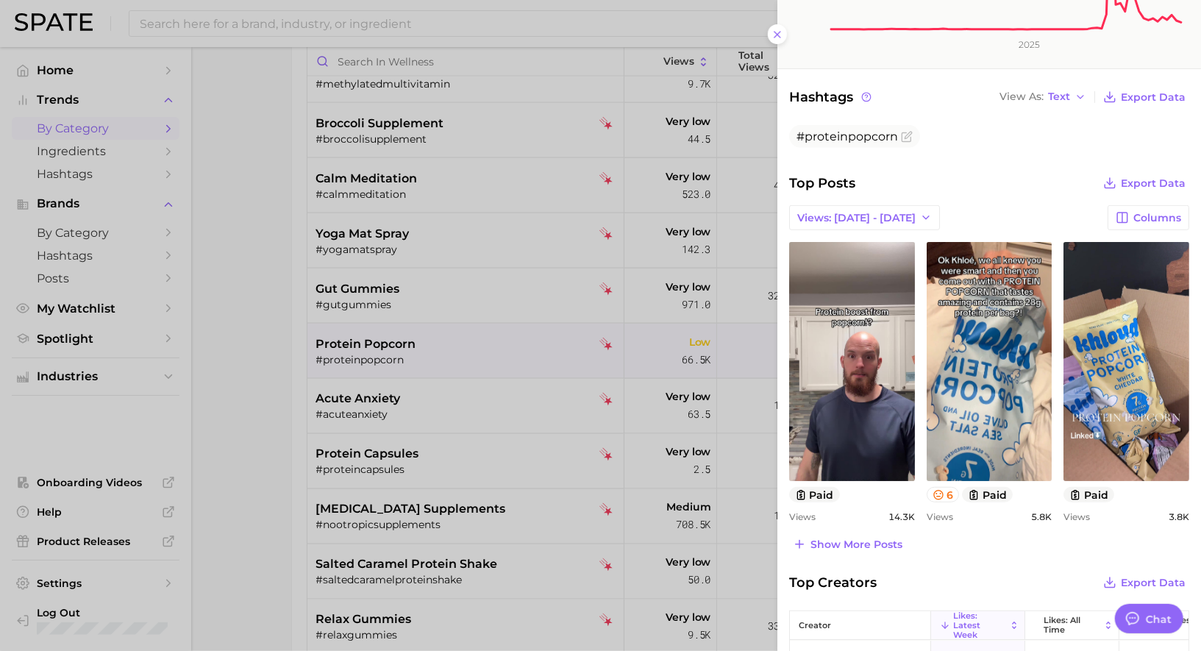
click at [425, 405] on div at bounding box center [600, 325] width 1201 height 651
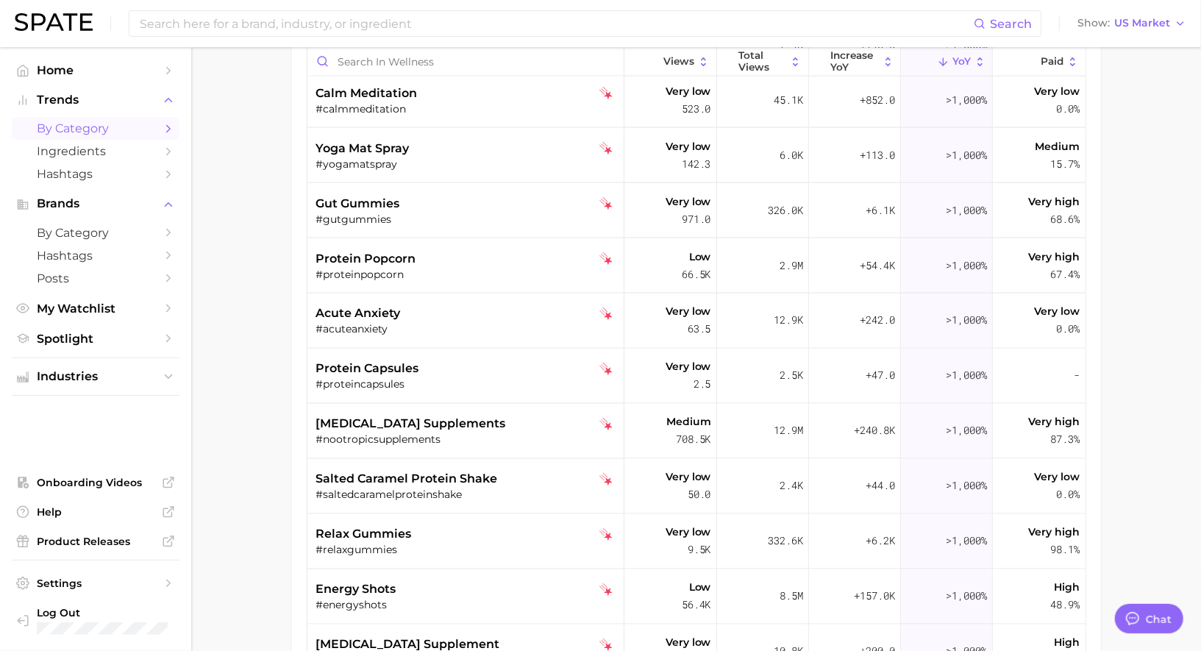
scroll to position [1550, 0]
click at [432, 422] on span "nootropic supplements" at bounding box center [411, 424] width 190 height 18
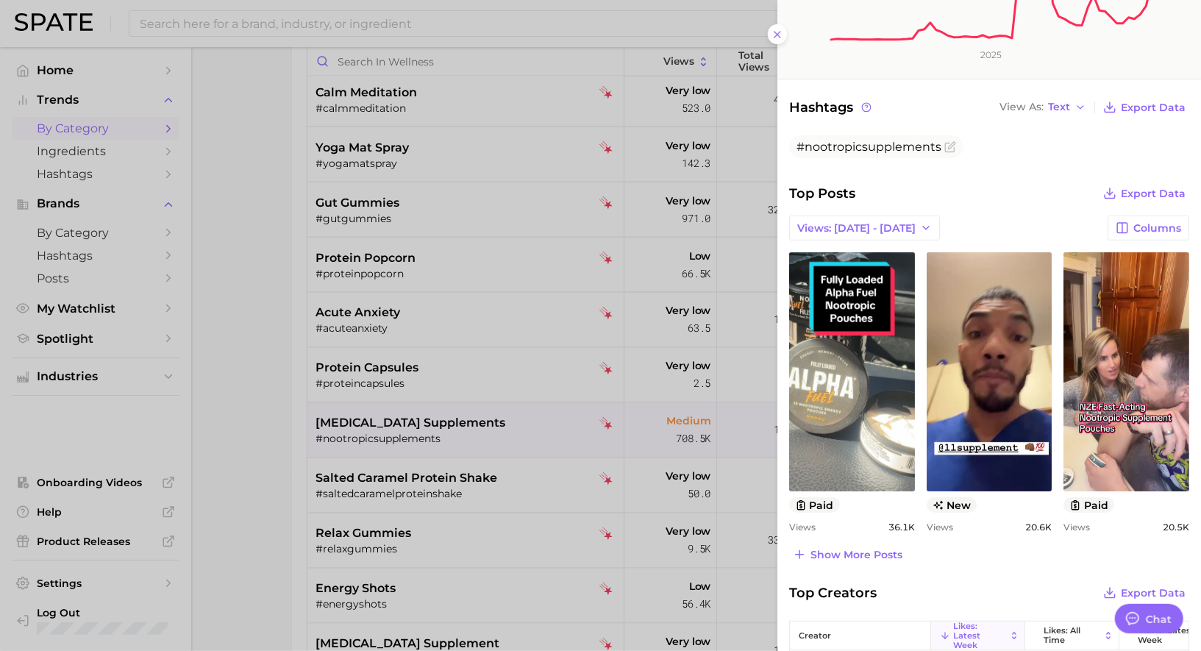
scroll to position [379, 0]
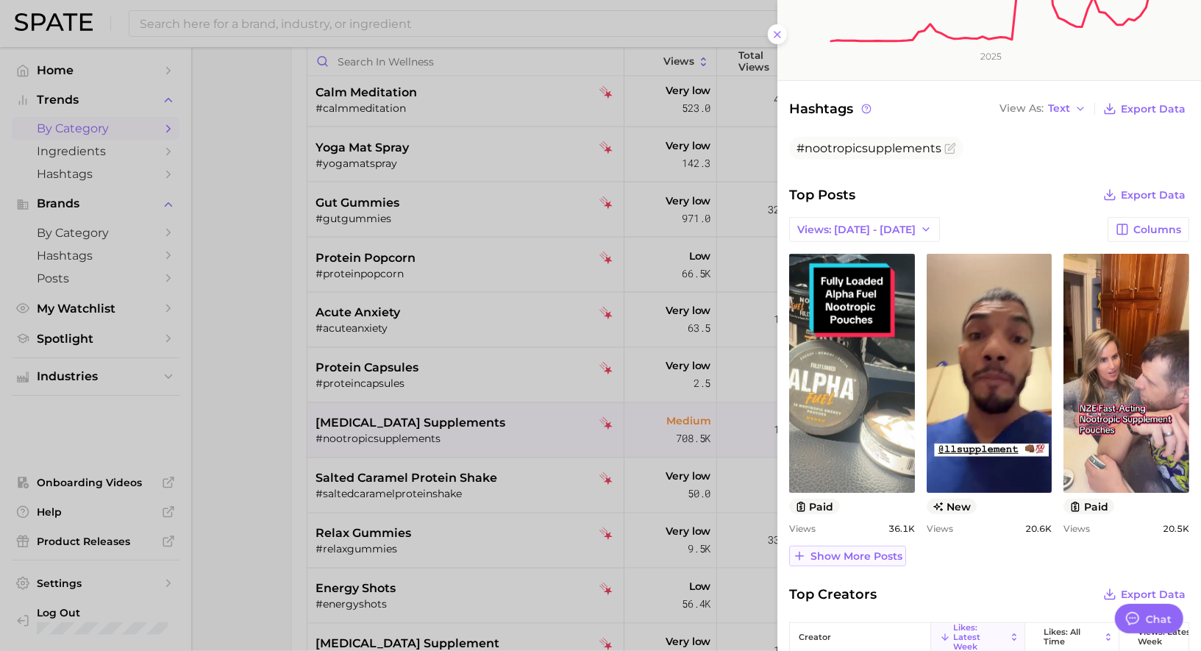
click at [871, 550] on span "Show more posts" at bounding box center [857, 556] width 92 height 13
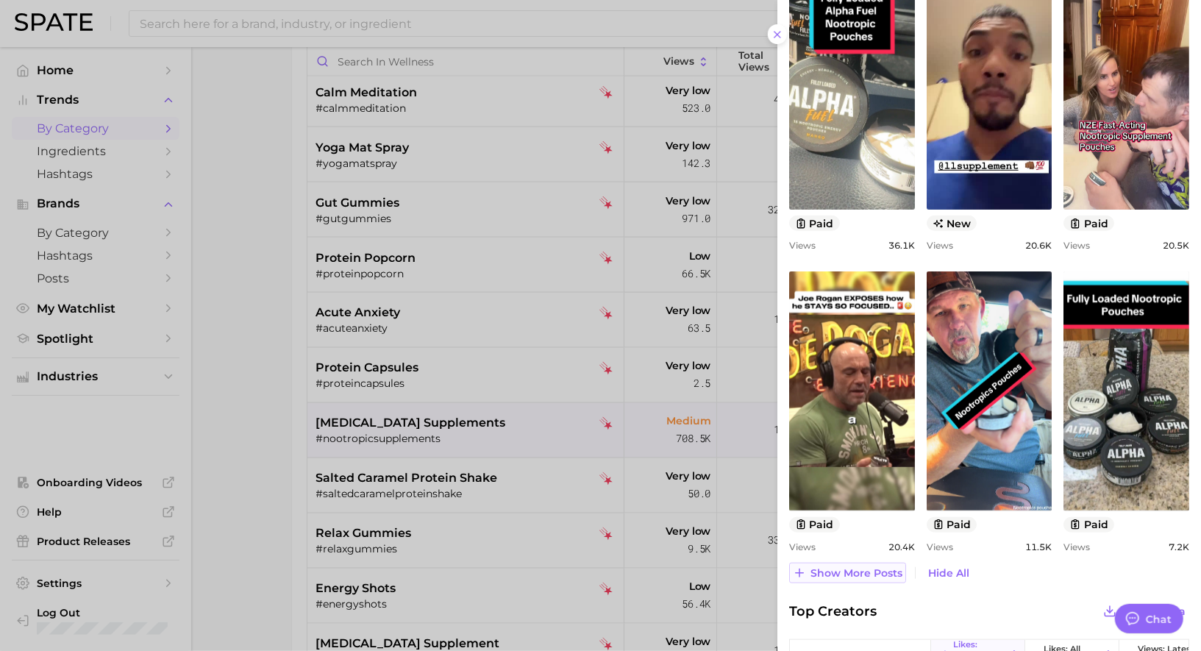
scroll to position [0, 0]
click at [438, 435] on div at bounding box center [600, 325] width 1201 height 651
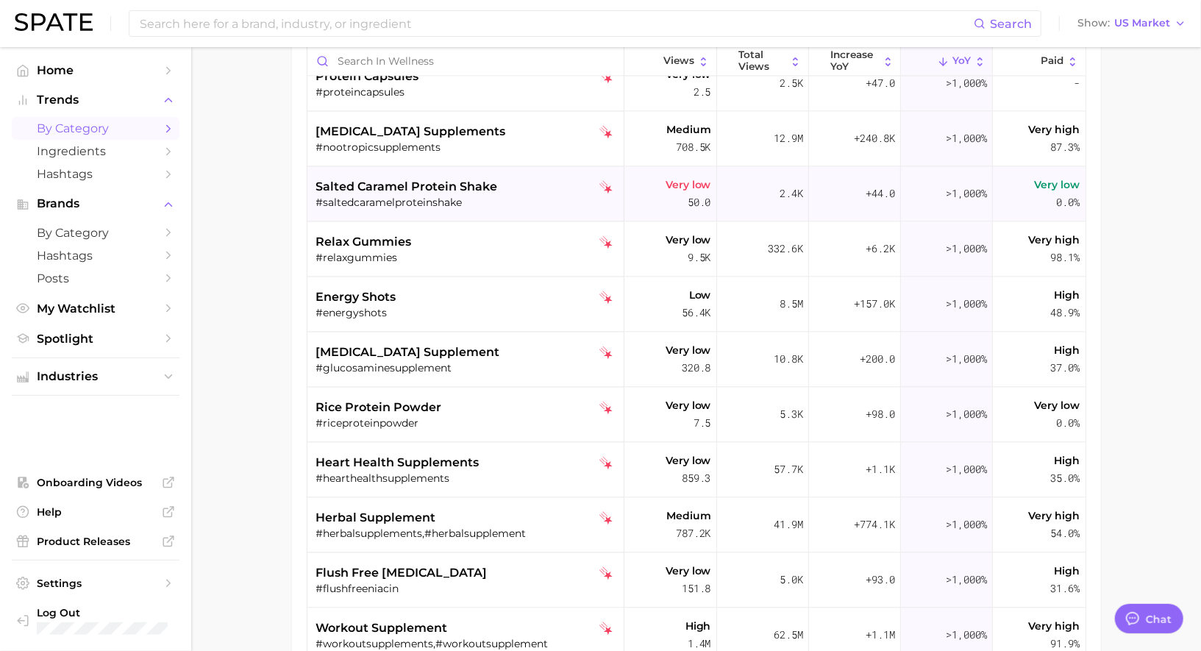
scroll to position [1848, 0]
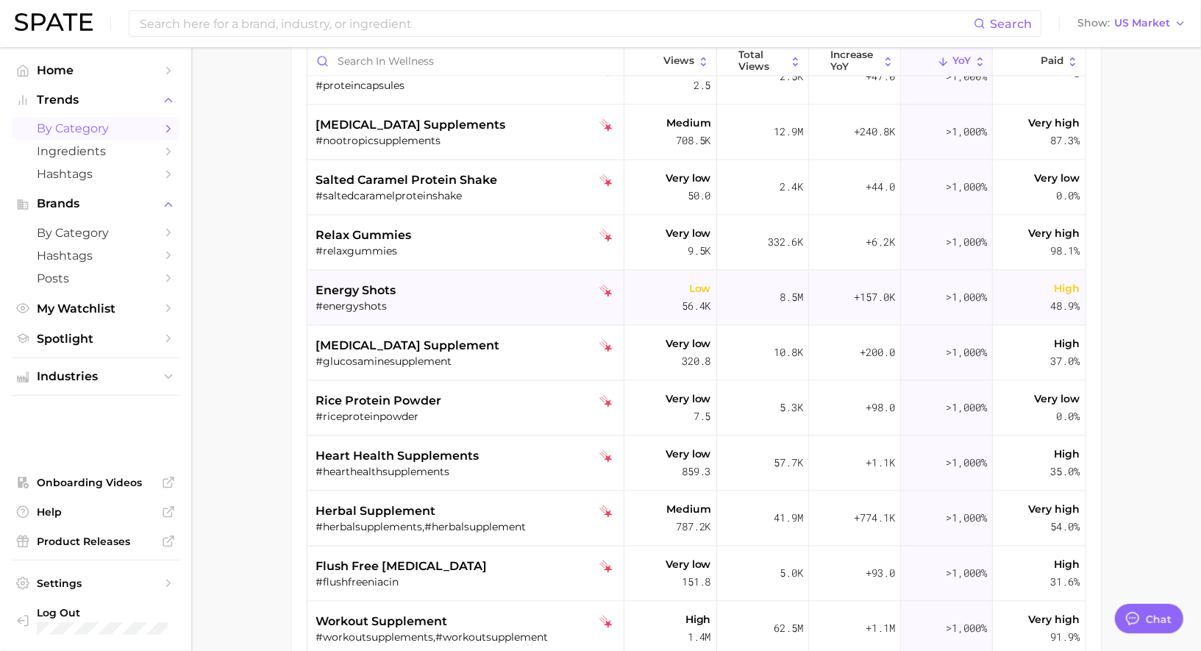
click at [453, 302] on div "#energyshots" at bounding box center [467, 306] width 302 height 13
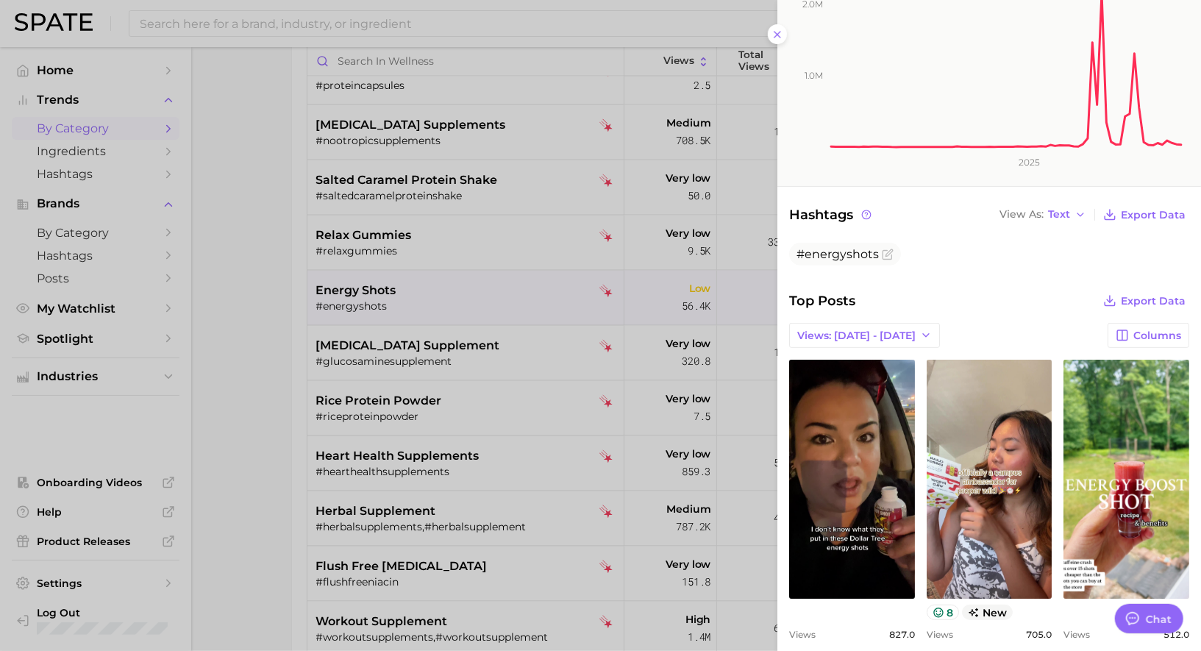
scroll to position [312, 0]
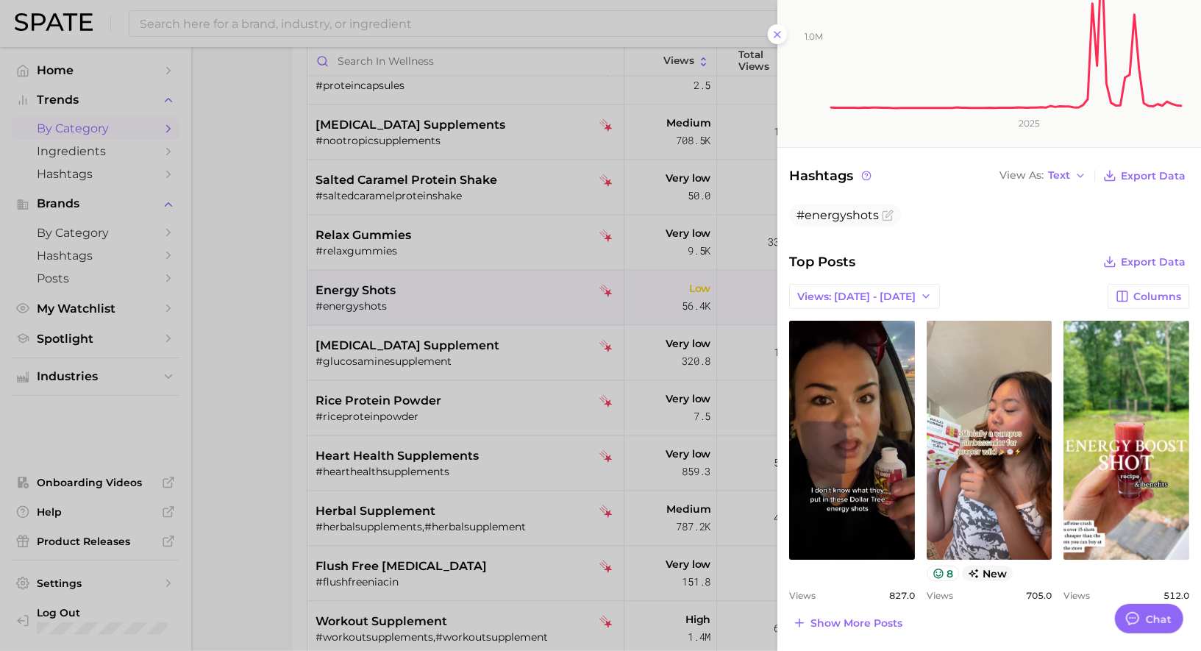
click at [482, 384] on div at bounding box center [600, 325] width 1201 height 651
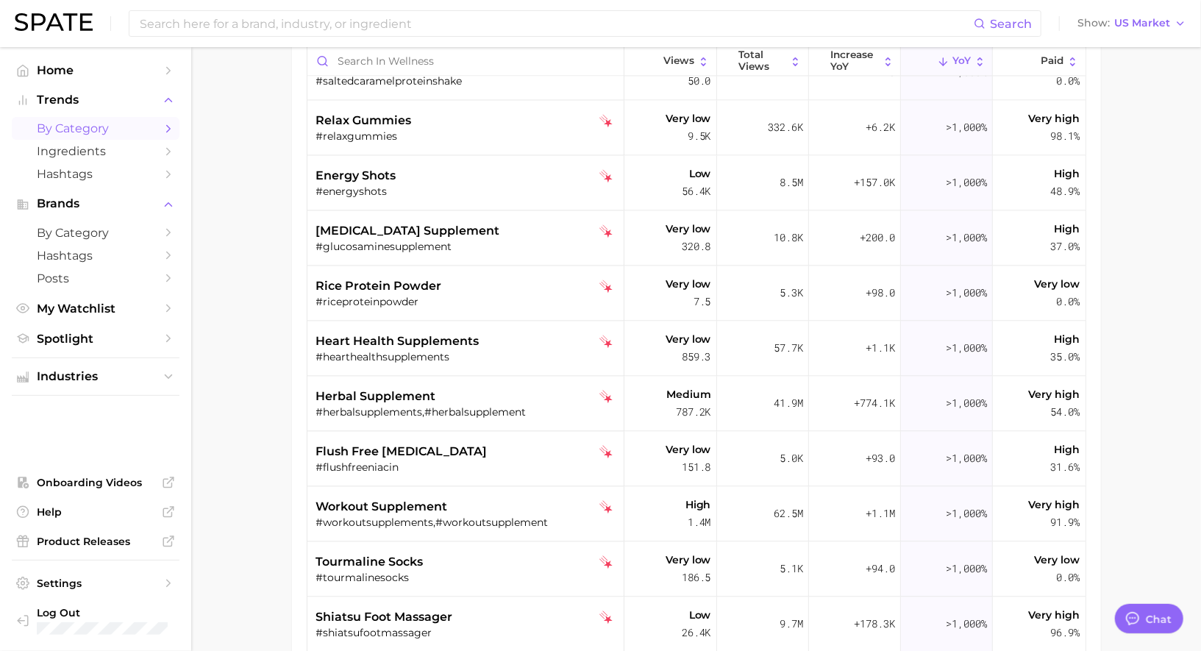
scroll to position [1982, 0]
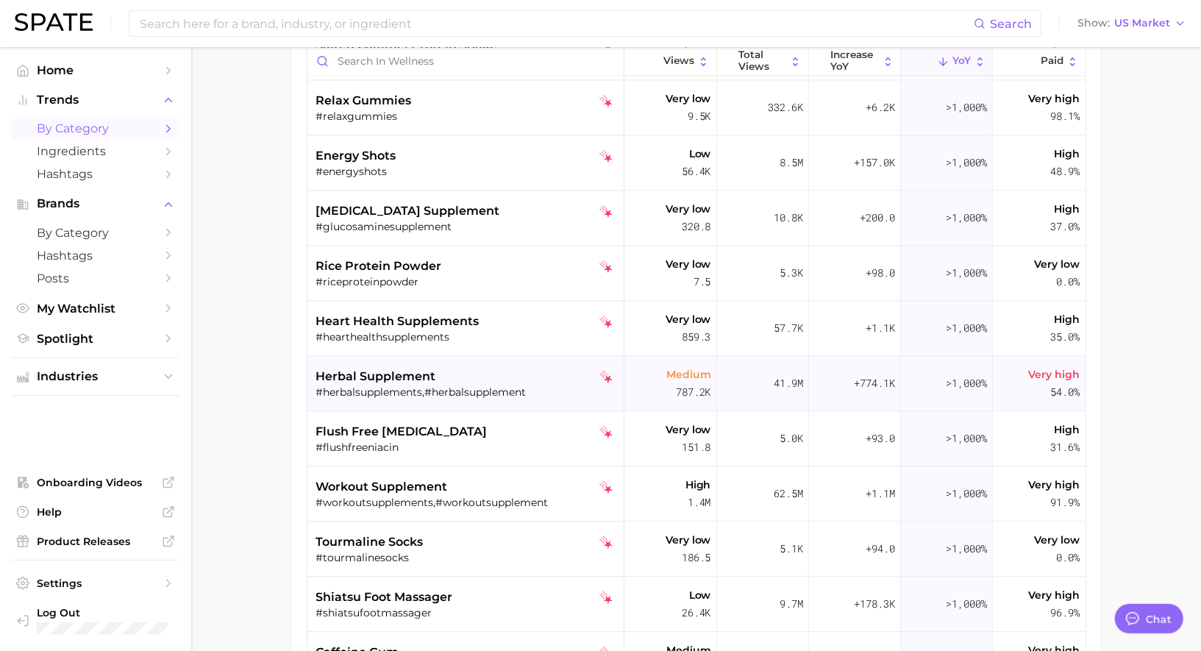
click at [457, 374] on div "herbal supplement" at bounding box center [467, 377] width 302 height 18
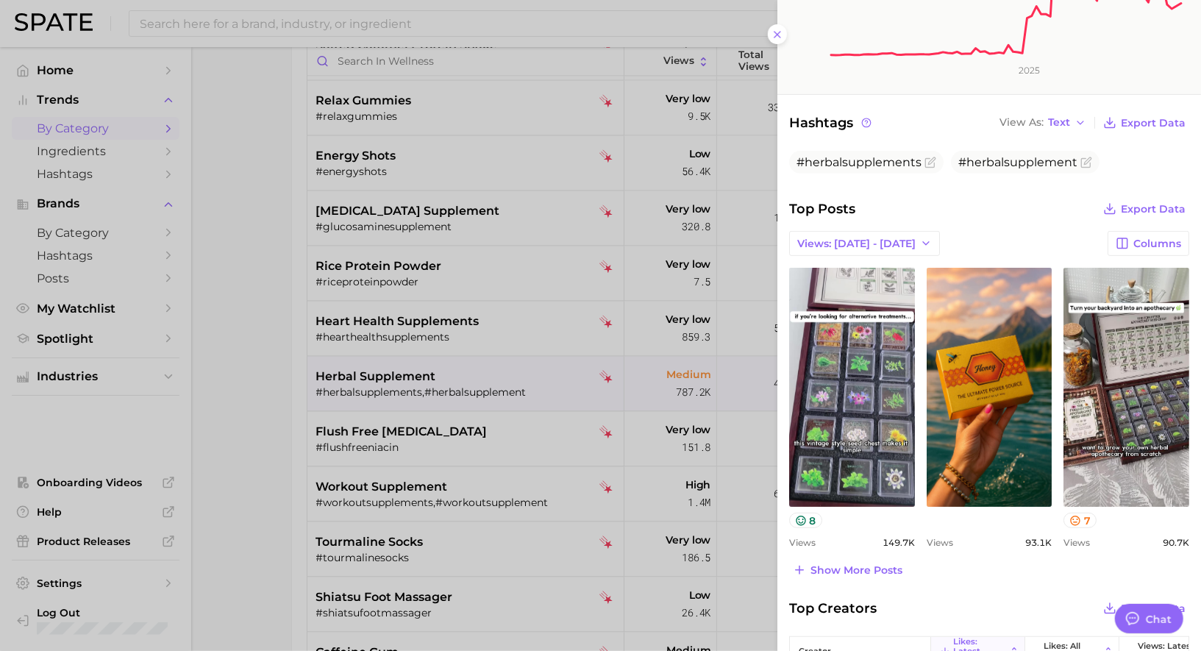
scroll to position [366, 0]
click at [847, 565] on span "Show more posts" at bounding box center [857, 569] width 92 height 13
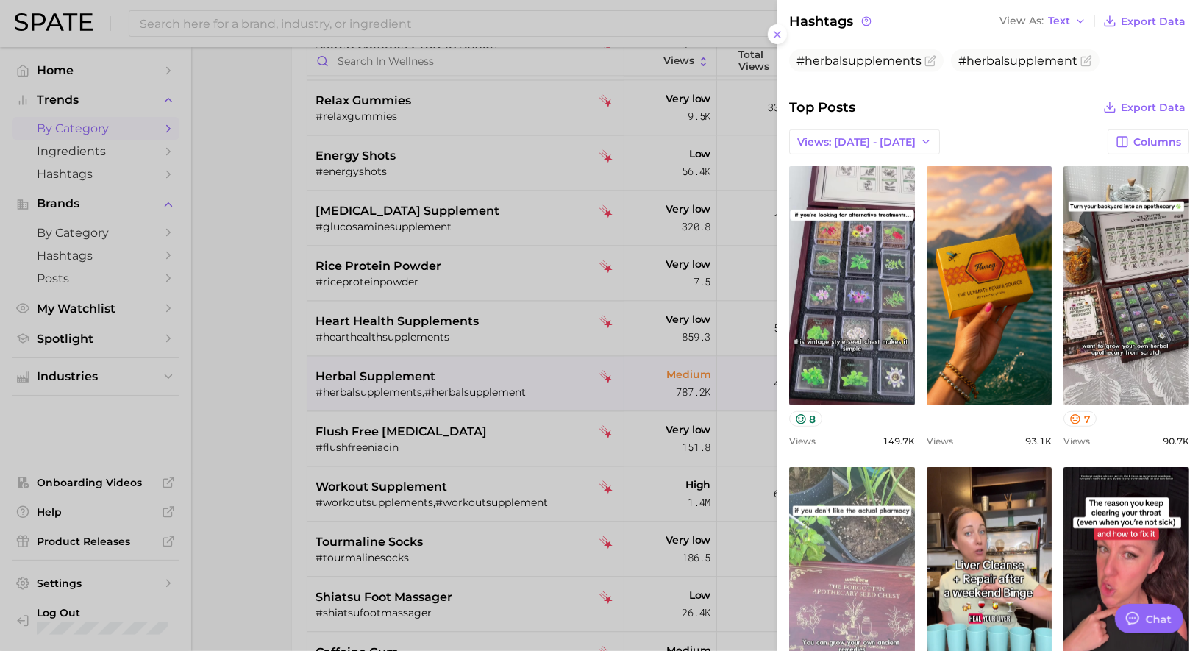
scroll to position [349, 0]
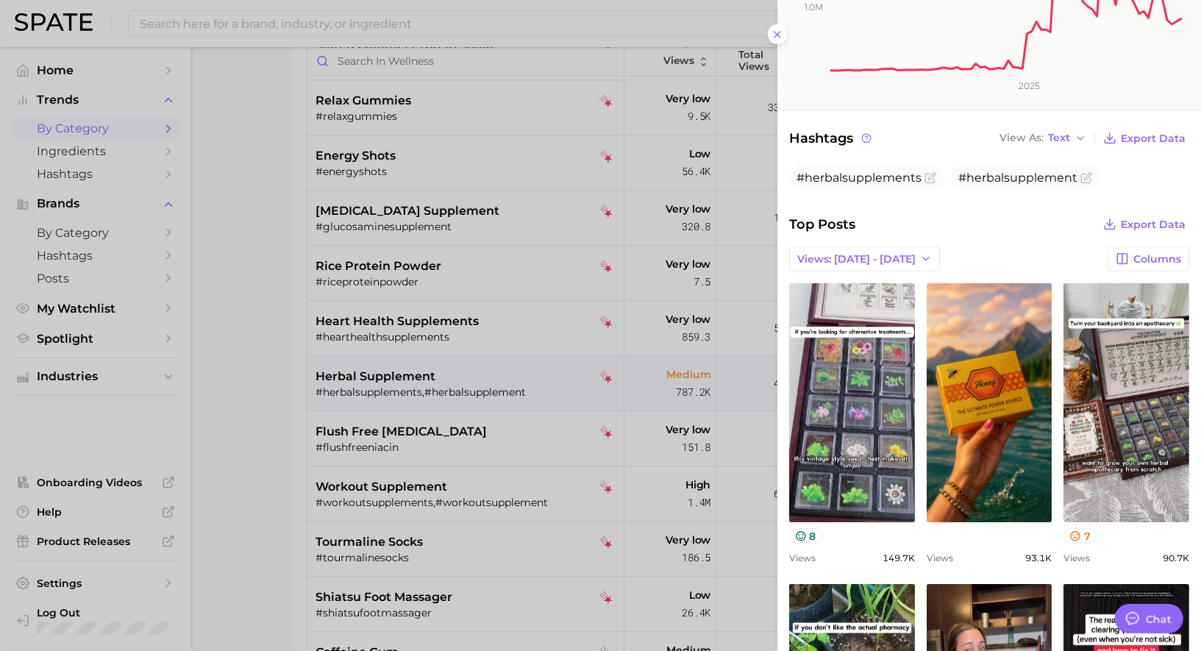
click at [462, 379] on div at bounding box center [600, 325] width 1201 height 651
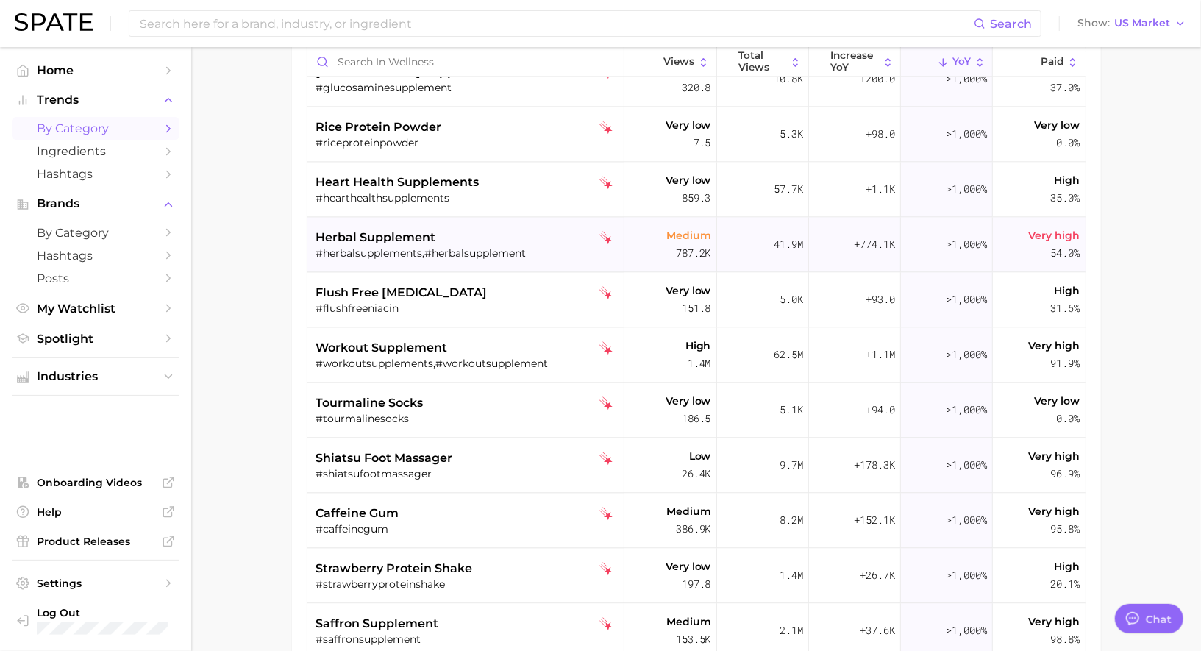
scroll to position [2124, 0]
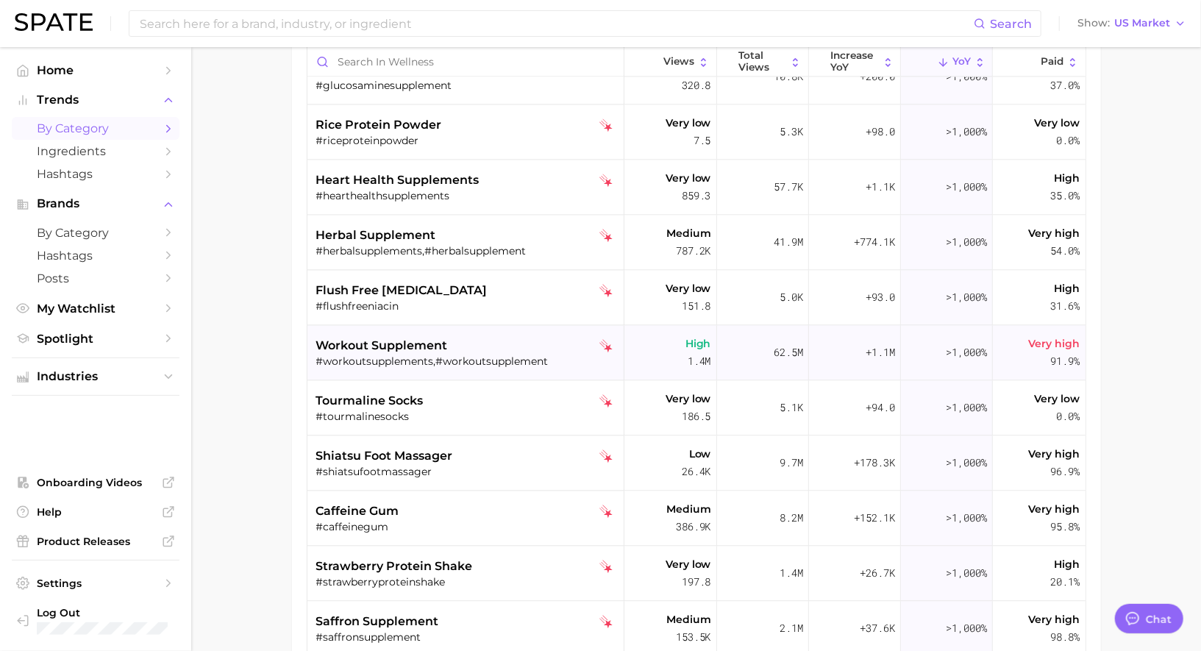
click at [401, 352] on span "workout supplement" at bounding box center [382, 346] width 132 height 18
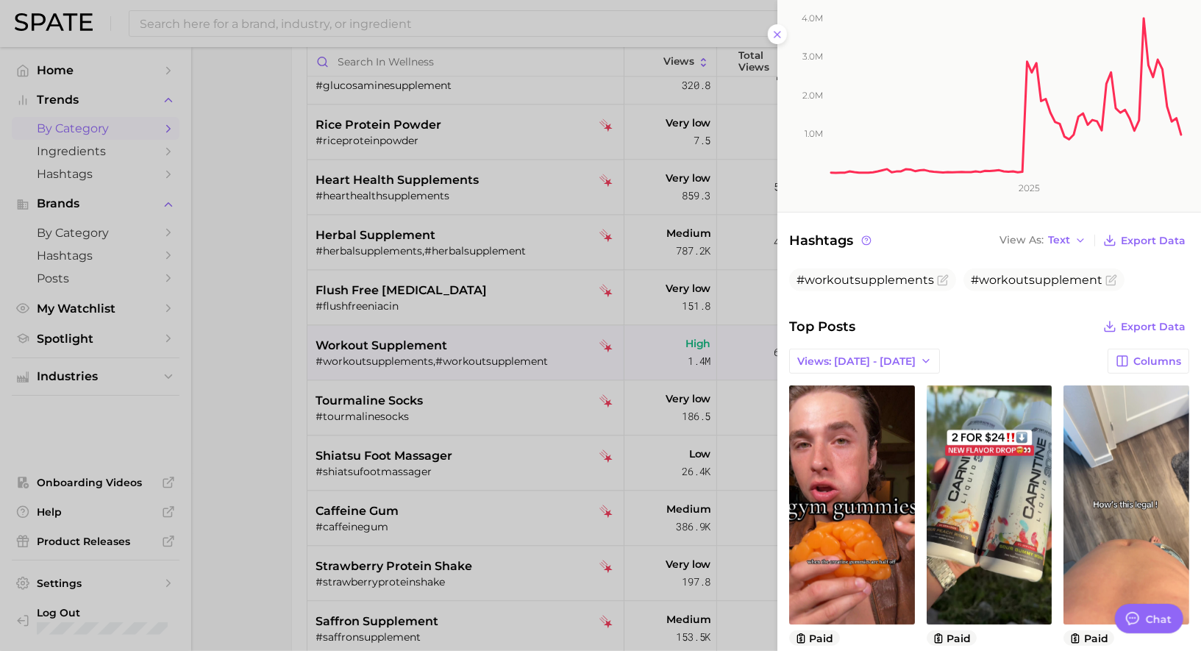
click at [510, 381] on div at bounding box center [600, 325] width 1201 height 651
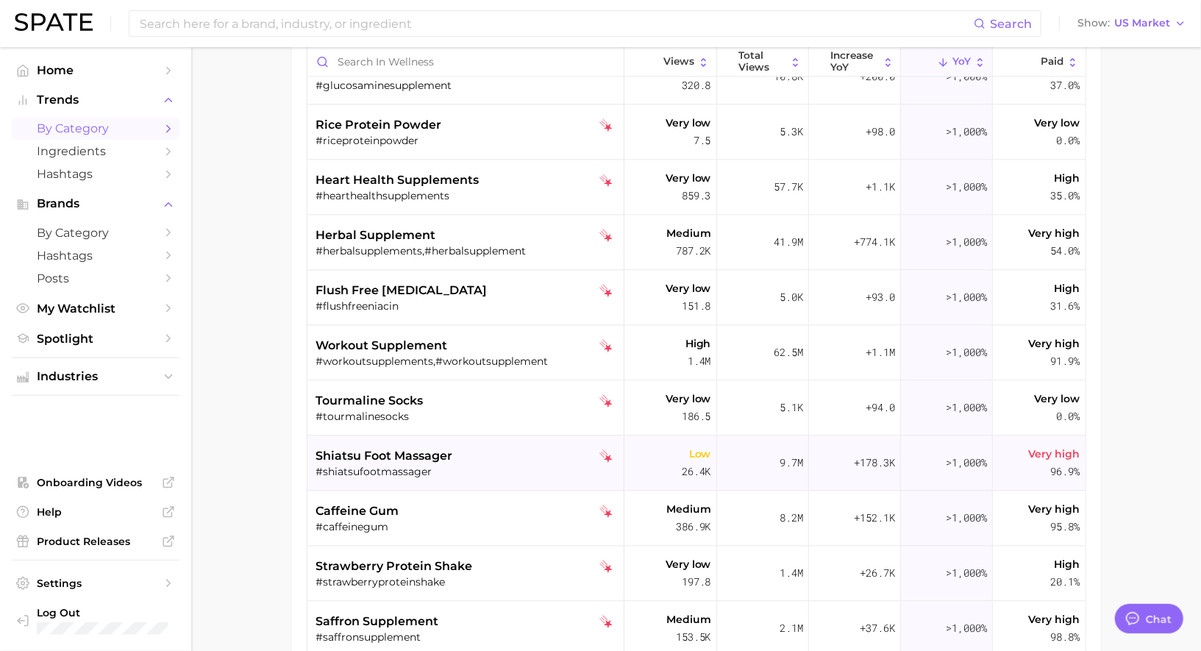
click at [519, 449] on div "shiatsu foot massager" at bounding box center [467, 456] width 302 height 18
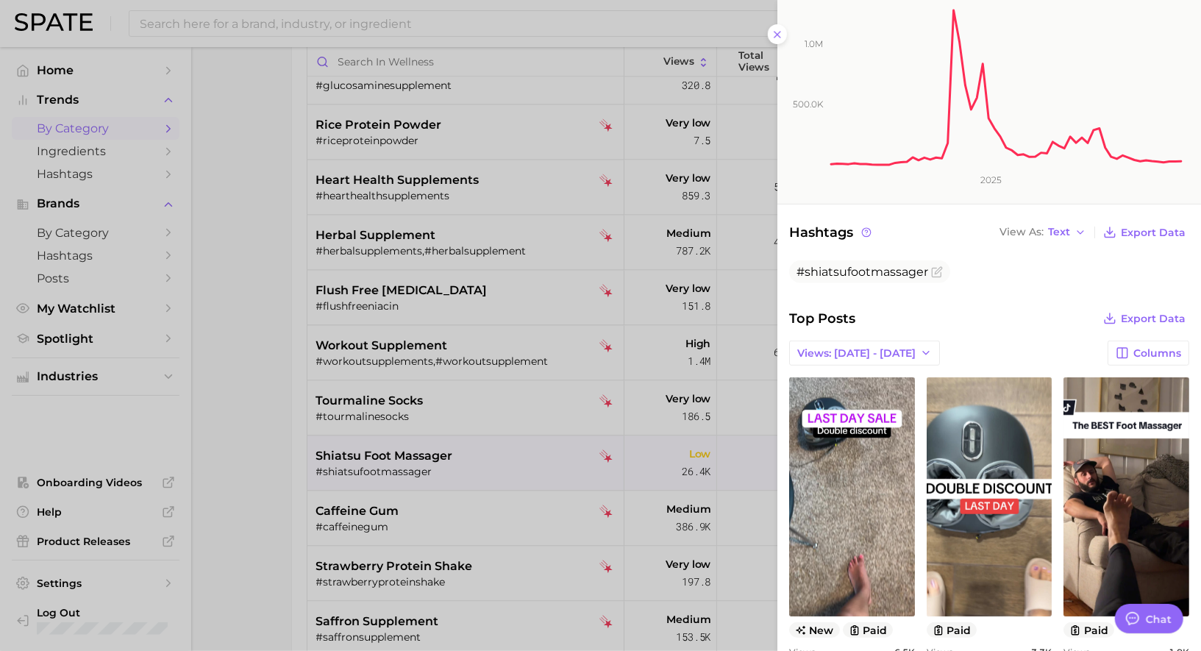
click at [599, 424] on div at bounding box center [600, 325] width 1201 height 651
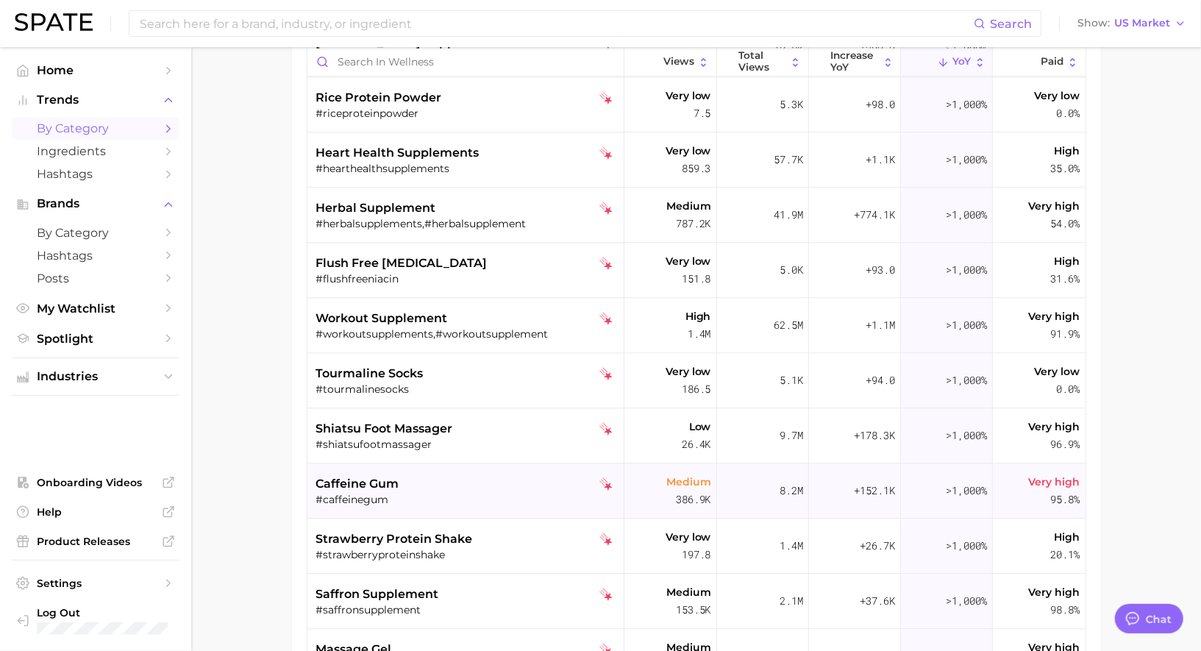
click at [383, 493] on div "#caffeinegum" at bounding box center [467, 499] width 302 height 13
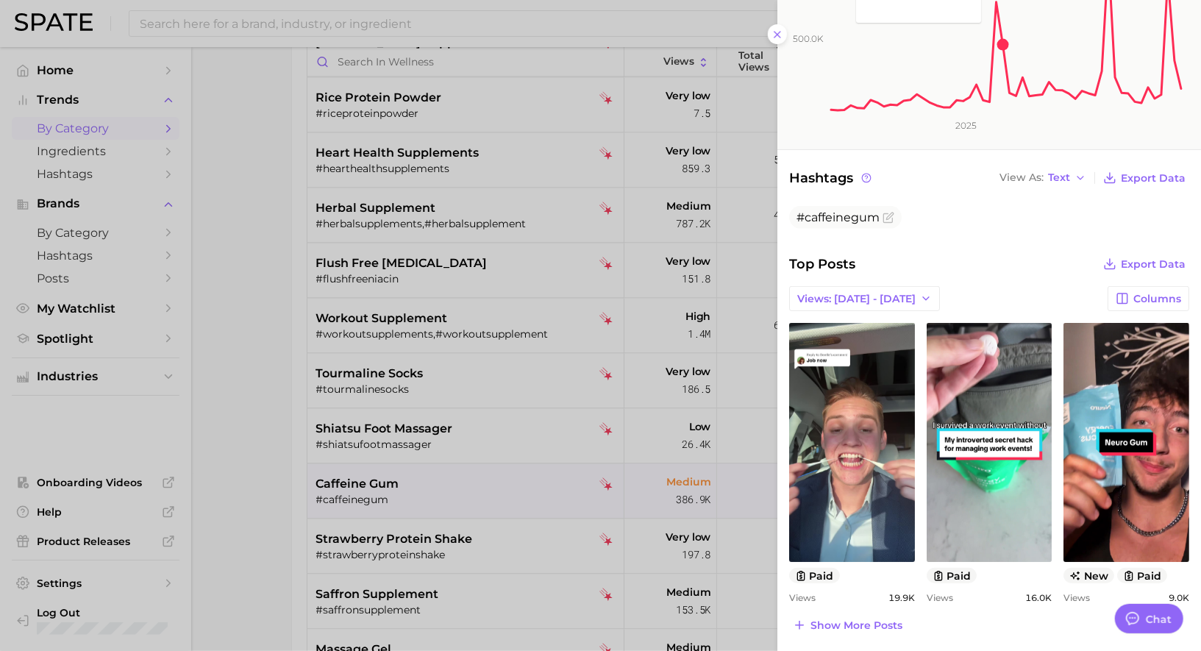
scroll to position [311, 0]
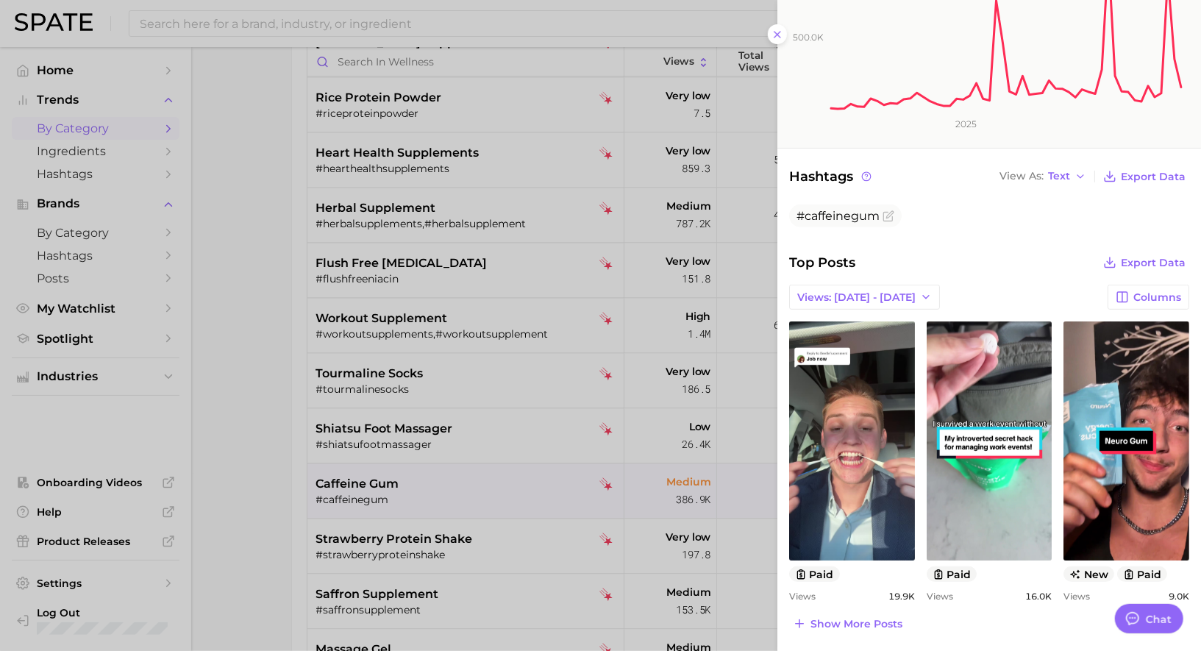
click at [499, 471] on div at bounding box center [600, 325] width 1201 height 651
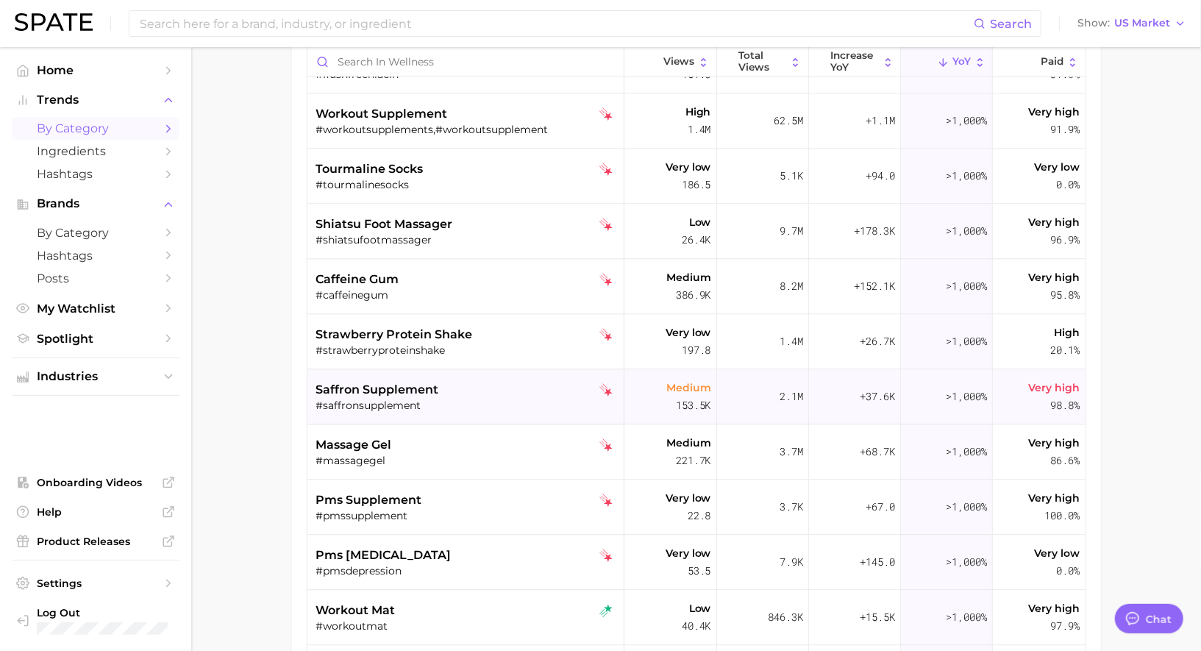
click at [492, 391] on div "saffron supplement" at bounding box center [467, 390] width 302 height 18
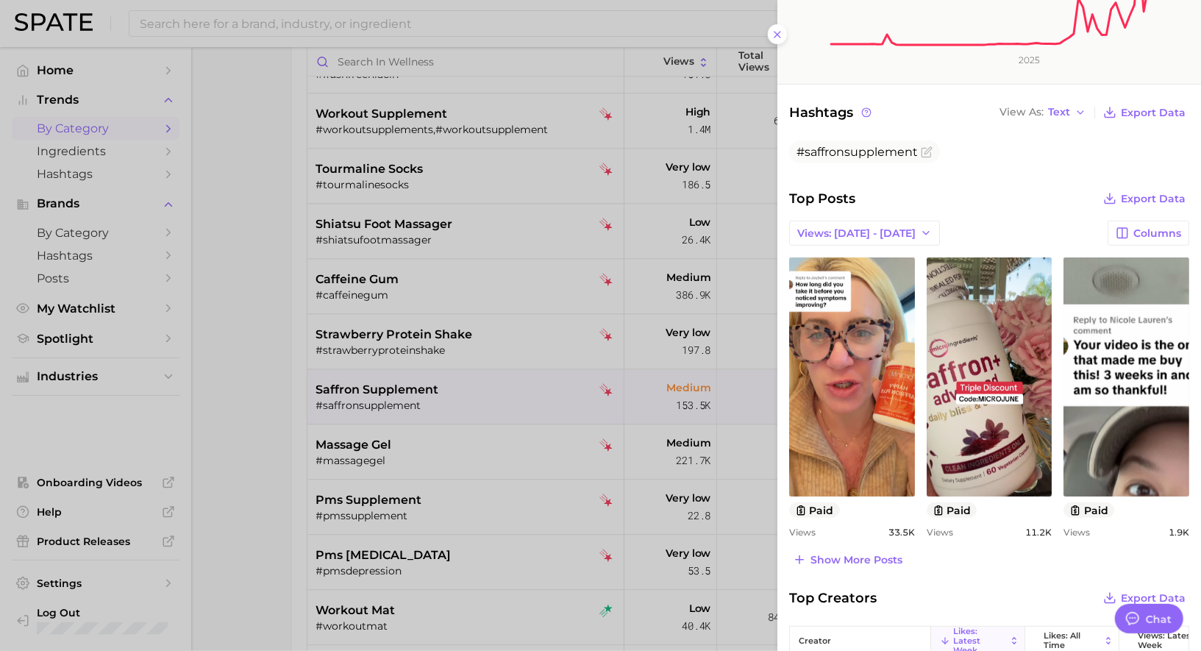
click at [439, 170] on div at bounding box center [600, 325] width 1201 height 651
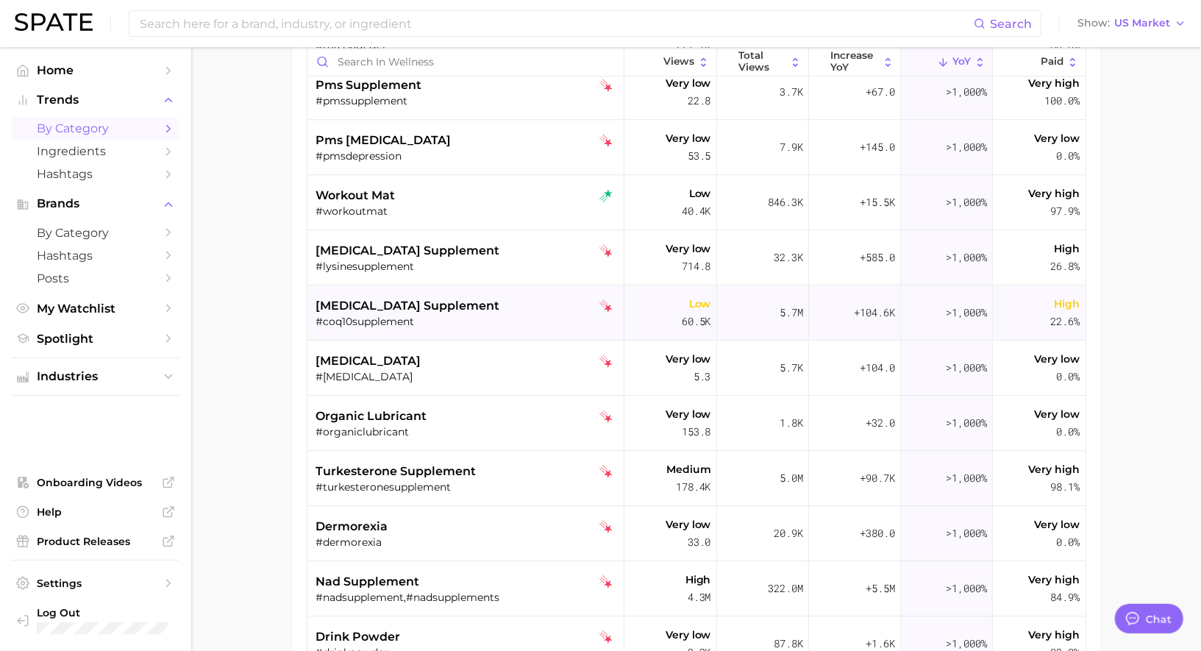
scroll to position [2795, 0]
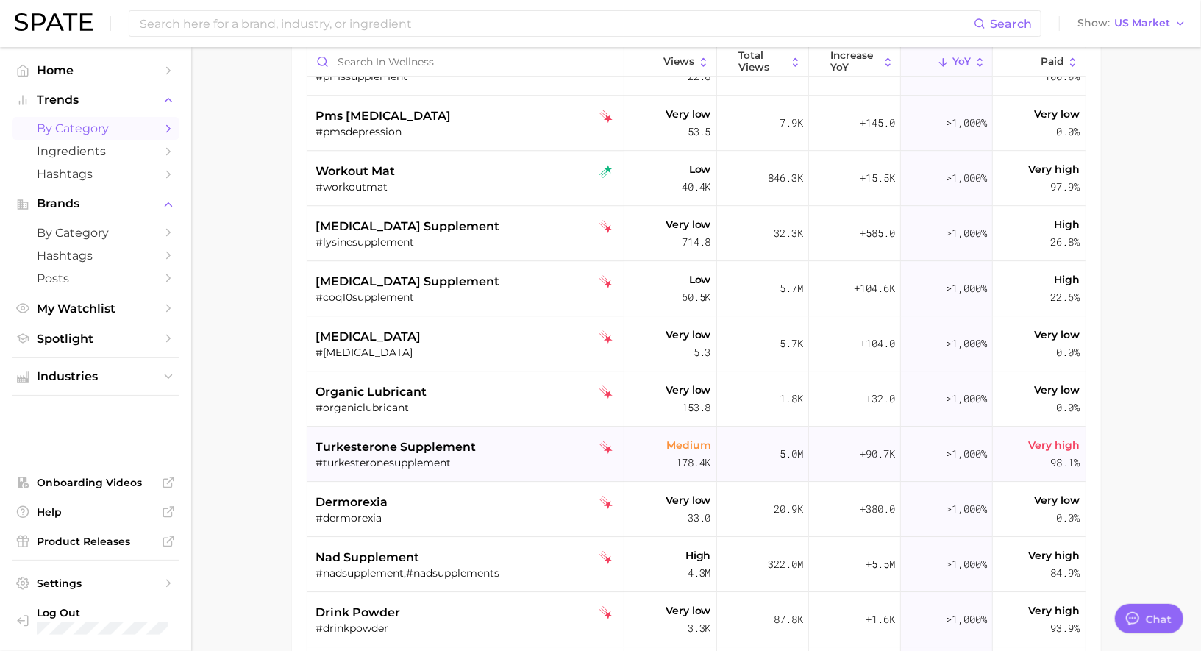
click at [463, 449] on span "turkesterone supplement" at bounding box center [396, 447] width 160 height 18
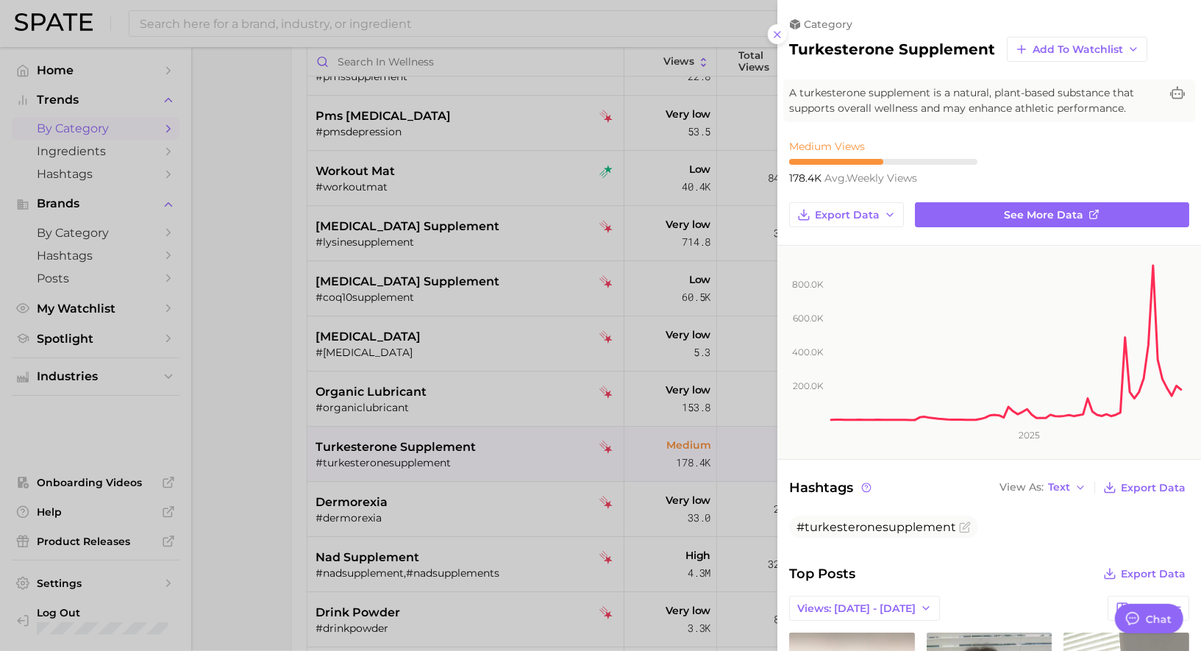
scroll to position [0, 0]
click at [463, 449] on div at bounding box center [600, 325] width 1201 height 651
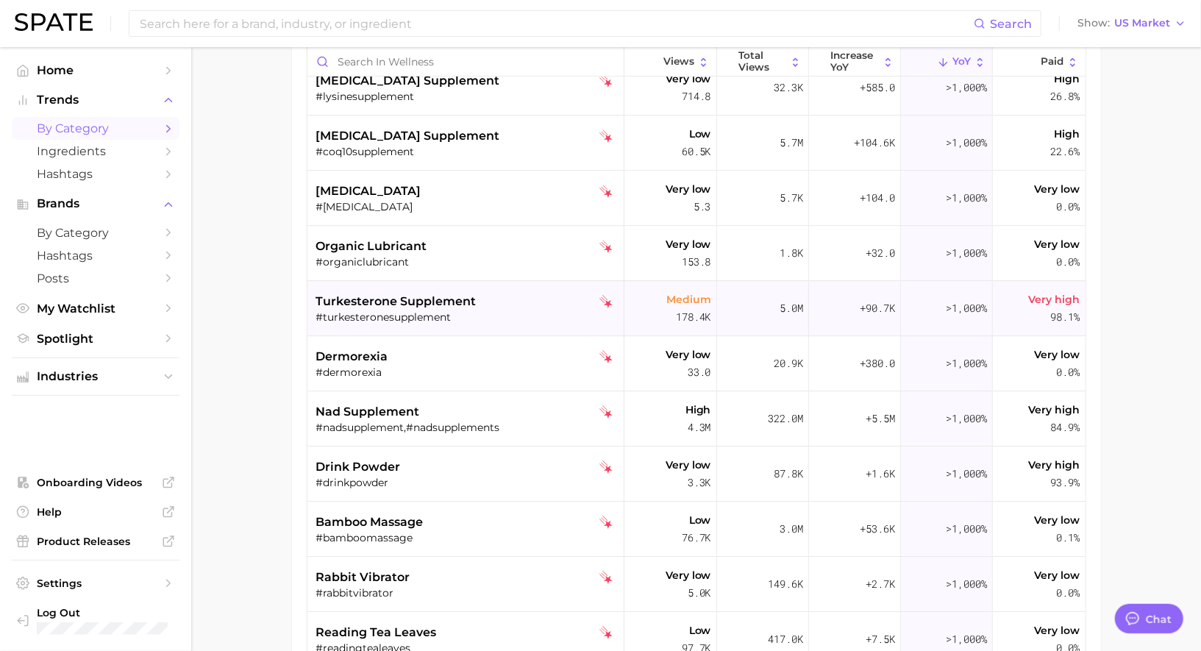
scroll to position [2942, 0]
click at [477, 513] on div "bamboo massage" at bounding box center [467, 521] width 302 height 18
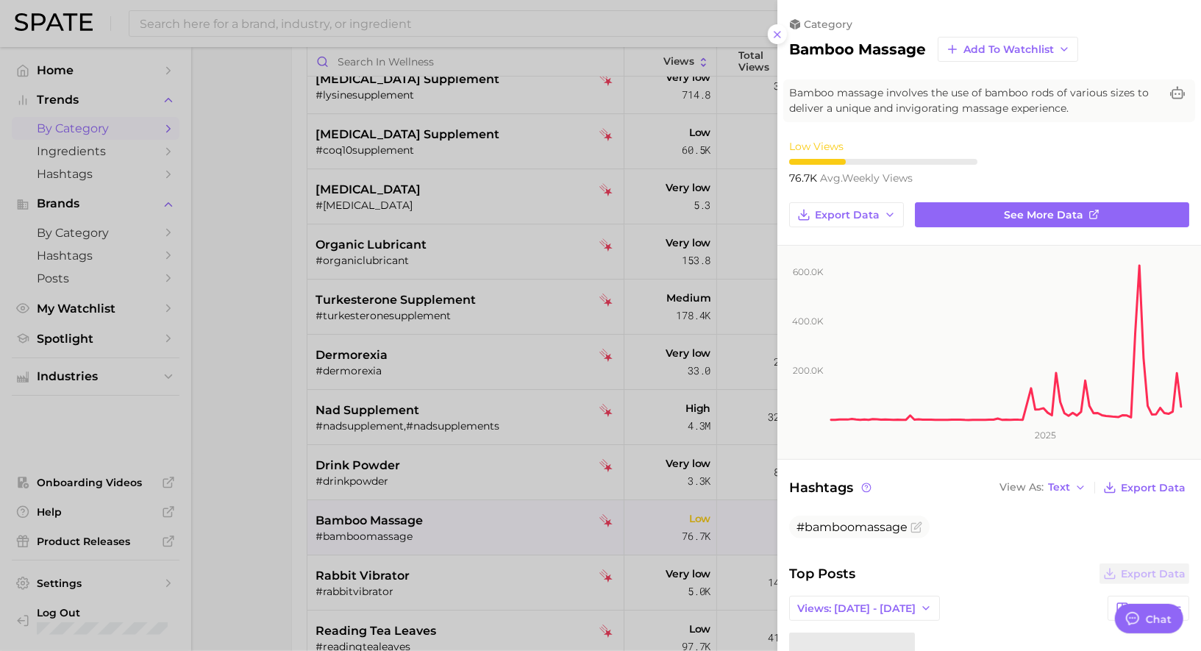
click at [477, 513] on div at bounding box center [600, 325] width 1201 height 651
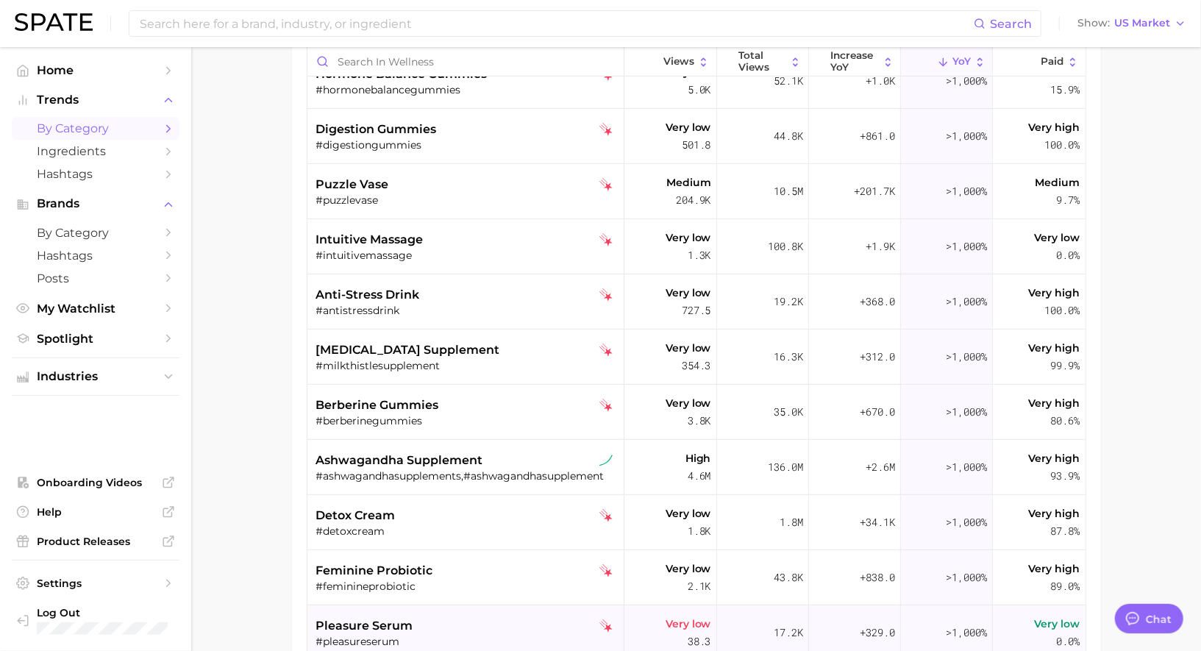
scroll to position [188, 0]
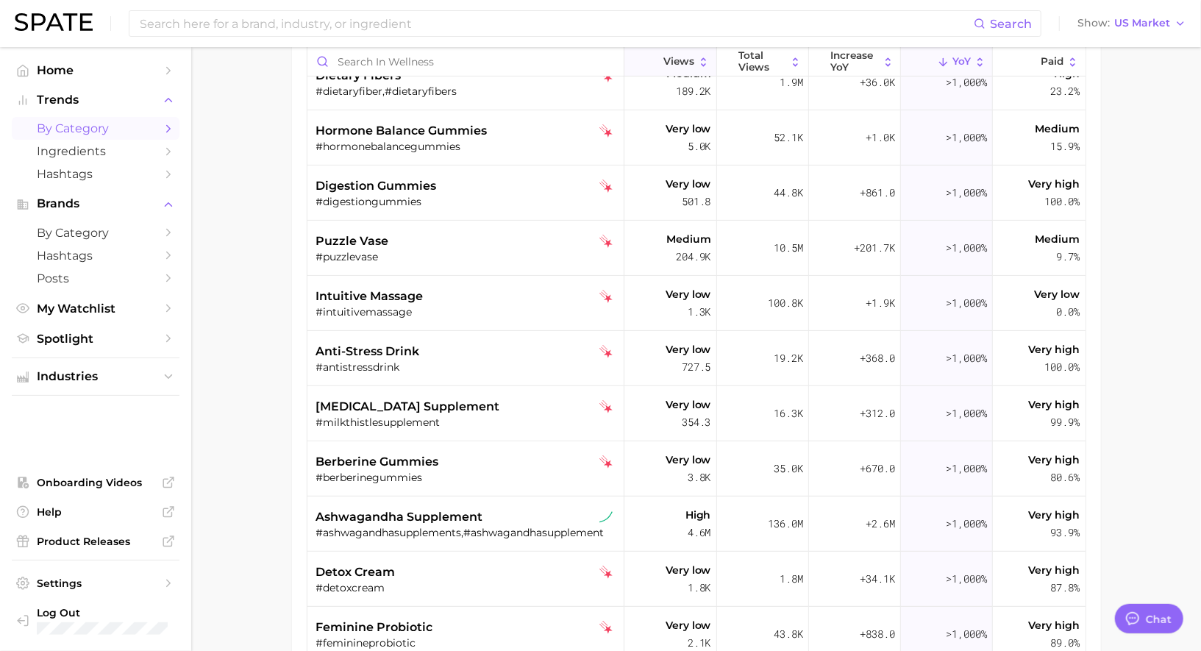
click at [678, 63] on span "Views" at bounding box center [678, 62] width 31 height 12
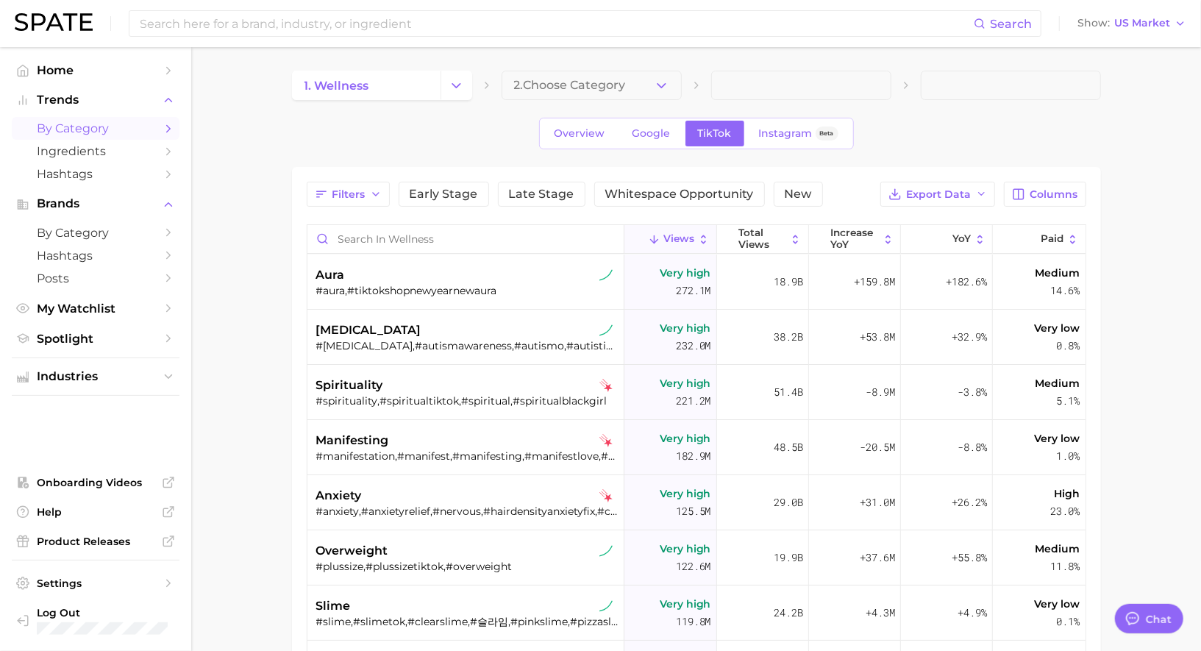
click at [456, 84] on icon "Change Category" at bounding box center [456, 85] width 15 height 15
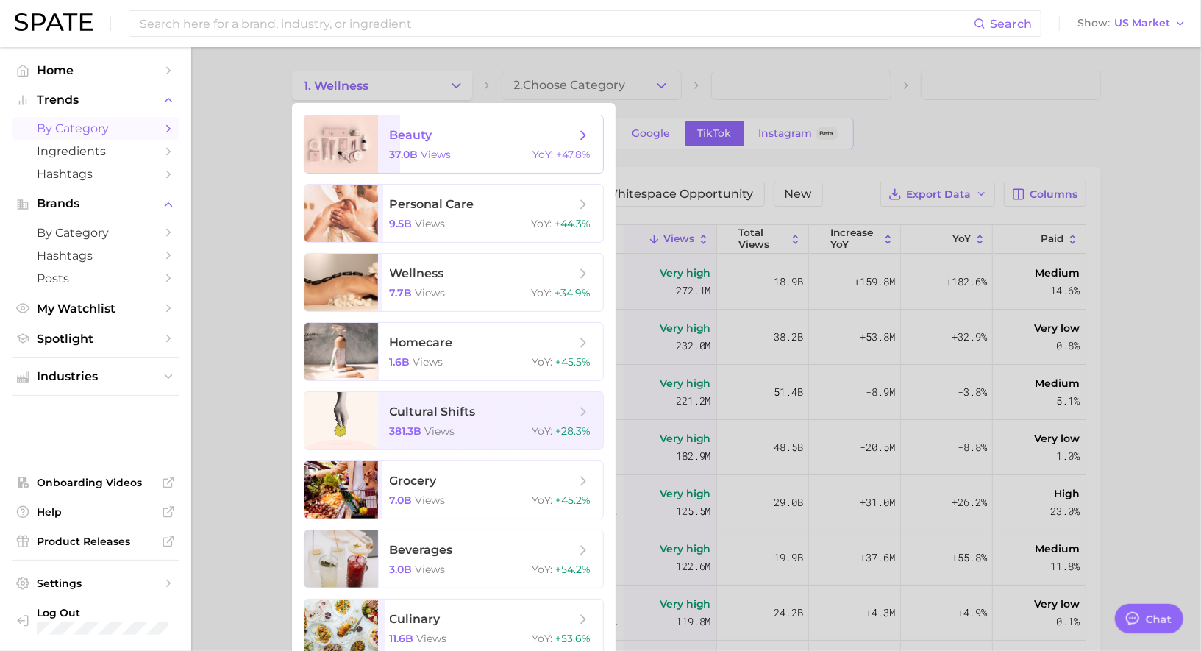
click at [448, 129] on span "beauty" at bounding box center [482, 135] width 185 height 16
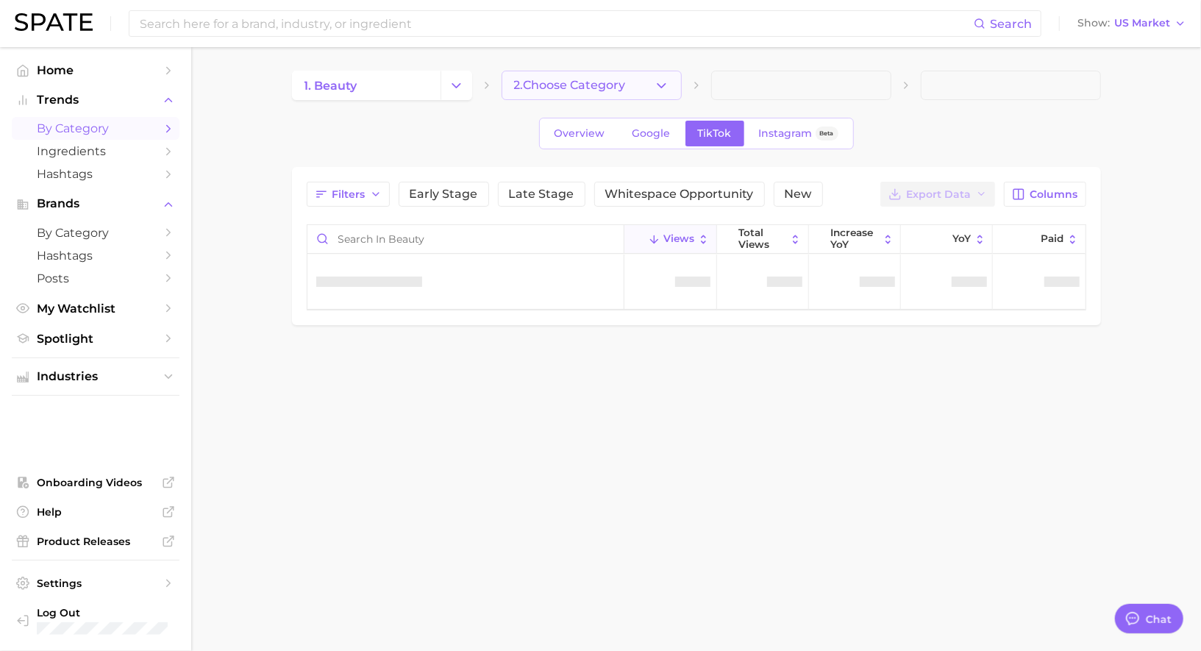
click at [599, 91] on span "2. Choose Category" at bounding box center [570, 85] width 112 height 13
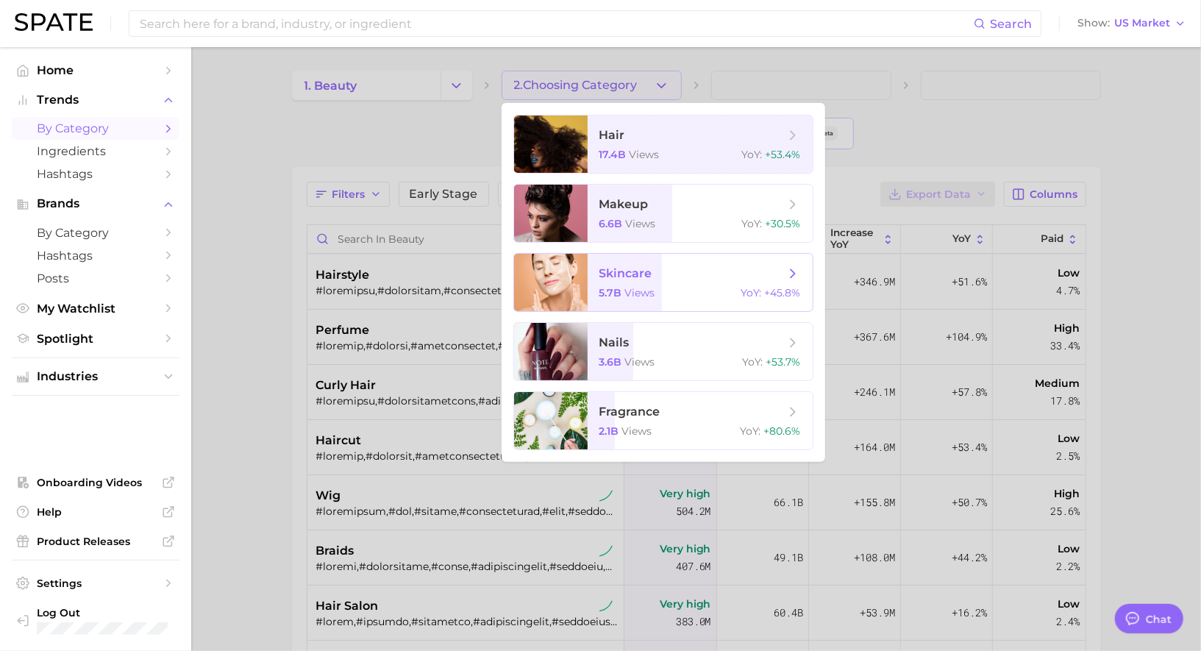
type textarea "x"
click at [651, 279] on span "skincare" at bounding box center [625, 273] width 53 height 14
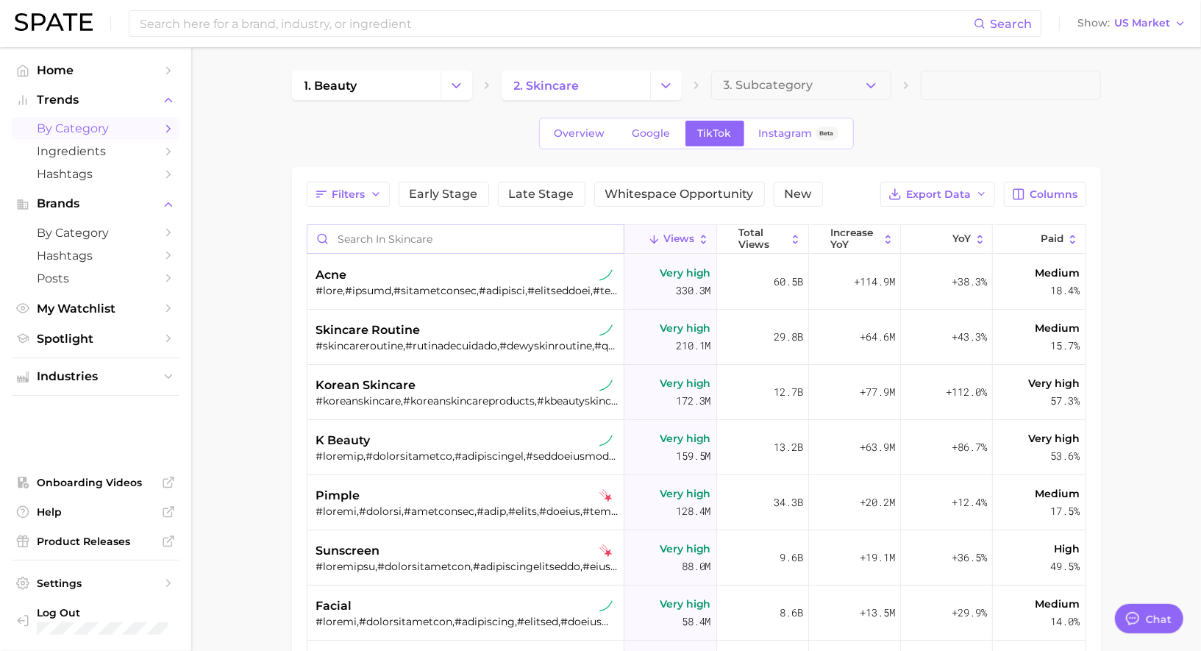
click at [469, 238] on input "Search in skincare" at bounding box center [465, 239] width 317 height 28
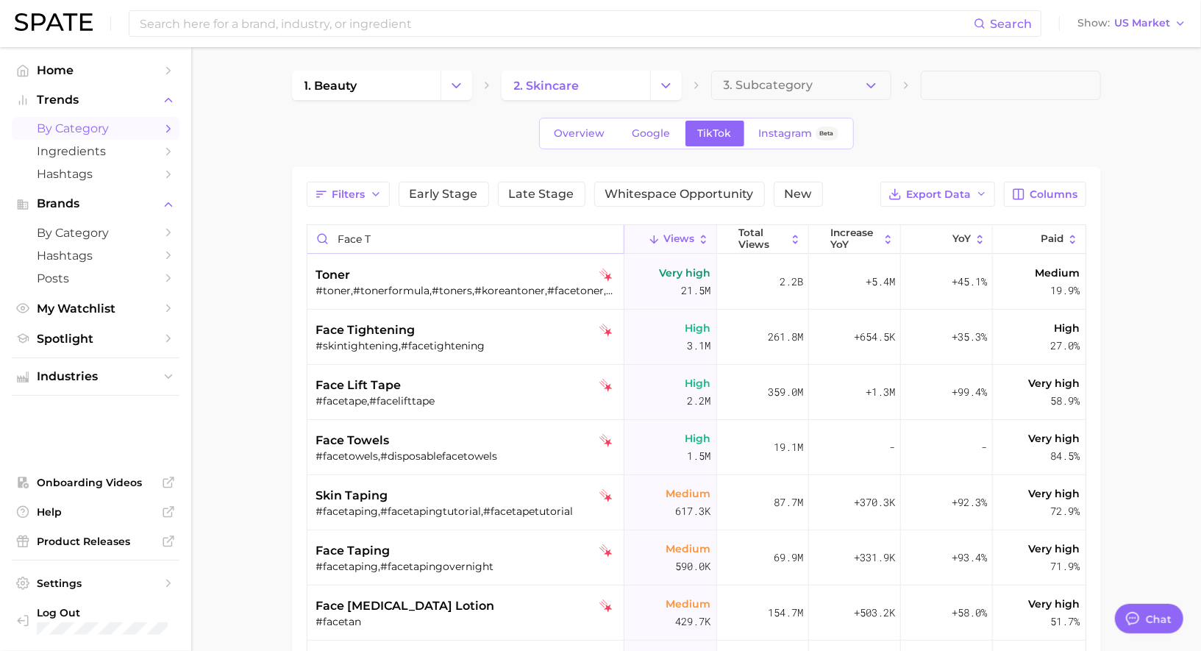
type input "face ta"
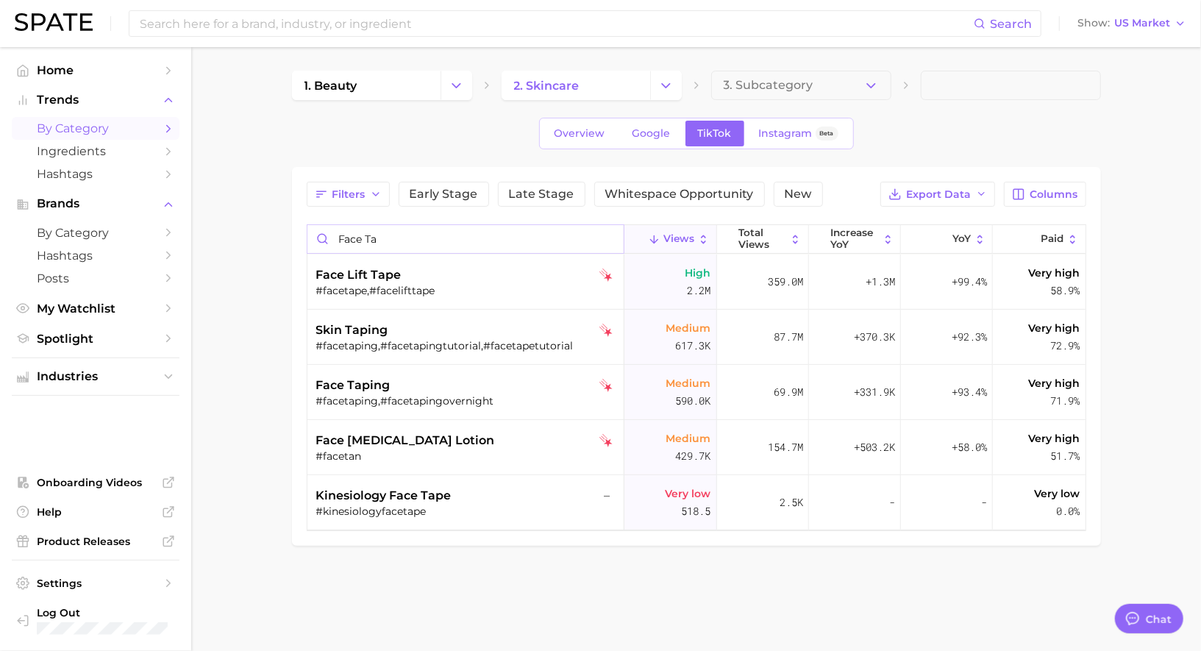
drag, startPoint x: 471, startPoint y: 238, endPoint x: 331, endPoint y: 236, distance: 139.8
click at [331, 236] on input "face ta" at bounding box center [465, 239] width 317 height 28
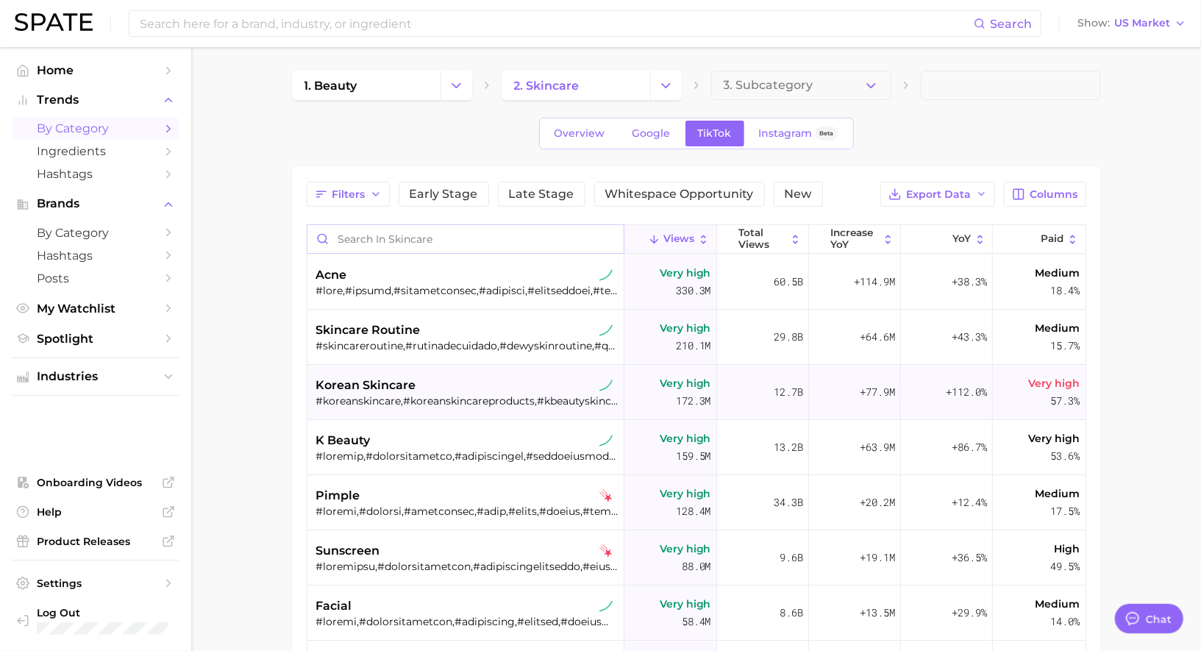
scroll to position [63, 0]
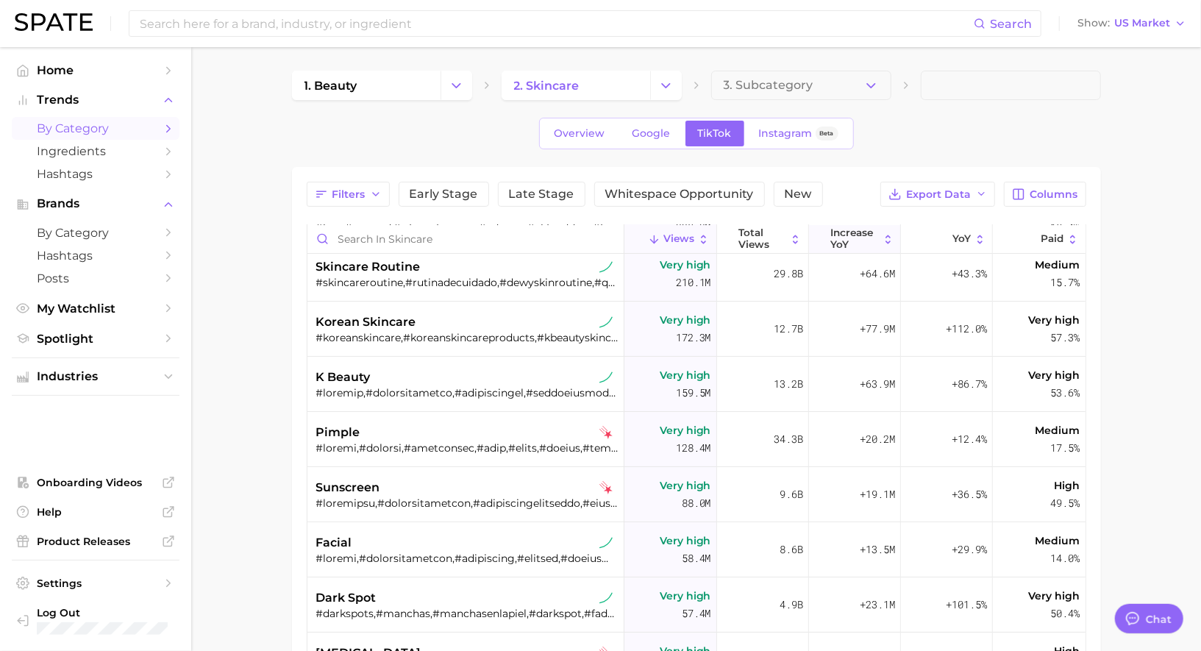
click at [835, 241] on span "increase YoY" at bounding box center [854, 238] width 48 height 23
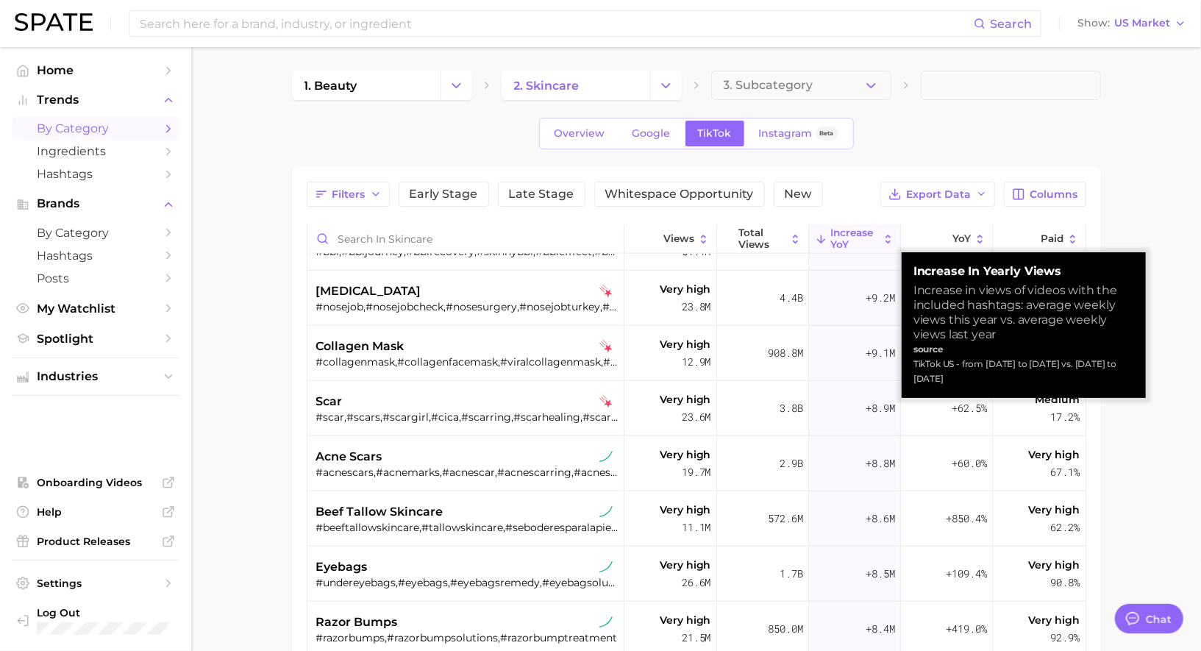
scroll to position [1269, 0]
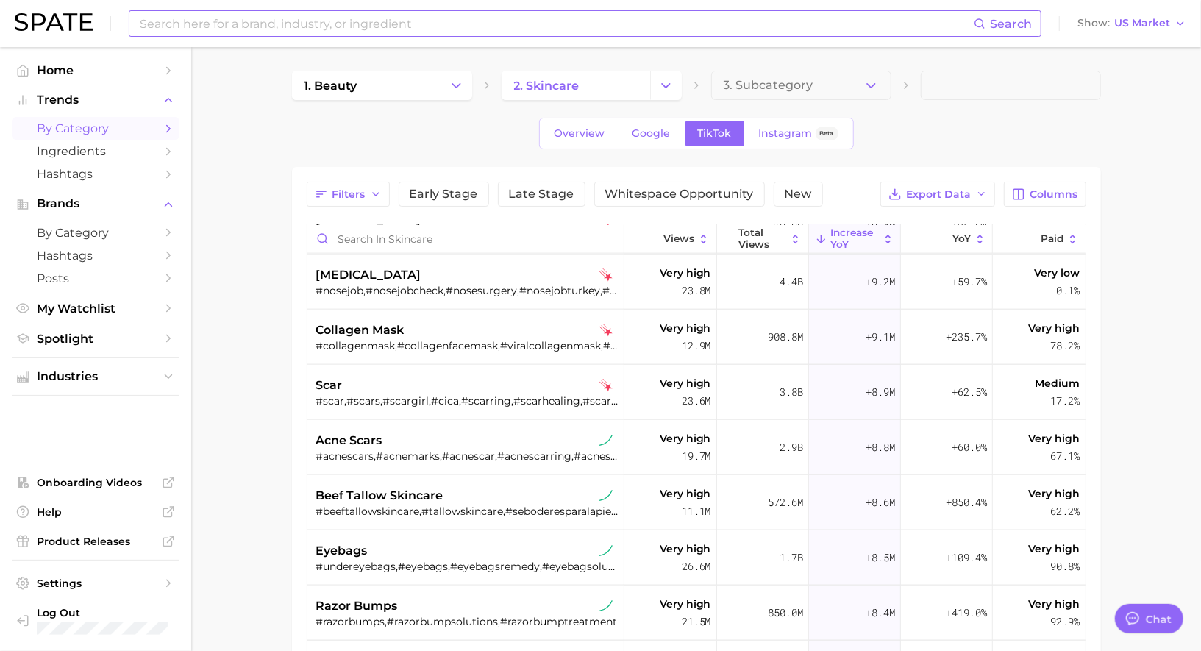
click at [480, 24] on input at bounding box center [556, 23] width 836 height 25
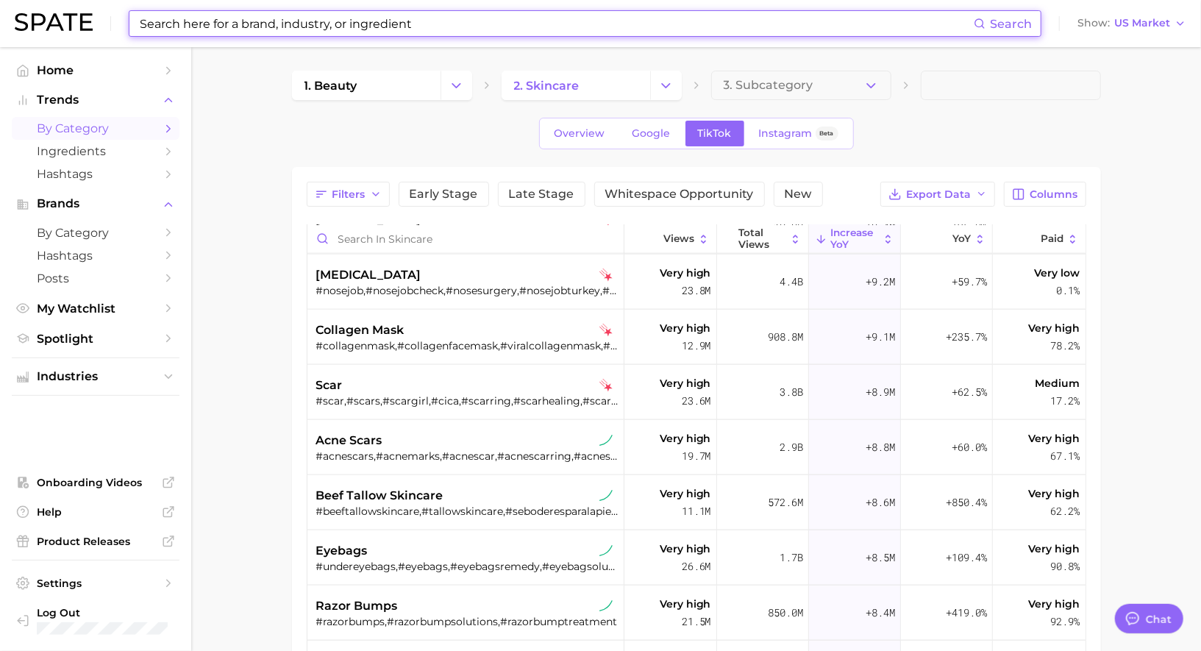
type input "f"
click at [452, 88] on icon "Change Category" at bounding box center [456, 85] width 15 height 15
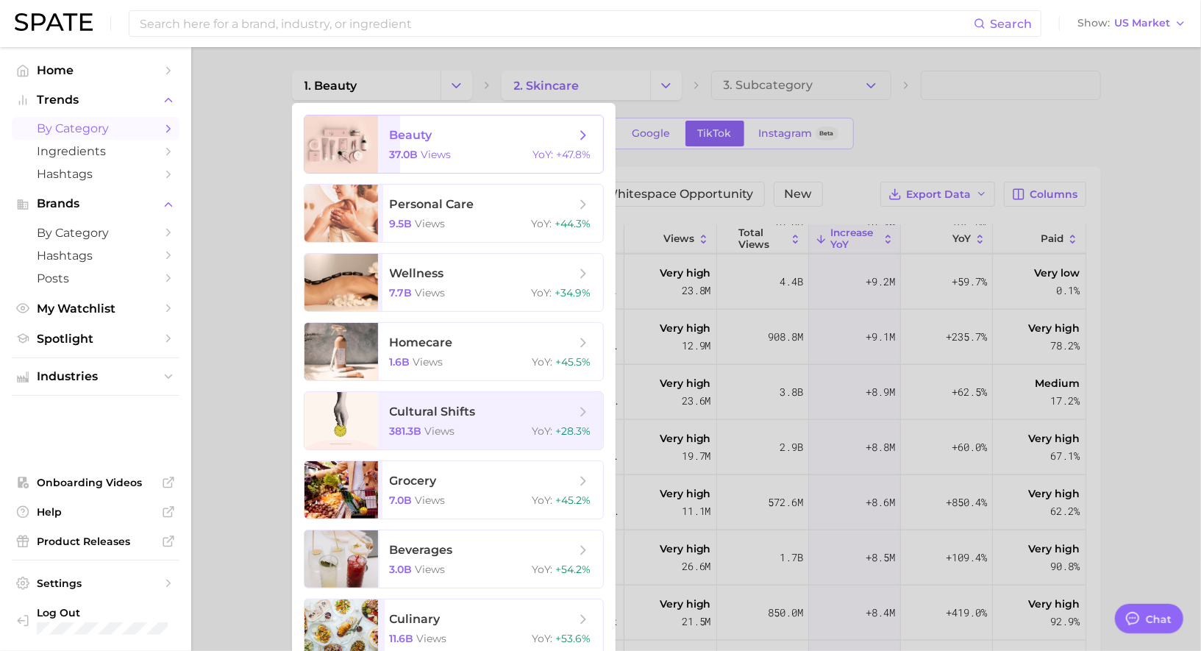
click at [407, 165] on span "beauty 37.0b views YoY : +47.8%" at bounding box center [490, 143] width 225 height 57
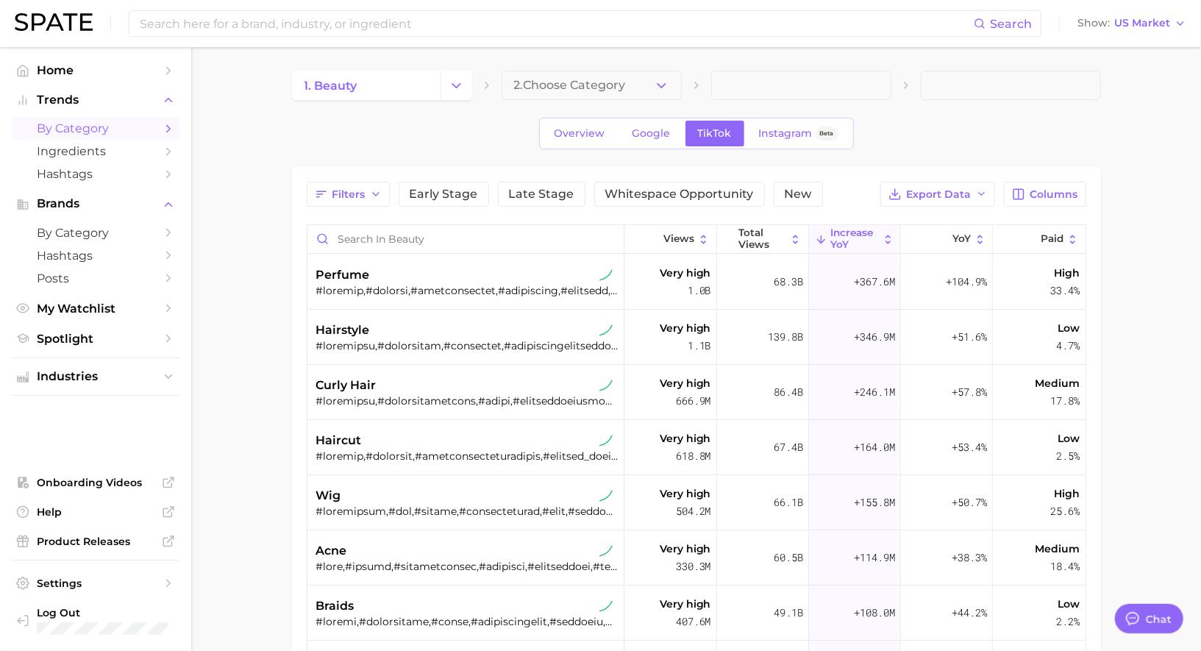
click at [650, 80] on button "2. Choose Category" at bounding box center [592, 85] width 180 height 29
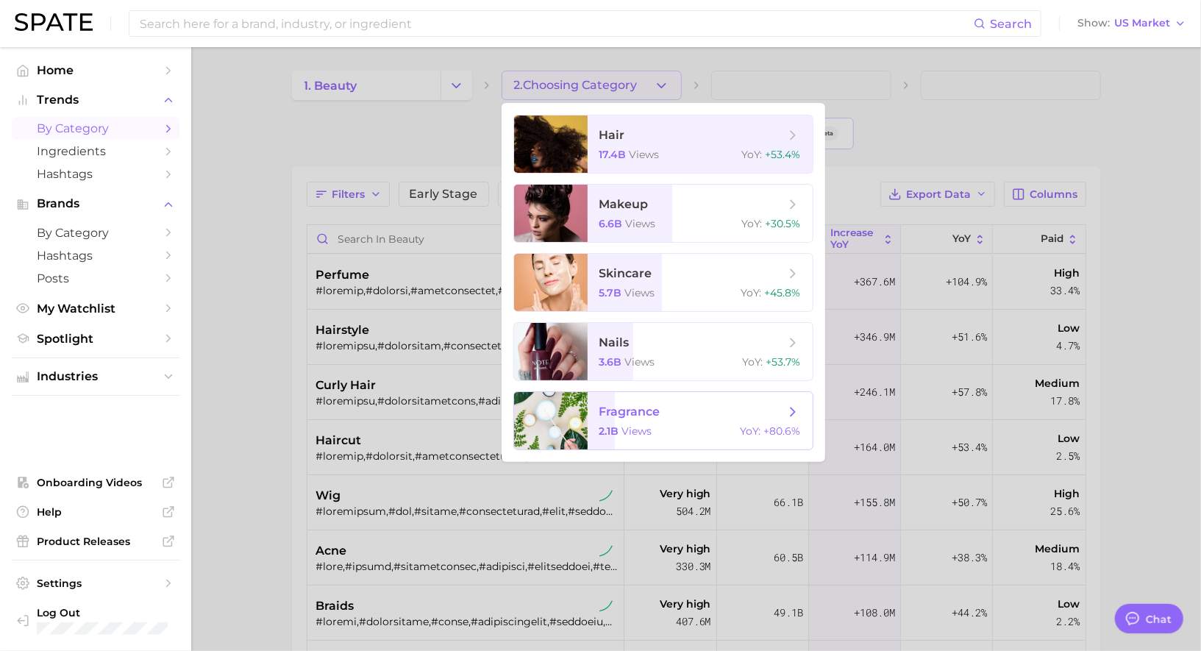
drag, startPoint x: 672, startPoint y: 427, endPoint x: 672, endPoint y: 349, distance: 77.2
click at [672, 427] on div "2.1b views YoY : +80.6%" at bounding box center [700, 430] width 202 height 13
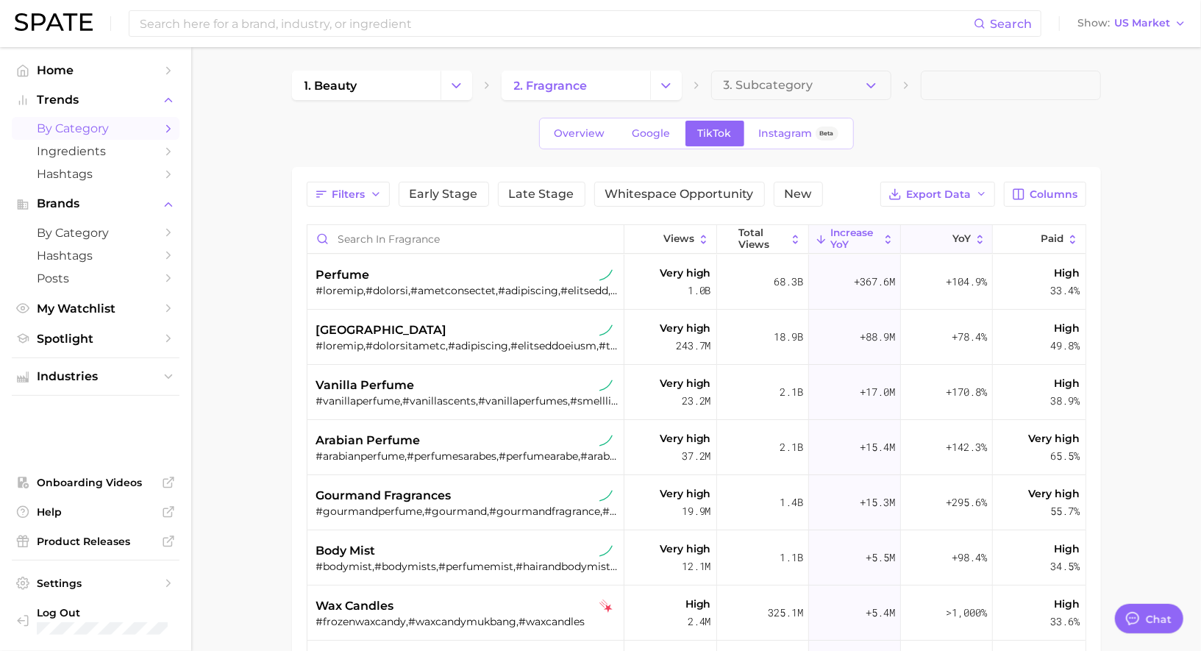
click at [925, 245] on button "YoY" at bounding box center [947, 239] width 92 height 29
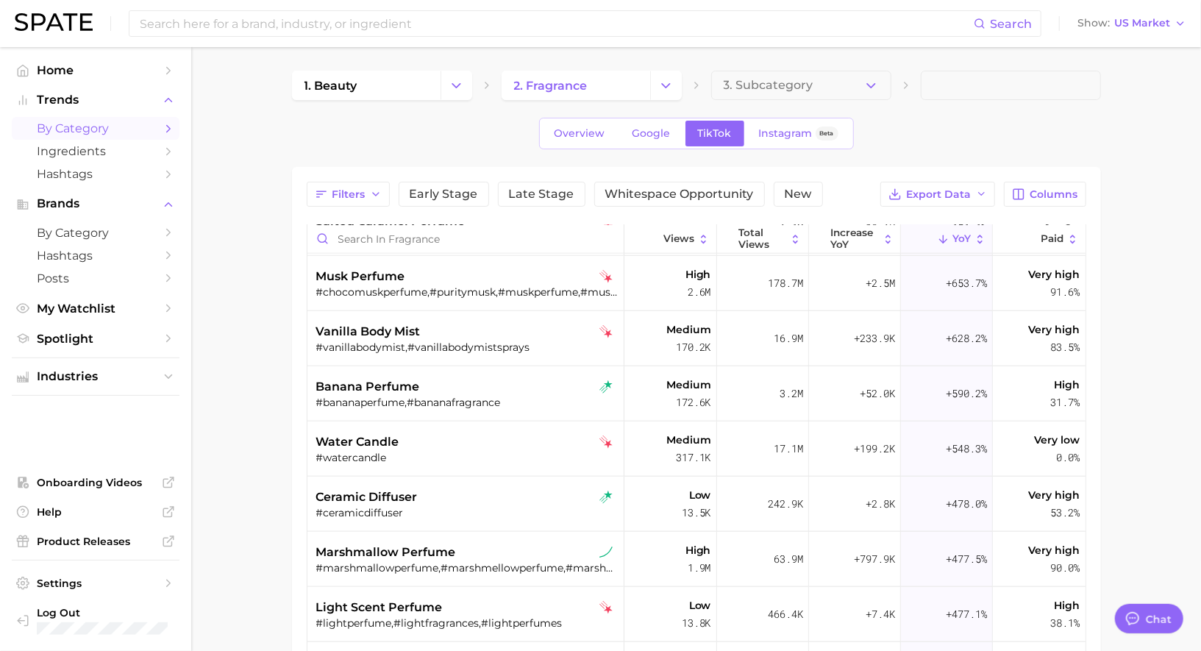
scroll to position [1116, 0]
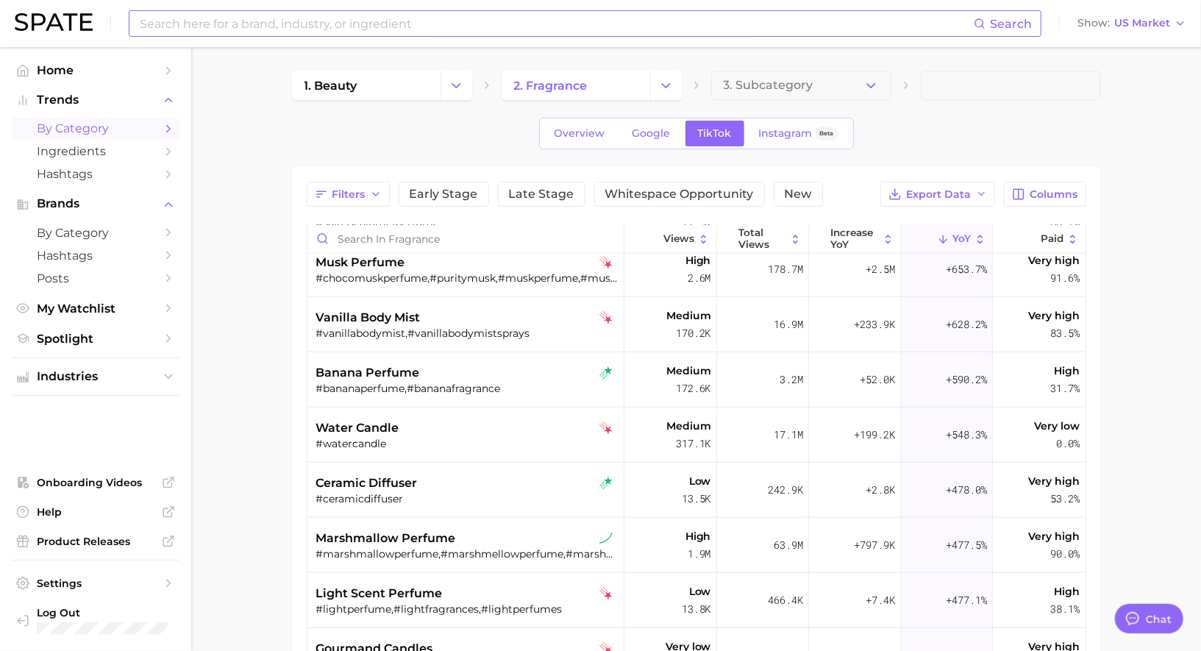
click at [382, 31] on input at bounding box center [556, 23] width 836 height 25
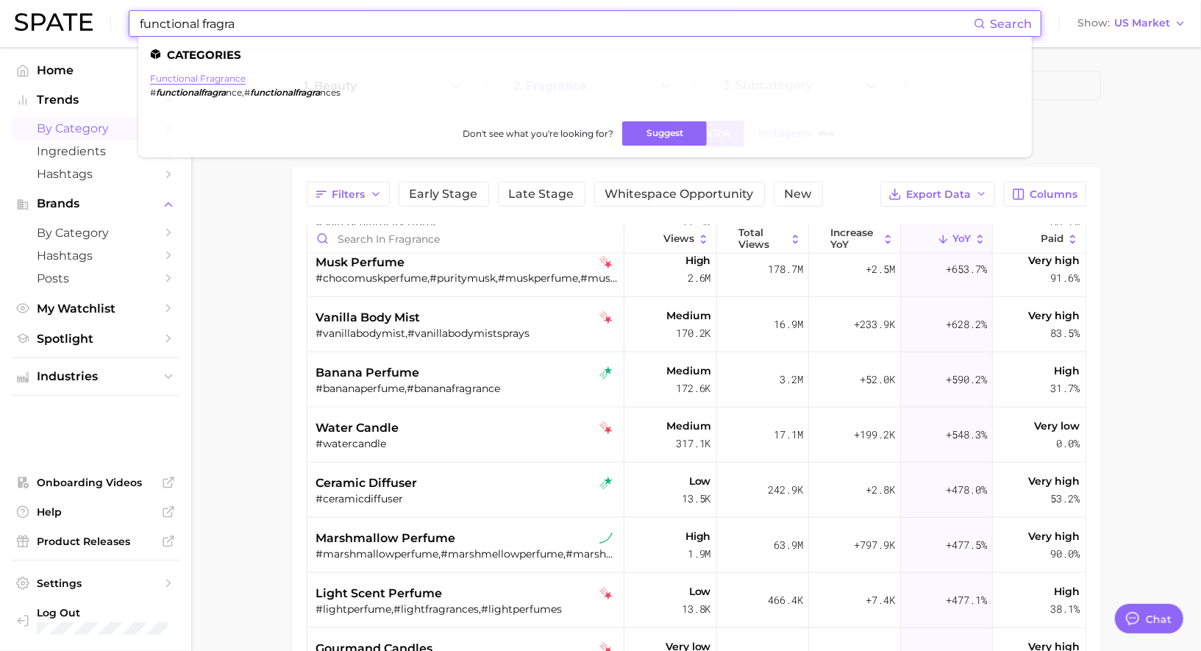
type input "functional fragra"
click at [223, 73] on link "functional fragrance" at bounding box center [198, 78] width 96 height 11
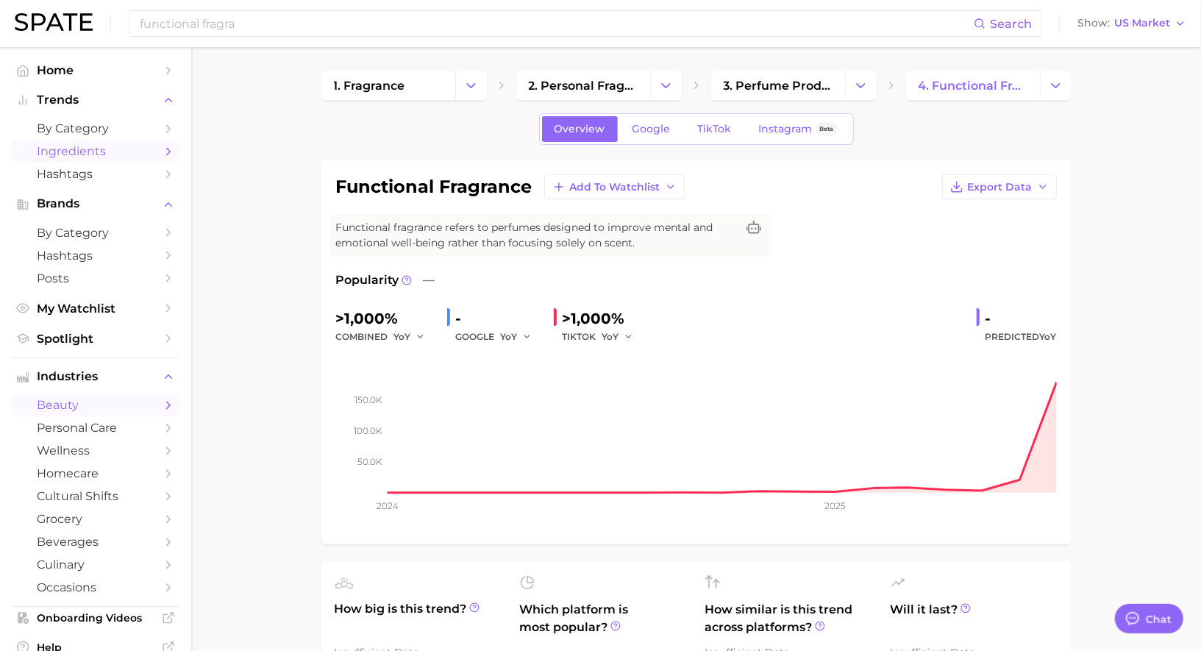
click at [132, 142] on link "Ingredients" at bounding box center [96, 151] width 168 height 23
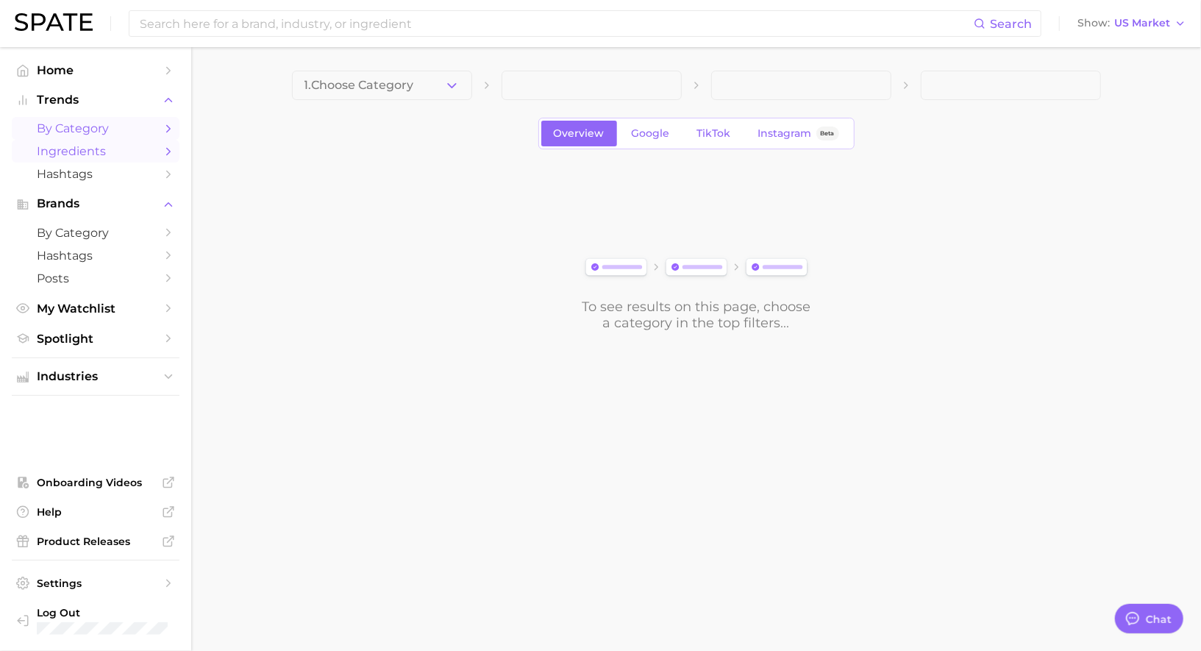
click at [124, 135] on span "by Category" at bounding box center [96, 128] width 118 height 14
click at [399, 76] on span at bounding box center [382, 85] width 180 height 29
click at [413, 82] on span "1. Choose Category" at bounding box center [359, 85] width 110 height 13
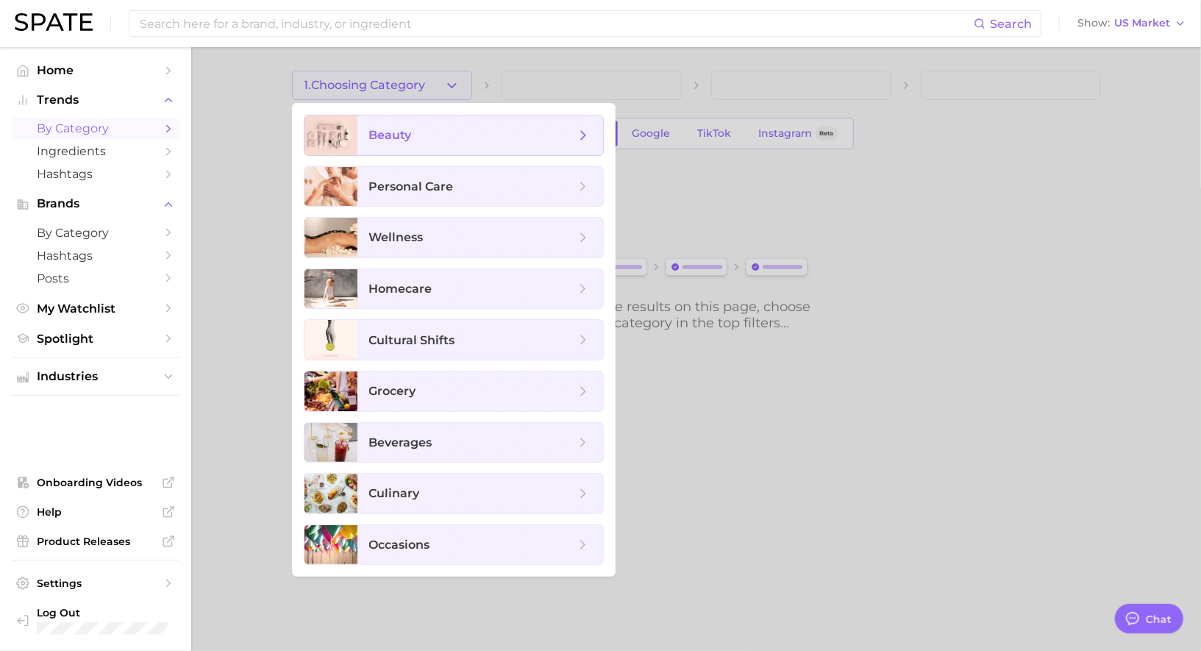
click at [424, 134] on span "beauty" at bounding box center [472, 135] width 206 height 16
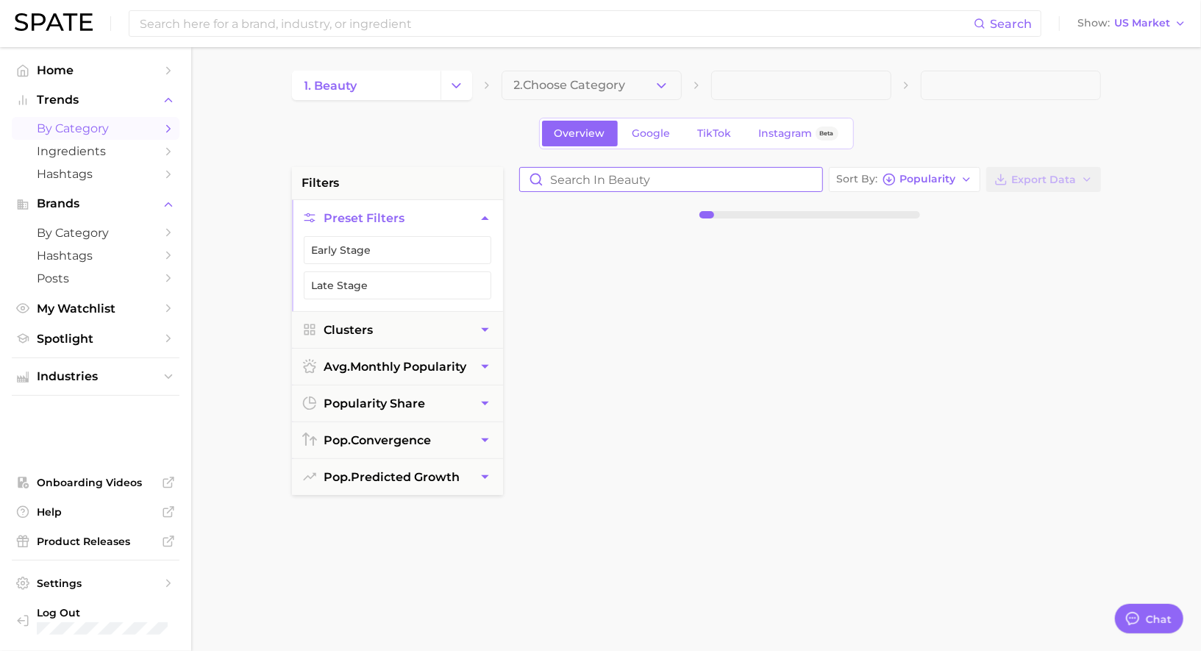
click at [621, 180] on input "Search in beauty" at bounding box center [671, 180] width 302 height 24
type input "functional fragrance"
click at [937, 175] on span "Popularity" at bounding box center [928, 179] width 56 height 8
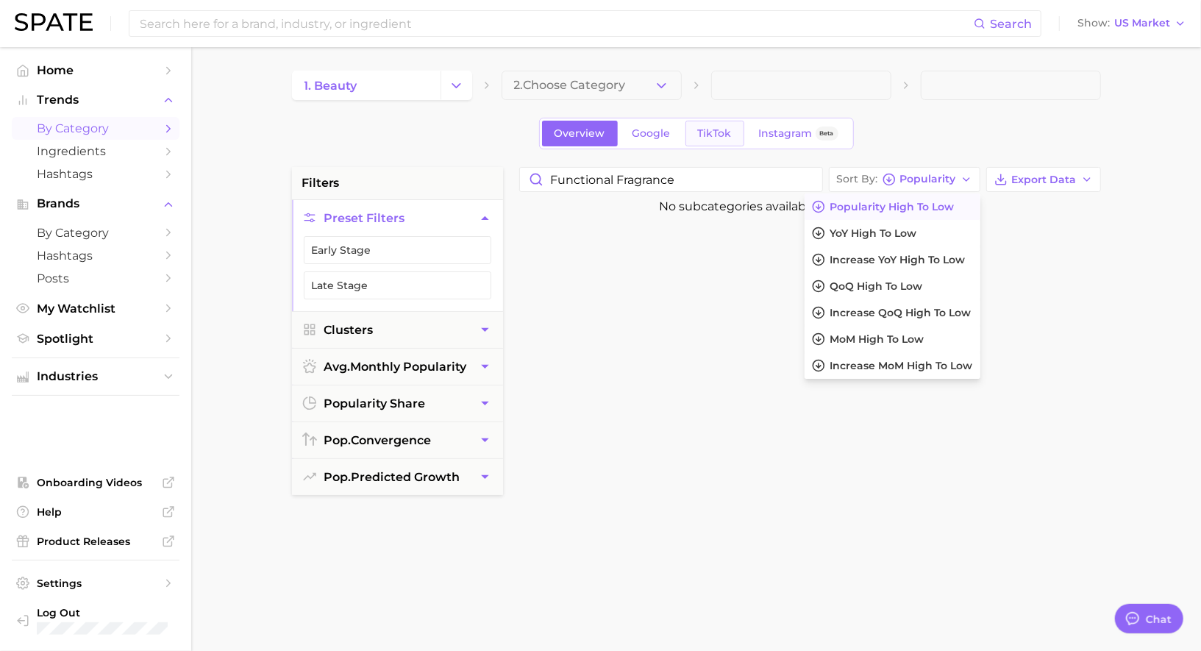
click at [712, 138] on span "TikTok" at bounding box center [715, 133] width 34 height 13
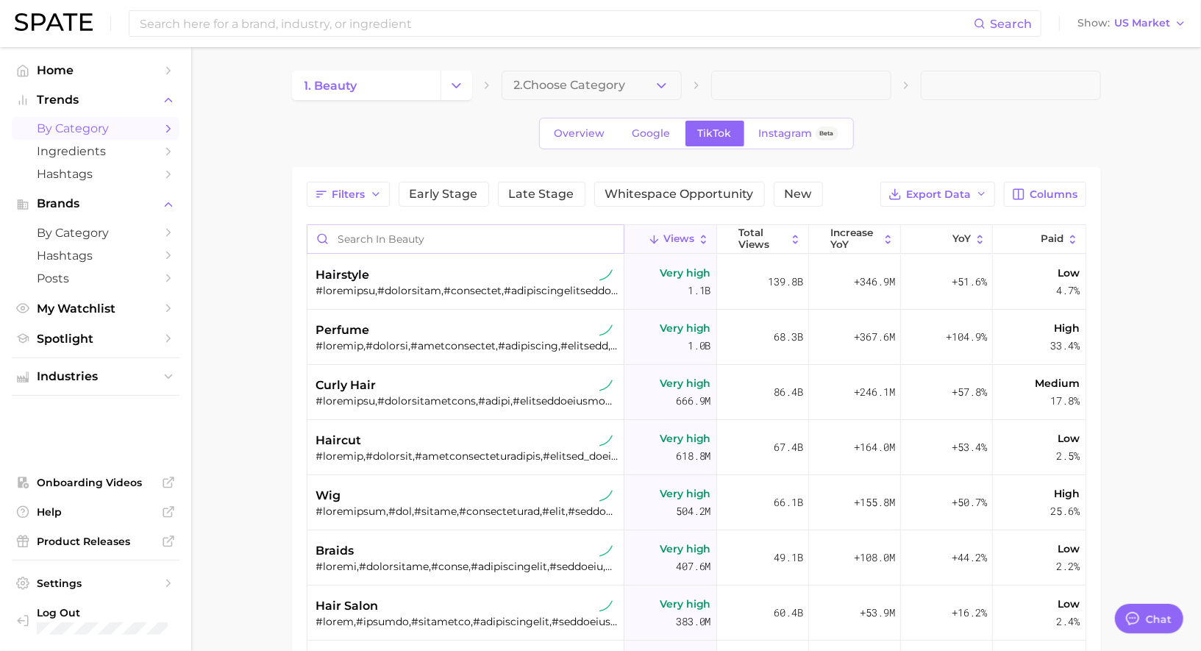
click at [452, 244] on input "Search in beauty" at bounding box center [465, 239] width 317 height 28
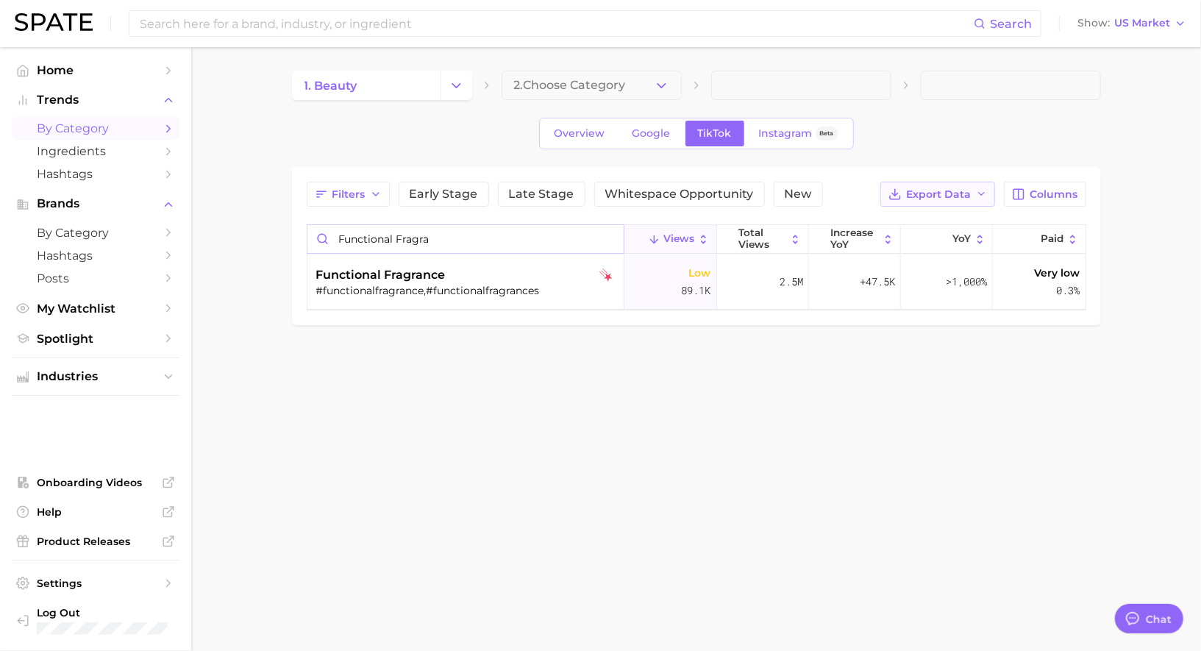
type input "functional fragra"
click at [994, 193] on button "Export Data" at bounding box center [937, 194] width 115 height 25
click at [933, 227] on button "Table Data CSV" at bounding box center [914, 221] width 162 height 26
click at [607, 238] on input "functional fragra" at bounding box center [465, 239] width 317 height 28
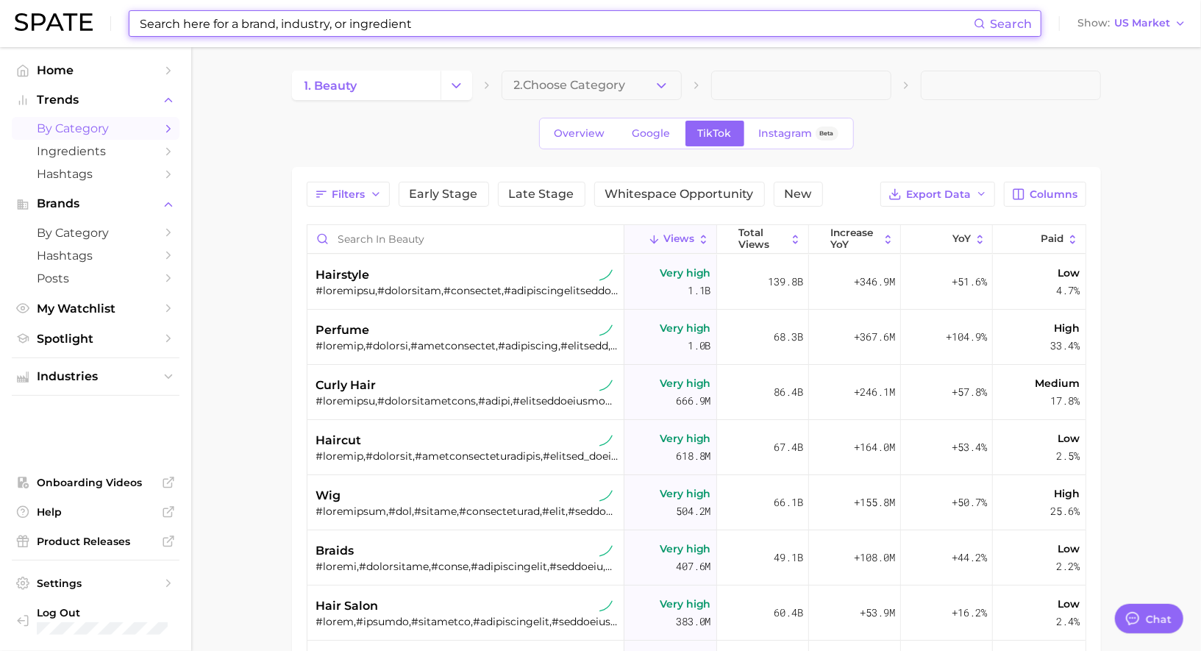
click at [428, 27] on input at bounding box center [556, 23] width 836 height 25
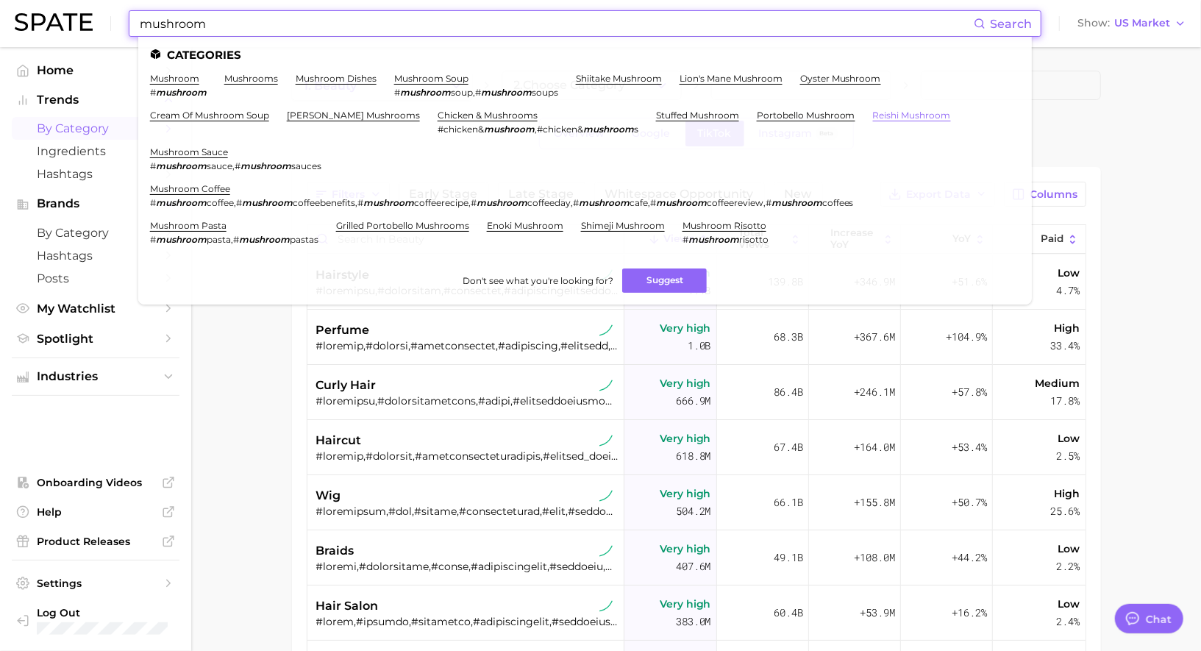
type input "mushroom"
click at [873, 112] on link "reishi mushroom" at bounding box center [912, 115] width 78 height 11
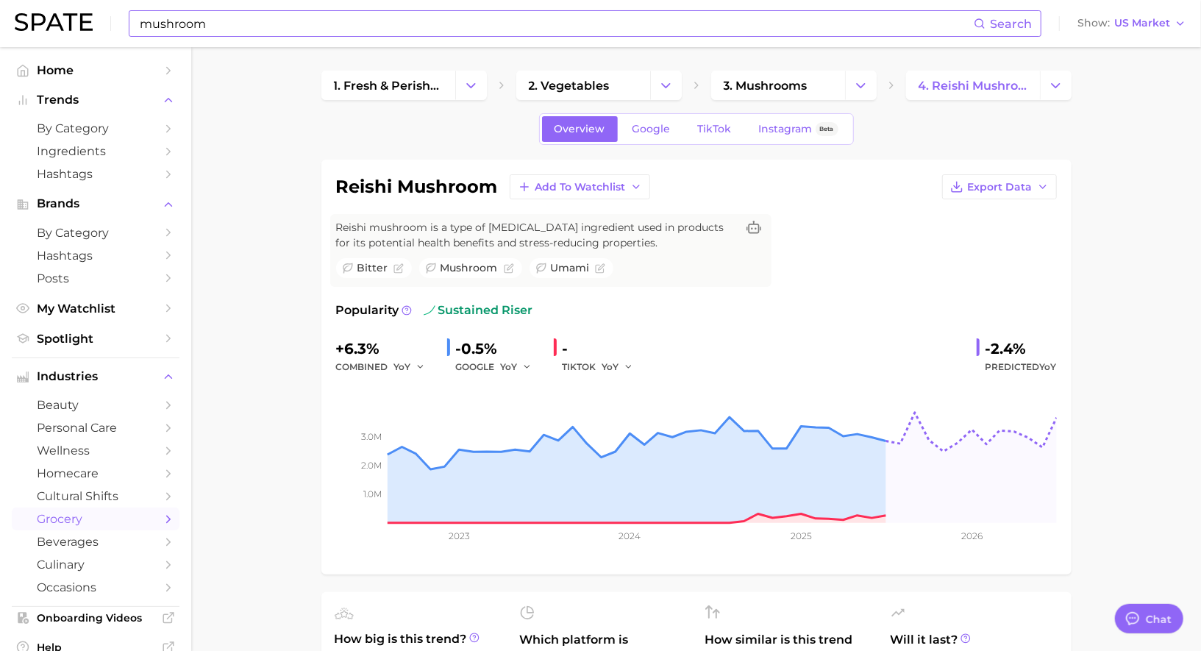
click at [457, 15] on input "mushroom" at bounding box center [556, 23] width 836 height 25
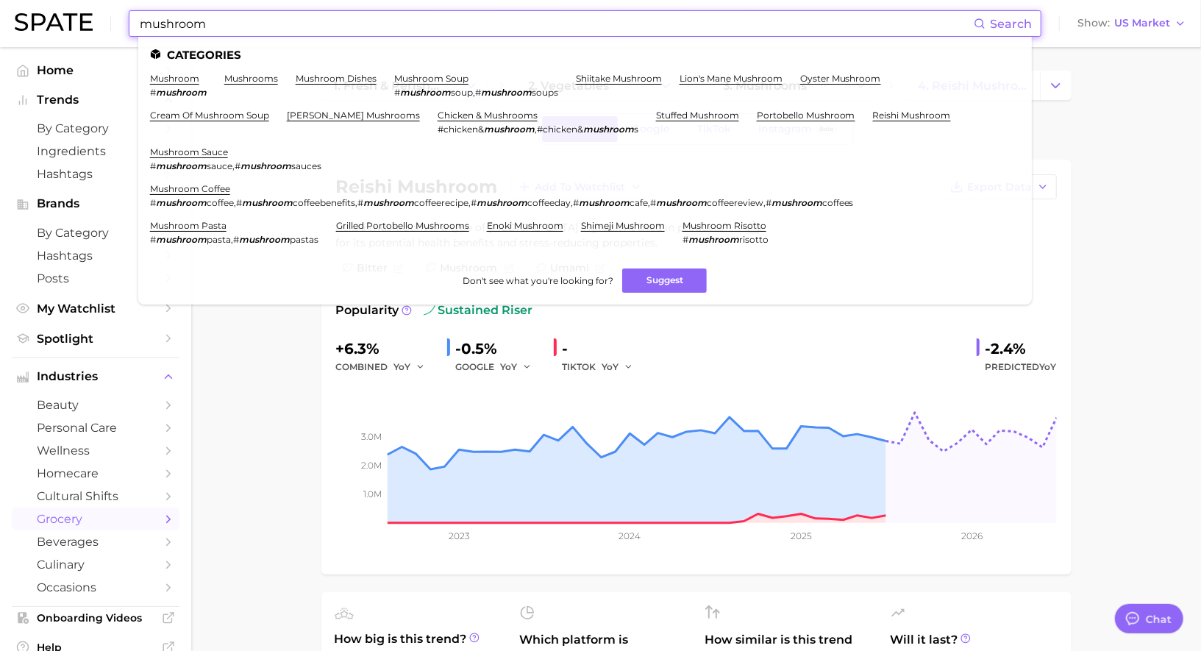
click at [453, 19] on input "mushroom" at bounding box center [556, 23] width 836 height 25
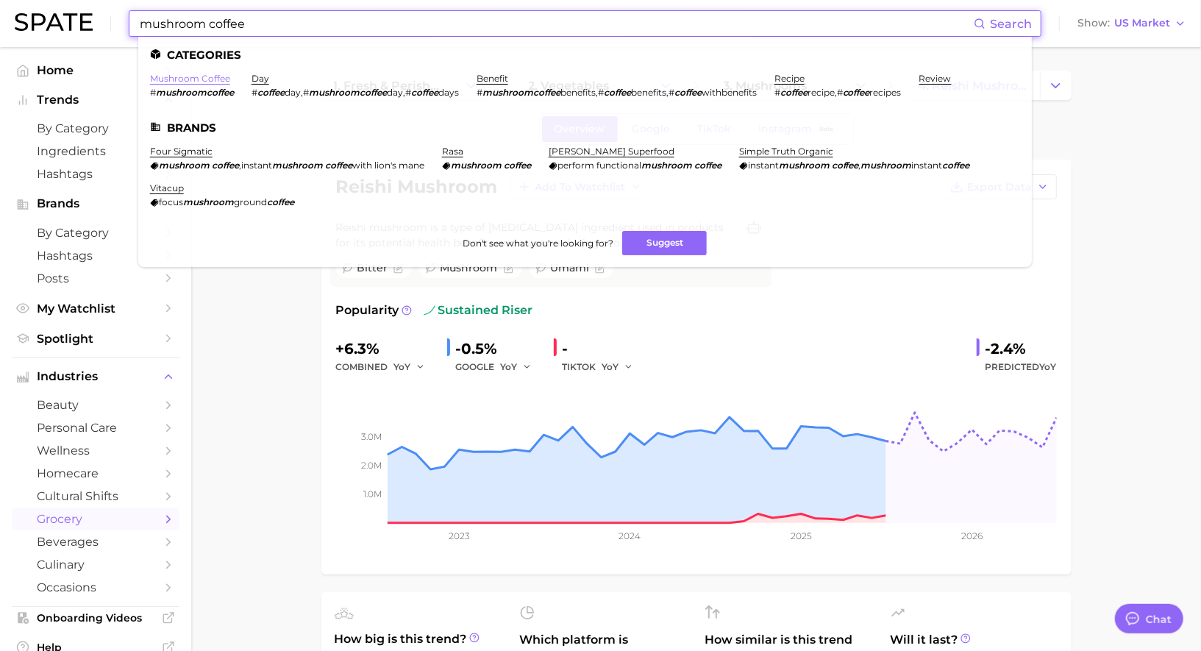
click at [204, 82] on link "mushroom coffee" at bounding box center [190, 78] width 80 height 11
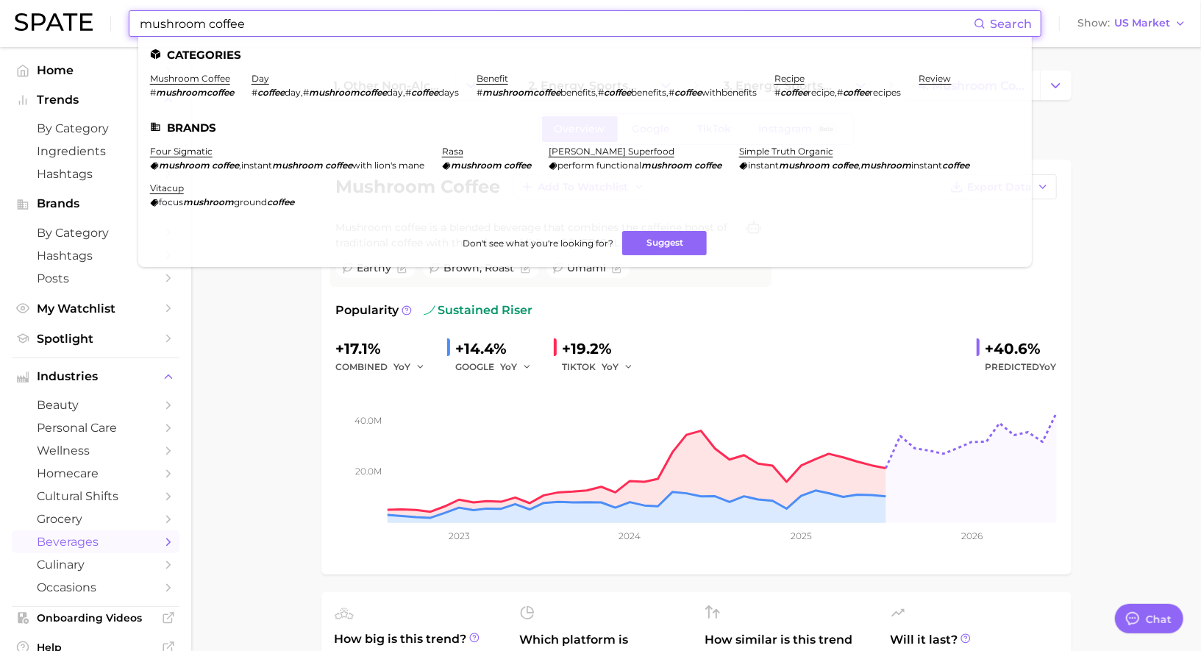
click at [309, 23] on input "mushroom coffee" at bounding box center [556, 23] width 836 height 25
click at [308, 23] on input "mushroom coffee" at bounding box center [556, 23] width 836 height 25
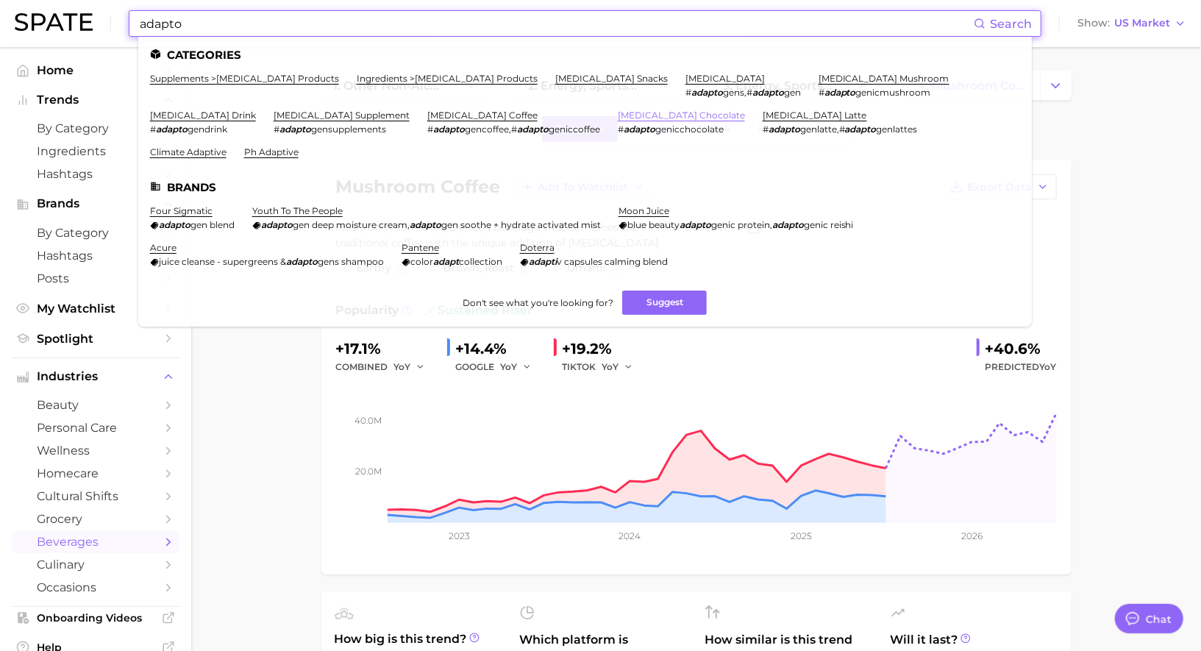
type input "adapto"
click at [618, 113] on link "adaptogenic chocolate" at bounding box center [681, 115] width 127 height 11
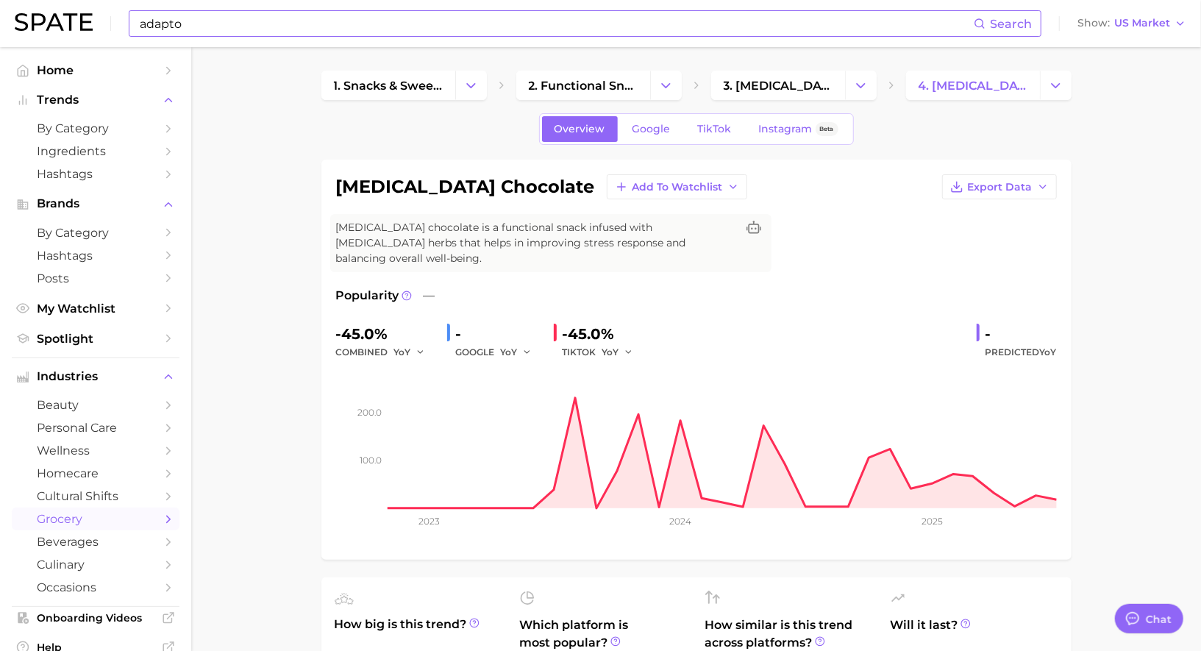
click at [422, 21] on input "adapto" at bounding box center [556, 23] width 836 height 25
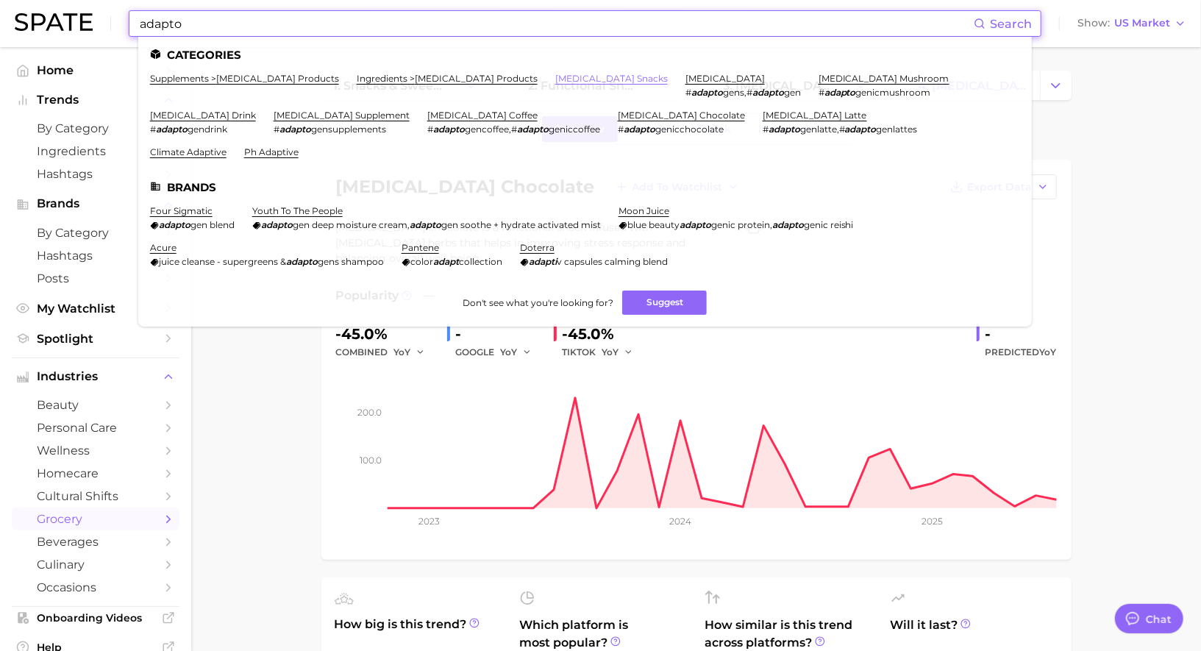
click at [555, 78] on link "adaptogenic snacks" at bounding box center [611, 78] width 113 height 11
type textarea "x"
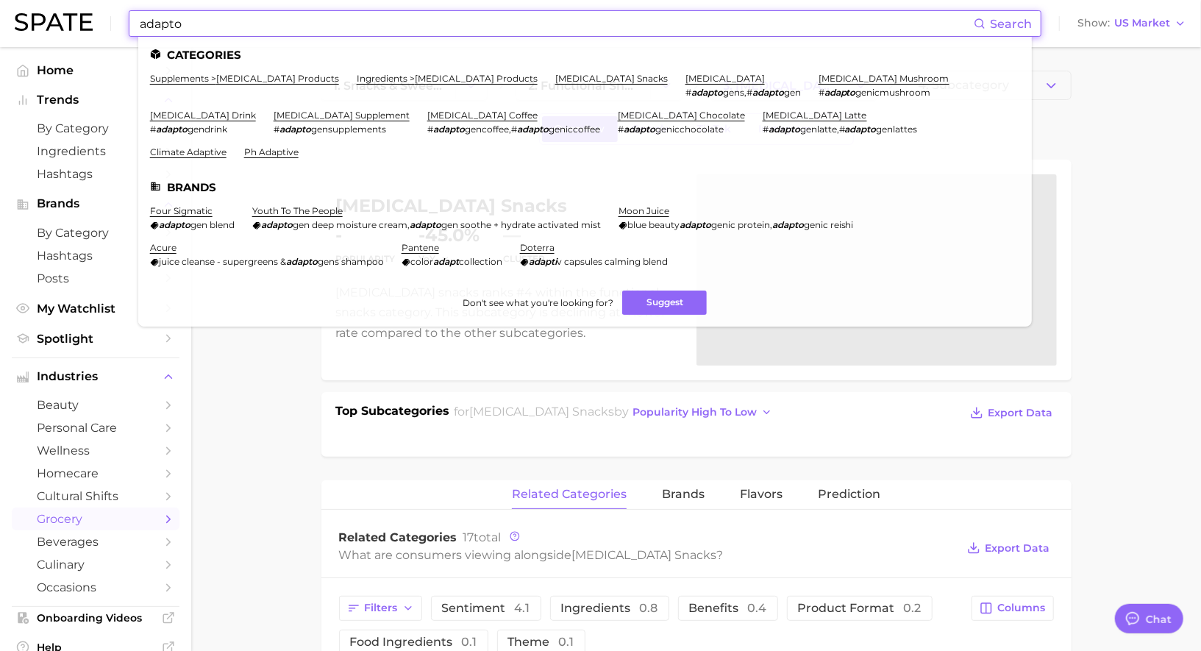
click at [449, 26] on input "adapto" at bounding box center [556, 23] width 836 height 25
click at [274, 112] on link "adaptogen supplement" at bounding box center [342, 115] width 136 height 11
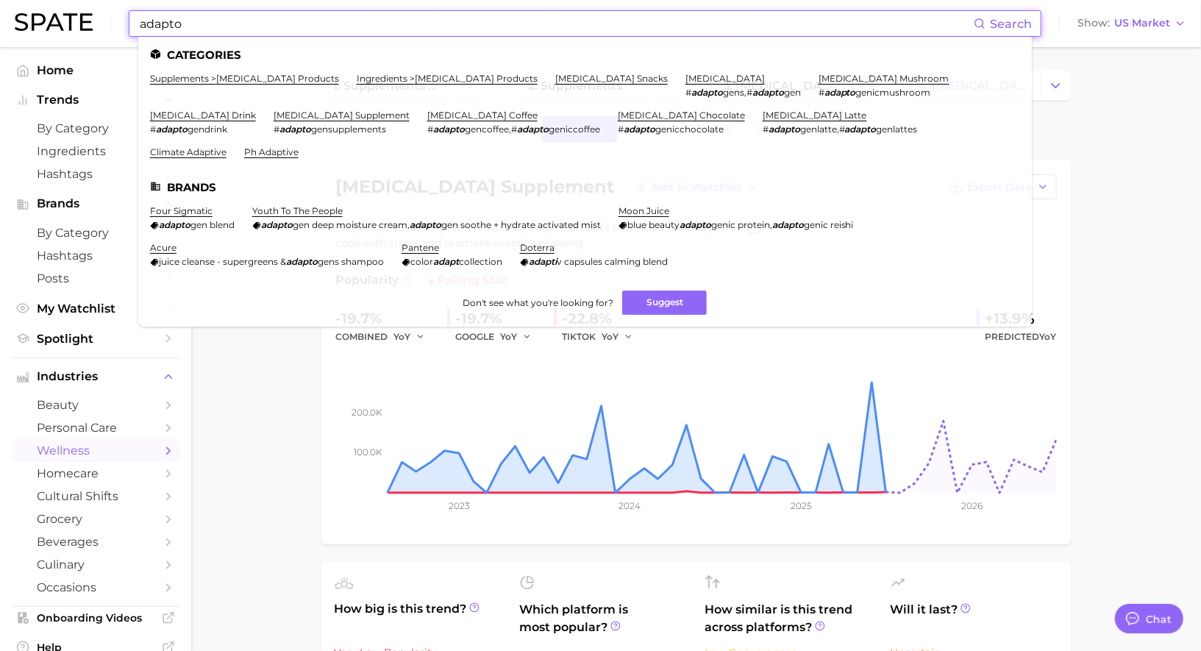
click at [339, 24] on input "adapto" at bounding box center [556, 23] width 836 height 25
click at [833, 79] on link "adaptogenic mushroom" at bounding box center [884, 78] width 131 height 11
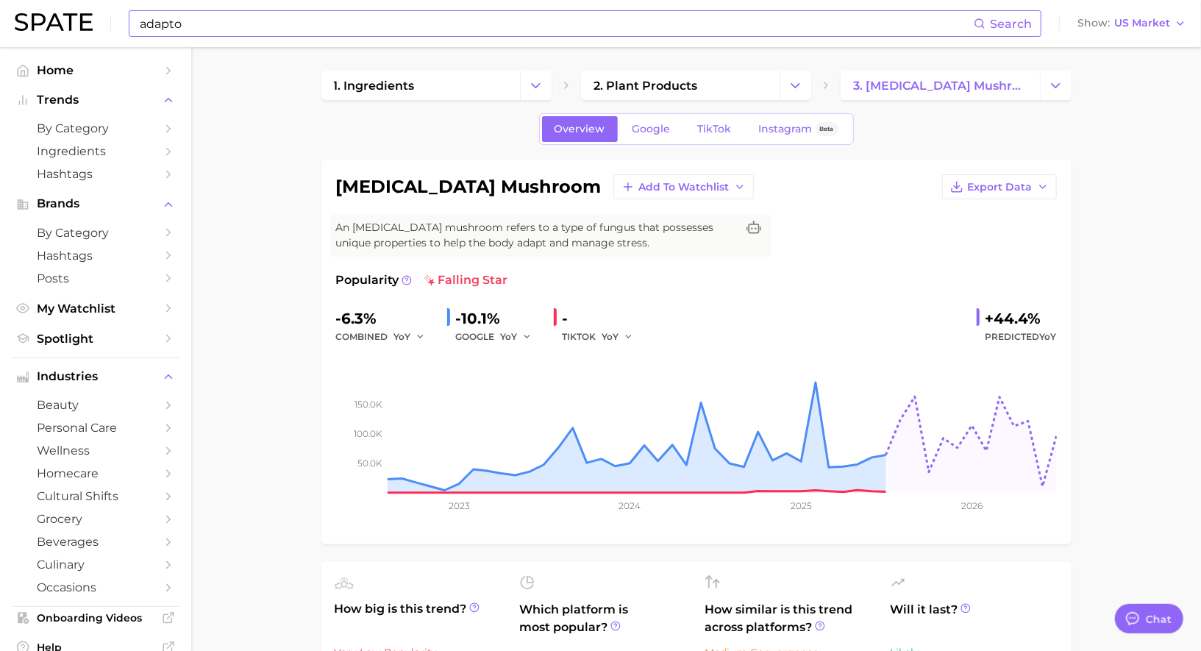
click at [507, 18] on input "adapto" at bounding box center [556, 23] width 836 height 25
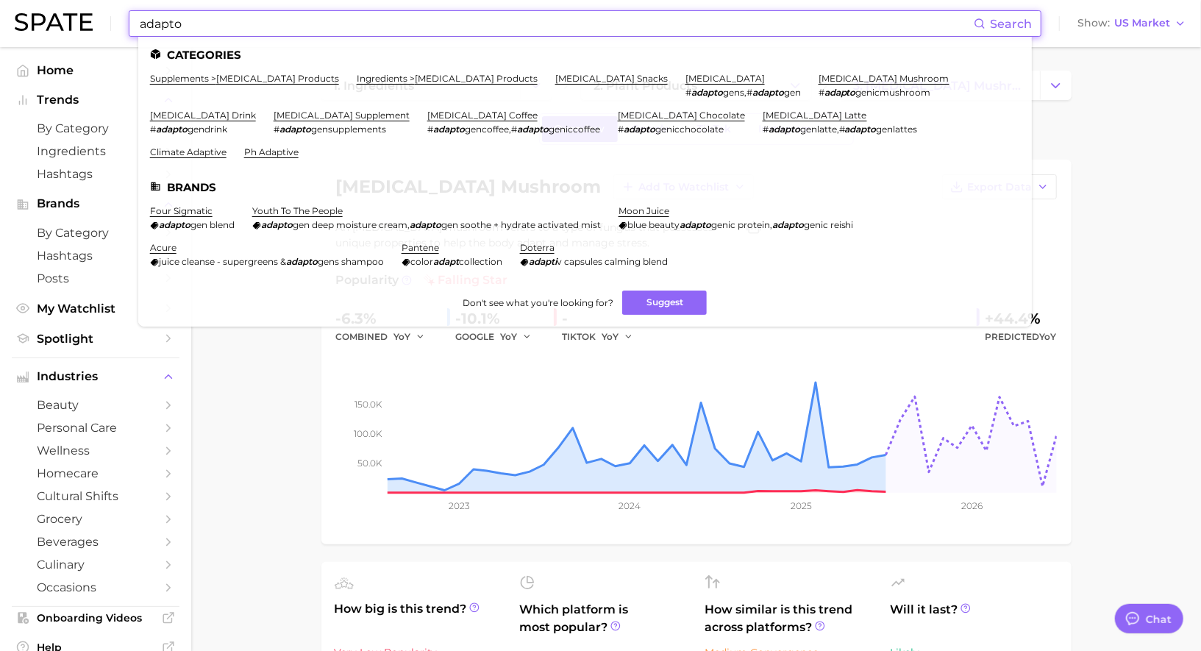
click at [507, 18] on input "adapto" at bounding box center [556, 23] width 836 height 25
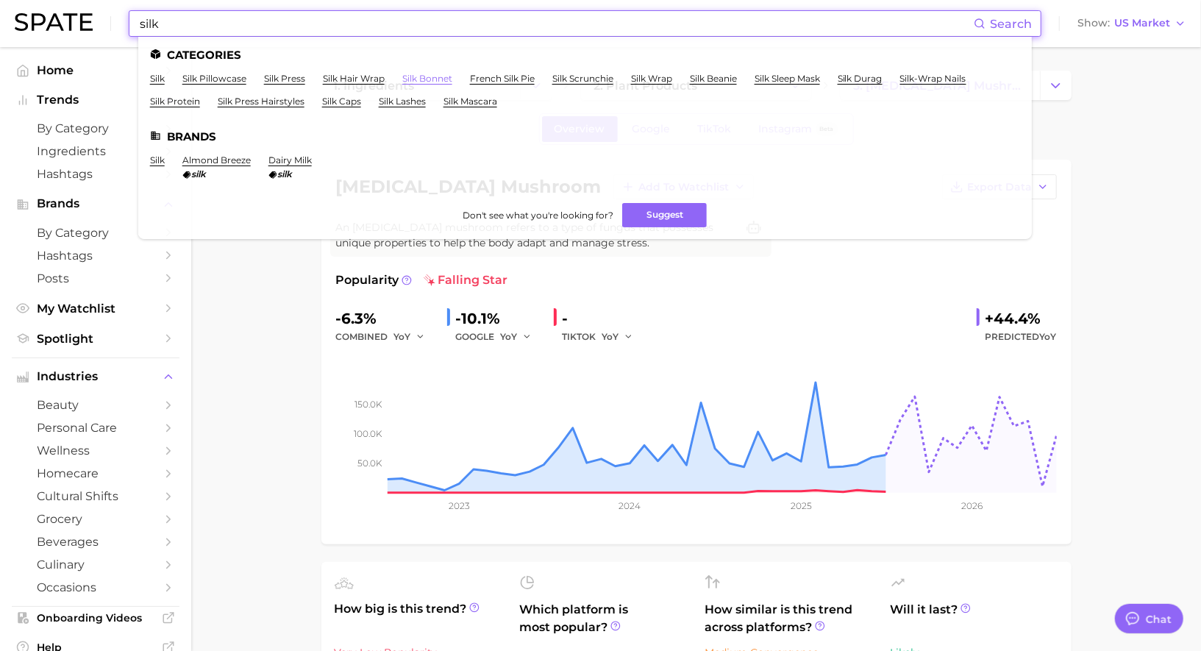
type input "silk"
click at [424, 78] on link "silk bonnet" at bounding box center [427, 78] width 50 height 11
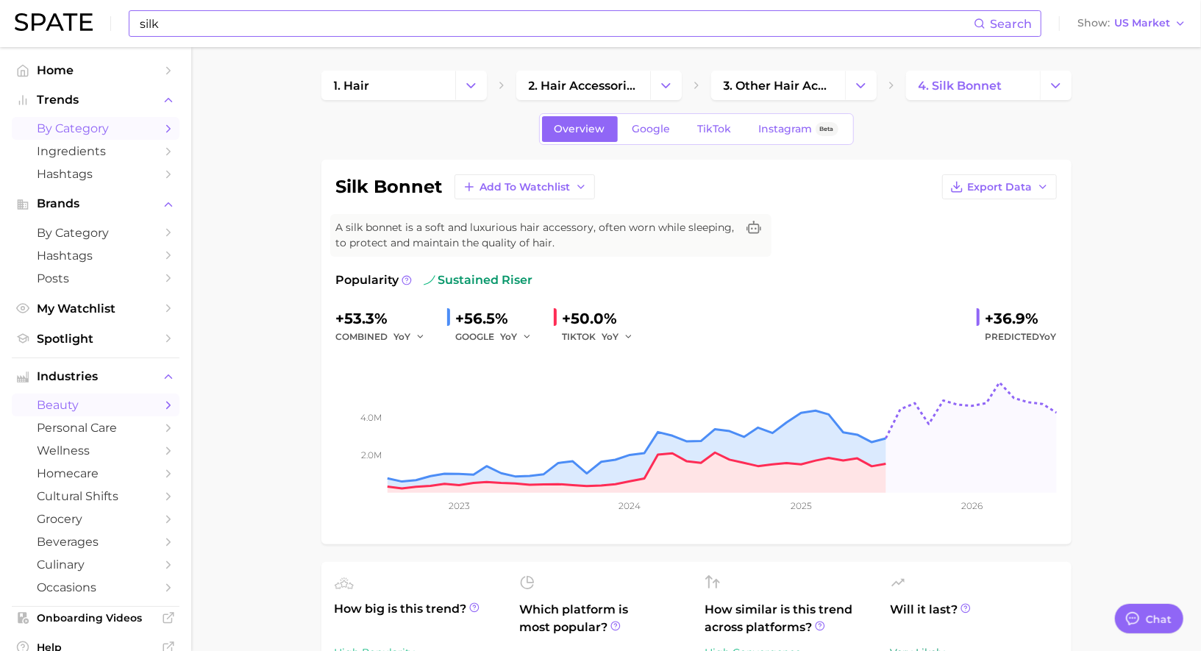
click at [91, 124] on span "by Category" at bounding box center [96, 128] width 118 height 14
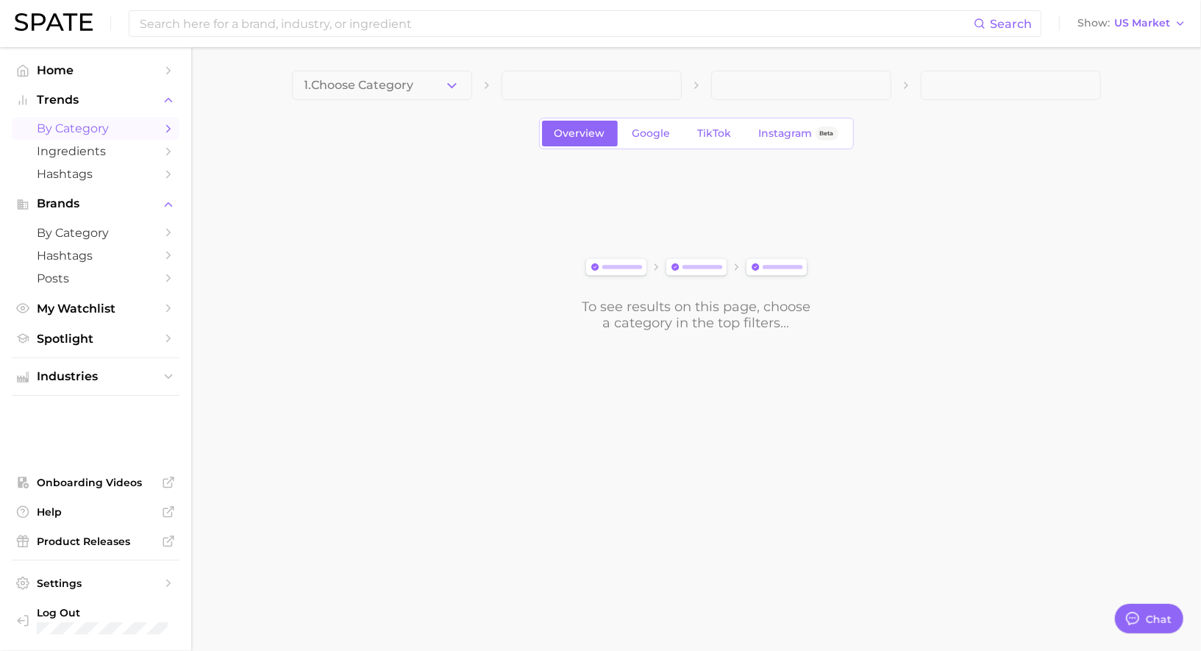
click at [425, 83] on button "1. Choose Category" at bounding box center [382, 85] width 180 height 29
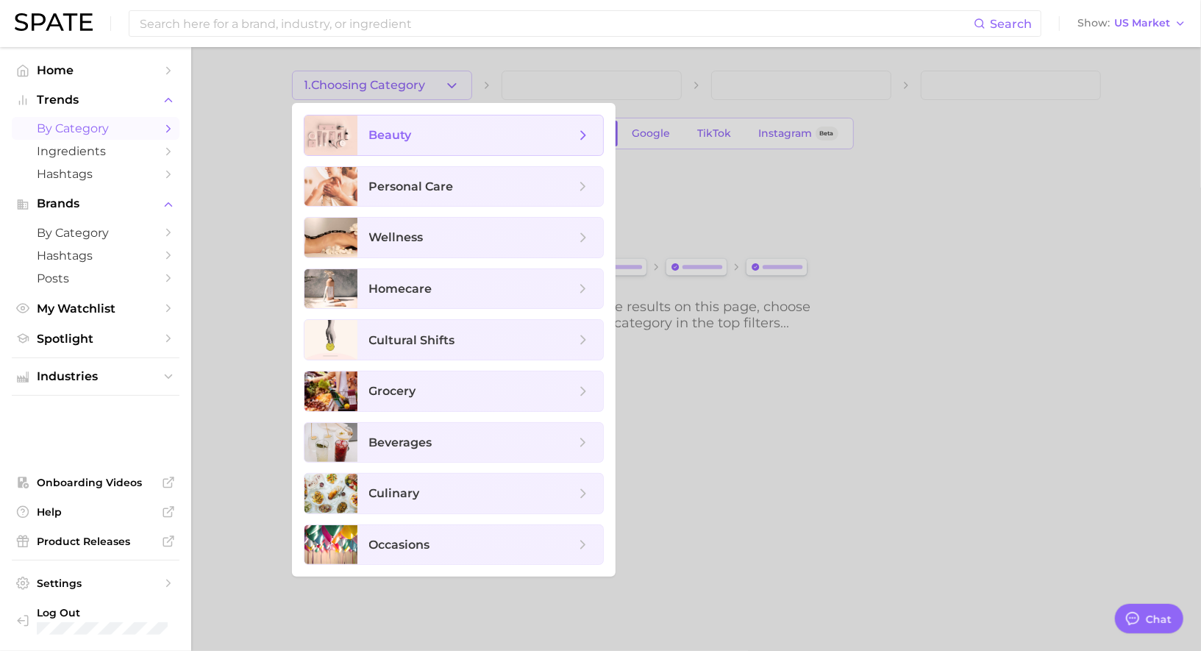
click at [424, 135] on span "beauty" at bounding box center [472, 135] width 206 height 16
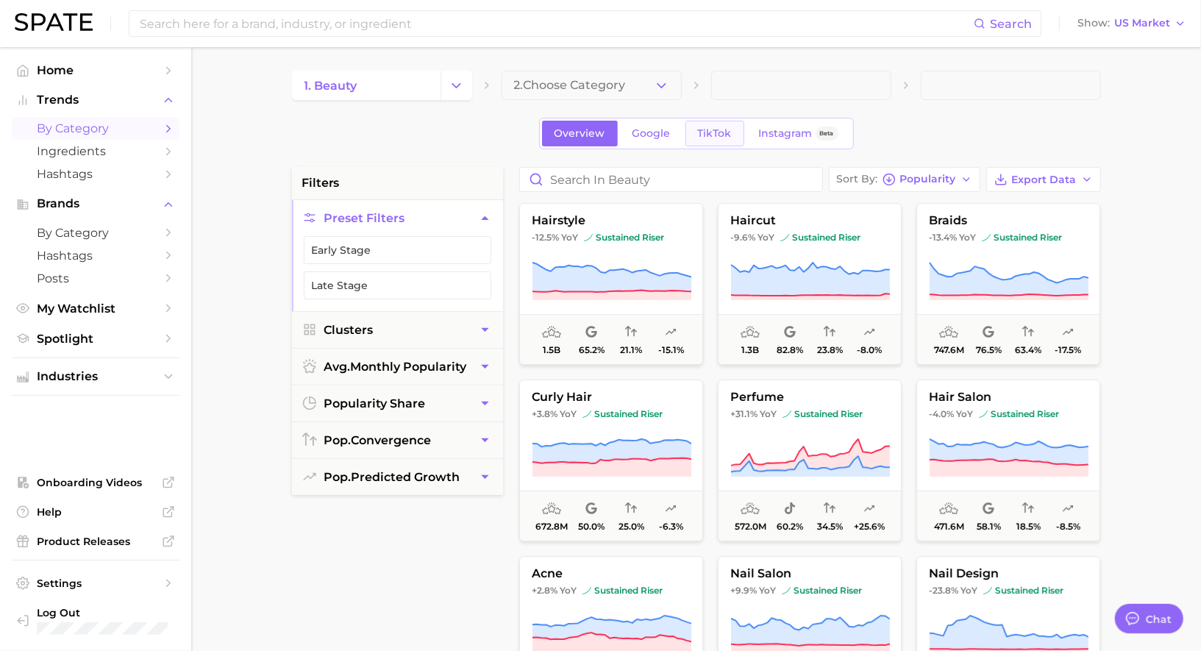
click at [700, 132] on span "TikTok" at bounding box center [715, 133] width 34 height 13
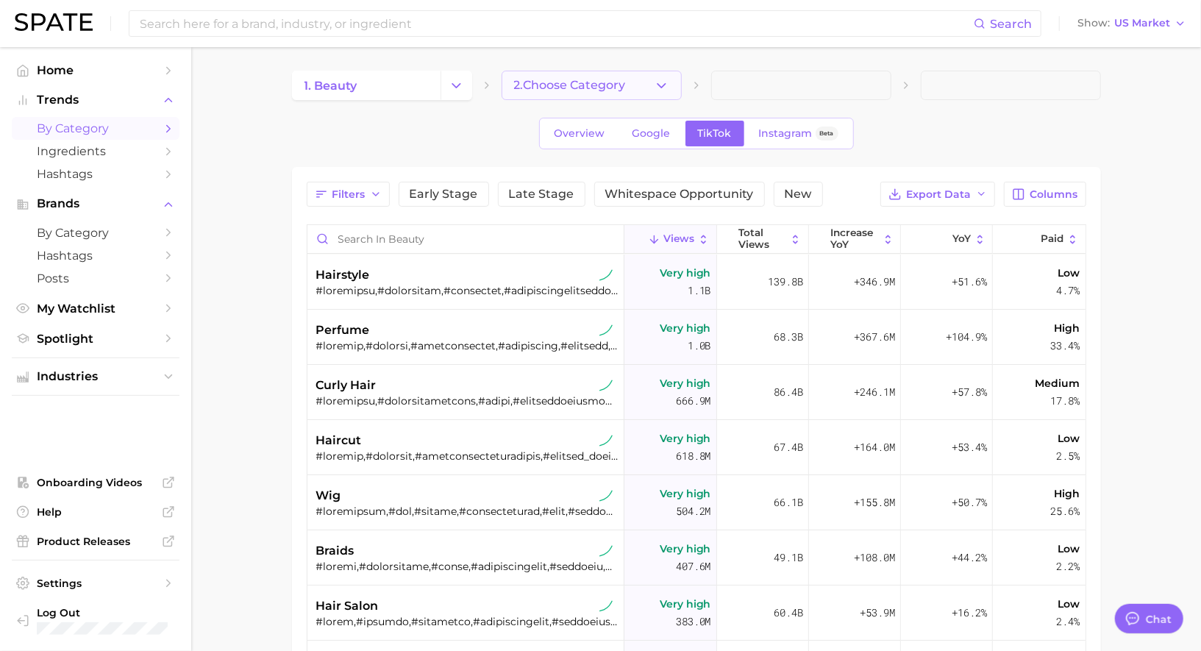
click at [625, 83] on span "2. Choose Category" at bounding box center [570, 85] width 112 height 13
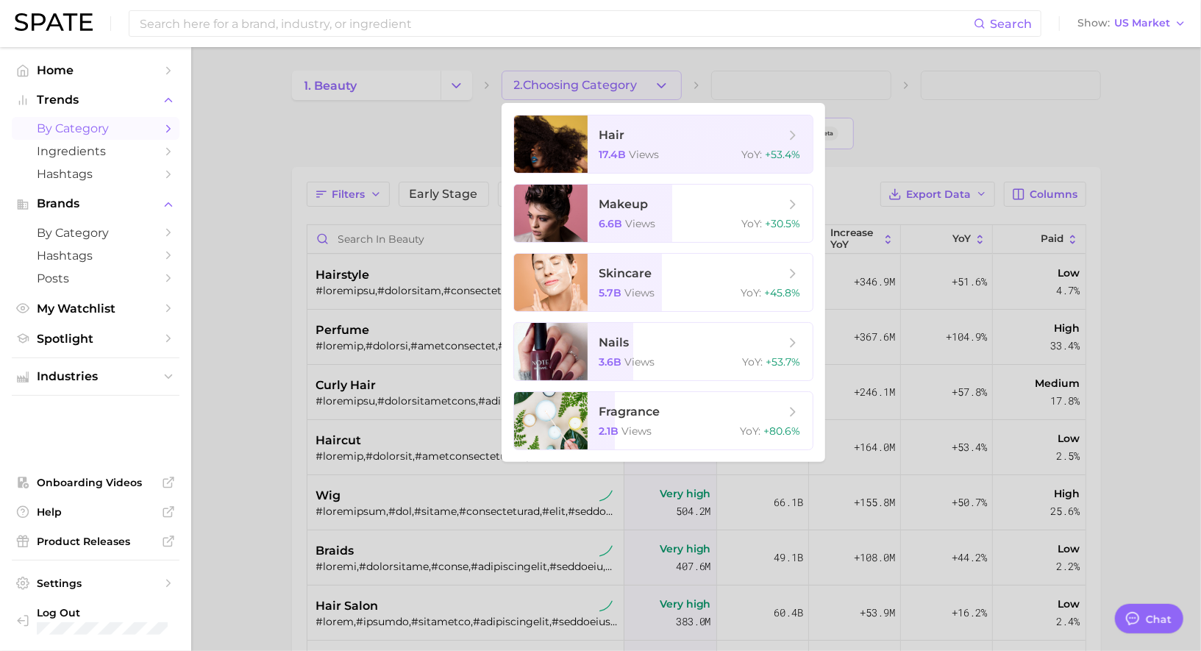
click at [405, 168] on div at bounding box center [600, 325] width 1201 height 651
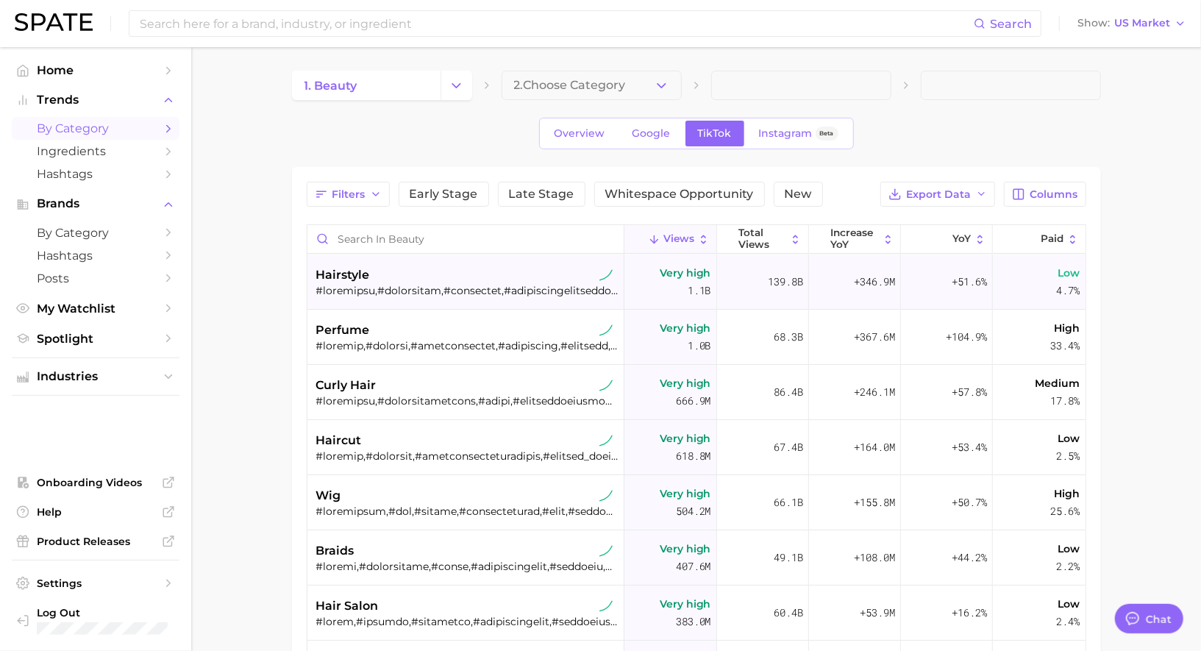
click at [532, 254] on div "hairstyle" at bounding box center [467, 281] width 302 height 55
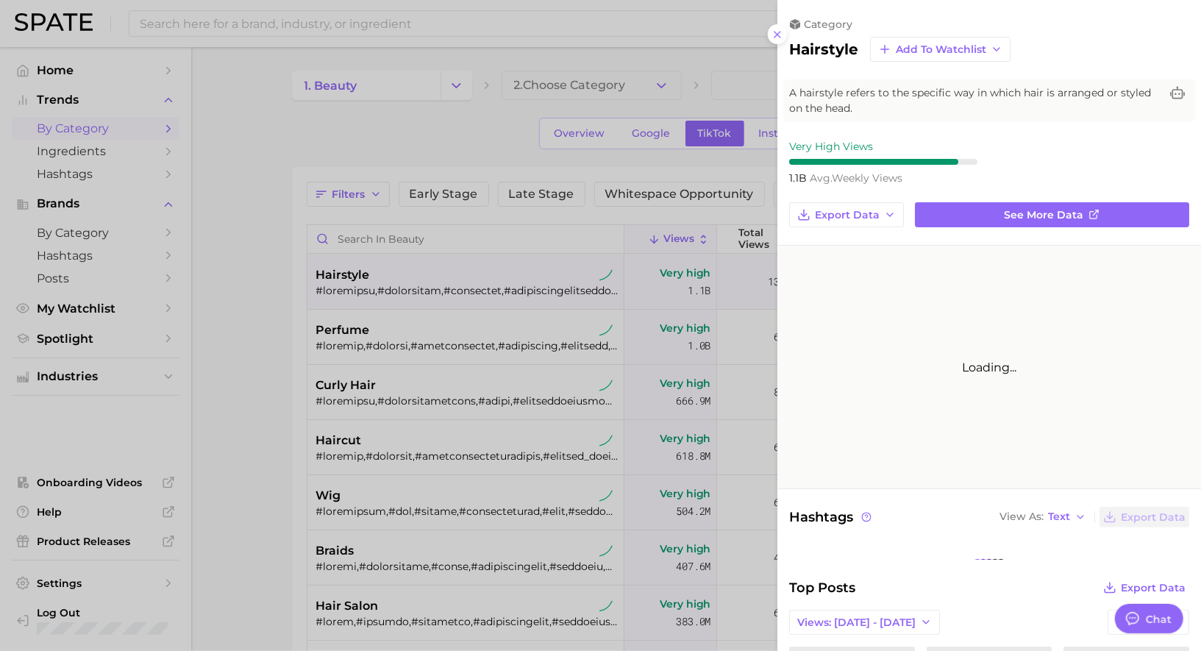
click at [517, 235] on div at bounding box center [600, 325] width 1201 height 651
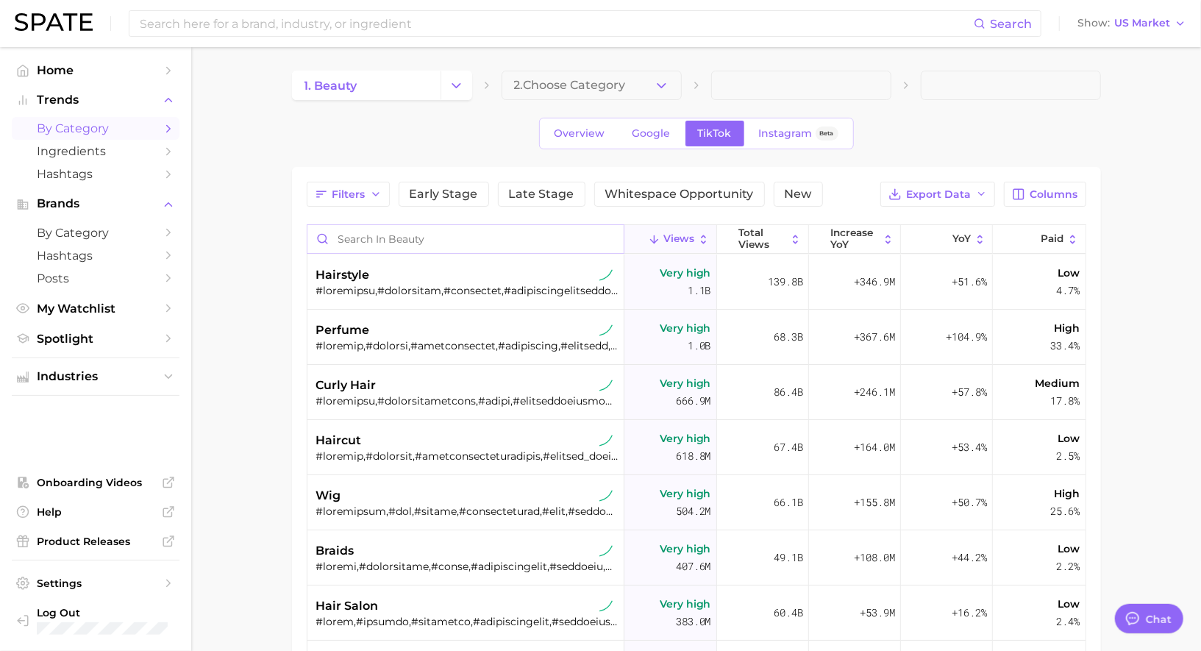
click at [517, 235] on input "Search in beauty" at bounding box center [465, 239] width 317 height 28
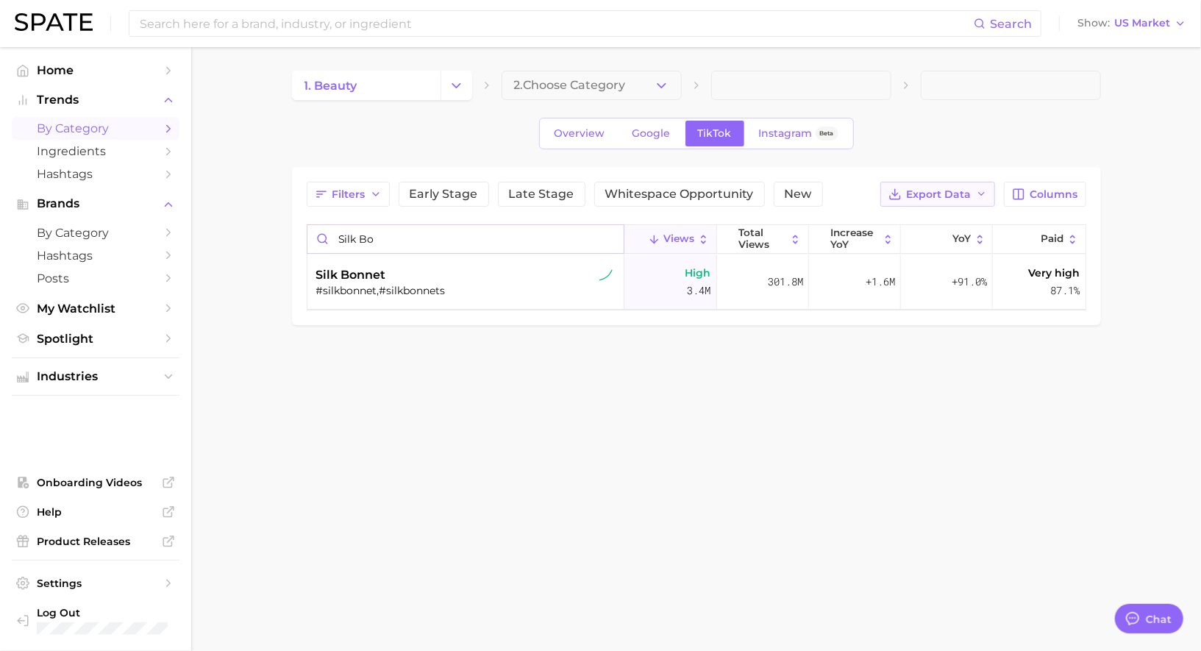
type input "silk bo"
click at [973, 191] on button "Export Data" at bounding box center [937, 194] width 115 height 25
click at [933, 216] on span "Table Data CSV" at bounding box center [899, 222] width 81 height 13
click at [341, 31] on input at bounding box center [556, 23] width 836 height 25
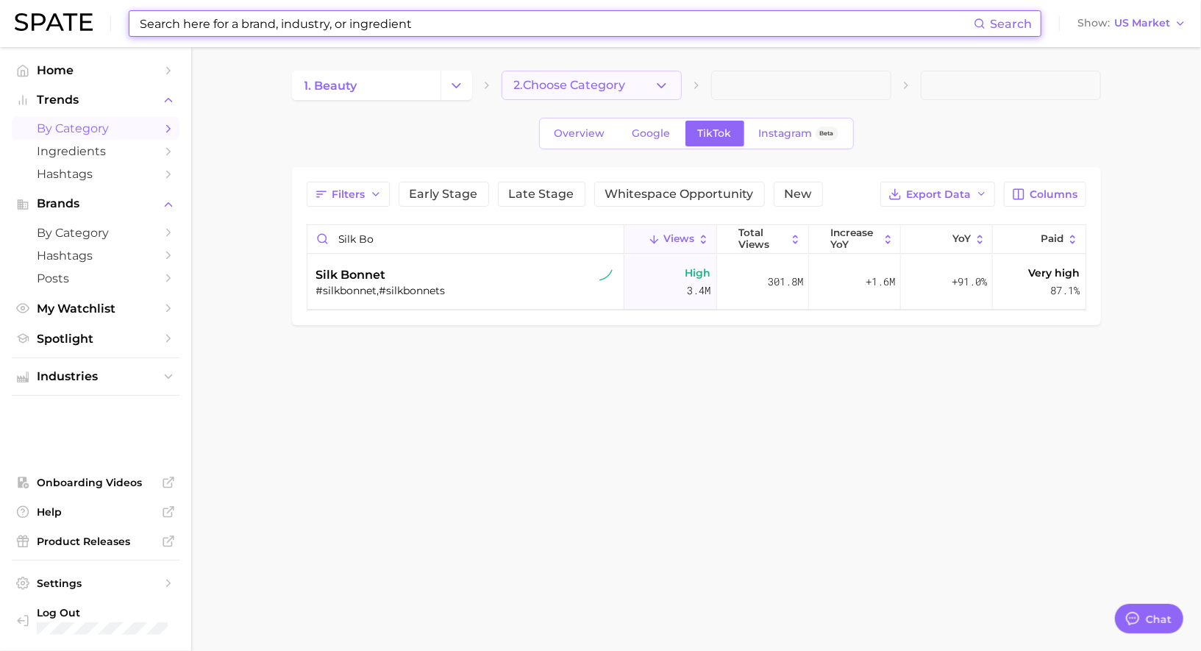
click at [552, 82] on span "2. Choose Category" at bounding box center [570, 85] width 112 height 13
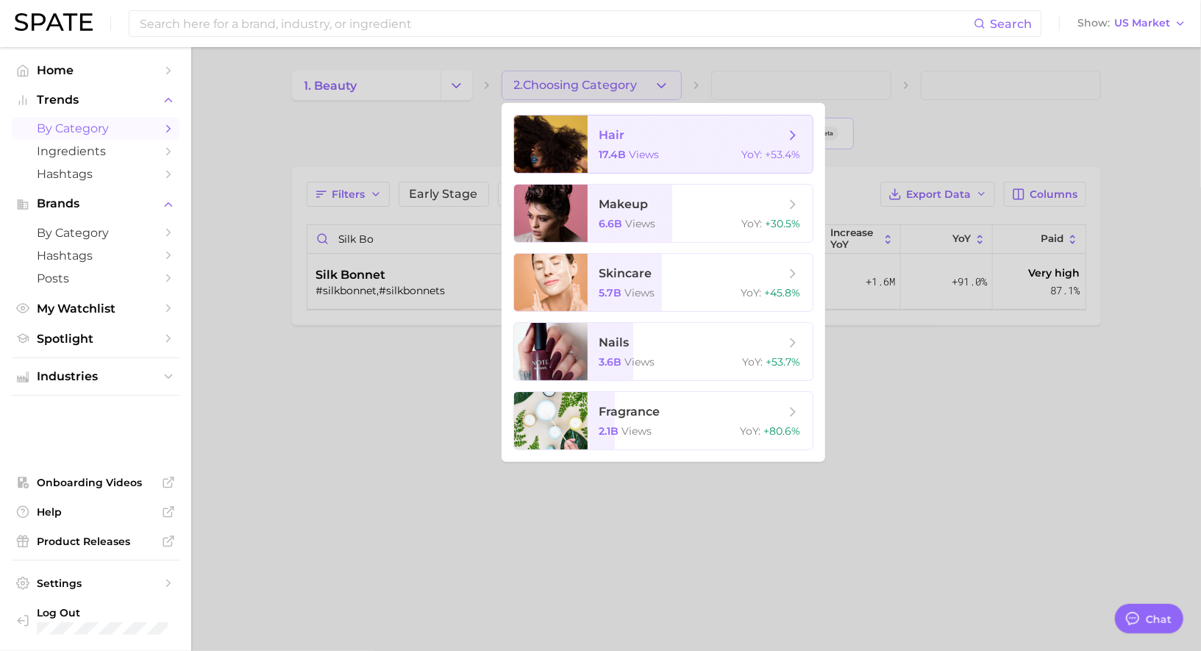
click at [621, 141] on span "hair" at bounding box center [612, 135] width 26 height 14
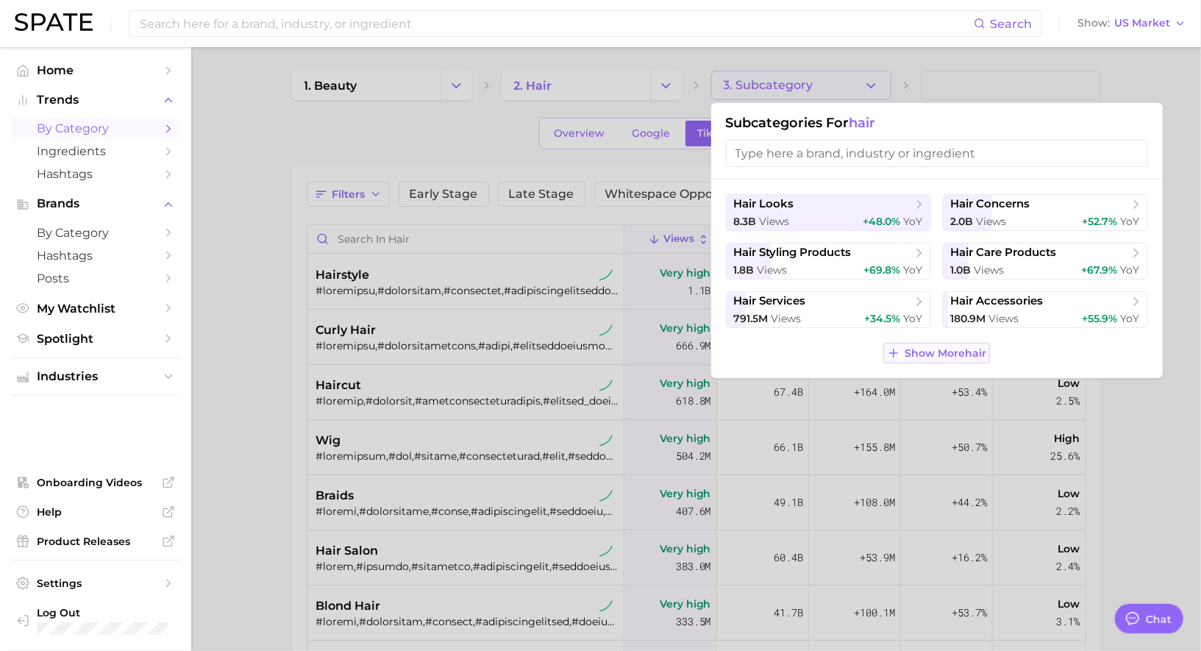
click at [919, 349] on span "Show More hair" at bounding box center [946, 353] width 82 height 13
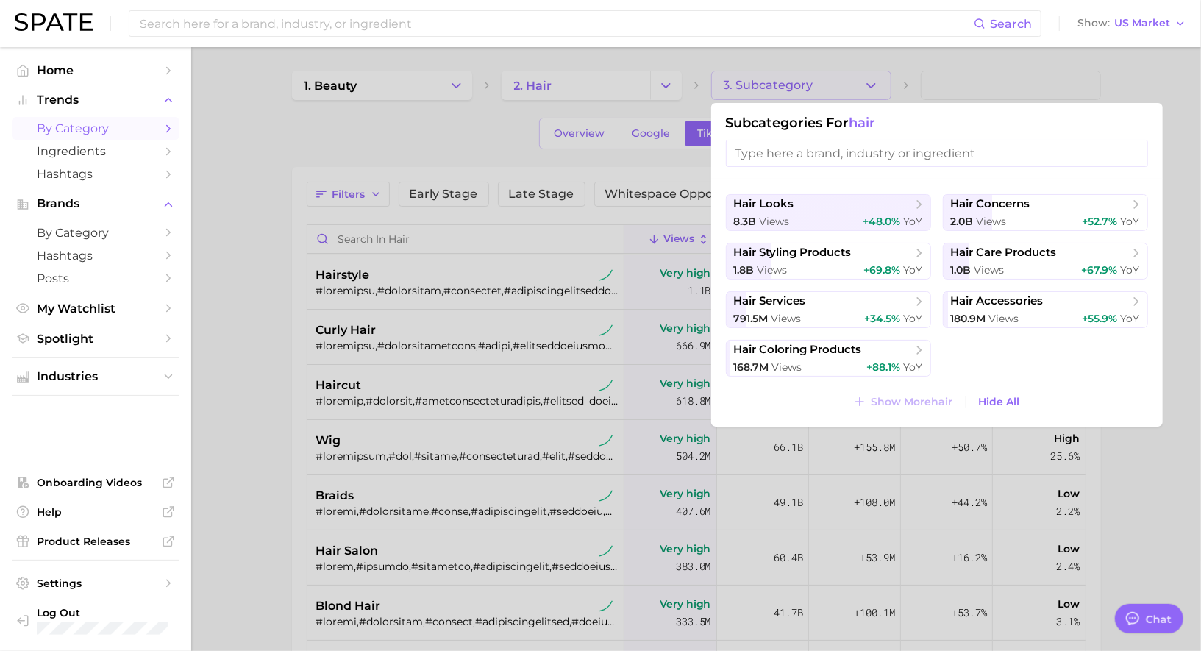
click at [517, 191] on div at bounding box center [600, 325] width 1201 height 651
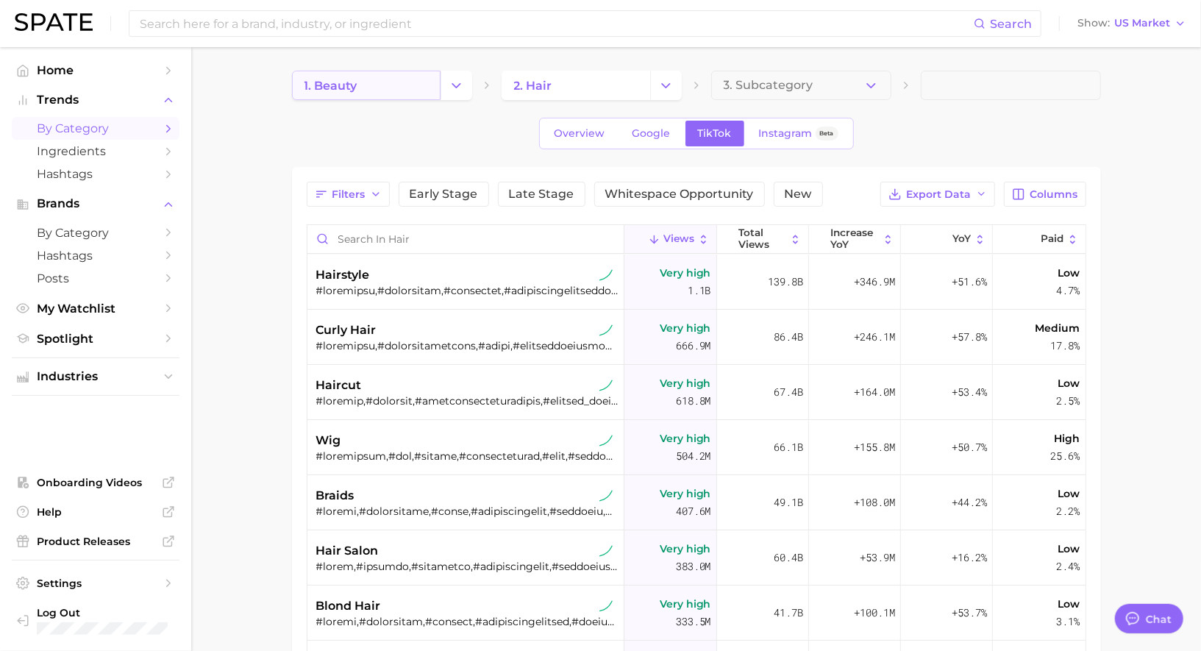
click at [376, 90] on link "1. beauty" at bounding box center [366, 85] width 149 height 29
click at [419, 235] on input "Search in beauty" at bounding box center [465, 239] width 317 height 28
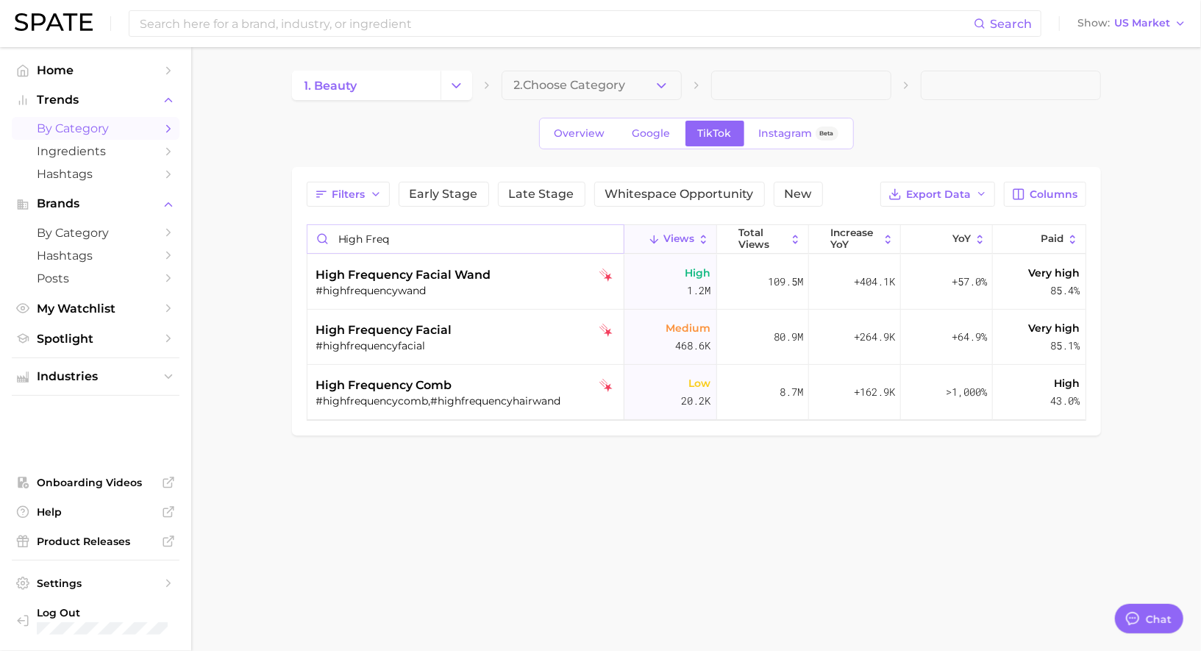
drag, startPoint x: 426, startPoint y: 233, endPoint x: 331, endPoint y: 234, distance: 94.9
click at [331, 234] on input "high freq" at bounding box center [465, 239] width 317 height 28
click at [484, 233] on input "high freq" at bounding box center [465, 239] width 317 height 28
drag, startPoint x: 499, startPoint y: 235, endPoint x: 313, endPoint y: 235, distance: 186.1
click at [313, 235] on input "high frequency" at bounding box center [465, 239] width 317 height 28
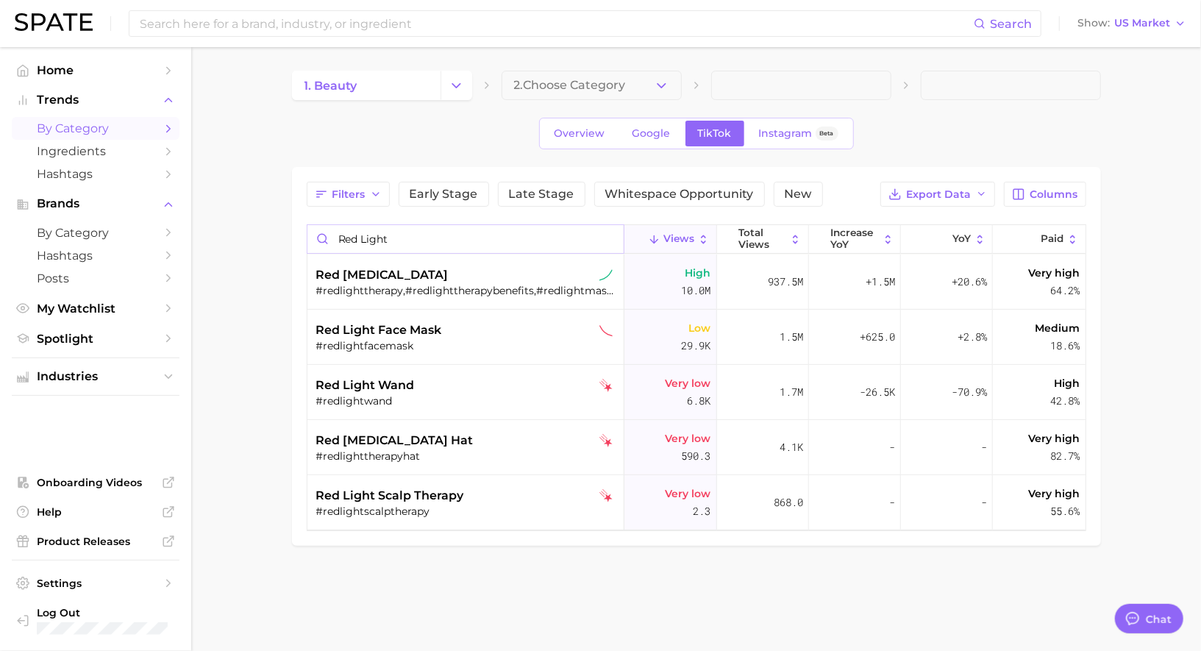
drag, startPoint x: 388, startPoint y: 232, endPoint x: 324, endPoint y: 229, distance: 64.8
click at [324, 231] on input "red light" at bounding box center [465, 239] width 317 height 28
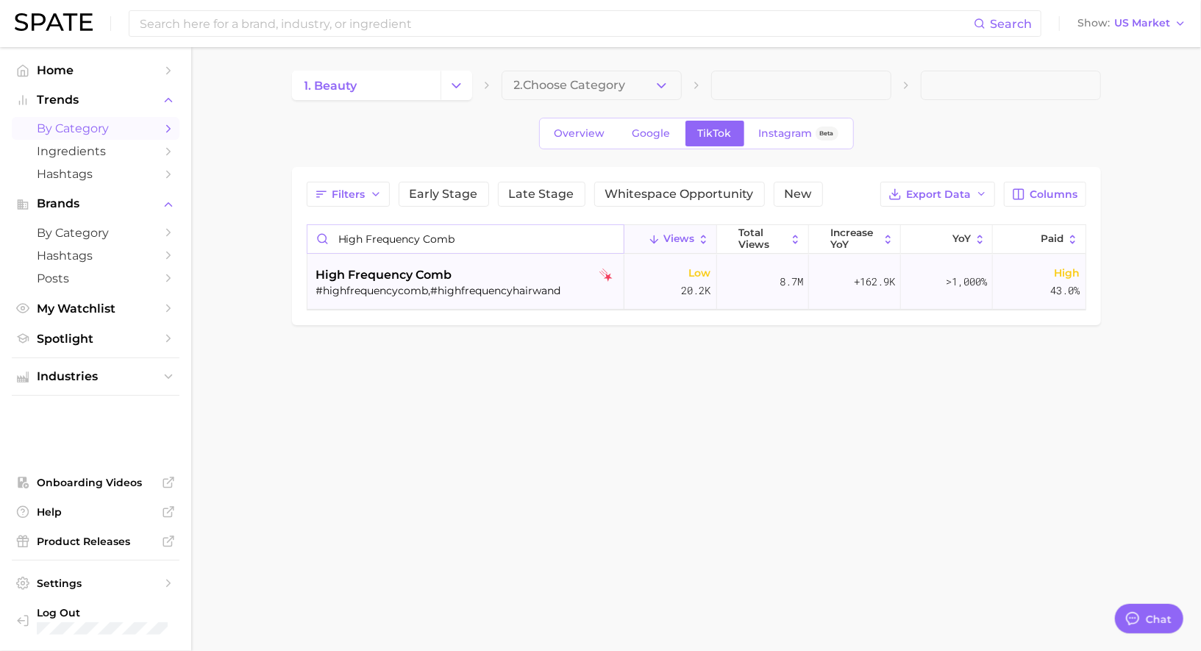
type input "high frequency comb"
click at [468, 269] on div "high frequency comb" at bounding box center [467, 275] width 302 height 18
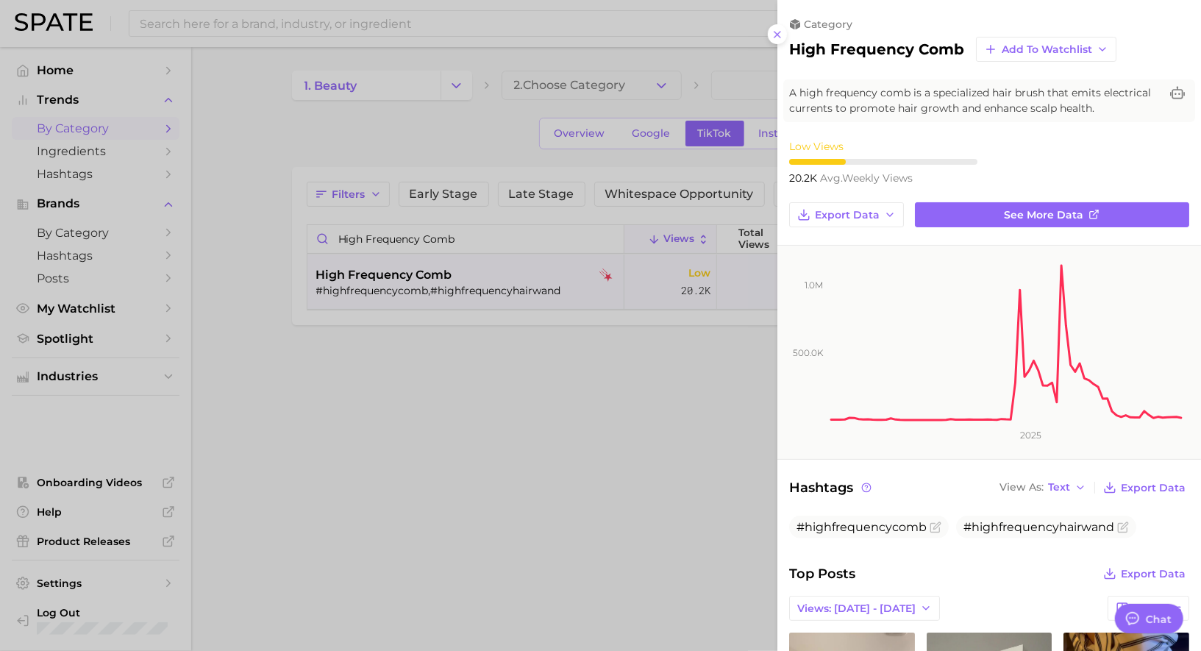
click at [601, 287] on div at bounding box center [600, 325] width 1201 height 651
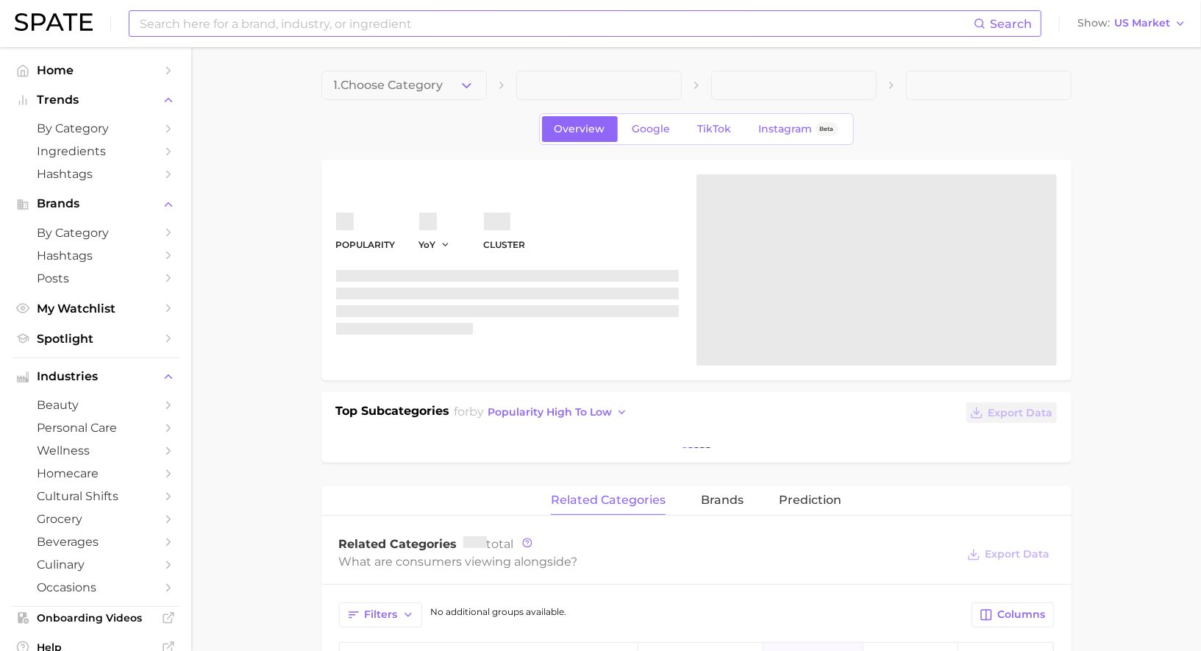
click at [370, 20] on input at bounding box center [556, 23] width 836 height 25
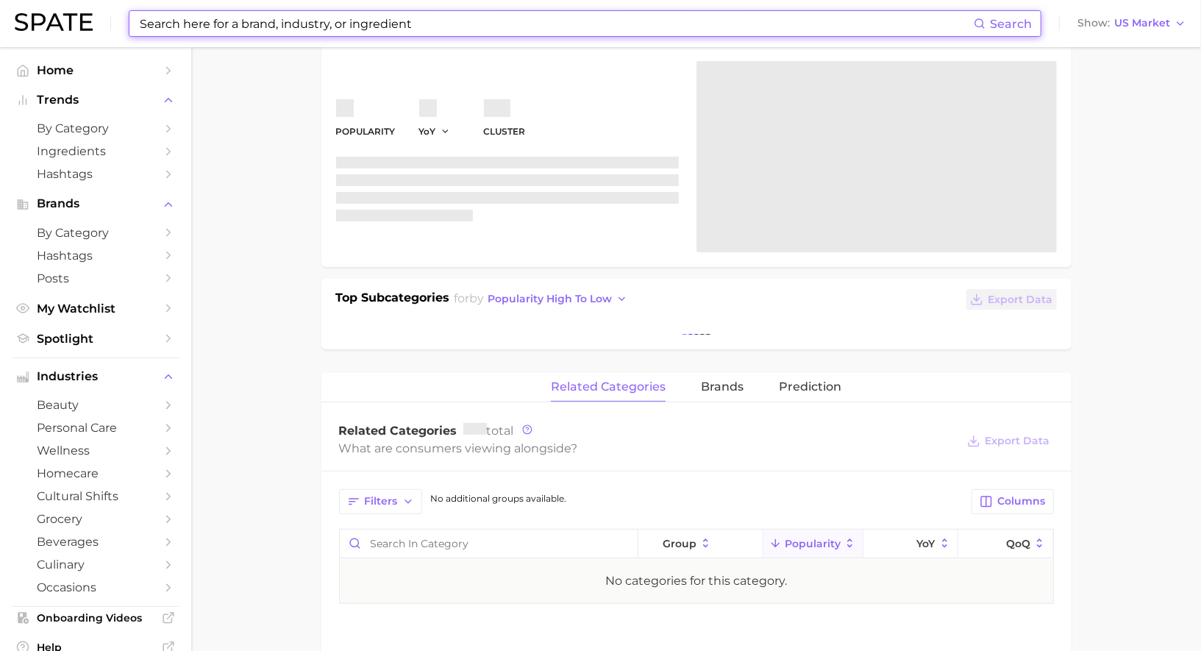
scroll to position [121, 0]
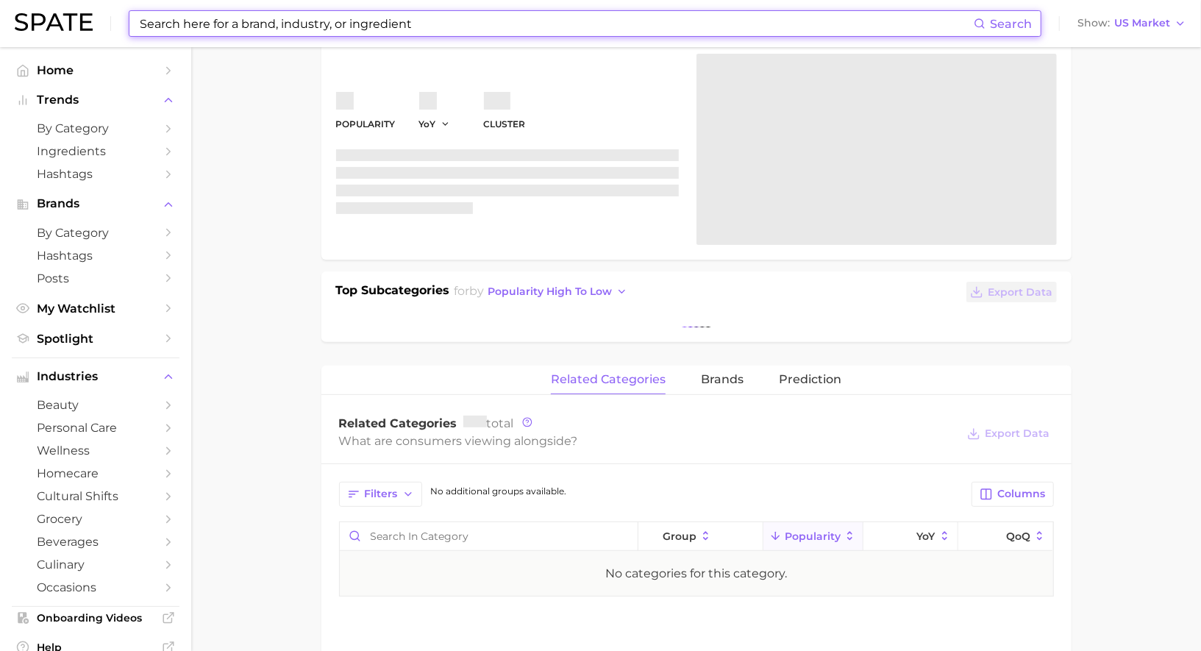
click at [199, 25] on input at bounding box center [556, 23] width 836 height 25
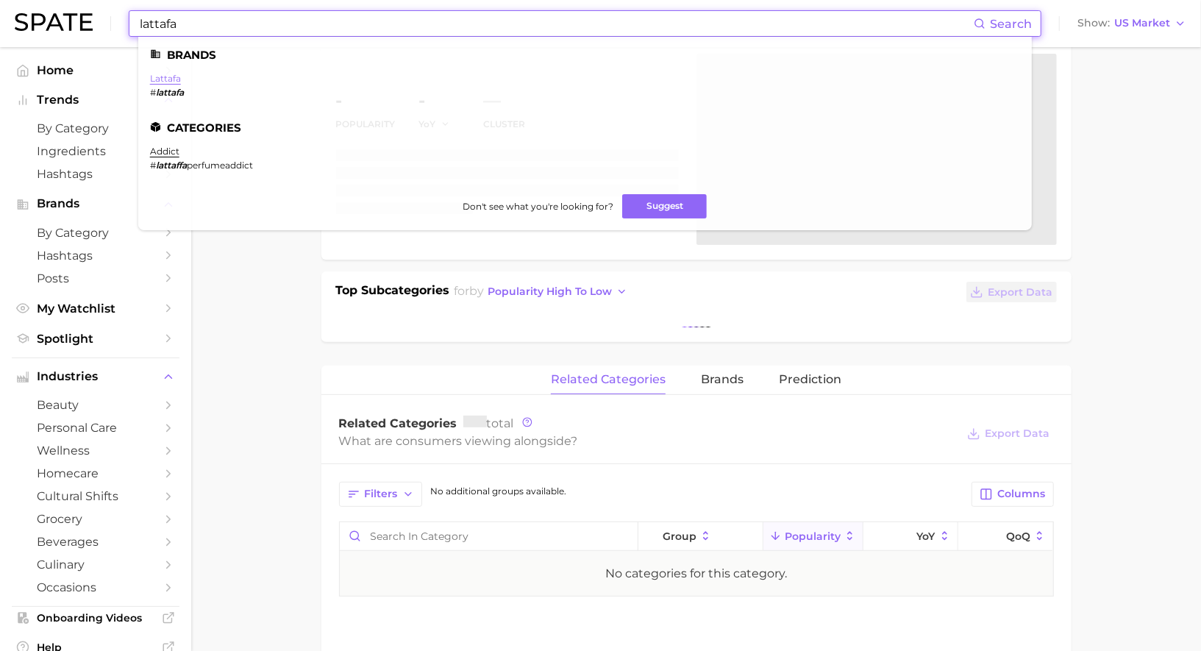
type input "lattafa"
click at [168, 82] on link "lattafa" at bounding box center [165, 78] width 31 height 11
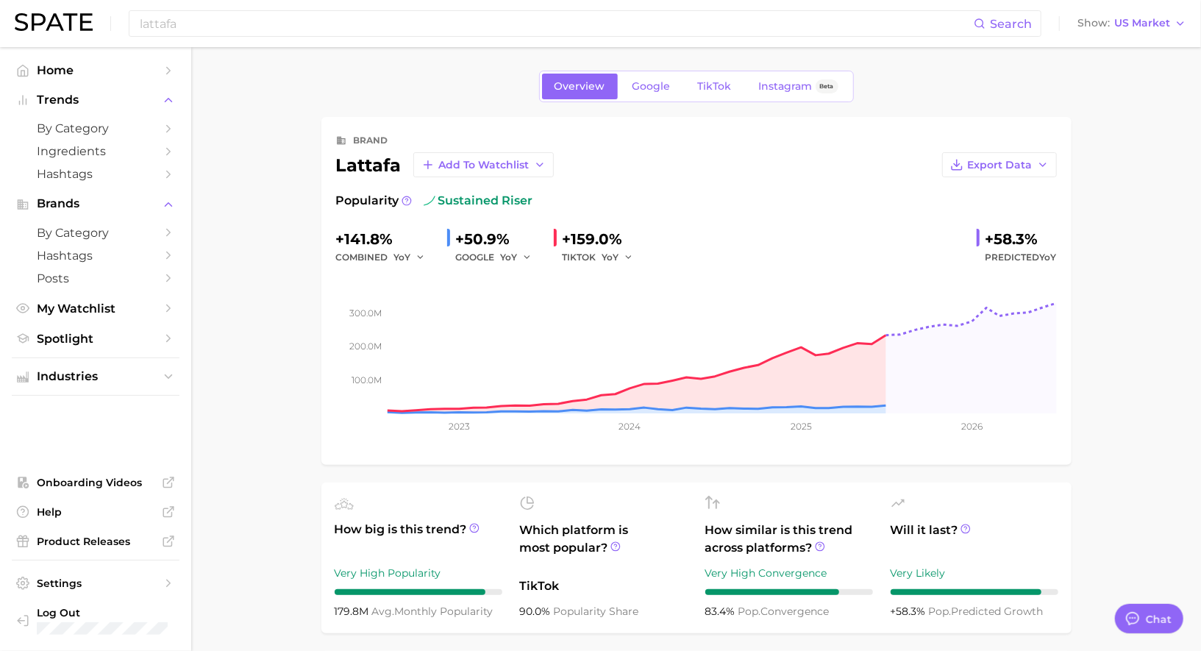
type textarea "x"
click at [1005, 165] on span "Export Data" at bounding box center [1000, 165] width 65 height 13
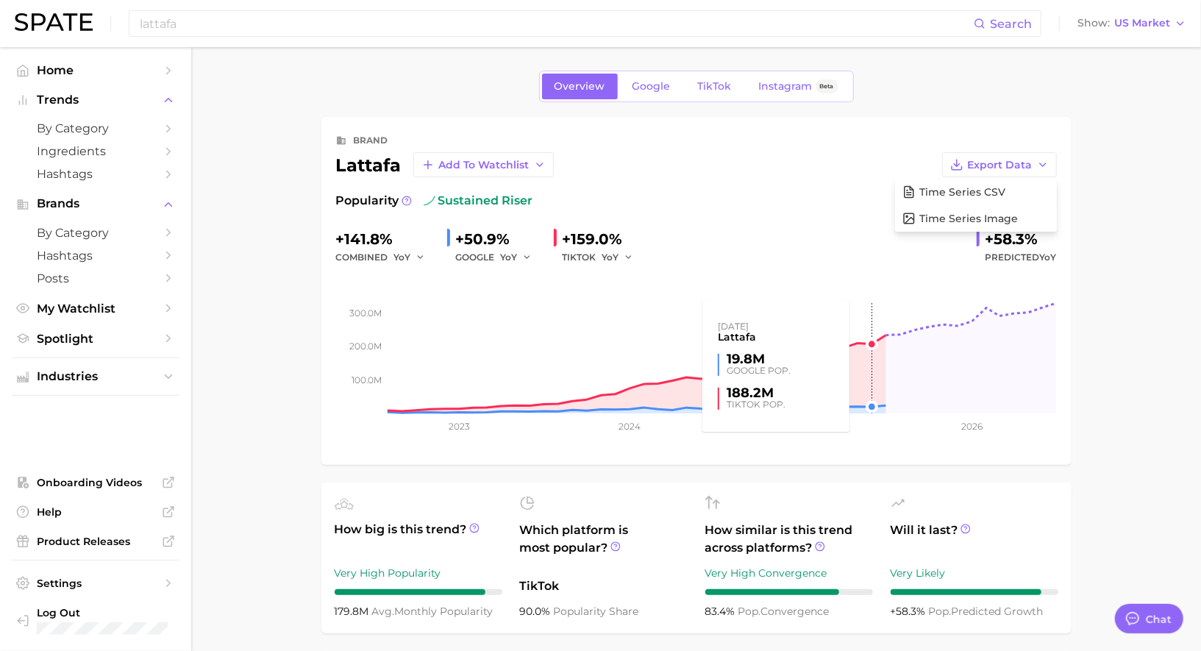
click at [852, 270] on rect at bounding box center [696, 339] width 721 height 147
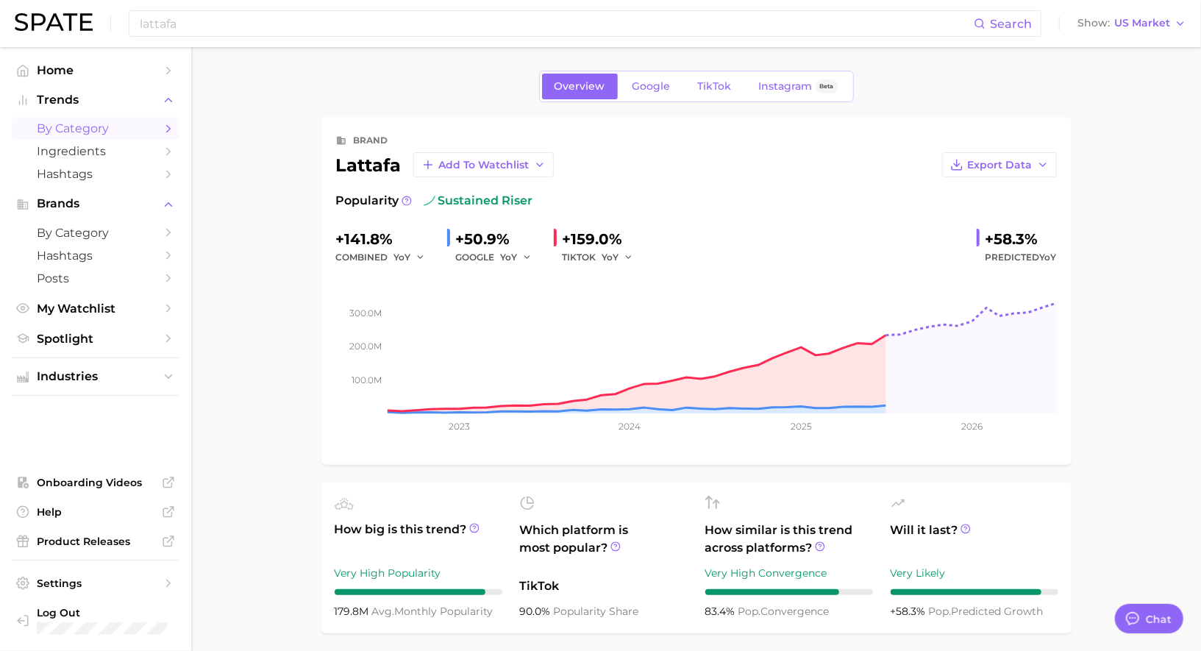
click at [96, 130] on span "by Category" at bounding box center [96, 128] width 118 height 14
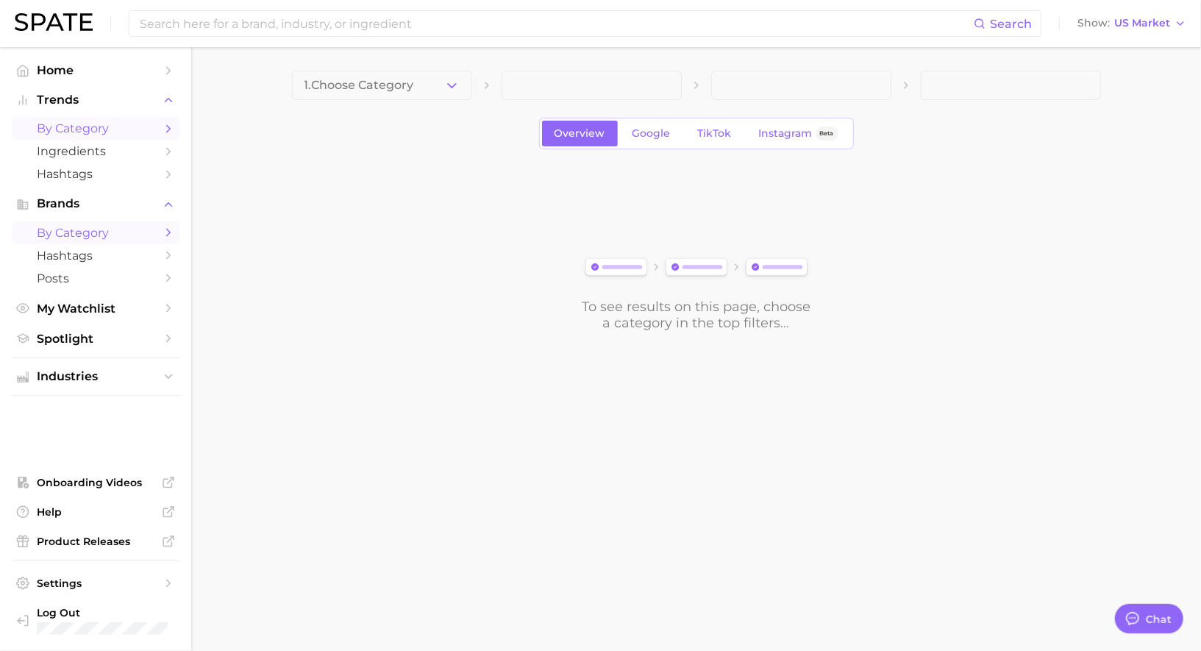
click at [115, 232] on span "by Category" at bounding box center [96, 233] width 118 height 14
click at [357, 87] on span "1. Choose Category" at bounding box center [359, 85] width 110 height 13
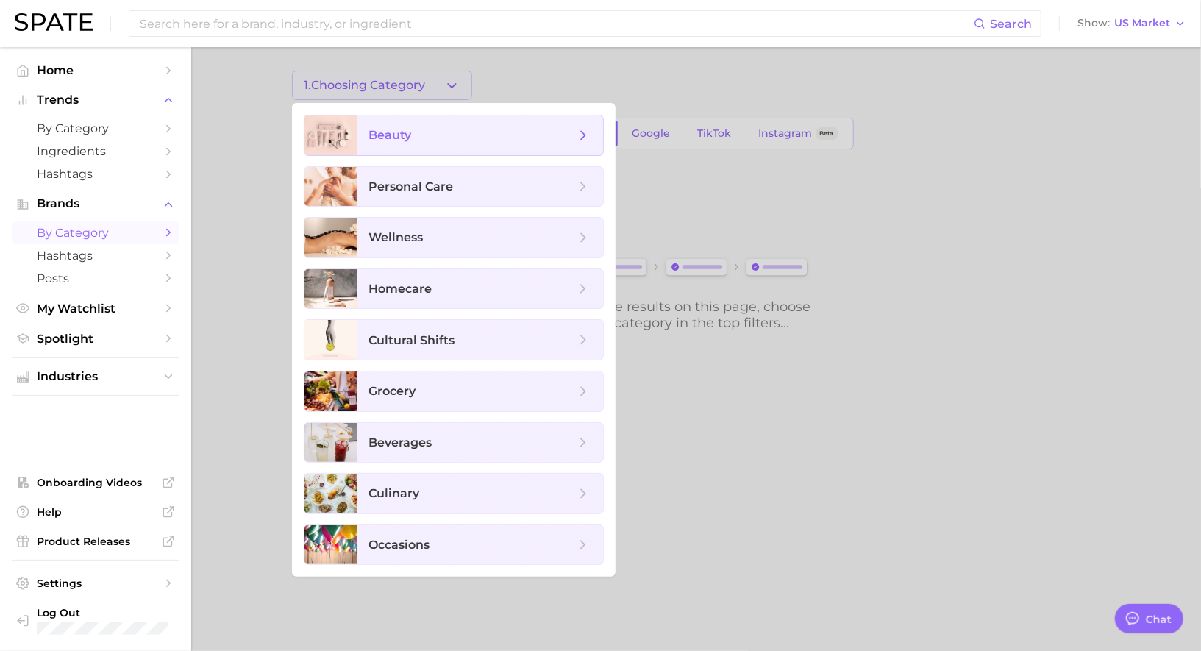
click at [377, 130] on span "beauty" at bounding box center [390, 135] width 43 height 14
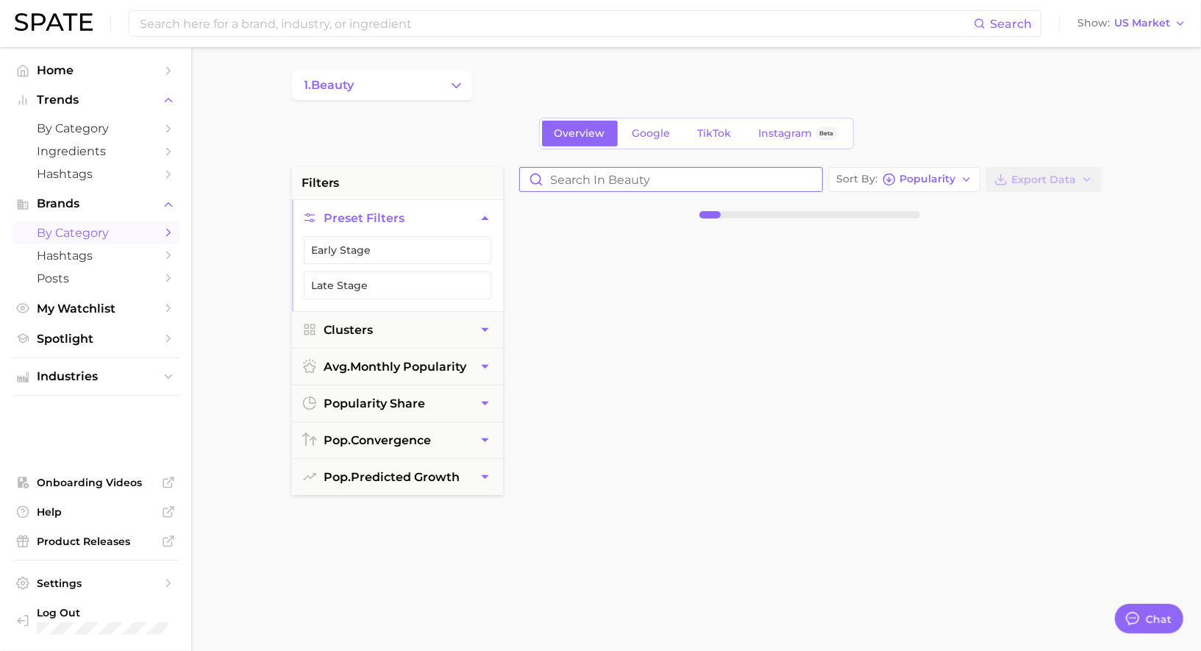
click at [627, 178] on input "Search in beauty" at bounding box center [671, 180] width 302 height 24
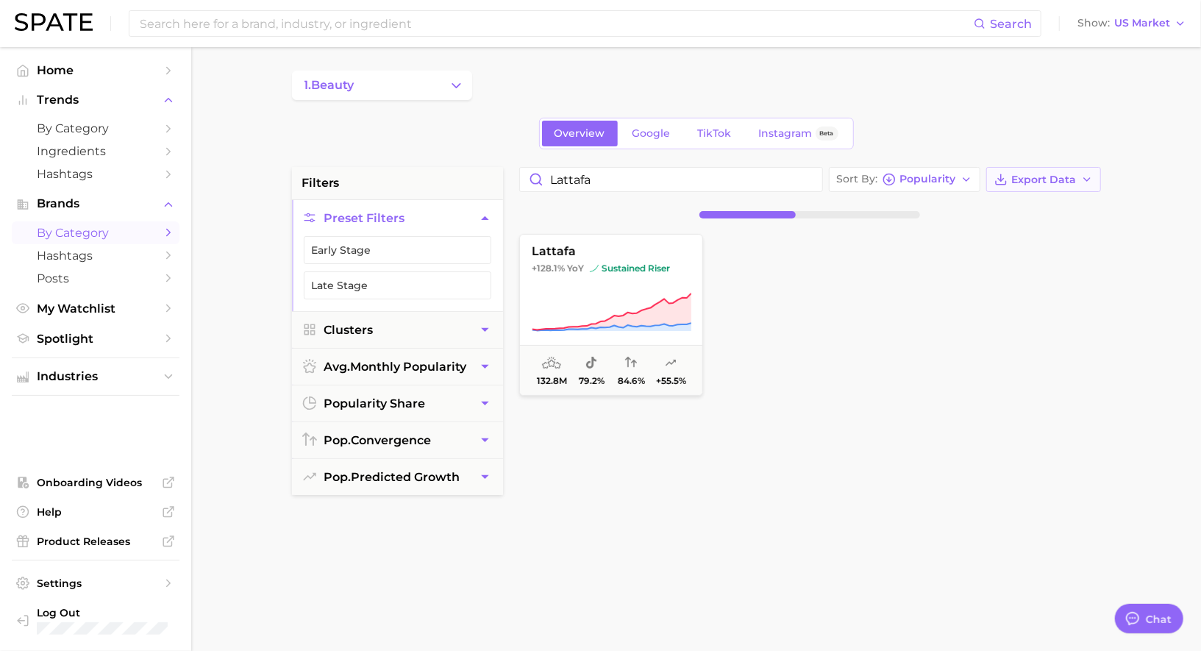
click at [1044, 185] on button "Export Data" at bounding box center [1043, 179] width 115 height 25
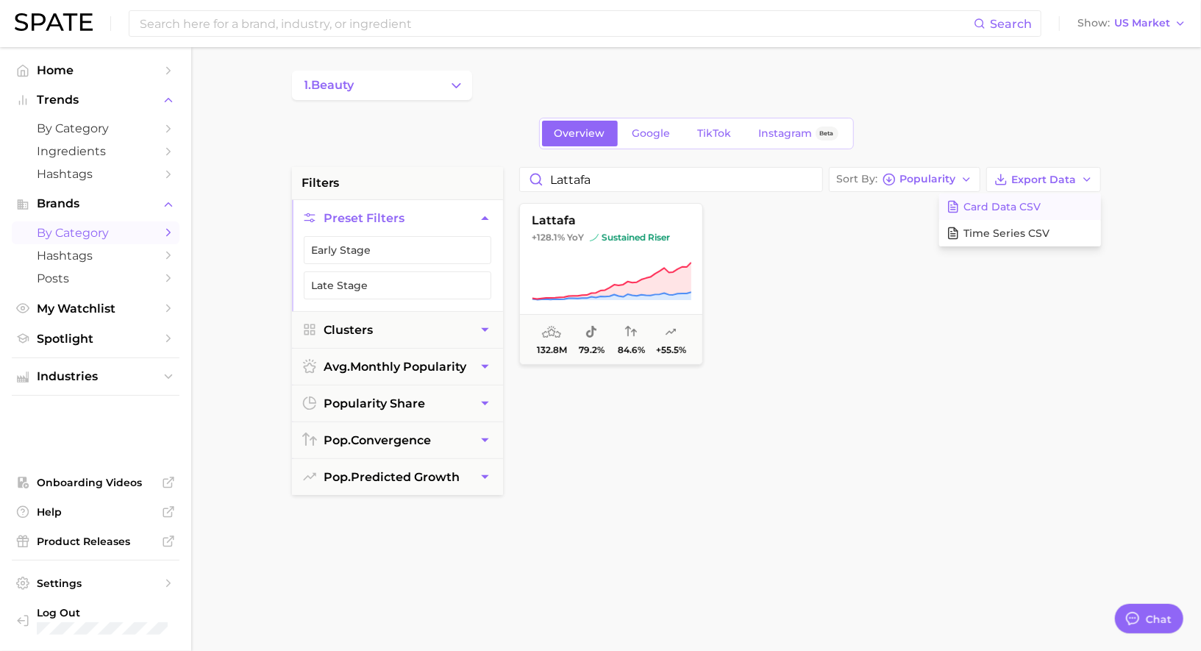
click at [1002, 206] on span "Card Data CSV" at bounding box center [1002, 207] width 77 height 13
click at [733, 185] on input "lattafa" at bounding box center [671, 180] width 302 height 24
click at [610, 246] on button "kayali +98.8% YoY sustained riser 61.3m 58.6% 72.3% +33.3%" at bounding box center [611, 284] width 184 height 162
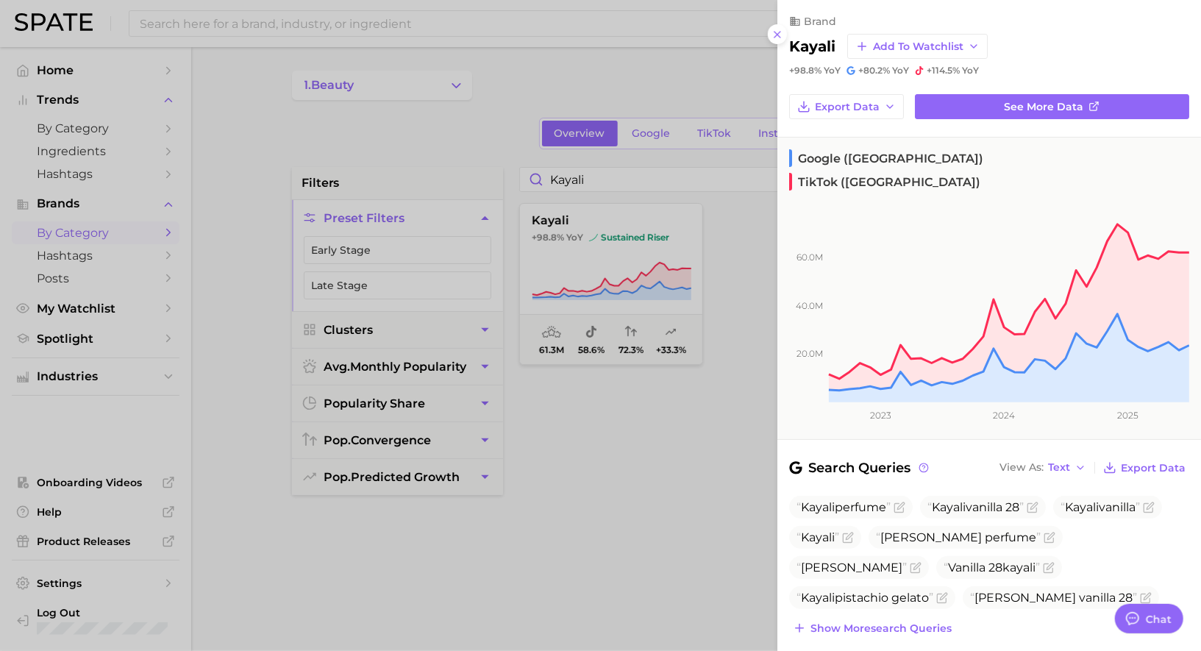
click at [686, 285] on div at bounding box center [600, 325] width 1201 height 651
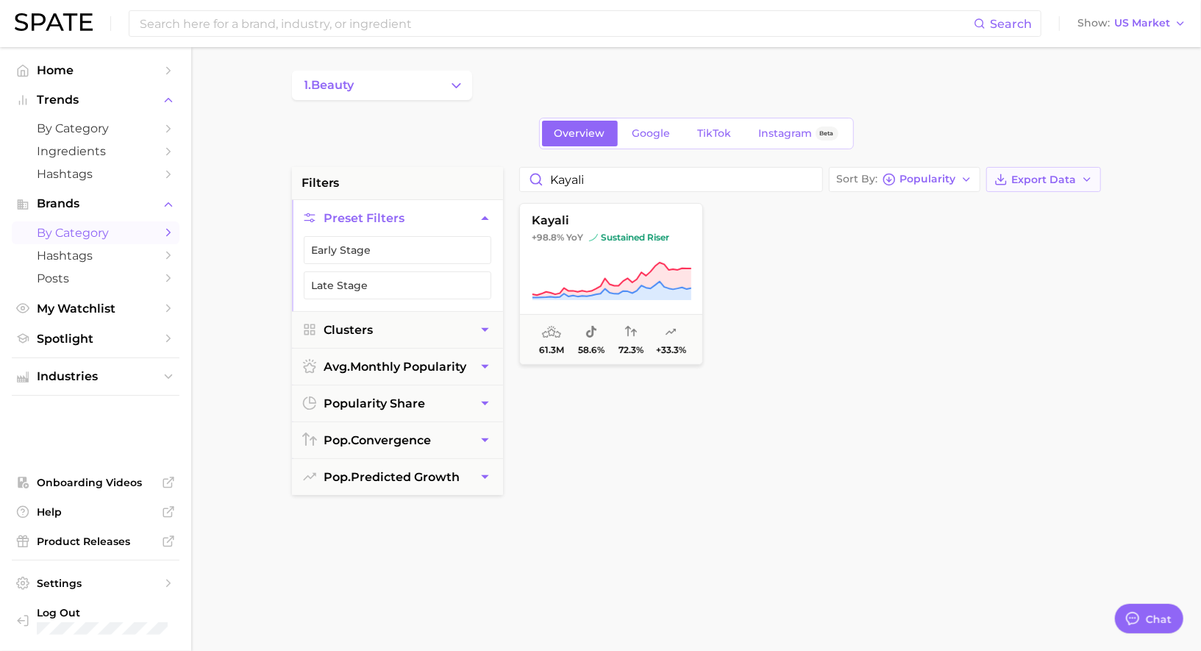
click at [1017, 183] on span "Export Data" at bounding box center [1044, 180] width 65 height 13
click at [964, 217] on button "Card Data CSV" at bounding box center [1020, 206] width 162 height 26
click at [576, 182] on input "kayali" at bounding box center [671, 180] width 302 height 24
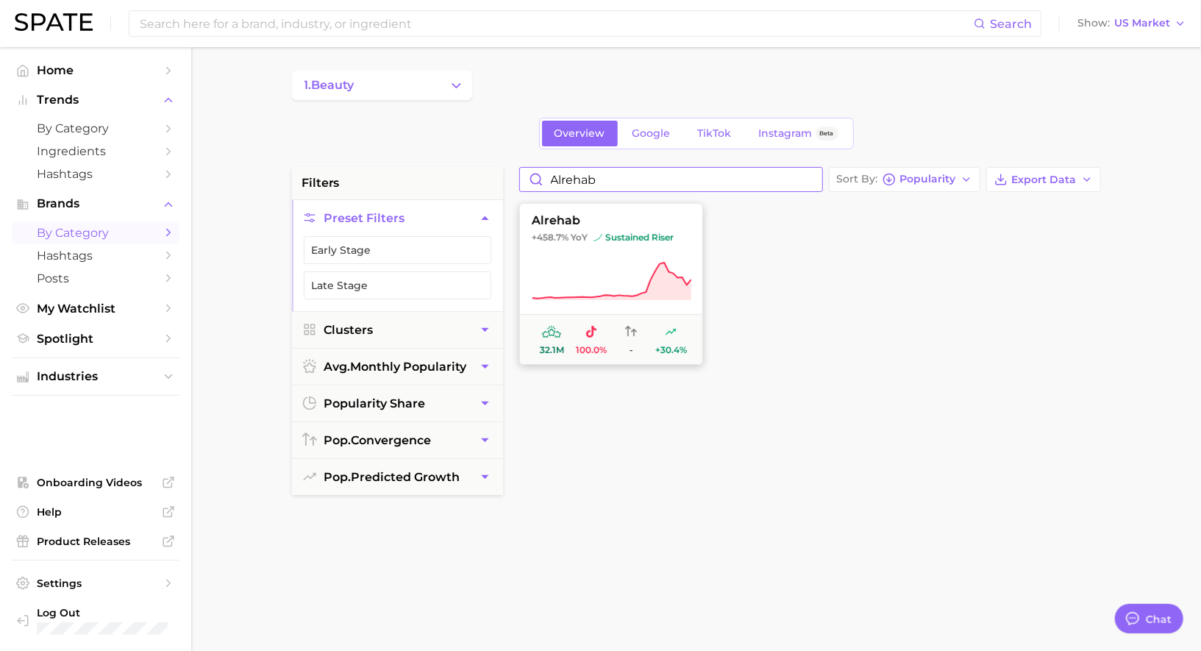
type input "alrehab"
click at [592, 235] on span "+458.7% YoY sustained riser" at bounding box center [611, 238] width 182 height 12
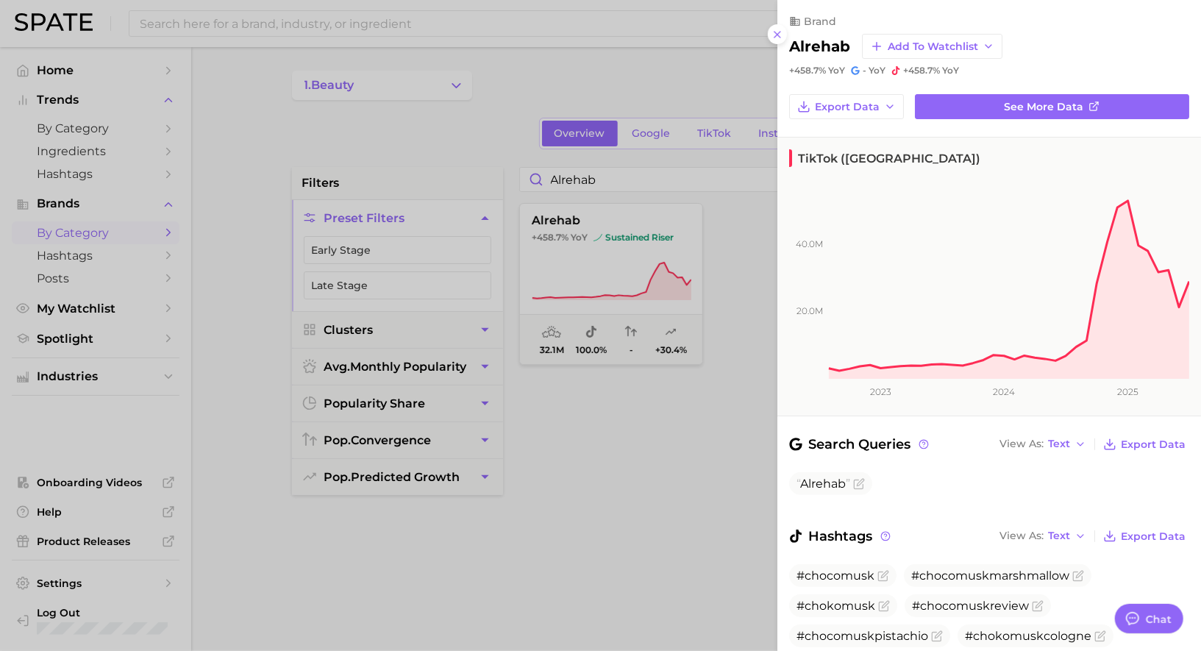
click at [681, 374] on div at bounding box center [600, 325] width 1201 height 651
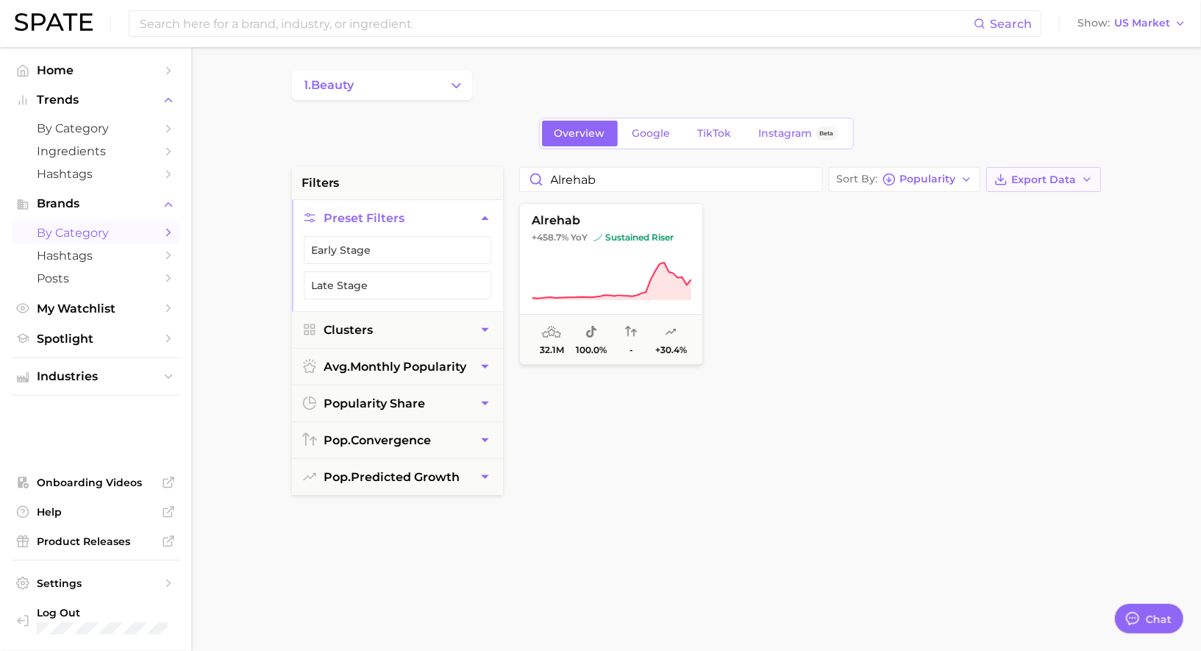
click at [1030, 182] on span "Export Data" at bounding box center [1044, 180] width 65 height 13
click at [970, 206] on span "Card Data CSV" at bounding box center [1002, 207] width 77 height 13
click at [105, 379] on span "Industries" at bounding box center [96, 376] width 118 height 13
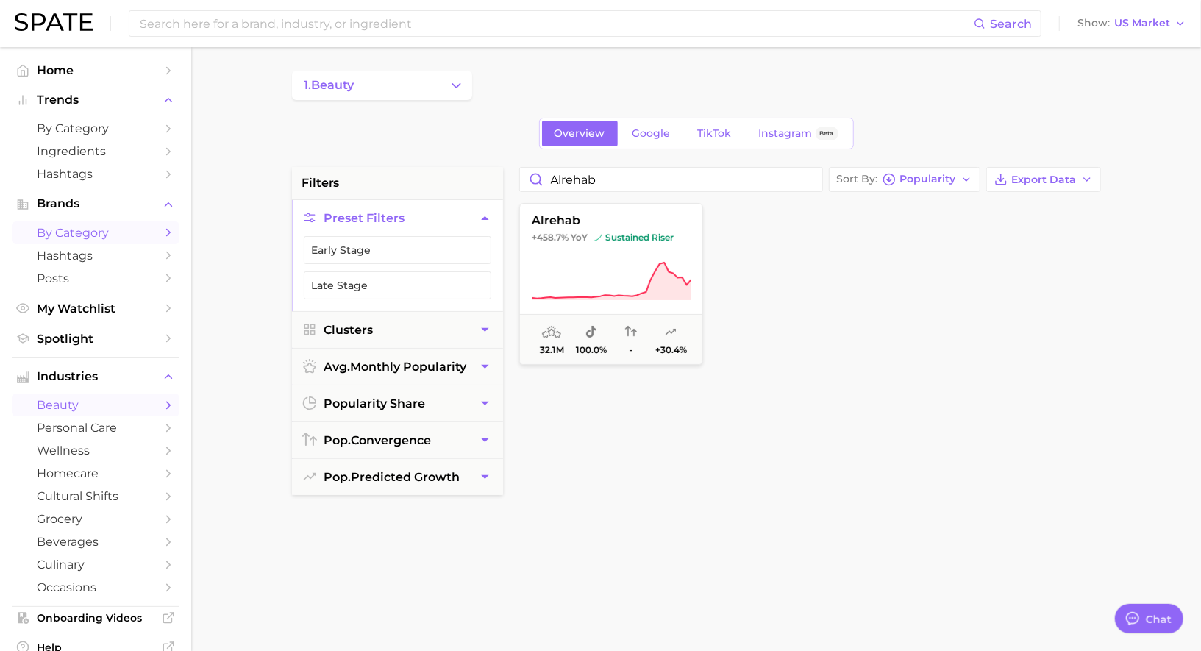
click at [107, 405] on span "beauty" at bounding box center [96, 405] width 118 height 14
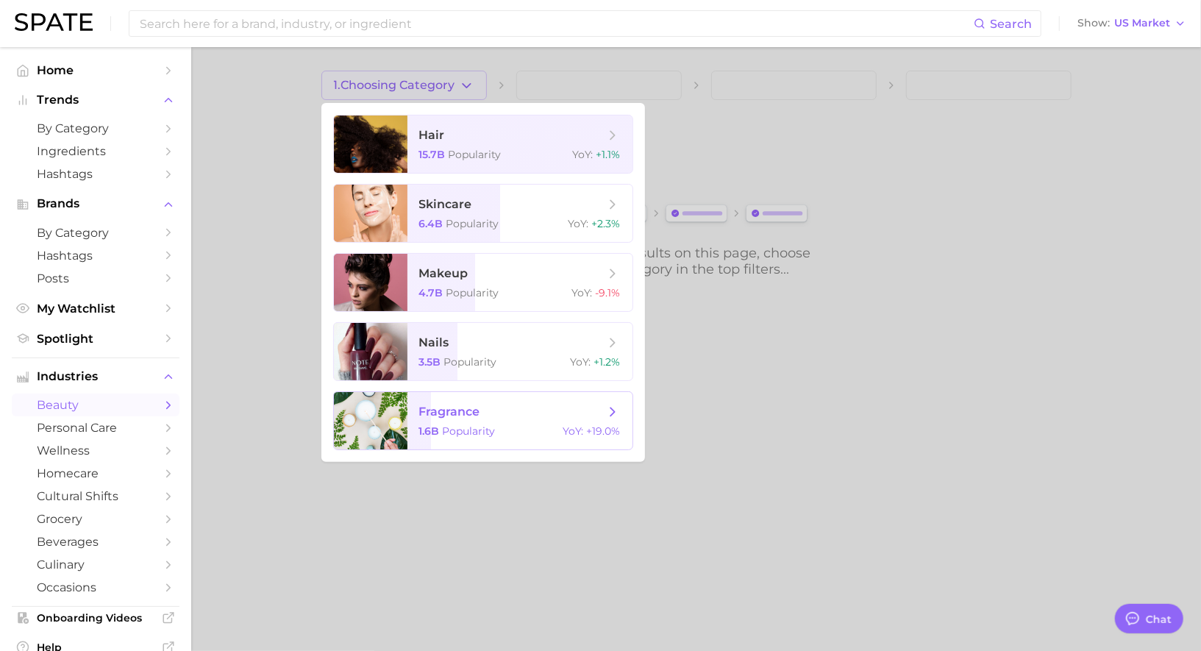
click at [529, 423] on span "fragrance 1.6b Popularity YoY : +19.0%" at bounding box center [519, 420] width 225 height 57
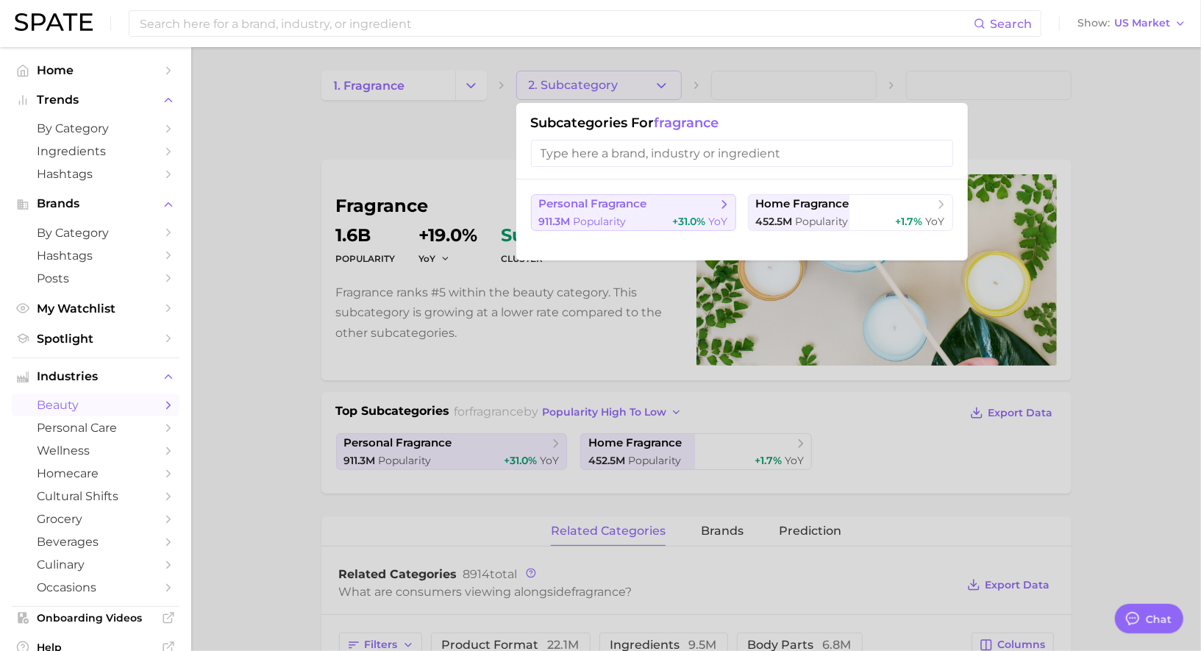
click at [636, 213] on button "personal fragrance 911.3m Popularity +31.0% YoY" at bounding box center [633, 212] width 205 height 37
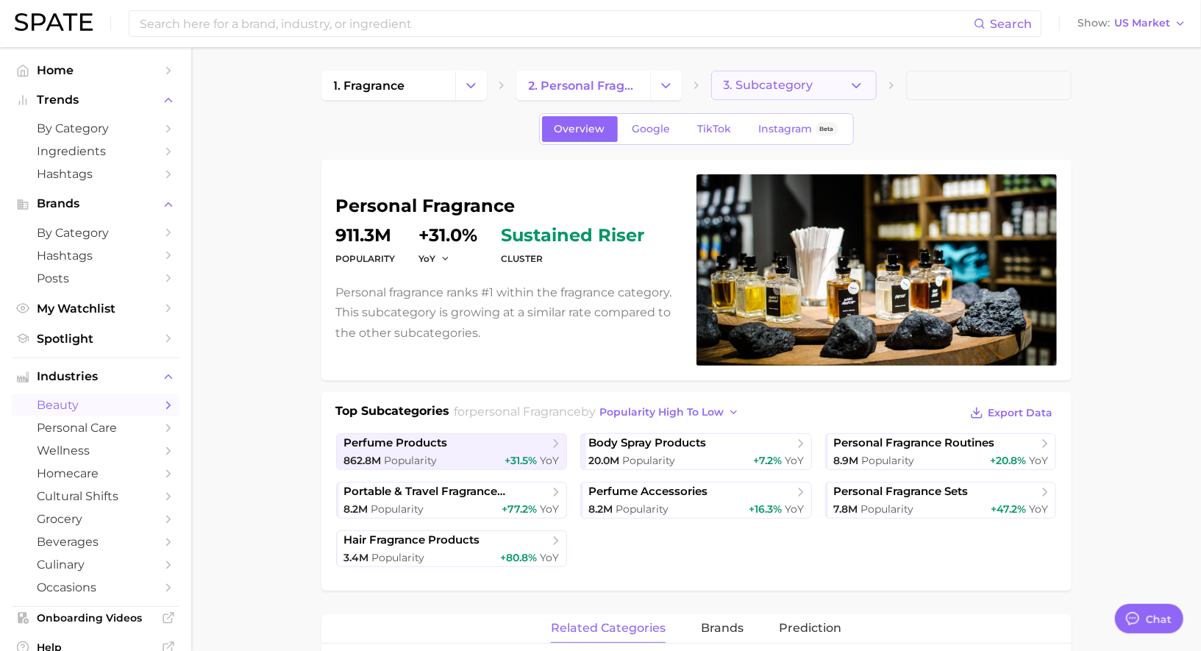
click at [751, 89] on span "3. Subcategory" at bounding box center [769, 85] width 90 height 13
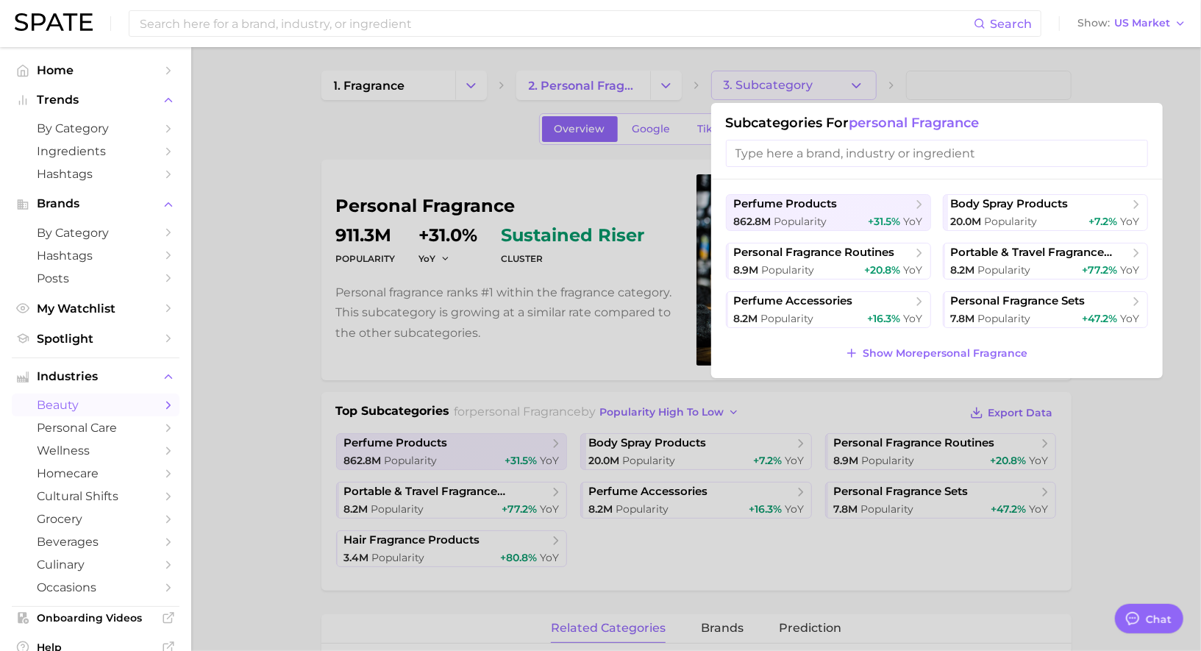
click at [751, 88] on div at bounding box center [600, 325] width 1201 height 651
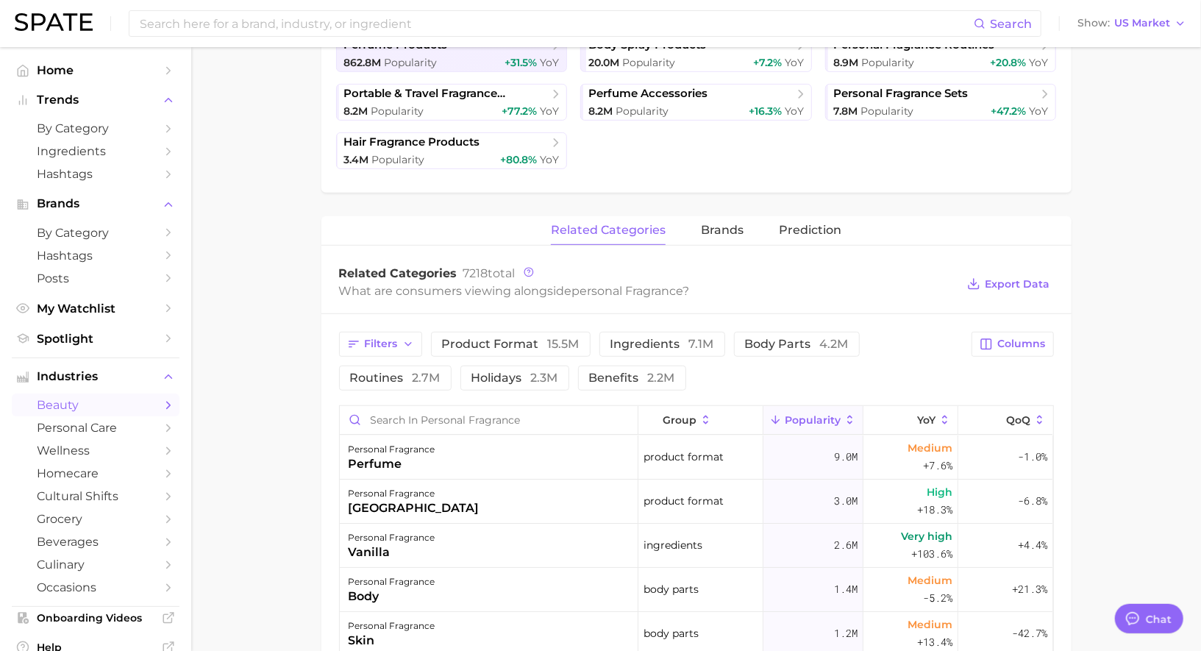
scroll to position [403, 0]
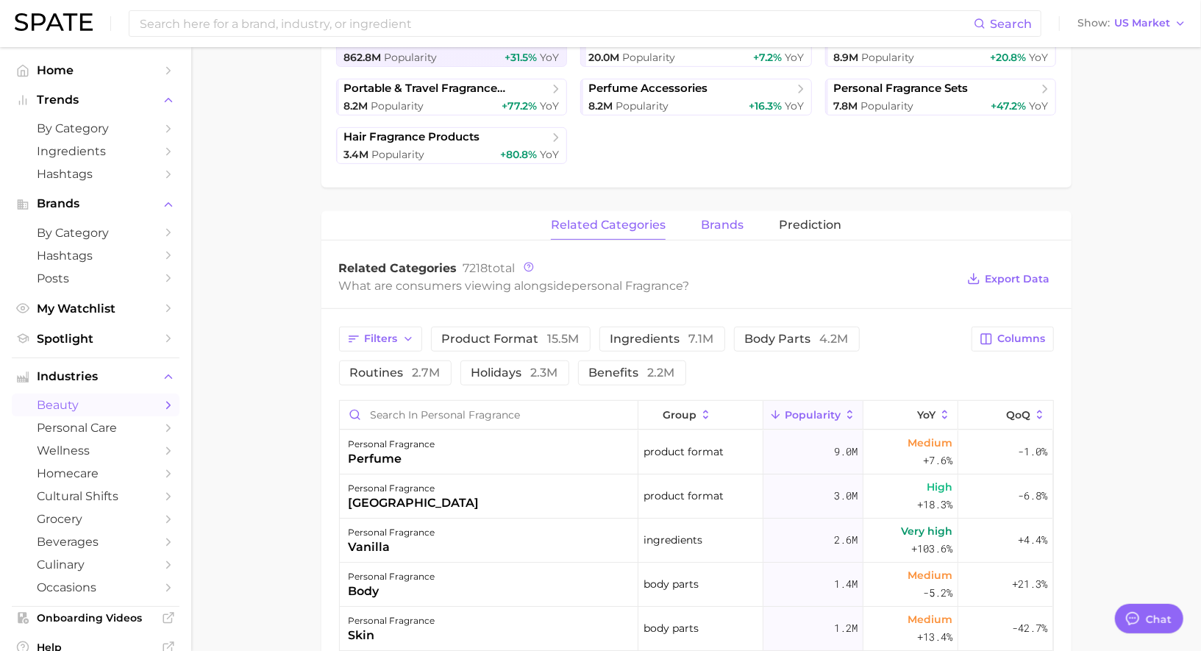
click at [739, 221] on span "brands" at bounding box center [722, 224] width 43 height 13
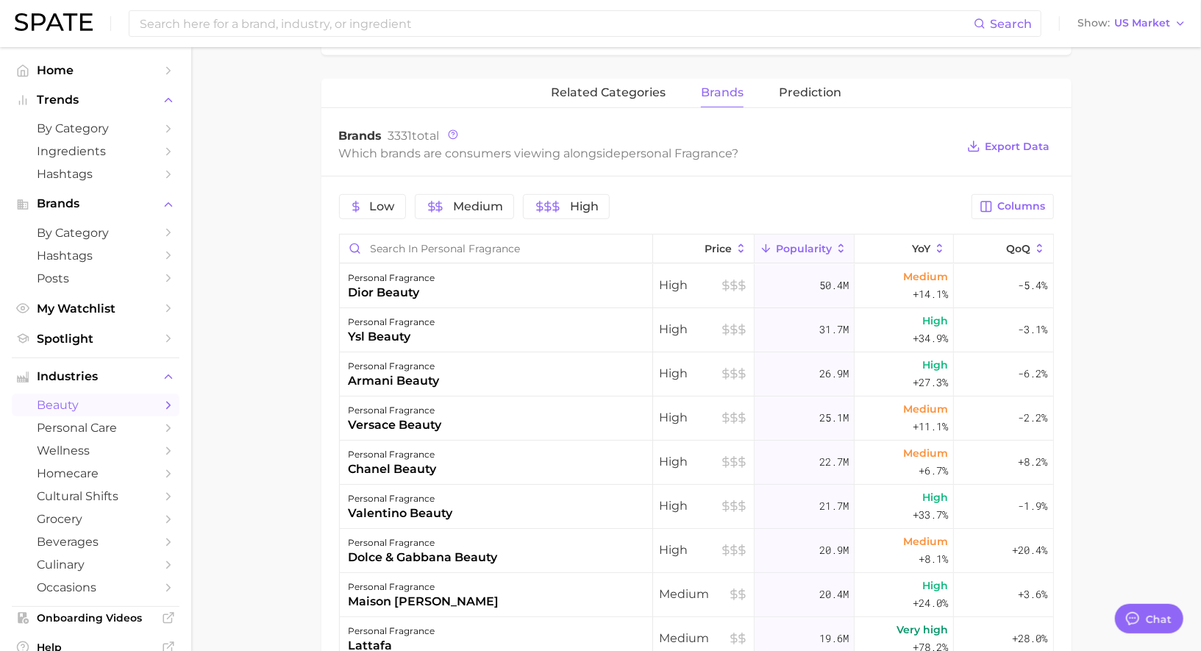
scroll to position [568, 0]
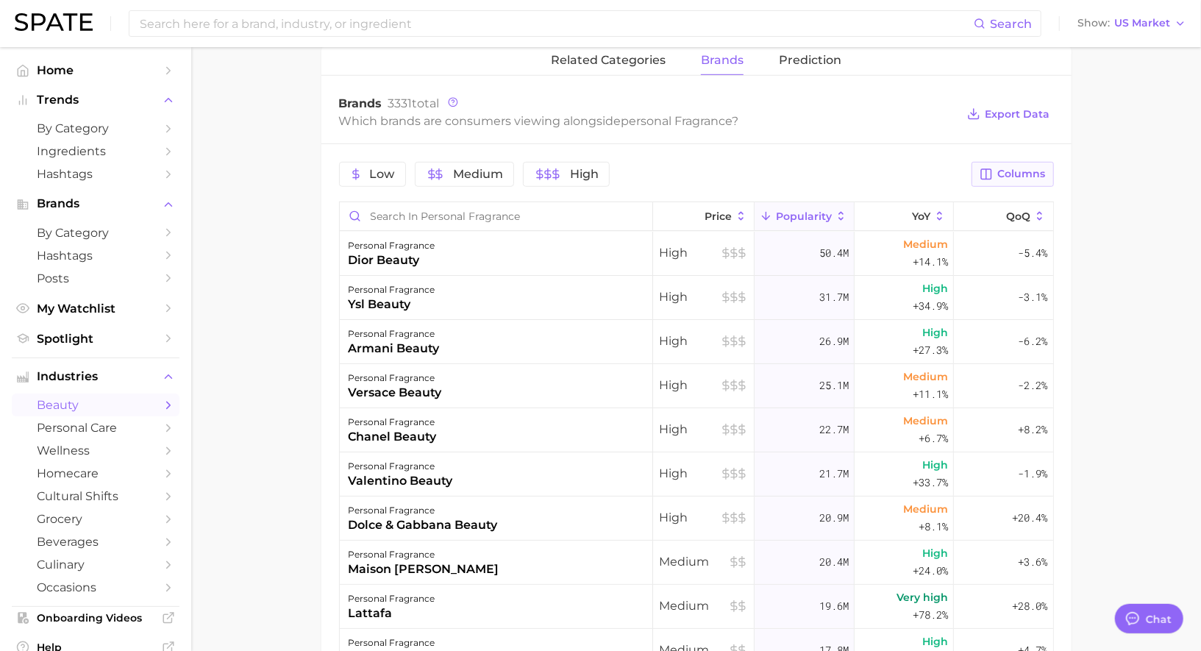
click at [996, 168] on button "Columns" at bounding box center [1013, 174] width 82 height 25
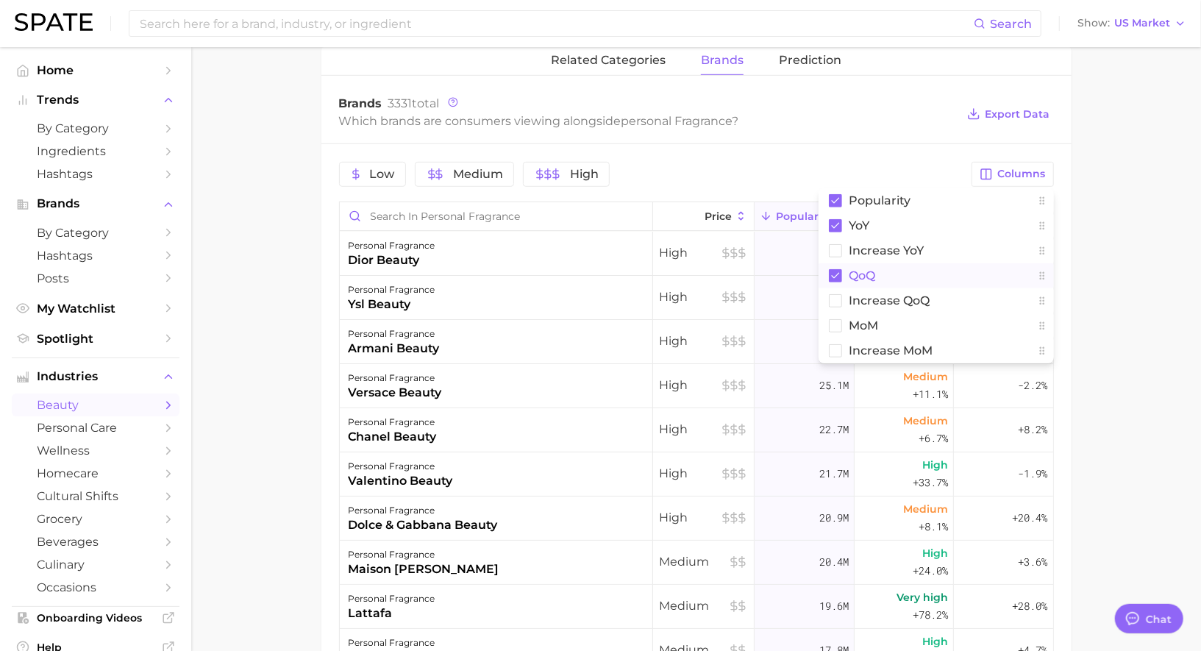
click at [905, 273] on button "QoQ" at bounding box center [936, 275] width 235 height 25
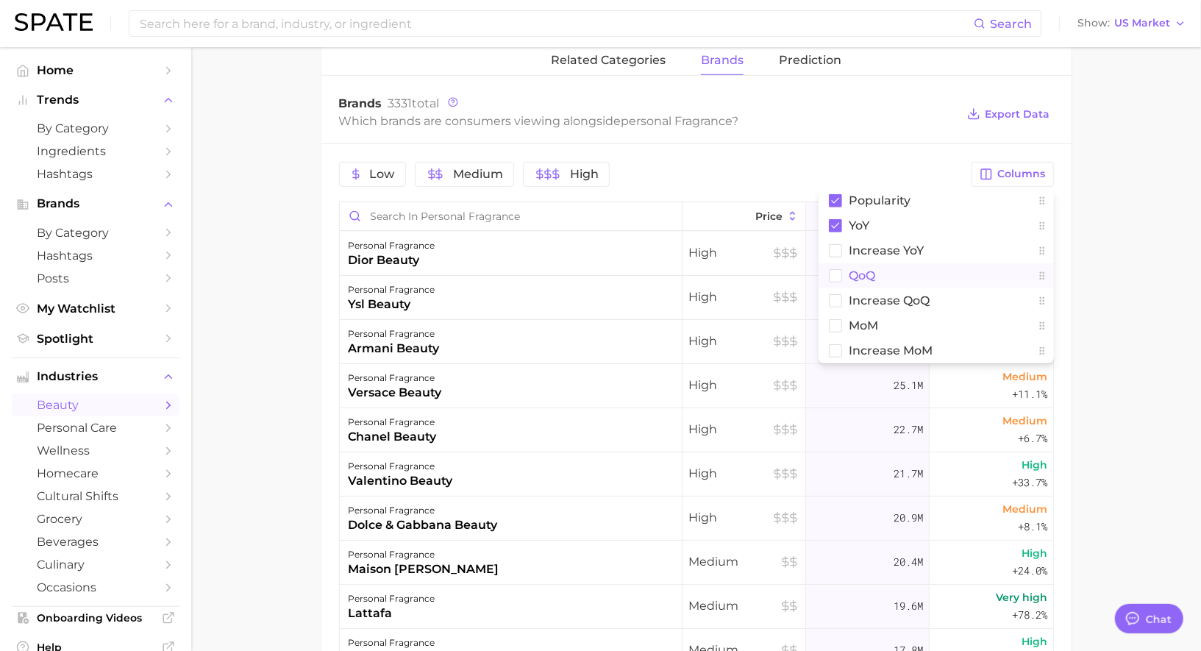
click at [905, 263] on button "QoQ" at bounding box center [936, 275] width 235 height 25
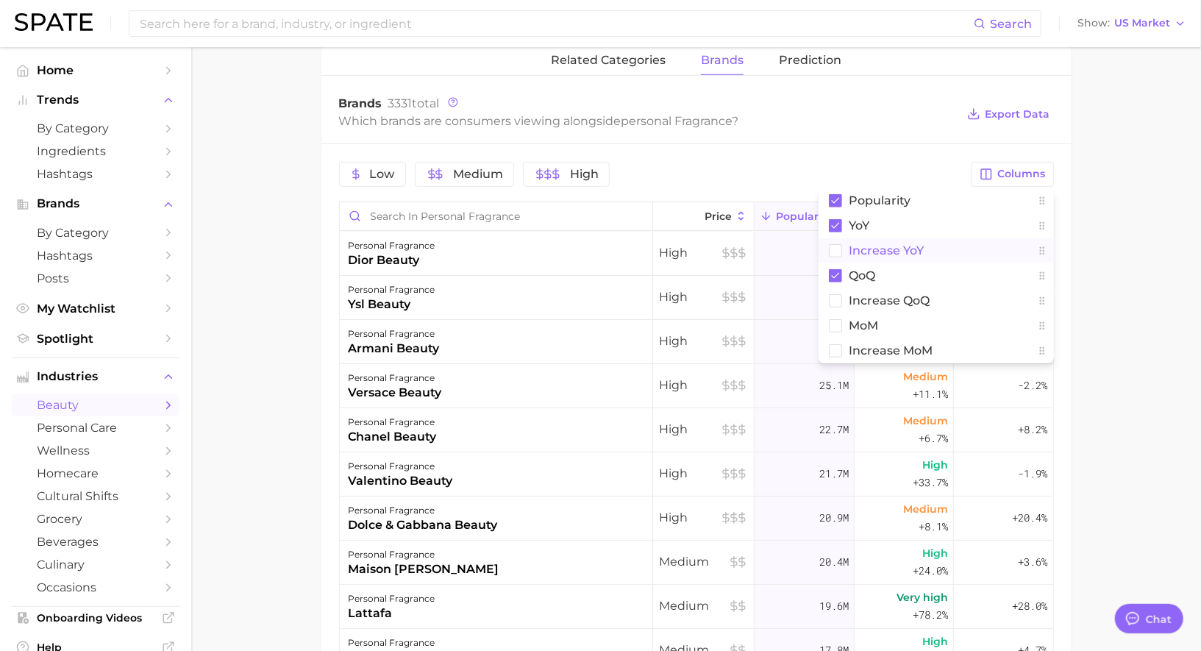
click at [905, 253] on span "Increase YoY" at bounding box center [886, 250] width 75 height 13
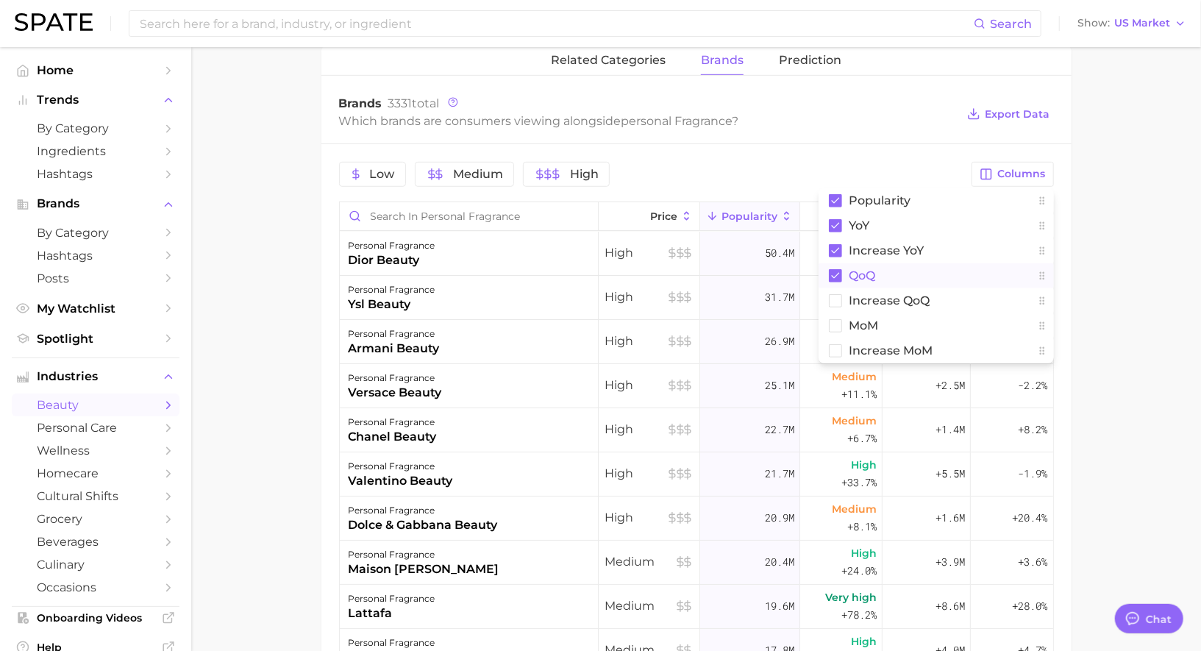
click at [904, 282] on button "QoQ" at bounding box center [936, 275] width 235 height 25
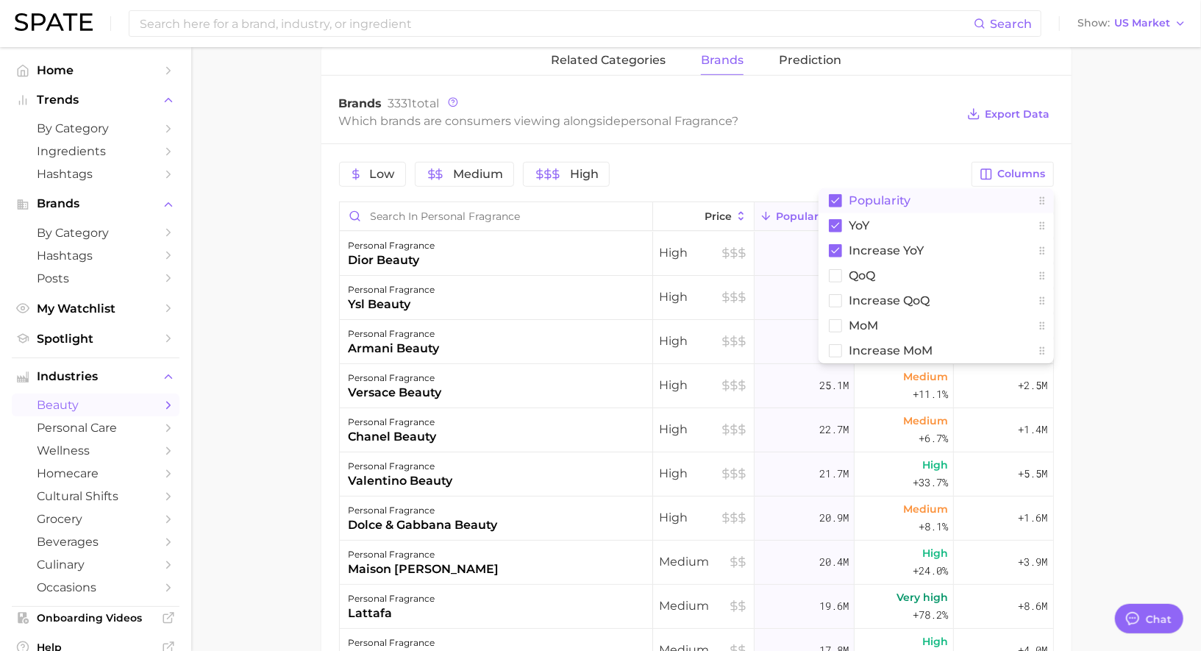
click at [913, 122] on div "Which brands are consumers viewing alongside personal fragrance ?" at bounding box center [648, 121] width 618 height 20
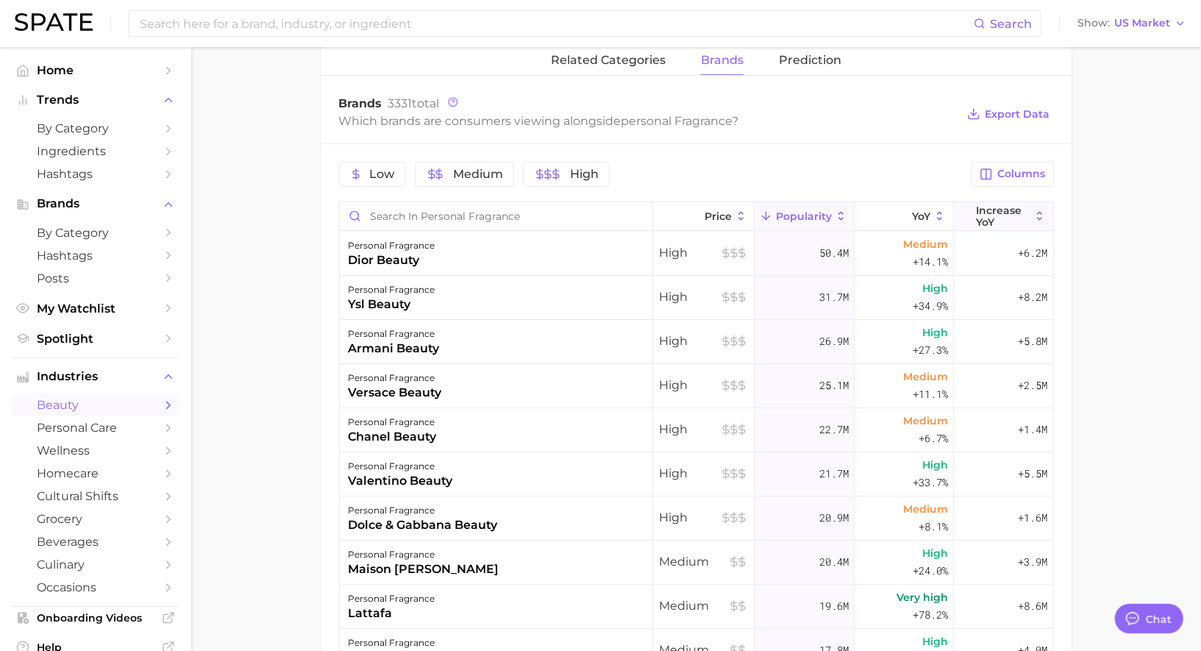
click at [997, 218] on span "Increase YoY" at bounding box center [1003, 216] width 54 height 24
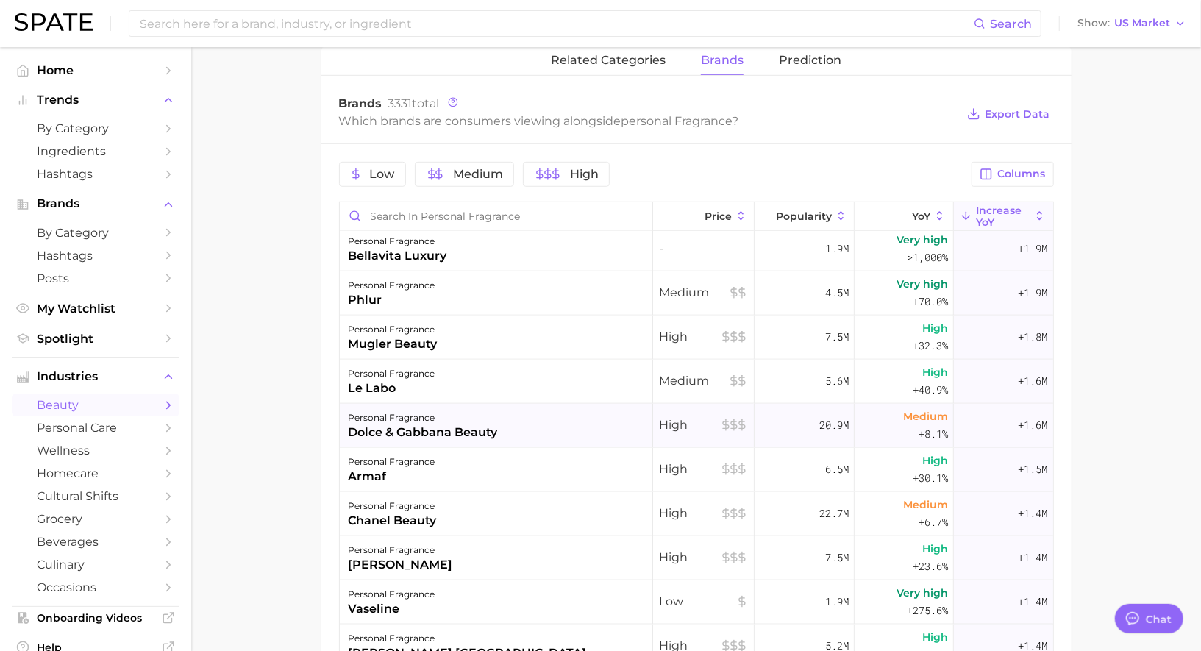
scroll to position [1036, 0]
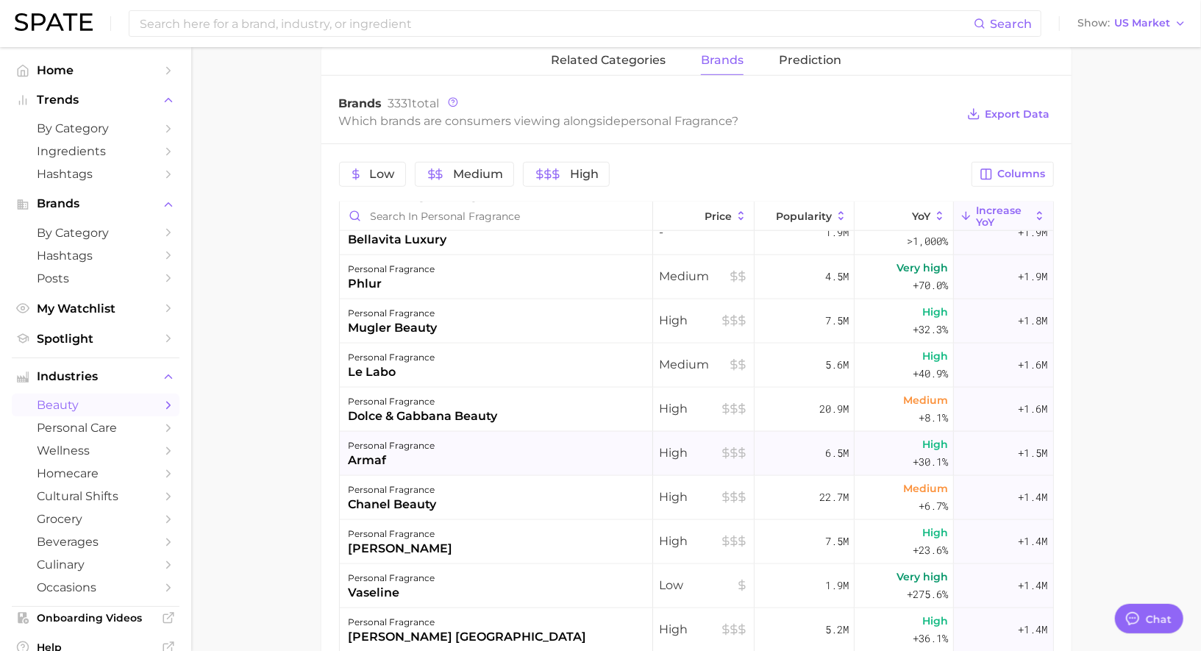
click at [527, 447] on div "personal fragrance armaf" at bounding box center [496, 454] width 313 height 44
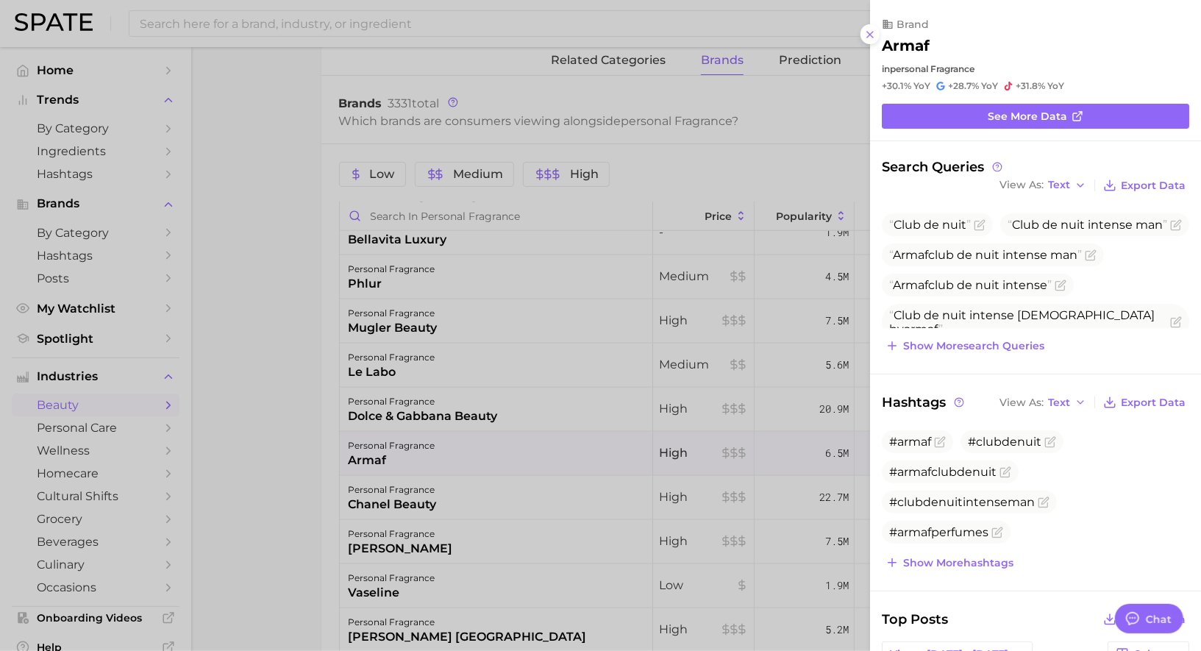
scroll to position [0, 0]
click at [526, 447] on div at bounding box center [600, 325] width 1201 height 651
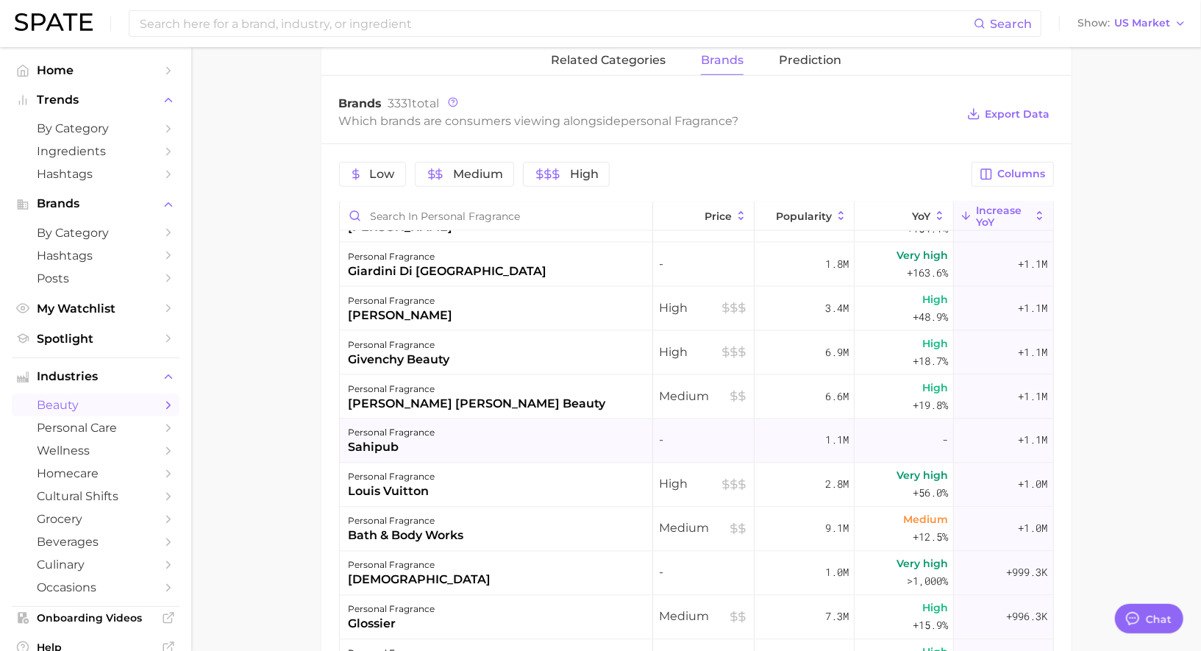
scroll to position [1585, 0]
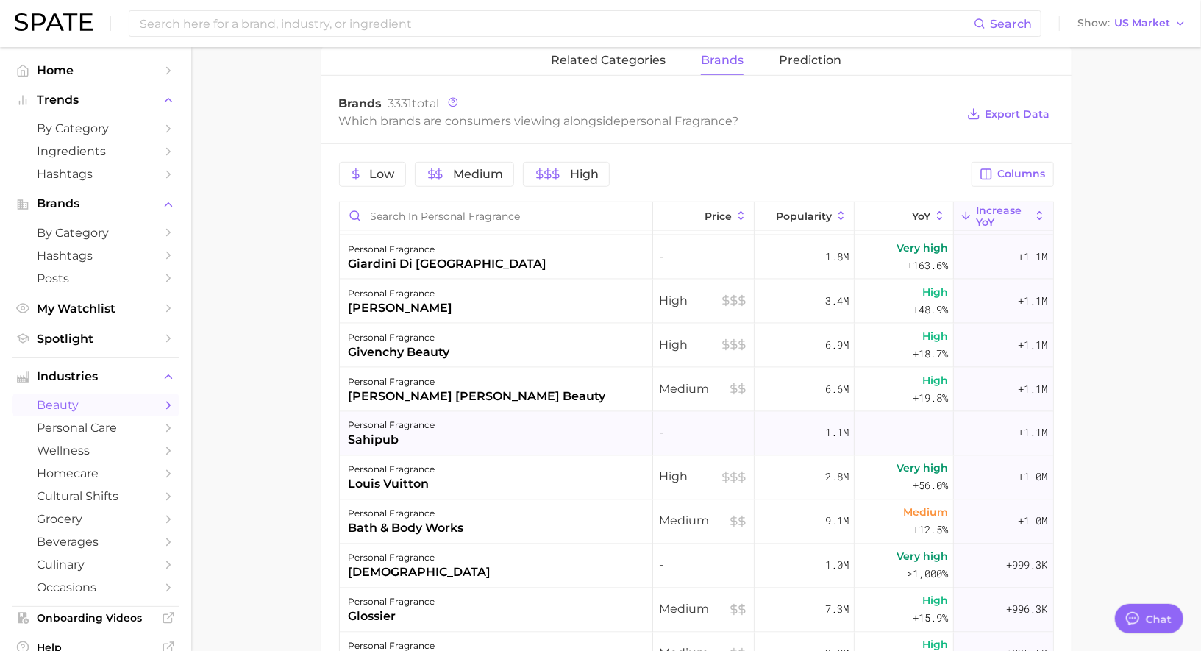
click at [507, 427] on div "personal fragrance sahipub" at bounding box center [496, 434] width 313 height 44
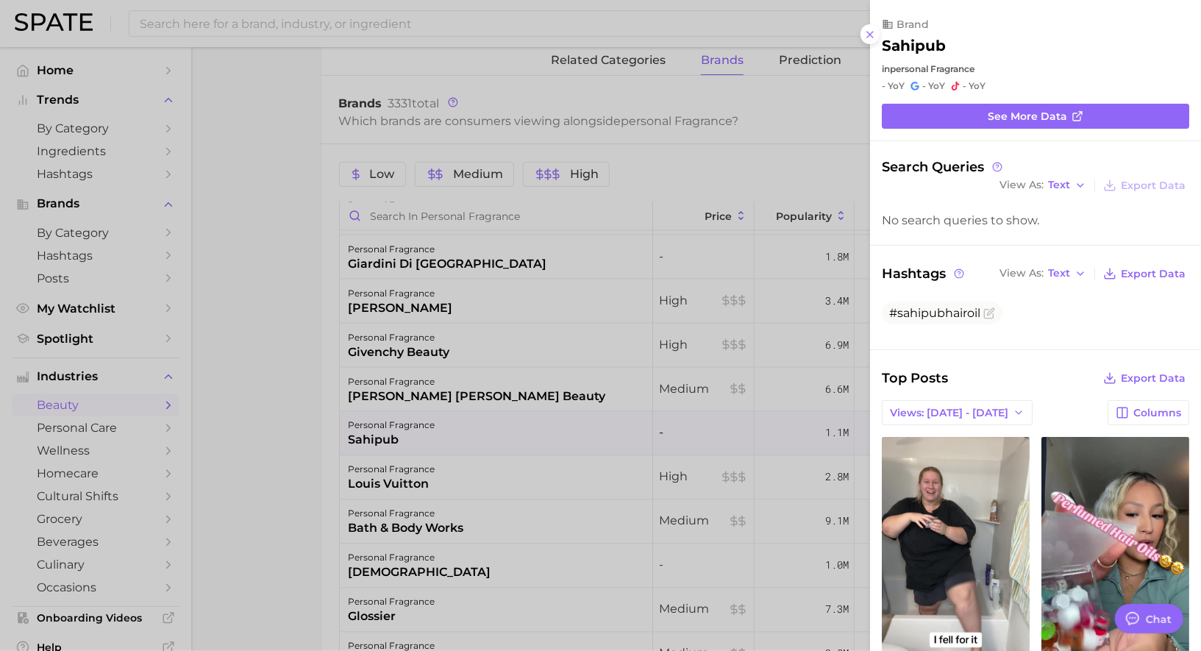
scroll to position [0, 0]
click at [507, 426] on div at bounding box center [600, 325] width 1201 height 651
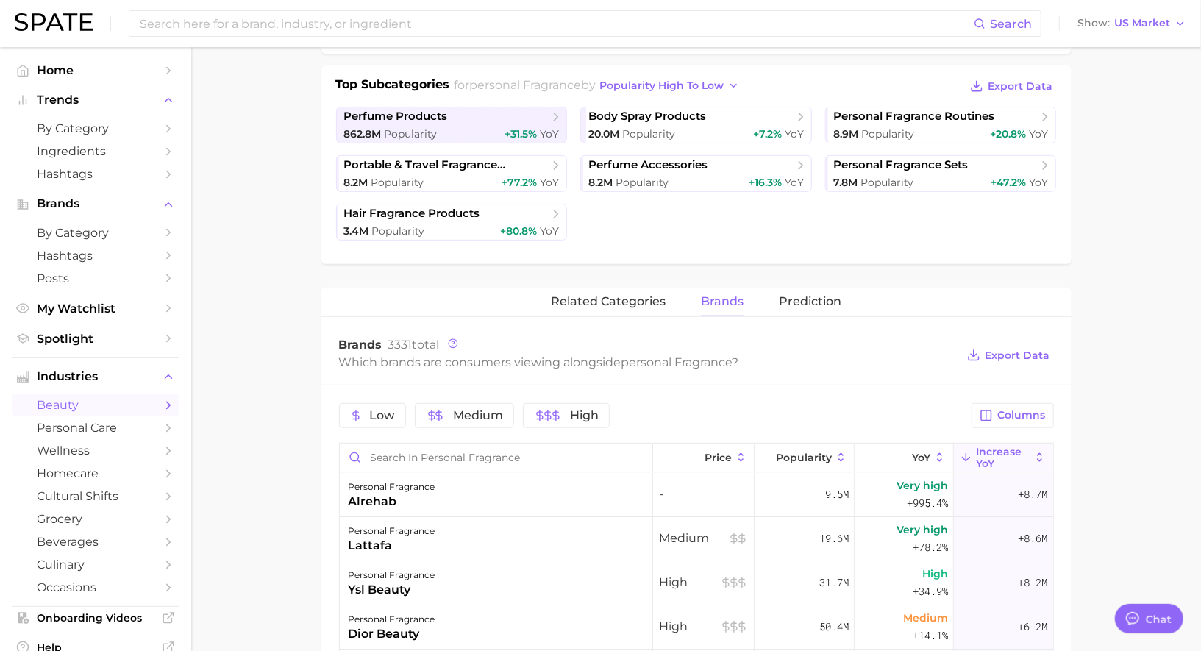
scroll to position [494, 0]
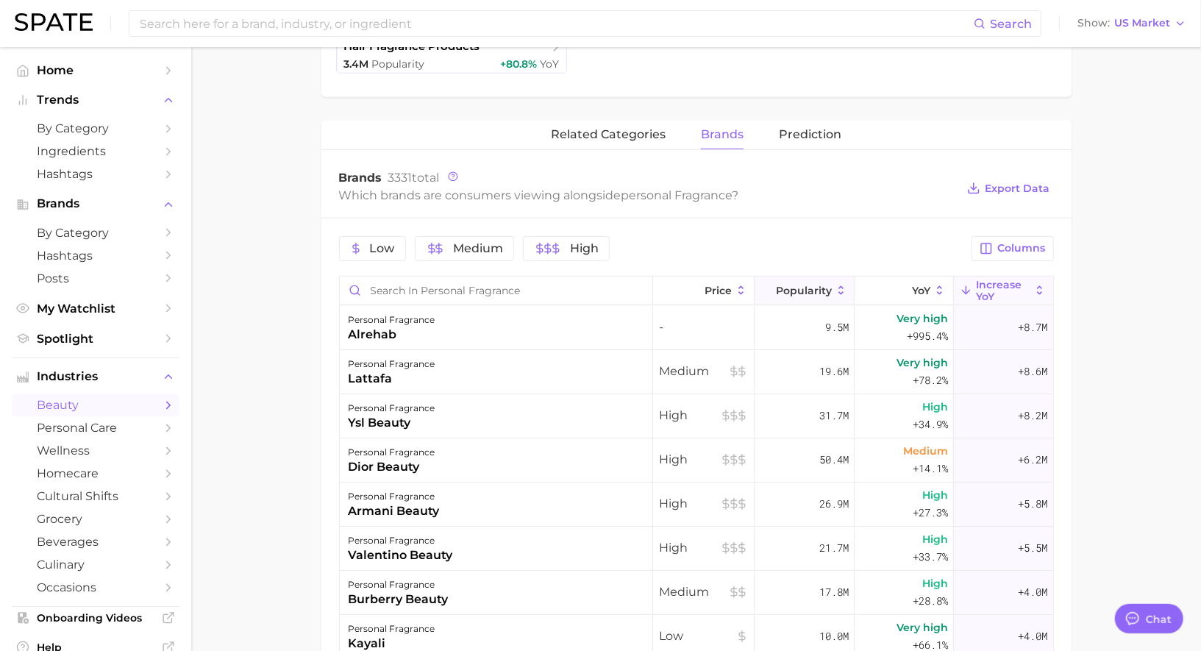
click at [819, 287] on span "Popularity" at bounding box center [804, 291] width 56 height 12
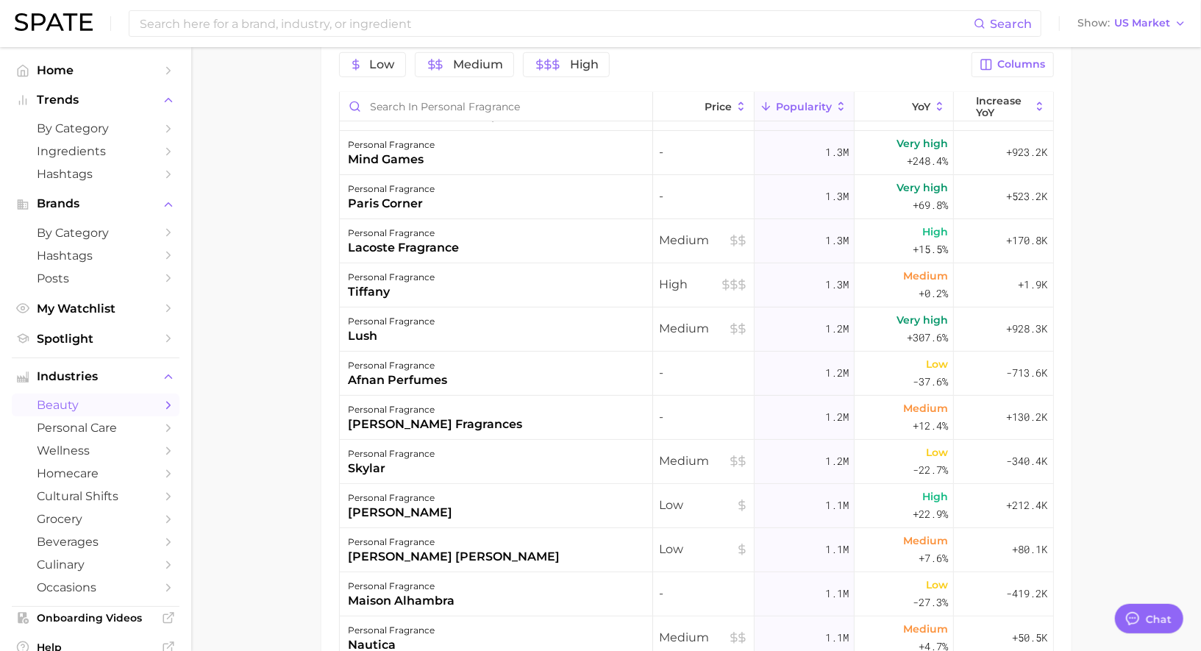
scroll to position [3611, 0]
click at [557, 363] on div "personal fragrance afnan perfumes" at bounding box center [496, 372] width 313 height 44
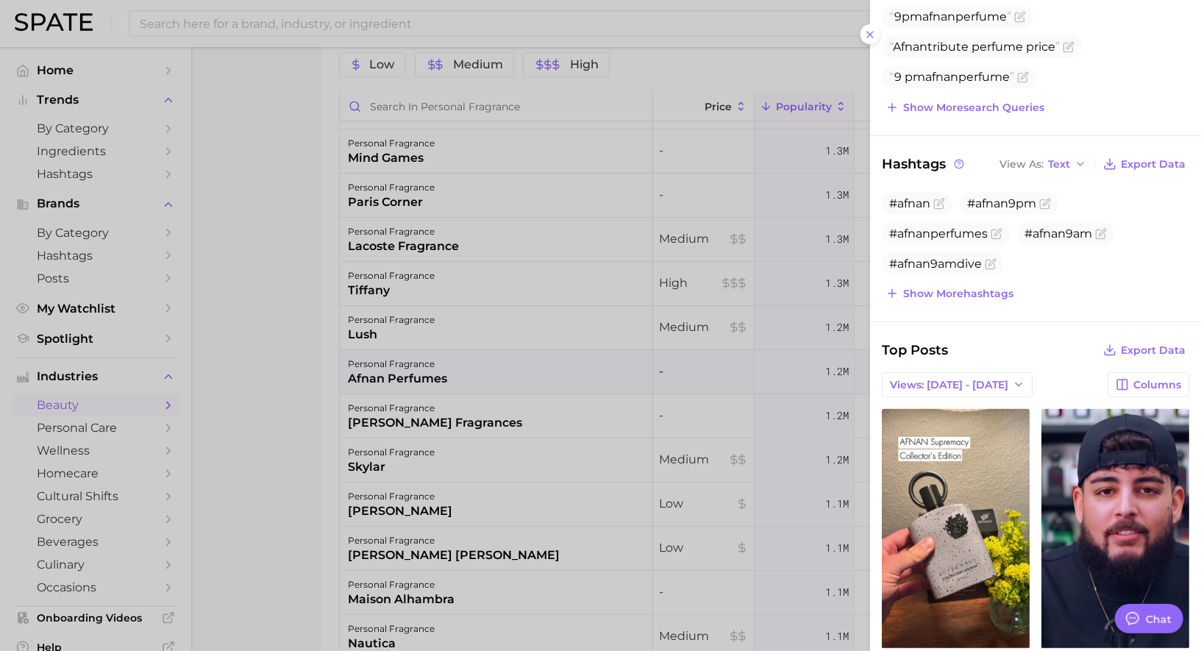
scroll to position [158, 0]
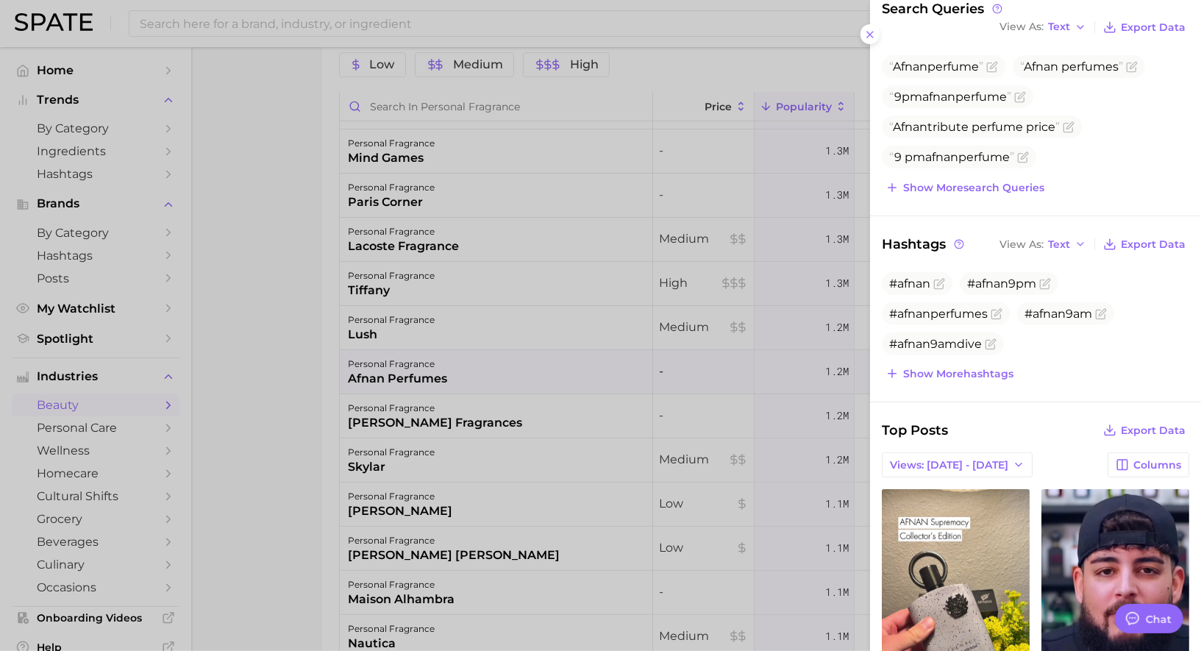
click at [591, 375] on div at bounding box center [600, 325] width 1201 height 651
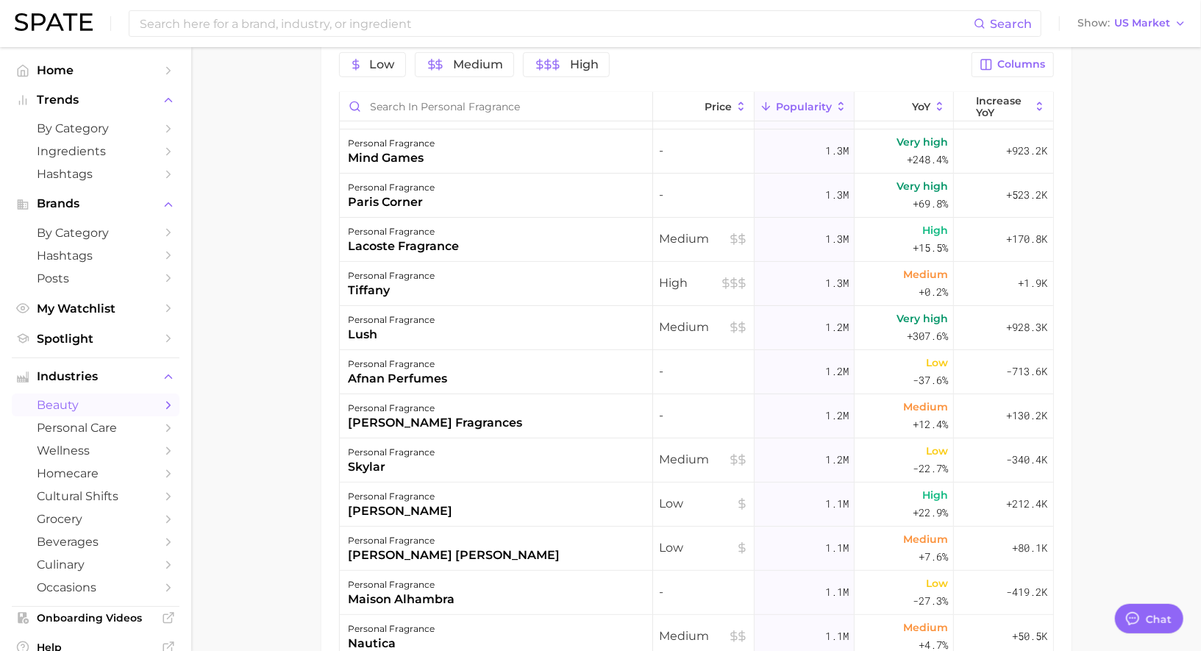
click at [95, 189] on ul "Home Trends by Category Ingredients Hashtags Brands by Category Hashtags Posts …" at bounding box center [96, 204] width 168 height 291
click at [95, 182] on link "Hashtags" at bounding box center [96, 174] width 168 height 23
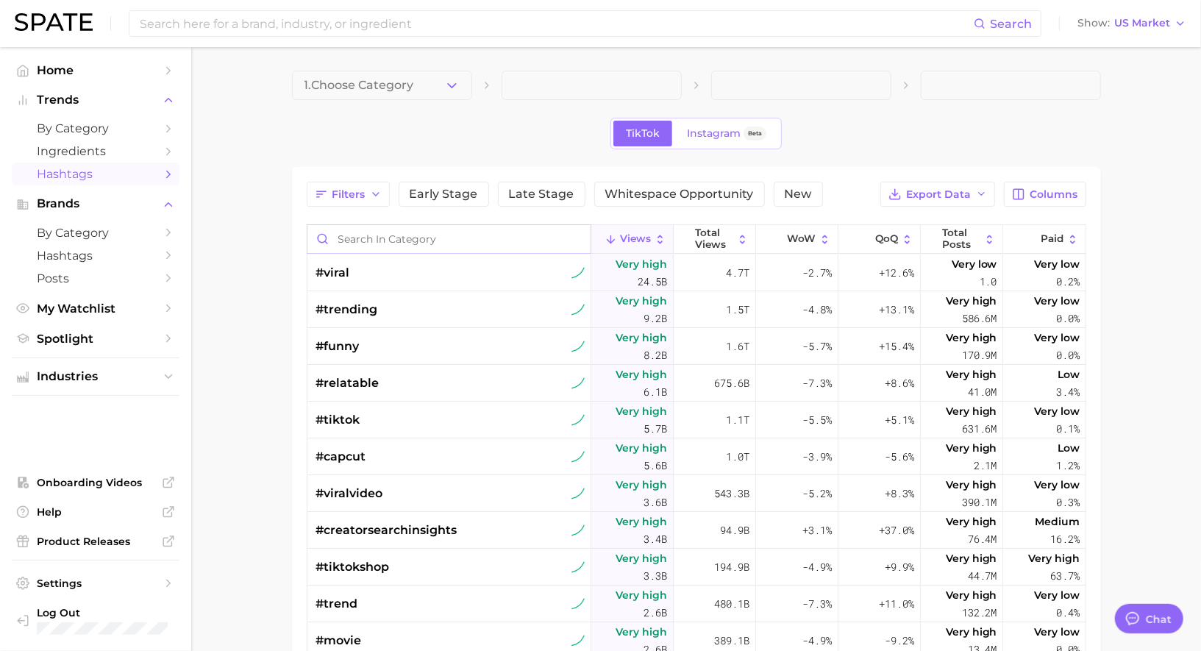
click at [391, 232] on input "Search in category" at bounding box center [448, 239] width 283 height 28
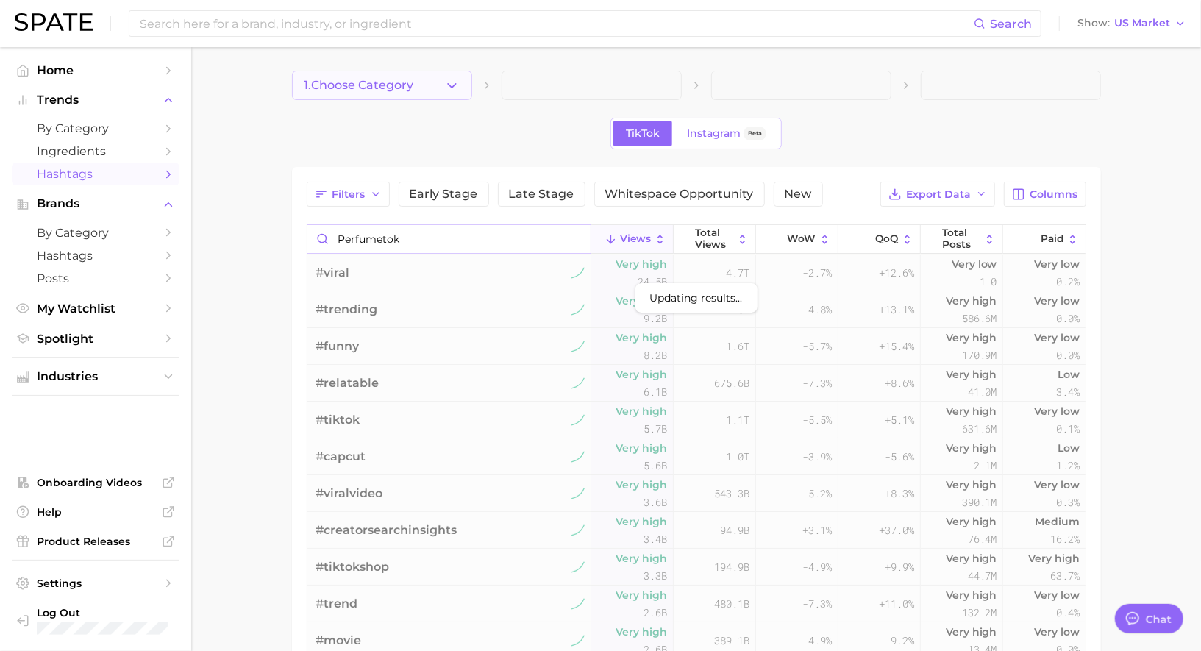
type input "perfumetok"
click at [386, 89] on span "1. Choose Category" at bounding box center [359, 85] width 110 height 13
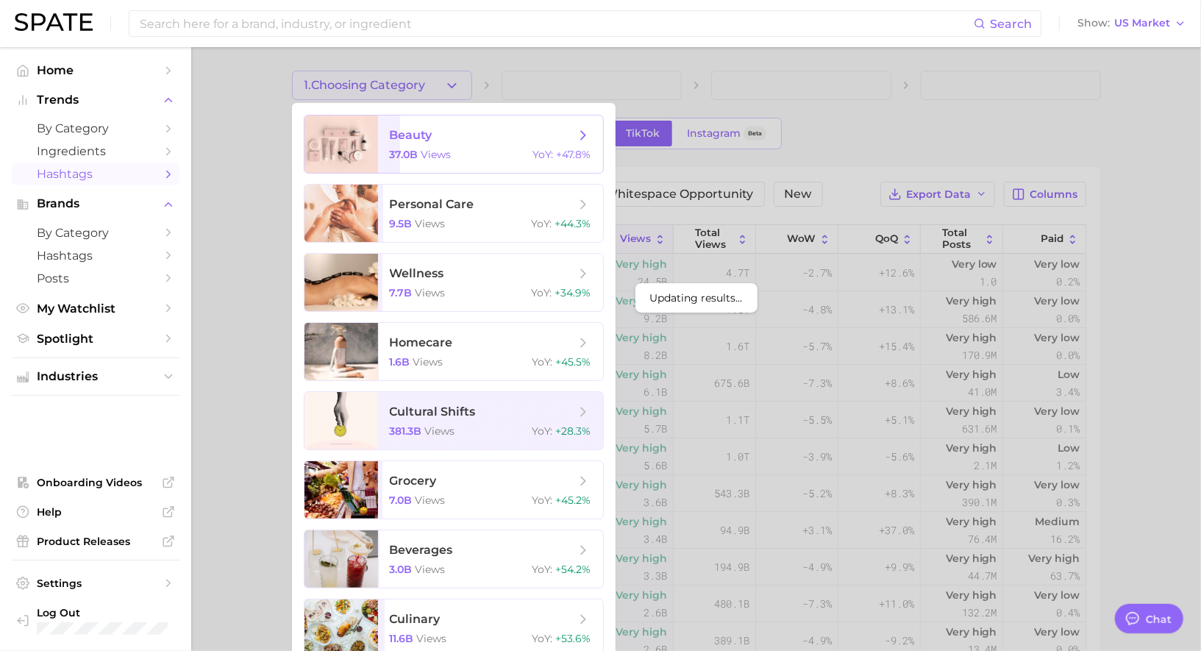
click at [394, 136] on span "beauty" at bounding box center [411, 135] width 43 height 14
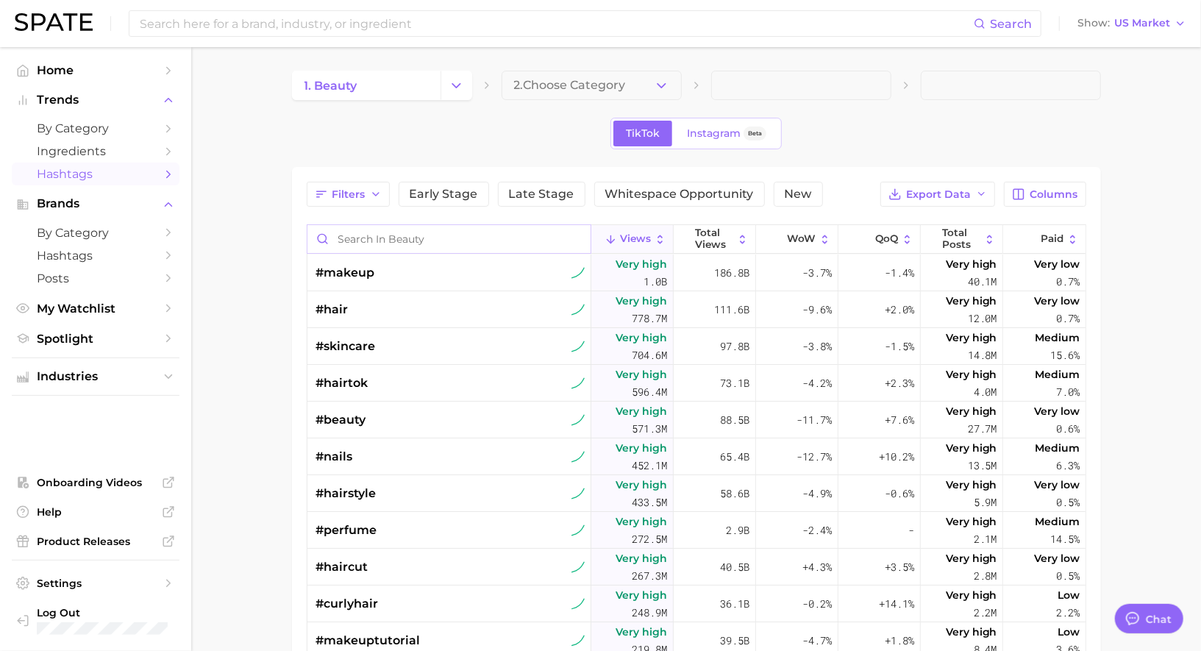
click at [444, 232] on input "Search in beauty" at bounding box center [448, 239] width 283 height 28
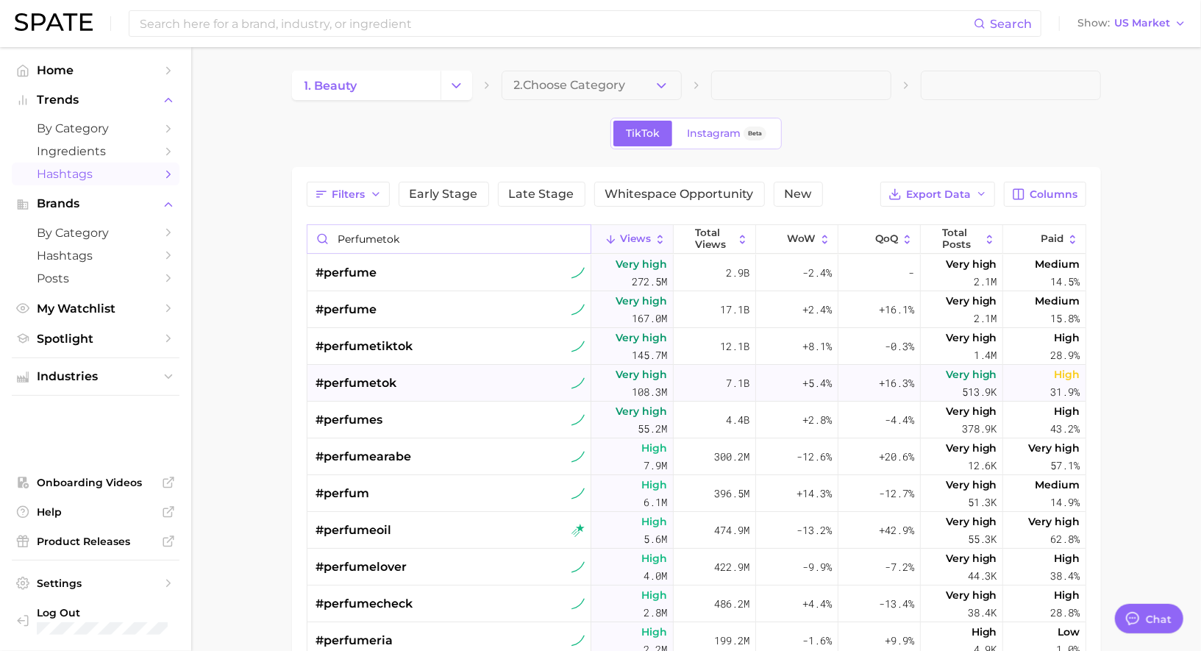
type input "perfumetok"
click at [388, 18] on input at bounding box center [556, 23] width 836 height 25
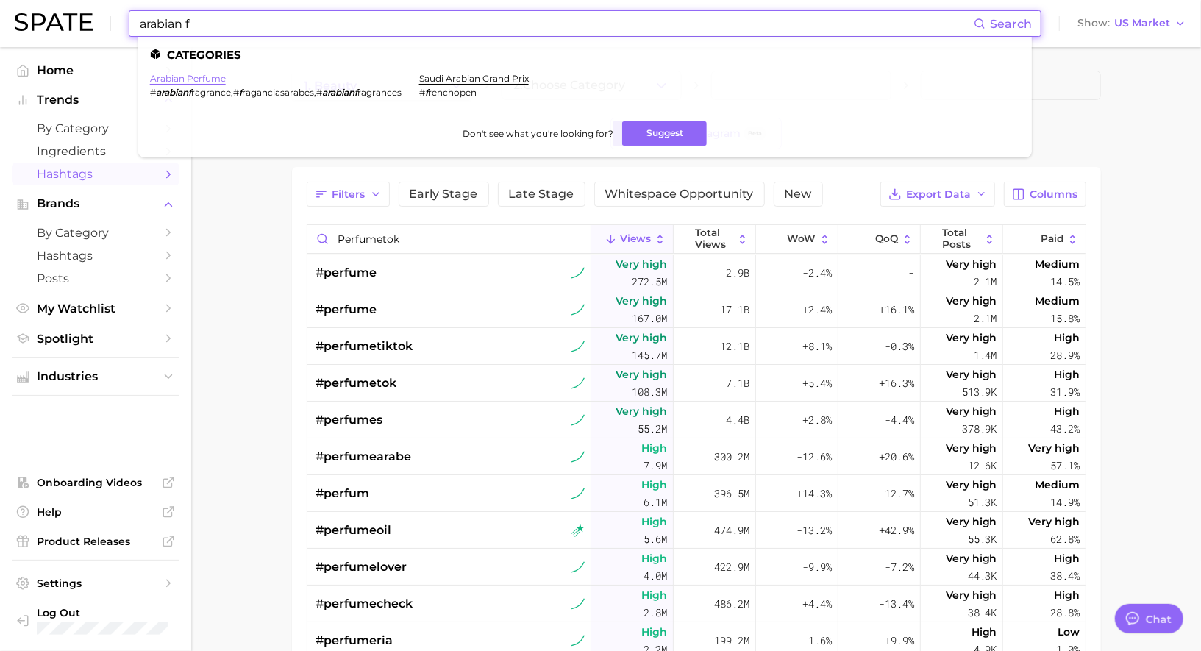
type input "arabian f"
click at [210, 80] on link "arabian perfume" at bounding box center [188, 78] width 76 height 11
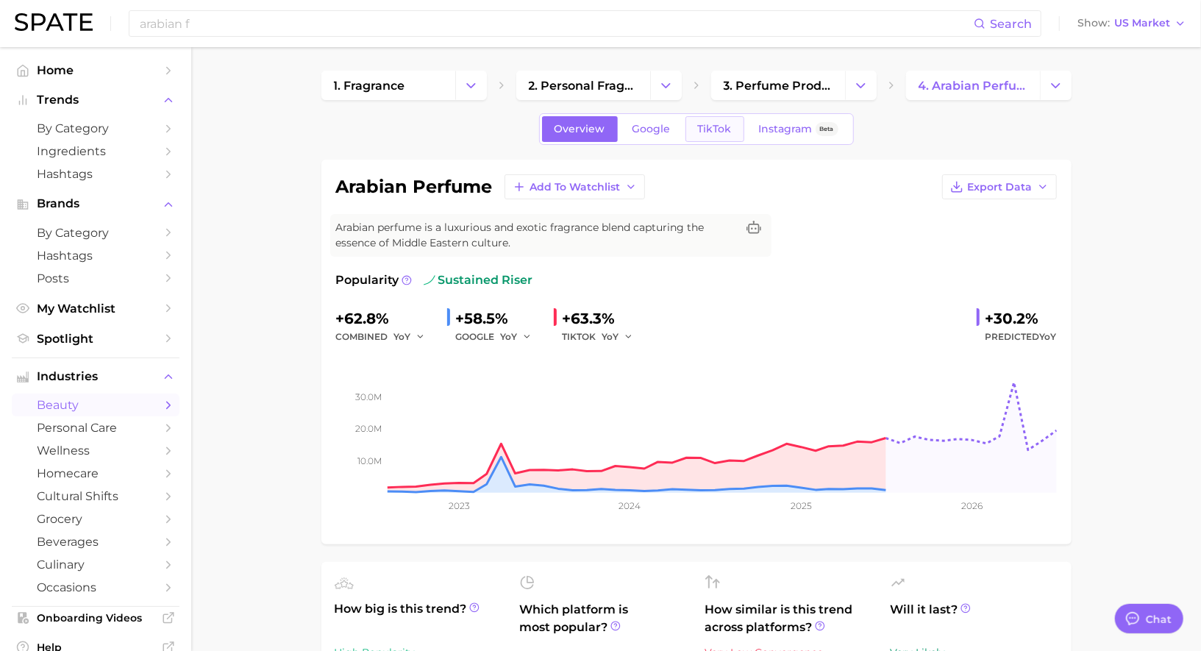
click at [710, 126] on span "TikTok" at bounding box center [715, 129] width 34 height 13
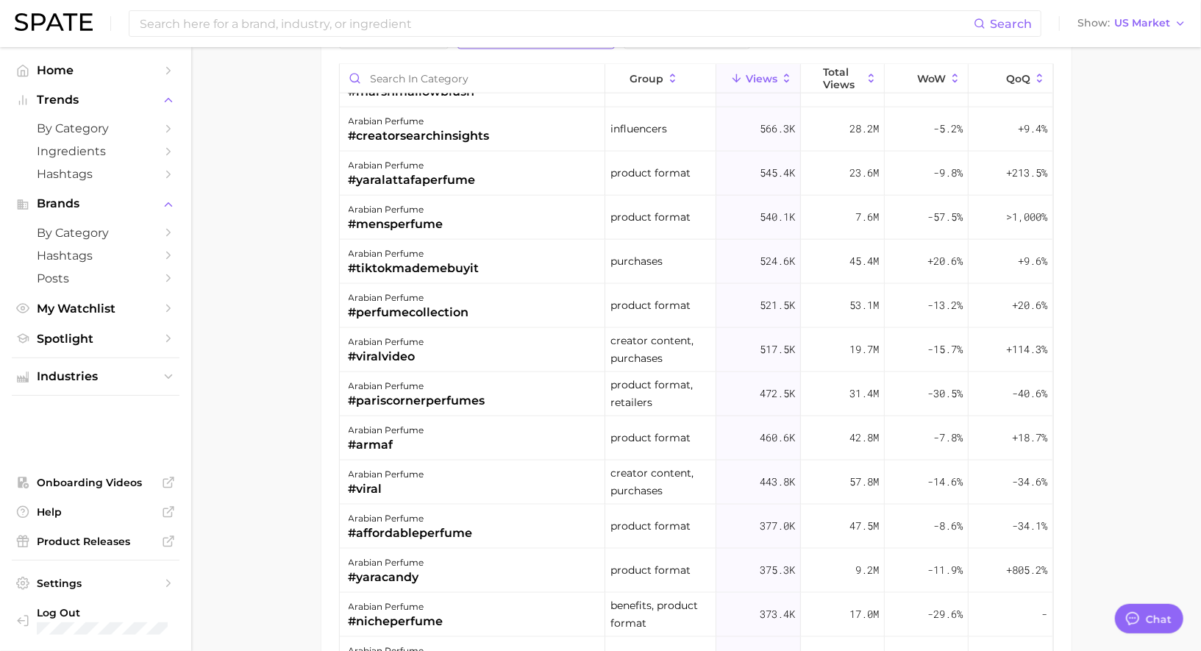
scroll to position [899, 0]
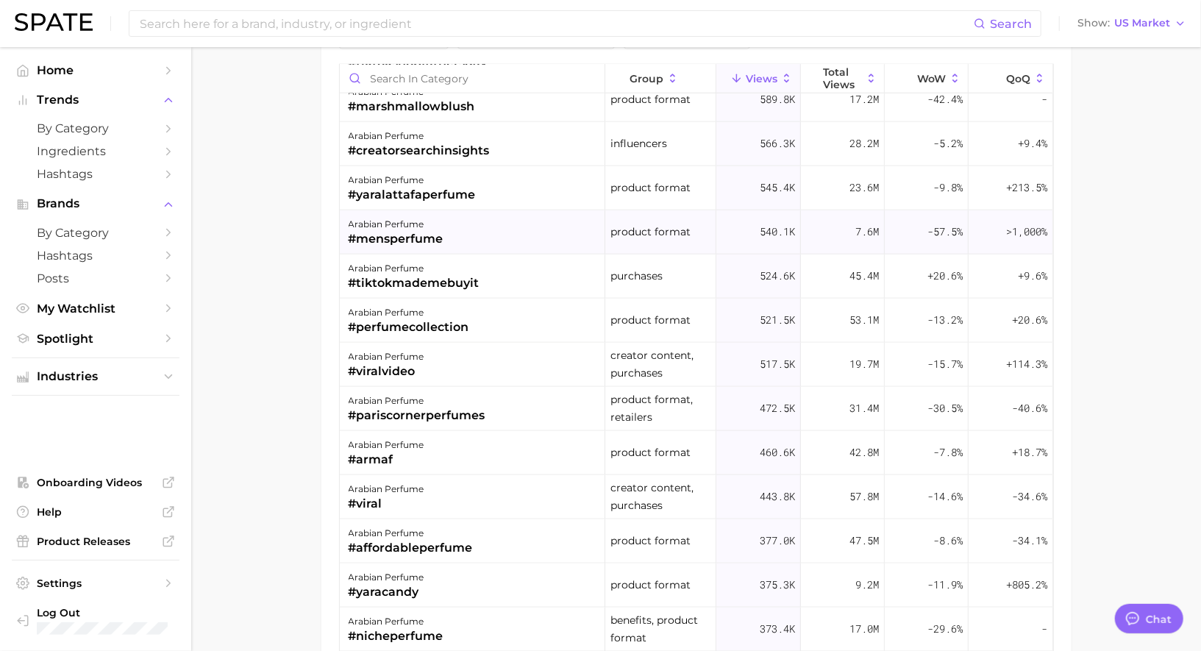
click at [493, 239] on div "arabian perfume #mensperfume" at bounding box center [473, 232] width 266 height 44
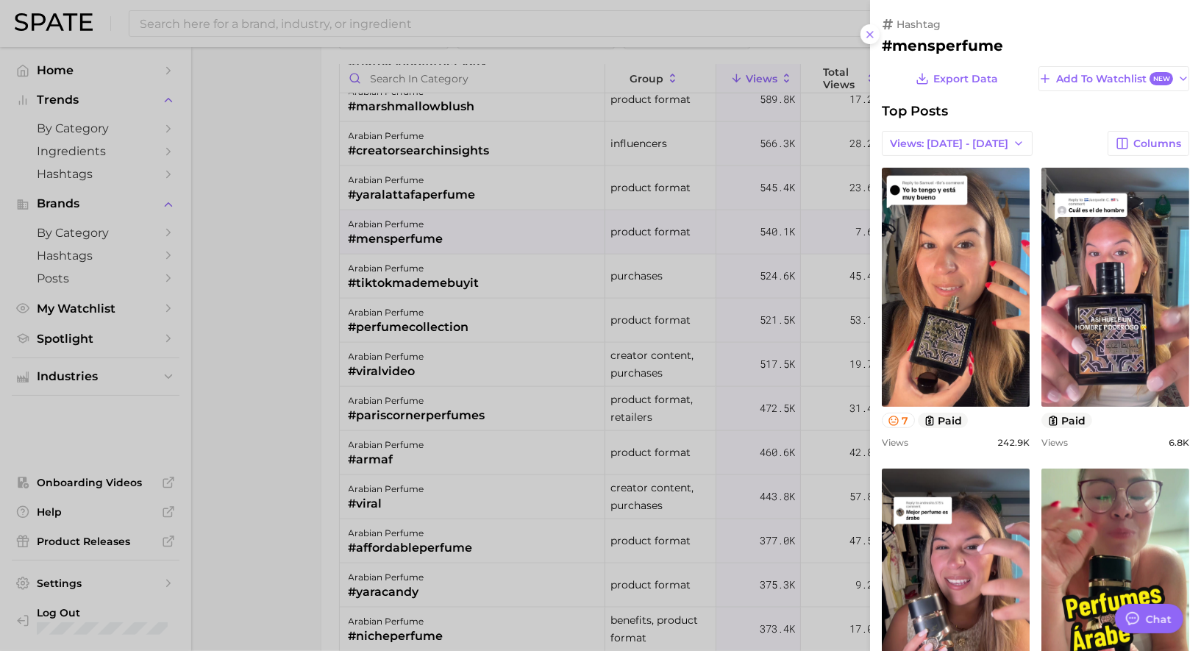
scroll to position [0, 0]
click at [491, 226] on div at bounding box center [600, 325] width 1201 height 651
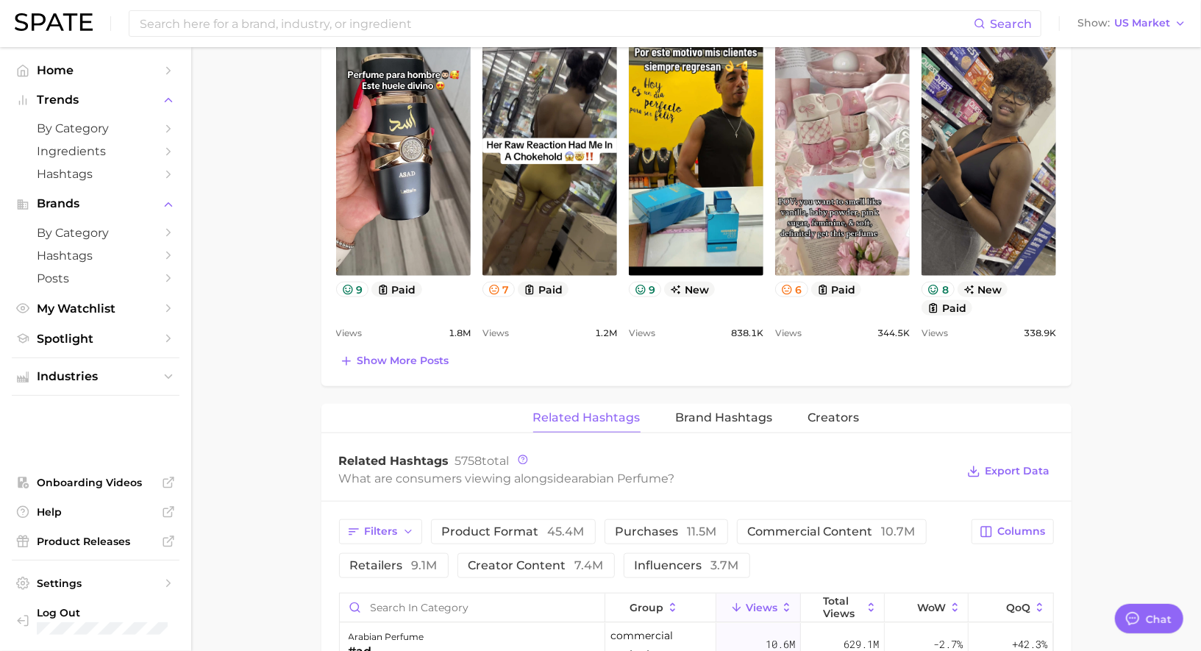
scroll to position [850, 0]
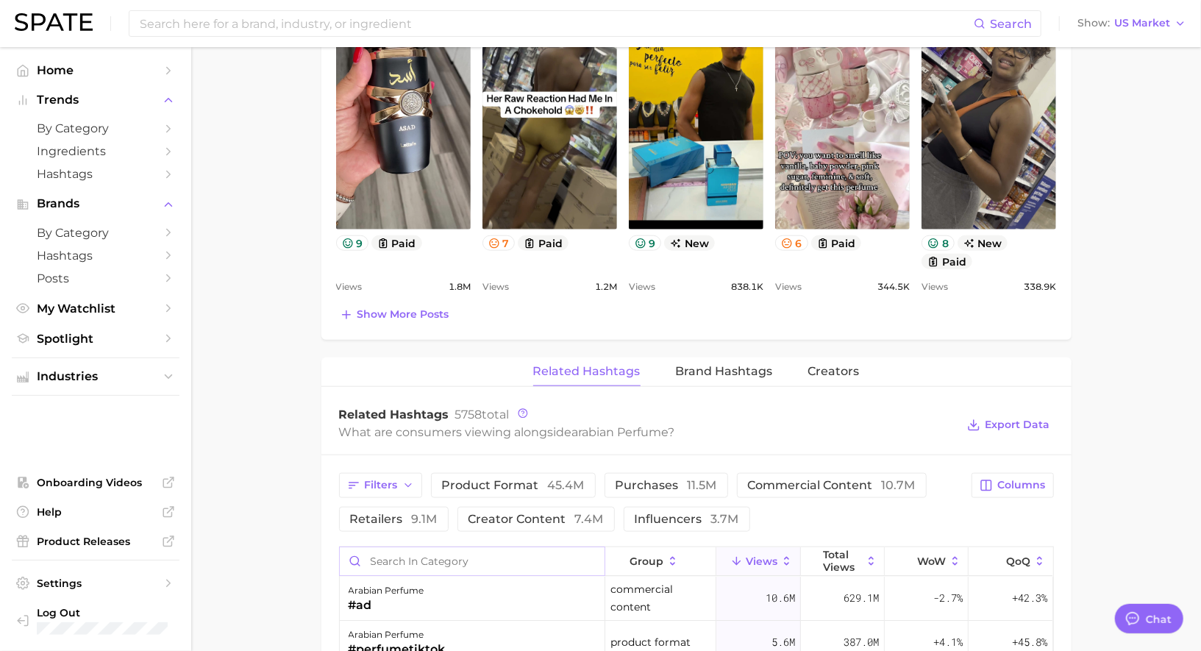
click at [434, 550] on input "Search in category" at bounding box center [472, 561] width 265 height 28
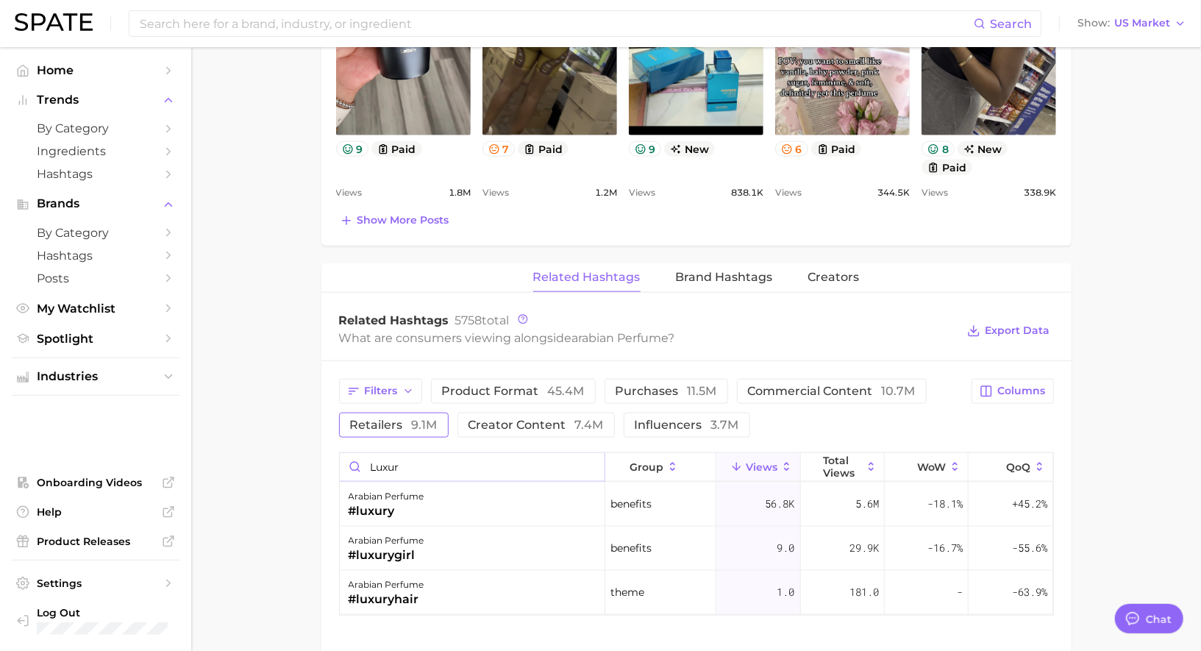
scroll to position [949, 0]
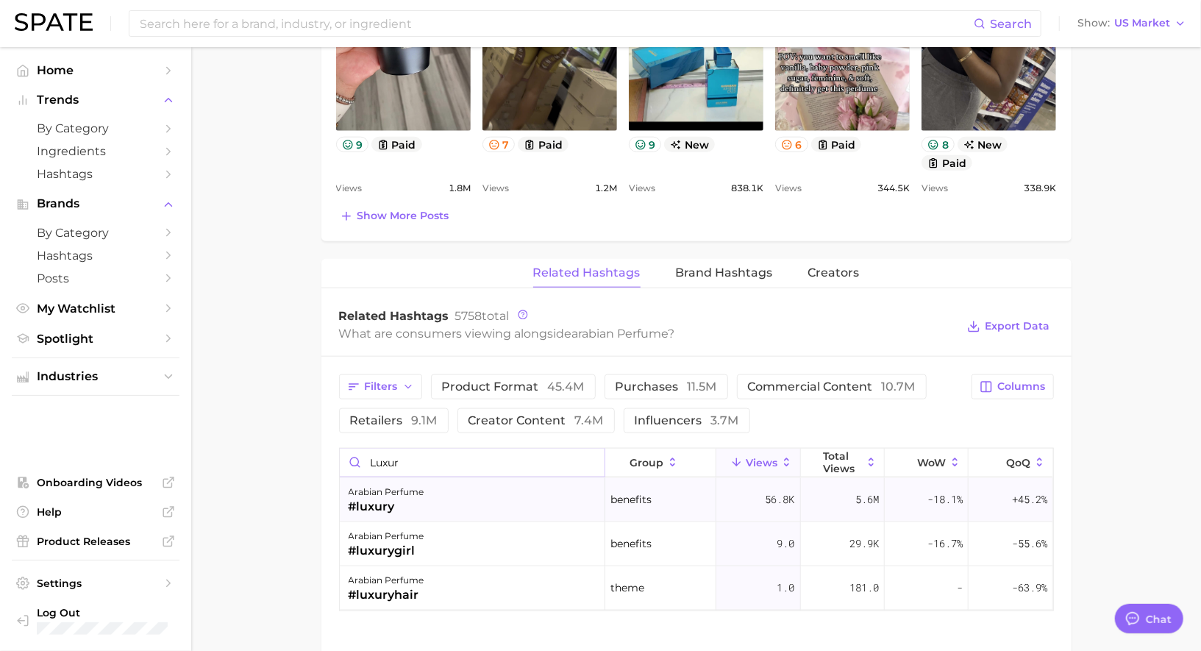
type input "luxur"
click at [432, 511] on div "arabian perfume #luxury" at bounding box center [473, 500] width 266 height 44
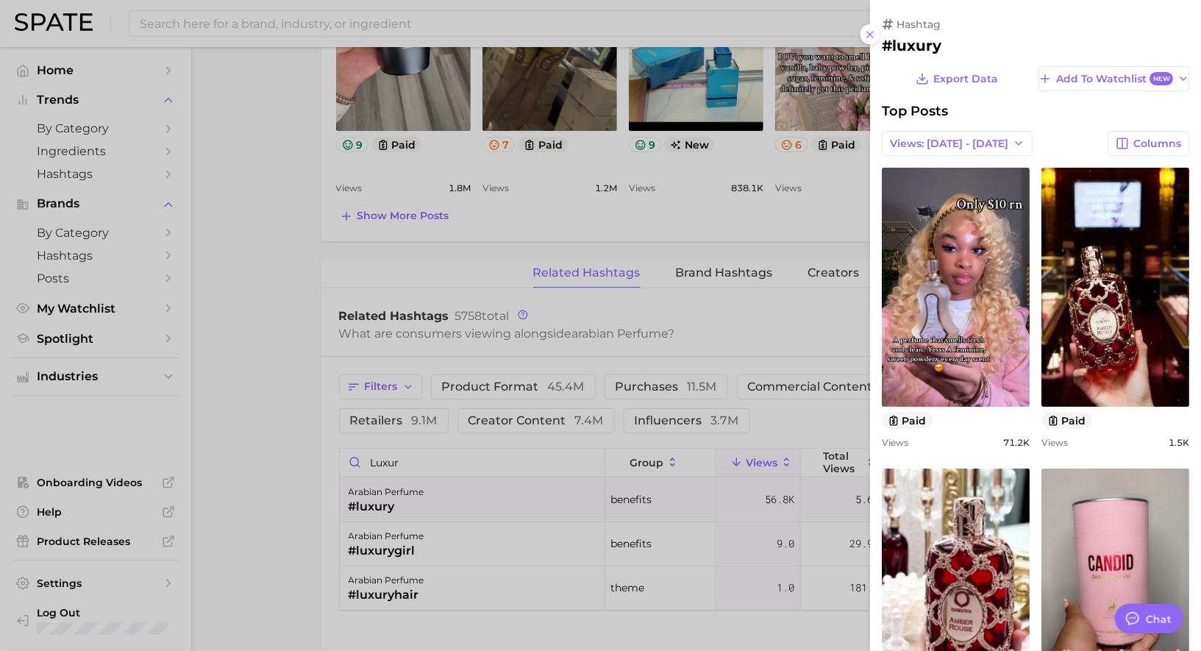
scroll to position [0, 0]
click at [543, 491] on div at bounding box center [600, 325] width 1201 height 651
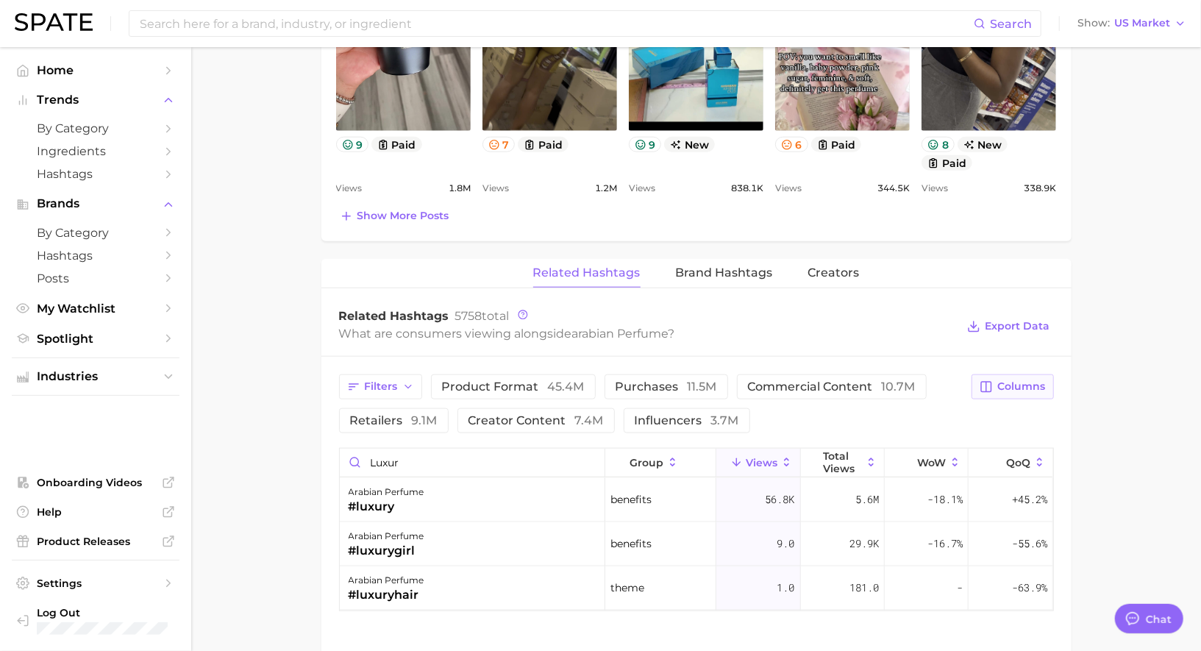
click at [1005, 389] on button "Columns" at bounding box center [1013, 386] width 82 height 25
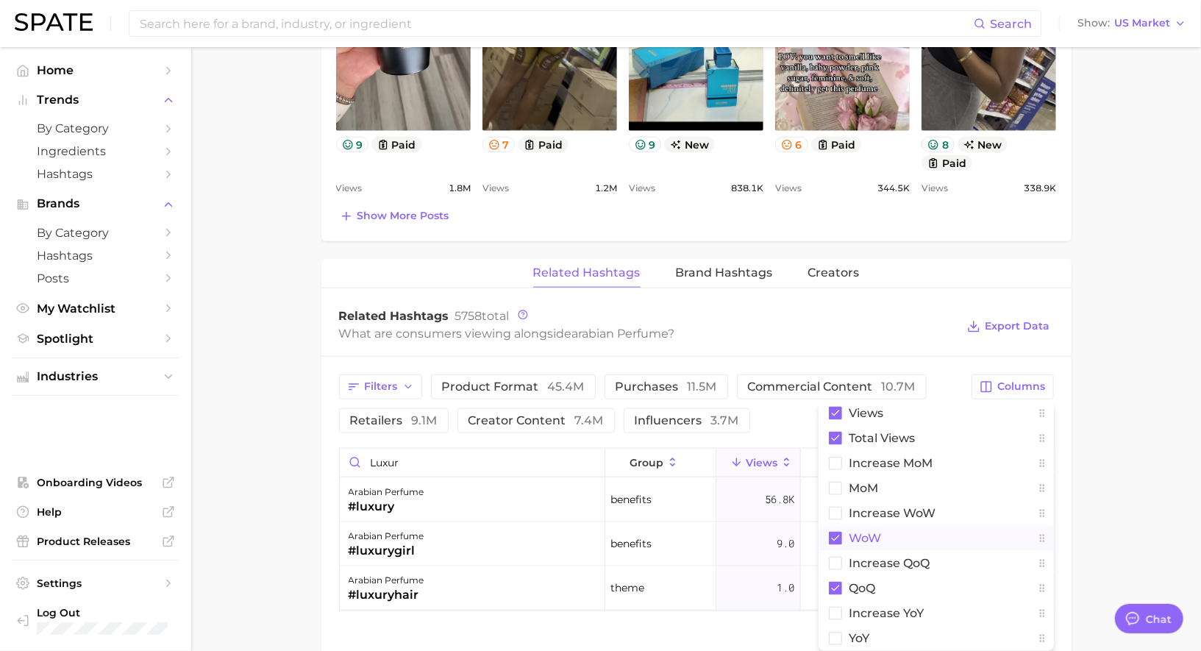
click at [875, 534] on span "WoW" at bounding box center [865, 538] width 32 height 13
click at [872, 582] on span "QoQ" at bounding box center [862, 588] width 26 height 13
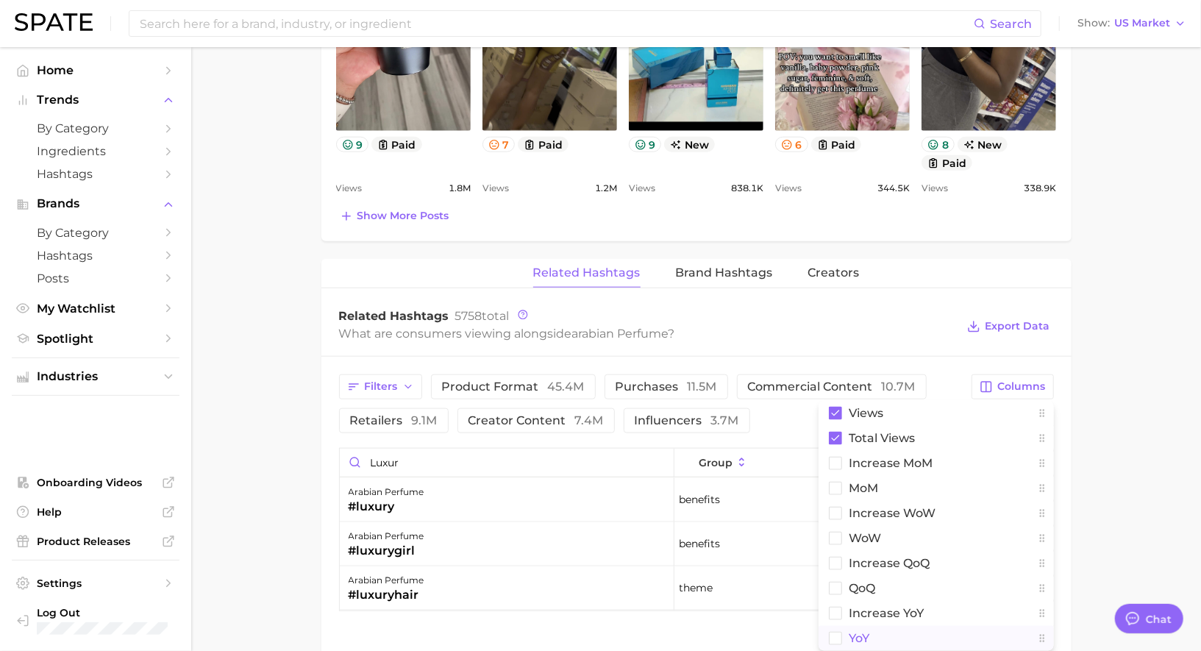
click at [867, 626] on button "YoY" at bounding box center [936, 638] width 235 height 25
click at [867, 610] on span "increase YoY" at bounding box center [886, 613] width 75 height 13
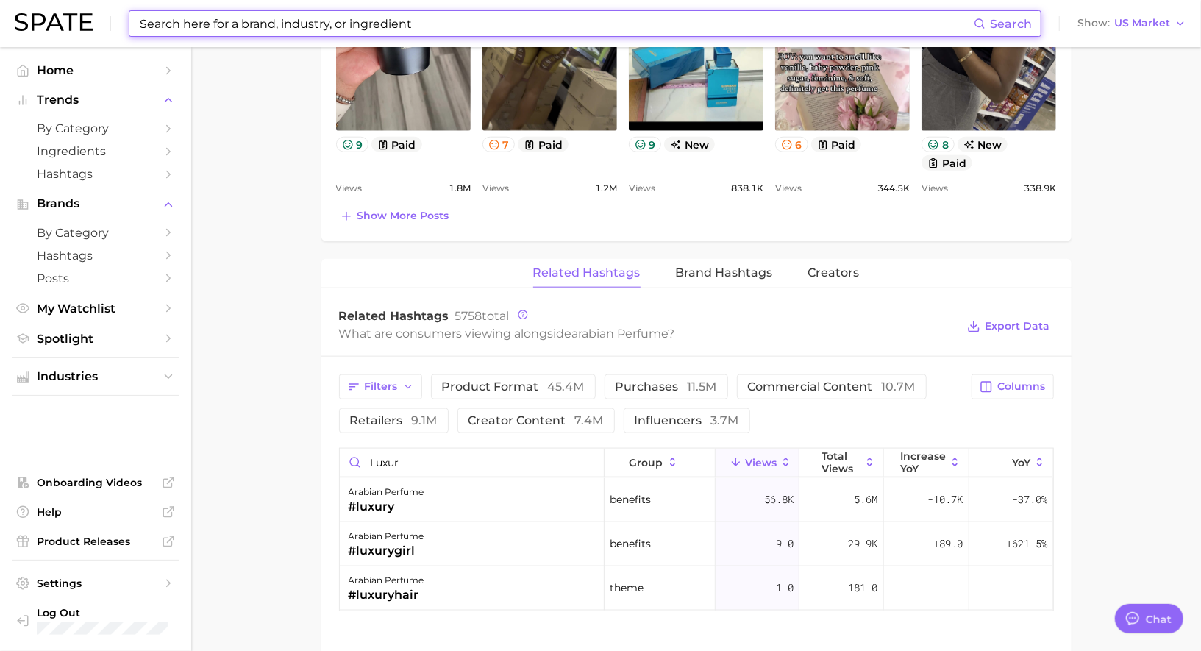
click at [360, 24] on input at bounding box center [556, 23] width 836 height 25
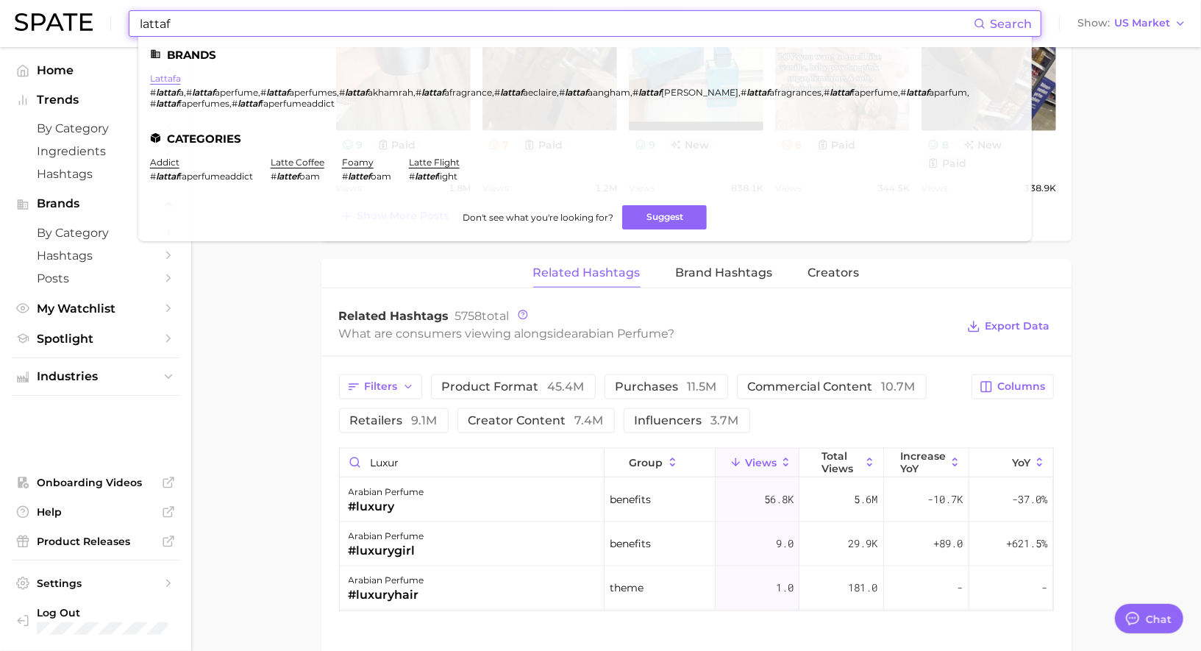
type input "lattaf"
click at [169, 76] on link "lattafa" at bounding box center [165, 78] width 31 height 11
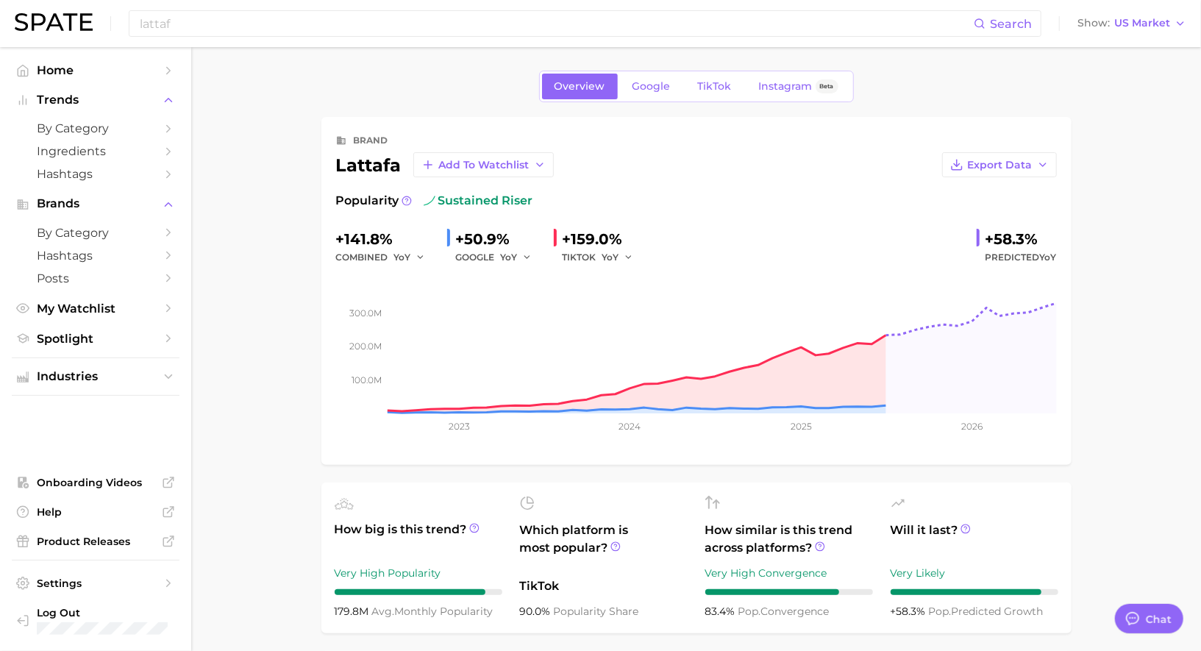
click at [713, 100] on div "Overview Google TikTok Instagram Beta" at bounding box center [696, 87] width 315 height 32
click at [713, 94] on link "TikTok" at bounding box center [714, 87] width 59 height 26
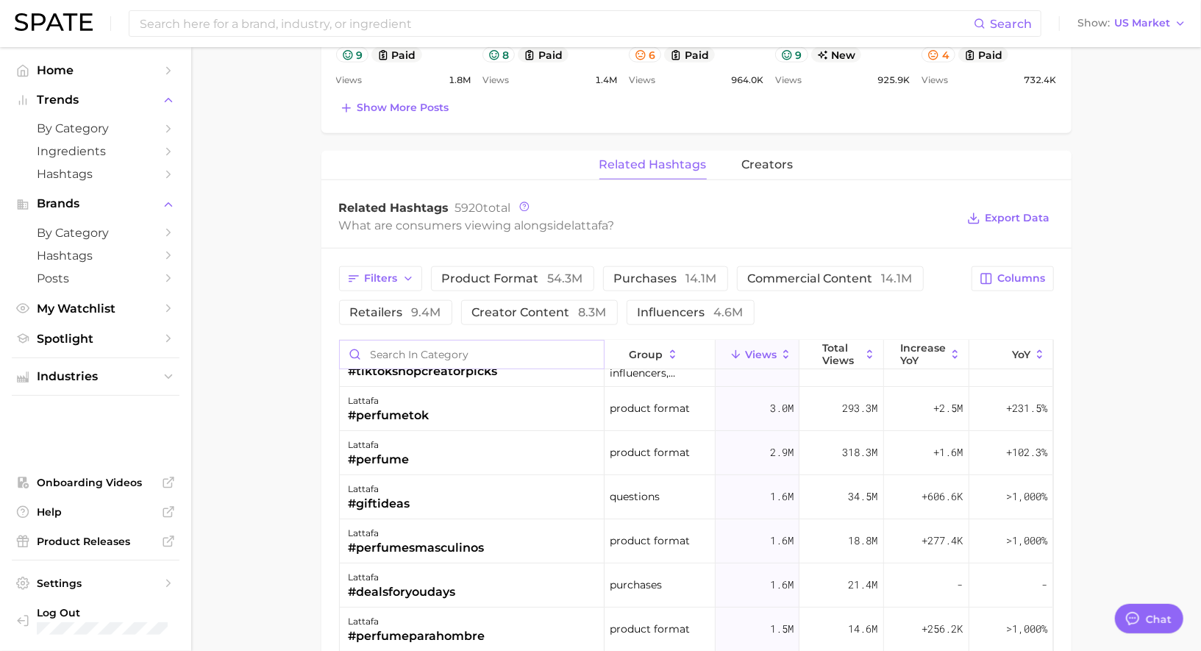
scroll to position [277, 0]
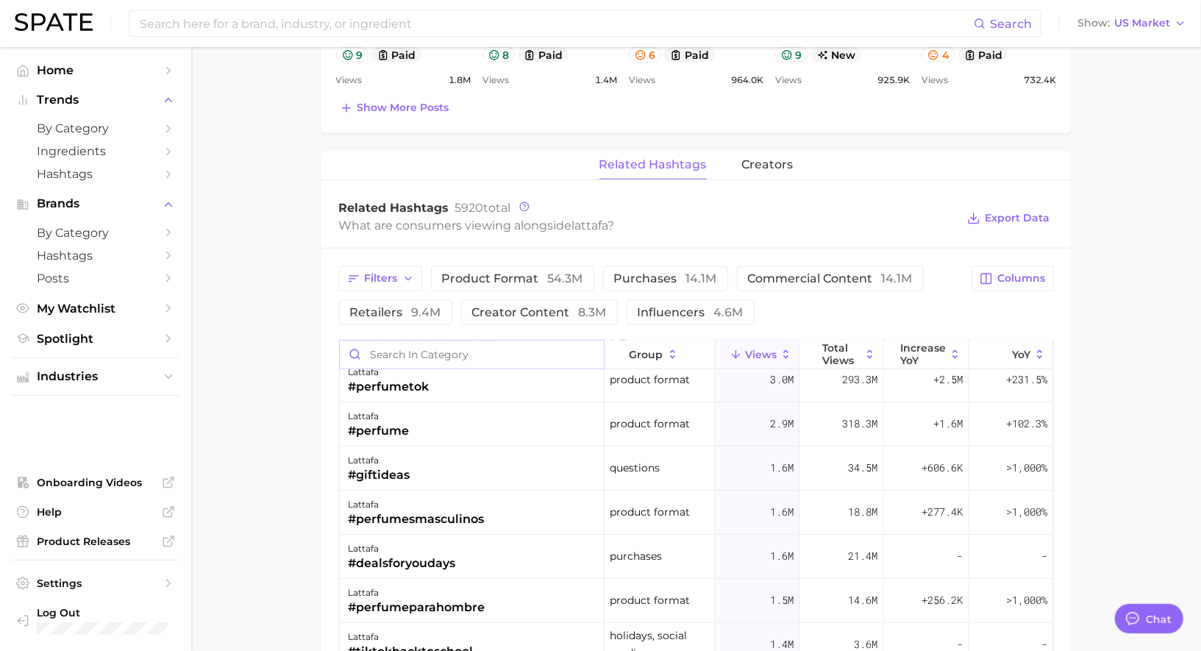
click at [473, 349] on input "Search in category" at bounding box center [472, 355] width 265 height 28
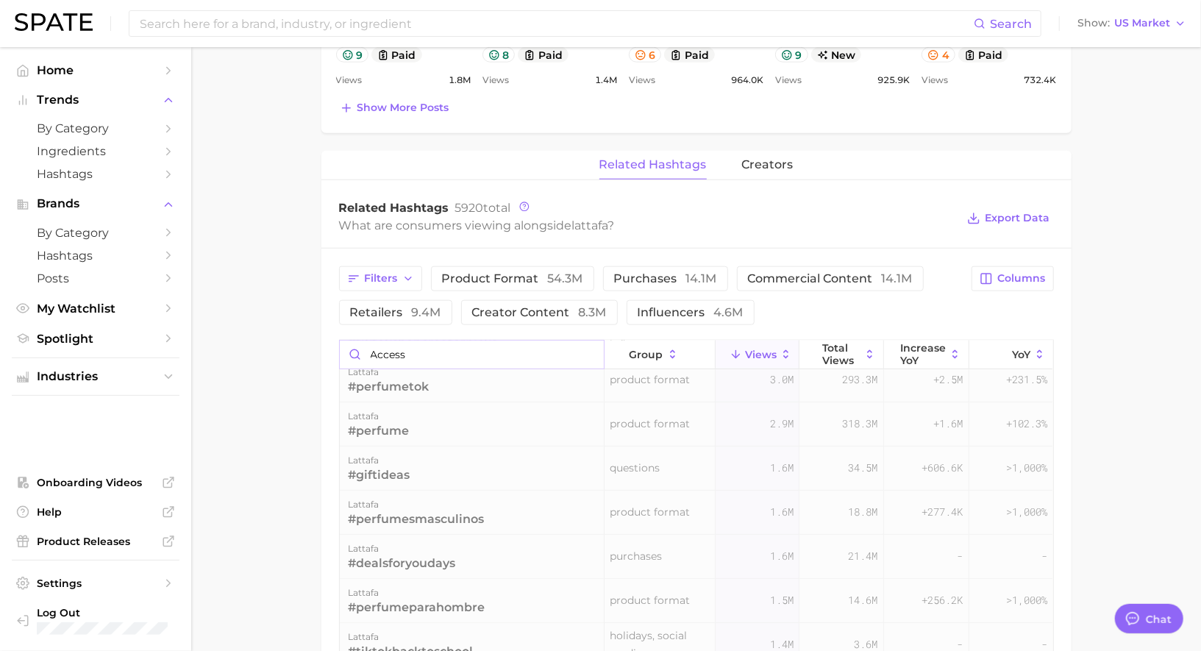
scroll to position [0, 0]
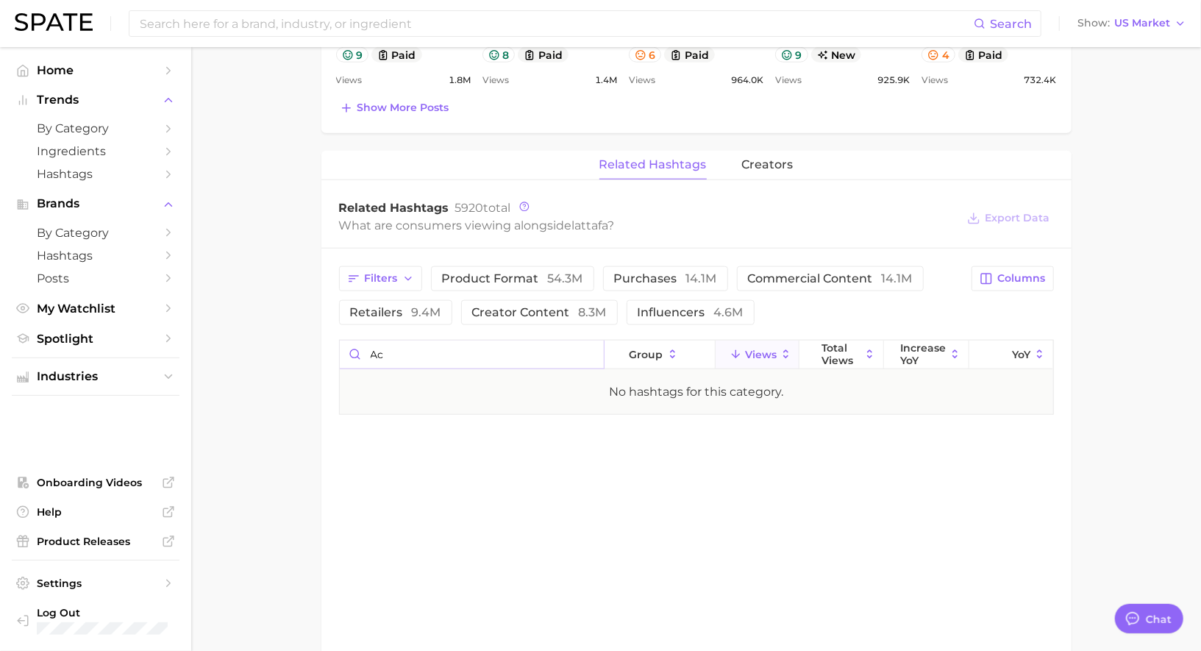
type input "a"
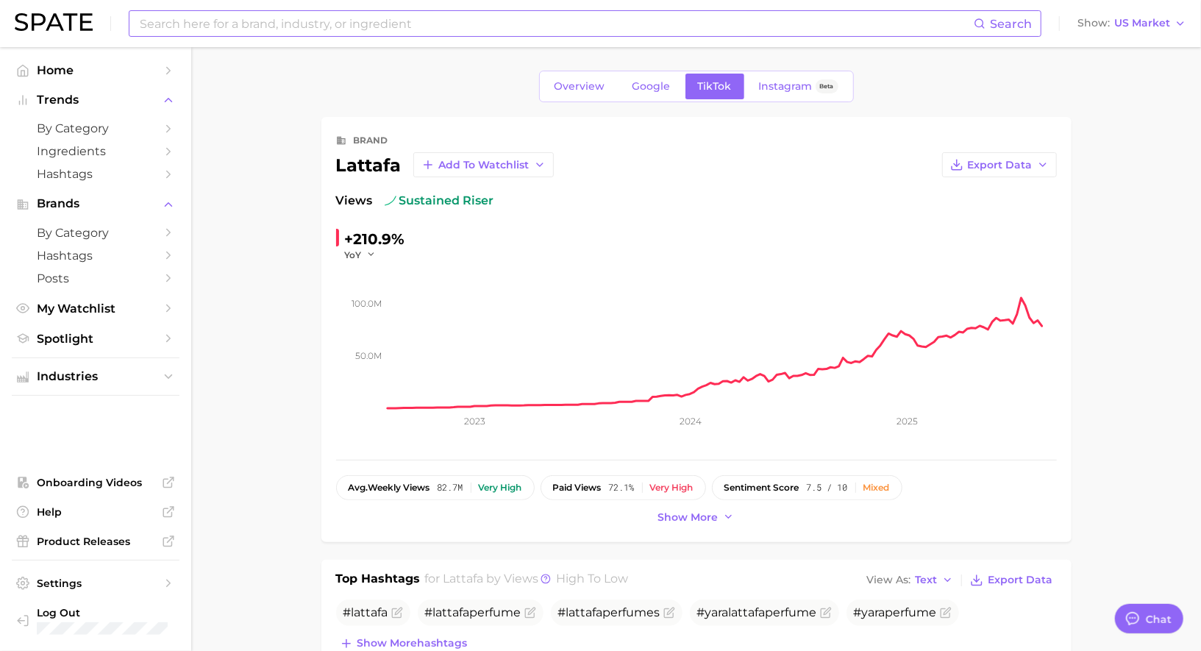
type input "kuxury"
click at [365, 17] on input at bounding box center [556, 23] width 836 height 25
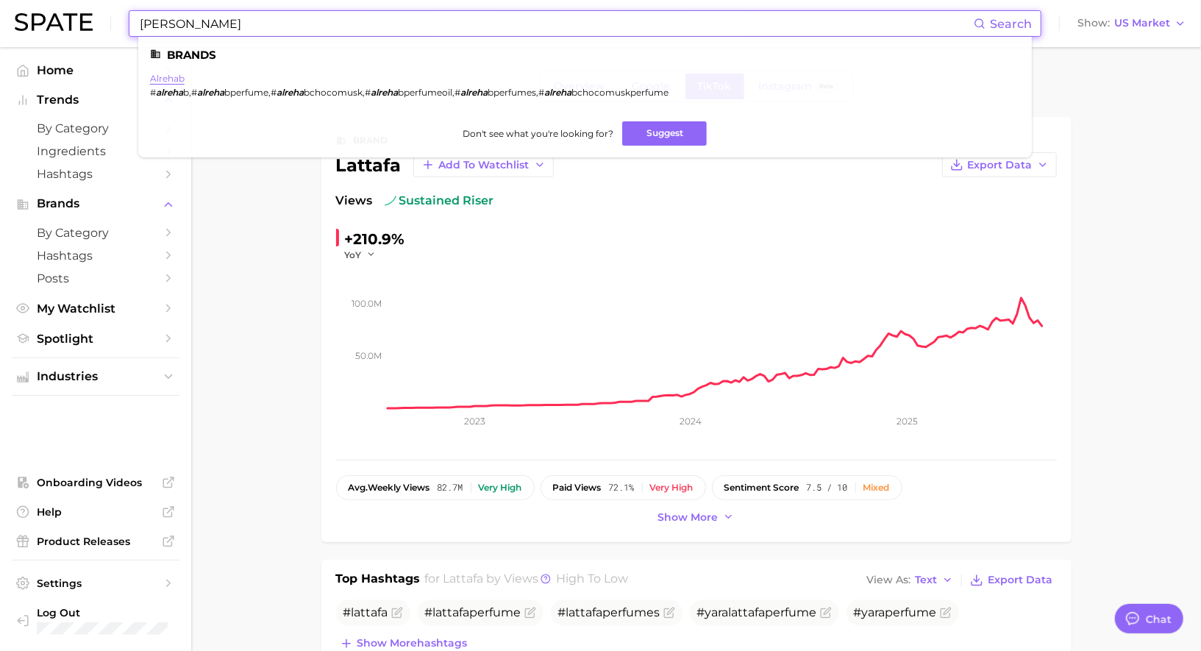
type input "al reha"
click at [177, 76] on link "alrehab" at bounding box center [167, 78] width 35 height 11
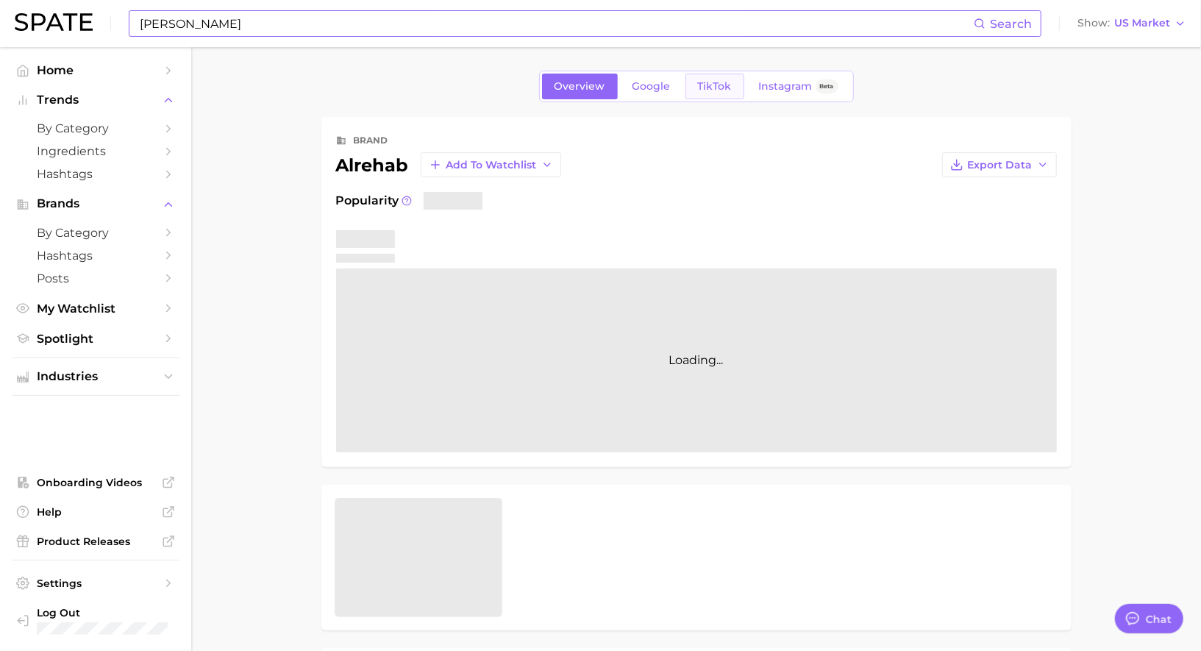
click at [698, 88] on span "TikTok" at bounding box center [715, 86] width 34 height 13
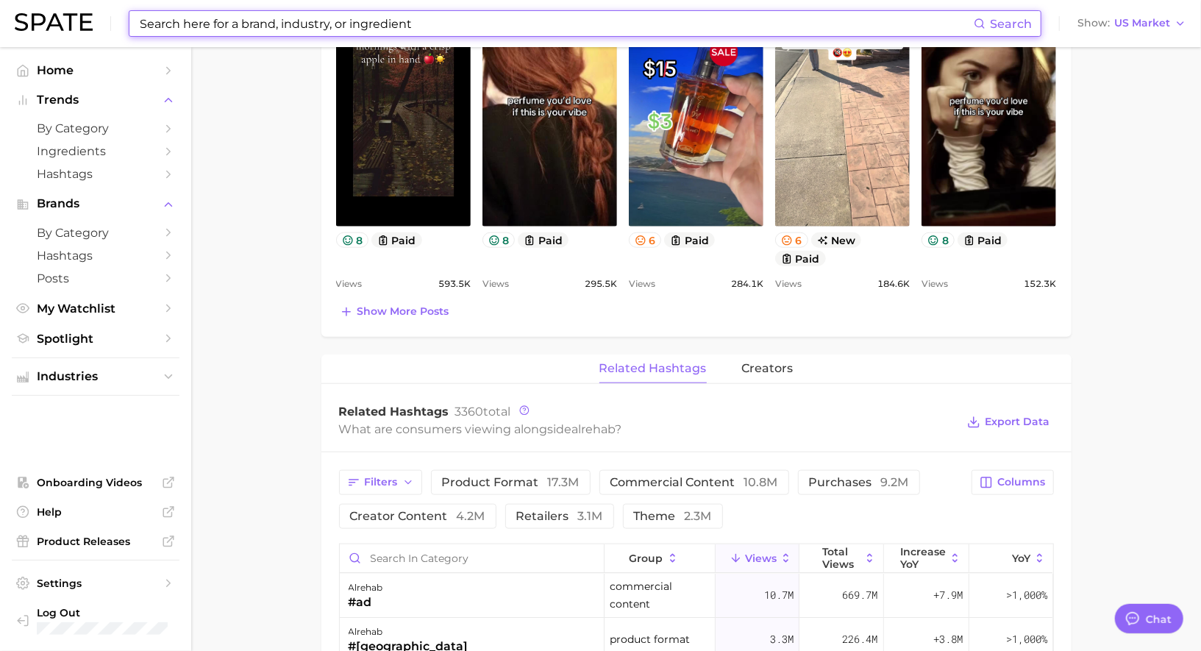
scroll to position [847, 0]
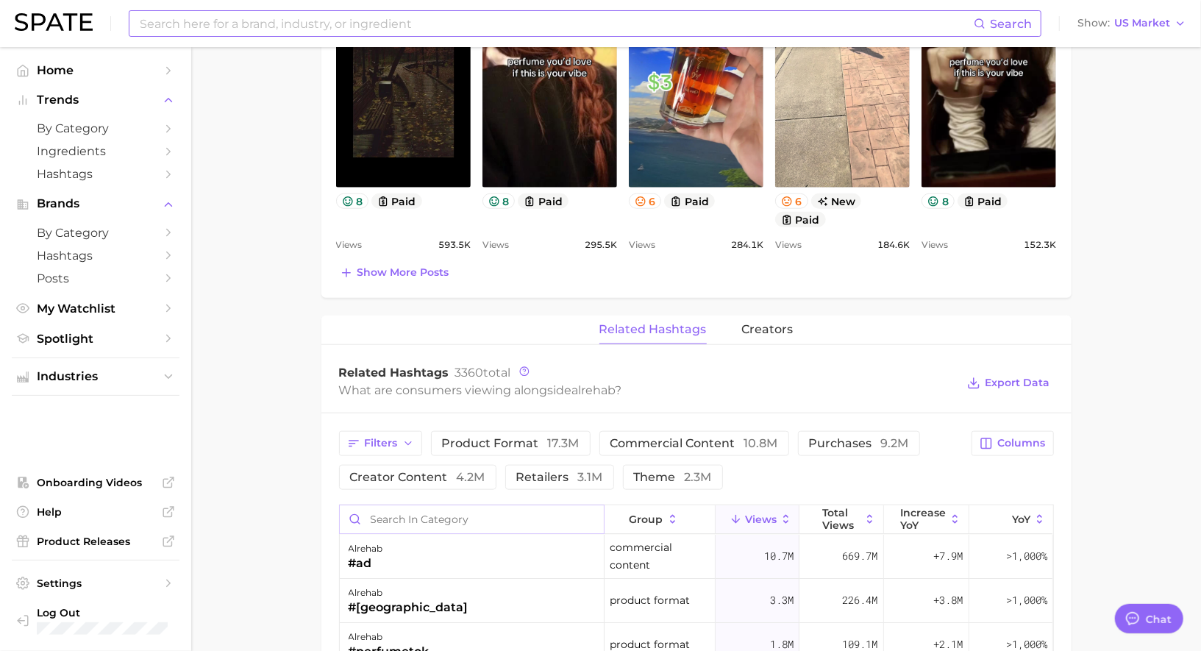
click at [474, 505] on input "Search in category" at bounding box center [472, 519] width 265 height 28
type input "luxu"
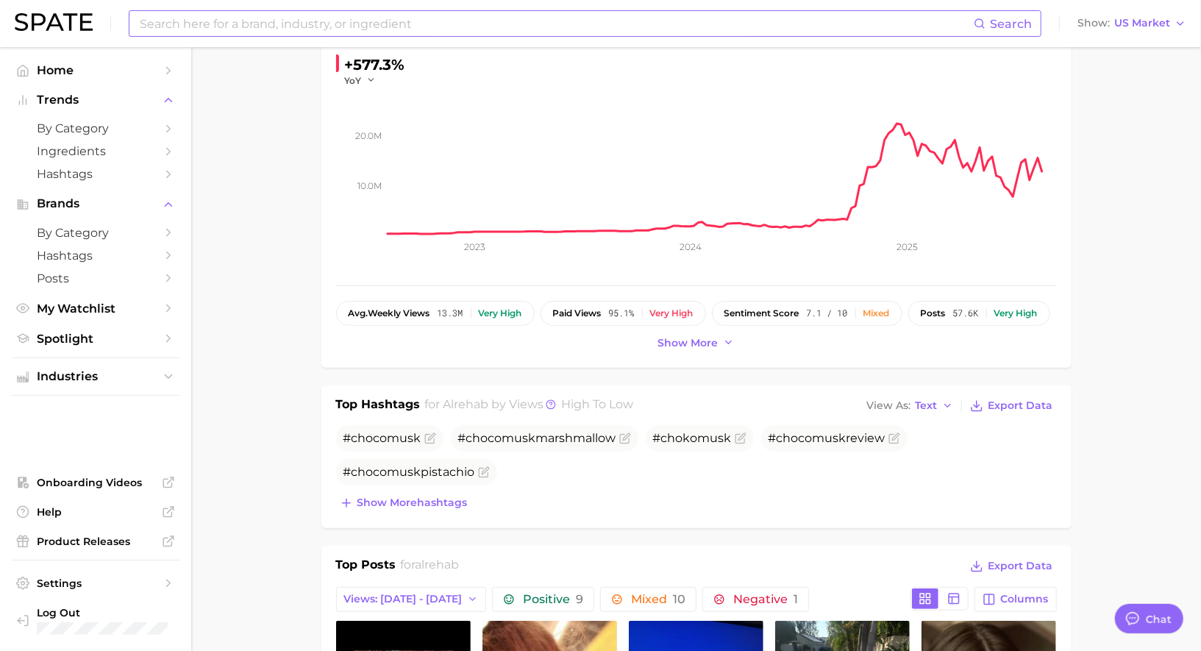
scroll to position [0, 0]
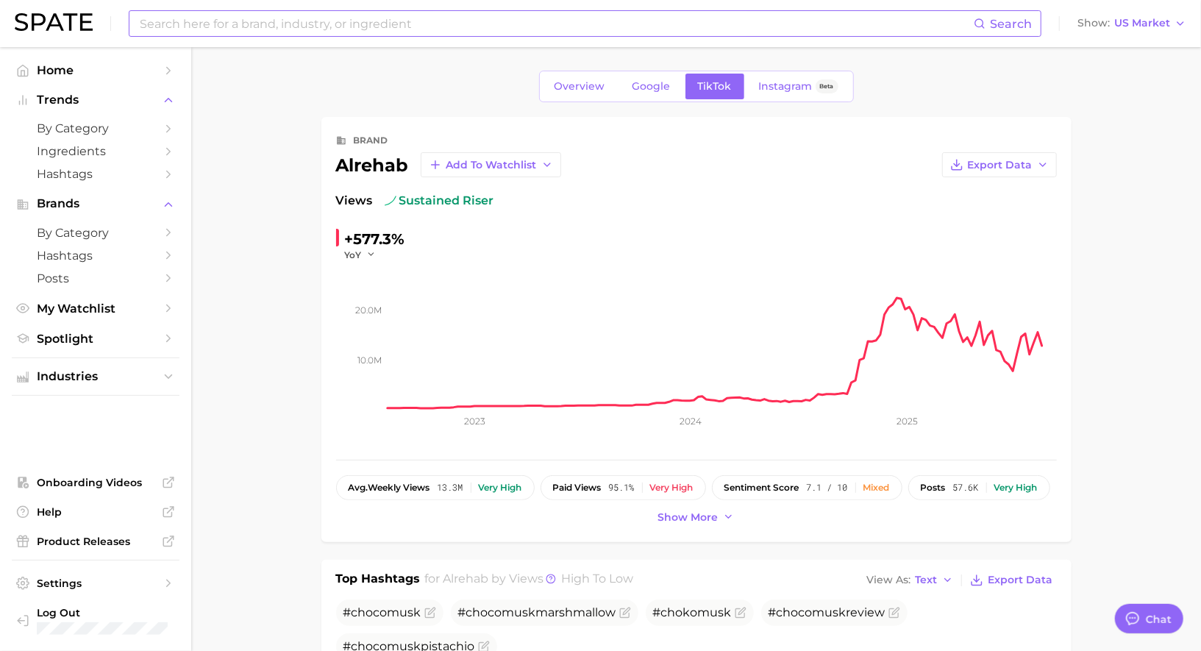
type input "al reha"
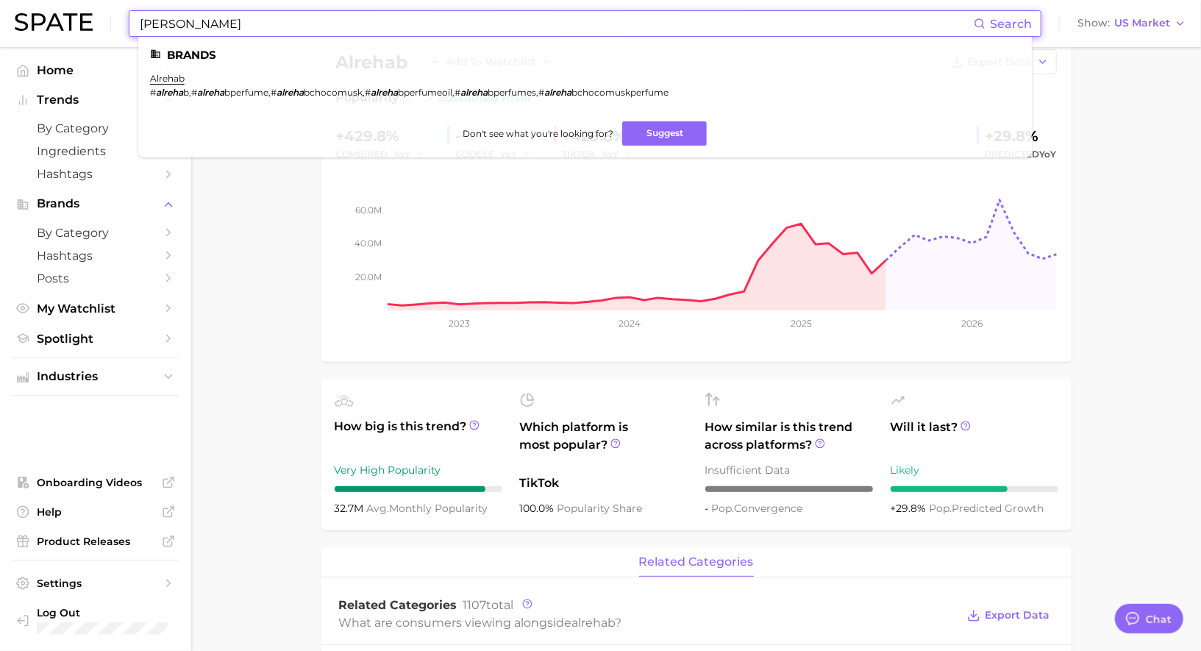
scroll to position [313, 0]
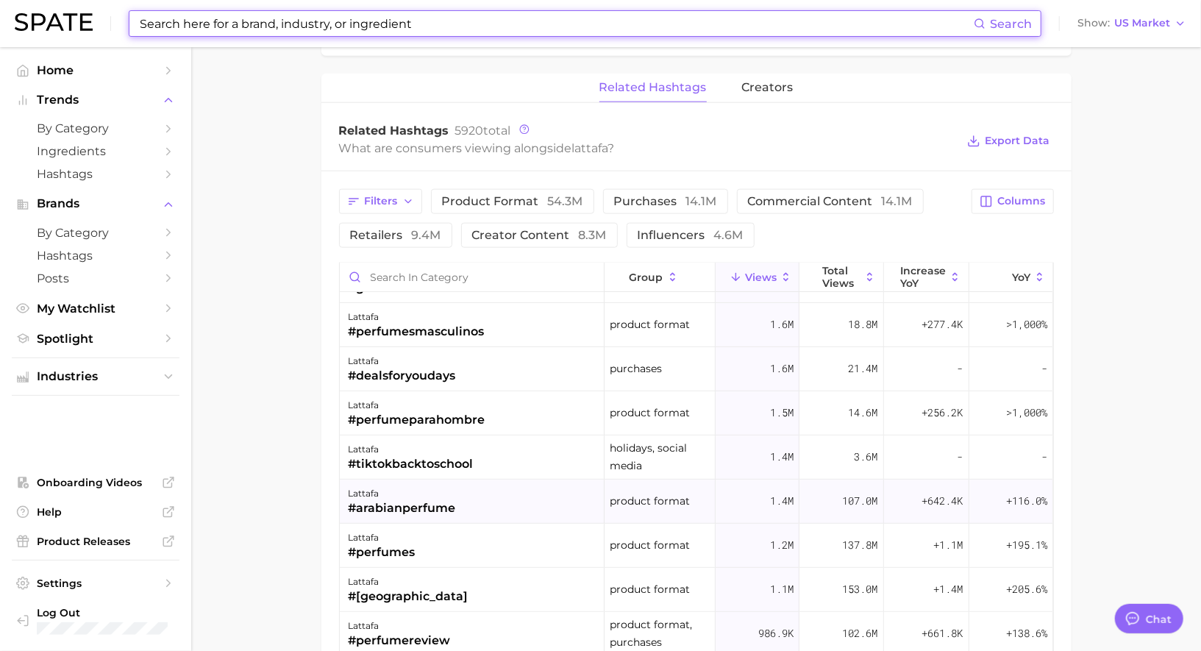
click at [466, 482] on div "lattafa #arabianperfume" at bounding box center [473, 502] width 266 height 44
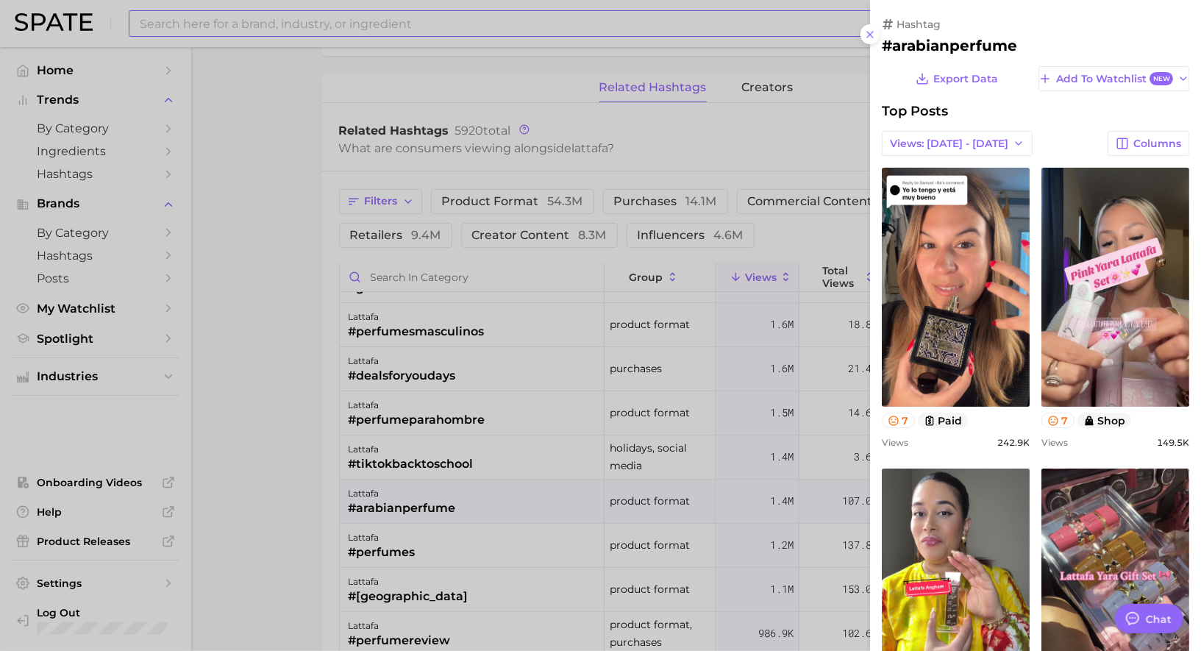
click at [431, 482] on div at bounding box center [600, 325] width 1201 height 651
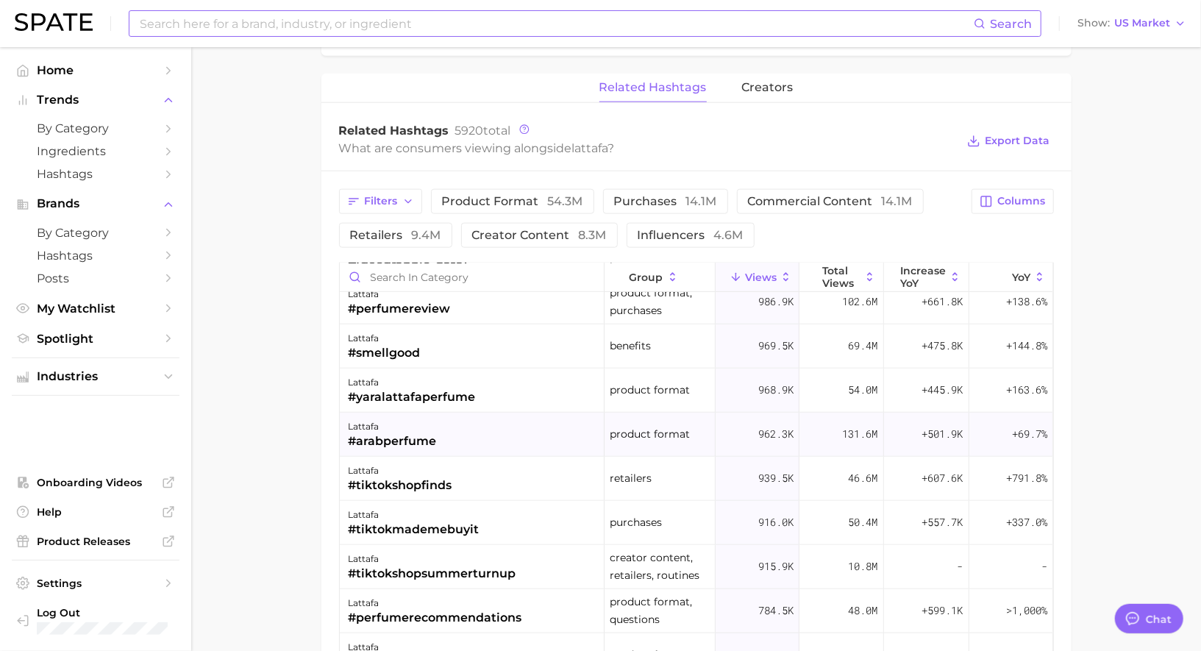
click at [437, 427] on div "lattafa #arabperfume" at bounding box center [473, 435] width 266 height 44
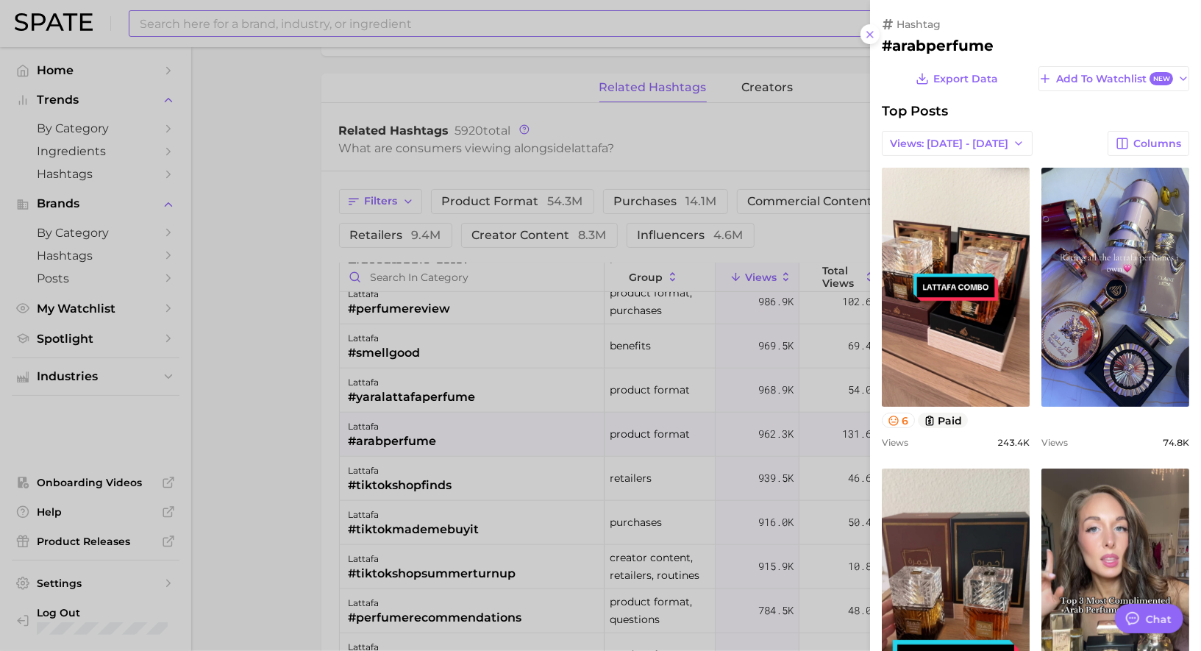
click at [436, 425] on div at bounding box center [600, 325] width 1201 height 651
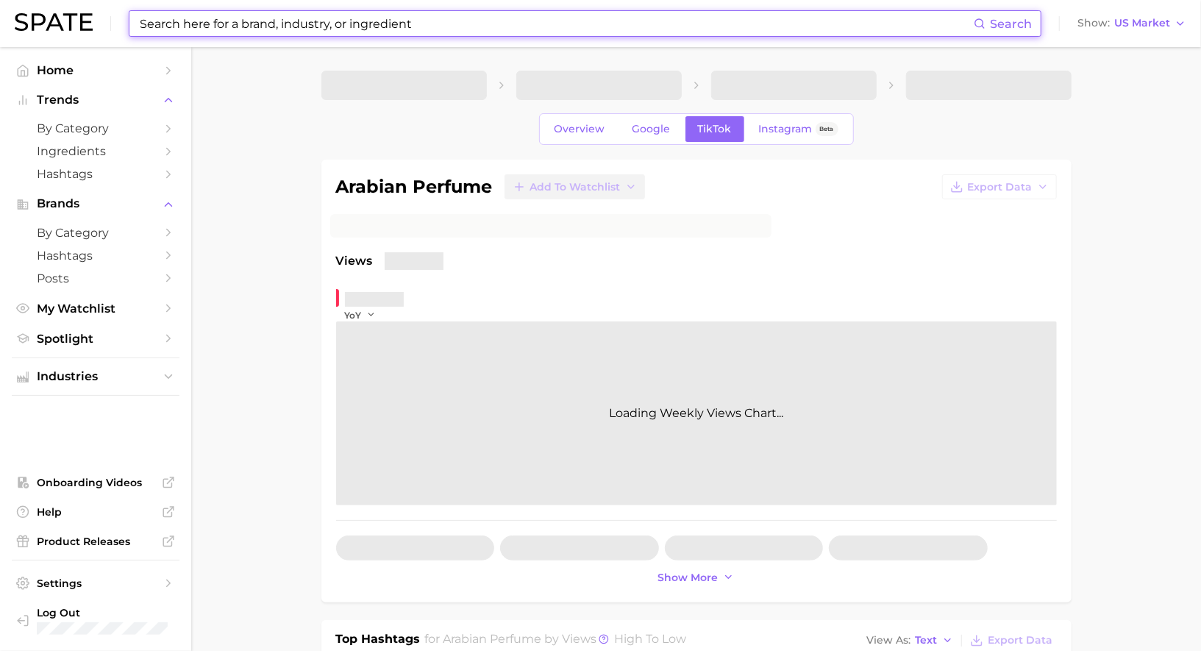
click at [395, 21] on input at bounding box center [556, 23] width 836 height 25
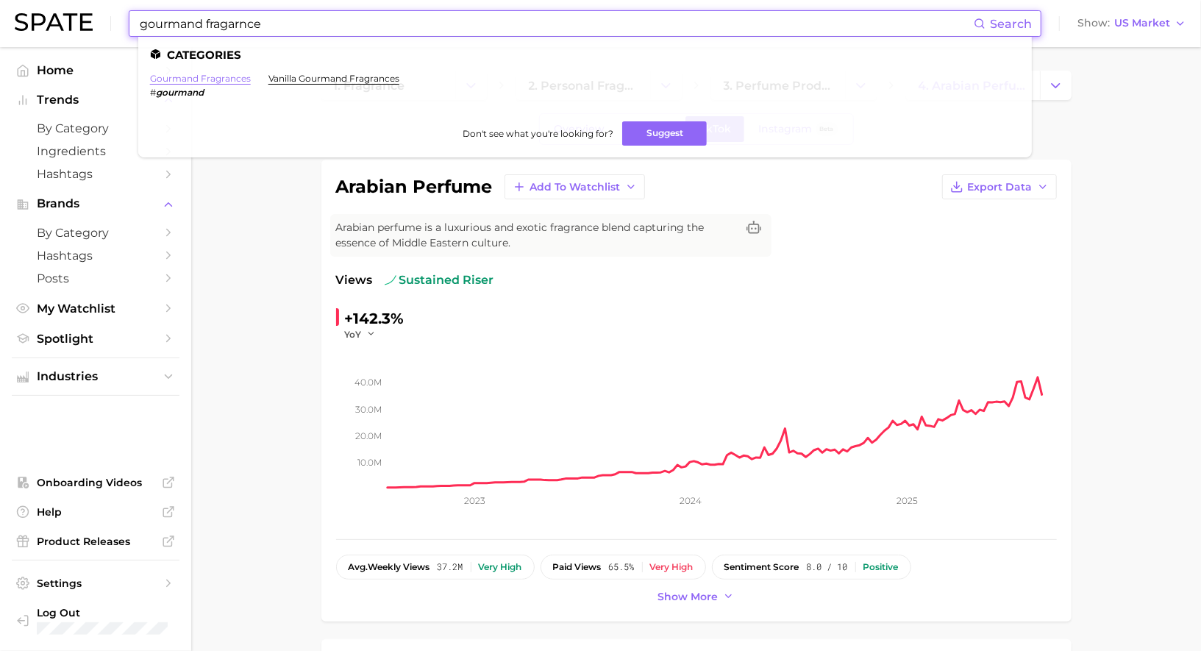
type input "gourmand fragarnce"
click at [215, 82] on link "gourmand fragrances" at bounding box center [200, 78] width 101 height 11
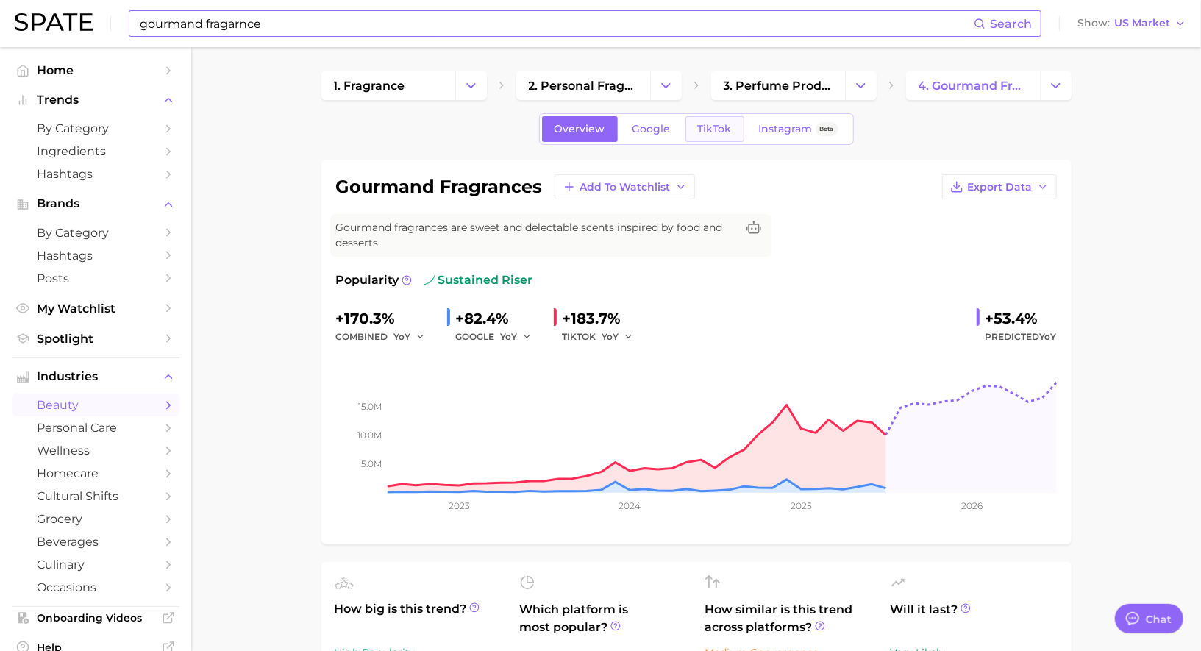
scroll to position [1435, 0]
click at [705, 132] on span "TikTok" at bounding box center [715, 129] width 34 height 13
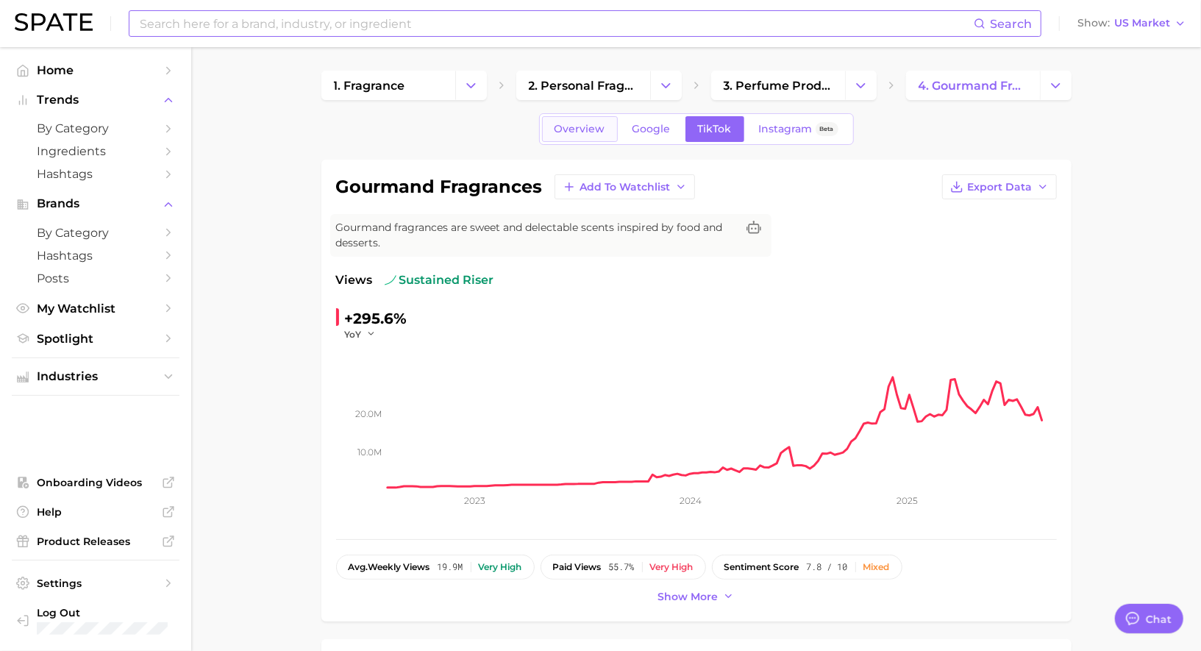
click at [583, 121] on link "Overview" at bounding box center [580, 129] width 76 height 26
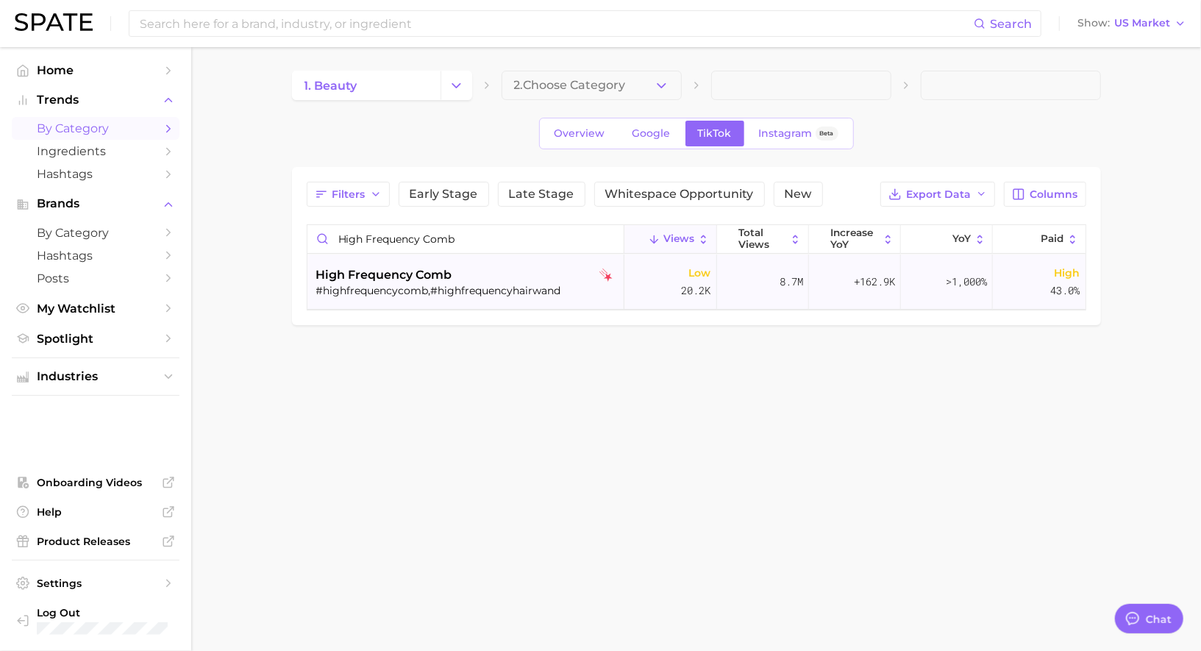
scroll to position [1435, 0]
click at [543, 281] on div "high frequency comb" at bounding box center [467, 275] width 302 height 18
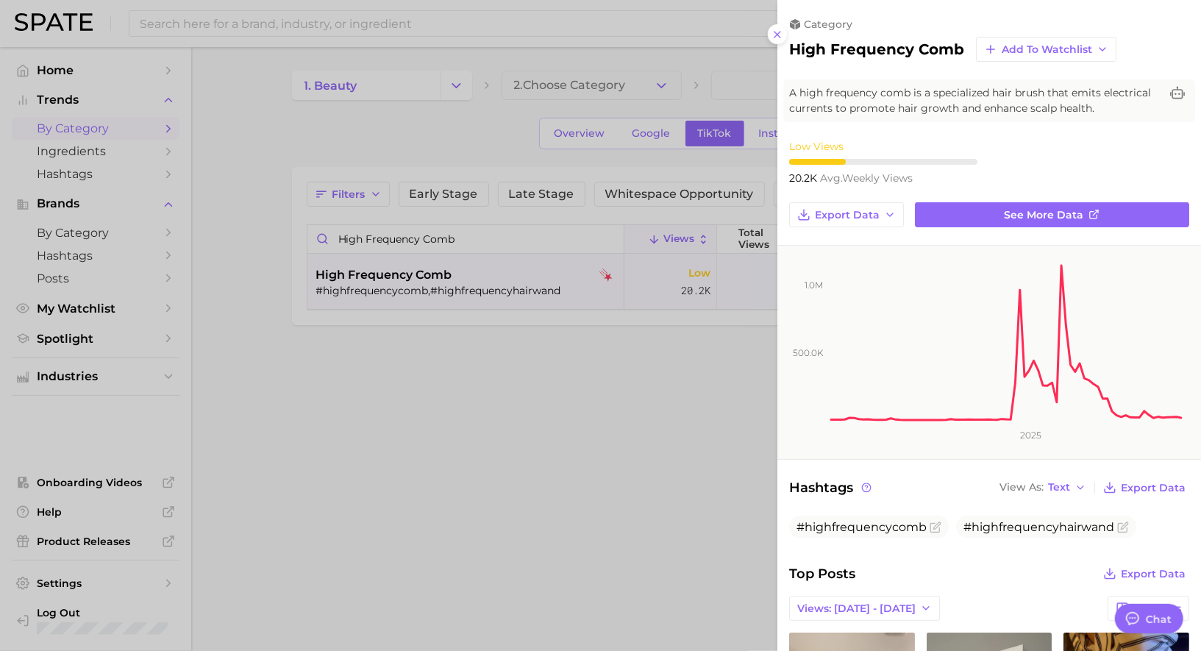
scroll to position [0, 0]
click at [648, 270] on div at bounding box center [600, 325] width 1201 height 651
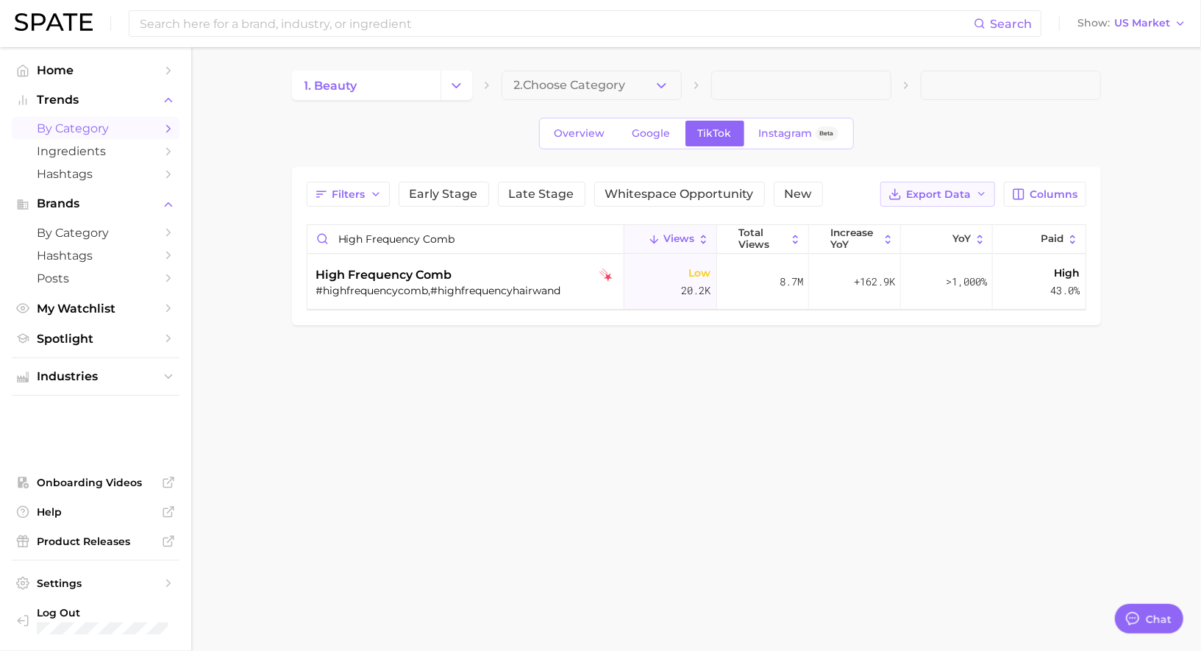
click at [979, 193] on icon "button" at bounding box center [982, 194] width 12 height 12
click at [942, 220] on button "Table Data CSV" at bounding box center [914, 221] width 162 height 26
click at [470, 238] on input "high frequency comb" at bounding box center [465, 239] width 317 height 28
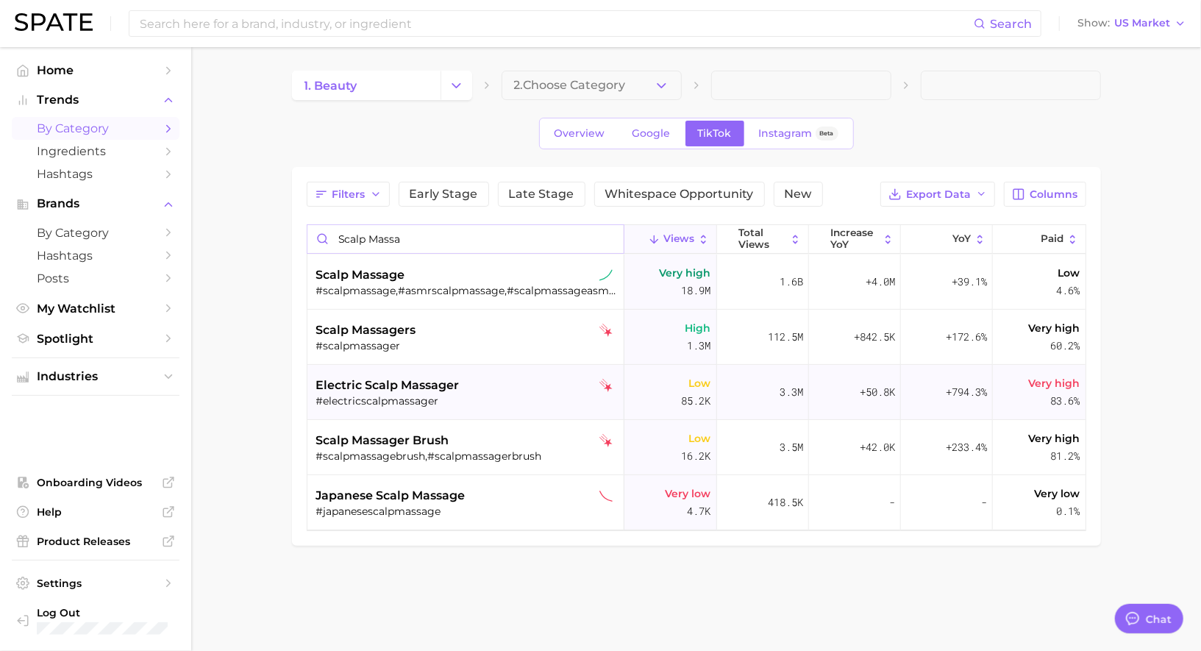
type input "scalp massa"
click at [449, 391] on span "electric scalp massager" at bounding box center [387, 386] width 143 height 18
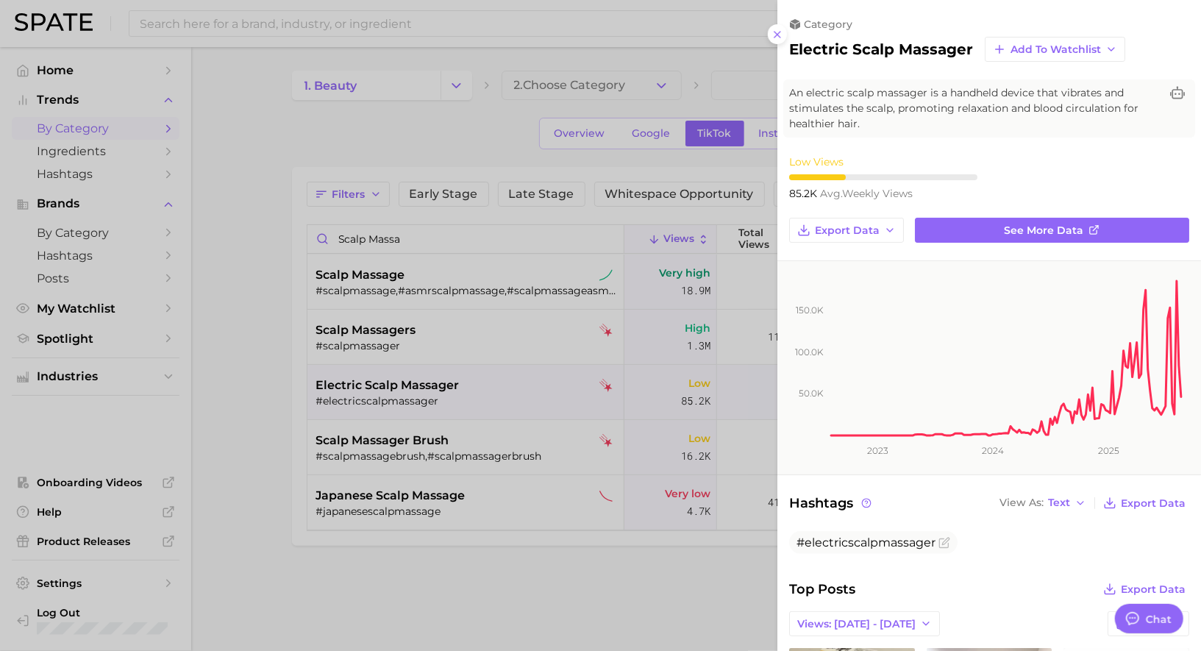
click at [830, 47] on h2 "electric scalp massager" at bounding box center [881, 49] width 184 height 18
copy div "electric scalp massager Add to Watchlist"
click at [441, 378] on div at bounding box center [600, 325] width 1201 height 651
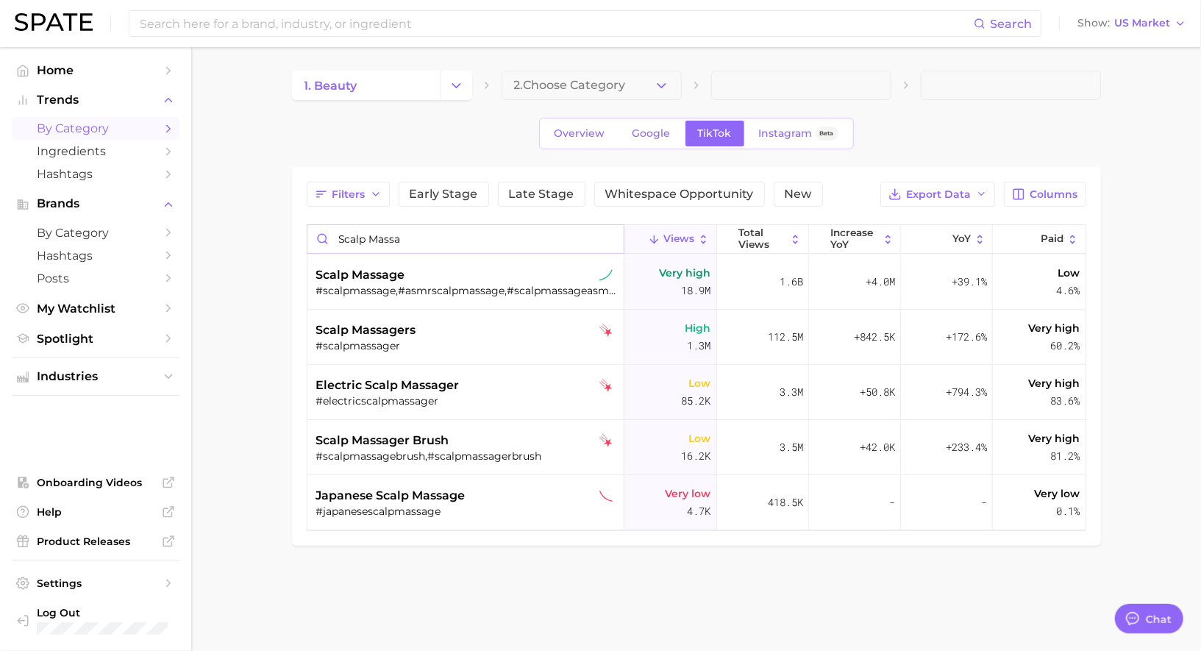
click at [611, 237] on input "scalp massa" at bounding box center [465, 239] width 317 height 28
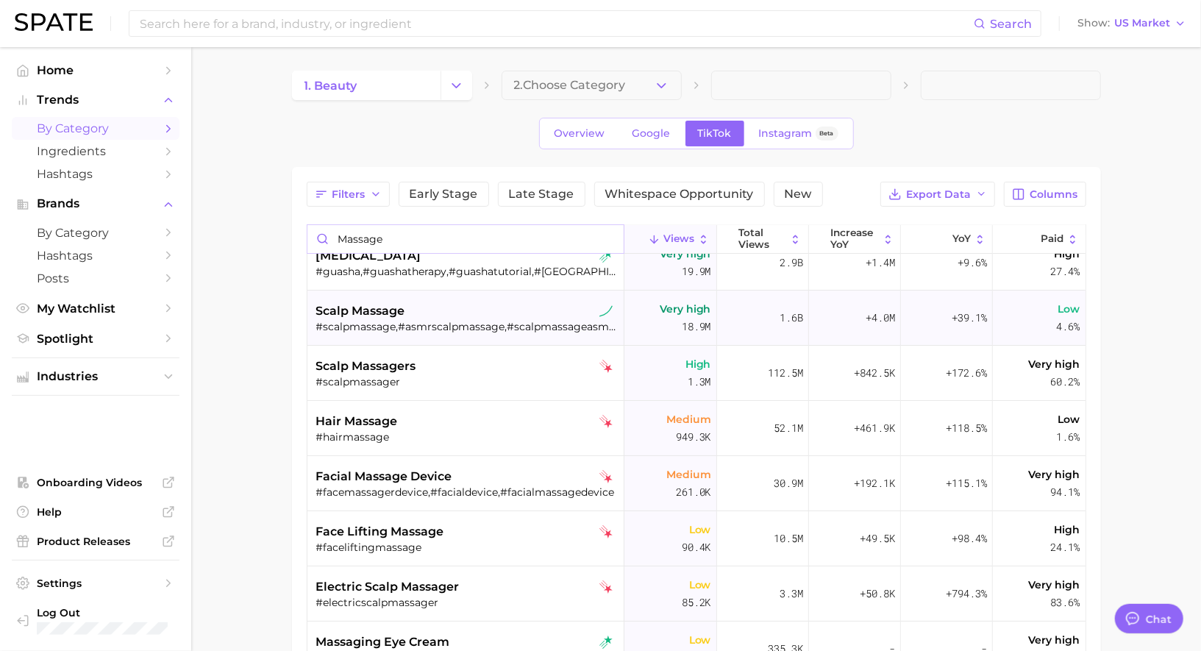
scroll to position [18, 0]
type input "massage"
click at [947, 243] on icon at bounding box center [943, 239] width 13 height 13
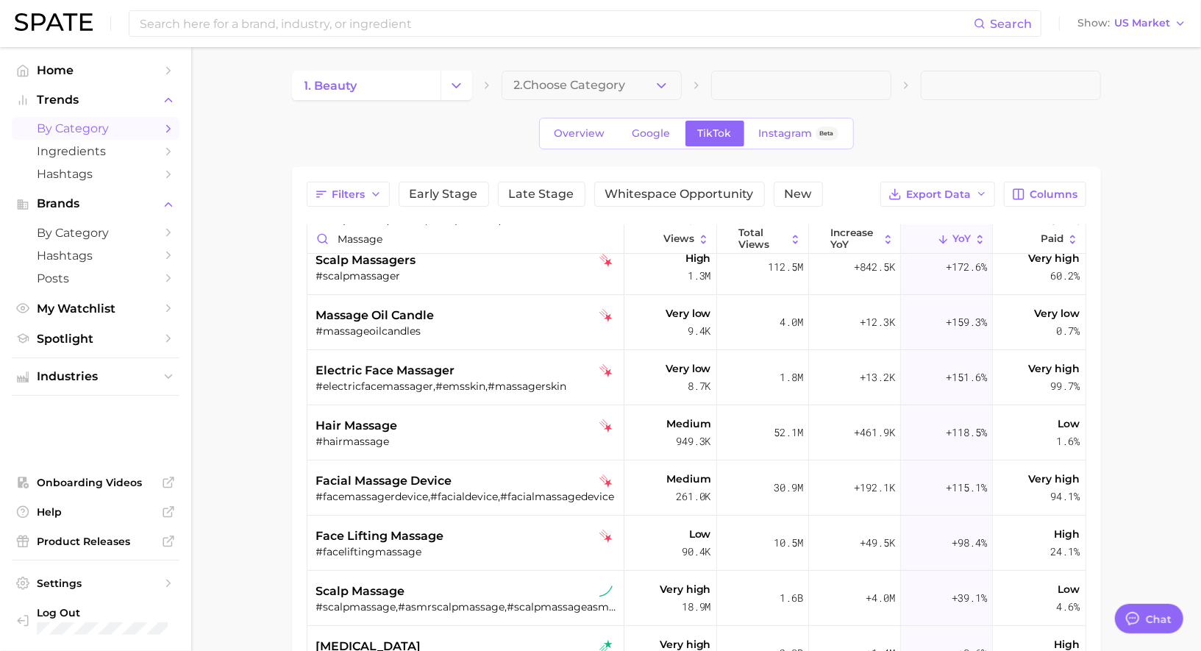
scroll to position [131, 0]
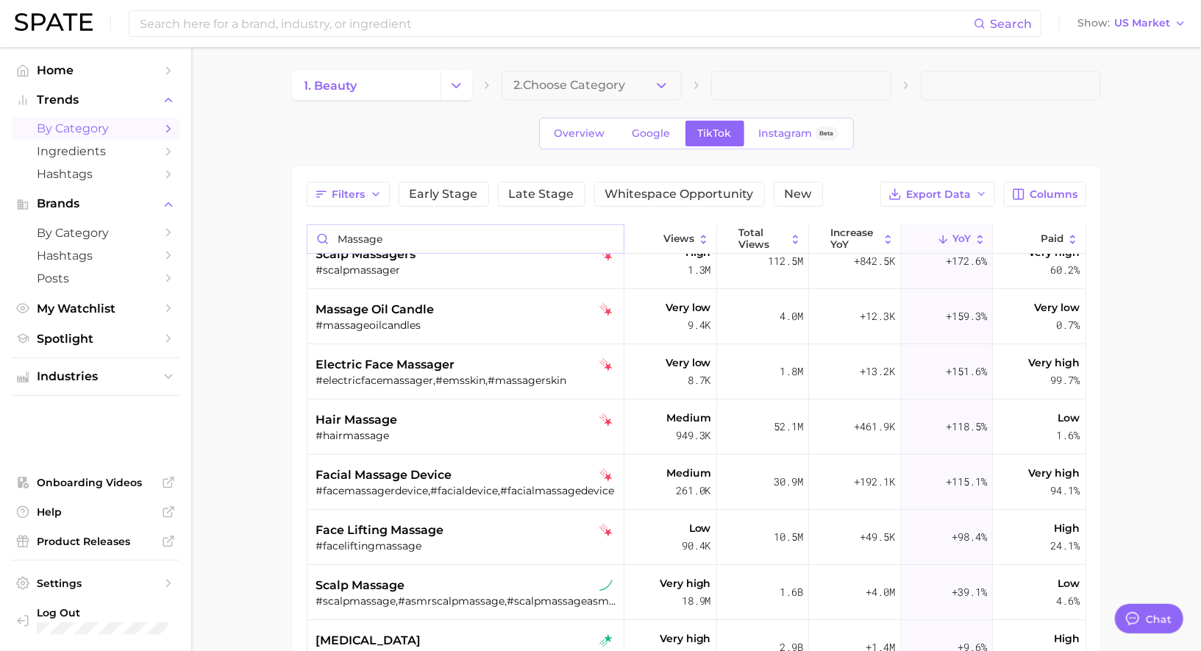
click at [612, 236] on input "massage" at bounding box center [465, 239] width 317 height 28
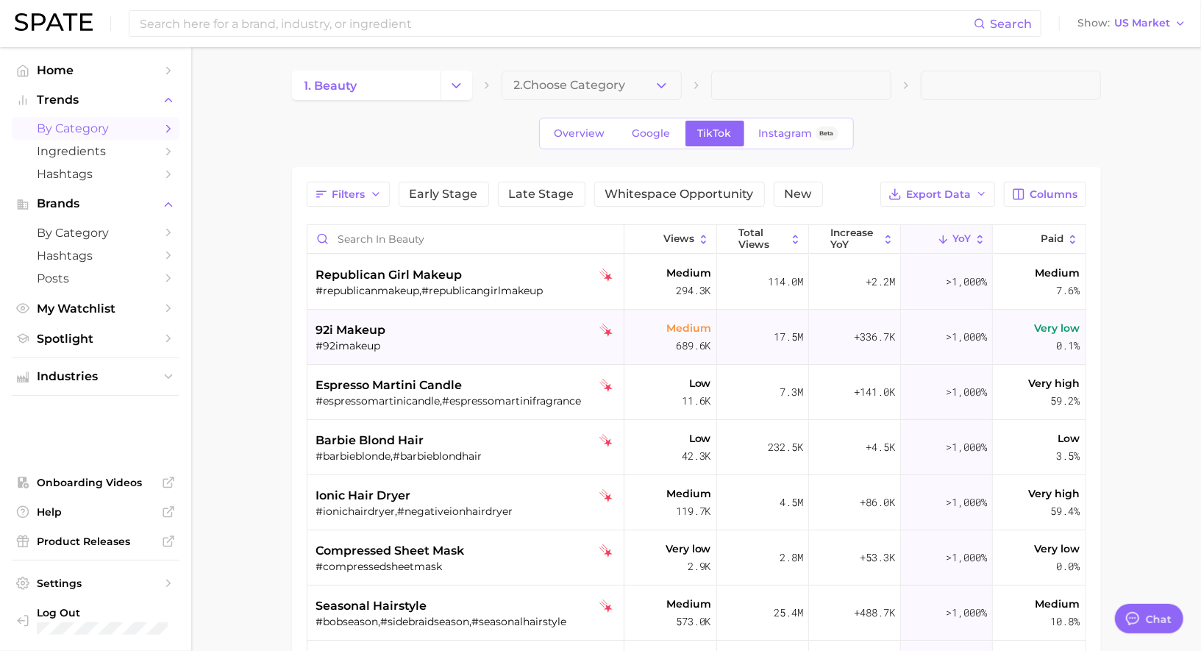
click at [487, 346] on div "#92imakeup" at bounding box center [467, 345] width 302 height 13
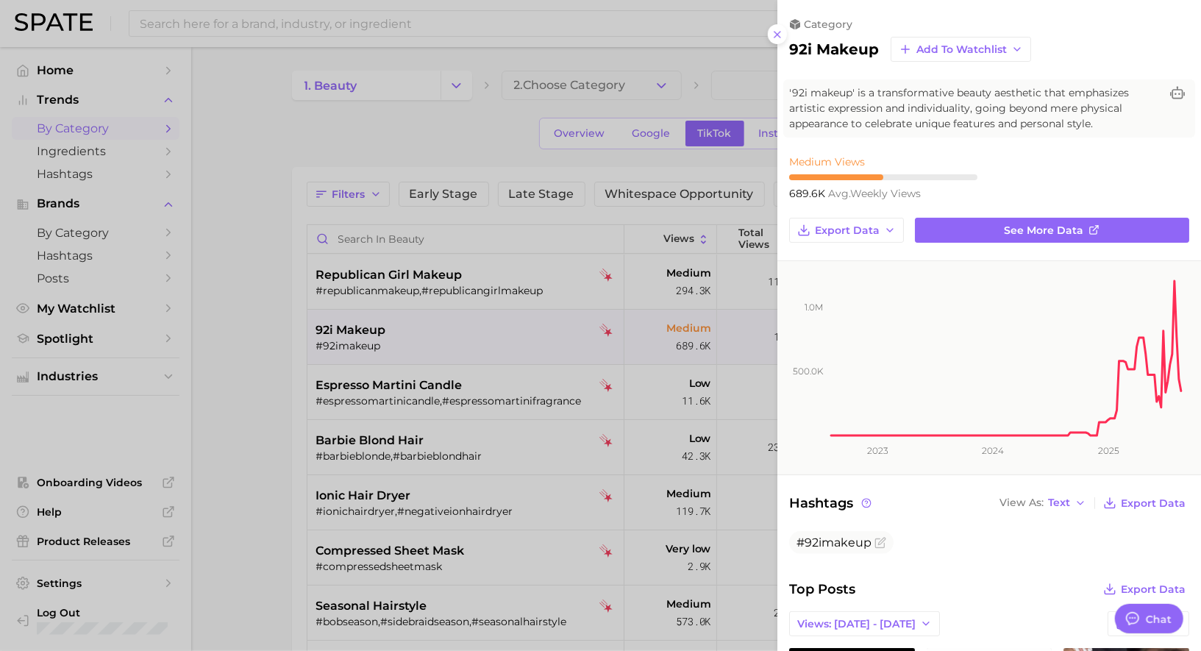
click at [649, 227] on div at bounding box center [600, 325] width 1201 height 651
